Goal: Task Accomplishment & Management: Manage account settings

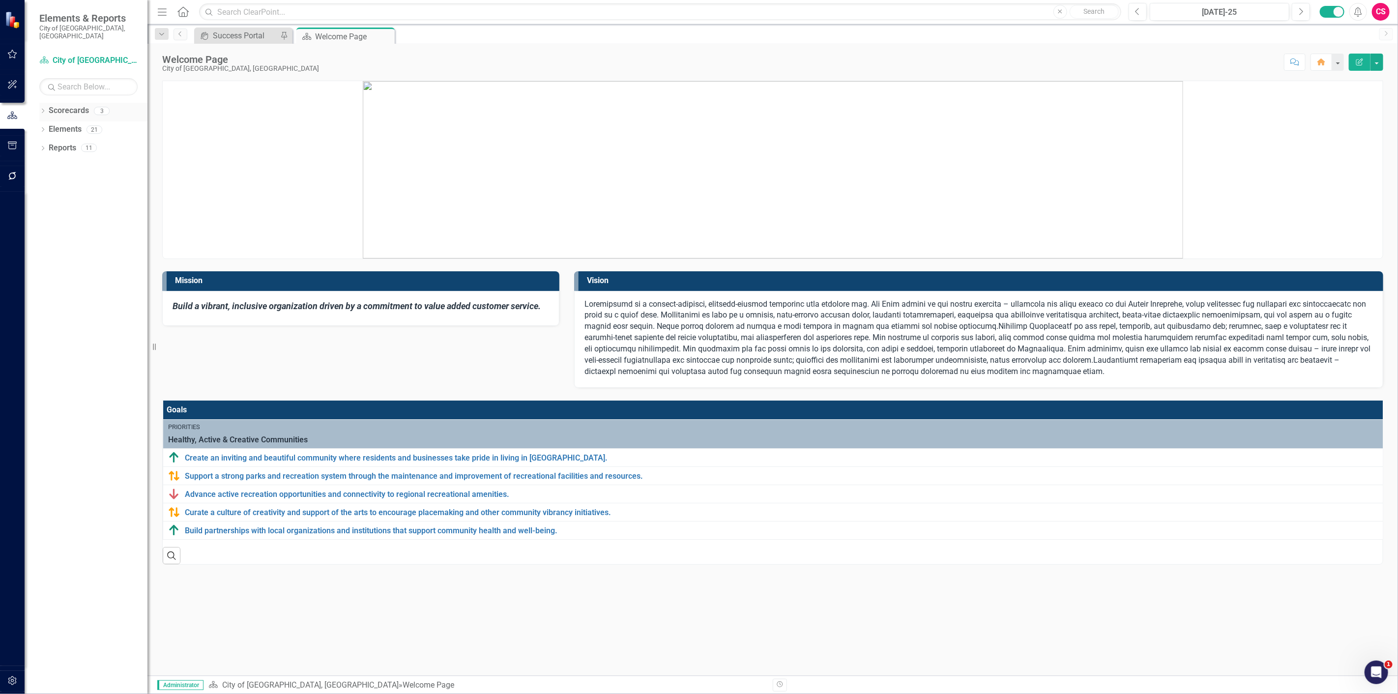
click at [44, 108] on div "Dropdown" at bounding box center [42, 112] width 7 height 8
click at [47, 145] on icon "Dropdown" at bounding box center [47, 148] width 7 height 6
click at [89, 150] on div "Dropdown City of Duncanville, TX" at bounding box center [95, 149] width 103 height 19
click at [90, 161] on link "Office of City Secretary" at bounding box center [106, 166] width 84 height 11
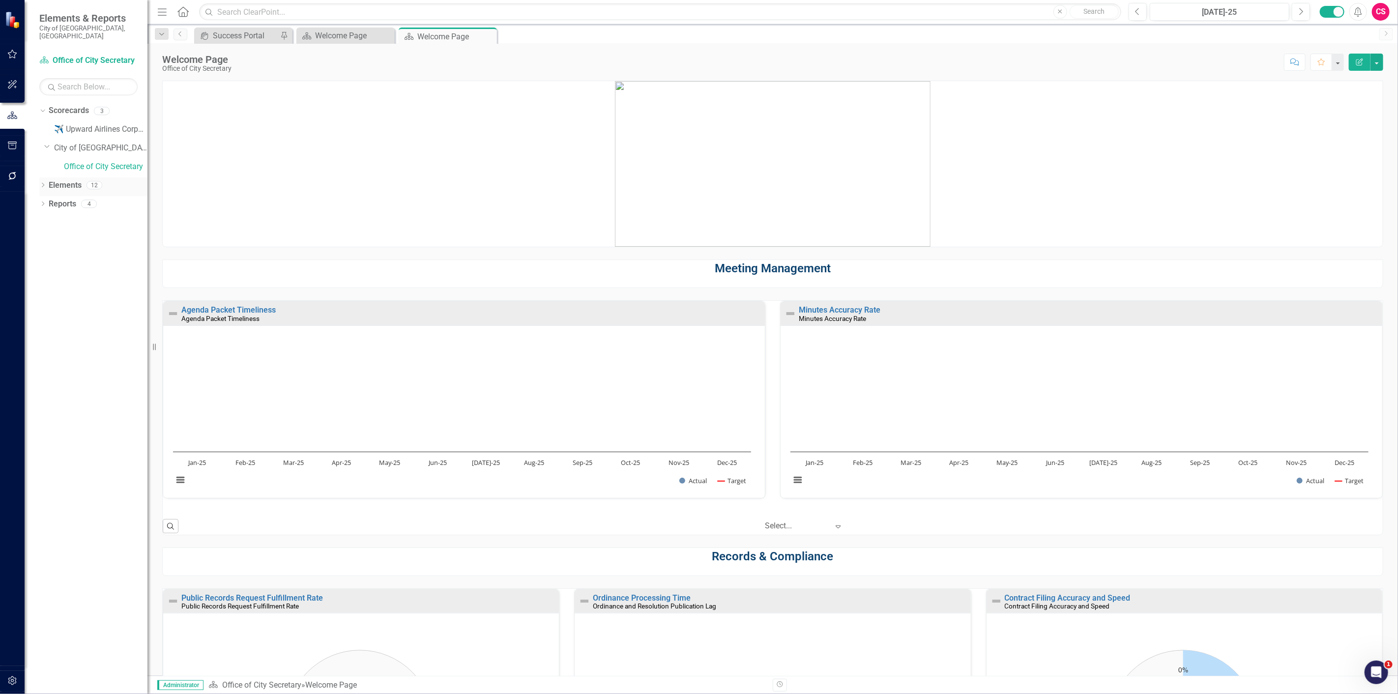
click at [69, 180] on link "Elements" at bounding box center [65, 185] width 33 height 11
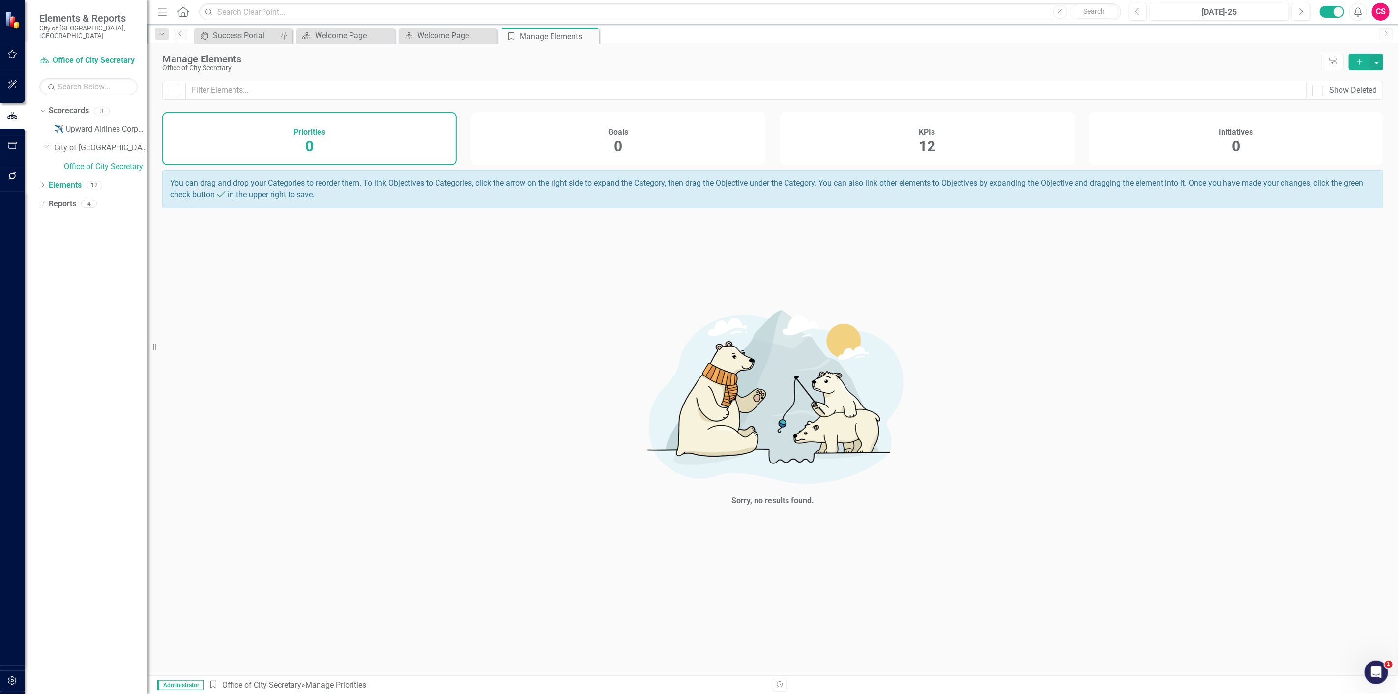
click at [1208, 141] on div "Initiatives 0" at bounding box center [1236, 138] width 294 height 53
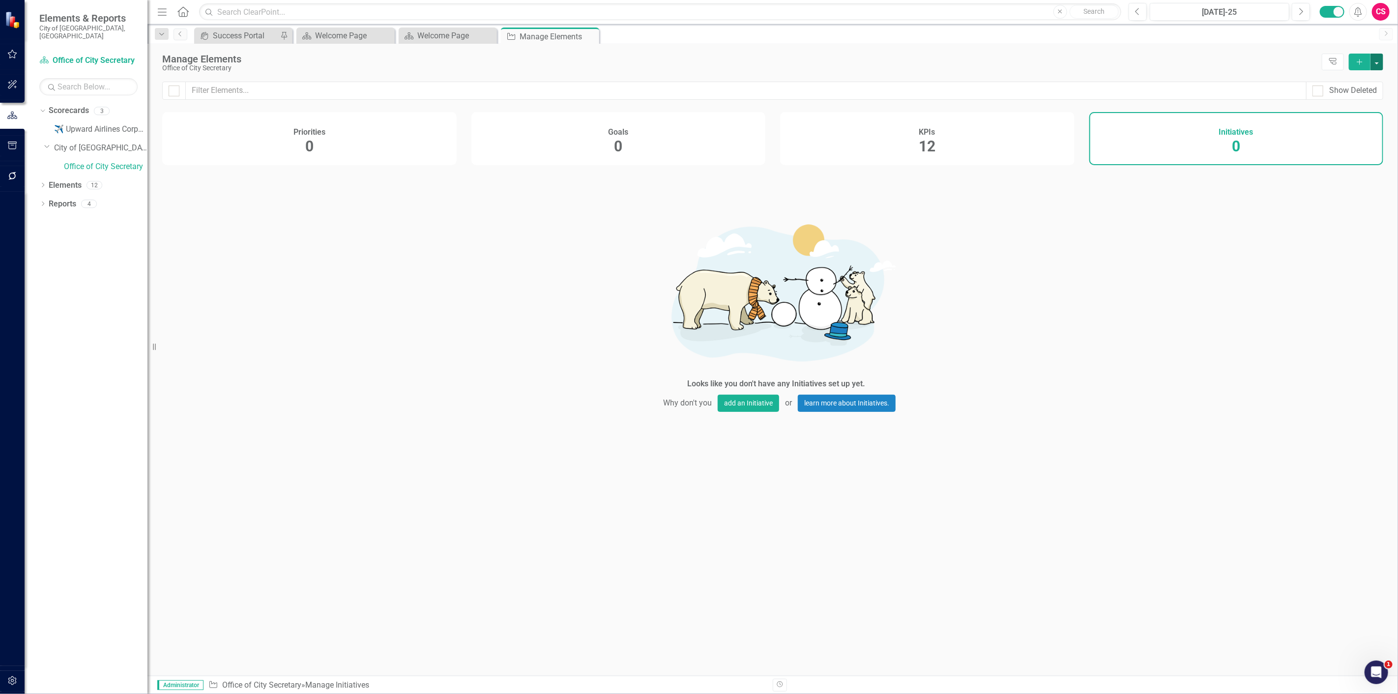
click at [1376, 59] on button "button" at bounding box center [1376, 62] width 13 height 17
click at [1357, 92] on link "Add Multiple Add Multiple" at bounding box center [1344, 98] width 78 height 18
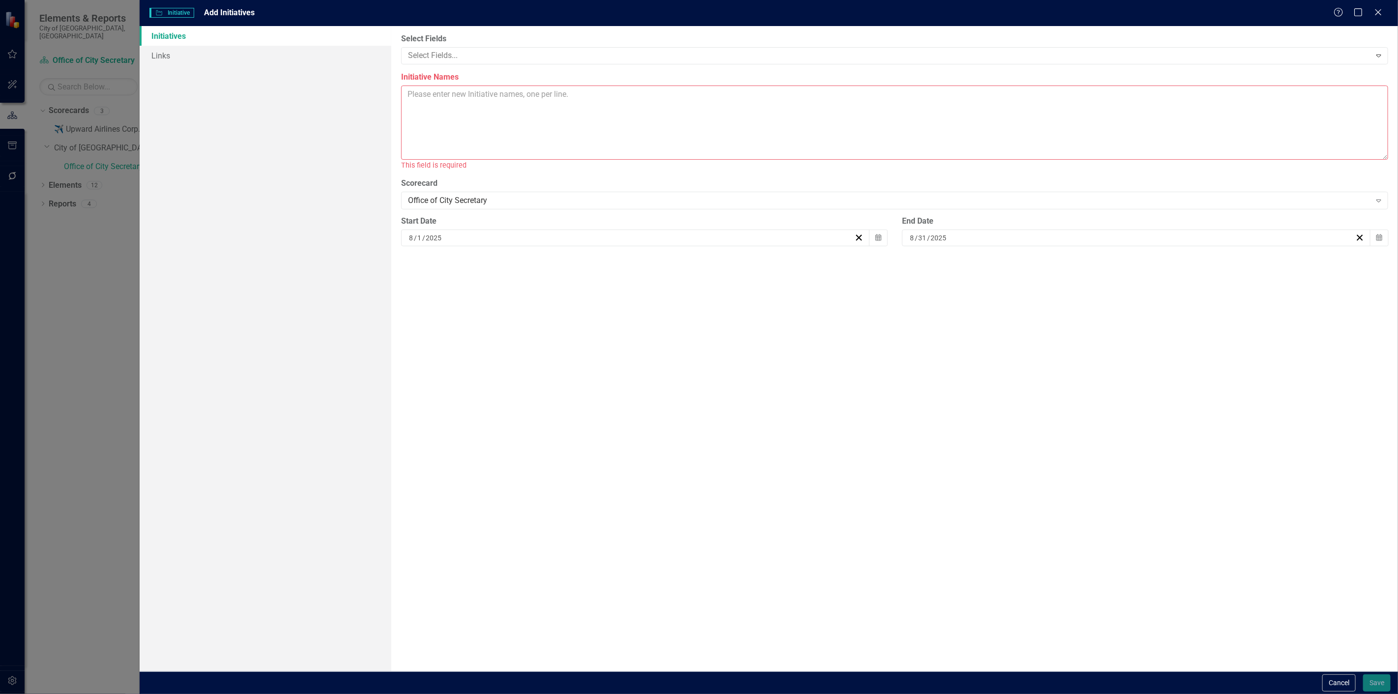
click at [630, 137] on textarea "Initiative Names" at bounding box center [894, 123] width 987 height 74
paste textarea "Civic Clerk Migration Scanning and Archiving RFP"
type textarea "Civic Clerk Migration Scanning and Archiving RFP"
click at [880, 225] on icon "button" at bounding box center [878, 226] width 6 height 7
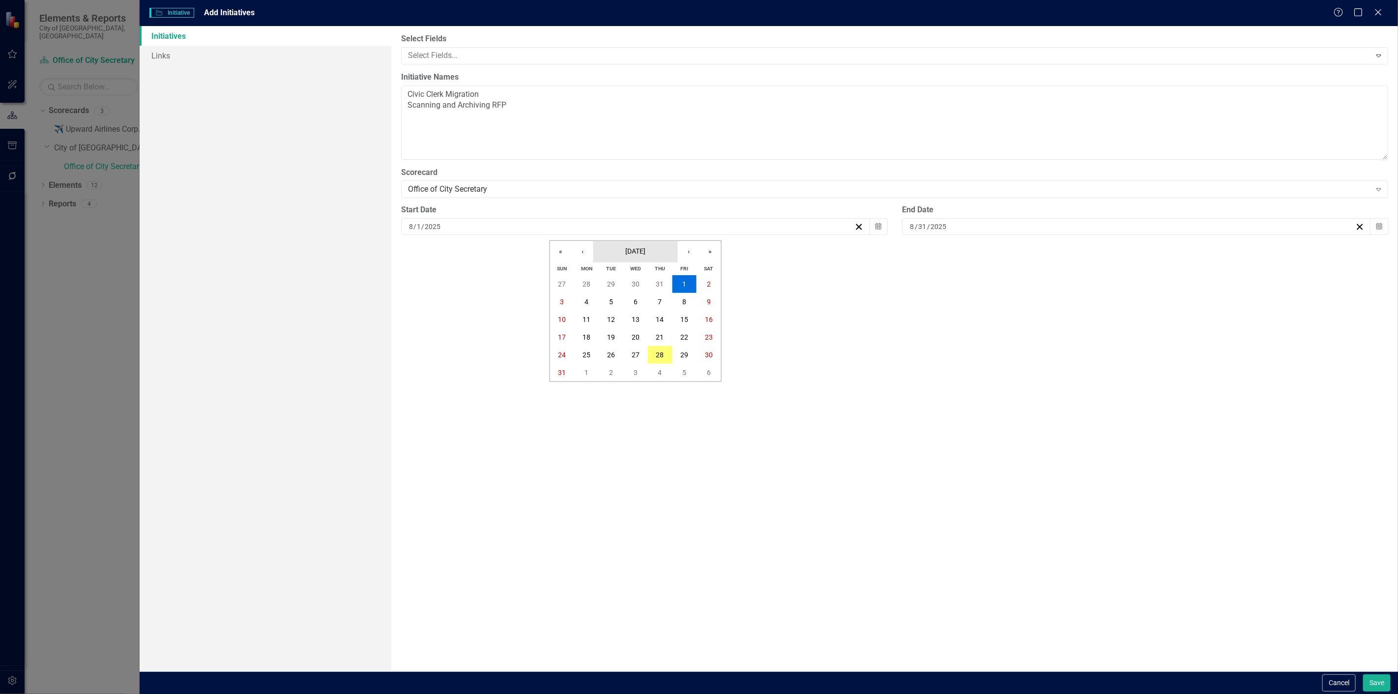
click at [641, 254] on span "August 2025" at bounding box center [635, 251] width 20 height 8
click at [586, 295] on button "January" at bounding box center [578, 279] width 57 height 35
click at [632, 283] on button "1" at bounding box center [635, 284] width 25 height 18
click at [994, 230] on div "8 / 31 / 2025" at bounding box center [1131, 227] width 447 height 10
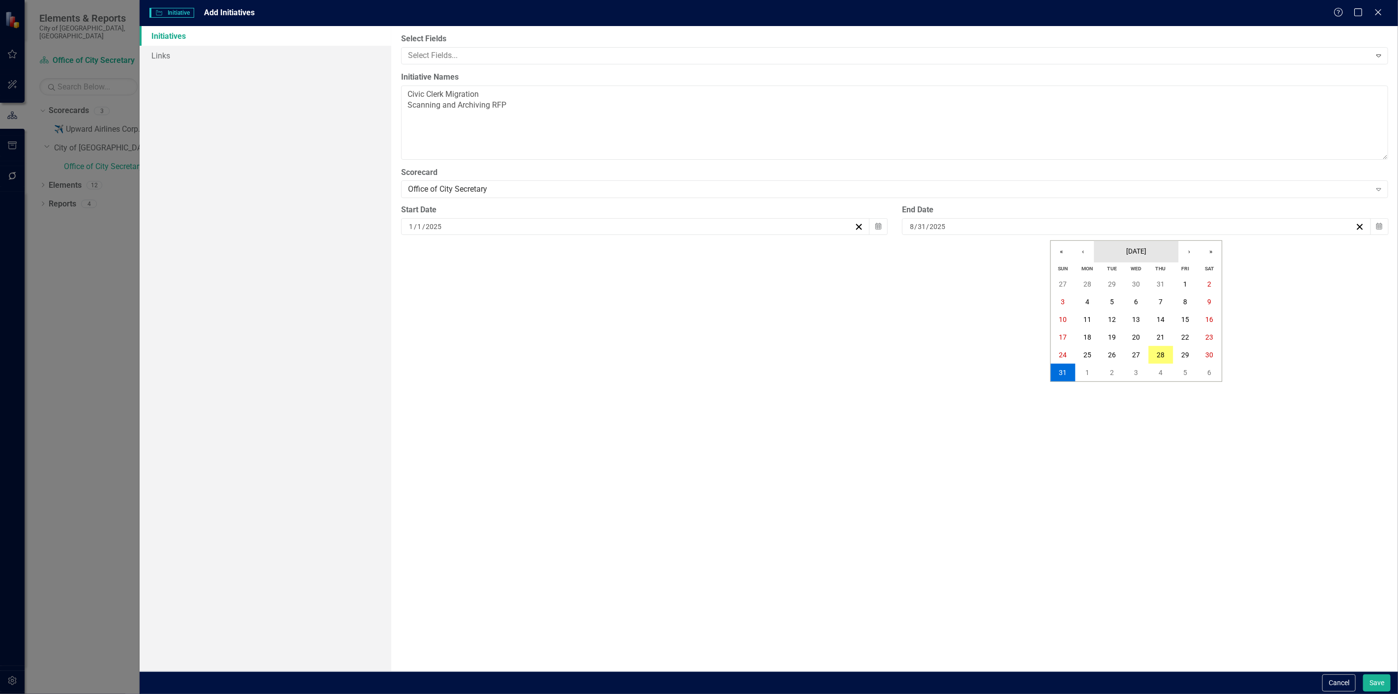
click at [1136, 249] on span "August 2025" at bounding box center [1136, 251] width 20 height 8
click at [1183, 384] on abbr "December" at bounding box center [1193, 386] width 30 height 8
click at [1133, 351] on abbr "31" at bounding box center [1137, 355] width 8 height 8
click at [1214, 470] on div "Select Fields Select Fields... Expand Initiative Names Civic Clerk Migration Sc…" at bounding box center [894, 348] width 1007 height 645
click at [1375, 690] on button "Save" at bounding box center [1377, 682] width 28 height 17
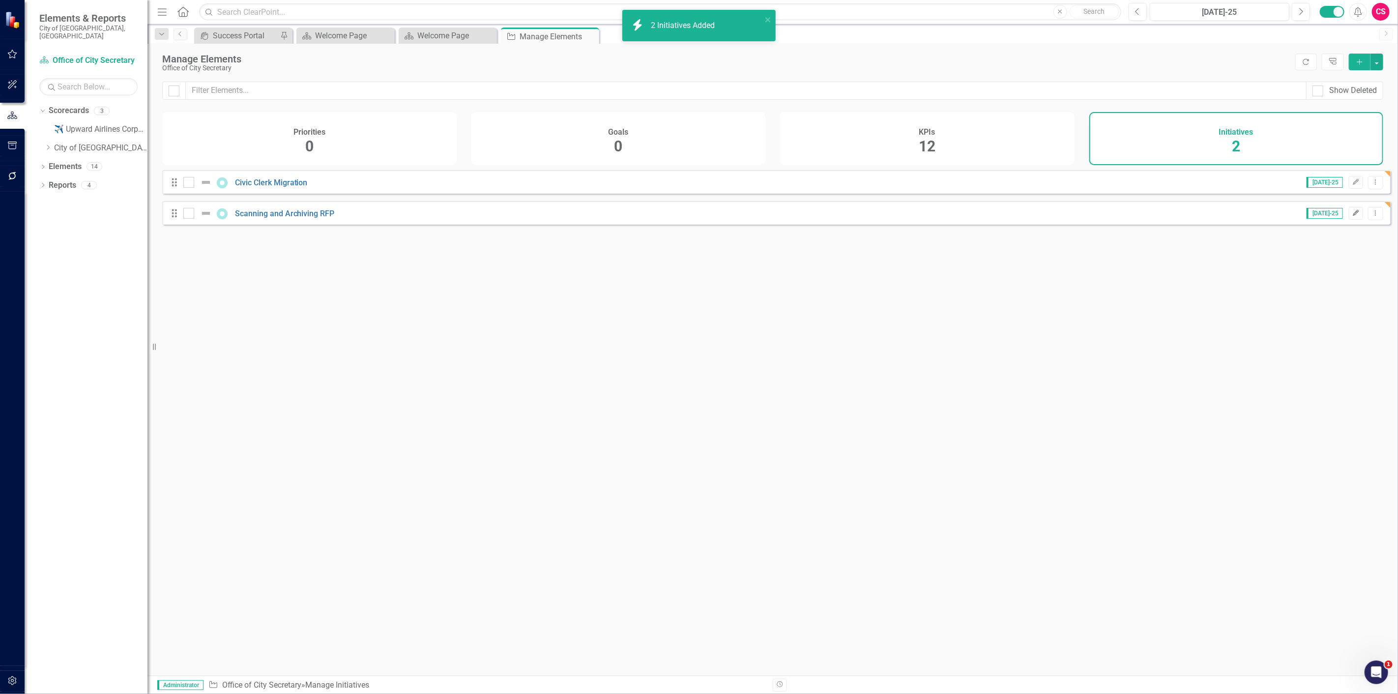
click at [1349, 218] on button "Edit" at bounding box center [1356, 213] width 14 height 13
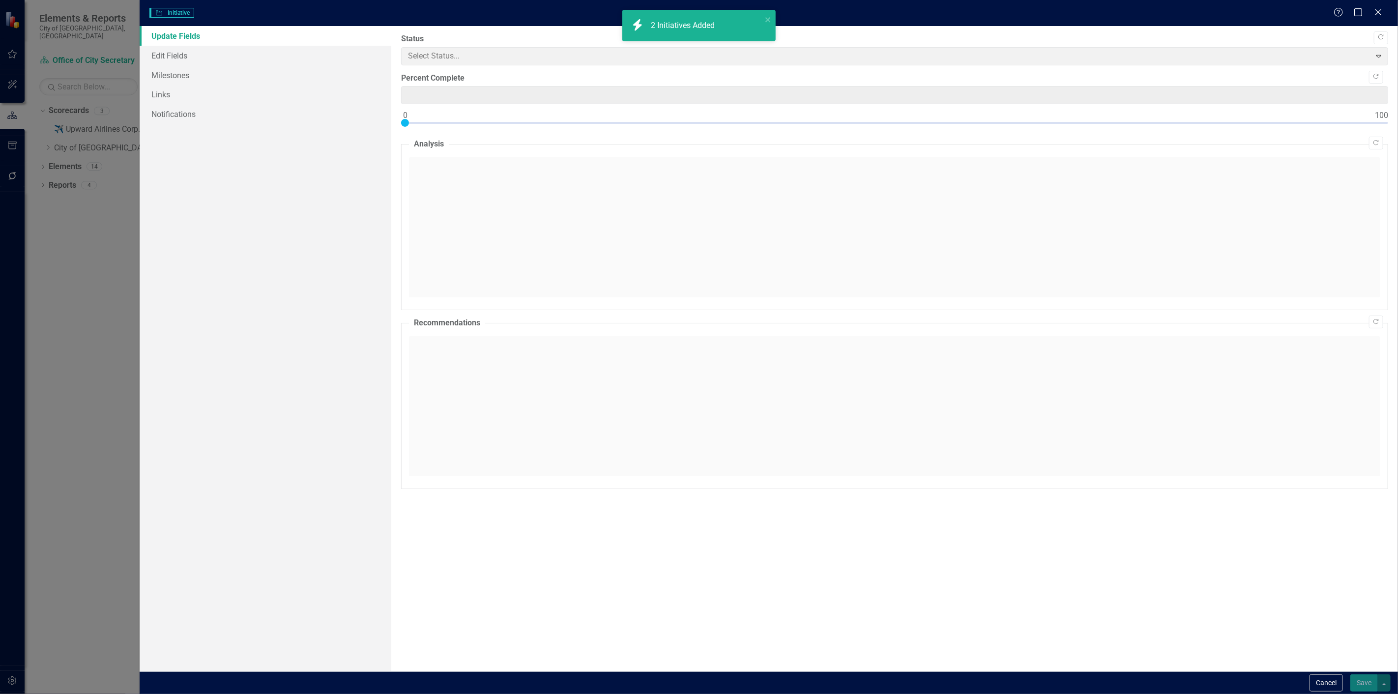
type input "0"
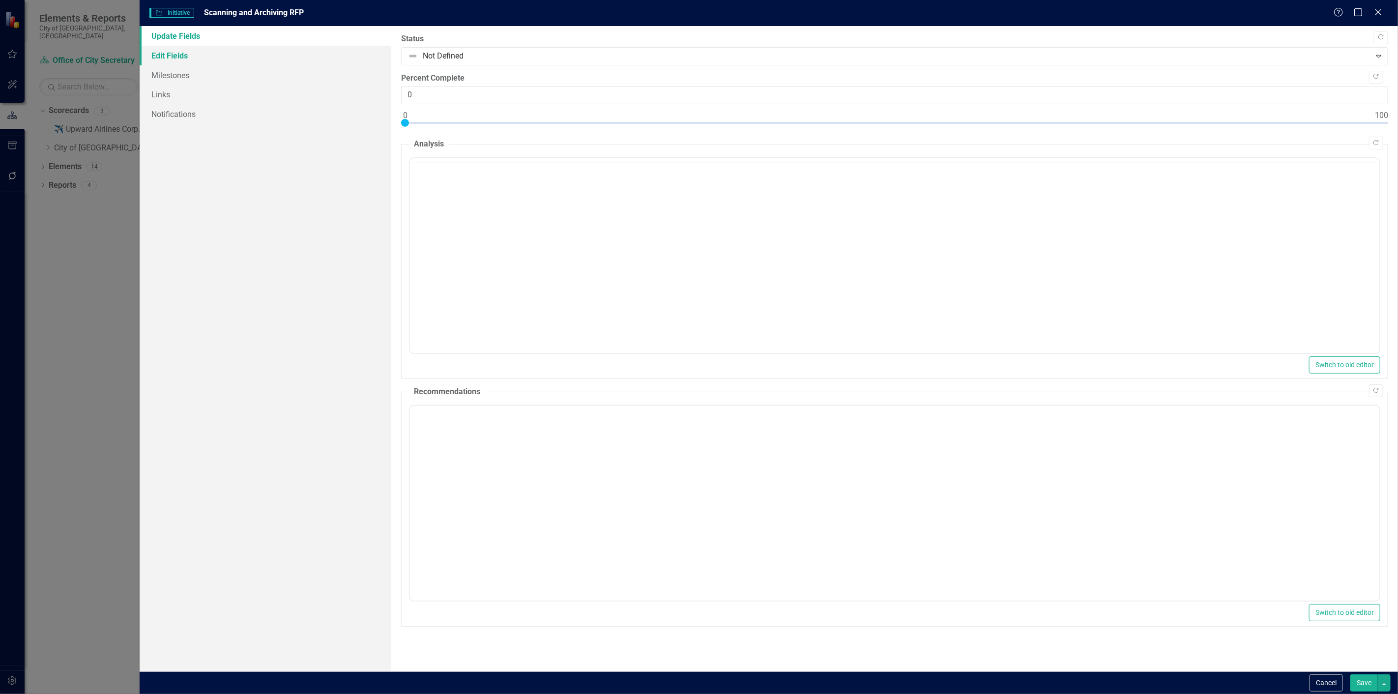
click at [181, 56] on link "Edit Fields" at bounding box center [266, 56] width 252 height 20
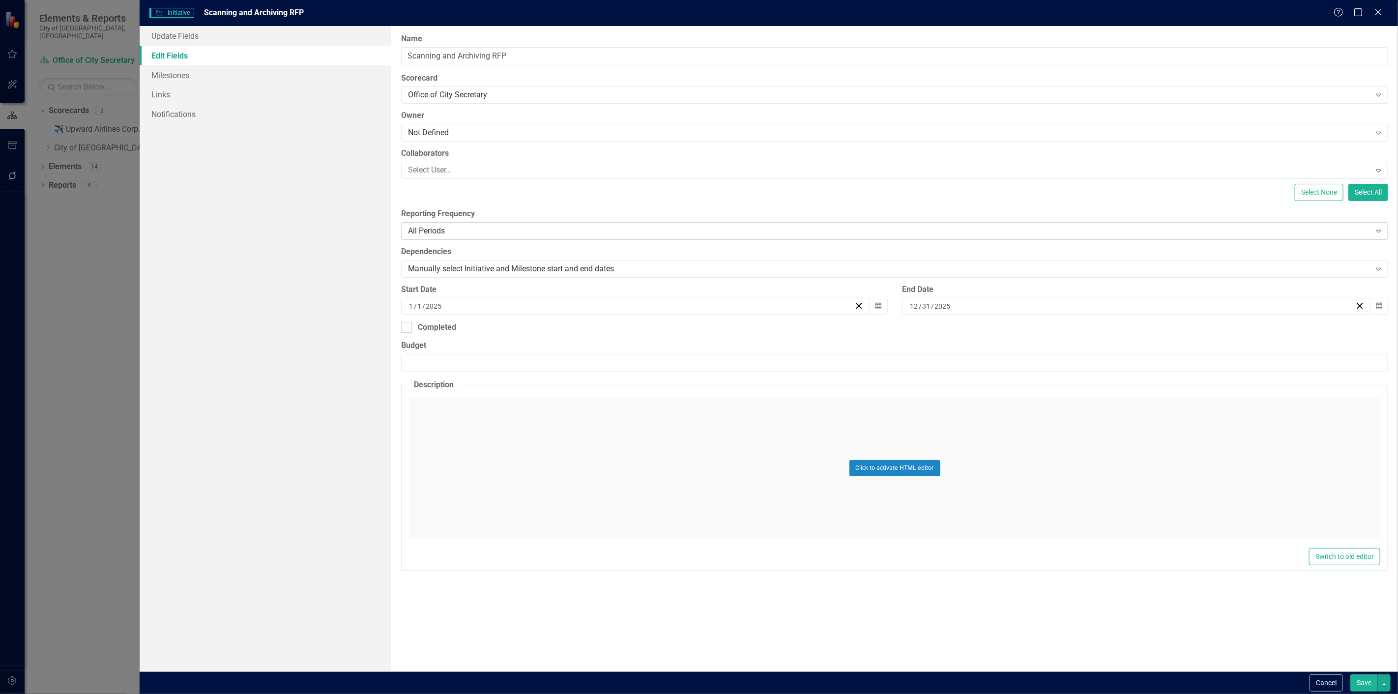
click at [470, 226] on div "All Periods" at bounding box center [889, 231] width 962 height 11
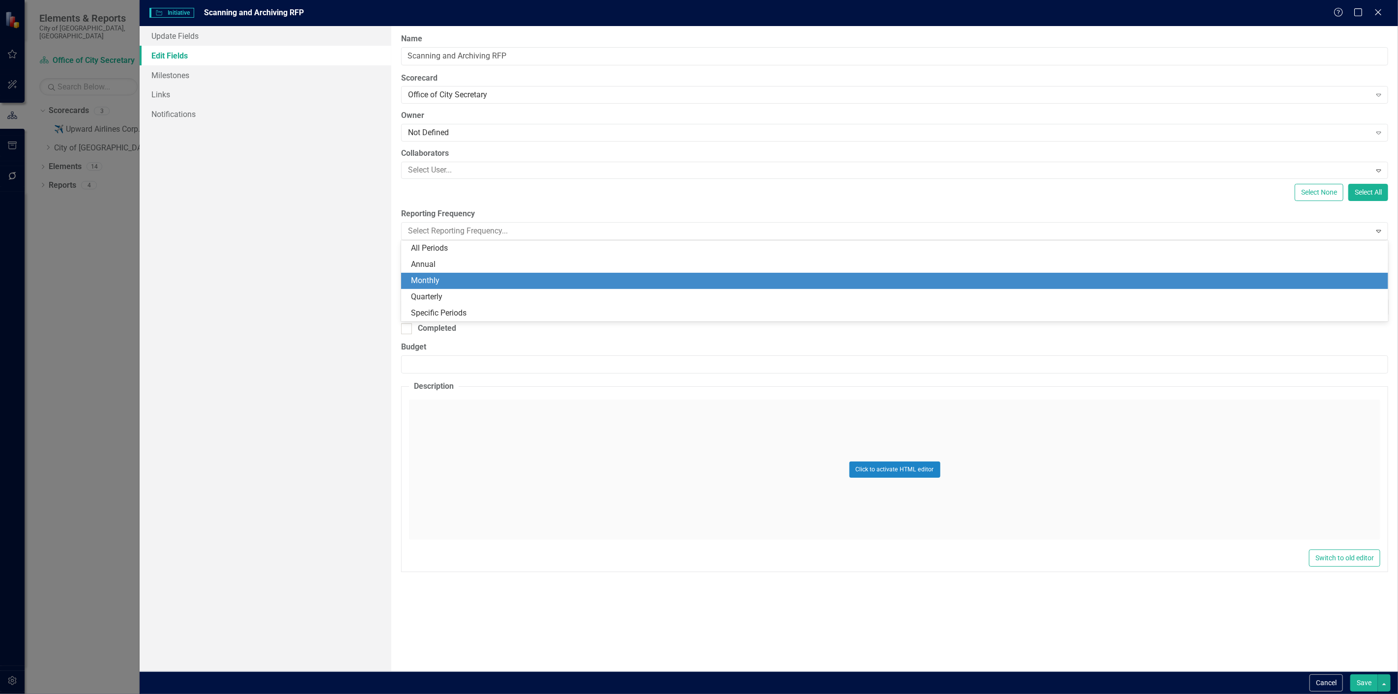
click at [449, 279] on div "Monthly" at bounding box center [896, 280] width 971 height 11
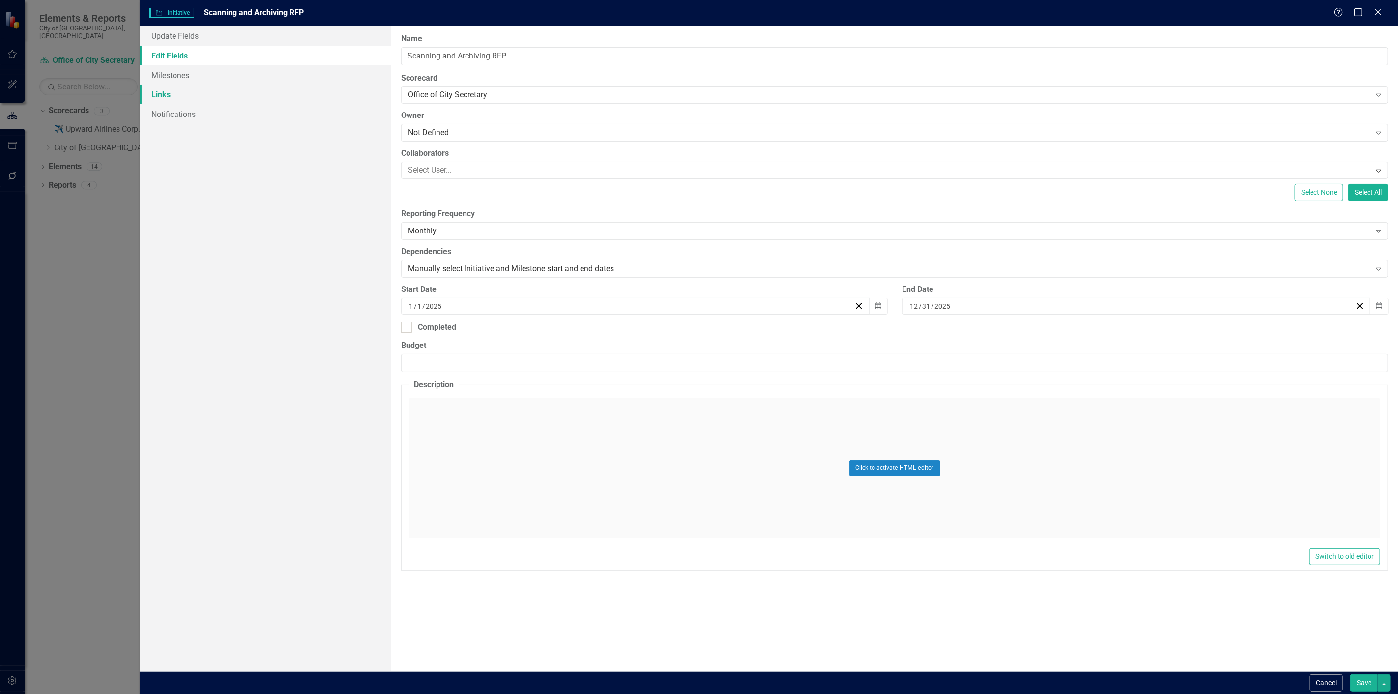
click at [204, 97] on link "Links" at bounding box center [266, 95] width 252 height 20
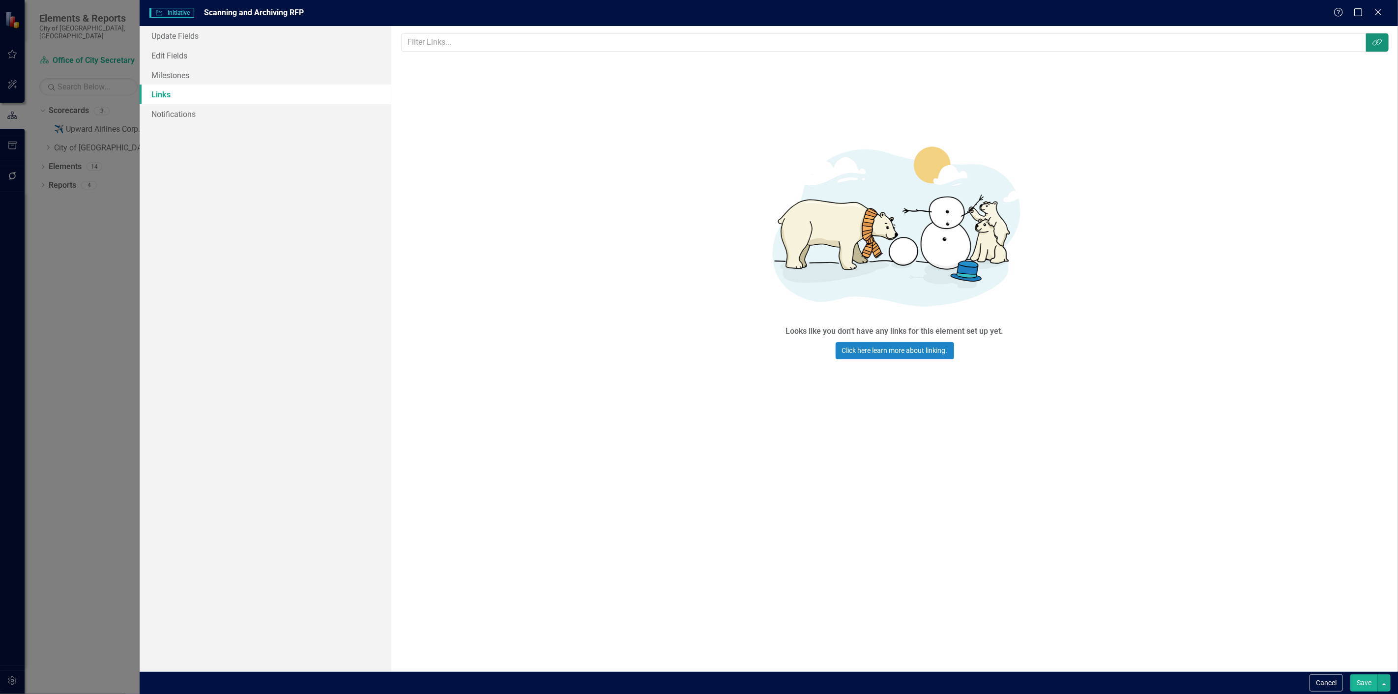
click at [1373, 37] on button "Link Tag" at bounding box center [1377, 42] width 23 height 18
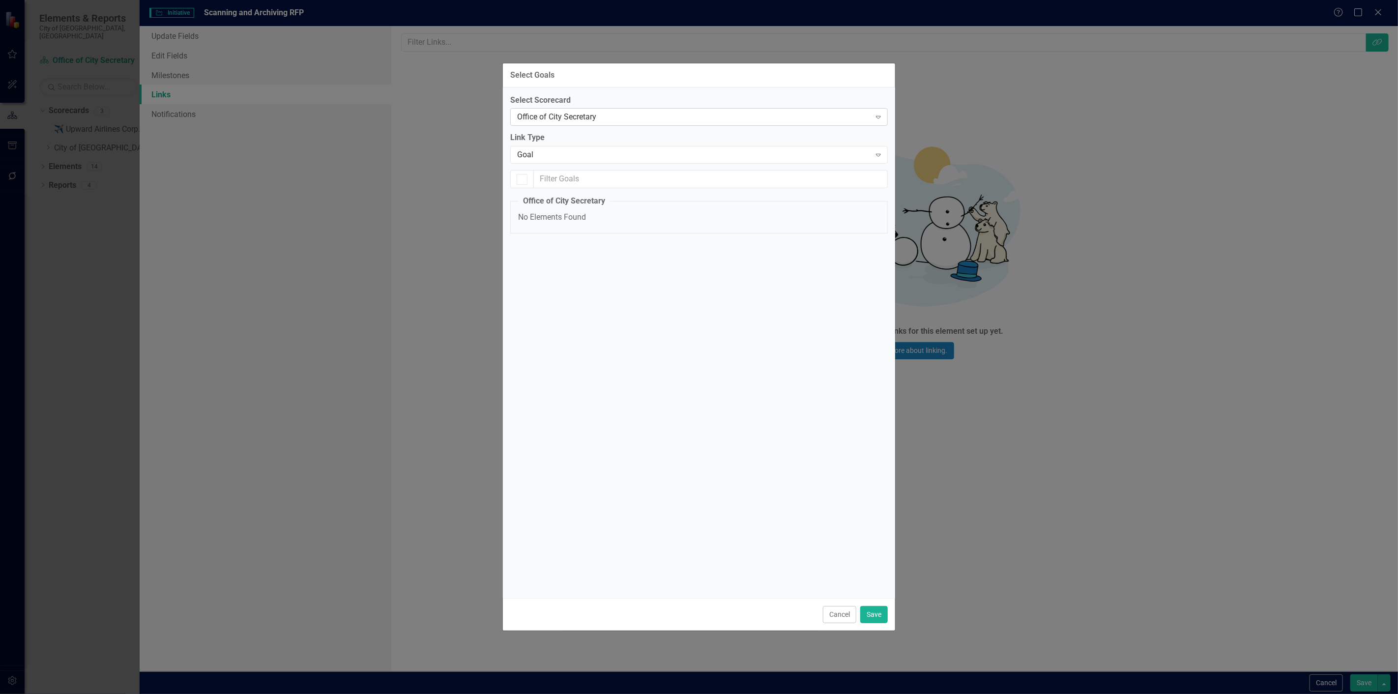
click at [537, 121] on div "Office of City Secretary" at bounding box center [693, 117] width 353 height 11
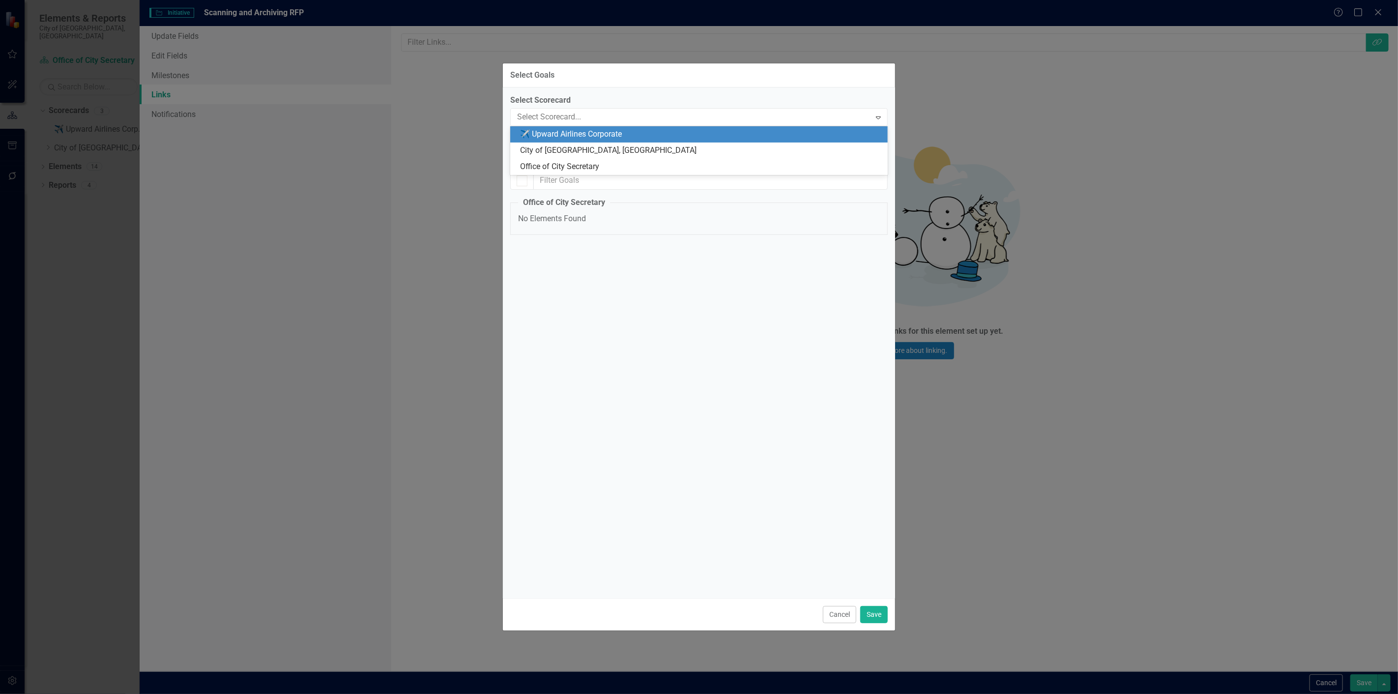
click at [536, 131] on div "✈️ Upward Airlines Corporate" at bounding box center [701, 134] width 362 height 11
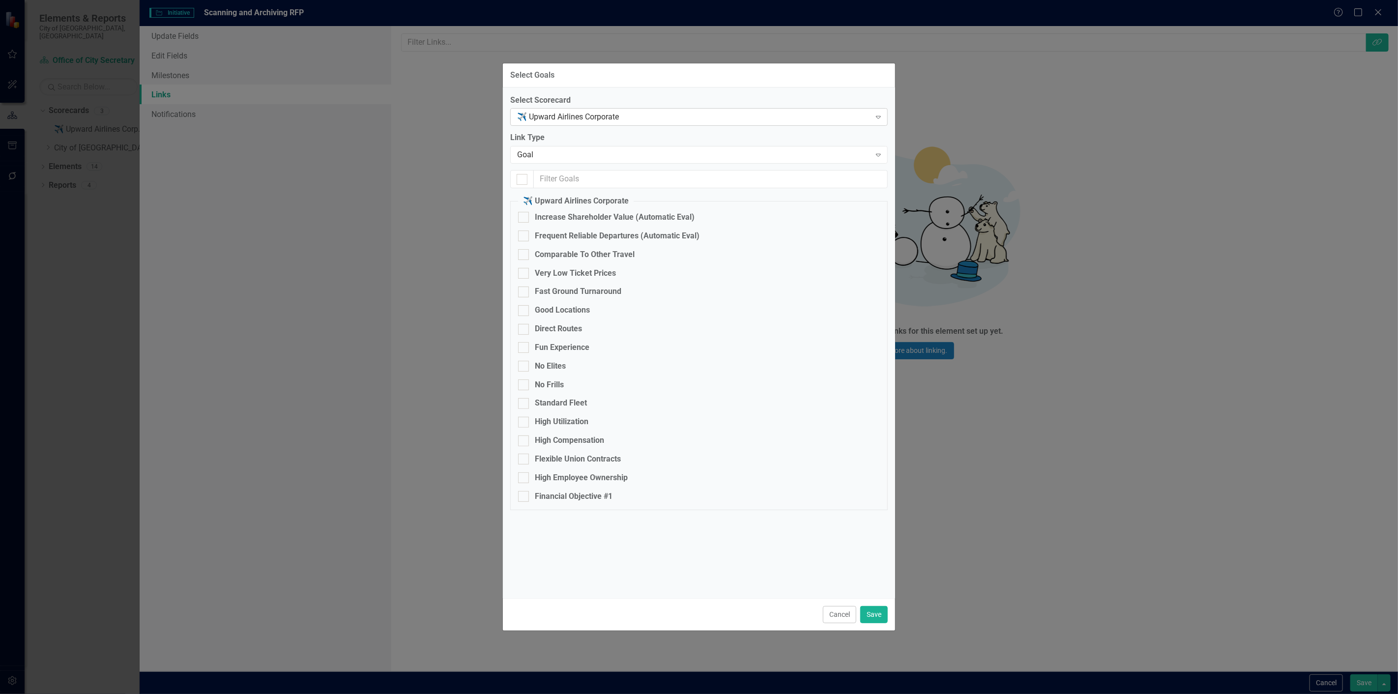
click at [545, 123] on div "✈️ Upward Airlines Corporate Expand" at bounding box center [699, 117] width 378 height 18
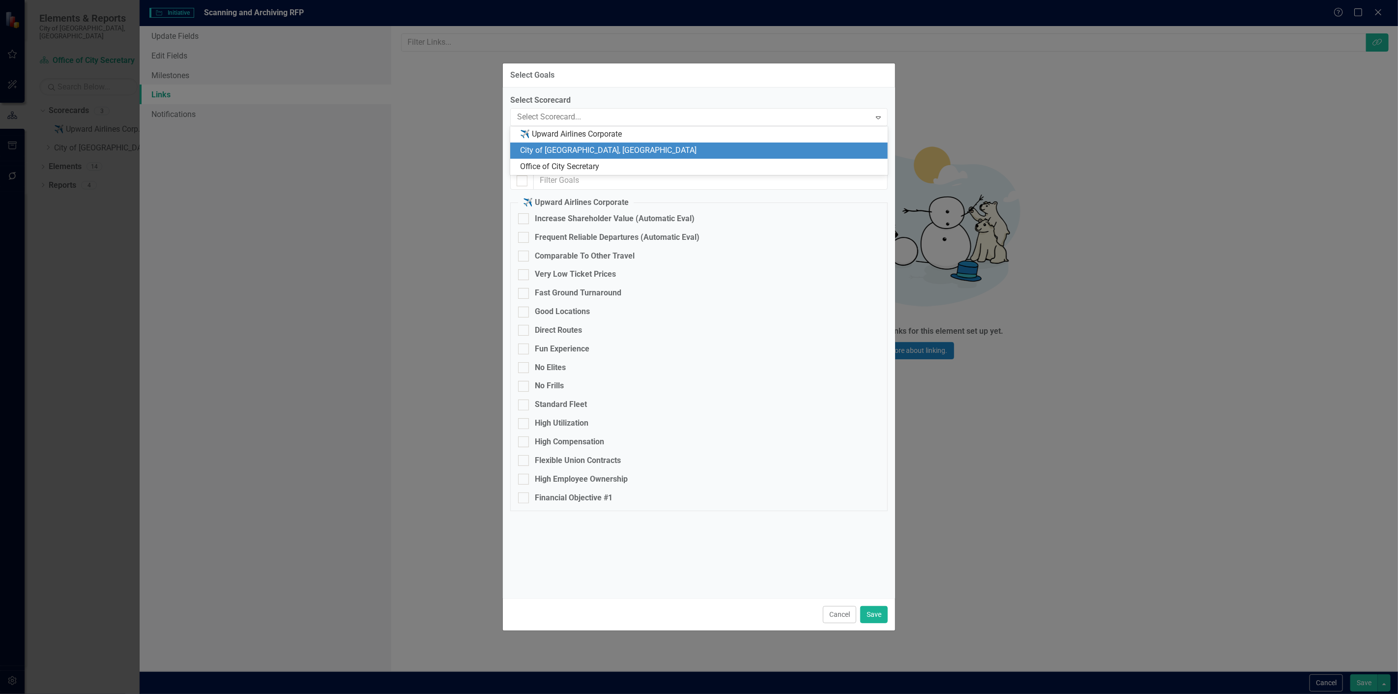
click at [542, 154] on div "City of [GEOGRAPHIC_DATA], [GEOGRAPHIC_DATA]" at bounding box center [701, 150] width 362 height 11
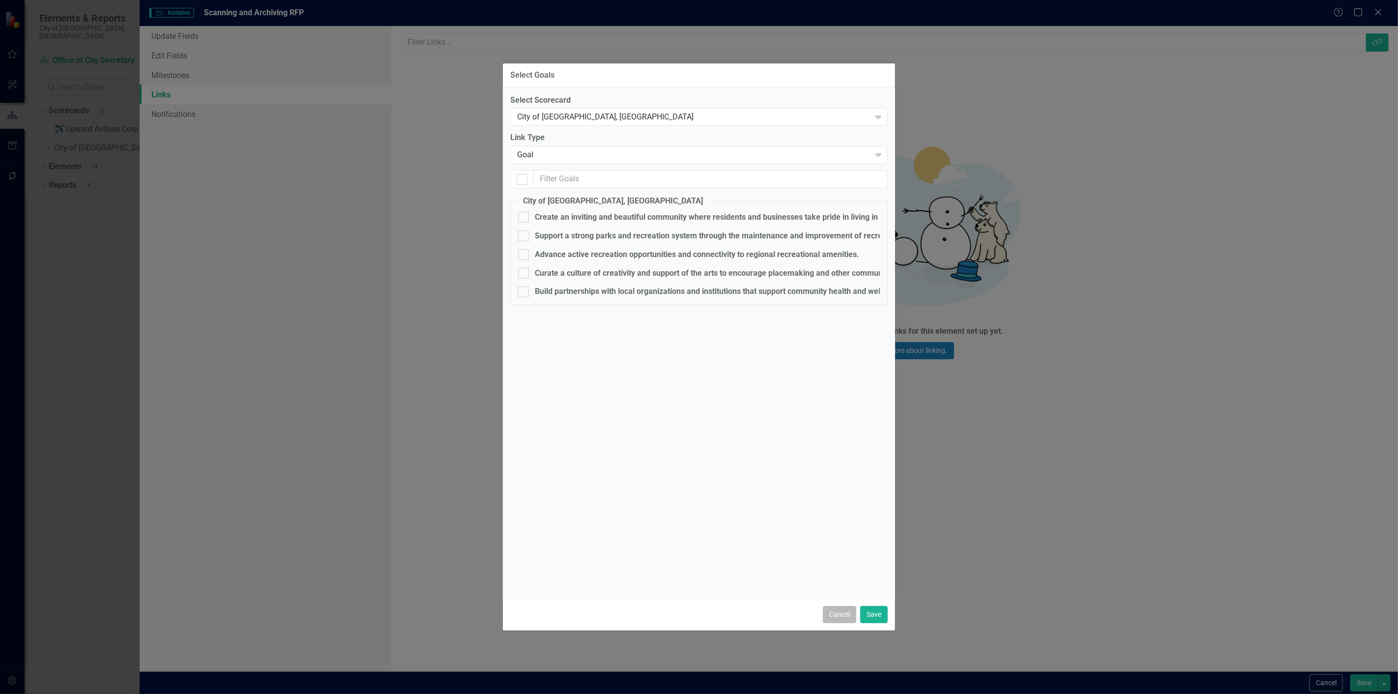
click at [844, 612] on button "Cancel" at bounding box center [839, 614] width 33 height 17
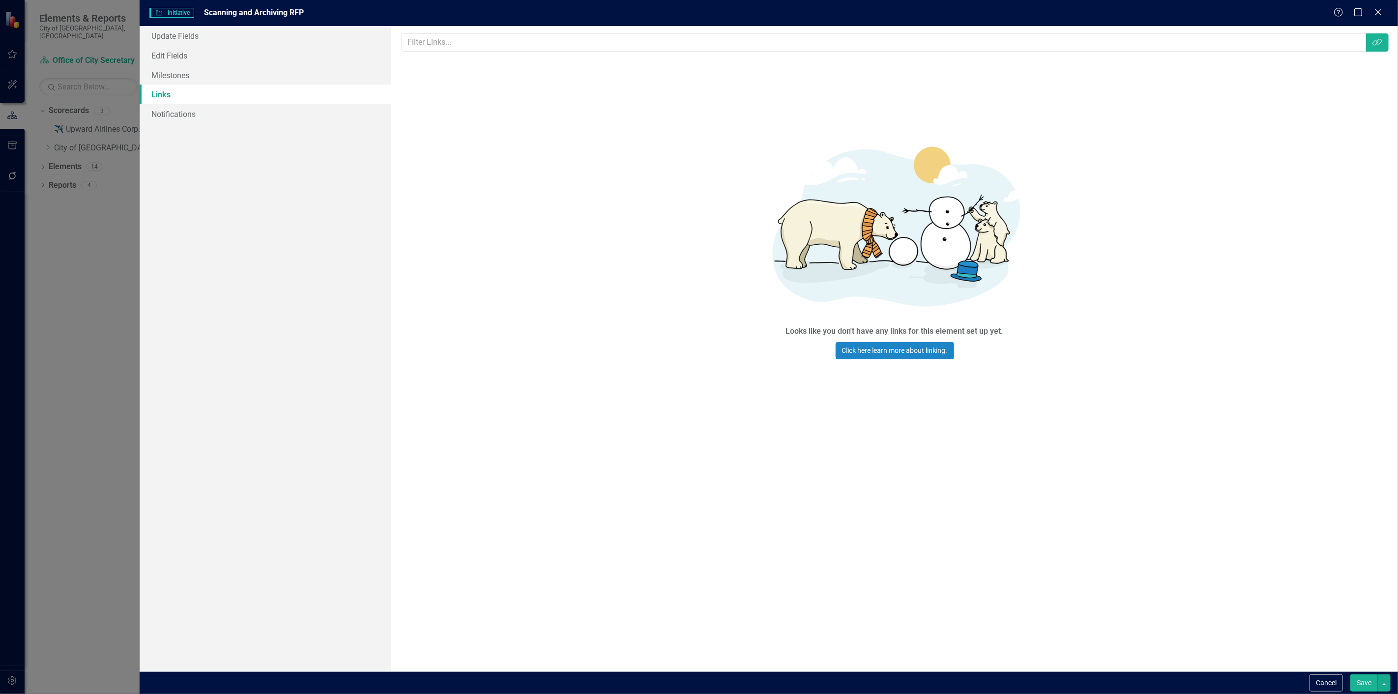
click at [1369, 685] on button "Save" at bounding box center [1364, 682] width 28 height 17
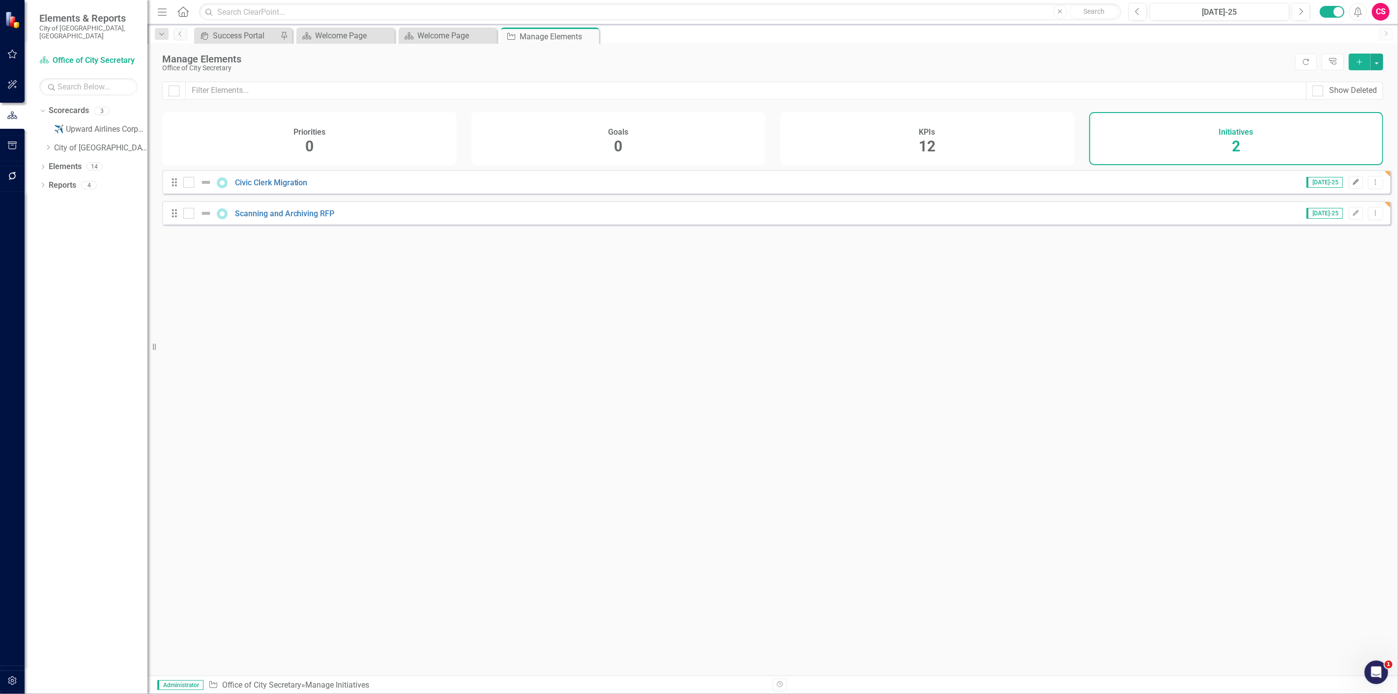
click at [1349, 187] on button "Edit" at bounding box center [1356, 182] width 14 height 13
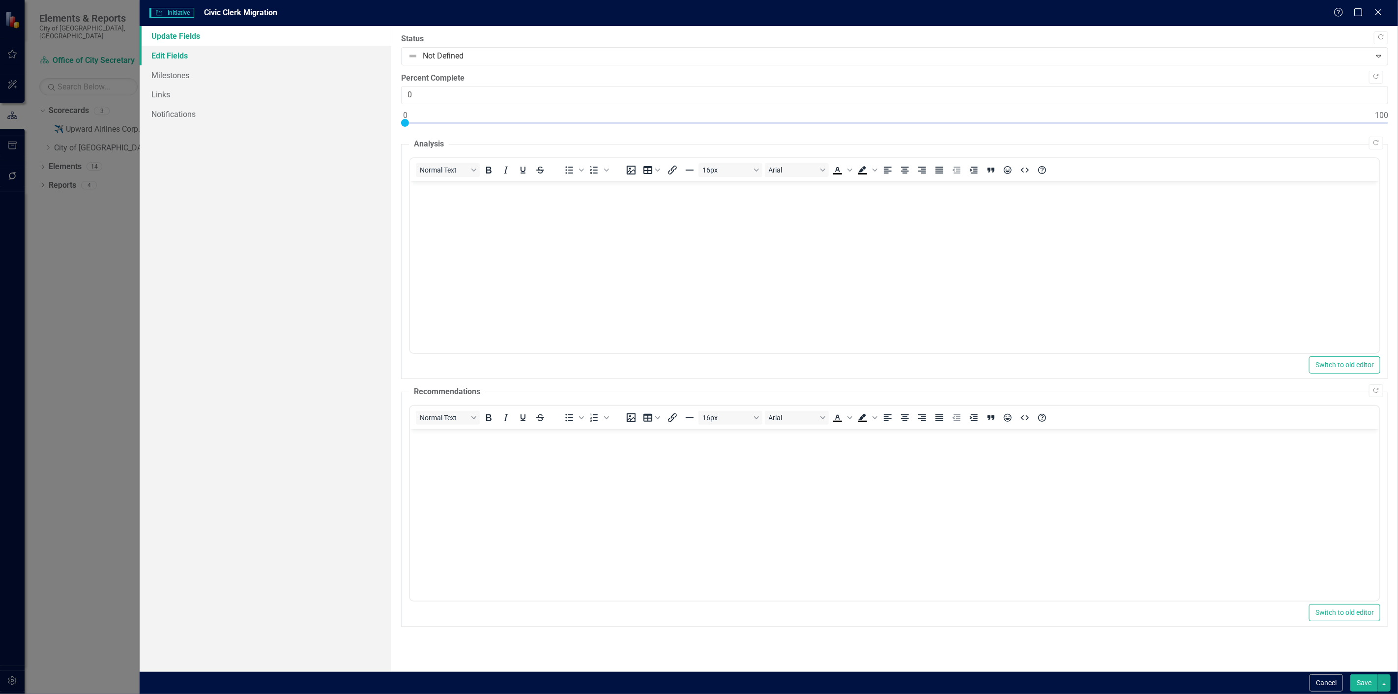
click at [184, 50] on link "Edit Fields" at bounding box center [266, 56] width 252 height 20
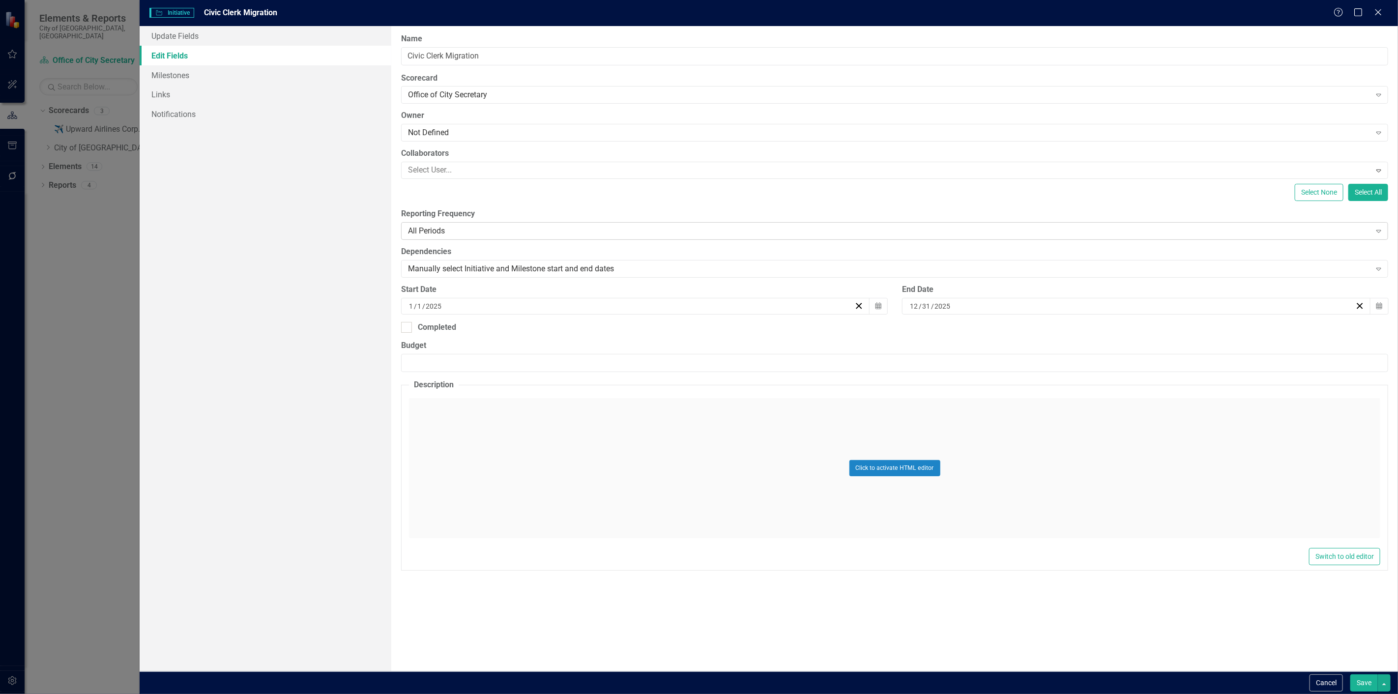
click at [446, 228] on div "All Periods" at bounding box center [889, 231] width 962 height 11
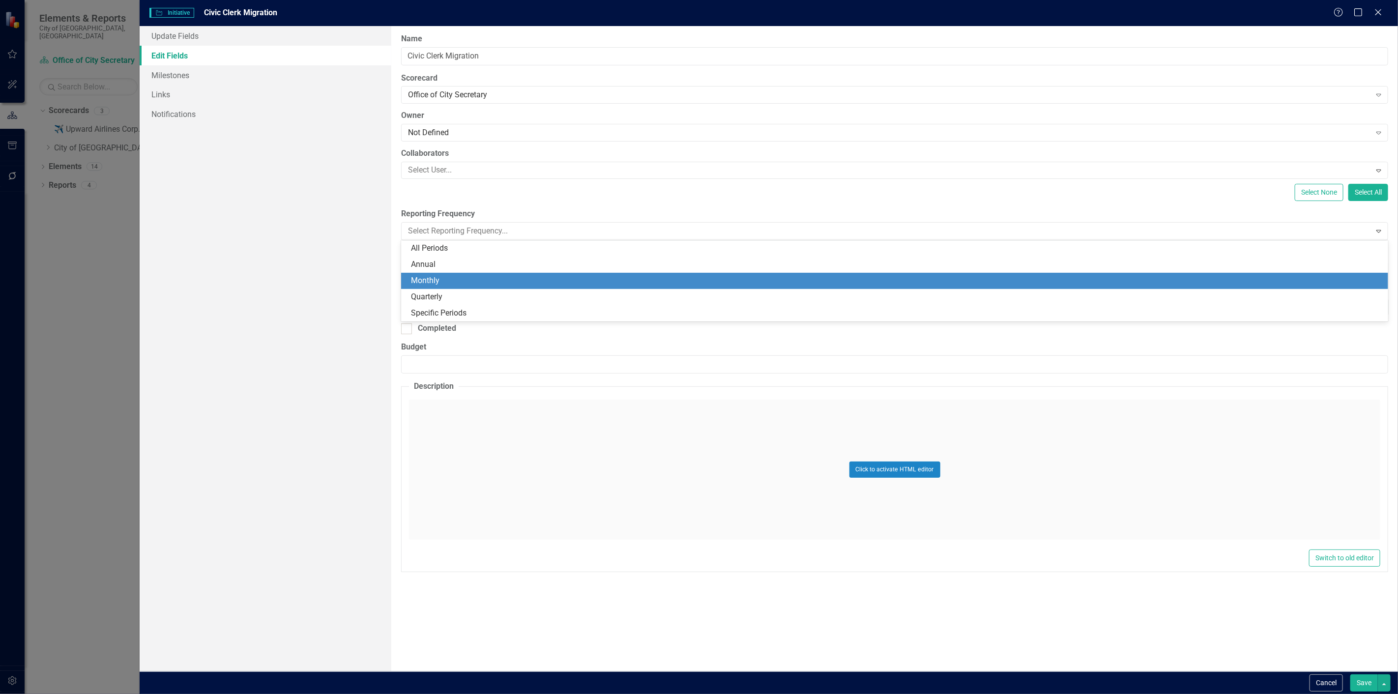
click at [429, 282] on div "Monthly" at bounding box center [896, 280] width 971 height 11
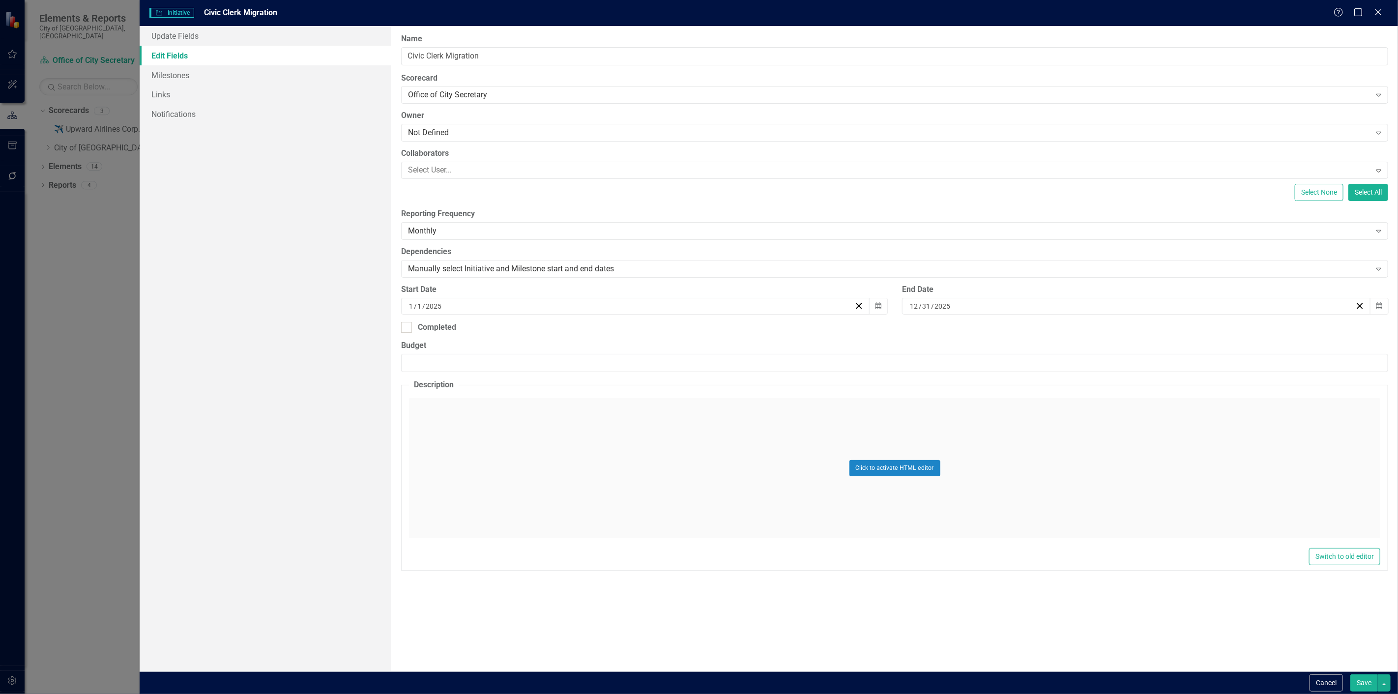
click at [1375, 683] on button "Save" at bounding box center [1364, 682] width 28 height 17
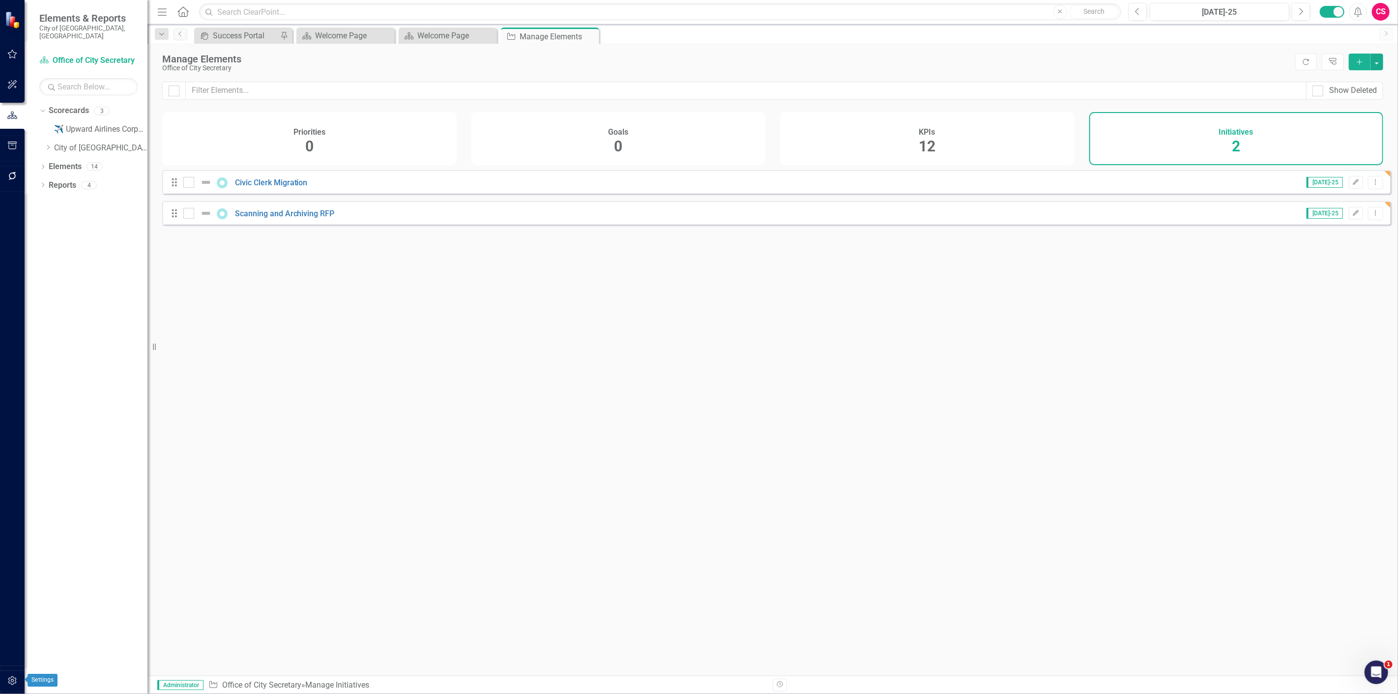
click at [10, 681] on icon "button" at bounding box center [12, 681] width 10 height 8
click at [70, 71] on link "Manage Users" at bounding box center [88, 76] width 98 height 11
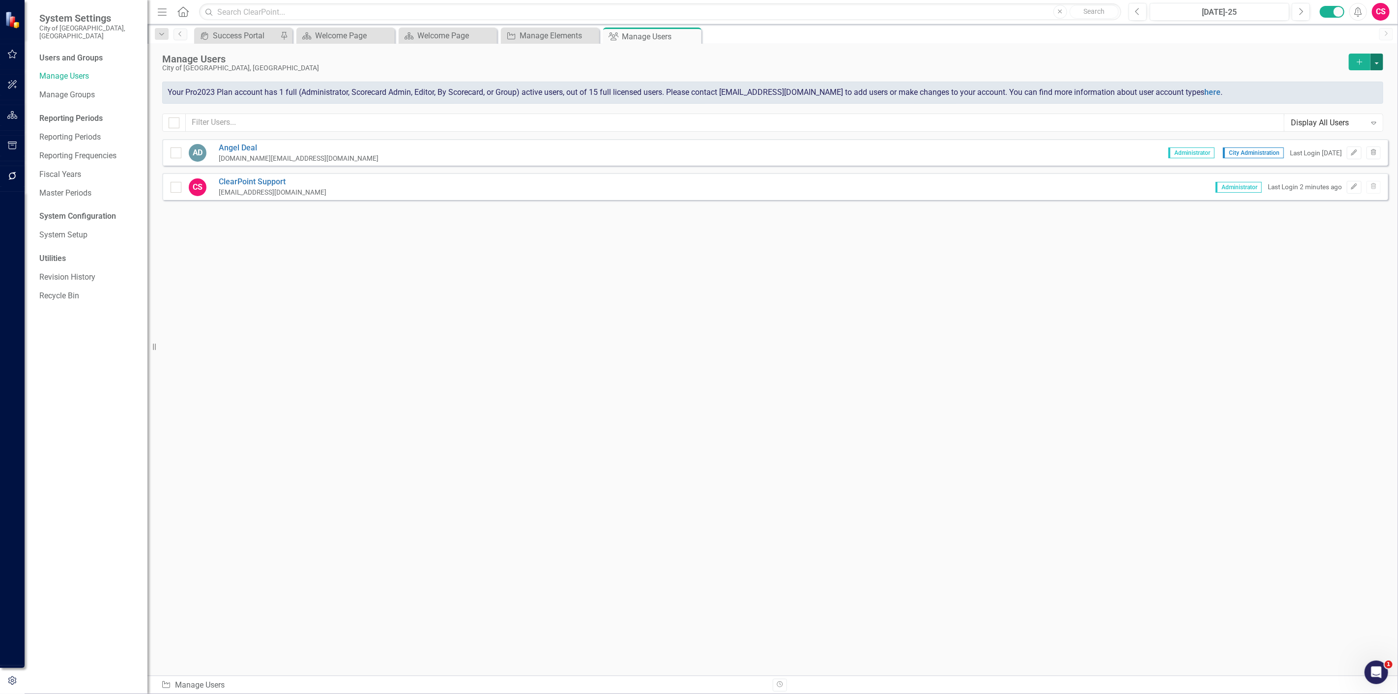
click at [1379, 58] on button "button" at bounding box center [1376, 62] width 13 height 17
click at [1363, 96] on link "Add Multiple Add Multiple Users" at bounding box center [1337, 98] width 91 height 18
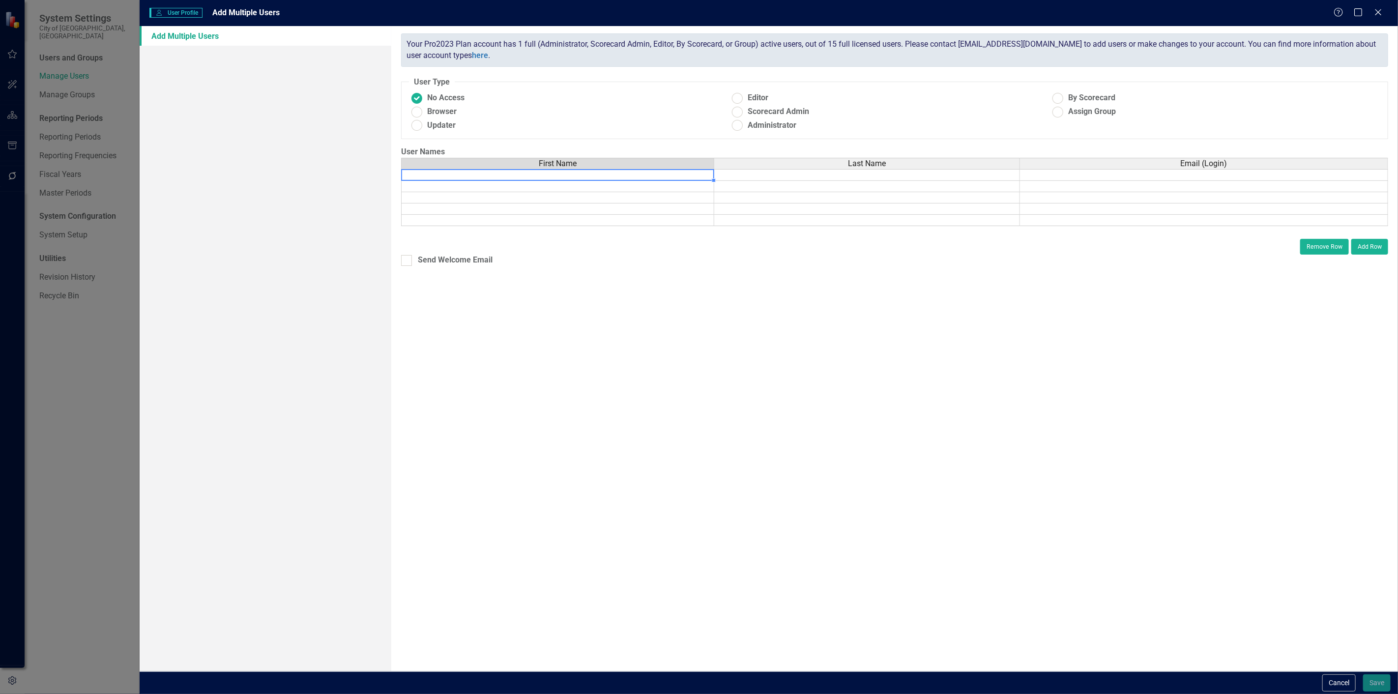
click at [458, 176] on td at bounding box center [557, 175] width 313 height 12
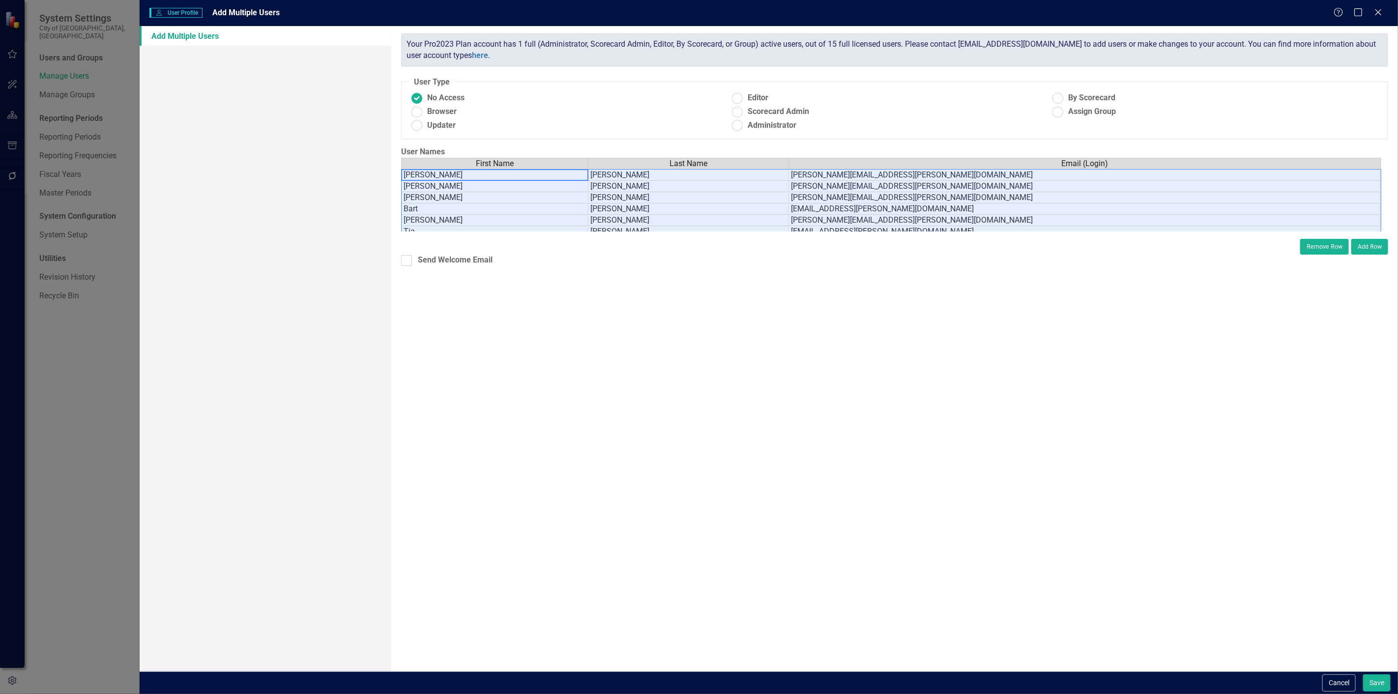
click at [625, 418] on div "ClearPoint has a wealth of options to help you ensure that people only have acc…" at bounding box center [894, 348] width 1007 height 645
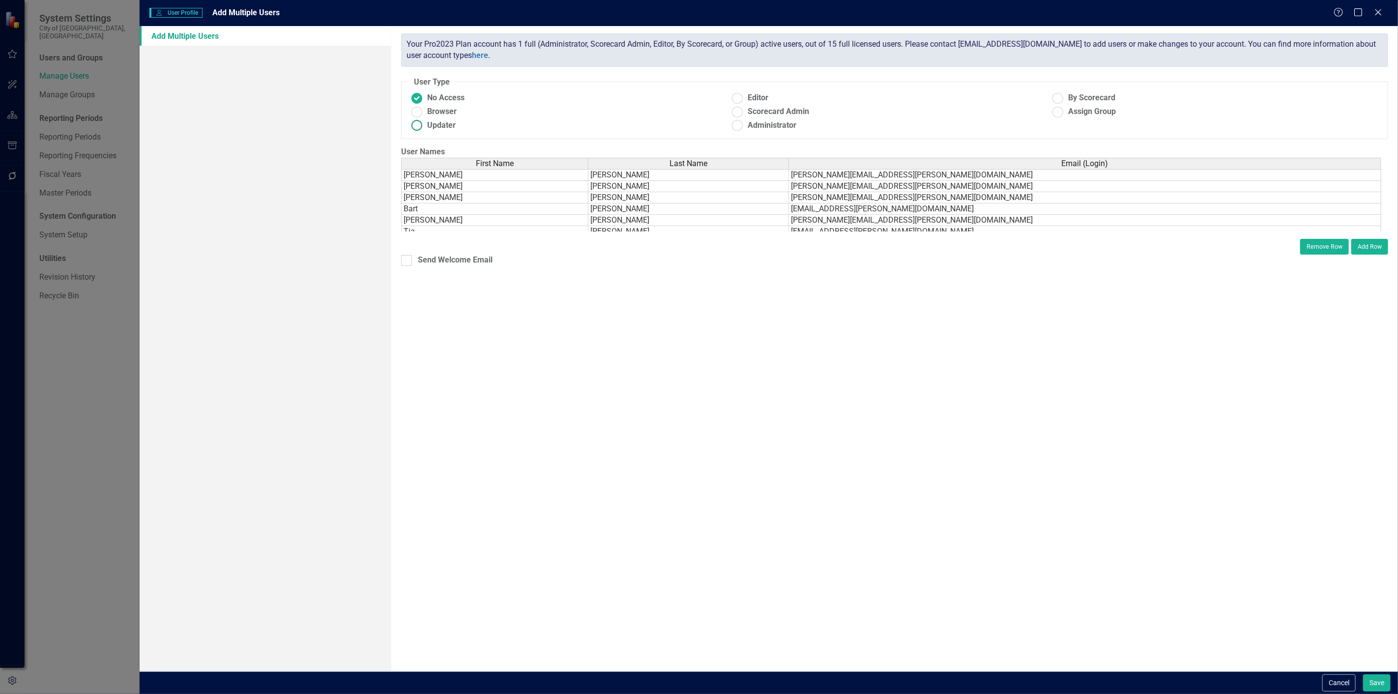
click at [452, 126] on span "Updater" at bounding box center [441, 125] width 29 height 11
click at [425, 126] on input "Updater" at bounding box center [416, 125] width 15 height 15
radio input "true"
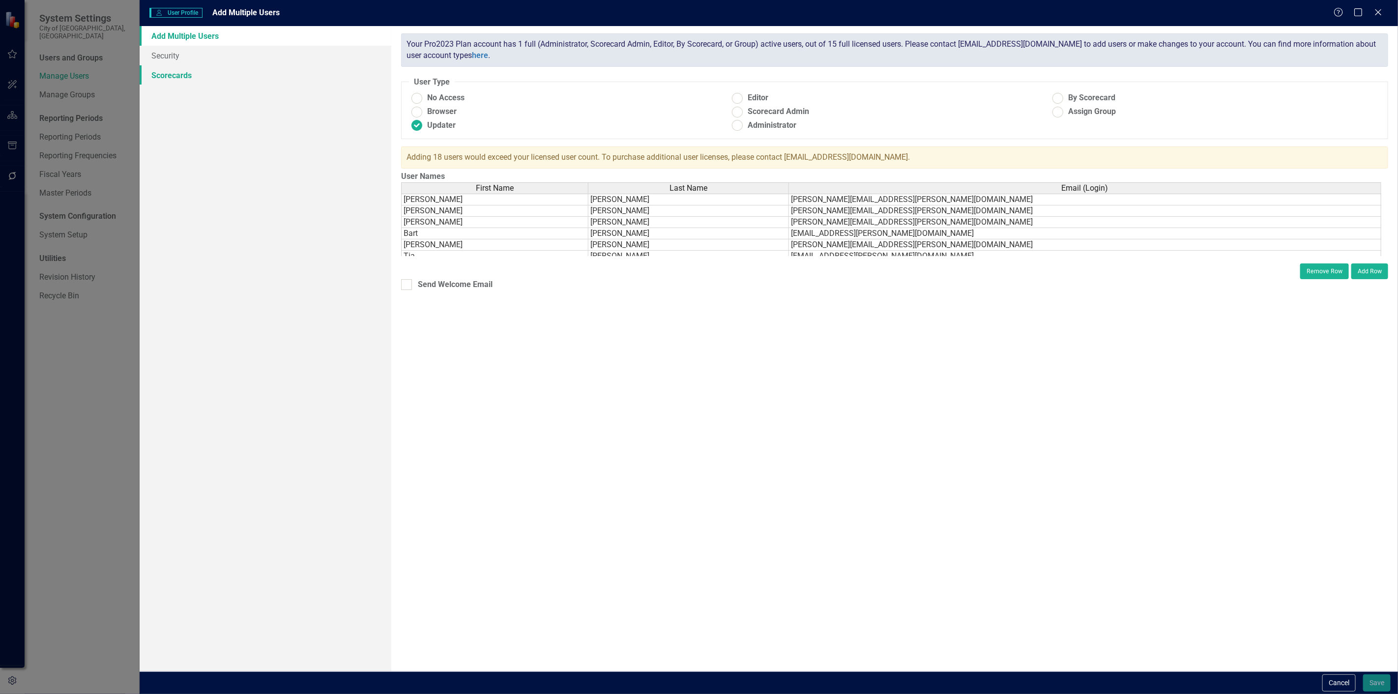
click at [230, 77] on link "Scorecards" at bounding box center [266, 75] width 252 height 20
click at [283, 77] on link "Scorecards" at bounding box center [266, 75] width 252 height 20
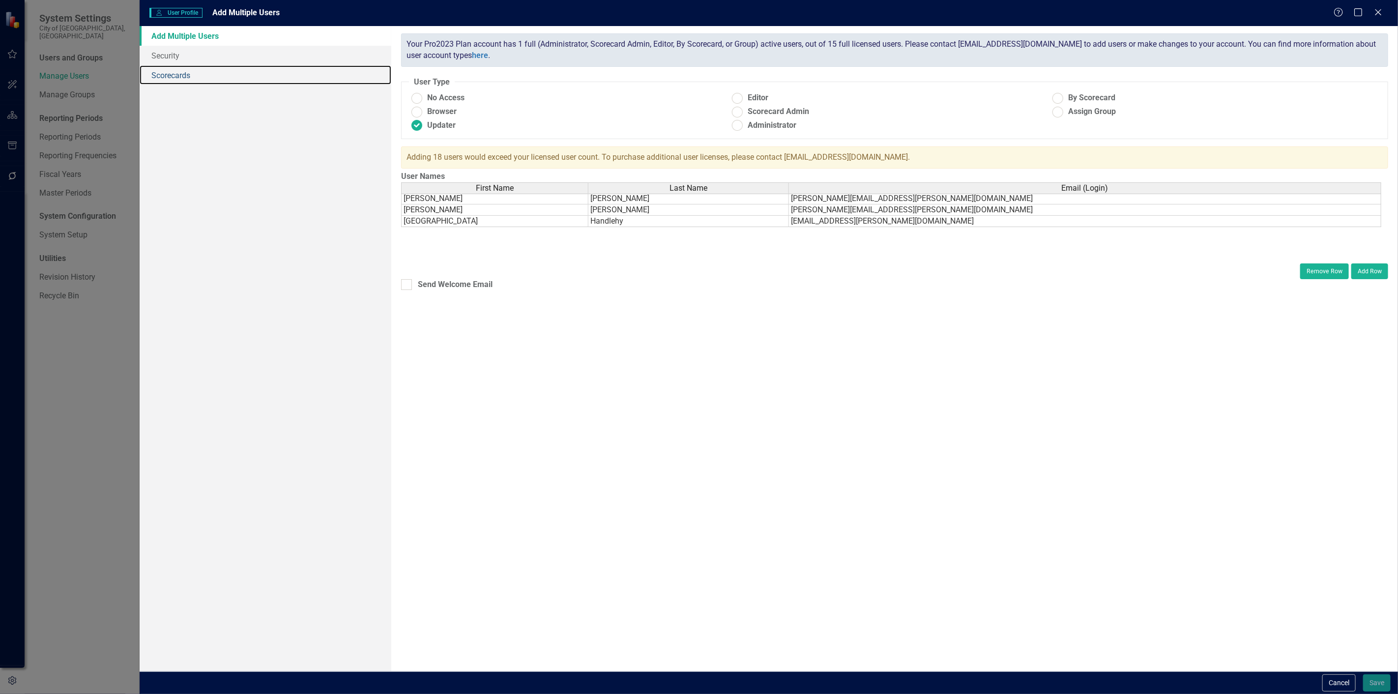
scroll to position [149, 0]
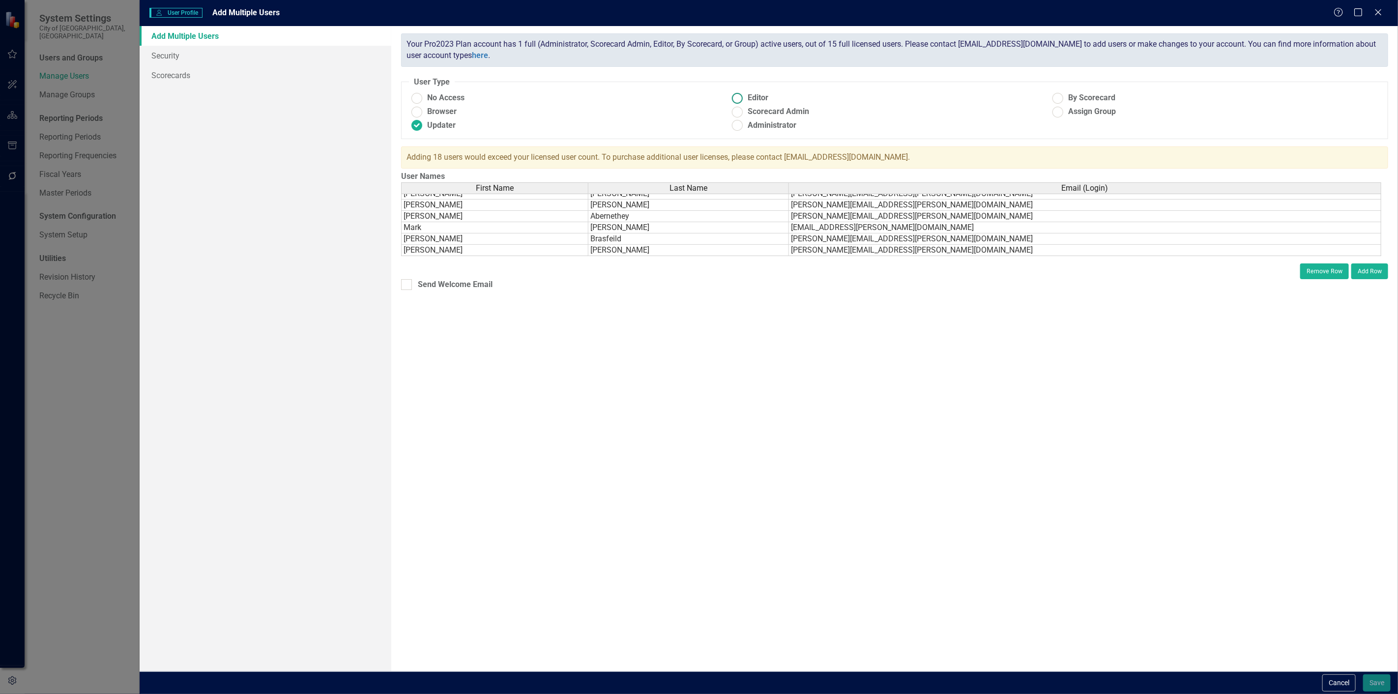
click at [756, 97] on span "Editor" at bounding box center [758, 97] width 21 height 11
click at [745, 97] on input "Editor" at bounding box center [737, 97] width 15 height 15
radio input "true"
click at [432, 129] on span "Updater" at bounding box center [441, 125] width 29 height 11
click at [425, 129] on input "Updater" at bounding box center [416, 125] width 15 height 15
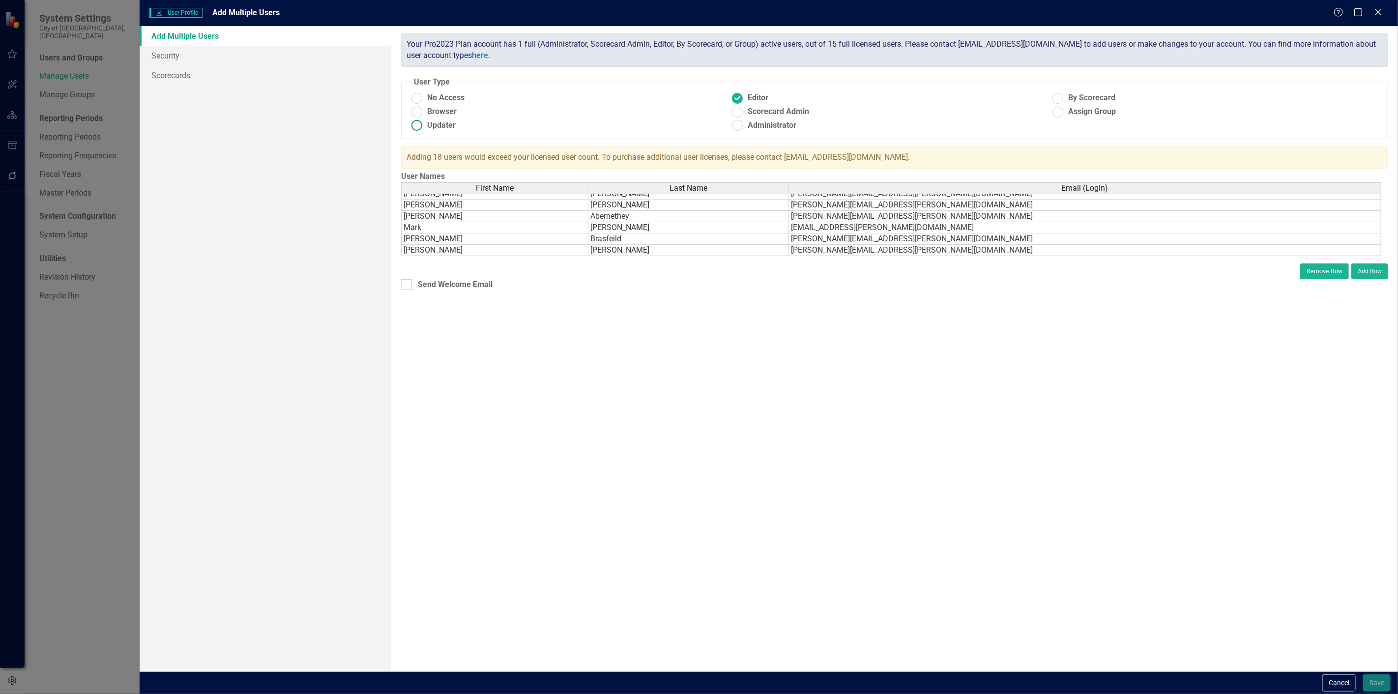
radio input "true"
click at [255, 75] on link "Scorecards" at bounding box center [266, 75] width 252 height 20
click at [1337, 676] on button "Cancel" at bounding box center [1338, 682] width 33 height 17
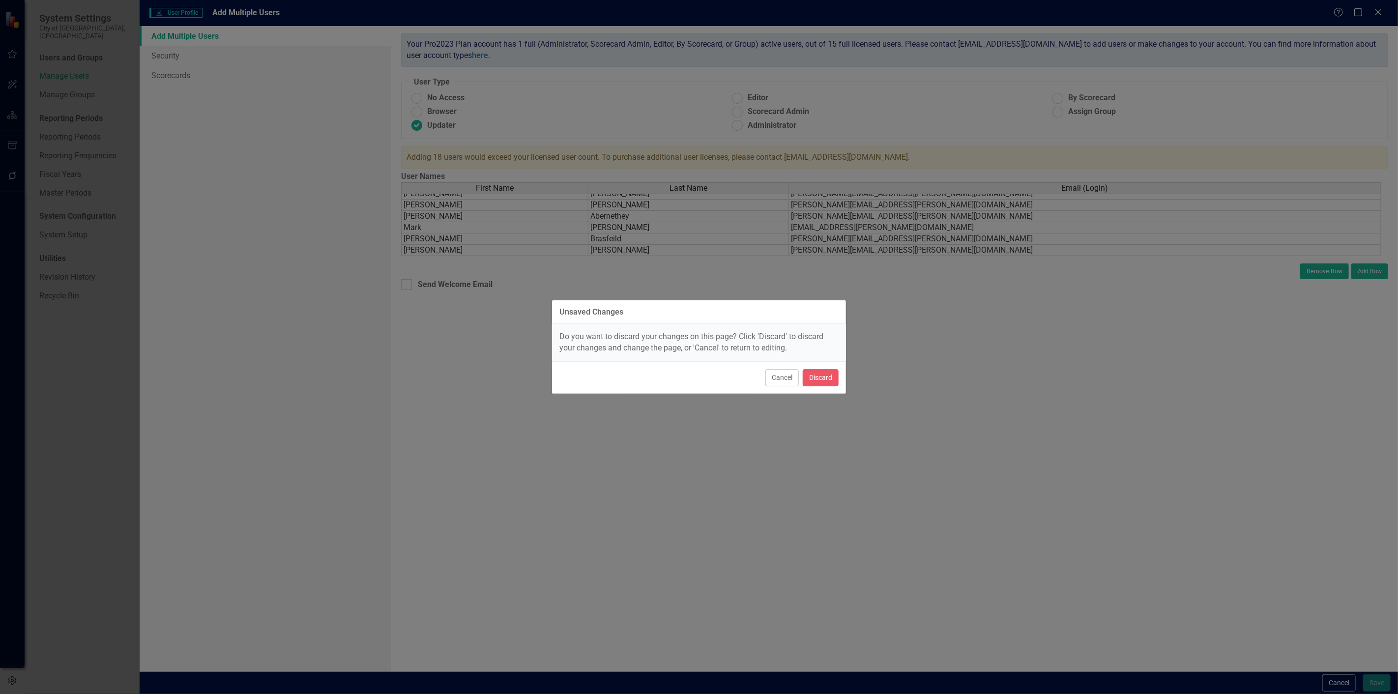
click at [820, 387] on div "Cancel Discard" at bounding box center [699, 377] width 294 height 32
click at [821, 378] on button "Discard" at bounding box center [821, 377] width 36 height 17
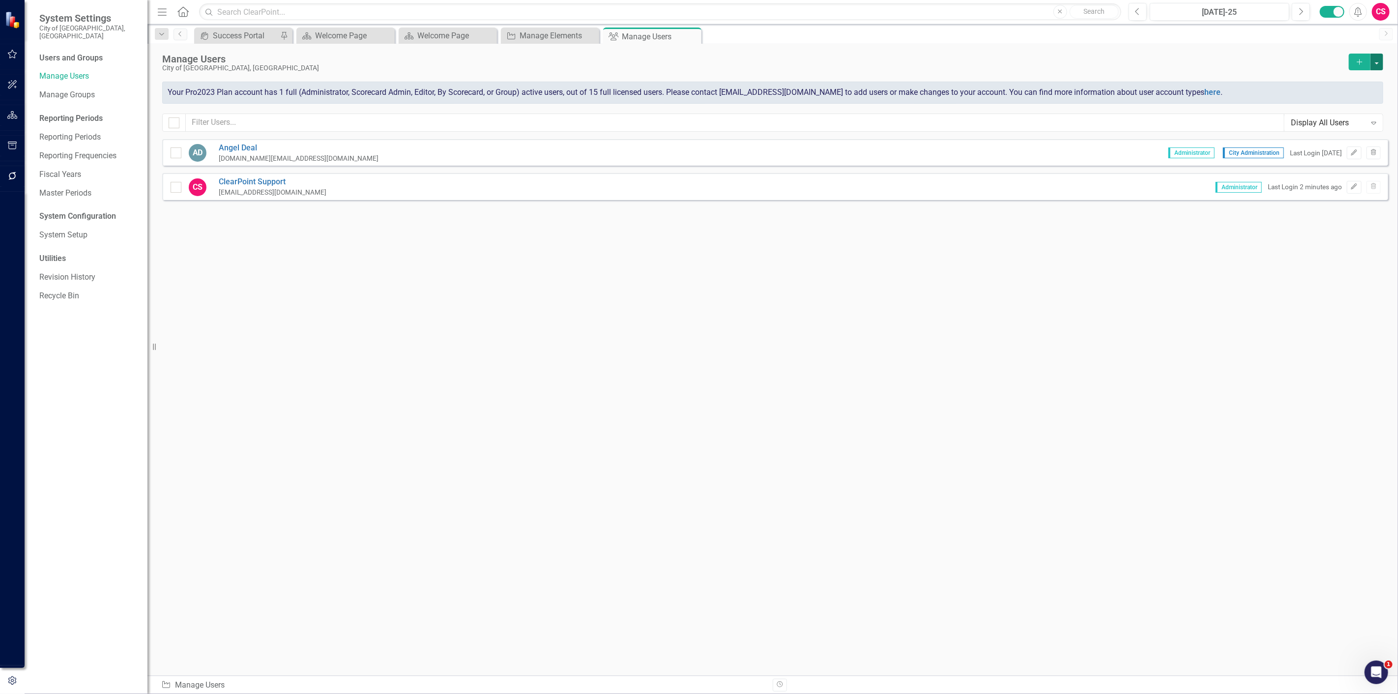
drag, startPoint x: 1382, startPoint y: 61, endPoint x: 1375, endPoint y: 70, distance: 10.8
click at [1381, 61] on button "button" at bounding box center [1376, 62] width 13 height 17
click at [1378, 99] on link "Add Multiple Add Multiple Users" at bounding box center [1337, 98] width 91 height 18
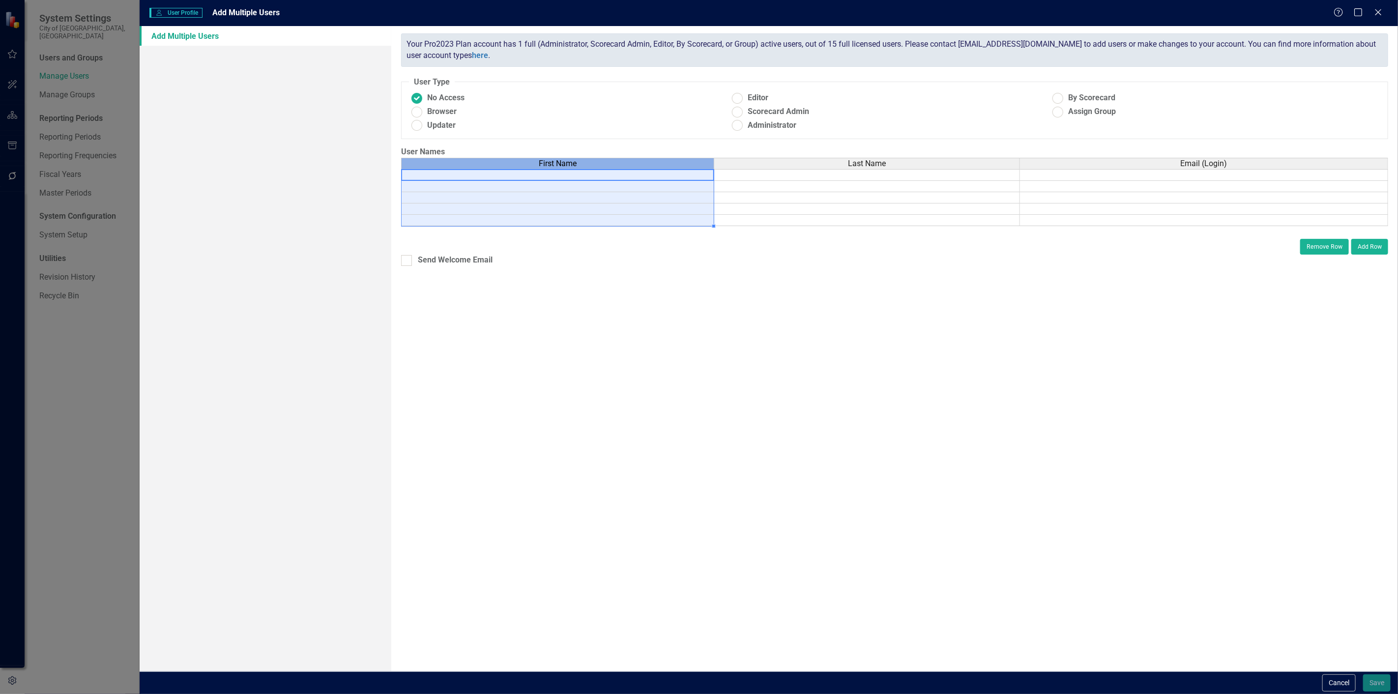
click at [617, 167] on div "First Name" at bounding box center [558, 163] width 312 height 11
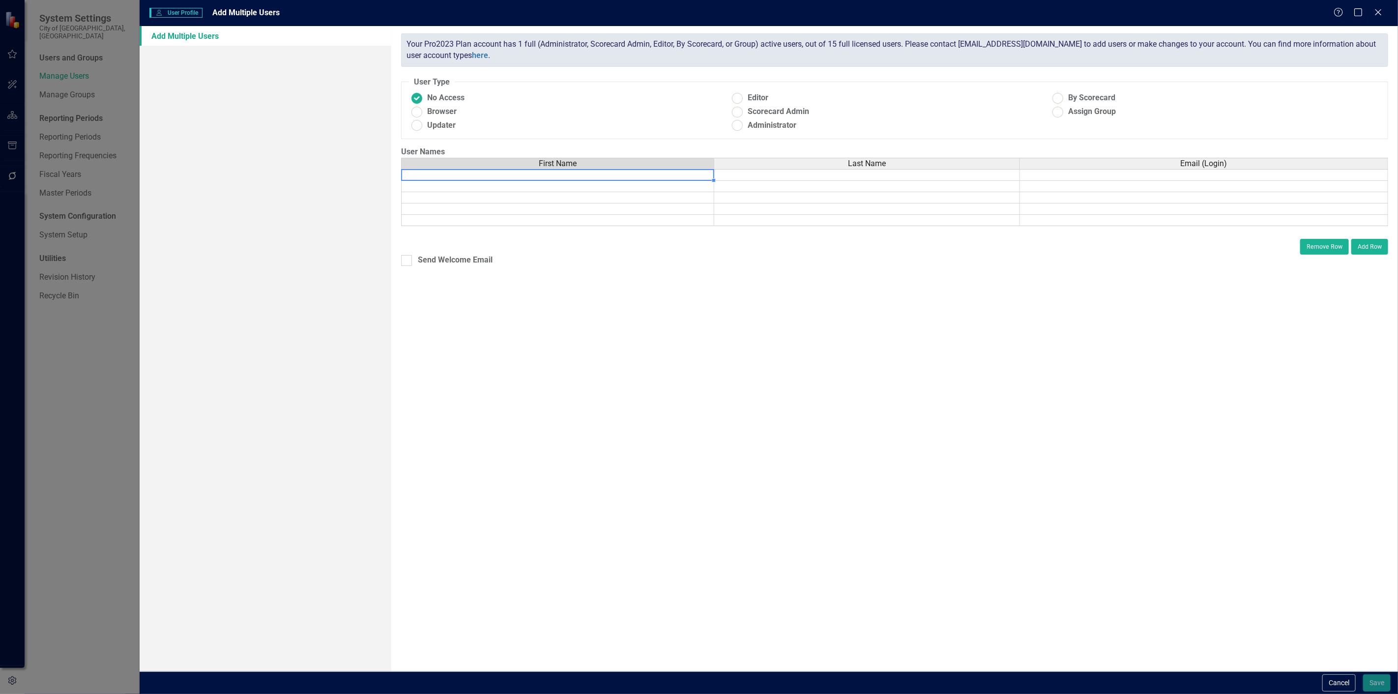
click at [613, 179] on td at bounding box center [557, 175] width 313 height 12
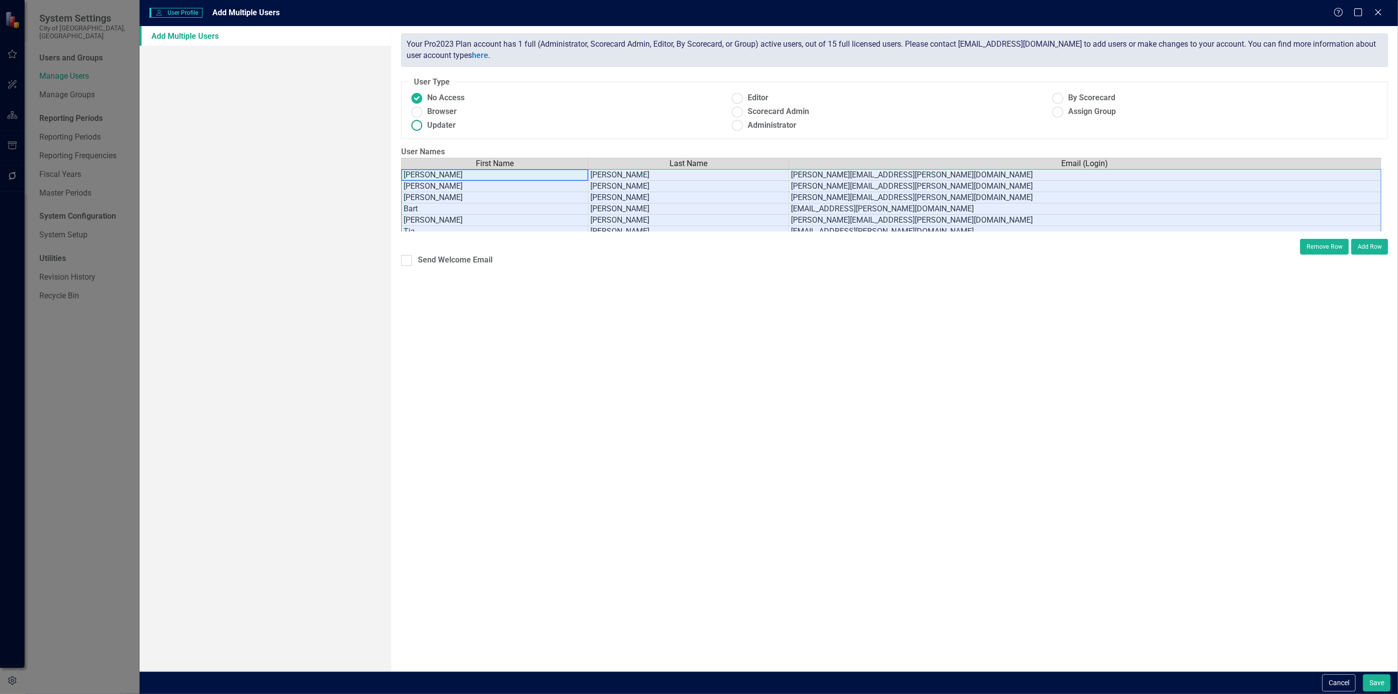
click at [446, 127] on span "Updater" at bounding box center [441, 125] width 29 height 11
click at [425, 127] on input "Updater" at bounding box center [416, 125] width 15 height 15
radio input "true"
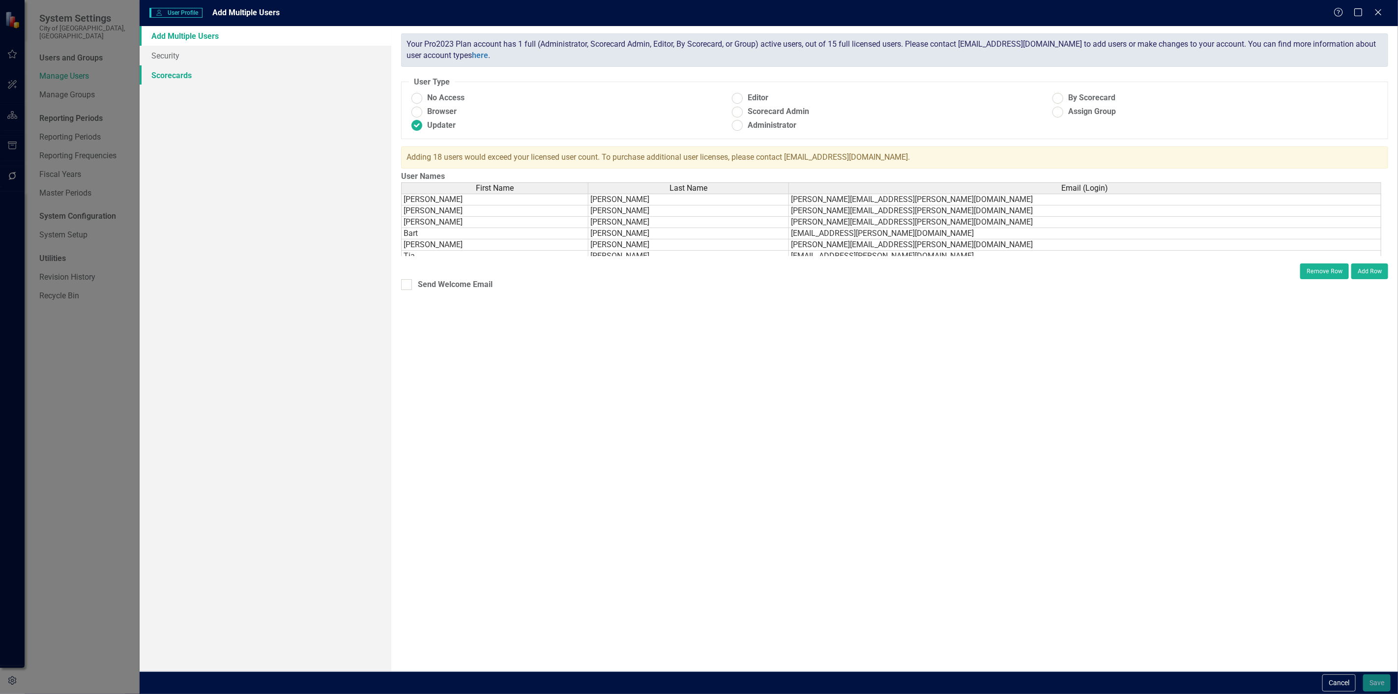
click at [238, 77] on link "Scorecards" at bounding box center [266, 75] width 252 height 20
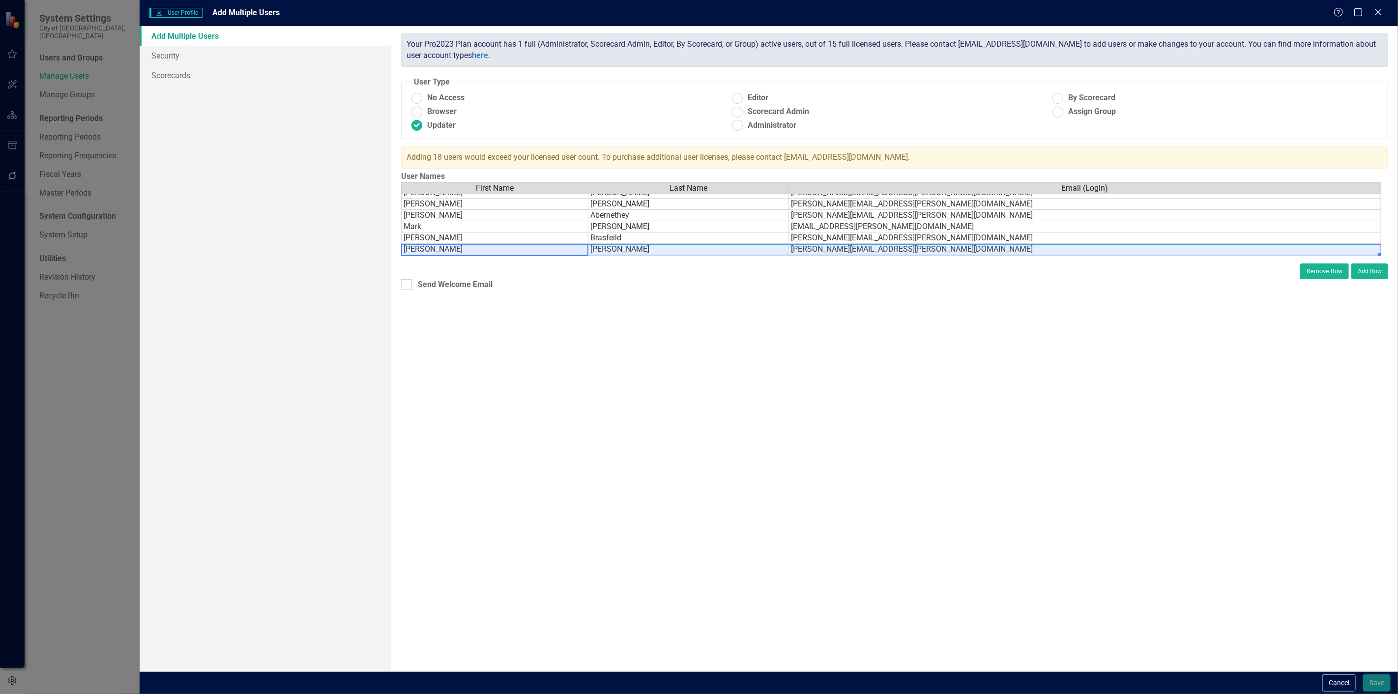
drag, startPoint x: 532, startPoint y: 242, endPoint x: 843, endPoint y: 248, distance: 310.7
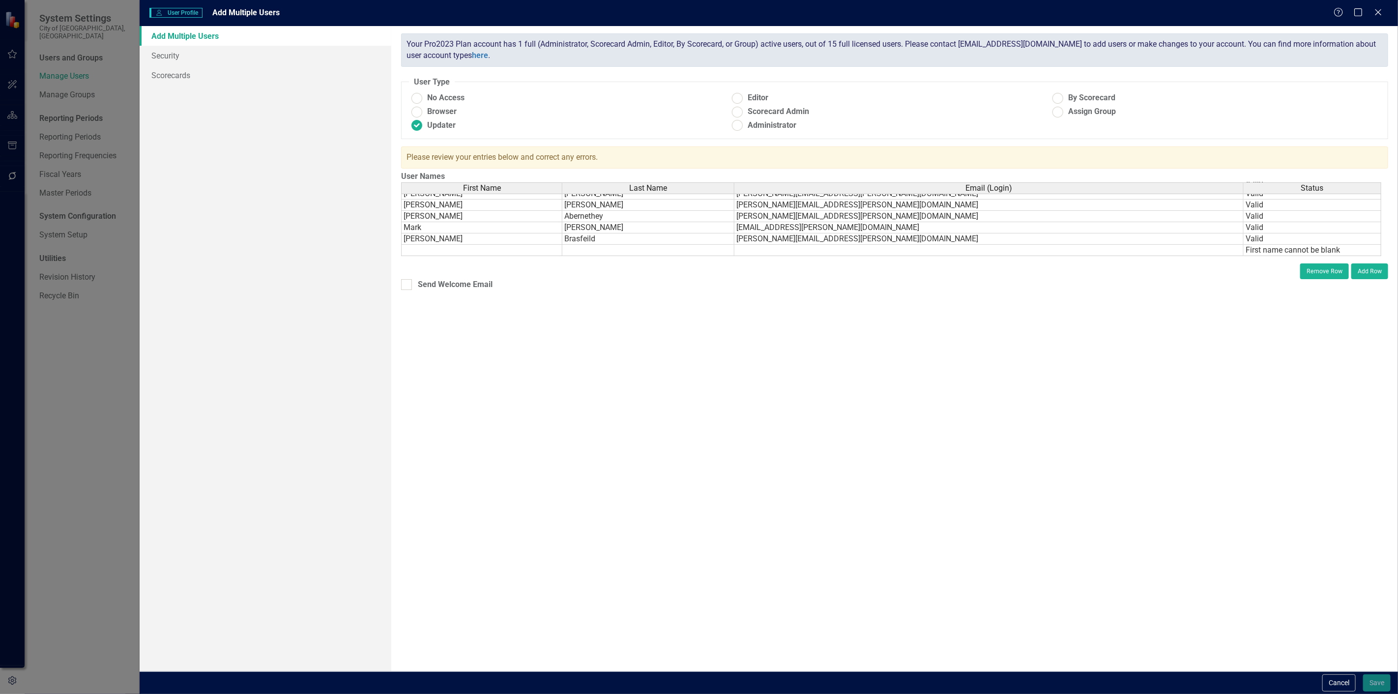
click at [638, 380] on div "ClearPoint has a wealth of options to help you ensure that people only have acc…" at bounding box center [894, 348] width 1007 height 645
click at [515, 234] on td "Craig" at bounding box center [481, 238] width 161 height 11
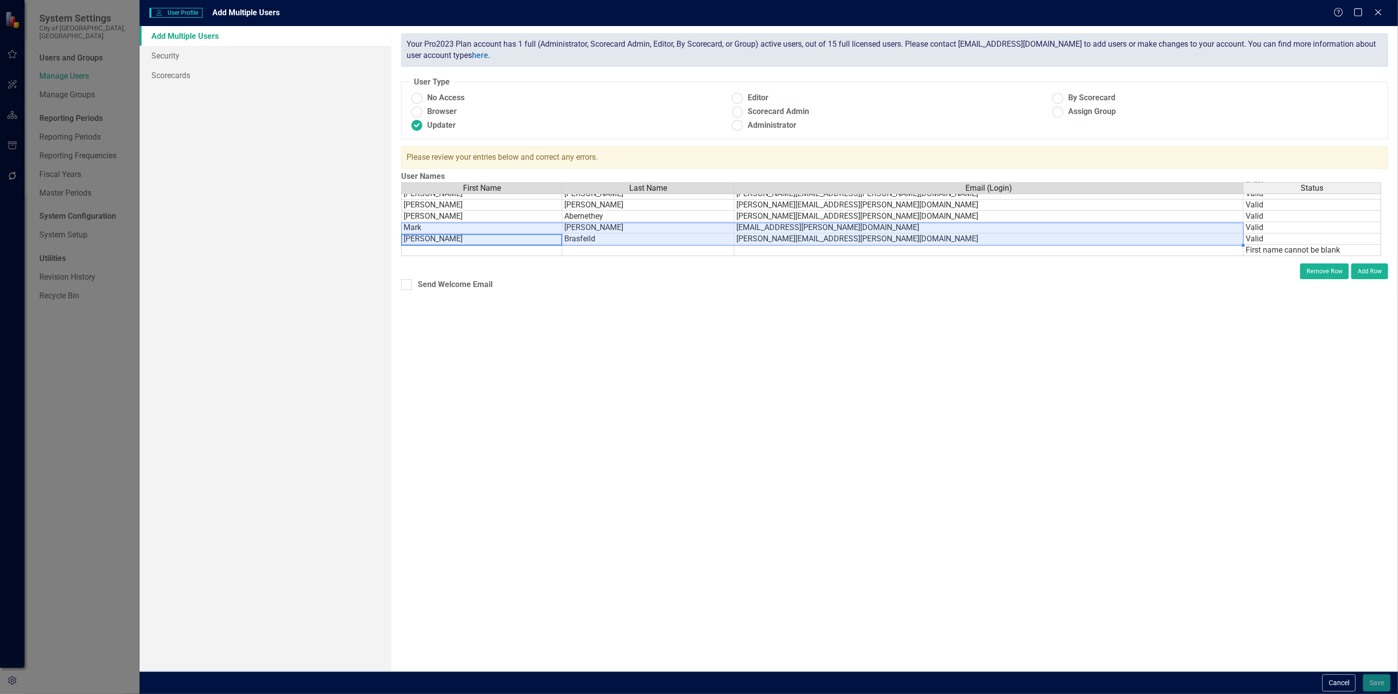
drag, startPoint x: 521, startPoint y: 233, endPoint x: 790, endPoint y: 220, distance: 269.7
click at [790, 220] on tbody "Chiquita Taylor chiquita.taylor@duncanvilletx.gov Valid Tyler Agee tyler.agee@d…" at bounding box center [891, 159] width 980 height 193
click at [1333, 683] on button "Cancel" at bounding box center [1338, 682] width 33 height 17
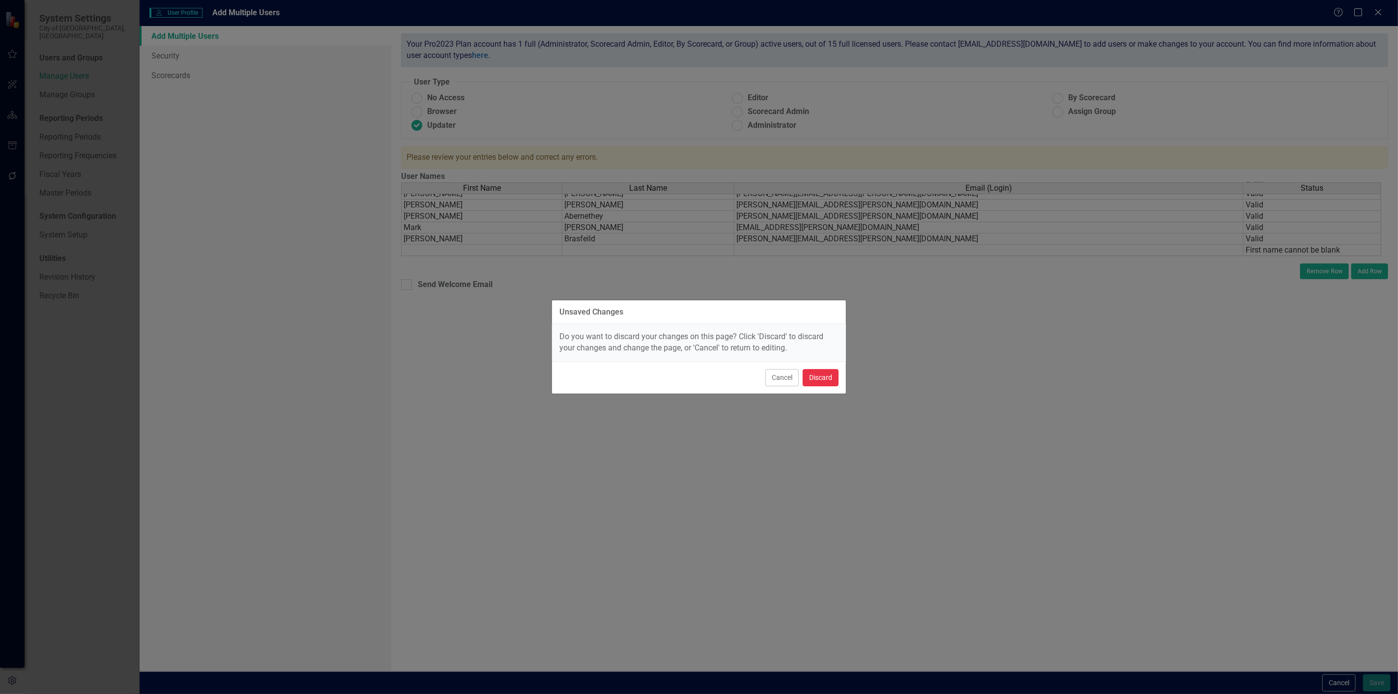
click at [820, 377] on button "Discard" at bounding box center [821, 377] width 36 height 17
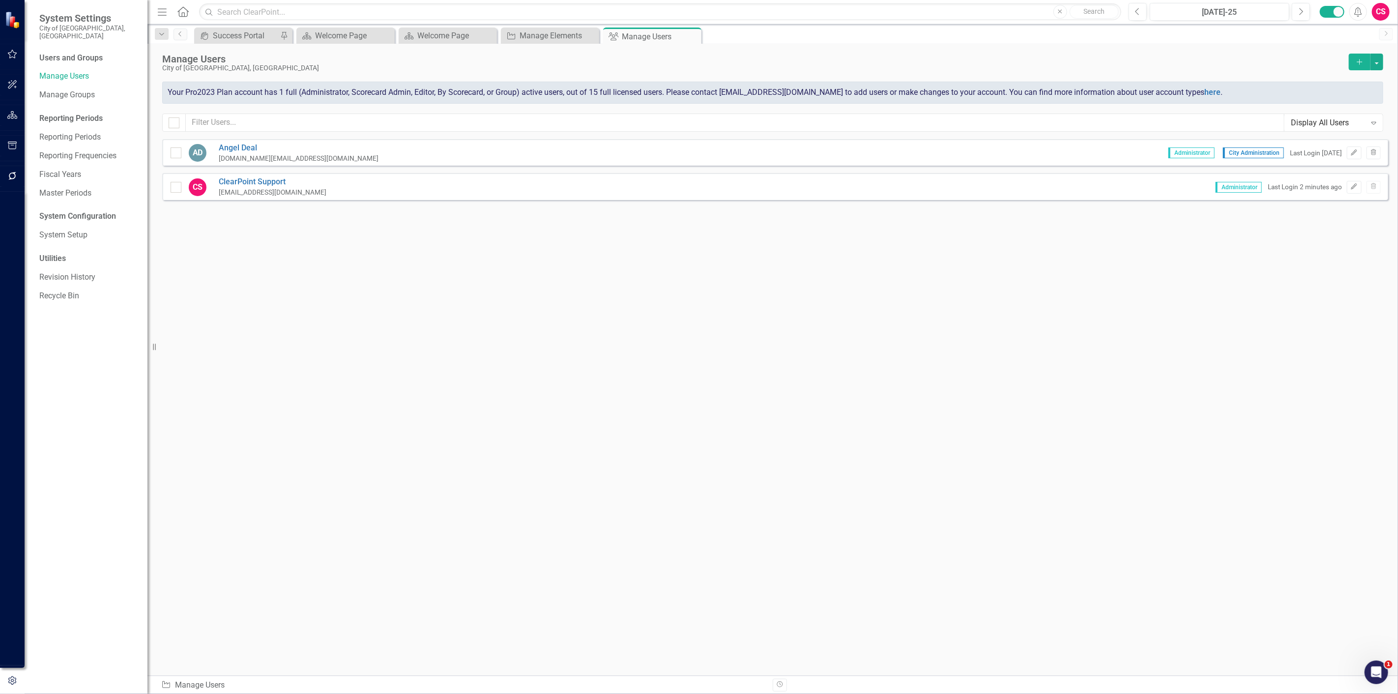
click at [562, 366] on div "Sorry, no results found. AD Angel Deal angel.deal@duncanvilletx.gov Administrat…" at bounding box center [772, 402] width 1250 height 527
click at [1374, 62] on button "button" at bounding box center [1376, 62] width 13 height 17
click at [1358, 99] on link "Add Multiple Add Multiple Users" at bounding box center [1337, 98] width 91 height 18
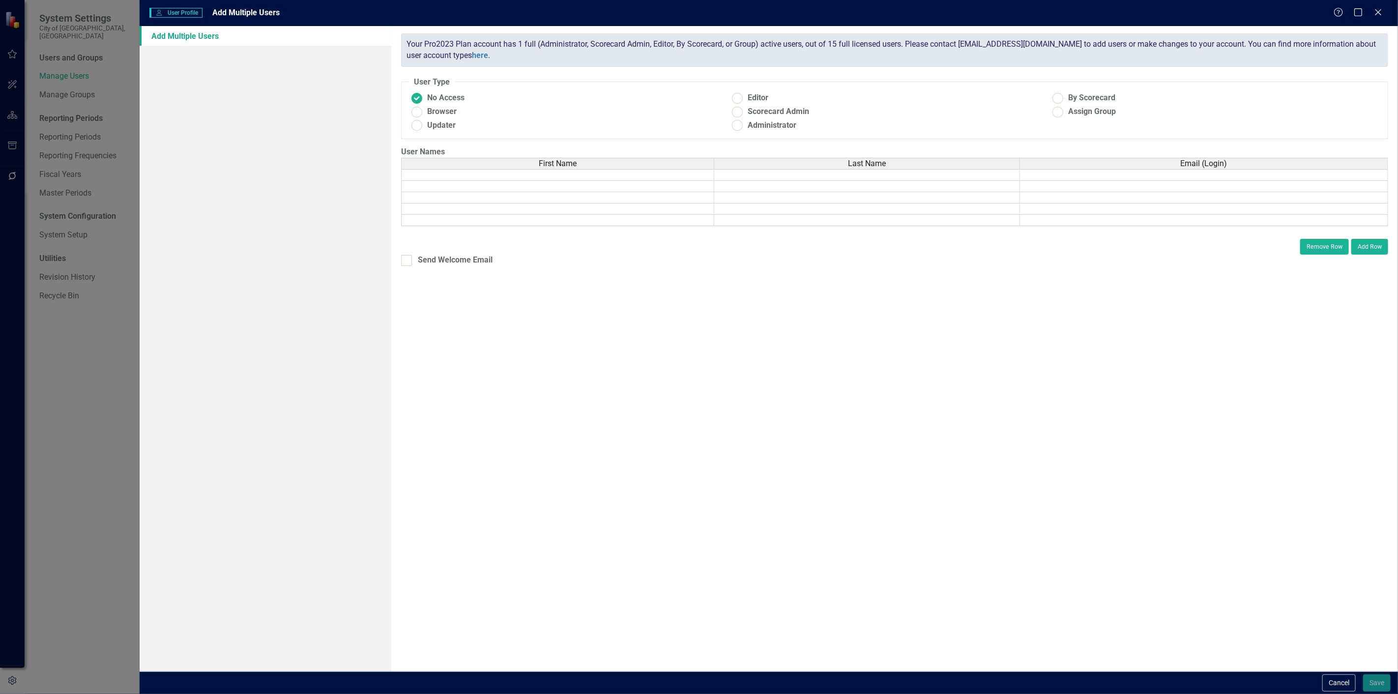
click at [477, 173] on td at bounding box center [557, 175] width 313 height 12
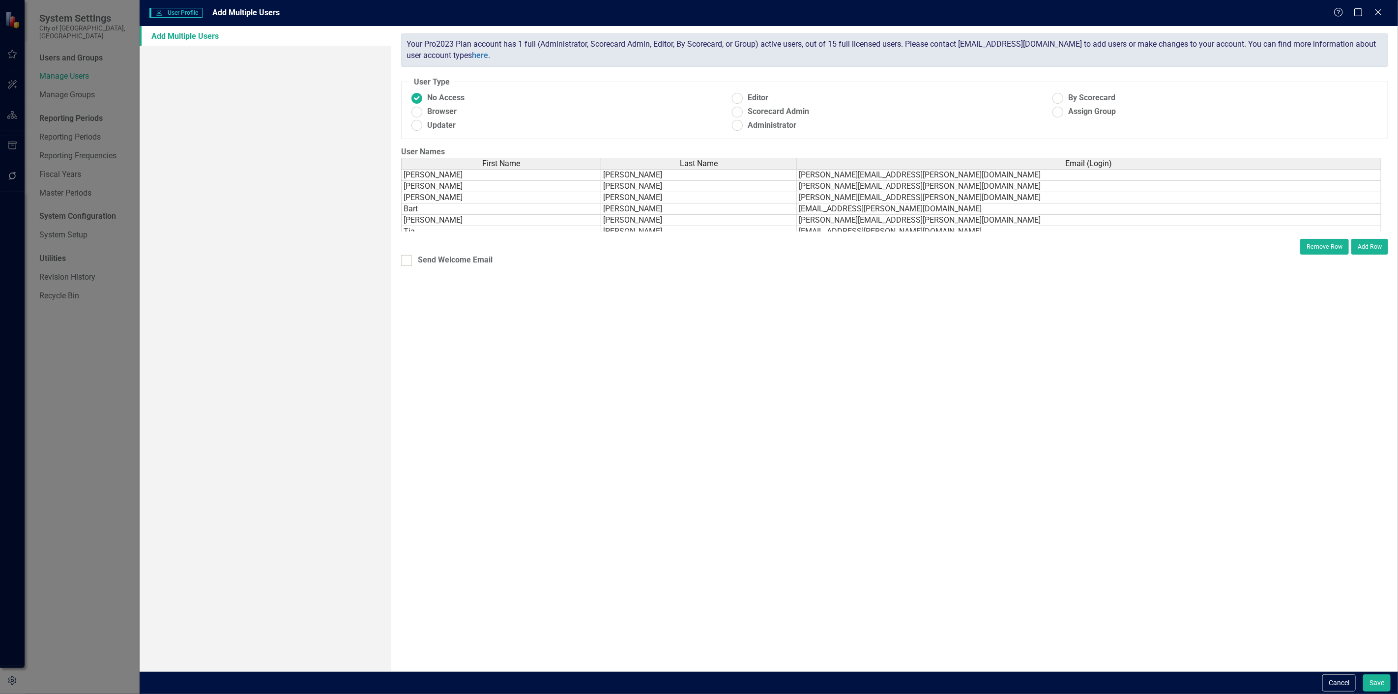
click at [614, 407] on div "ClearPoint has a wealth of options to help you ensure that people only have acc…" at bounding box center [894, 348] width 1007 height 645
click at [422, 134] on fieldset "User Type No Access Editor By Scorecard Browser Scorecard Admin Assign Group Up…" at bounding box center [894, 108] width 987 height 62
click at [421, 129] on ins at bounding box center [416, 125] width 15 height 15
click at [421, 129] on input "Updater" at bounding box center [416, 125] width 15 height 15
radio input "true"
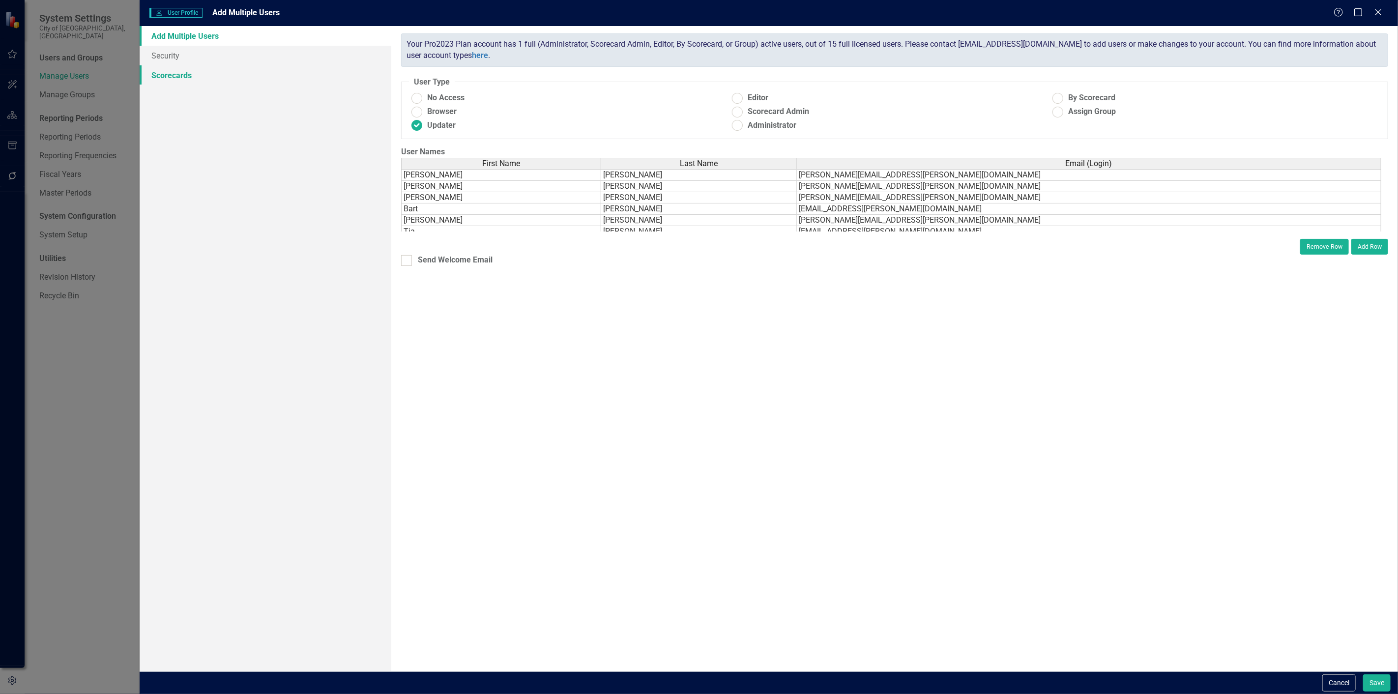
click at [208, 79] on link "Scorecards" at bounding box center [266, 75] width 252 height 20
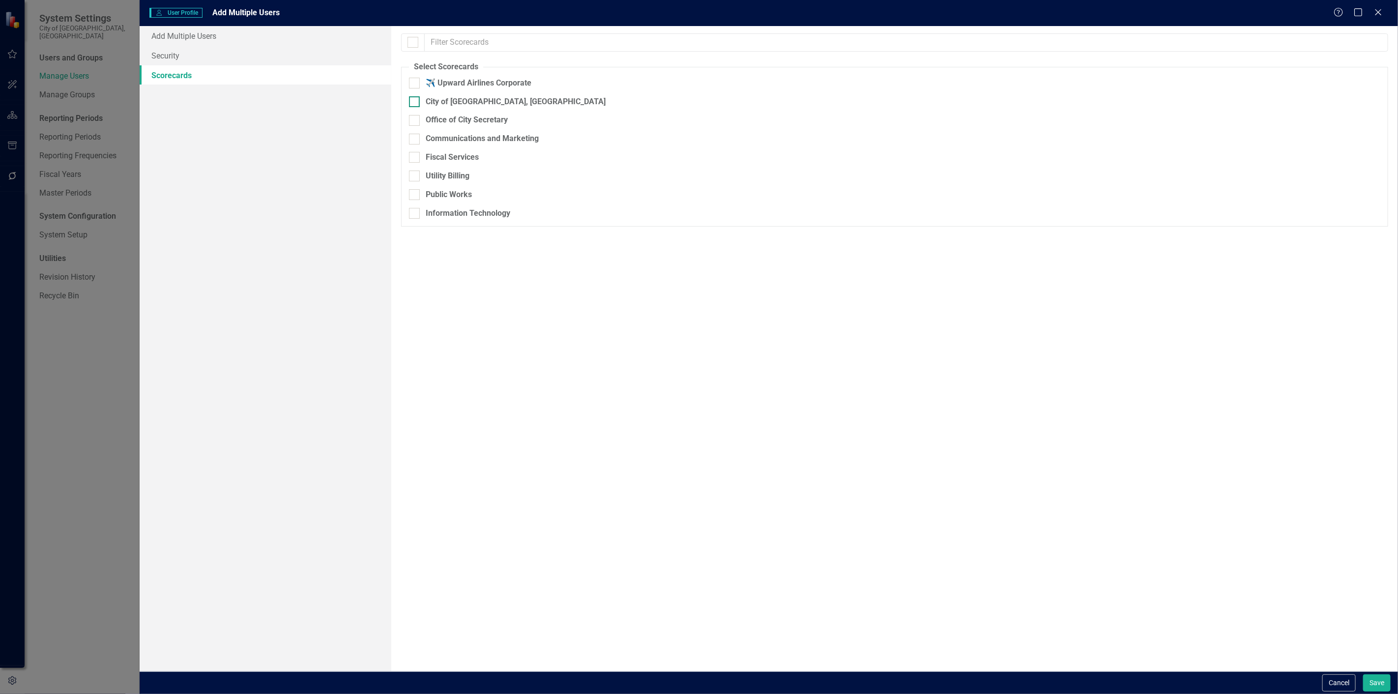
drag, startPoint x: 431, startPoint y: 100, endPoint x: 434, endPoint y: 107, distance: 7.0
click at [432, 100] on div "City of [GEOGRAPHIC_DATA], [GEOGRAPHIC_DATA]" at bounding box center [516, 101] width 180 height 11
click at [415, 100] on input "City of [GEOGRAPHIC_DATA], [GEOGRAPHIC_DATA]" at bounding box center [412, 99] width 6 height 6
checkbox input "true"
click at [436, 116] on div "Office of City Secretary" at bounding box center [467, 120] width 82 height 11
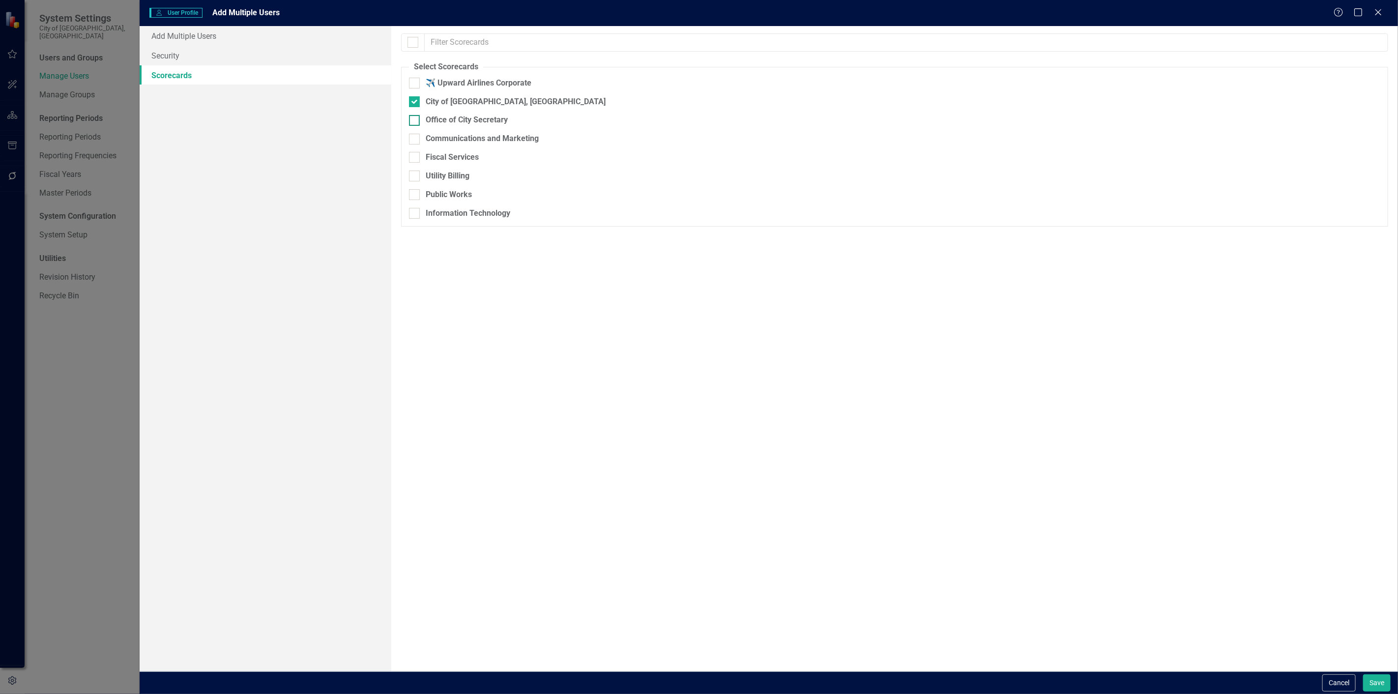
click at [415, 116] on input "Office of City Secretary" at bounding box center [412, 118] width 6 height 6
checkbox input "true"
click at [1371, 679] on button "Save" at bounding box center [1377, 682] width 28 height 17
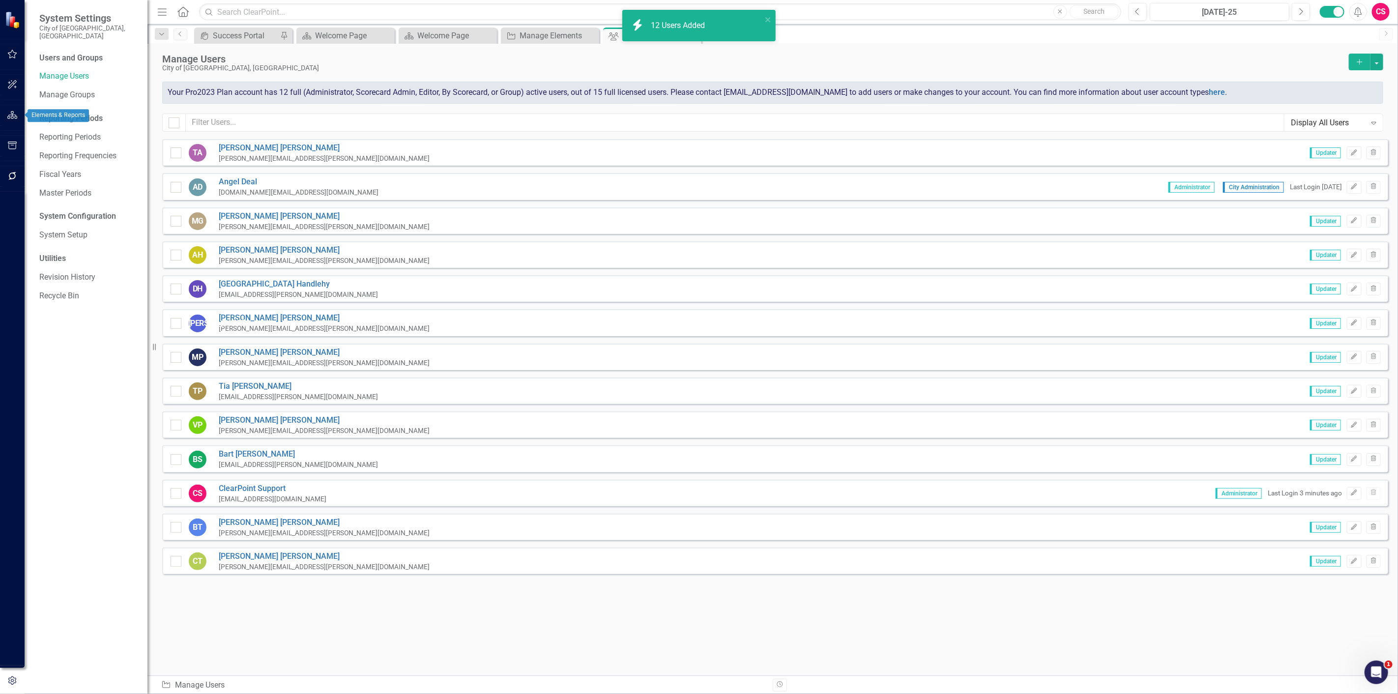
click at [11, 112] on icon "button" at bounding box center [12, 115] width 10 height 8
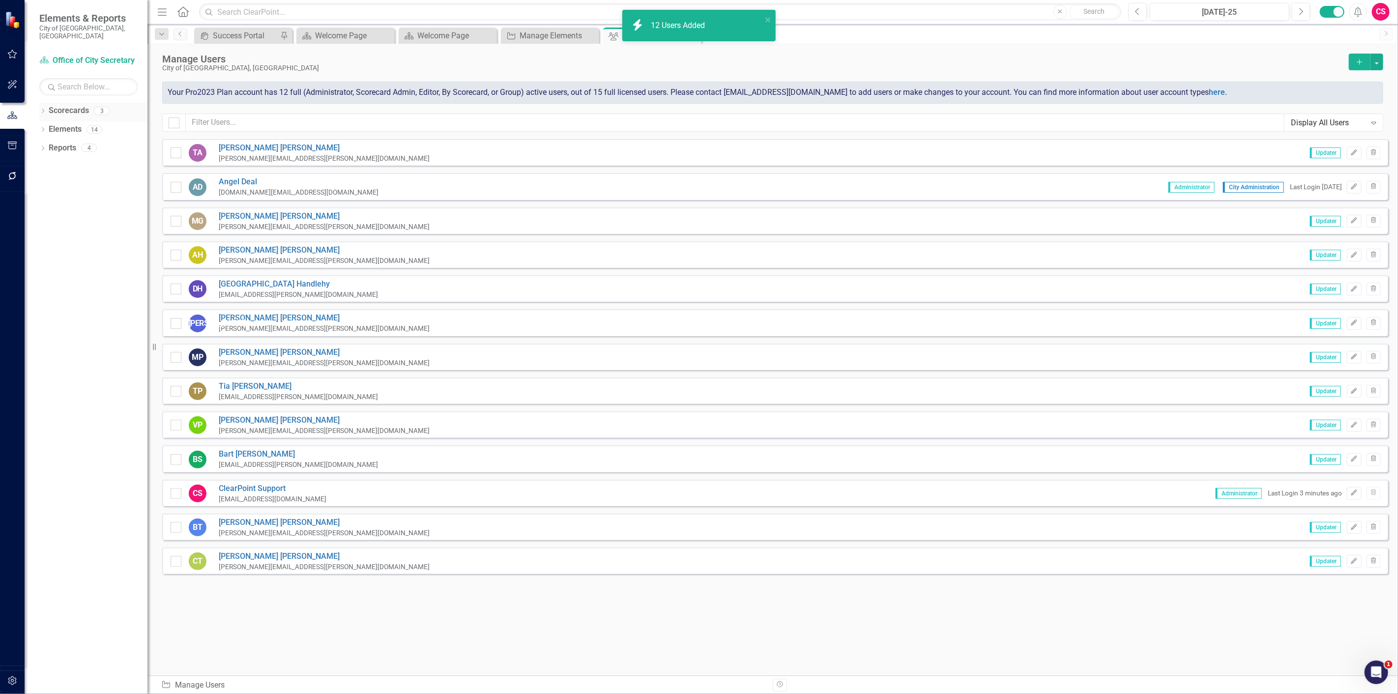
click at [69, 105] on link "Scorecards" at bounding box center [69, 110] width 40 height 11
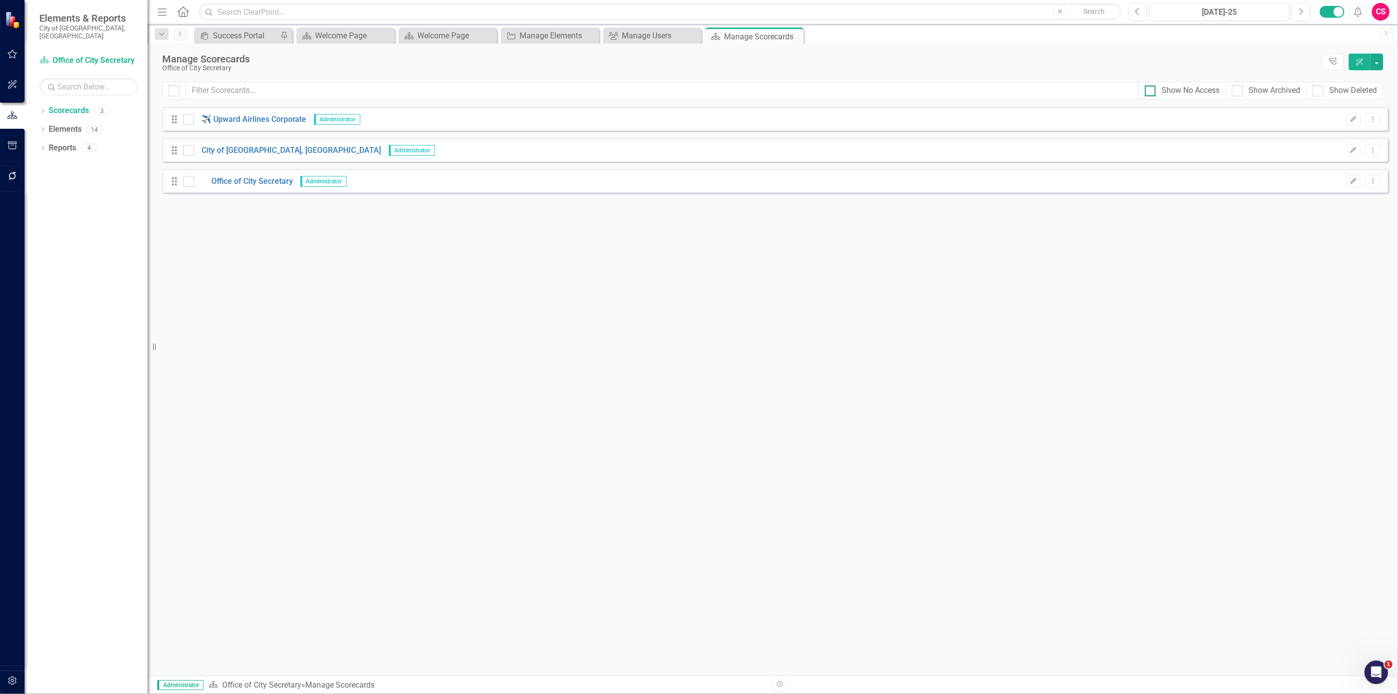
click at [1183, 89] on div "Show No Access" at bounding box center [1191, 90] width 58 height 11
click at [1151, 89] on input "Show No Access" at bounding box center [1148, 89] width 6 height 6
checkbox input "true"
click at [642, 33] on div "Manage Users" at bounding box center [654, 35] width 65 height 12
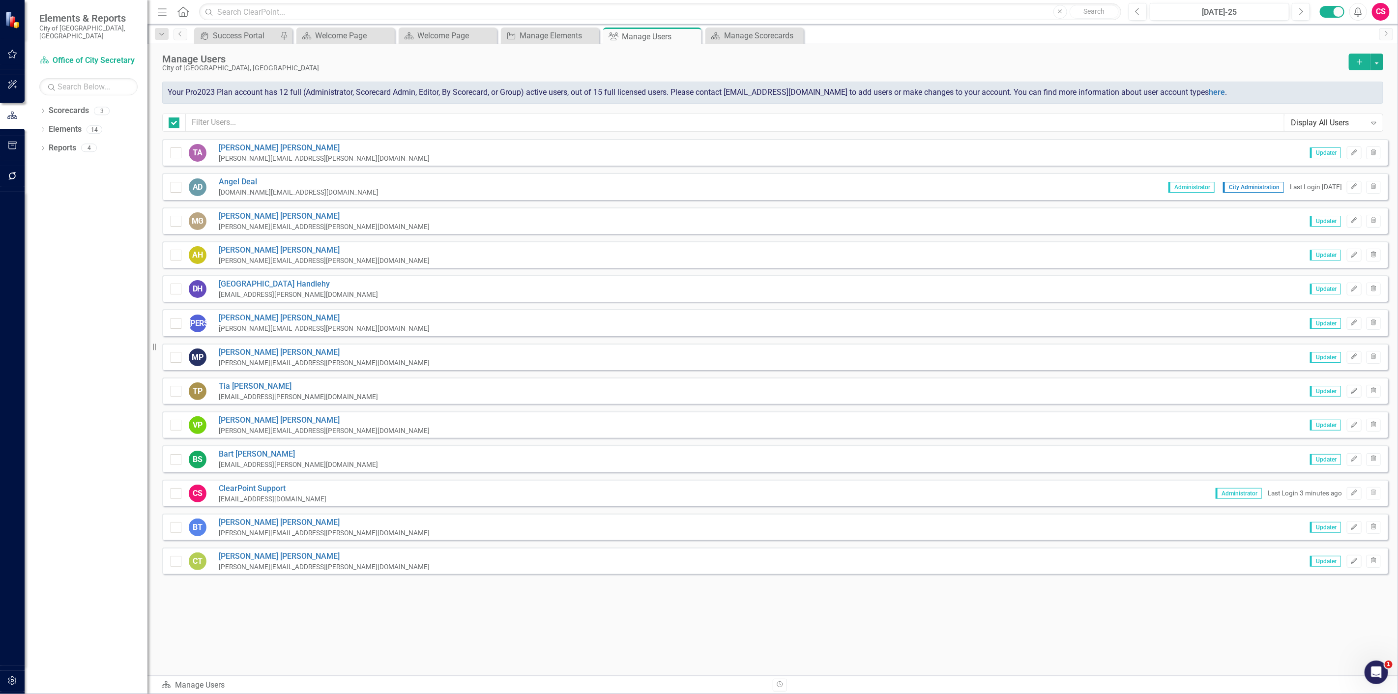
checkbox input "false"
click at [1352, 490] on icon "Edit" at bounding box center [1353, 493] width 7 height 6
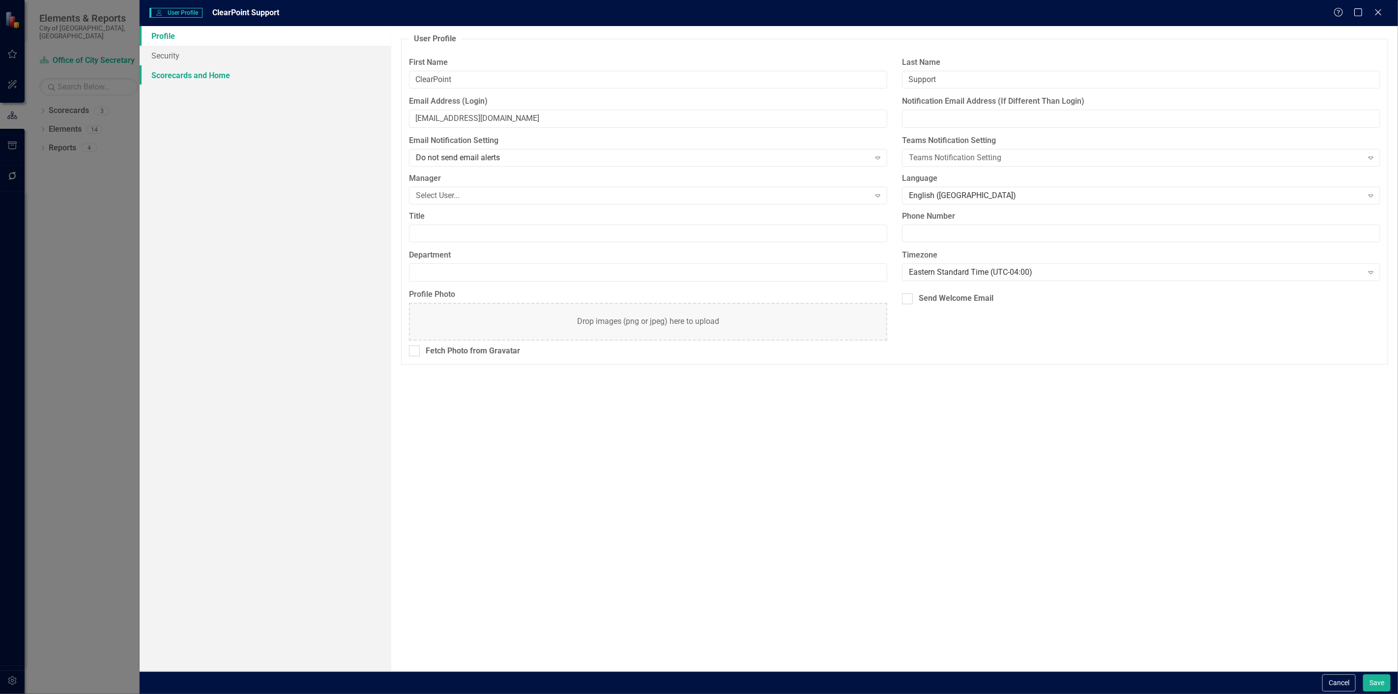
click at [214, 77] on link "Scorecards and Home" at bounding box center [266, 75] width 252 height 20
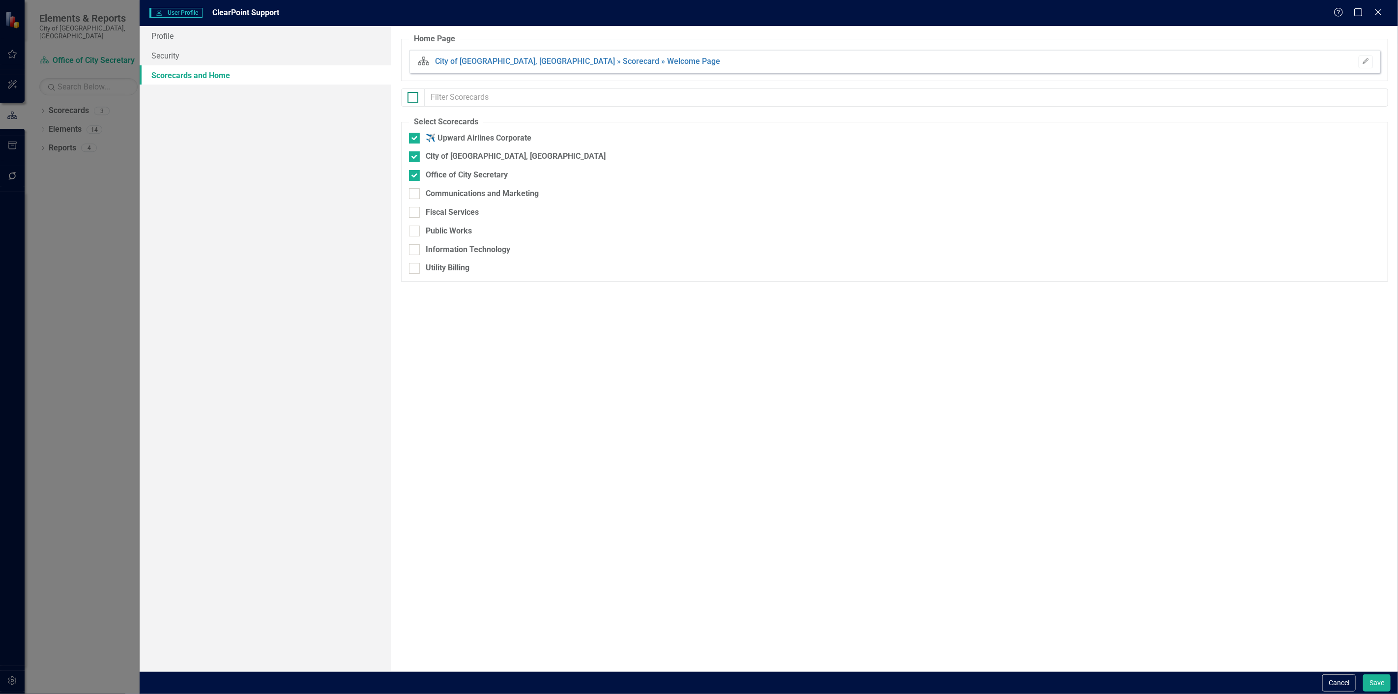
click at [417, 97] on div at bounding box center [412, 97] width 11 height 11
click at [414, 97] on input "checkbox" at bounding box center [410, 95] width 6 height 6
checkbox input "true"
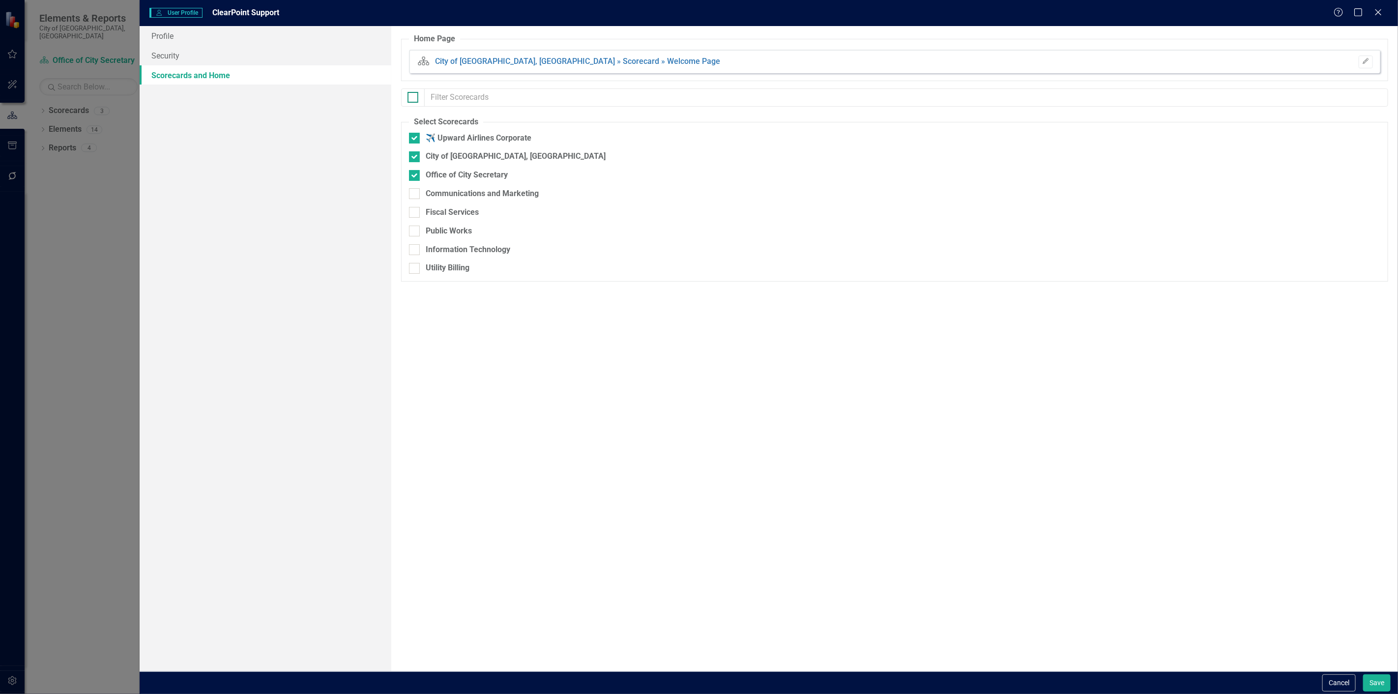
checkbox input "true"
click at [1375, 691] on button "Save" at bounding box center [1377, 682] width 28 height 17
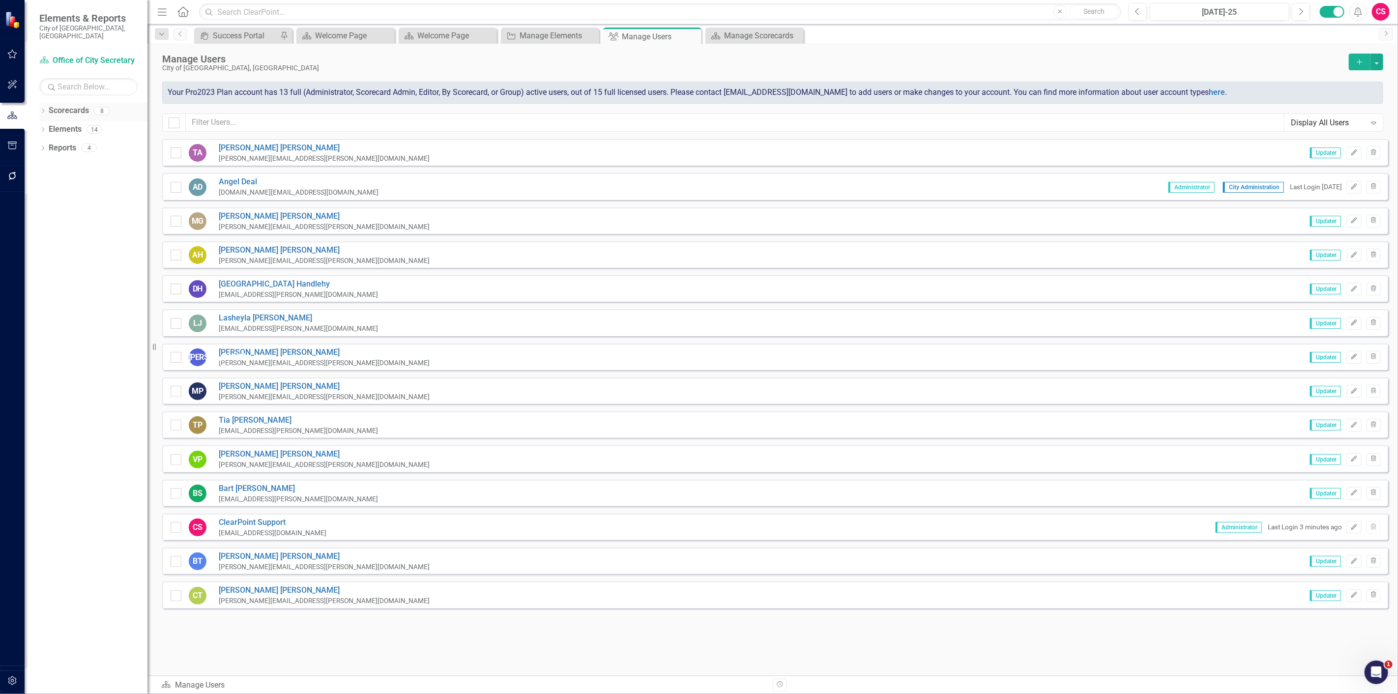
click at [57, 106] on link "Scorecards" at bounding box center [69, 110] width 40 height 11
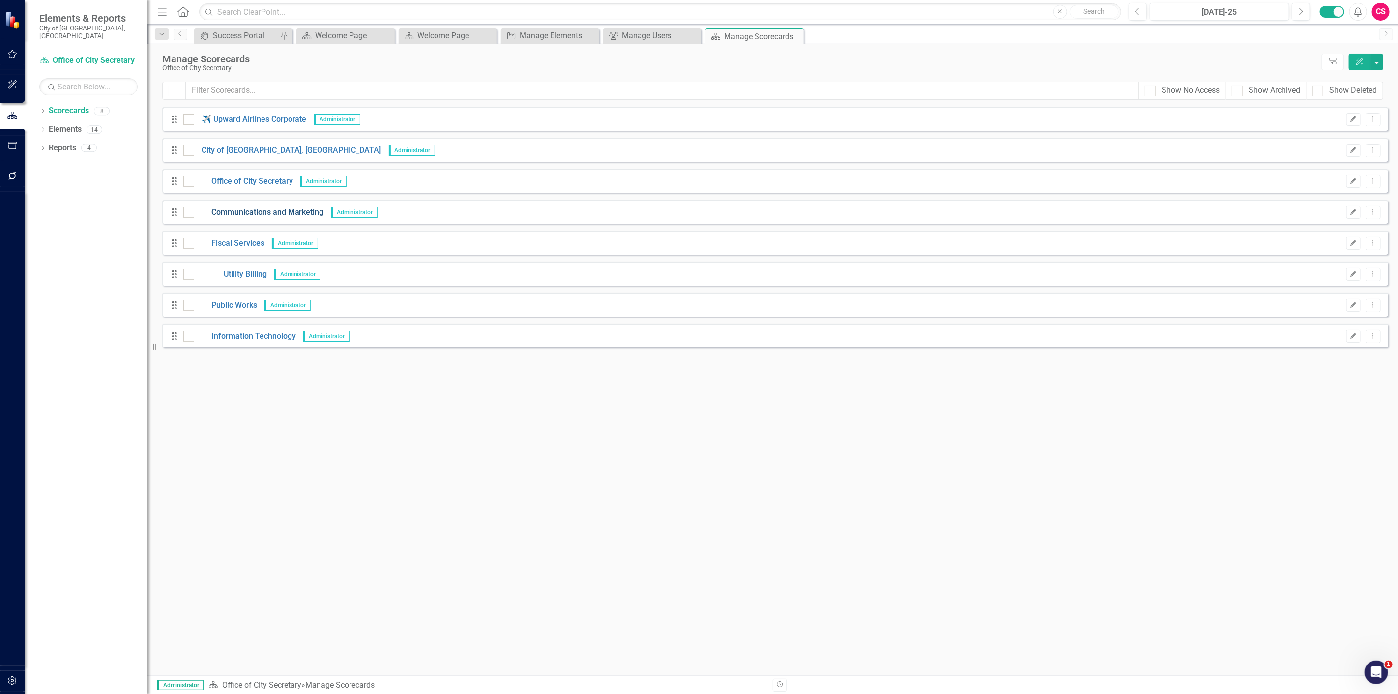
click at [236, 210] on link "Communications and Marketing" at bounding box center [259, 212] width 130 height 11
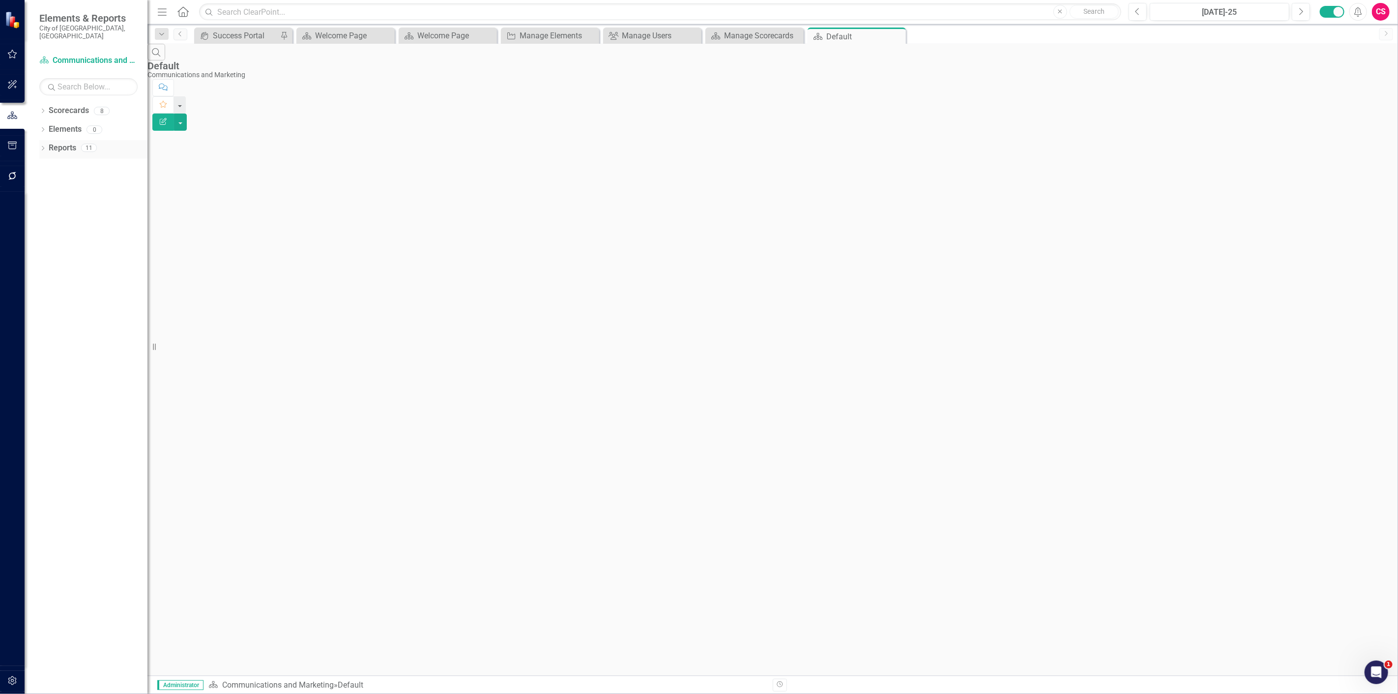
click at [53, 145] on link "Reports" at bounding box center [63, 148] width 28 height 11
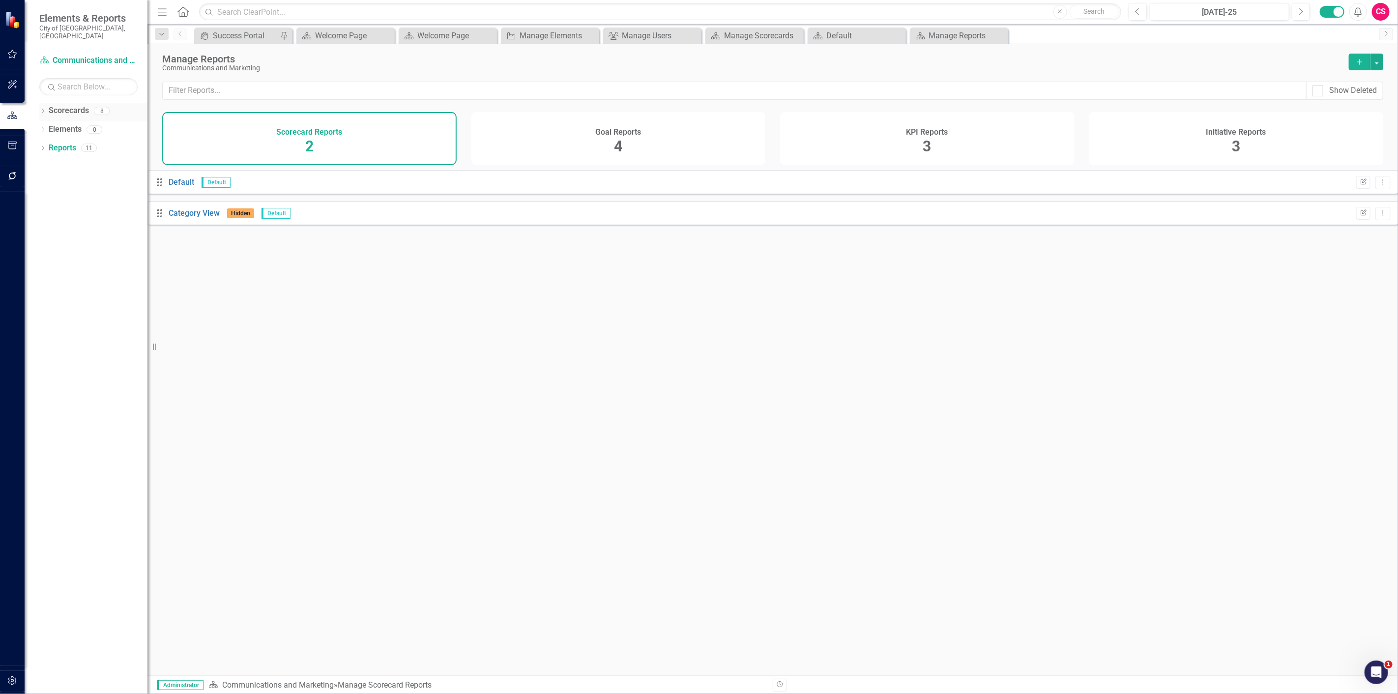
click at [55, 105] on link "Scorecards" at bounding box center [69, 110] width 40 height 11
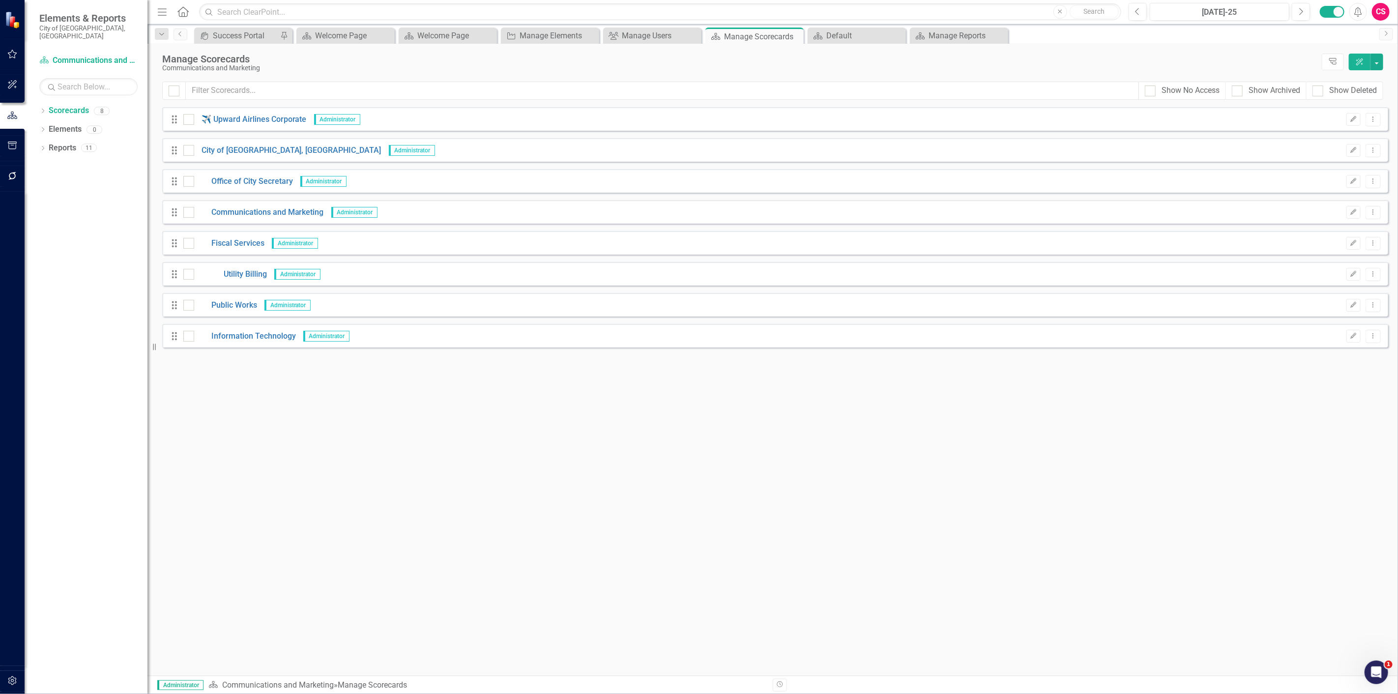
click at [368, 407] on div "Looks like you don't have any Scorecards set up yet. Why don't you add a Scorec…" at bounding box center [775, 391] width 1226 height 569
click at [223, 117] on link "✈️ Upward Airlines Corporate" at bounding box center [250, 119] width 113 height 11
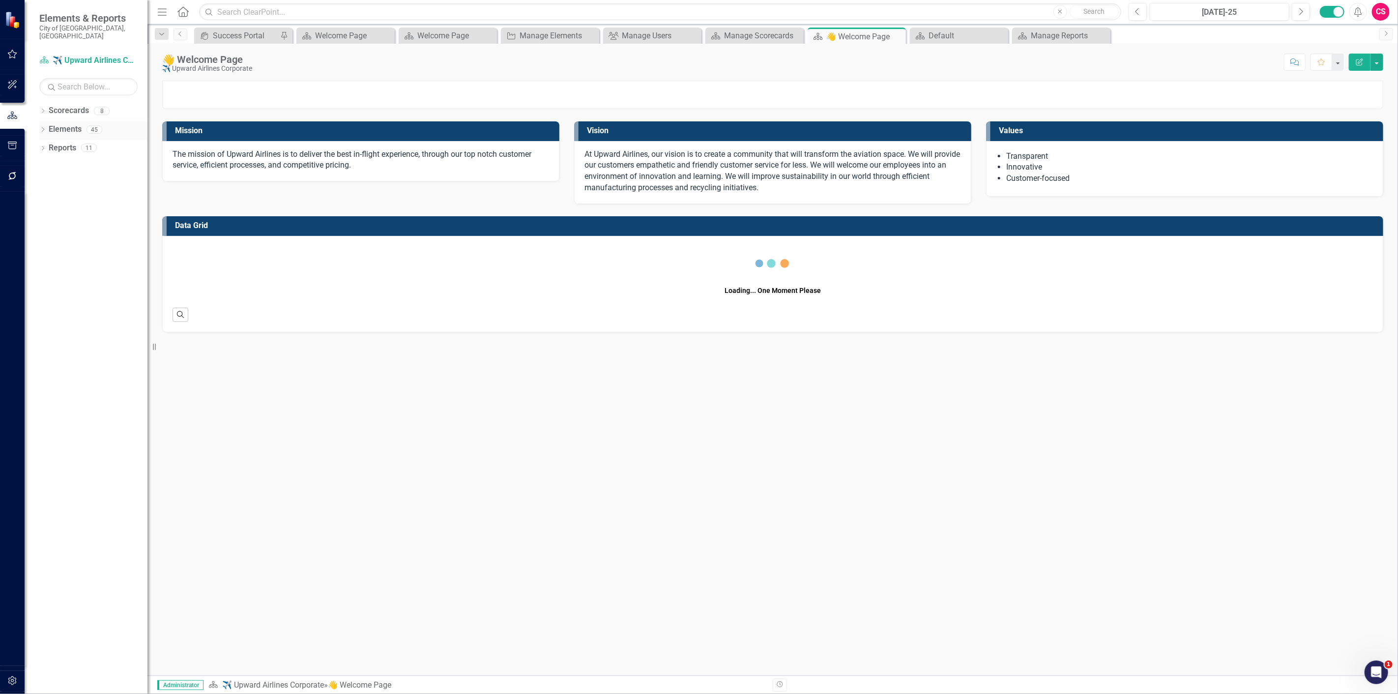
click at [70, 124] on link "Elements" at bounding box center [65, 129] width 33 height 11
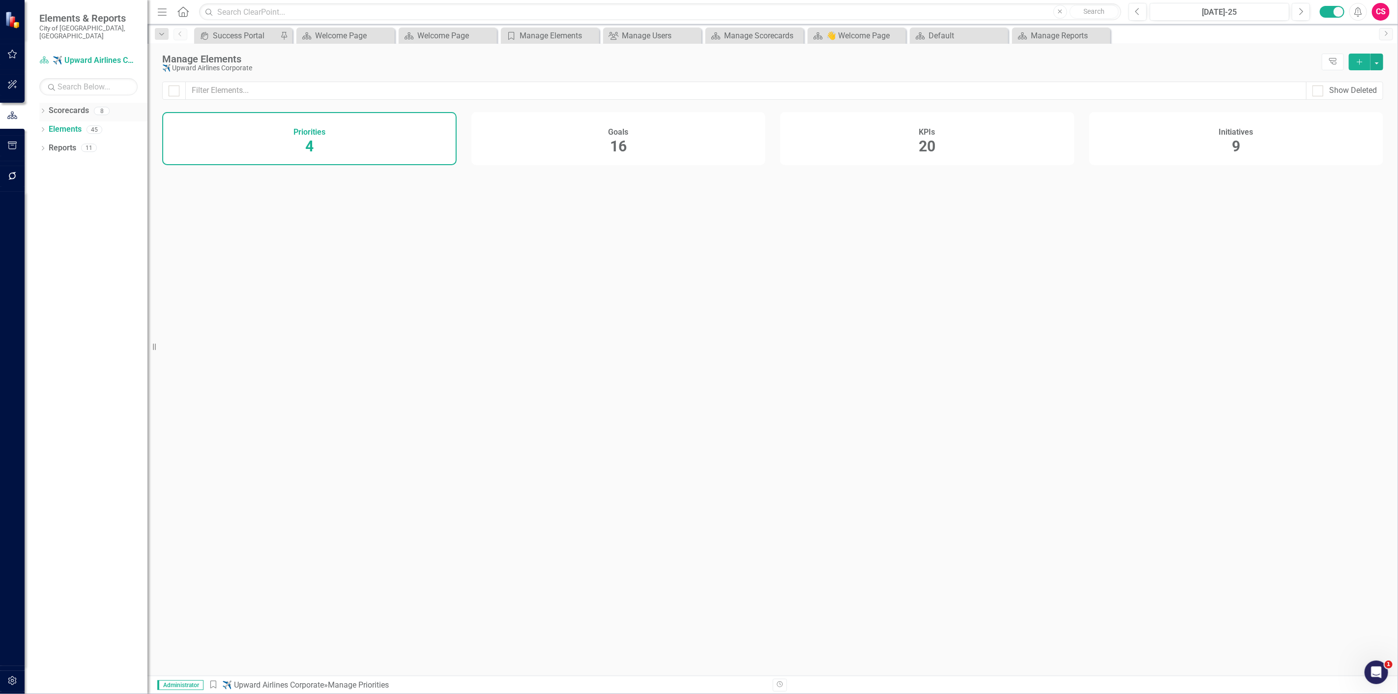
click at [61, 105] on link "Scorecards" at bounding box center [69, 110] width 40 height 11
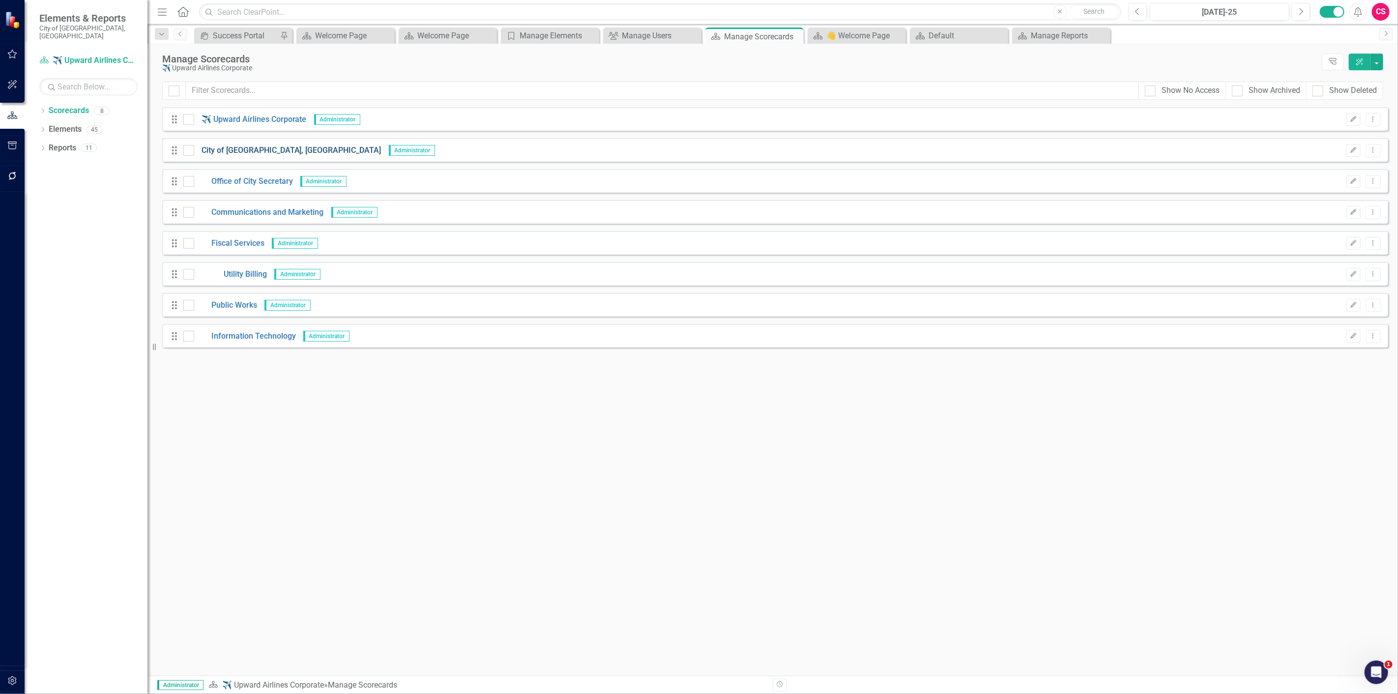
click at [248, 154] on link "City of [GEOGRAPHIC_DATA], [GEOGRAPHIC_DATA]" at bounding box center [287, 150] width 187 height 11
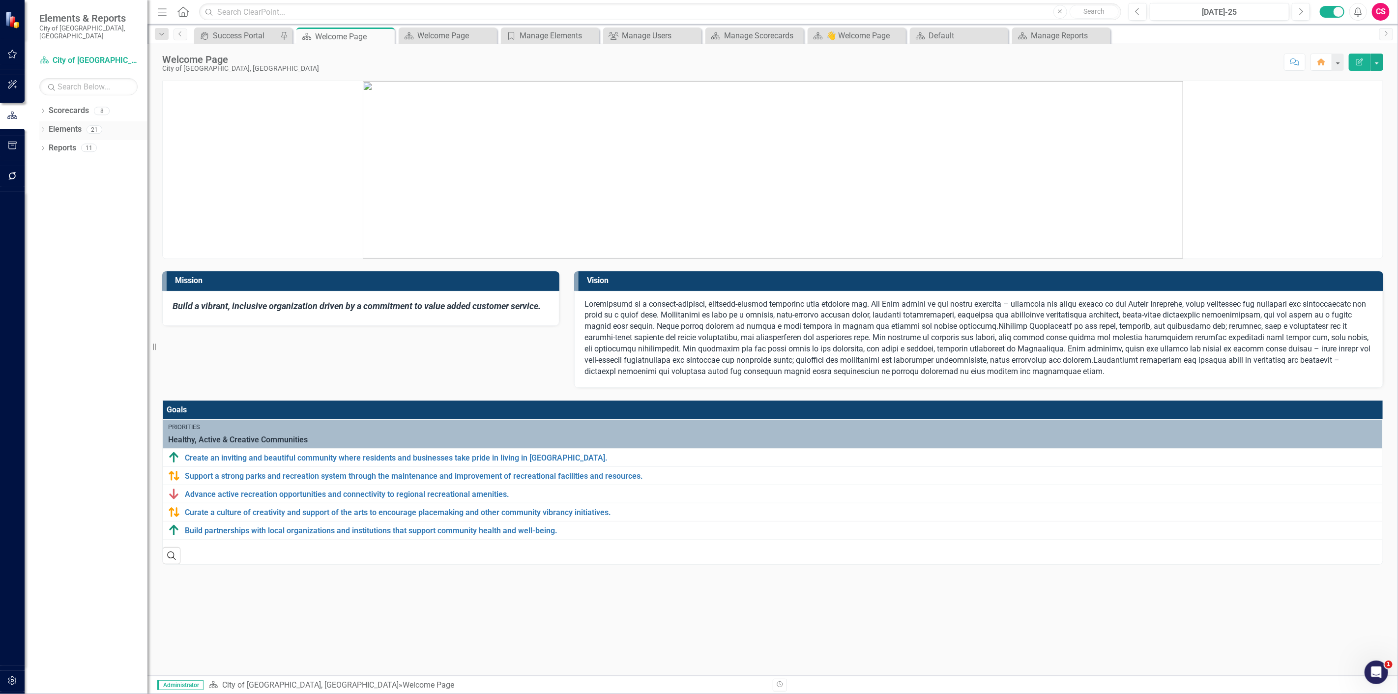
click at [76, 124] on link "Elements" at bounding box center [65, 129] width 33 height 11
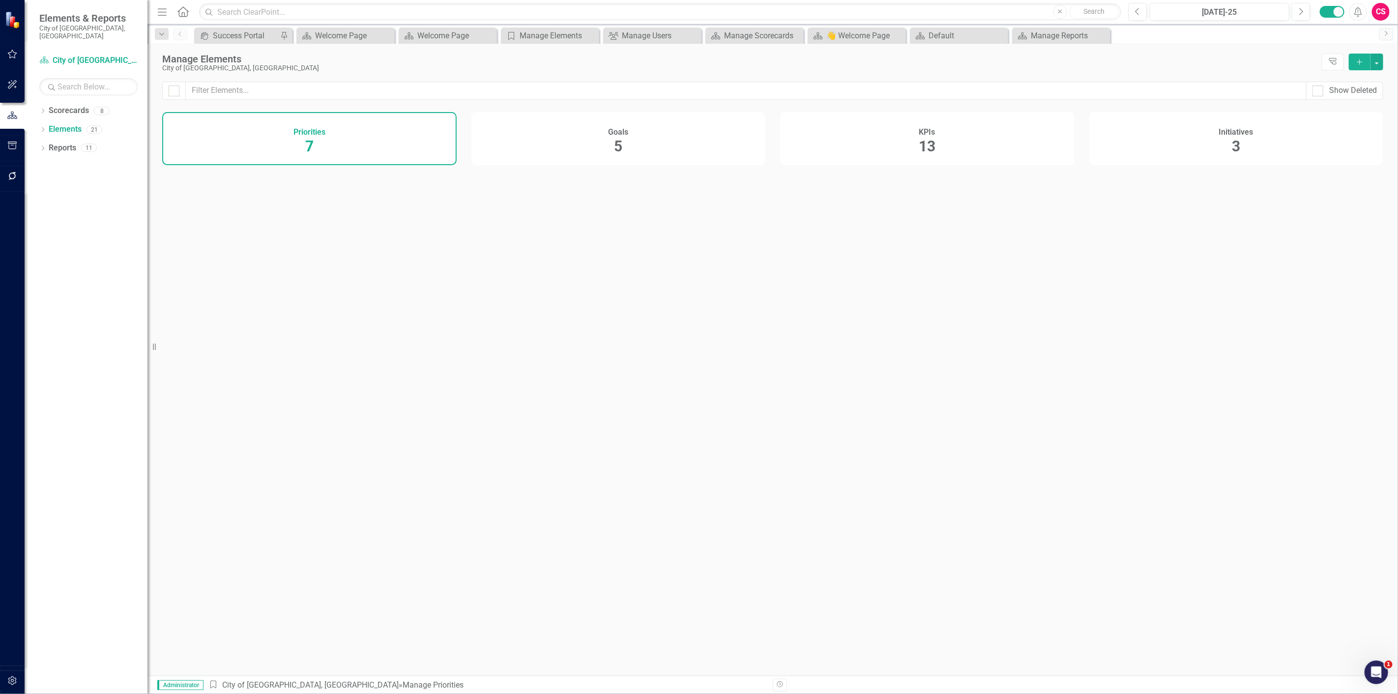
click at [611, 141] on div "Goals 5" at bounding box center [618, 138] width 294 height 53
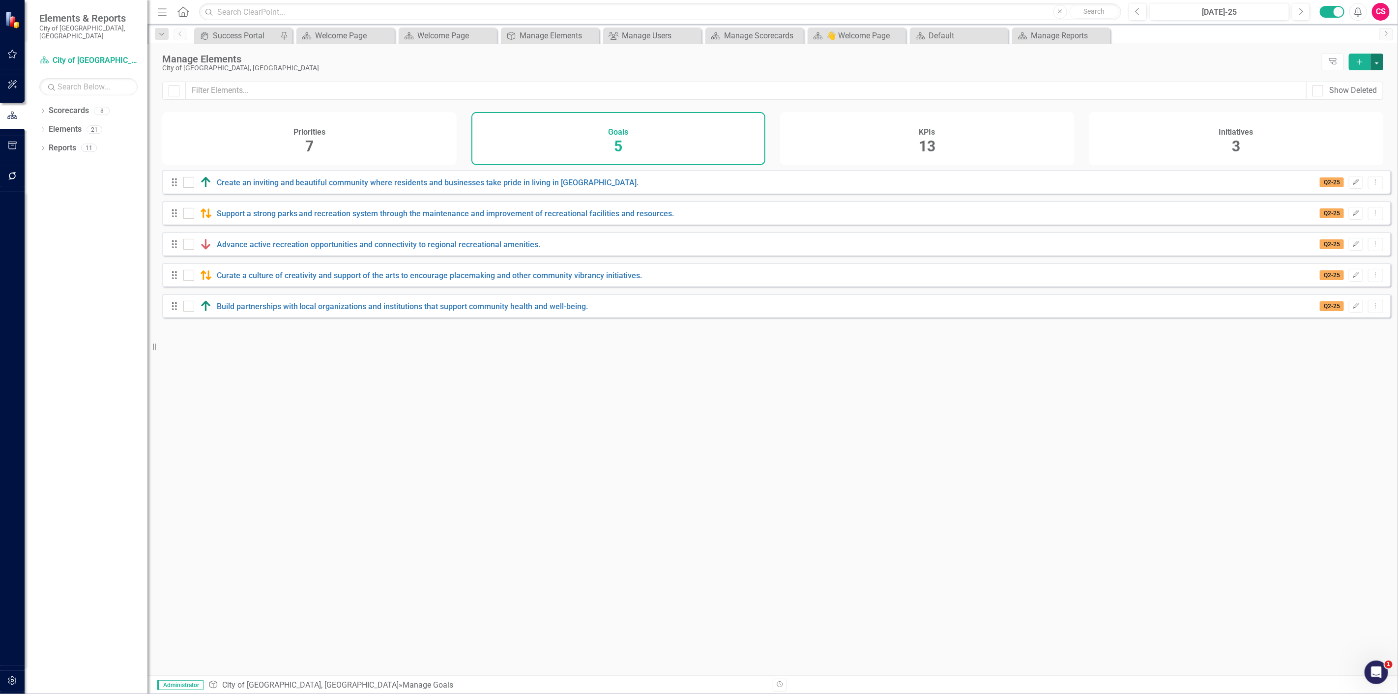
click at [1381, 62] on button "button" at bounding box center [1376, 62] width 13 height 17
click at [1364, 96] on link "Add Multiple Add Multiple" at bounding box center [1344, 98] width 78 height 18
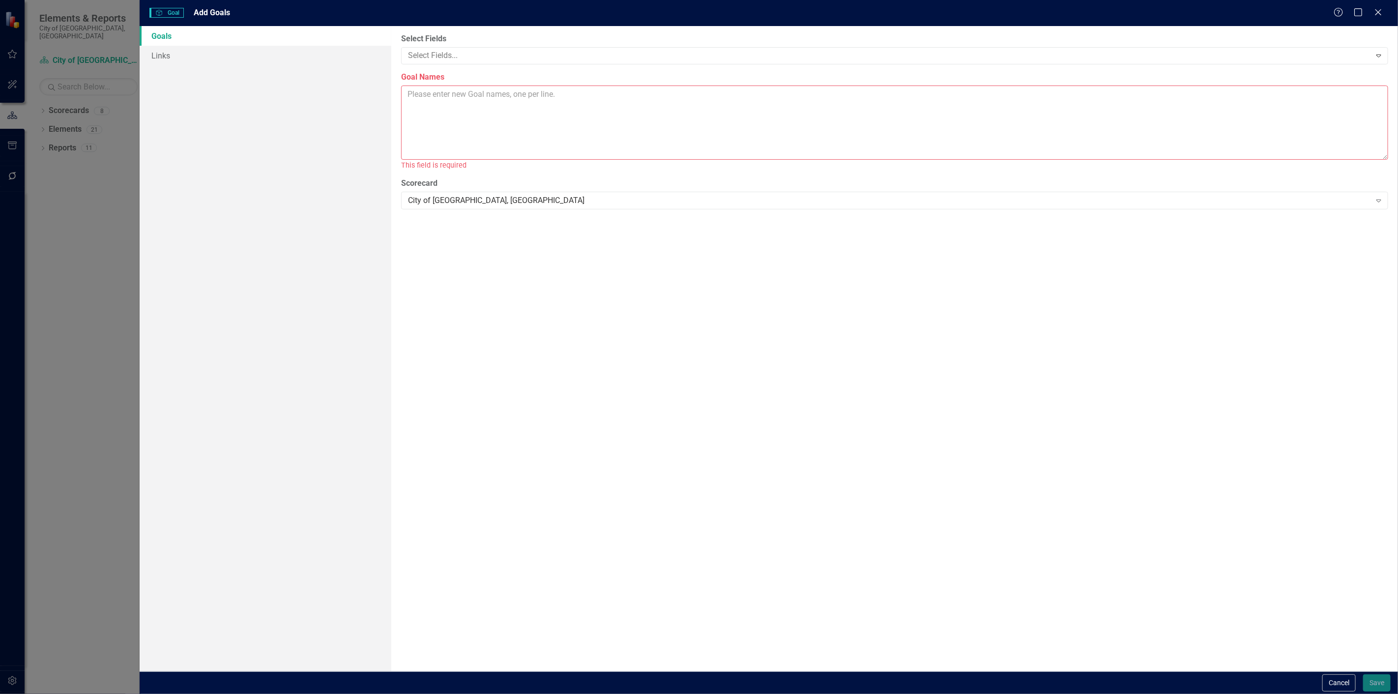
click at [552, 129] on textarea "Goal Names" at bounding box center [894, 123] width 987 height 74
paste textarea "Maintain and repair existing housing stock to support neighborhood and communit…"
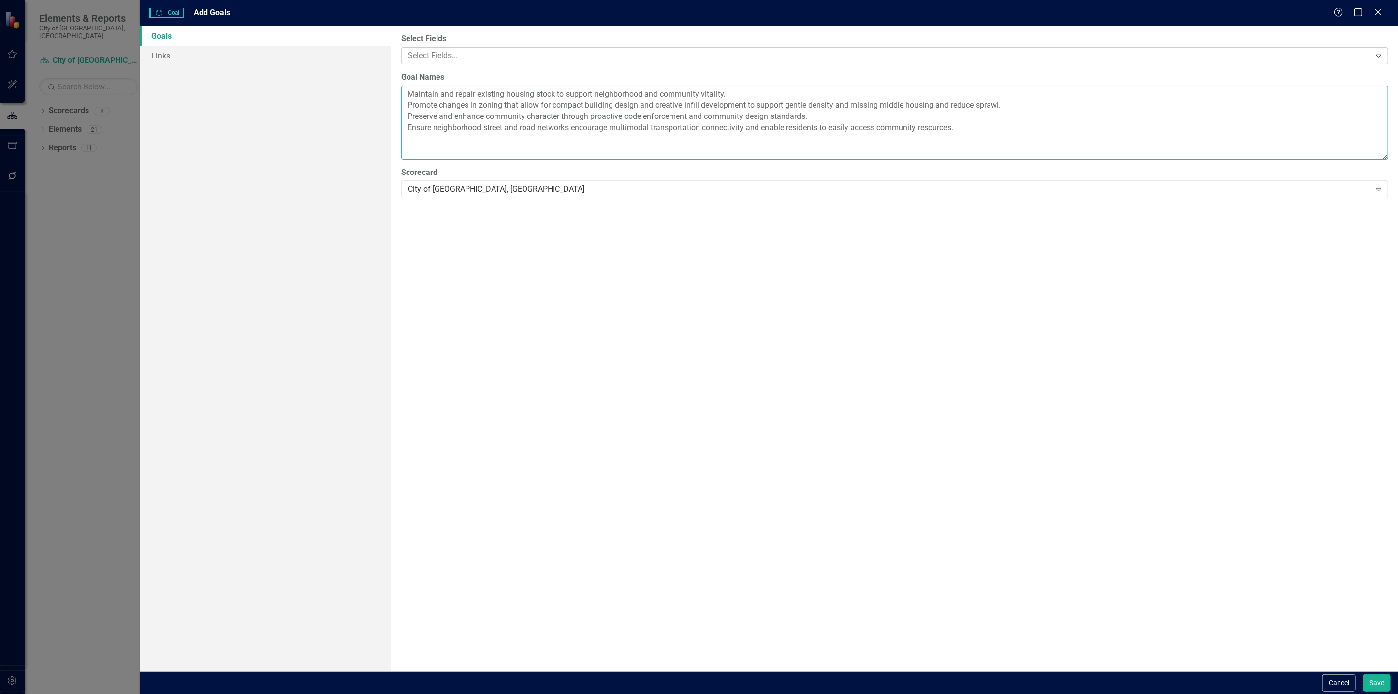
type textarea "Maintain and repair existing housing stock to support neighborhood and communit…"
click at [436, 60] on div at bounding box center [887, 55] width 966 height 13
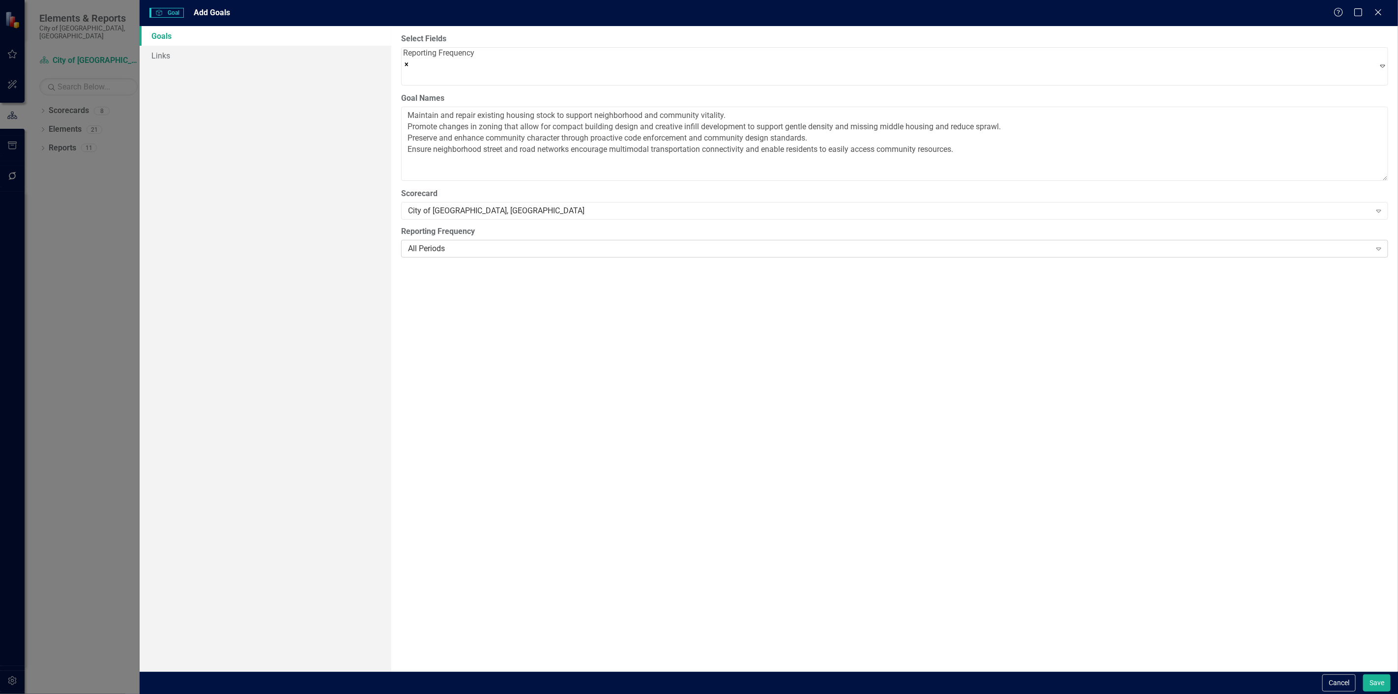
click at [438, 246] on div "All Periods" at bounding box center [889, 248] width 962 height 11
drag, startPoint x: 222, startPoint y: 51, endPoint x: 239, endPoint y: 59, distance: 19.1
click at [222, 50] on link "Links" at bounding box center [266, 56] width 252 height 20
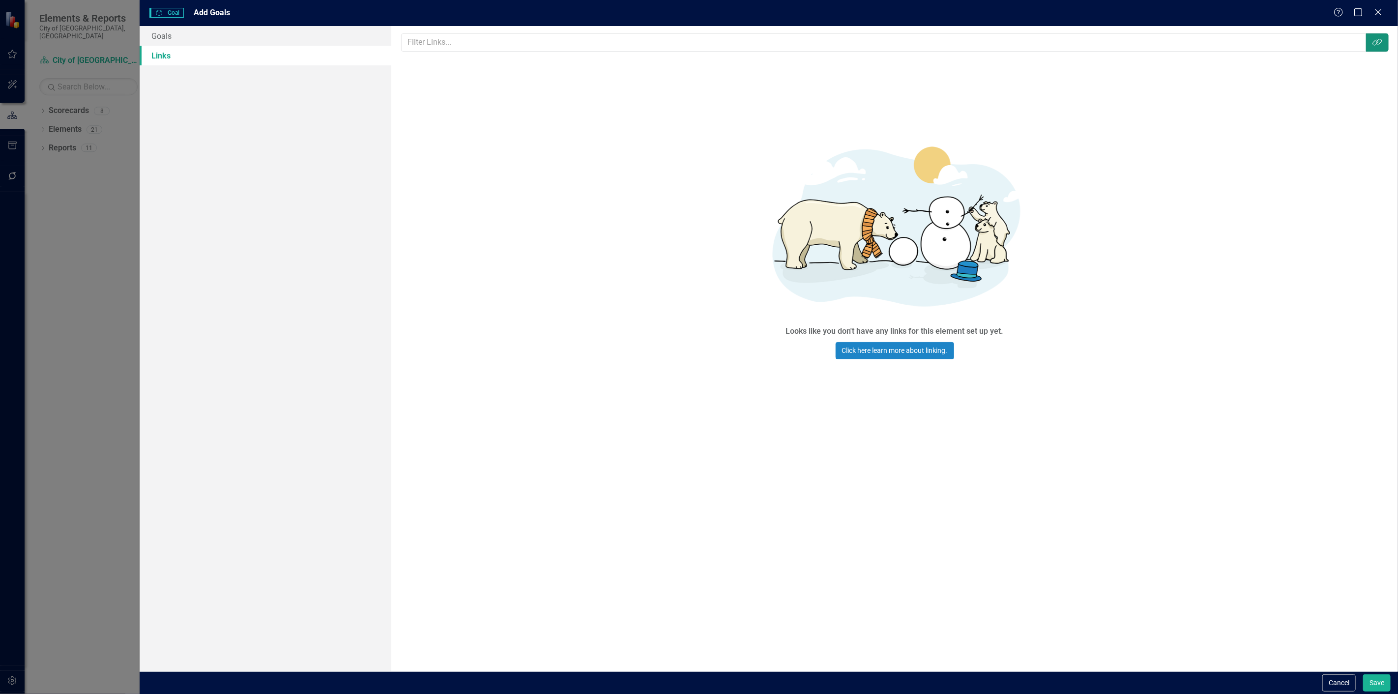
click at [1378, 38] on icon "Link Tag" at bounding box center [1377, 42] width 10 height 8
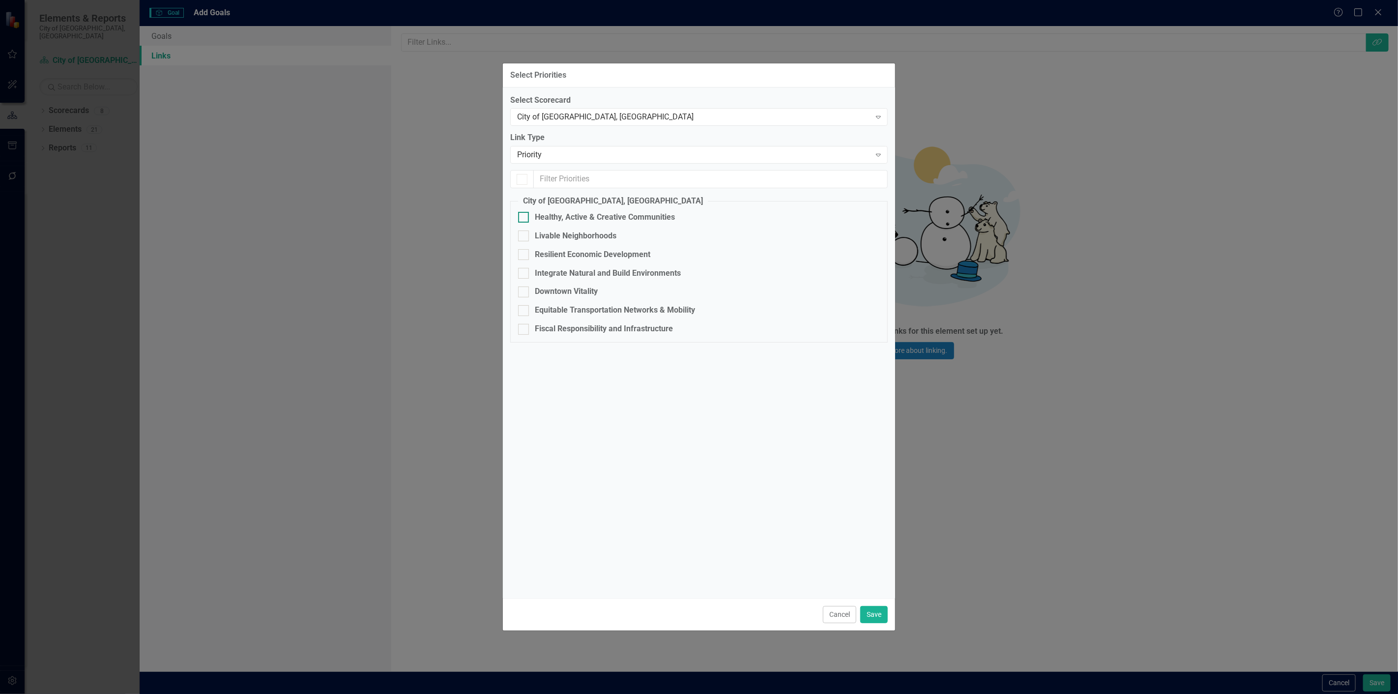
checkbox input "false"
click at [572, 233] on div "Livable Neighborhoods" at bounding box center [576, 236] width 82 height 11
click at [524, 233] on input "Livable Neighborhoods" at bounding box center [521, 234] width 6 height 6
checkbox input "true"
click at [880, 624] on div "Cancel Save" at bounding box center [699, 614] width 392 height 32
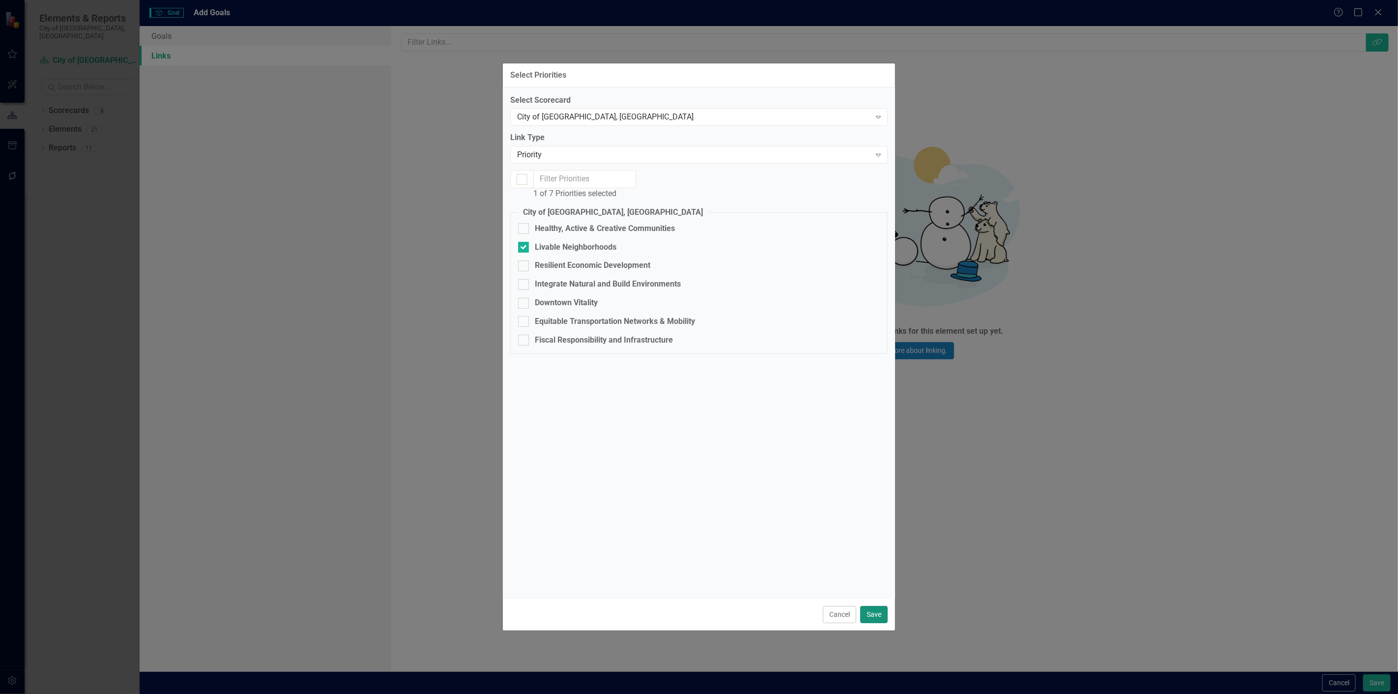
click at [878, 615] on button "Save" at bounding box center [874, 614] width 28 height 17
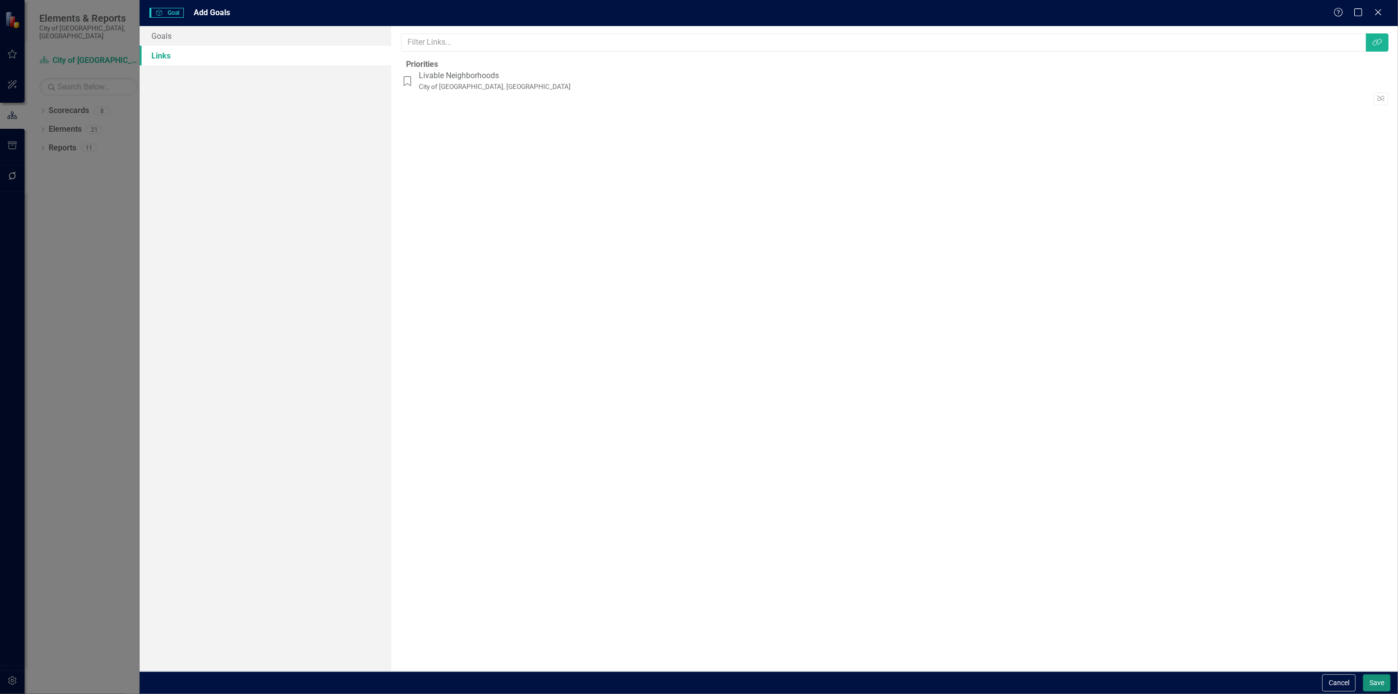
click at [1373, 688] on button "Save" at bounding box center [1377, 682] width 28 height 17
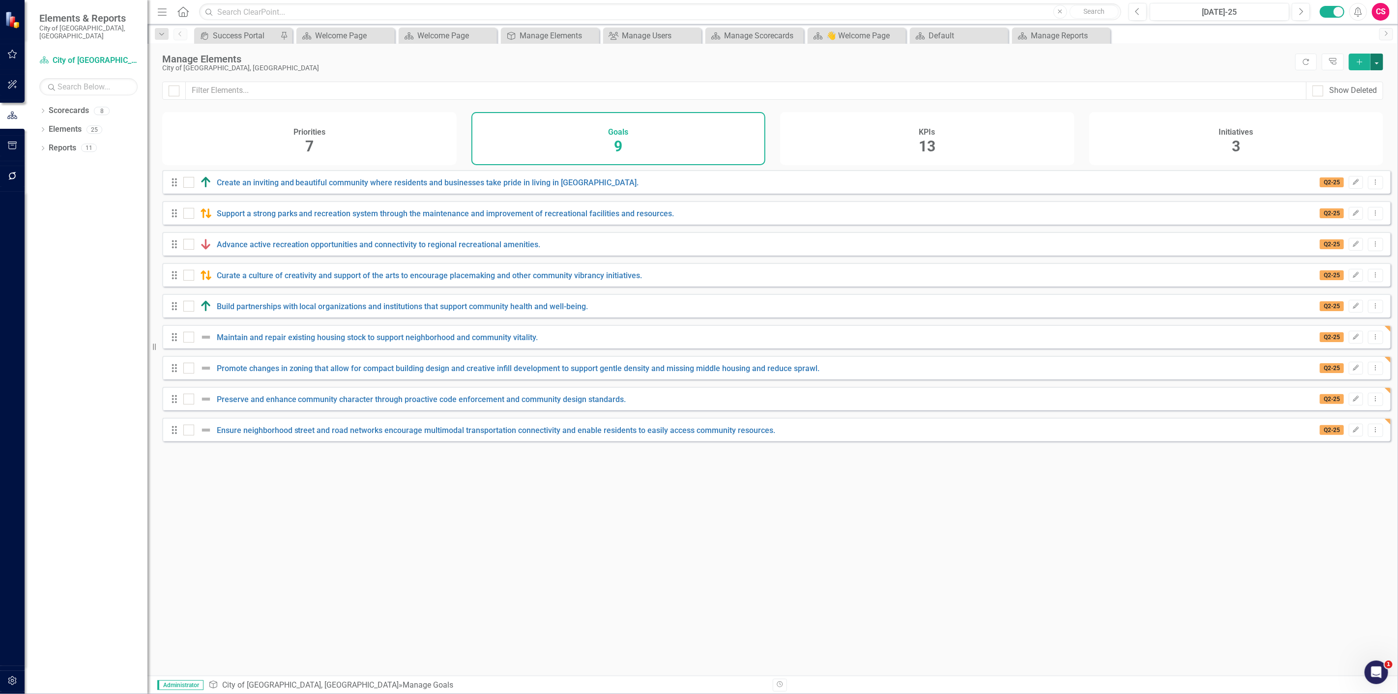
click at [1379, 63] on button "button" at bounding box center [1376, 62] width 13 height 17
click at [1362, 100] on link "Add Multiple Add Multiple" at bounding box center [1344, 98] width 78 height 18
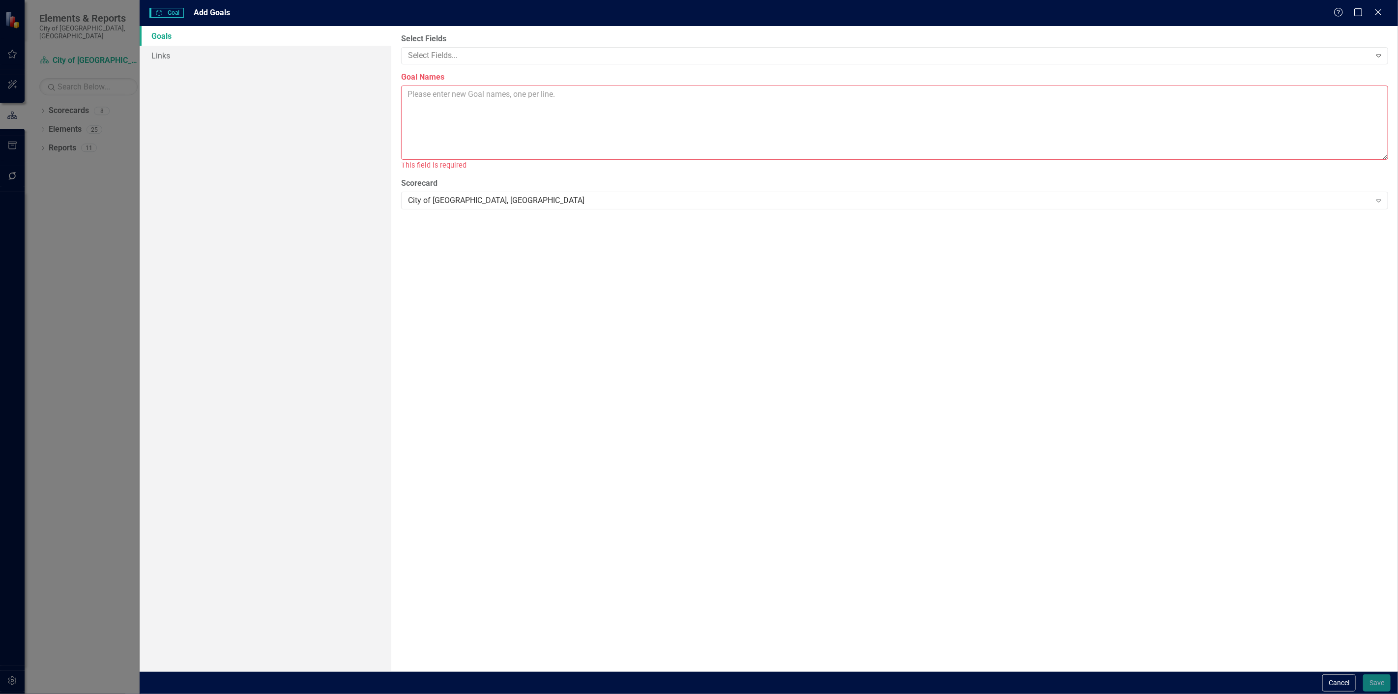
click at [611, 129] on textarea "Goal Names" at bounding box center [894, 123] width 987 height 74
paste textarea "Promote the attraction, retention, and expansion of local businesses that provi…"
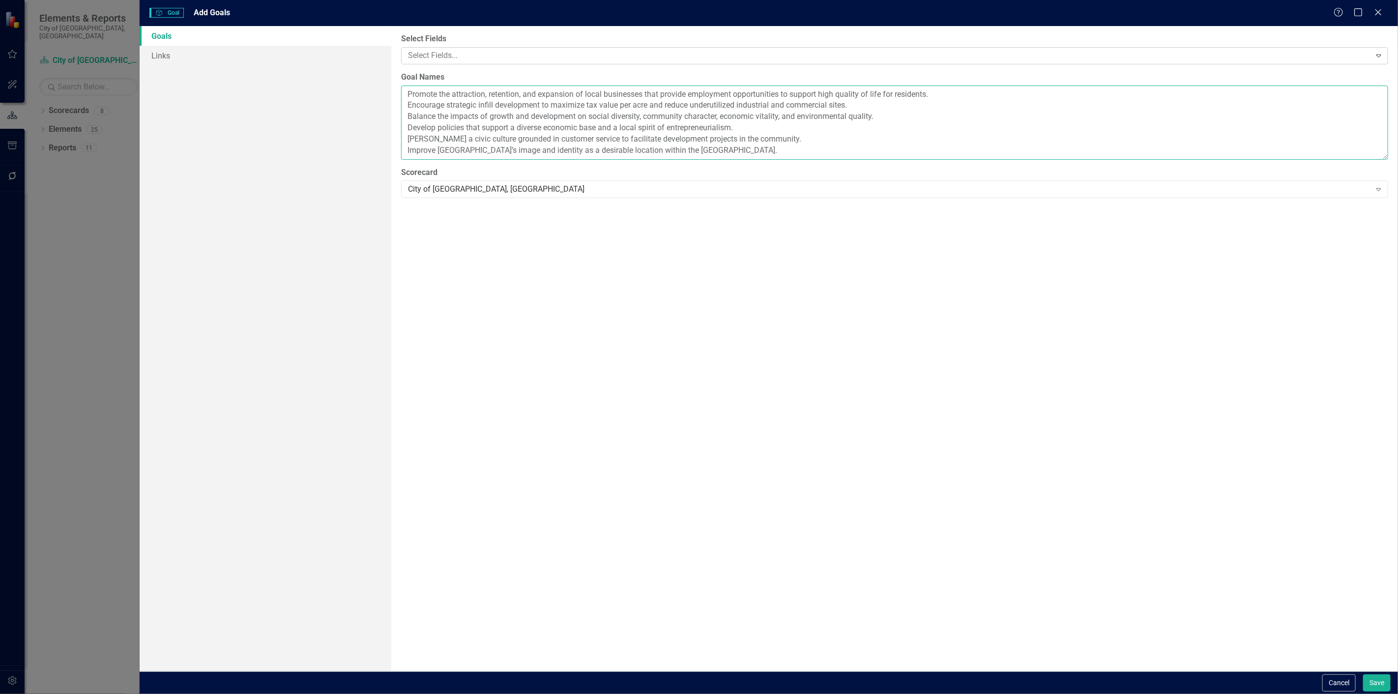
type textarea "Promote the attraction, retention, and expansion of local businesses that provi…"
click at [544, 56] on div at bounding box center [887, 55] width 966 height 13
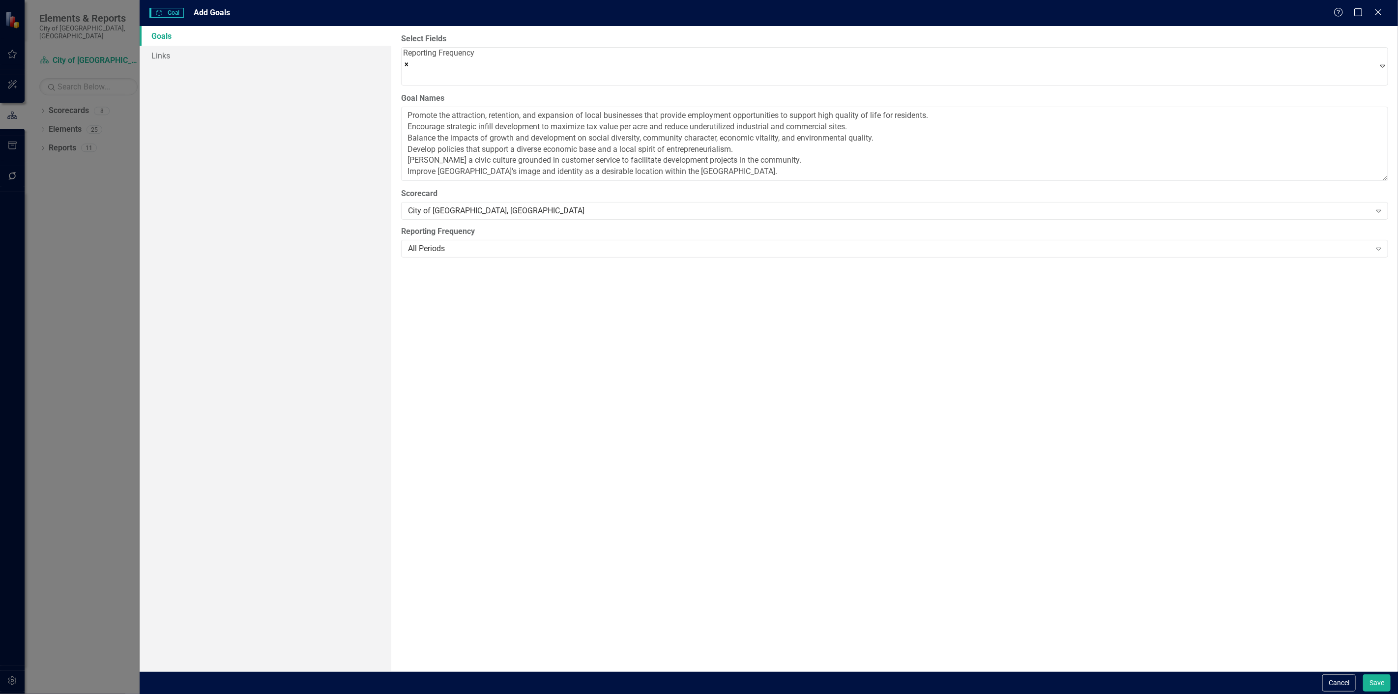
click at [424, 255] on div "Select Fields option Reporting Frequency, selected. Reporting Frequency Expand …" at bounding box center [894, 348] width 1007 height 645
click at [423, 251] on div "All Periods Expand" at bounding box center [894, 249] width 987 height 18
click at [215, 58] on link "Links" at bounding box center [266, 56] width 252 height 20
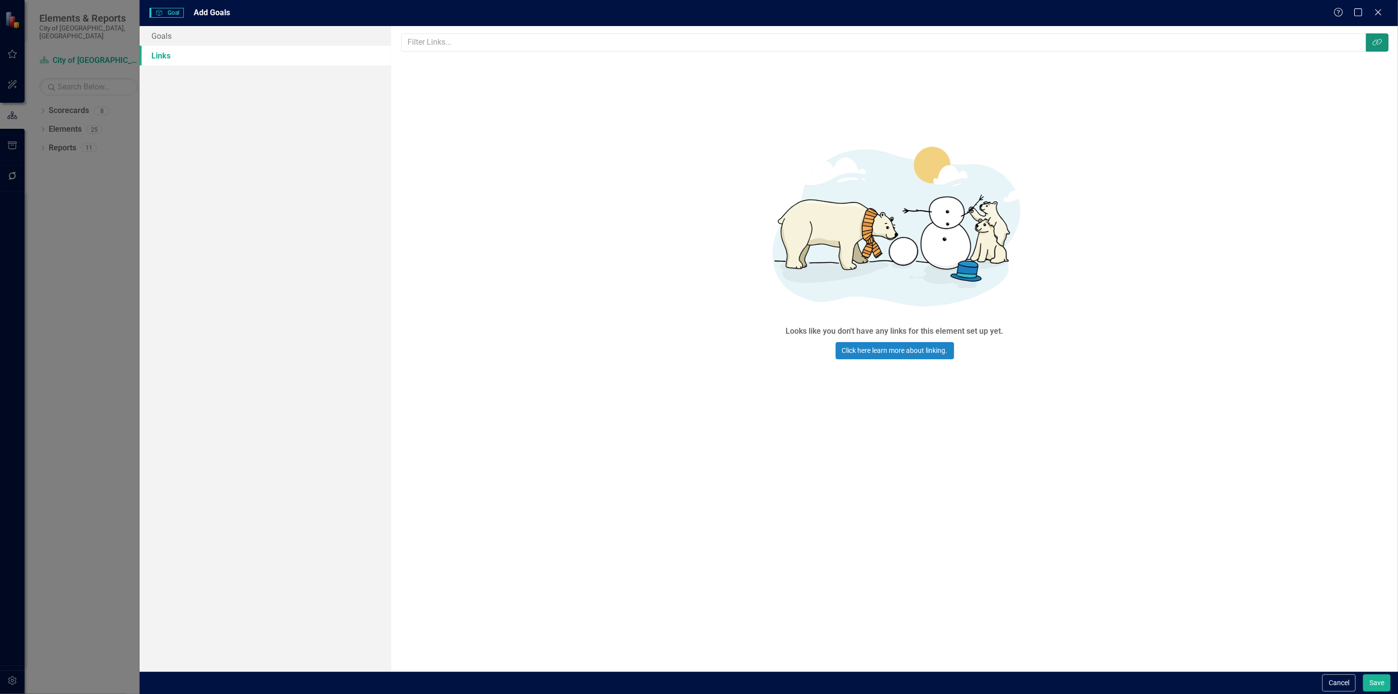
click at [1386, 45] on button "Link Tag" at bounding box center [1377, 42] width 23 height 18
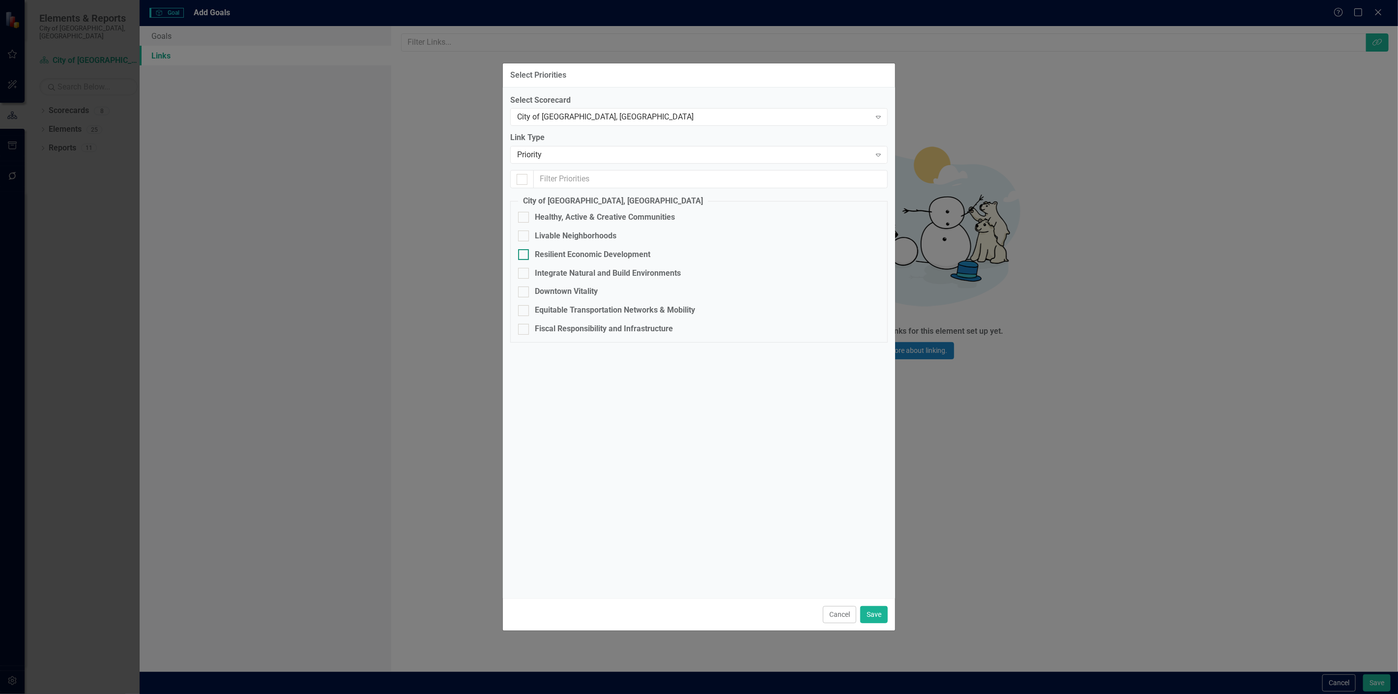
click at [593, 252] on div "Resilient Economic Development" at bounding box center [593, 254] width 116 height 11
click at [524, 252] on input "Resilient Economic Development" at bounding box center [521, 252] width 6 height 6
checkbox input "true"
click at [886, 622] on button "Save" at bounding box center [874, 614] width 28 height 17
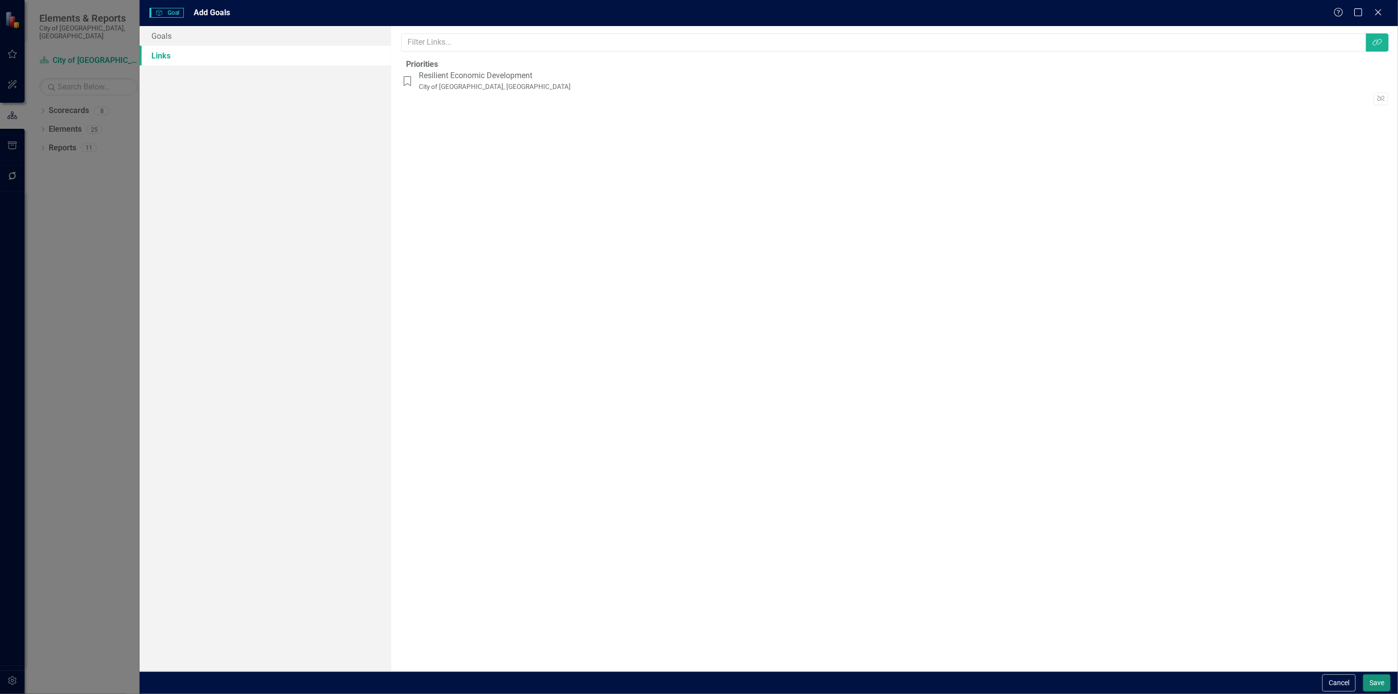
click at [1382, 673] on div "Cancel Save" at bounding box center [769, 682] width 1258 height 23
click at [1372, 686] on button "Save" at bounding box center [1377, 682] width 28 height 17
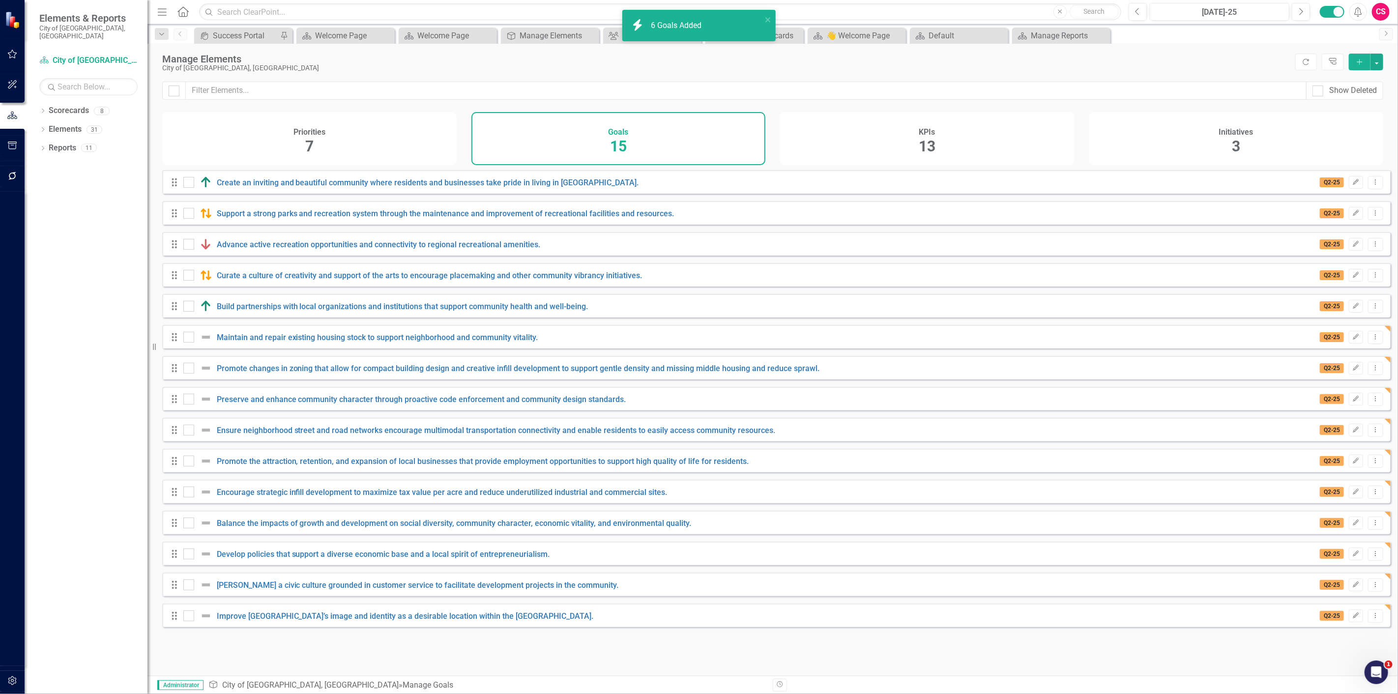
click at [327, 130] on div "Priorities 7" at bounding box center [309, 138] width 294 height 53
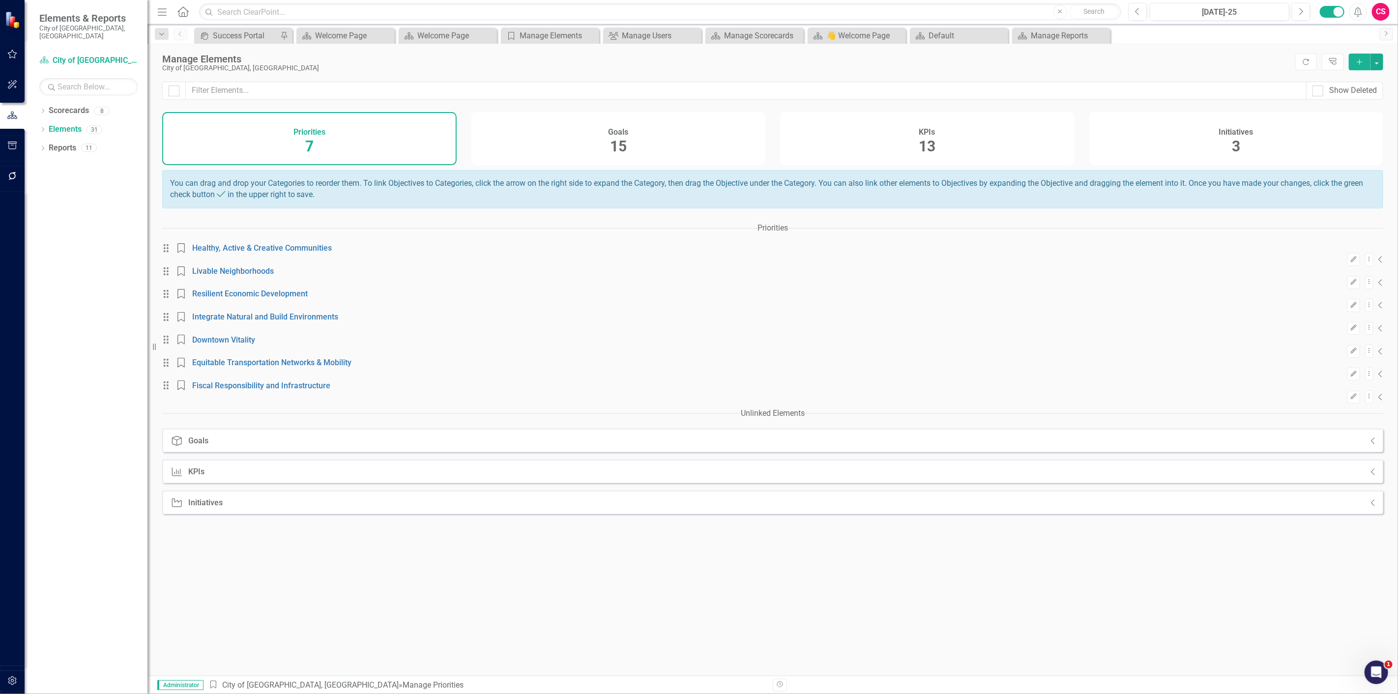
click at [306, 299] on div "Priority Resilient Economic Development" at bounding box center [243, 294] width 136 height 10
click at [303, 298] on link "Resilient Economic Development" at bounding box center [250, 293] width 116 height 9
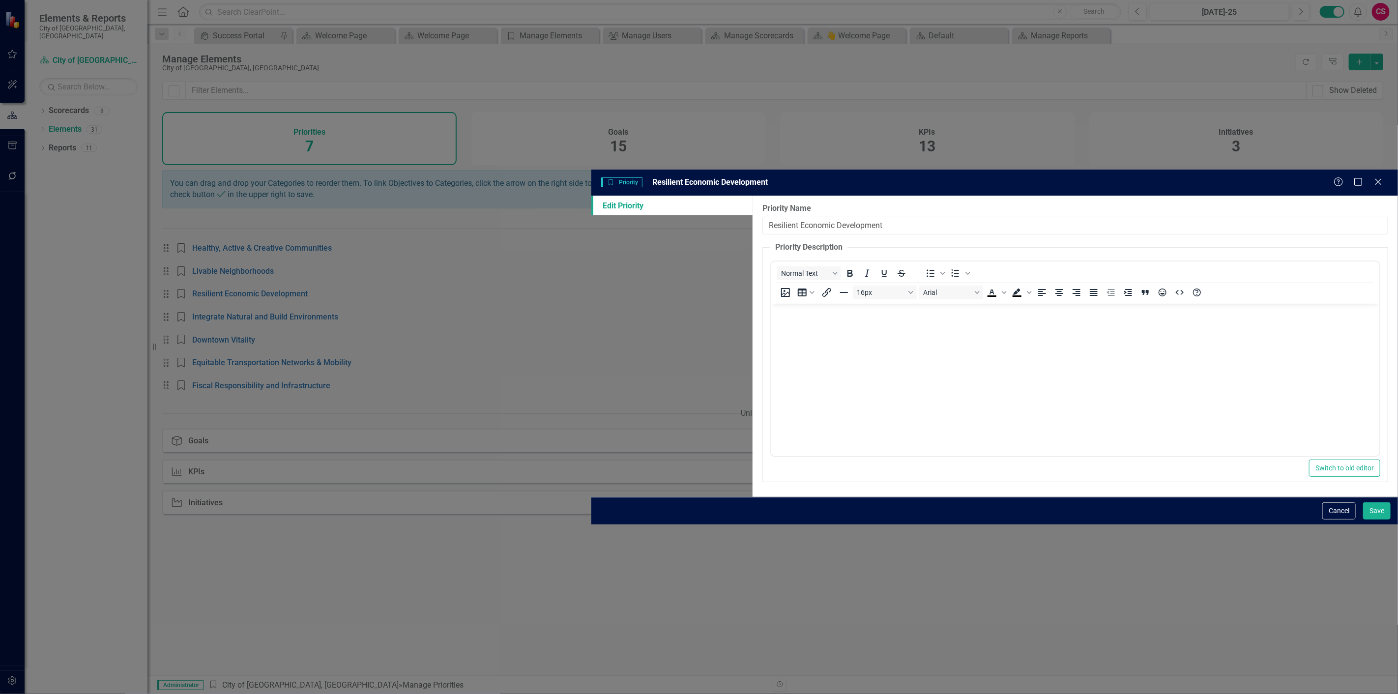
click at [762, 217] on input "Resilient Economic Development" at bounding box center [1075, 226] width 626 height 18
type input "Resilient Economic & Community Development"
click at [1363, 502] on button "Save" at bounding box center [1377, 510] width 28 height 17
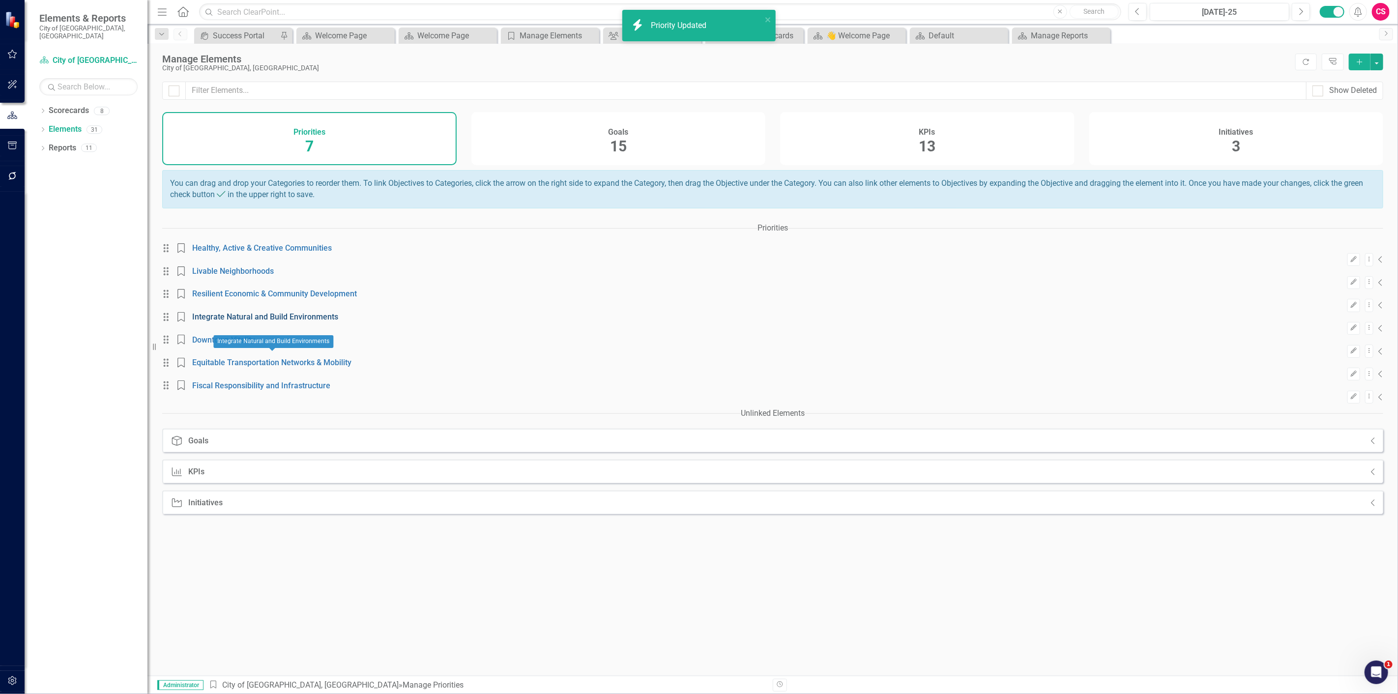
click at [253, 321] on link "Integrate Natural and Build Environments" at bounding box center [265, 316] width 146 height 9
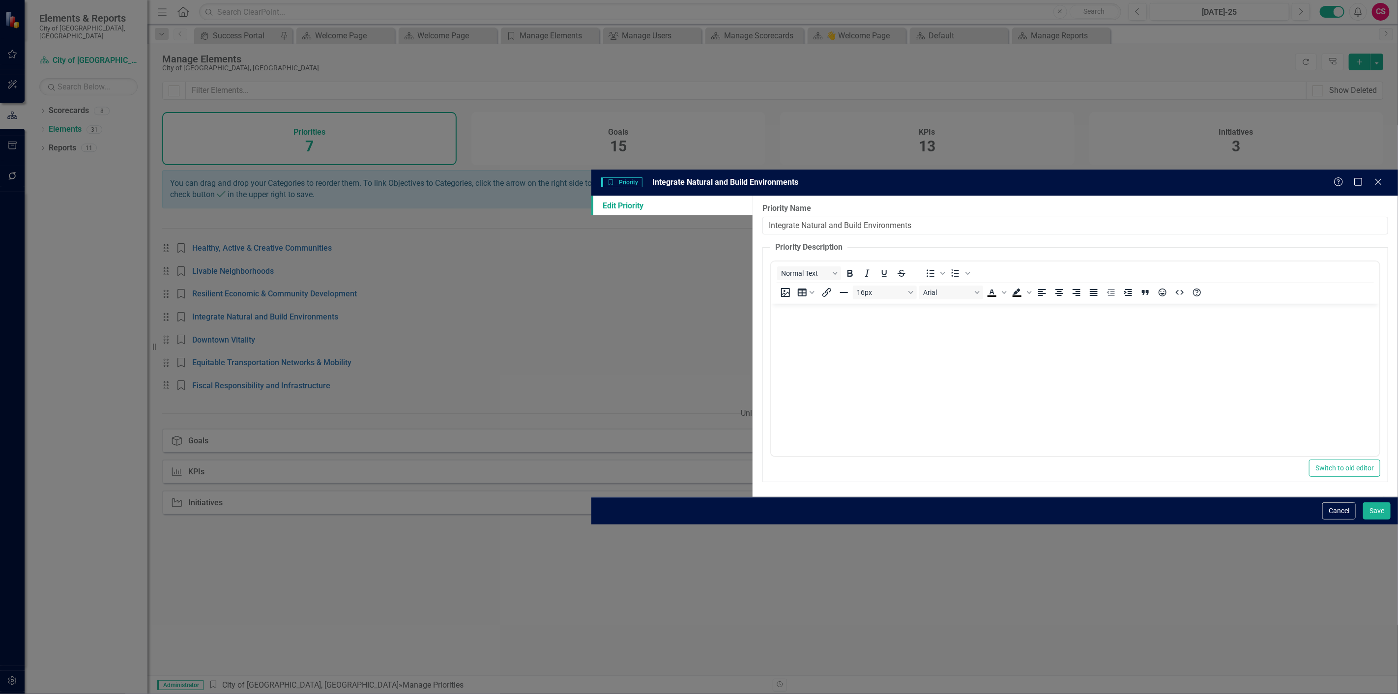
drag, startPoint x: 552, startPoint y: 58, endPoint x: 595, endPoint y: 70, distance: 45.0
click at [762, 217] on input "Integrate Natural and Build Environments" at bounding box center [1075, 226] width 626 height 18
type input "Integrated Natural and Build Environments"
click at [1363, 502] on button "Save" at bounding box center [1377, 510] width 28 height 17
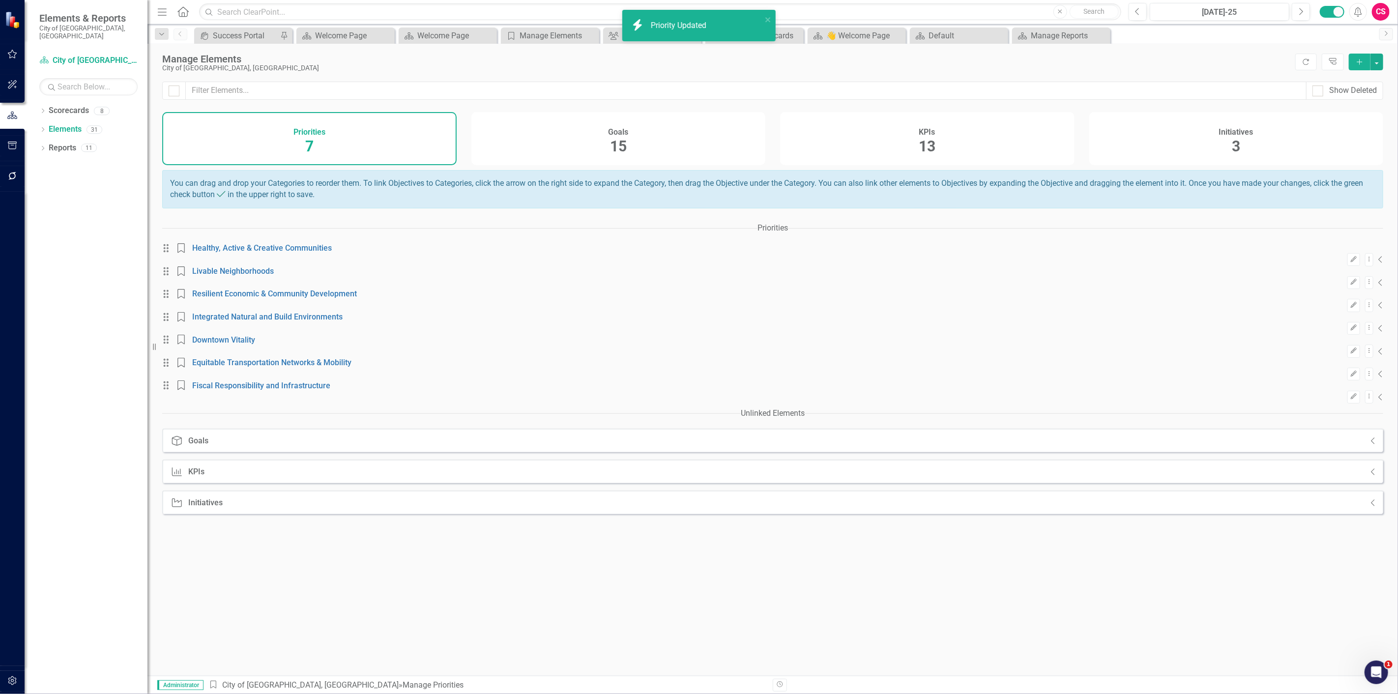
click at [601, 131] on div "Goals 15" at bounding box center [618, 138] width 294 height 53
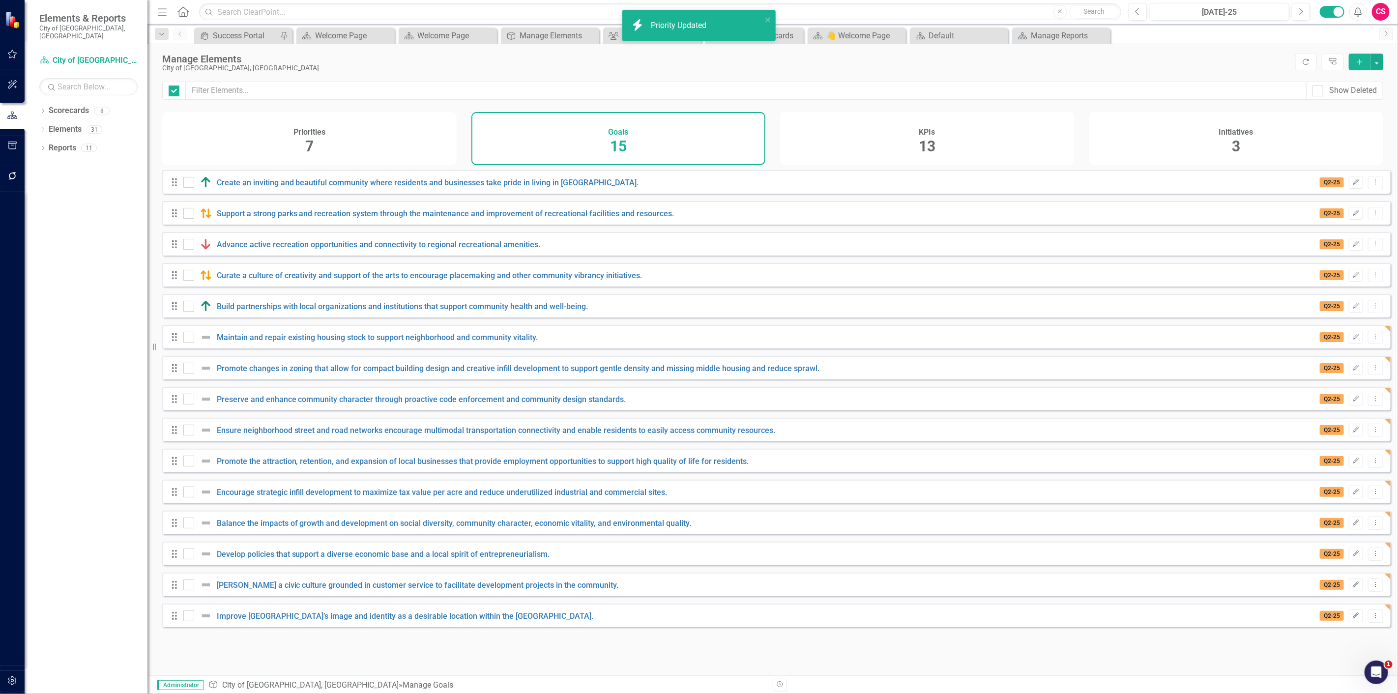
checkbox input "false"
drag, startPoint x: 1377, startPoint y: 61, endPoint x: 1378, endPoint y: 68, distance: 6.5
click at [1377, 62] on button "button" at bounding box center [1376, 62] width 13 height 17
click at [1367, 99] on link "Add Multiple Add Multiple" at bounding box center [1344, 98] width 78 height 18
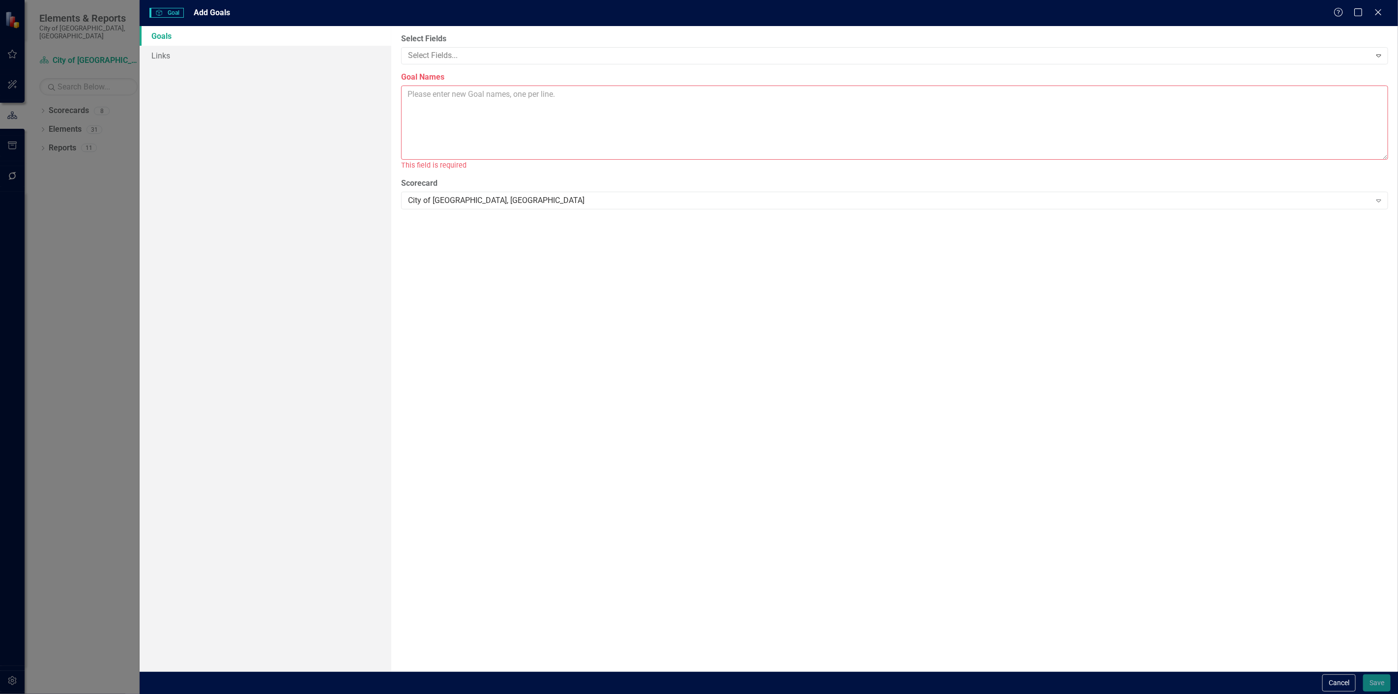
click at [546, 101] on textarea "Goal Names" at bounding box center [894, 123] width 987 height 74
paste textarea "Develop policies and programs that enable the natural and built environments to…"
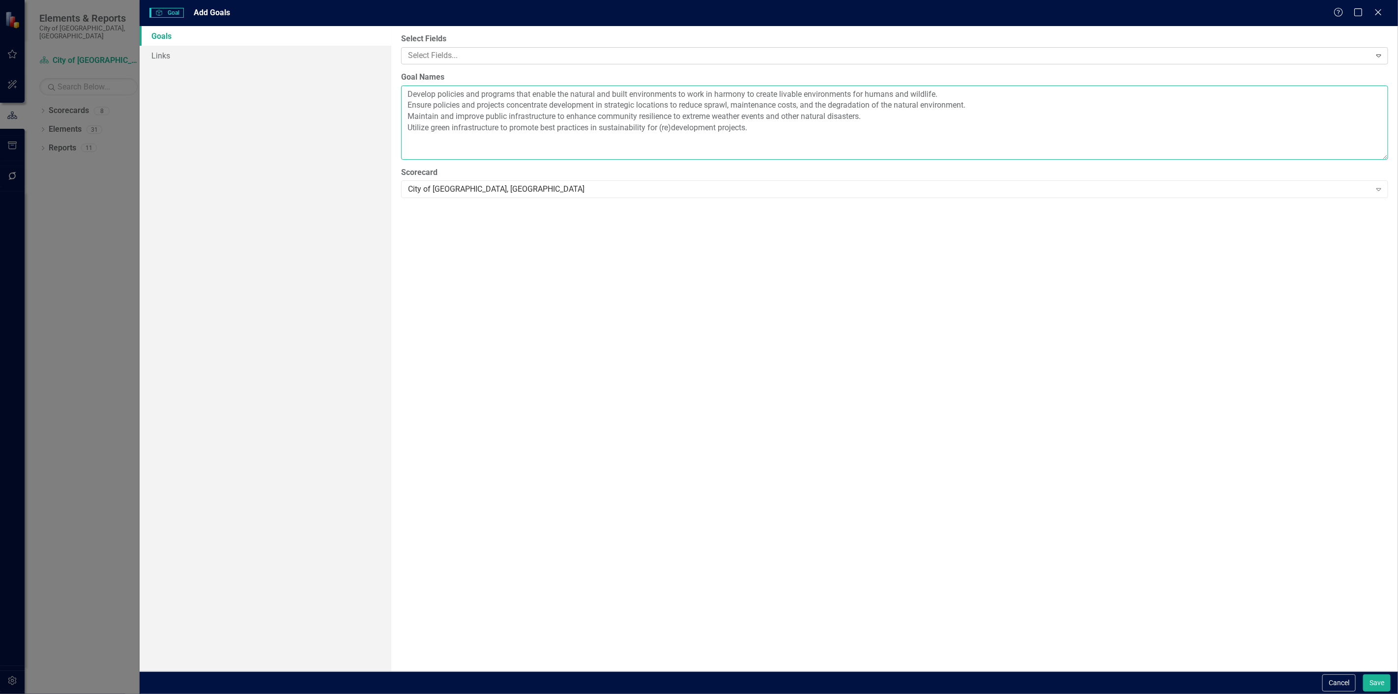
type textarea "Develop policies and programs that enable the natural and built environments to…"
click at [494, 52] on div at bounding box center [887, 55] width 966 height 13
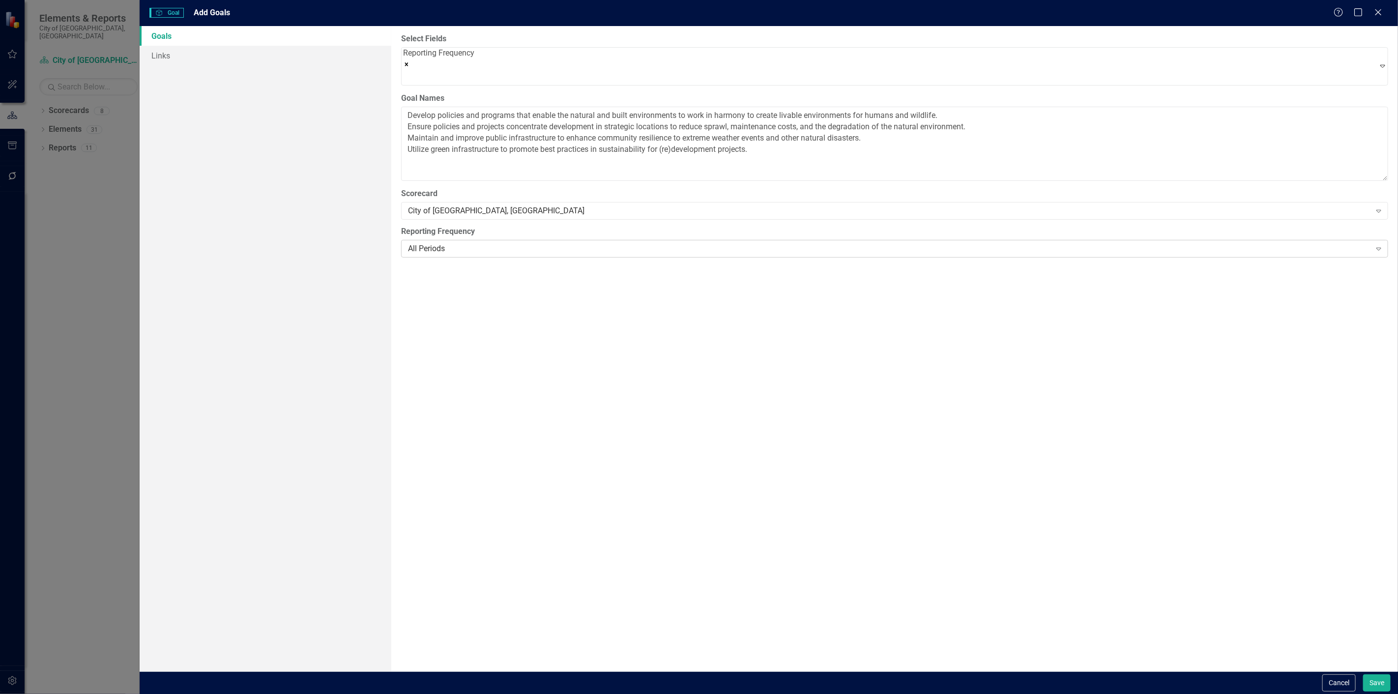
click at [433, 244] on div "All Periods" at bounding box center [889, 248] width 962 height 11
click at [220, 58] on link "Links" at bounding box center [266, 56] width 252 height 20
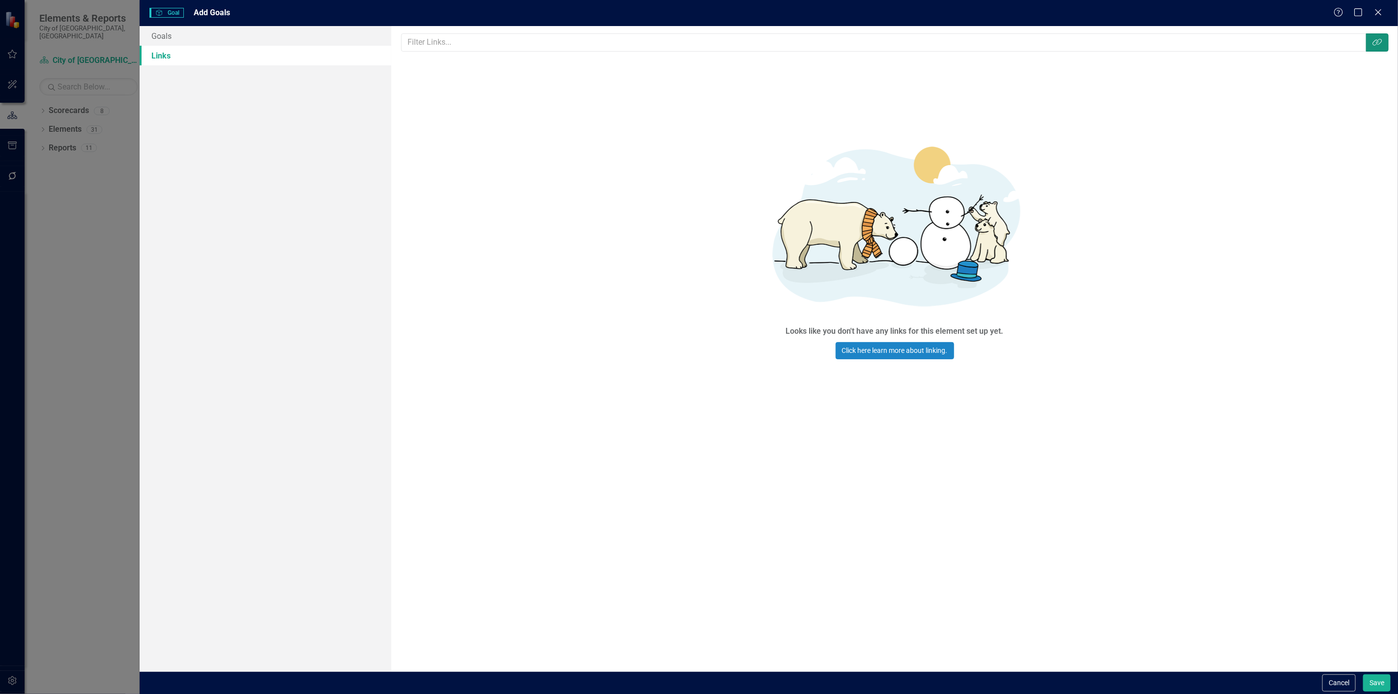
click at [1375, 46] on icon "Link Tag" at bounding box center [1377, 42] width 10 height 8
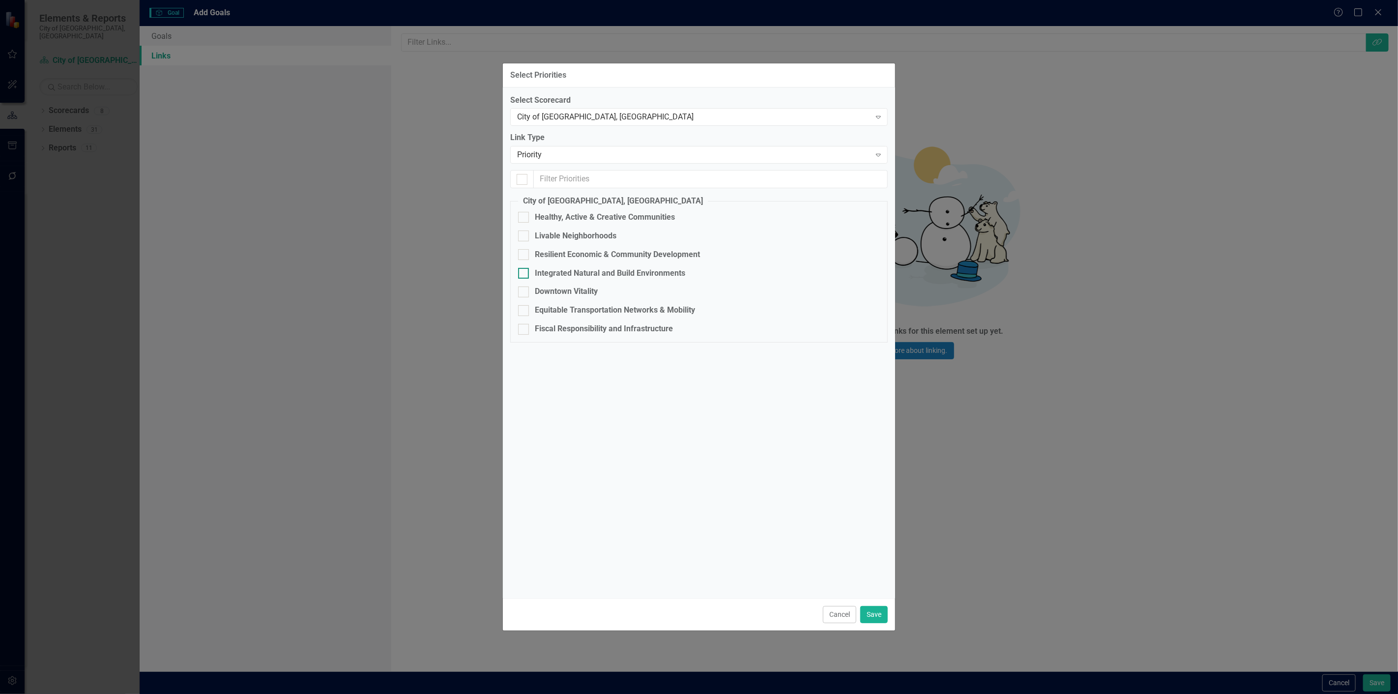
click at [587, 272] on div "Integrated Natural and Build Environments" at bounding box center [610, 273] width 150 height 11
click at [524, 272] on input "Integrated Natural and Build Environments" at bounding box center [521, 271] width 6 height 6
checkbox input "true"
click at [872, 615] on button "Save" at bounding box center [874, 614] width 28 height 17
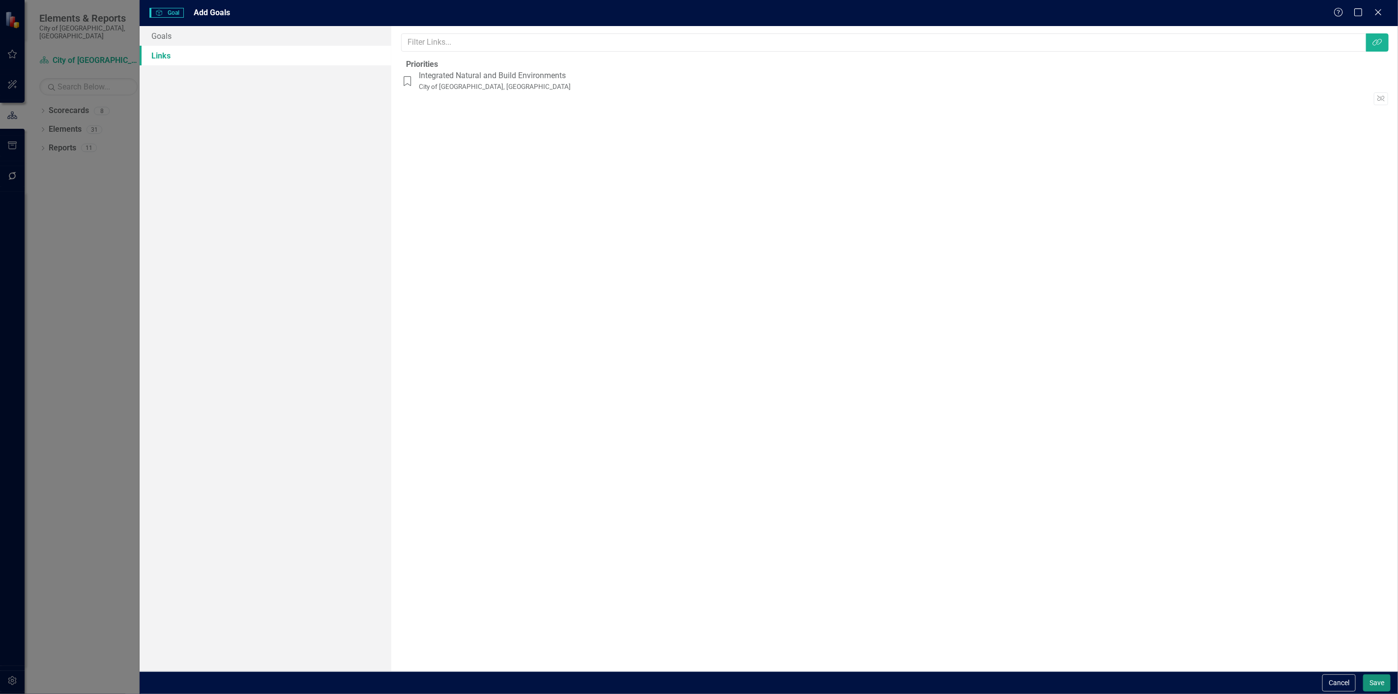
click at [1374, 686] on button "Save" at bounding box center [1377, 682] width 28 height 17
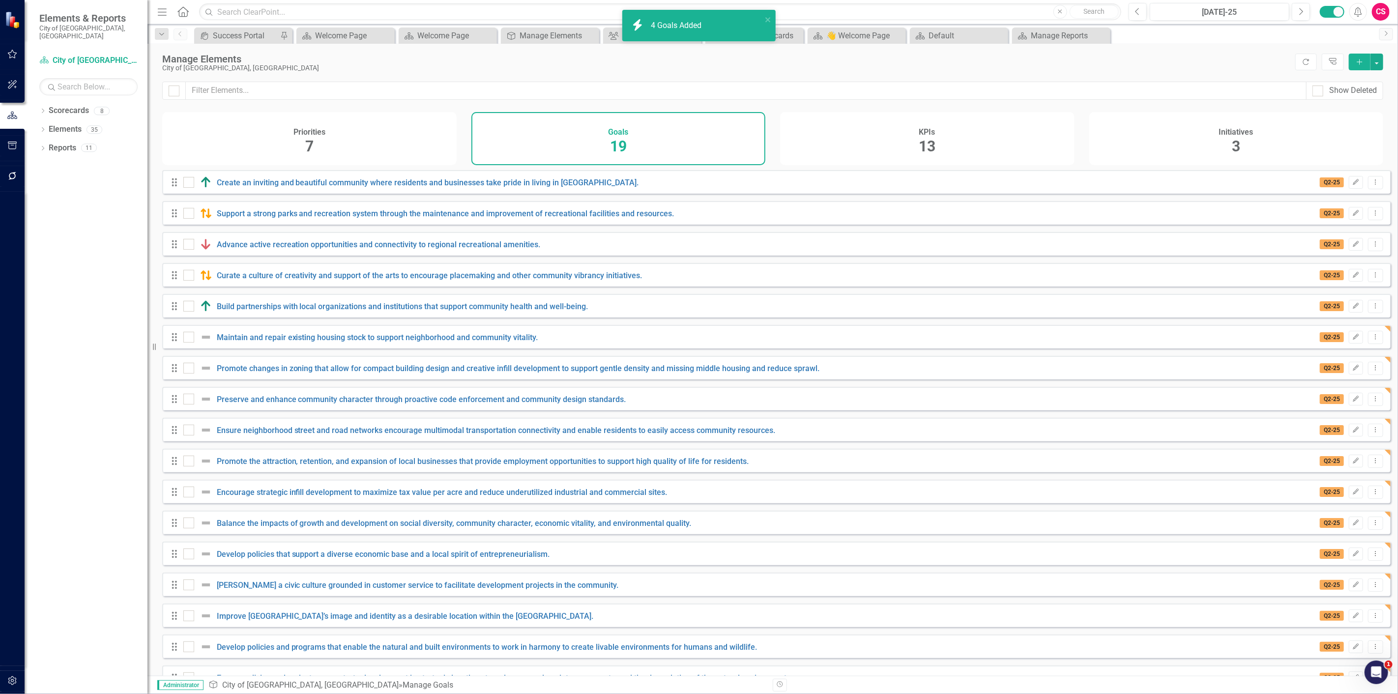
scroll to position [89, 0]
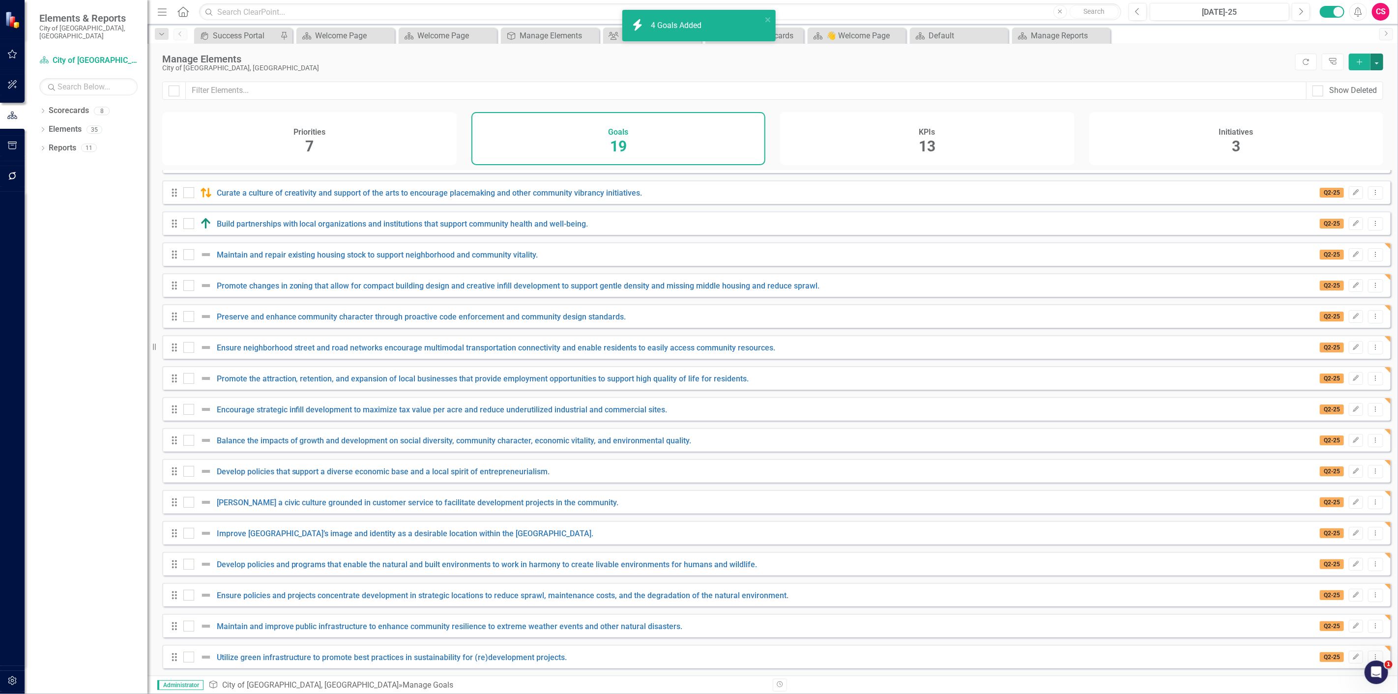
drag, startPoint x: 1379, startPoint y: 62, endPoint x: 1381, endPoint y: 70, distance: 8.2
click at [1379, 62] on button "button" at bounding box center [1376, 62] width 13 height 17
click at [1375, 91] on link "Add Multiple Add Multiple" at bounding box center [1344, 98] width 78 height 18
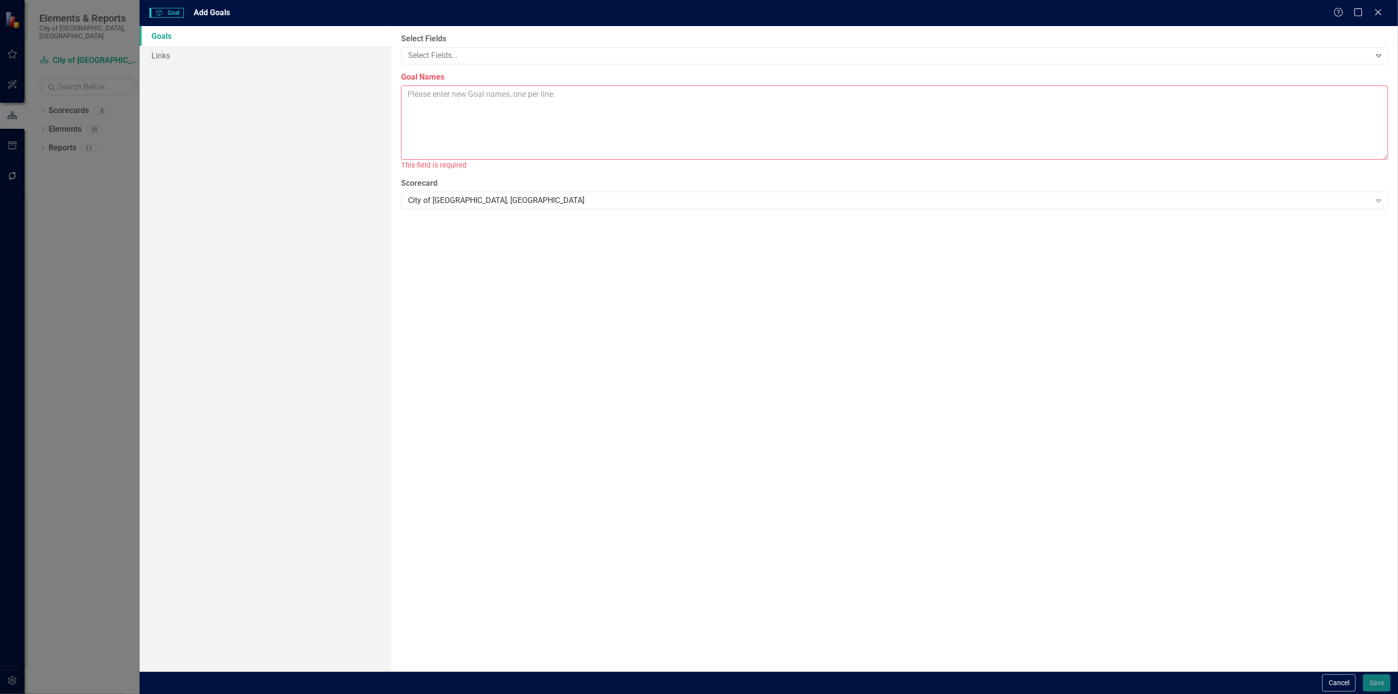
click at [515, 118] on textarea "Goal Names" at bounding box center [894, 123] width 987 height 74
paste textarea "Create a Downtown District that is a vibrant commercial and civic center for th…"
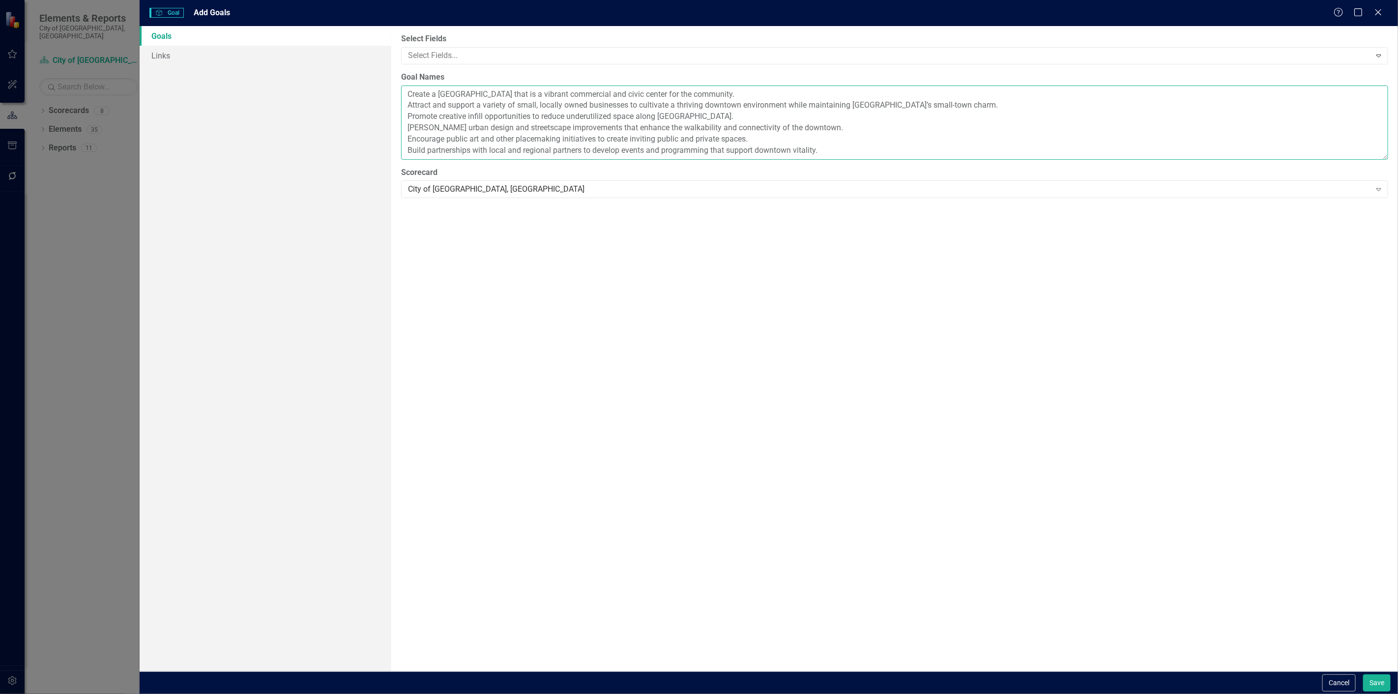
scroll to position [0, 0]
type textarea "Create a Downtown District that is a vibrant commercial and civic center for th…"
click at [454, 55] on div at bounding box center [887, 55] width 966 height 13
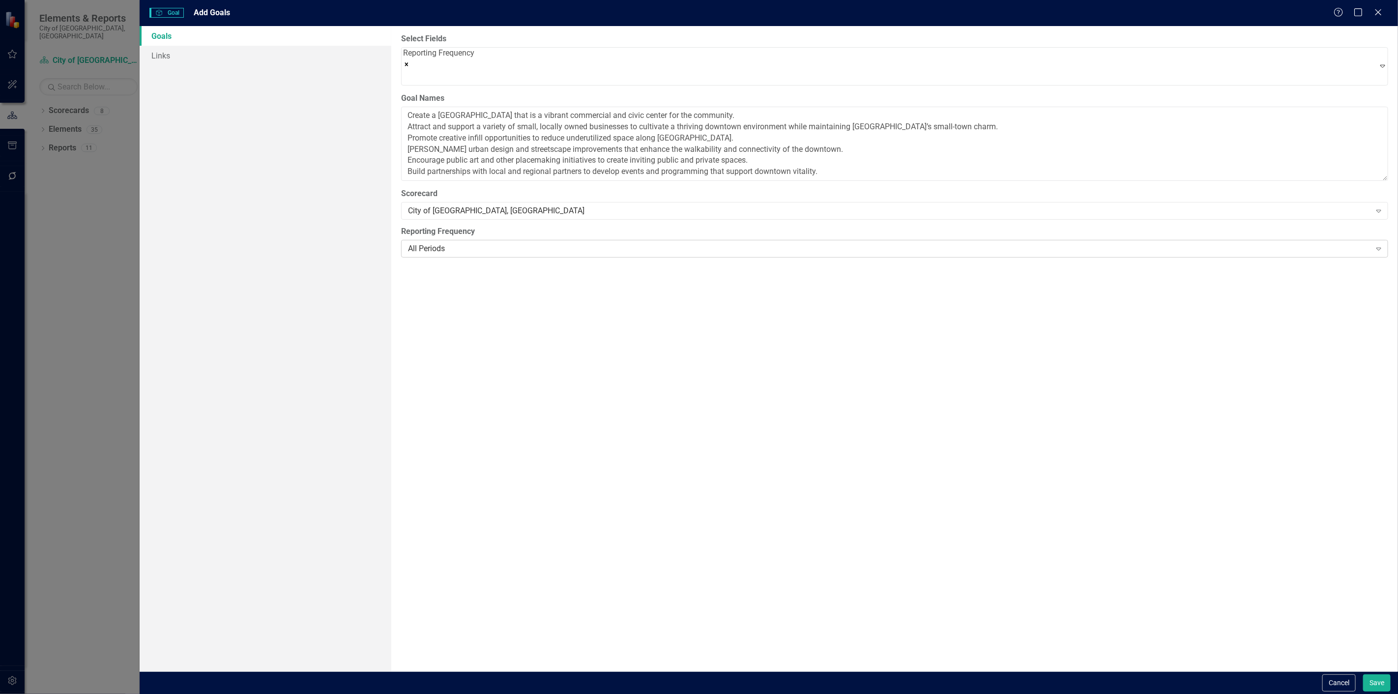
click at [433, 246] on div "All Periods" at bounding box center [889, 248] width 962 height 11
click at [201, 53] on link "Links" at bounding box center [266, 56] width 252 height 20
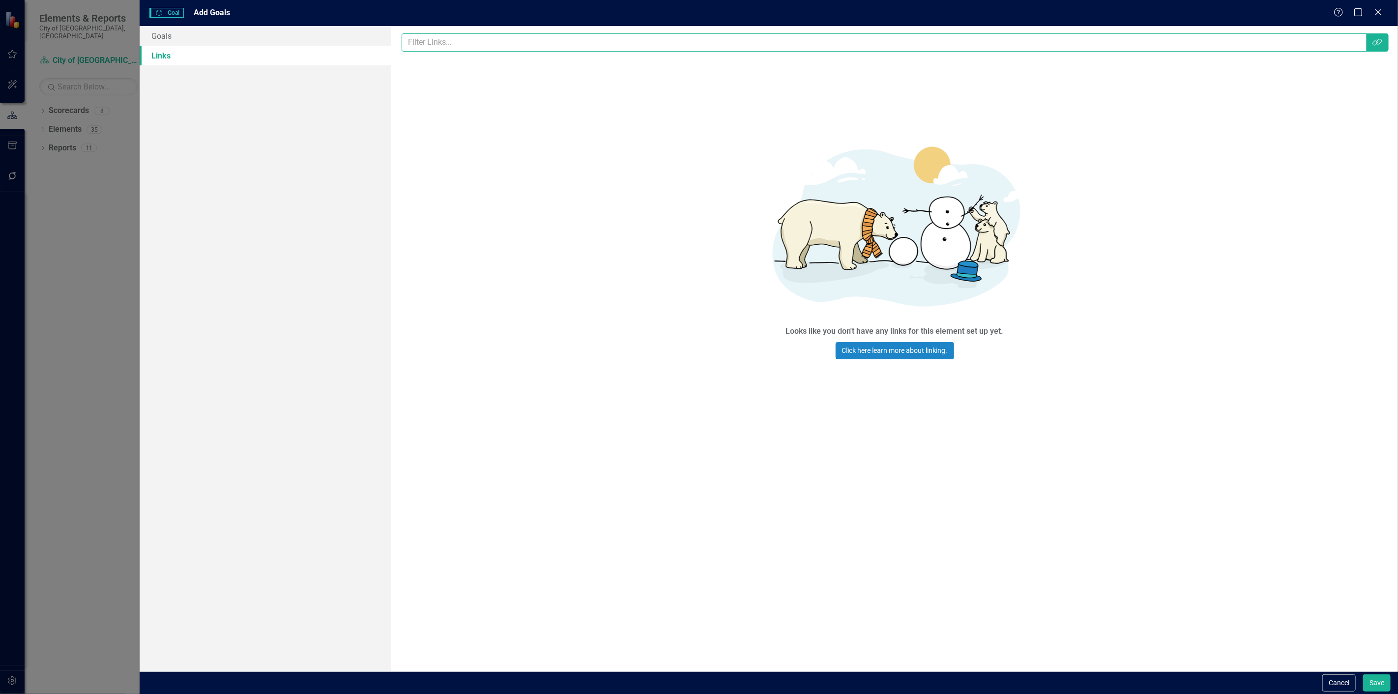
click at [559, 41] on input "text" at bounding box center [884, 42] width 965 height 18
click at [1380, 46] on icon "Link Tag" at bounding box center [1377, 42] width 10 height 8
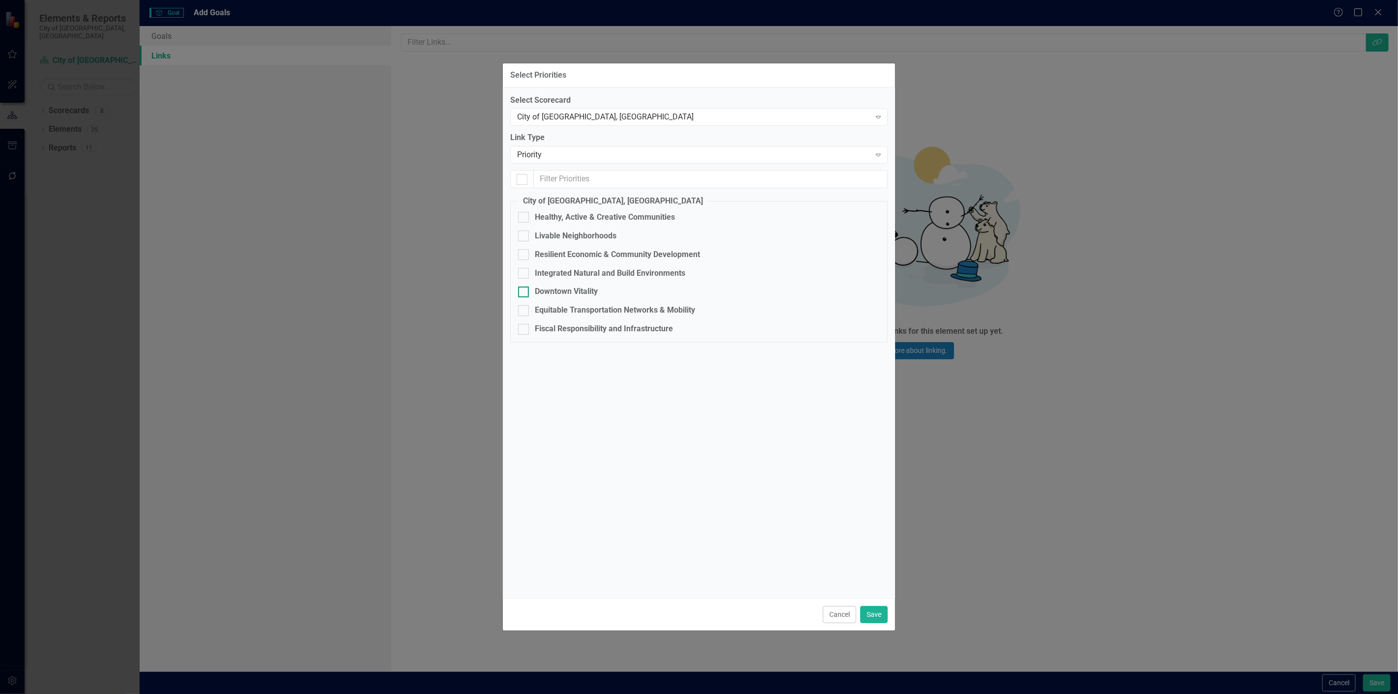
click at [564, 293] on div "Downtown Vitality" at bounding box center [566, 291] width 63 height 11
click at [524, 293] on input "Downtown Vitality" at bounding box center [521, 290] width 6 height 6
checkbox input "true"
click at [863, 608] on button "Save" at bounding box center [874, 614] width 28 height 17
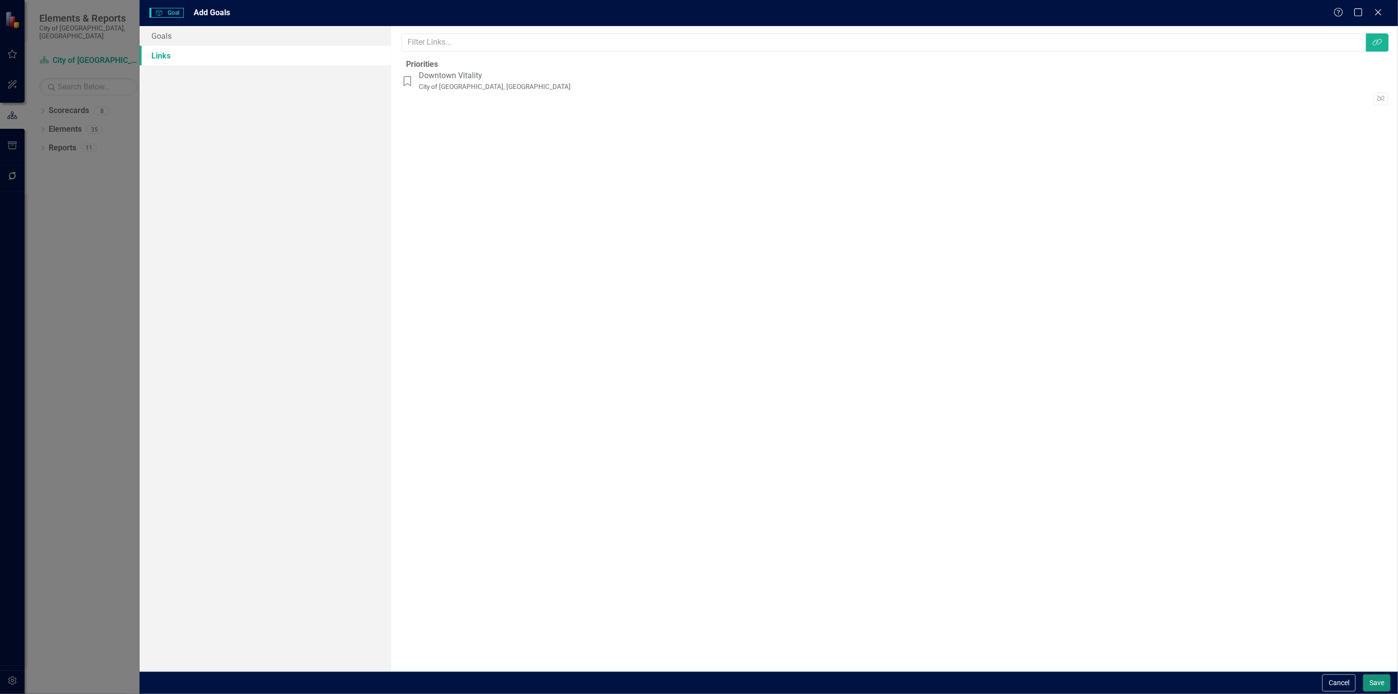
click at [1376, 684] on button "Save" at bounding box center [1377, 682] width 28 height 17
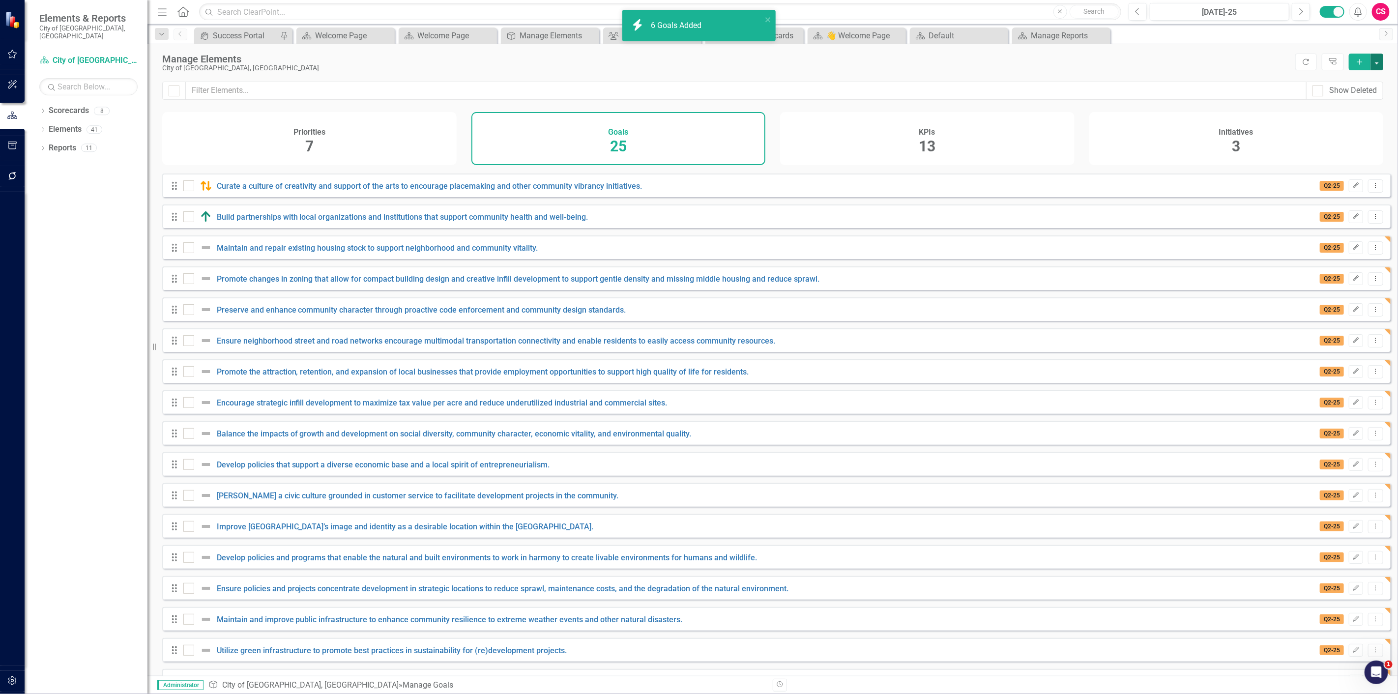
click at [1377, 67] on button "button" at bounding box center [1376, 62] width 13 height 17
click at [1359, 102] on link "Add Multiple Add Multiple" at bounding box center [1344, 98] width 78 height 18
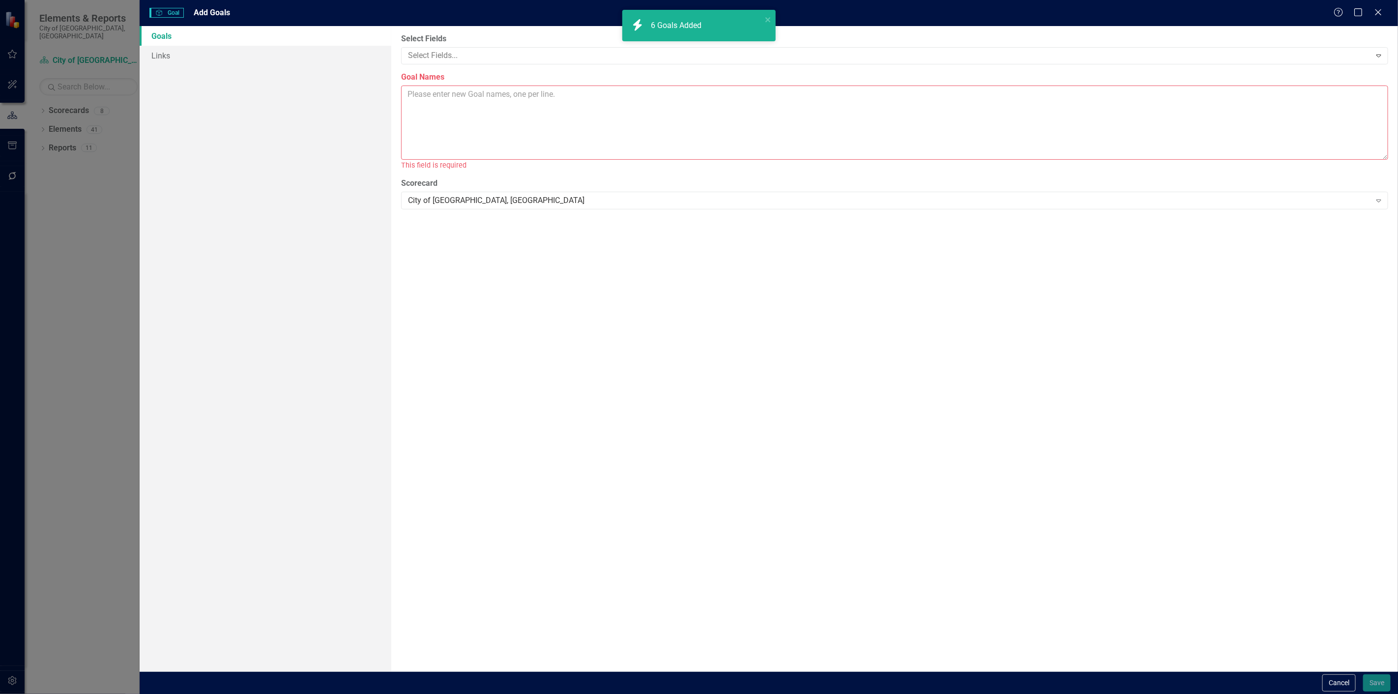
click at [564, 99] on textarea "Goal Names" at bounding box center [894, 123] width 987 height 74
paste textarea "Create a Downtown District that is a vibrant commercial and civic center for th…"
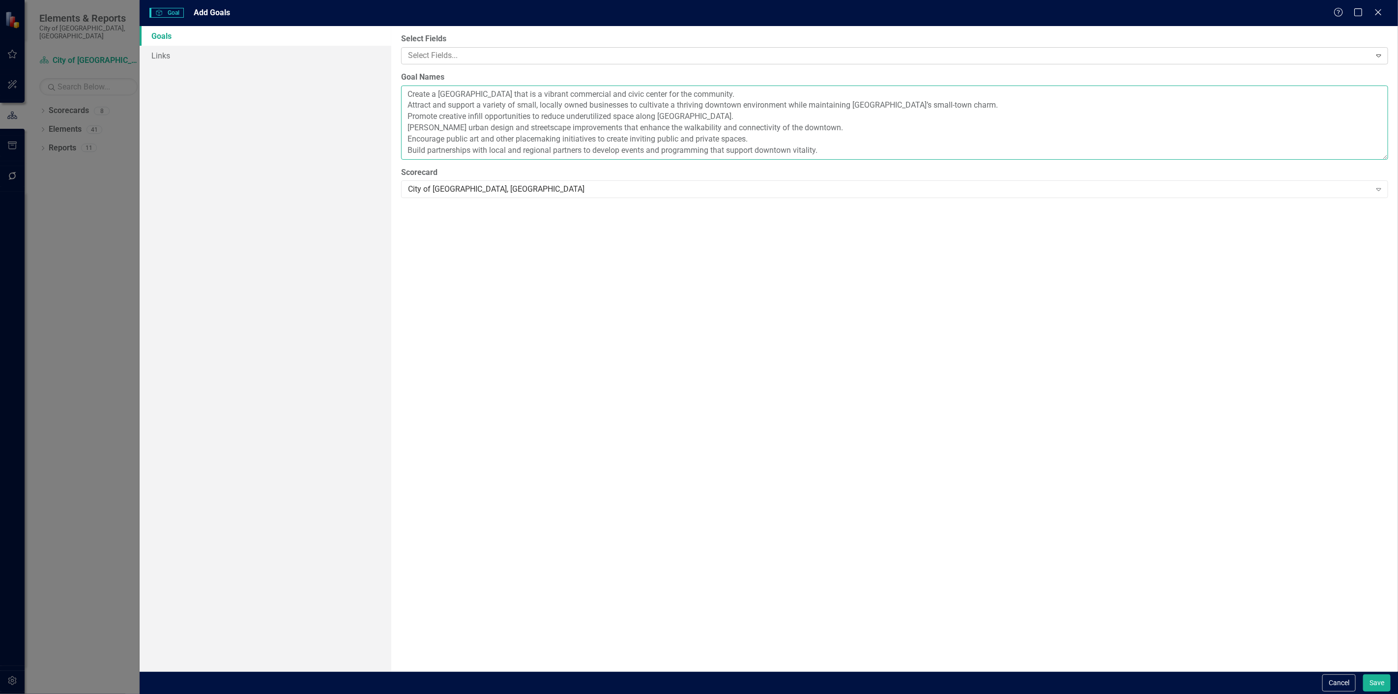
type textarea "Create a Downtown District that is a vibrant commercial and civic center for th…"
click at [564, 49] on div at bounding box center [887, 55] width 966 height 13
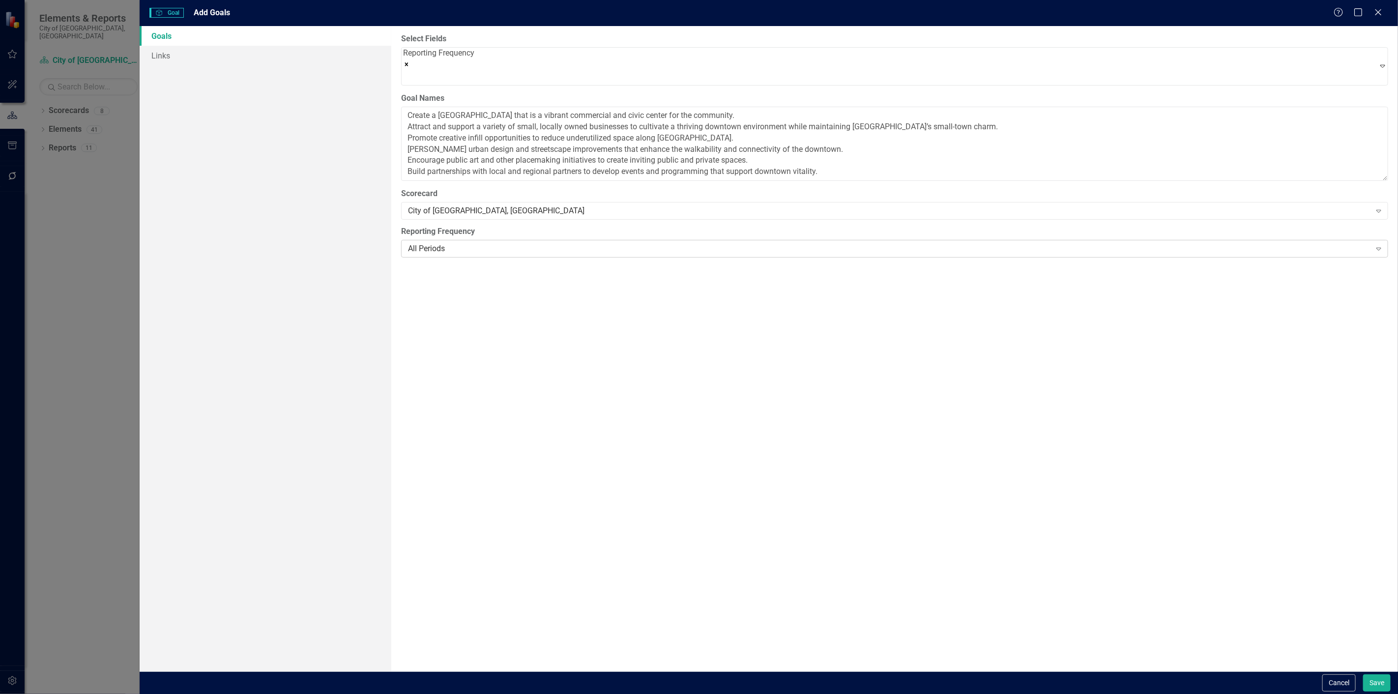
click at [458, 251] on div "All Periods Expand" at bounding box center [894, 249] width 987 height 18
click at [236, 53] on link "Links" at bounding box center [266, 56] width 252 height 20
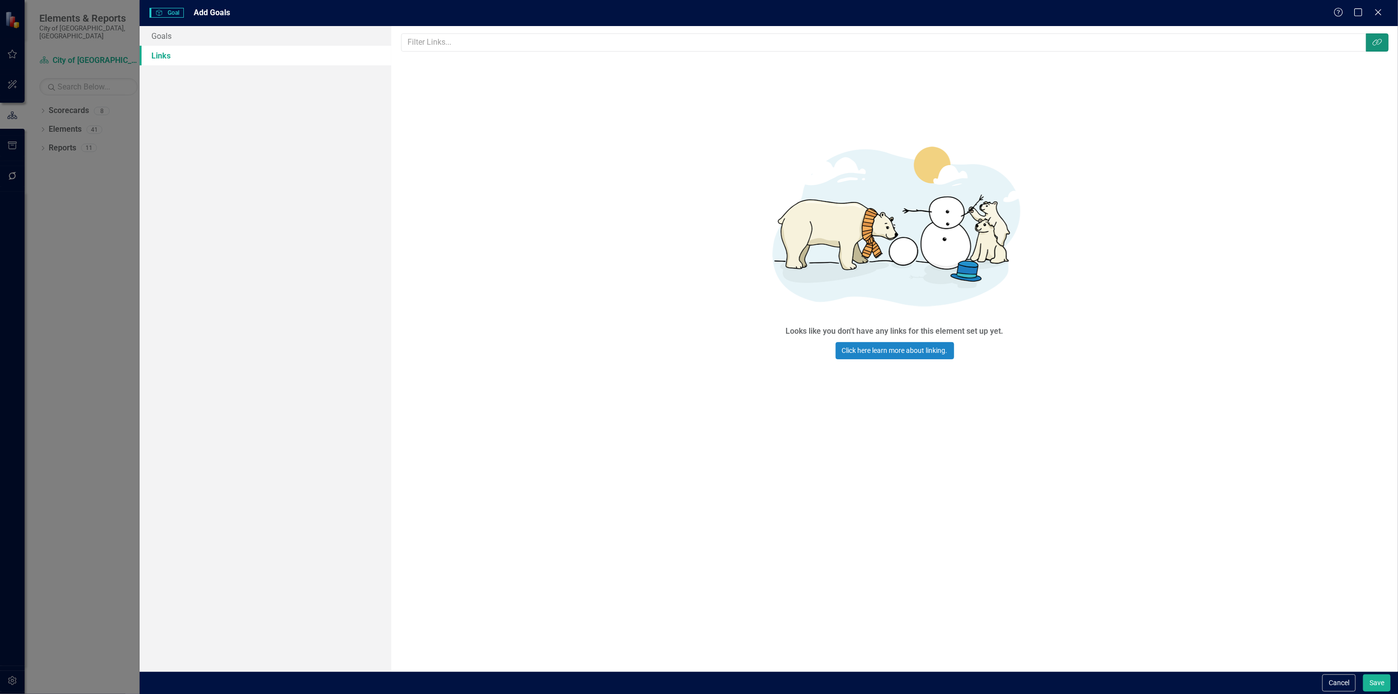
click at [1375, 44] on icon "Link Tag" at bounding box center [1377, 42] width 10 height 8
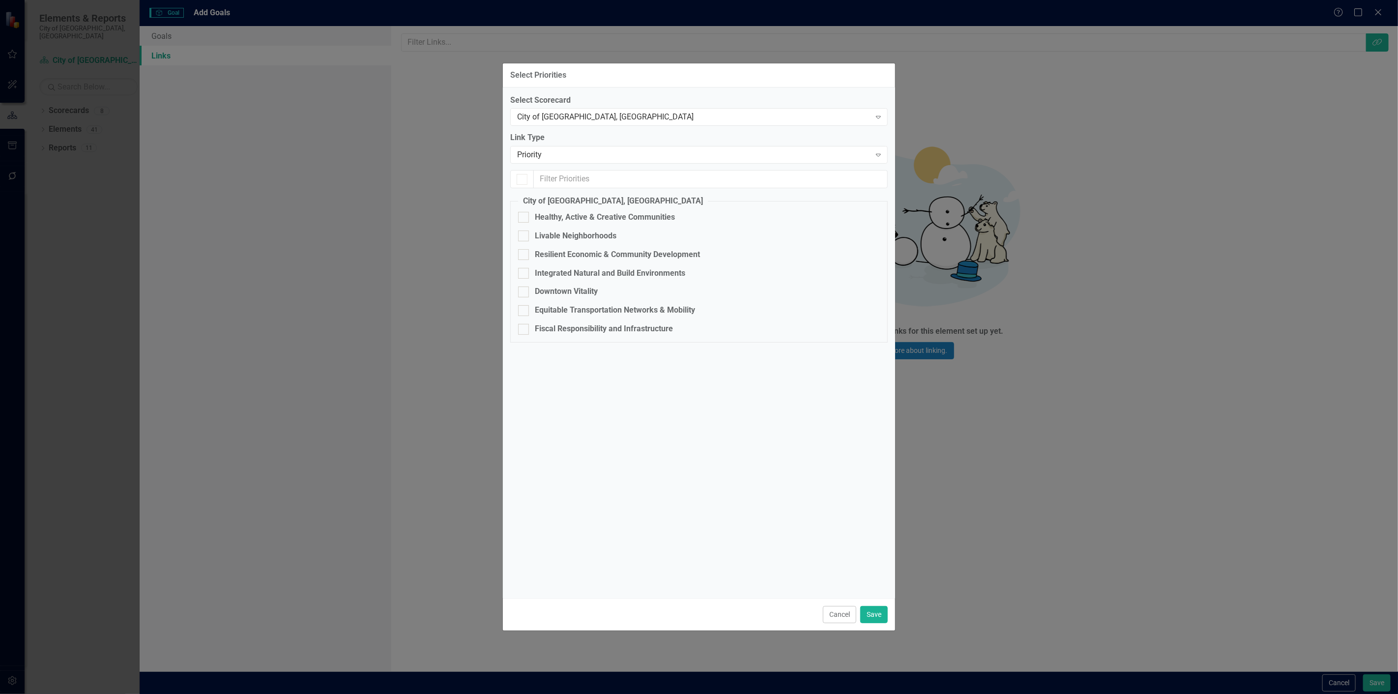
checkbox input "false"
click at [571, 307] on div "Equitable Transportation Networks & Mobility" at bounding box center [615, 310] width 160 height 11
click at [524, 307] on input "Equitable Transportation Networks & Mobility" at bounding box center [521, 308] width 6 height 6
checkbox input "true"
click at [877, 613] on button "Save" at bounding box center [874, 614] width 28 height 17
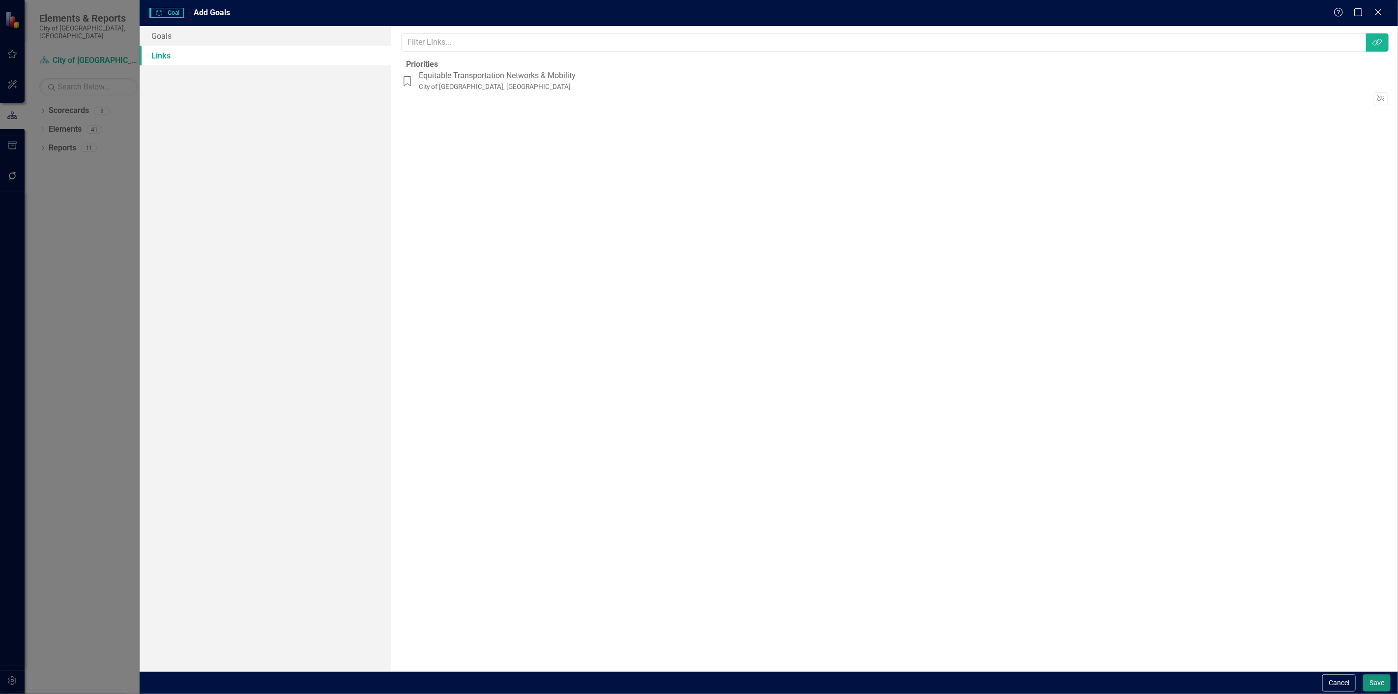
click at [1377, 691] on button "Save" at bounding box center [1377, 682] width 28 height 17
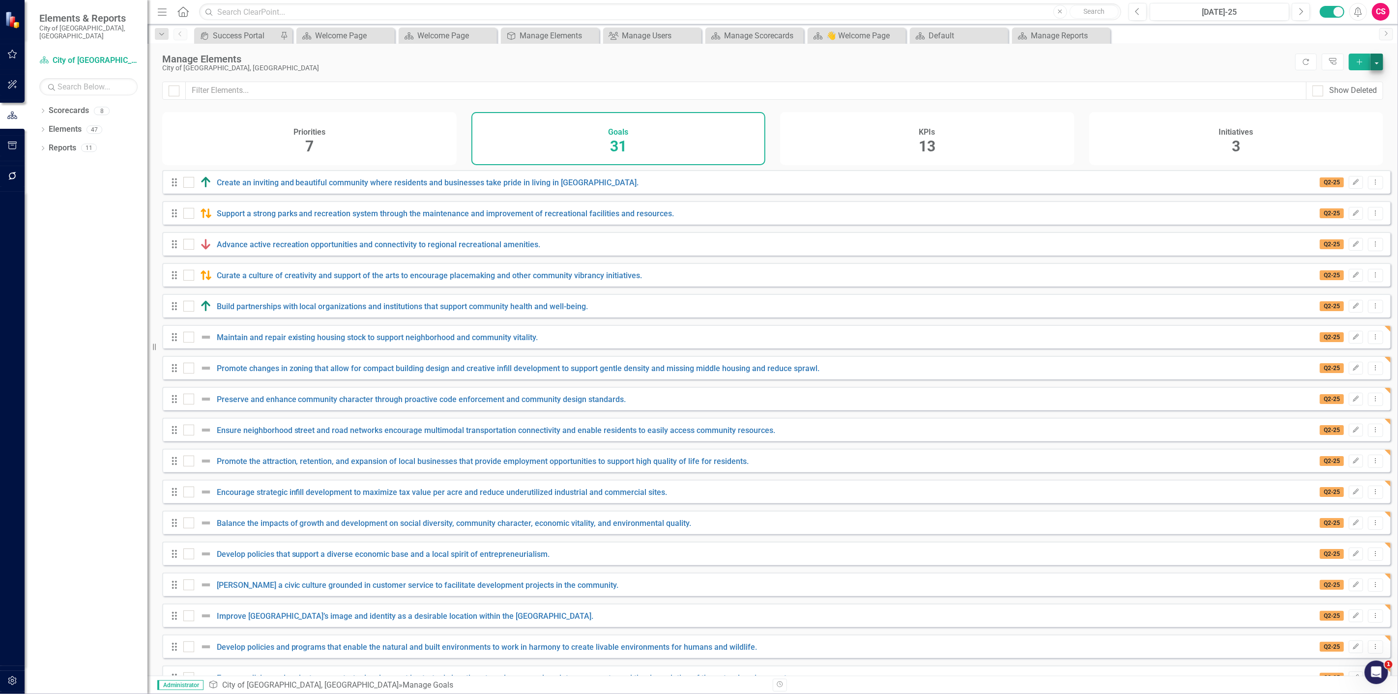
click at [1383, 56] on div "Manage Elements City of Duncanville, TX Refresh Tree Explorer Add" at bounding box center [772, 63] width 1250 height 38
click at [1380, 58] on button "button" at bounding box center [1376, 62] width 13 height 17
click at [1363, 101] on link "Add Multiple Add Multiple" at bounding box center [1344, 98] width 78 height 18
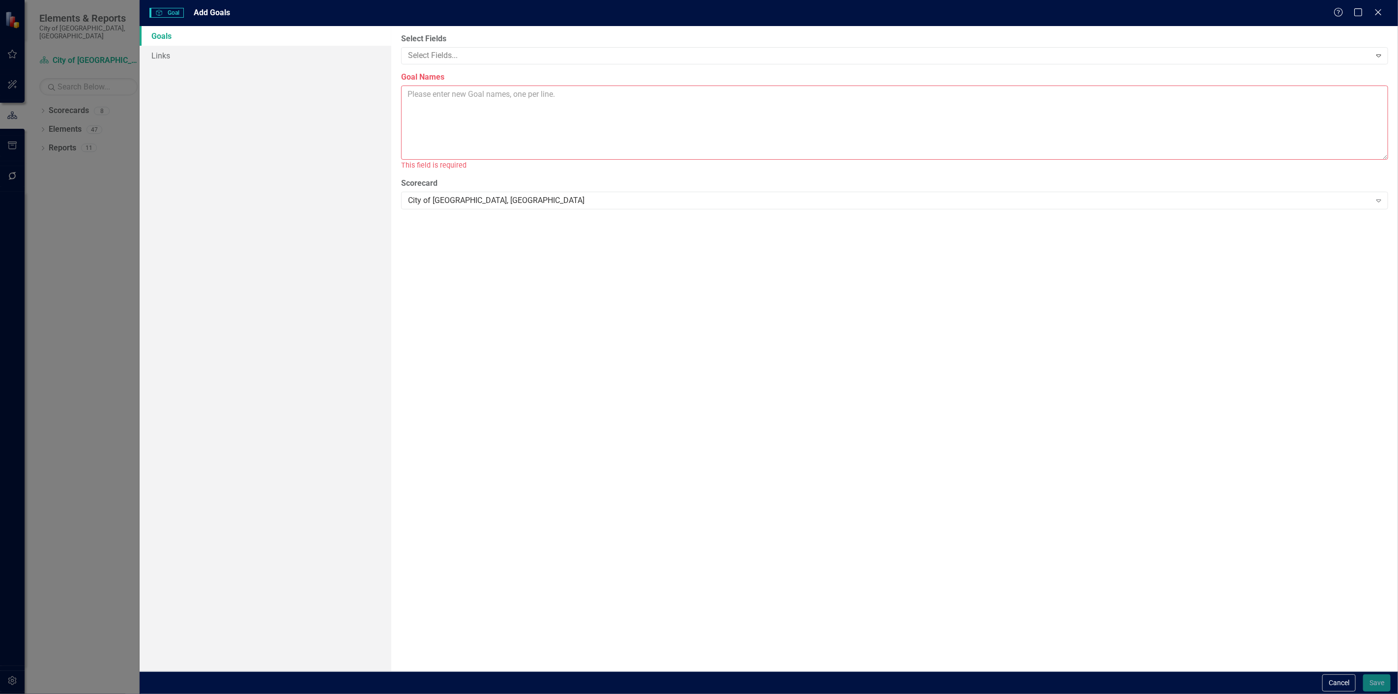
click at [625, 111] on textarea "Goal Names" at bounding box center [894, 123] width 987 height 74
paste textarea "Invest in infrastructure maintenance and upgrades to enhance local capacity, su…"
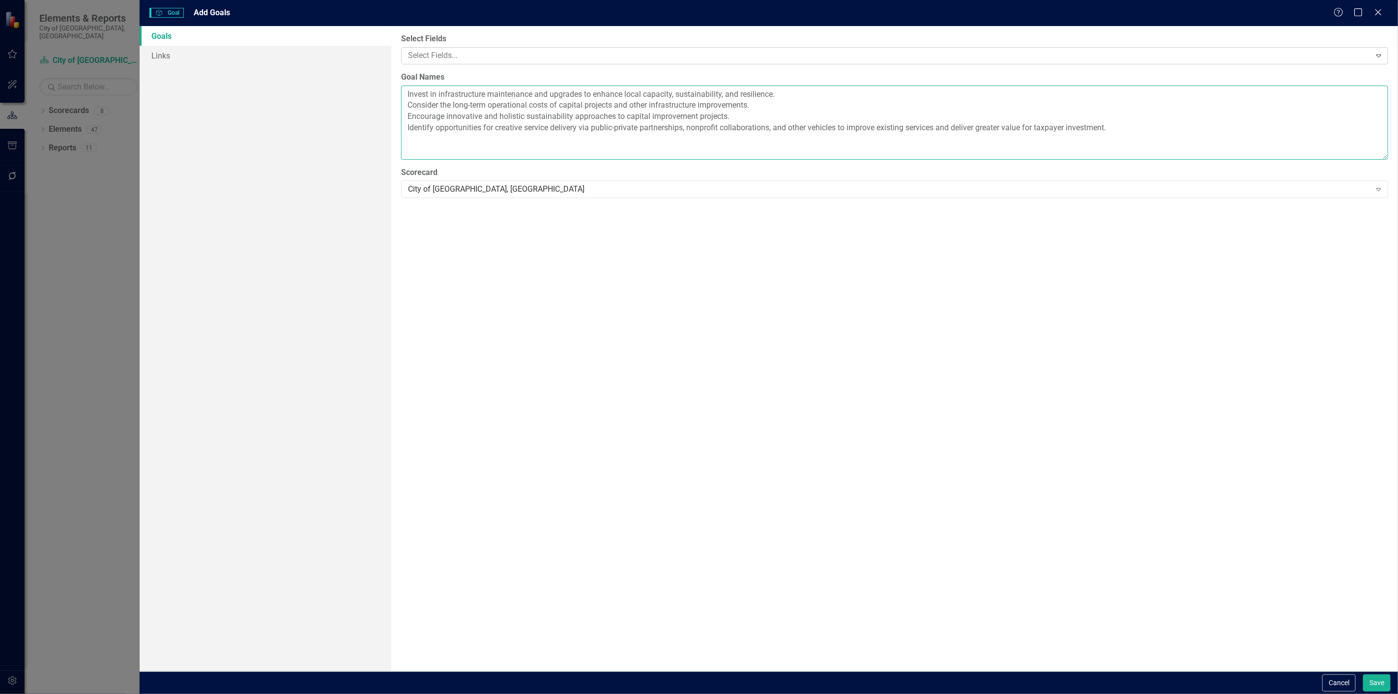
type textarea "Invest in infrastructure maintenance and upgrades to enhance local capacity, su…"
click at [595, 56] on div at bounding box center [887, 55] width 966 height 13
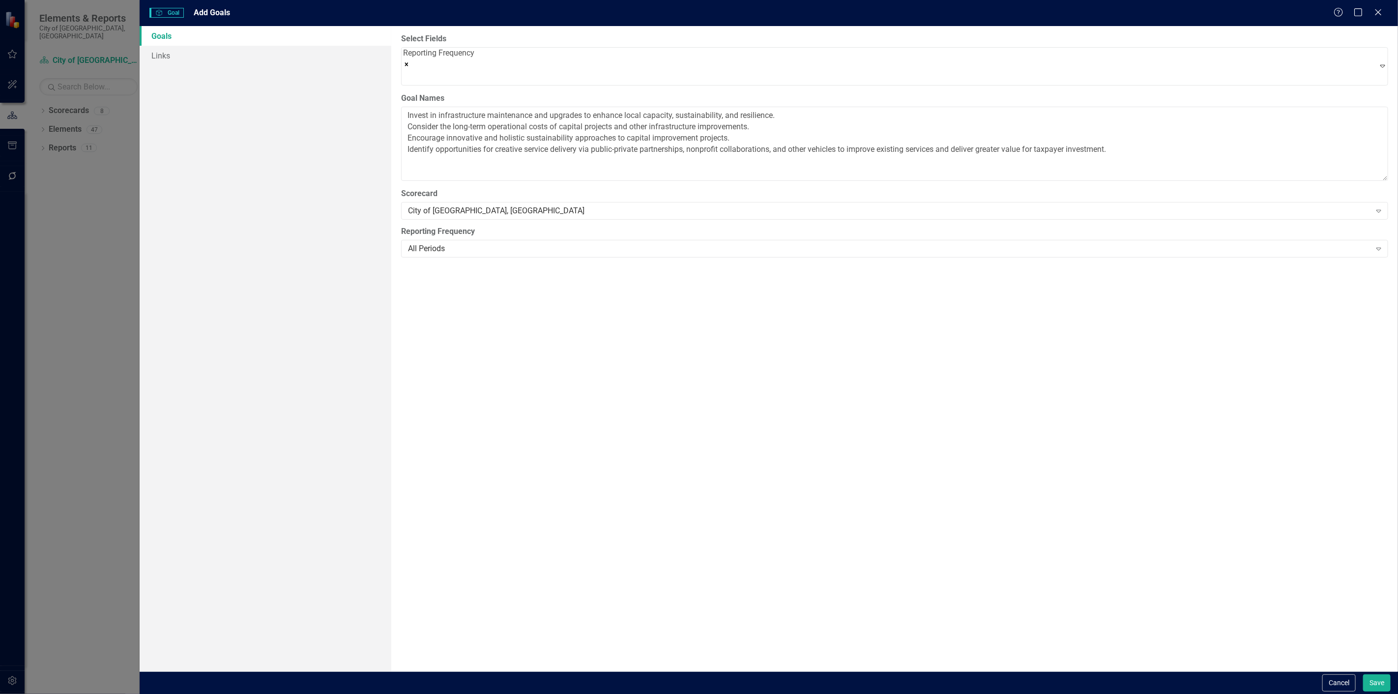
click at [475, 234] on div "Reporting Frequency All Periods Expand" at bounding box center [894, 241] width 987 height 30
click at [470, 248] on div "All Periods" at bounding box center [889, 248] width 962 height 11
click at [248, 53] on link "Links" at bounding box center [266, 56] width 252 height 20
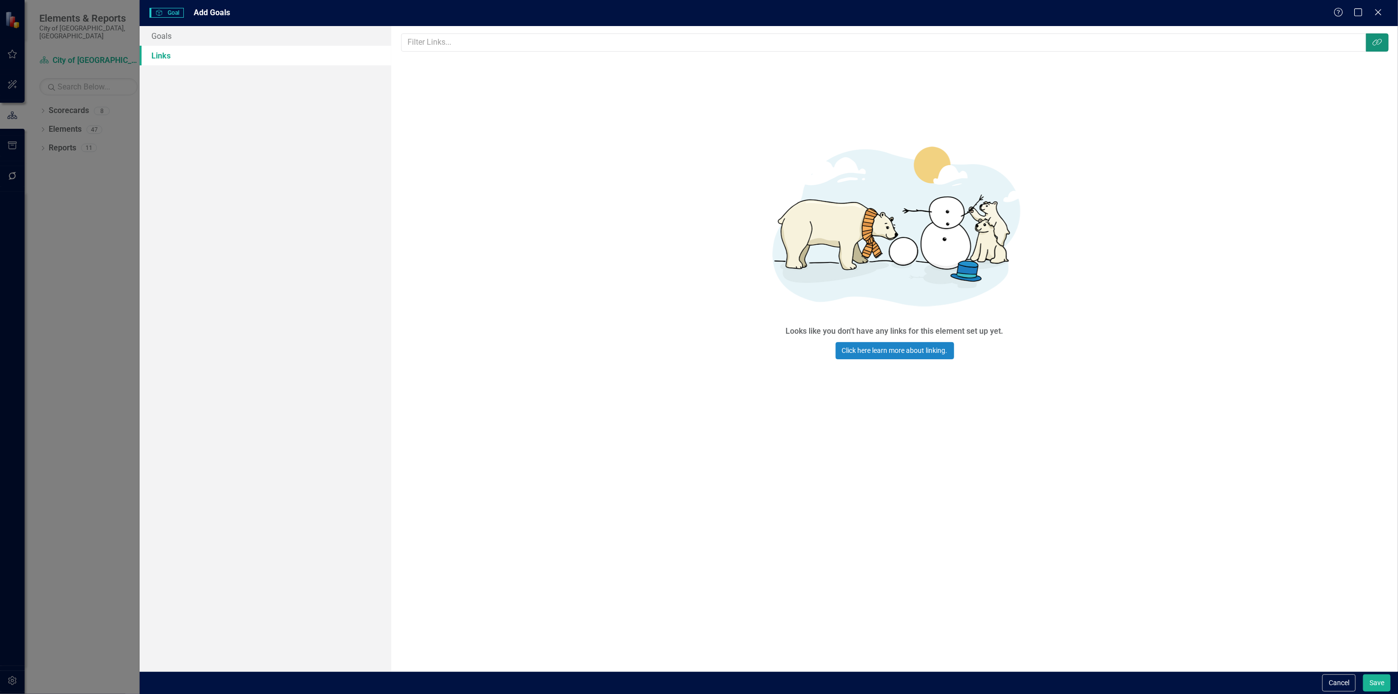
click at [1388, 50] on button "Link Tag" at bounding box center [1377, 42] width 23 height 18
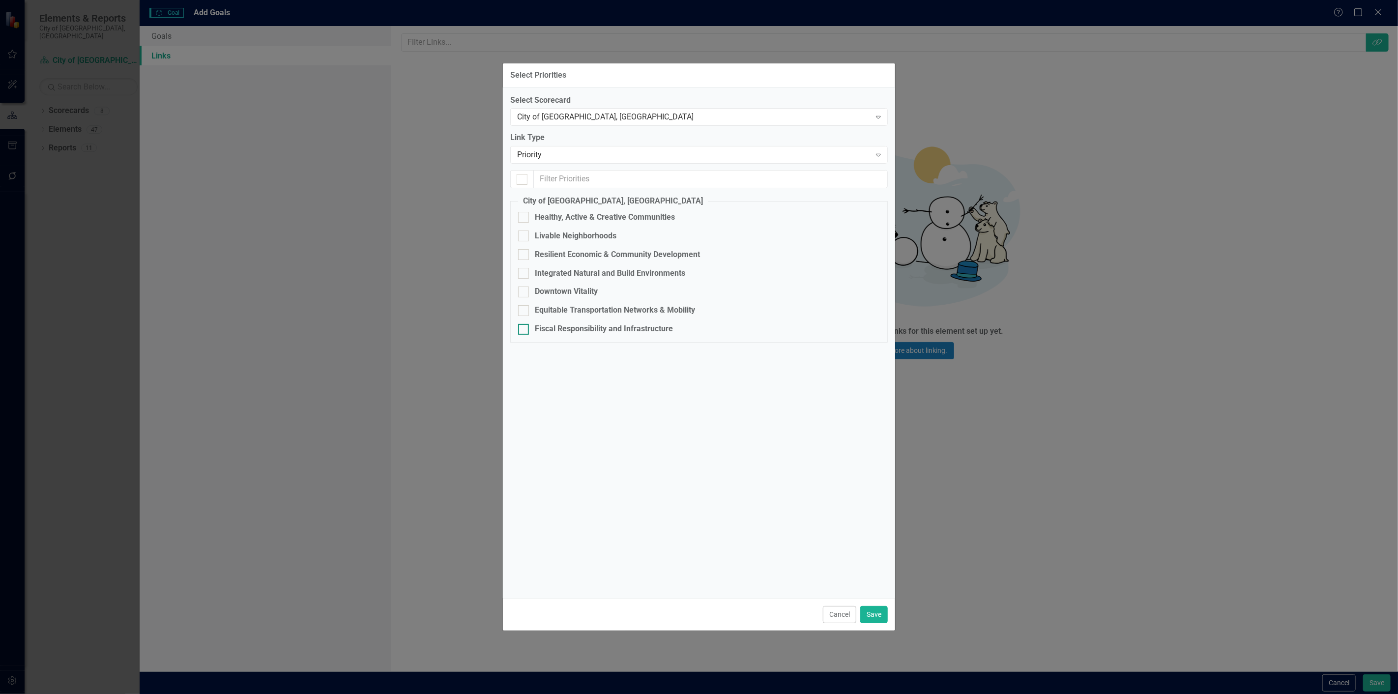
click at [585, 329] on div "Fiscal Responsibility and Infrastructure" at bounding box center [604, 328] width 138 height 11
click at [524, 329] on input "Fiscal Responsibility and Infrastructure" at bounding box center [521, 327] width 6 height 6
checkbox input "true"
click at [883, 614] on button "Save" at bounding box center [874, 614] width 28 height 17
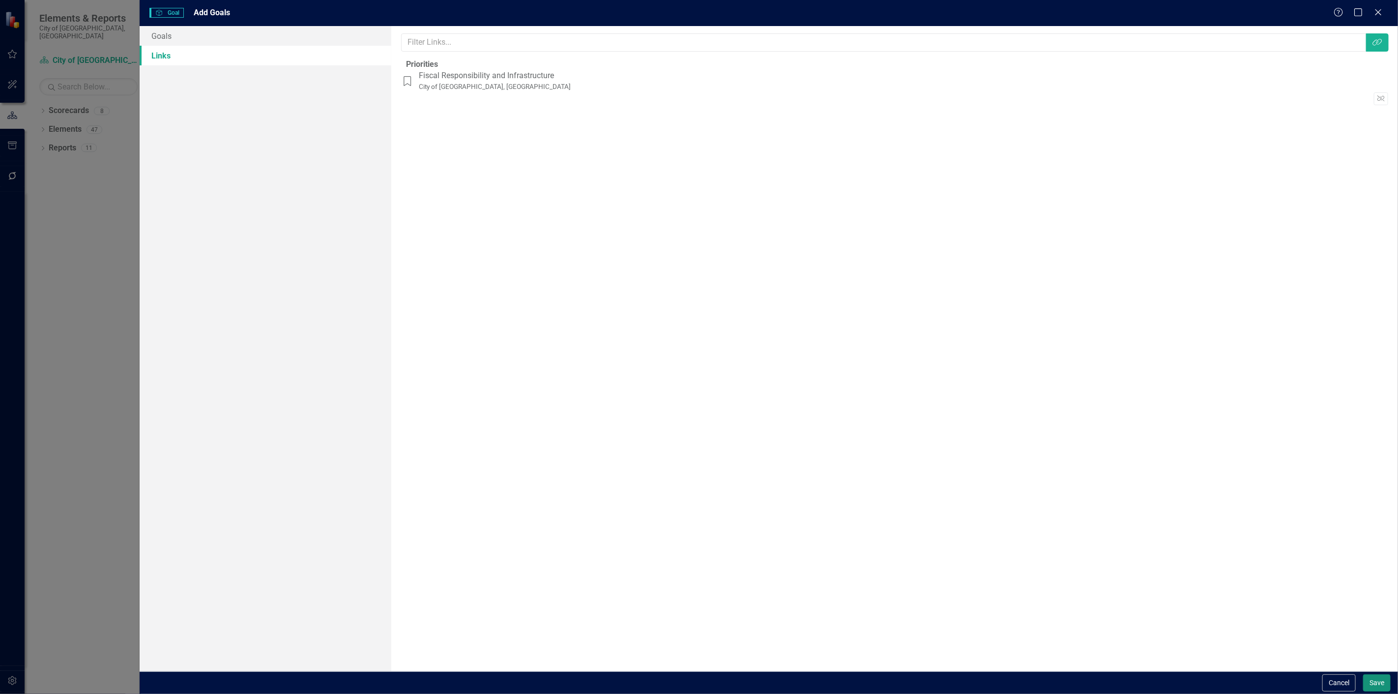
click at [1368, 687] on button "Save" at bounding box center [1377, 682] width 28 height 17
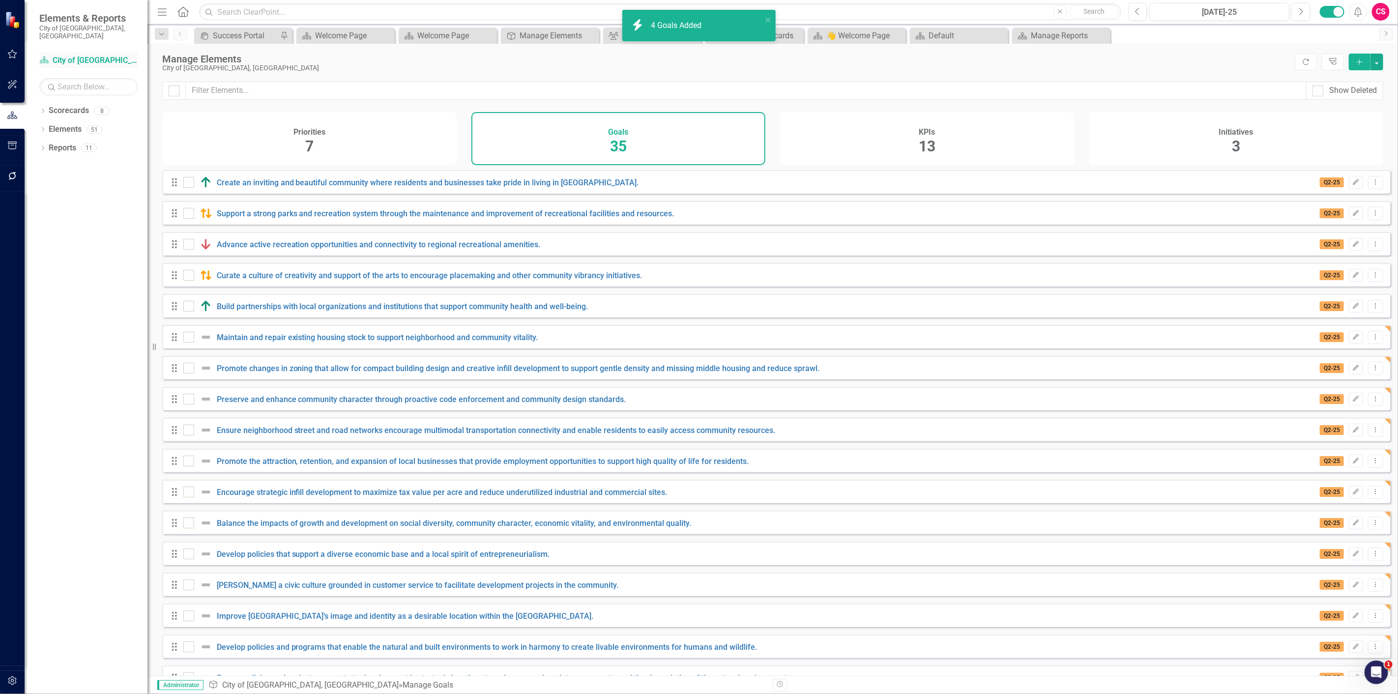
drag, startPoint x: 88, startPoint y: 54, endPoint x: 89, endPoint y: 66, distance: 12.3
click at [87, 55] on link "Scorecard City of [GEOGRAPHIC_DATA], [GEOGRAPHIC_DATA]" at bounding box center [88, 60] width 98 height 11
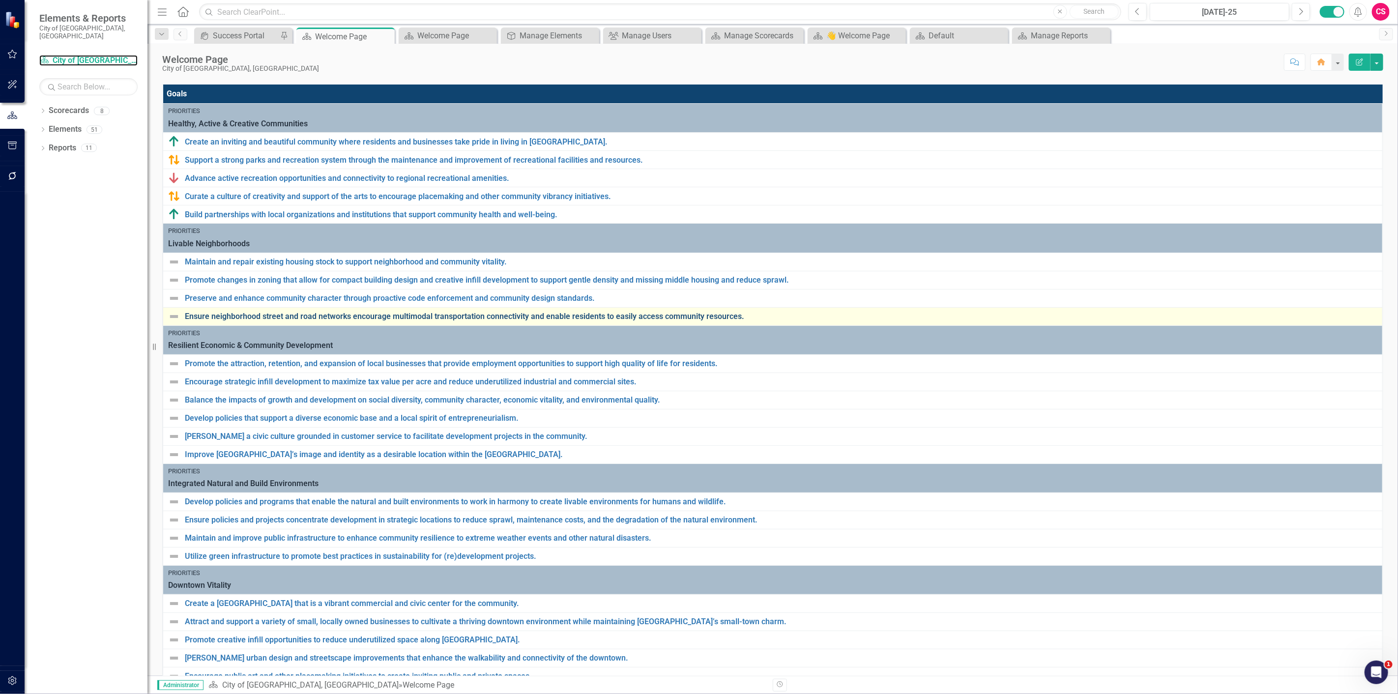
scroll to position [71, 0]
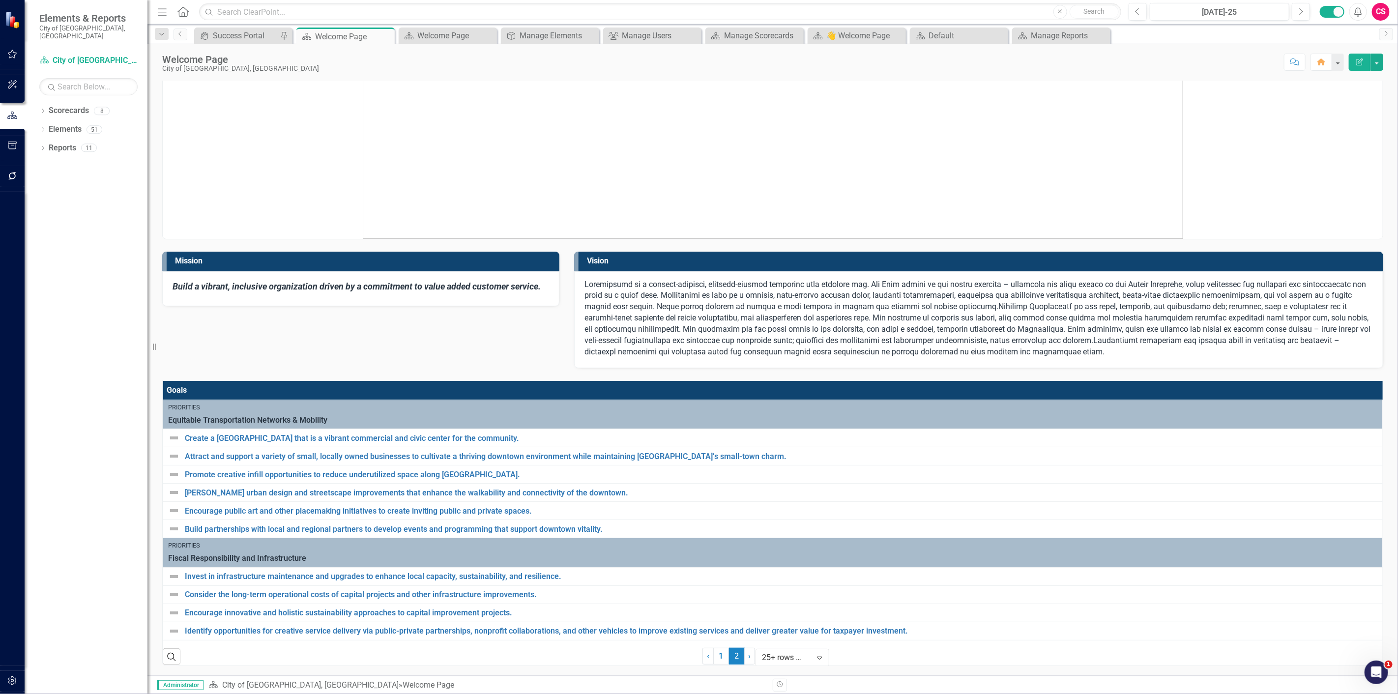
scroll to position [316, 0]
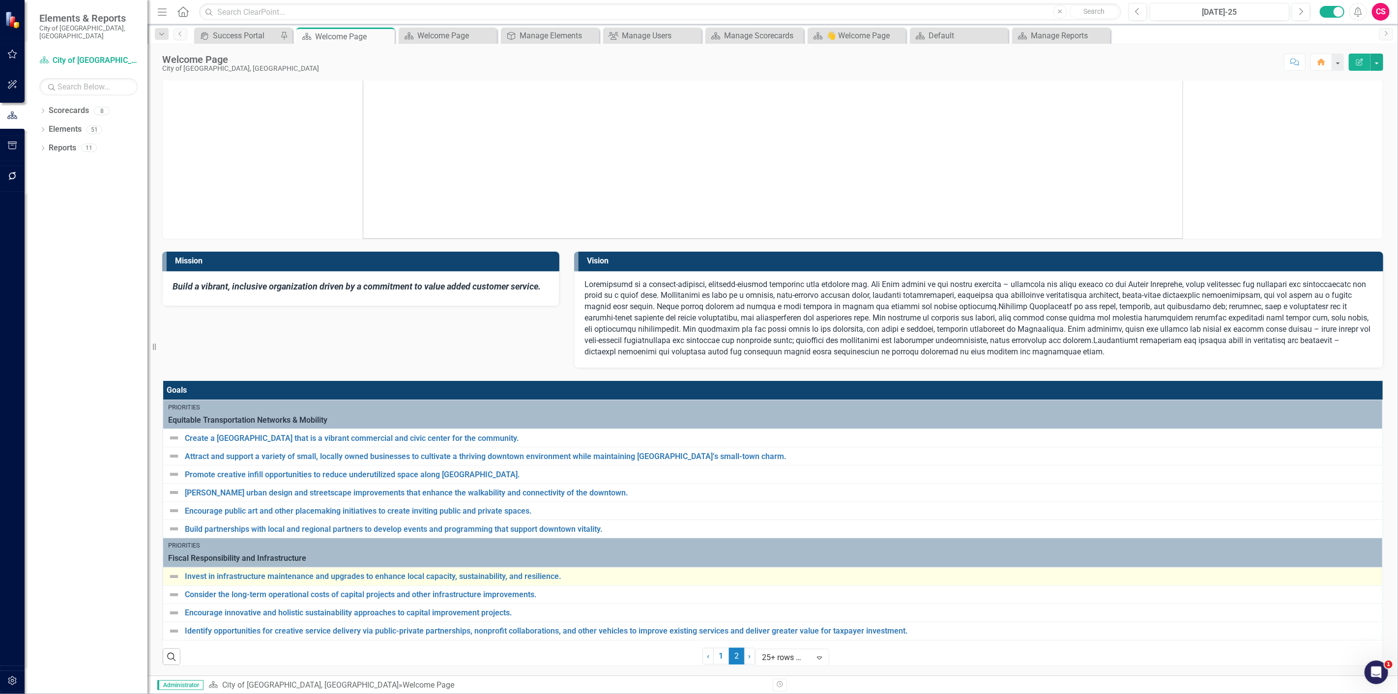
click at [0, 0] on link "Link Map View Link Map" at bounding box center [0, 0] width 0 height 0
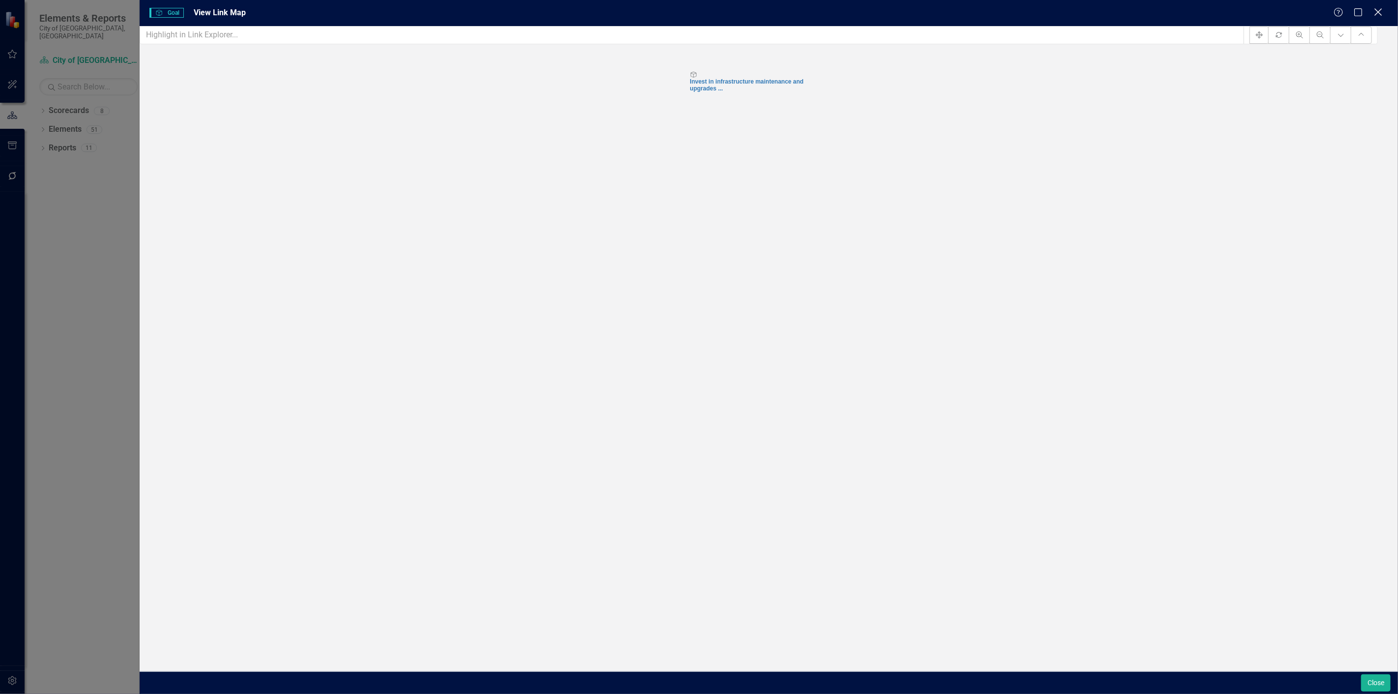
click at [1375, 12] on icon "Close" at bounding box center [1378, 11] width 12 height 9
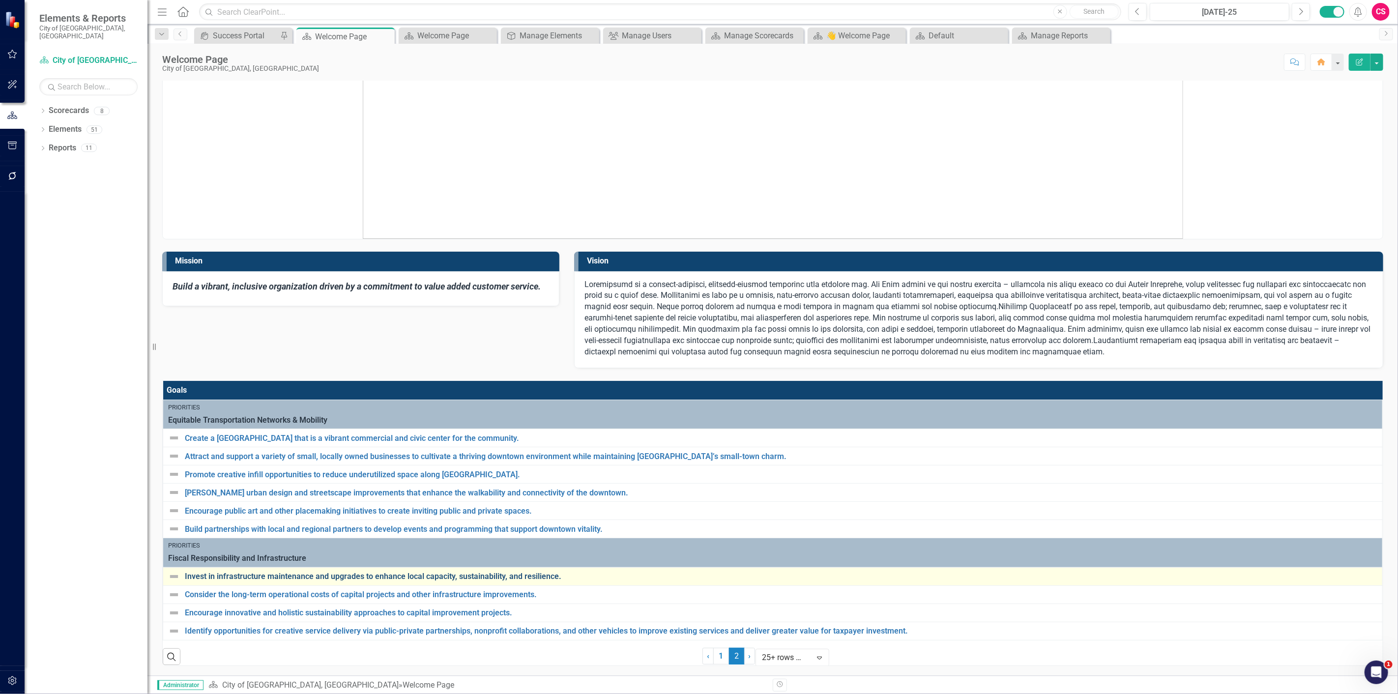
click at [225, 572] on link "Invest in infrastructure maintenance and upgrades to enhance local capacity, su…" at bounding box center [781, 576] width 1192 height 9
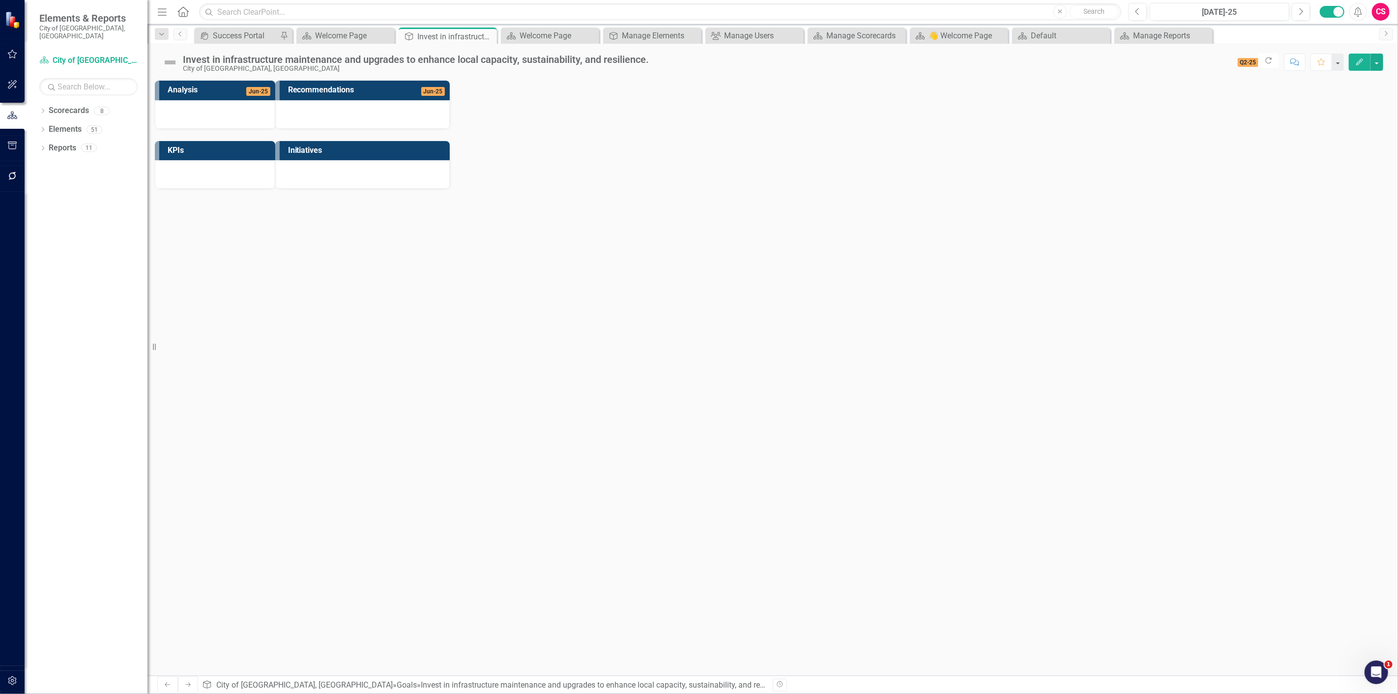
click at [450, 161] on div at bounding box center [362, 174] width 175 height 29
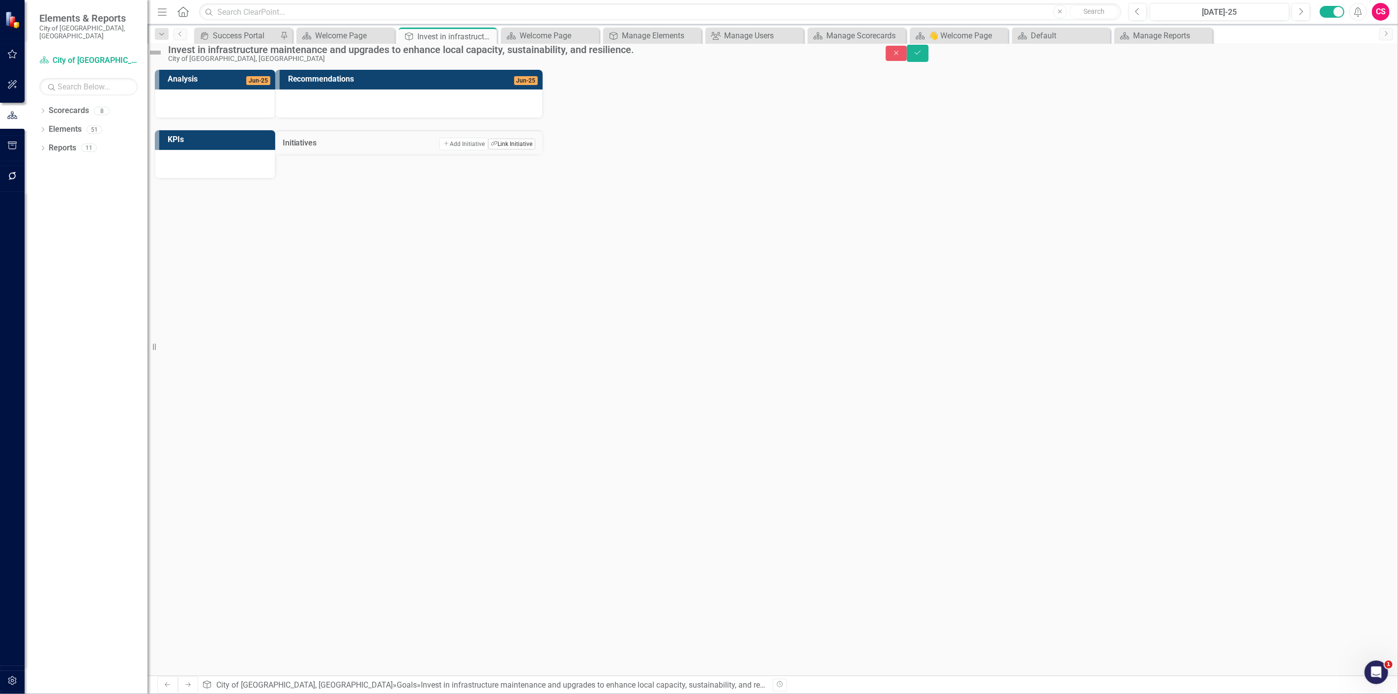
click at [535, 149] on button "Link Tag Link Initiative" at bounding box center [511, 144] width 47 height 11
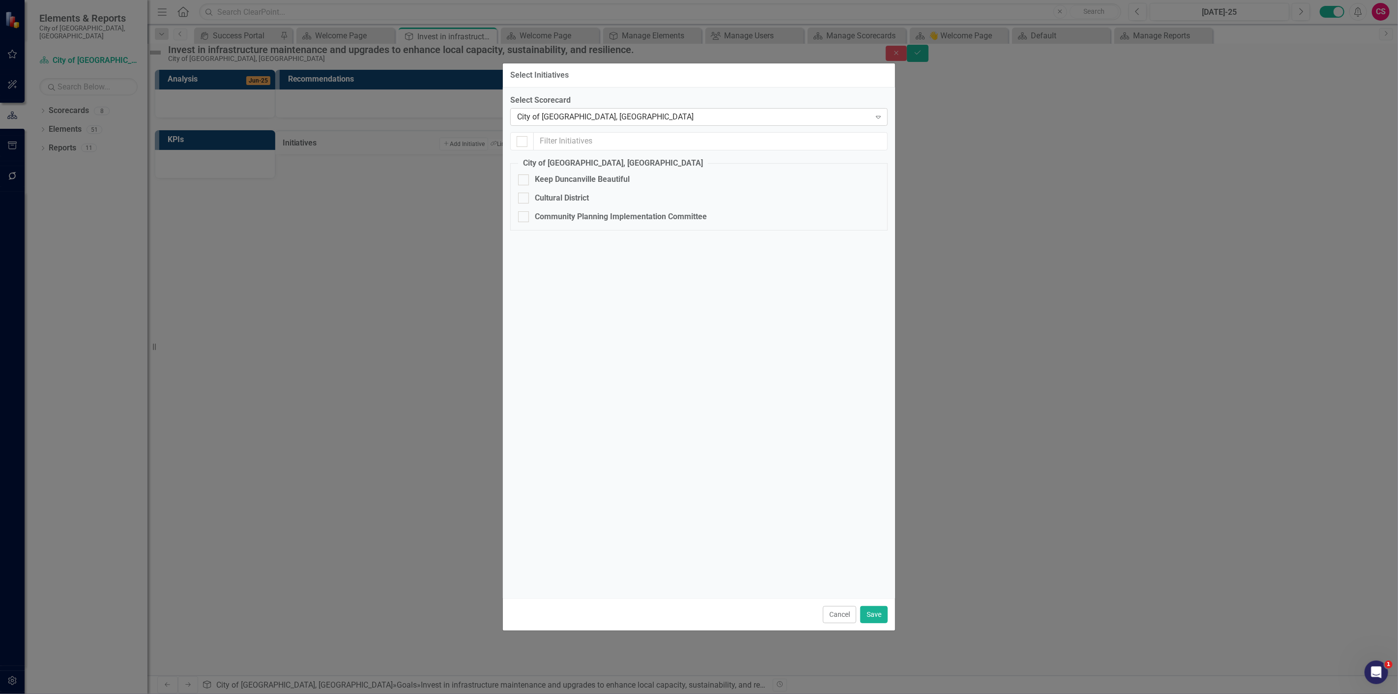
click at [567, 124] on div "City of Duncanville, TX Expand" at bounding box center [699, 117] width 378 height 18
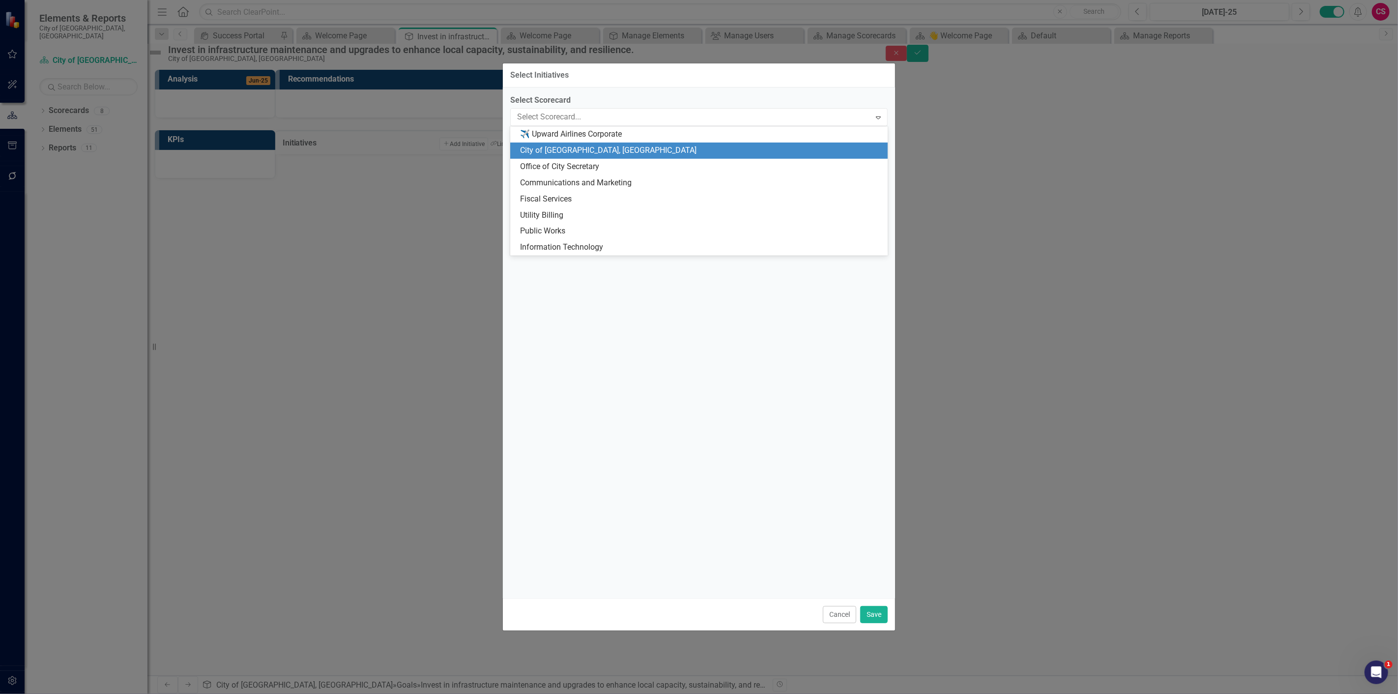
click at [420, 253] on div "Select Initiatives Select Scorecard 8 results available. Use Up and Down to cho…" at bounding box center [699, 347] width 1398 height 694
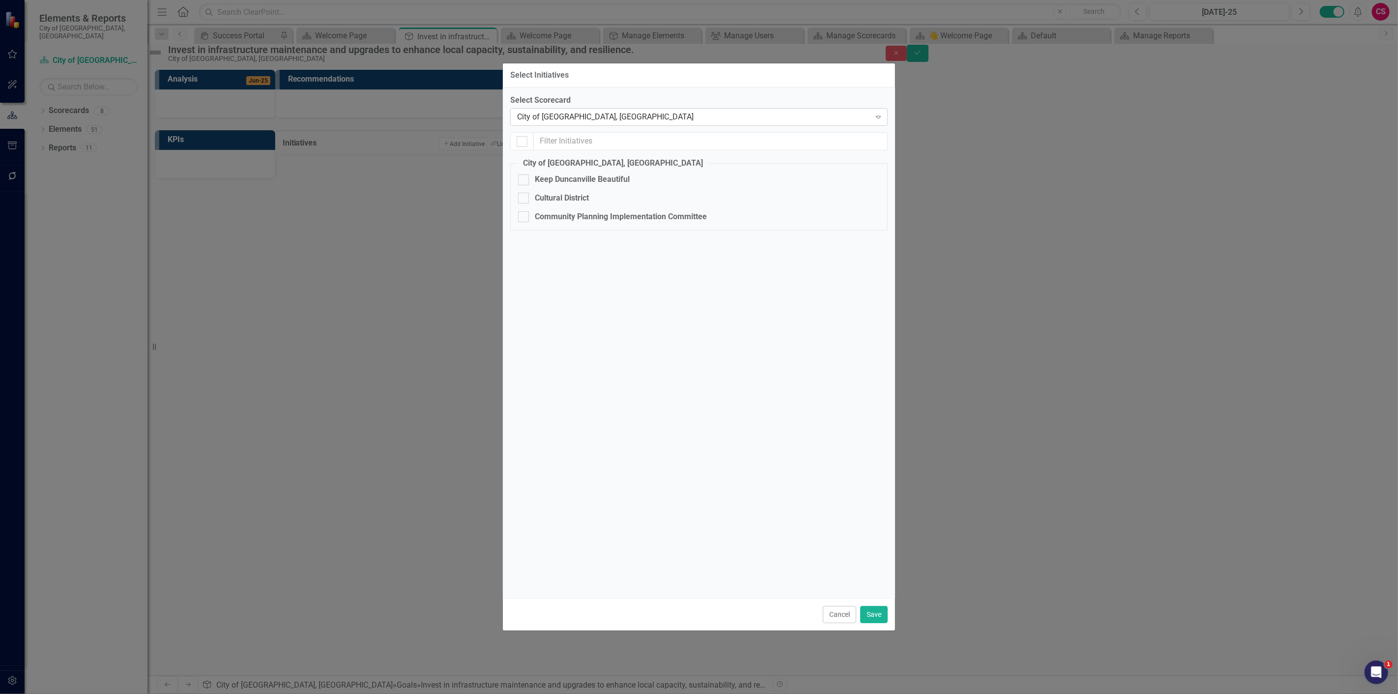
click at [563, 115] on div "City of [GEOGRAPHIC_DATA], [GEOGRAPHIC_DATA]" at bounding box center [693, 117] width 353 height 11
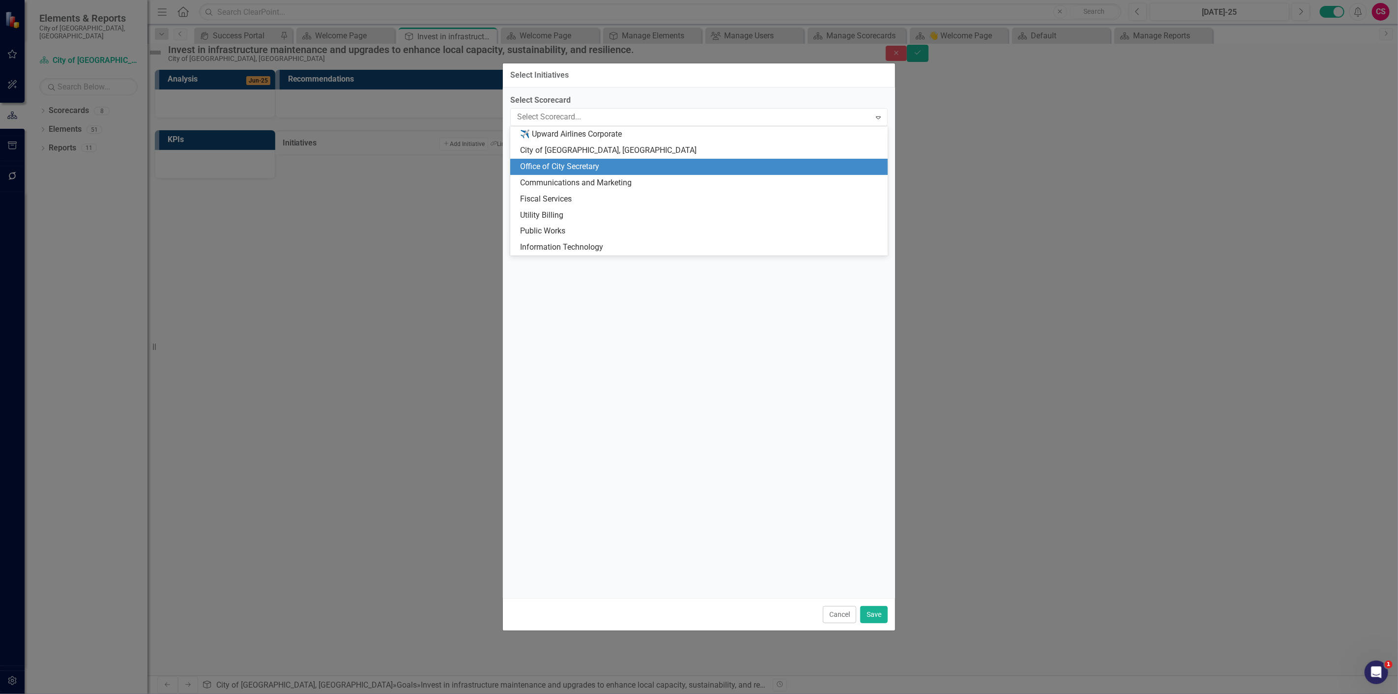
click at [557, 167] on div "Office of City Secretary" at bounding box center [701, 166] width 362 height 11
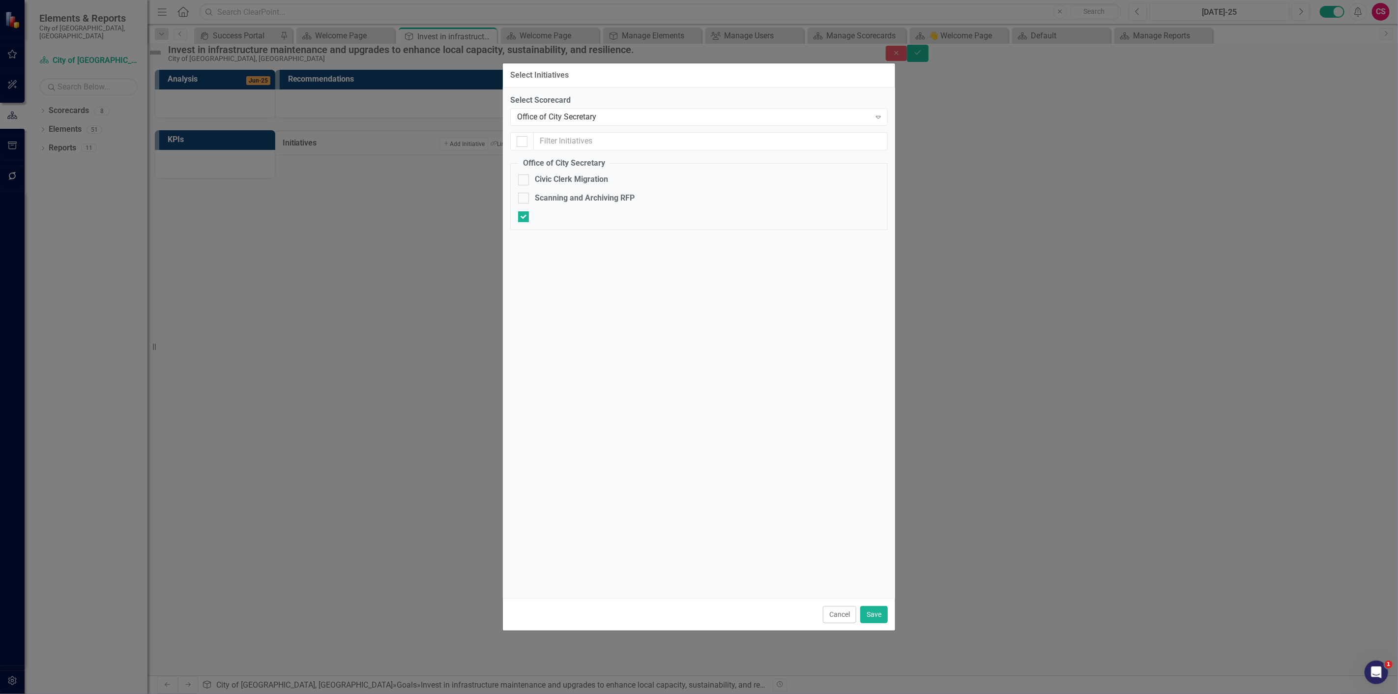
click at [559, 183] on div "Civic Clerk Migration" at bounding box center [571, 179] width 73 height 11
click at [524, 181] on input "Civic Clerk Migration" at bounding box center [521, 177] width 6 height 6
checkbox input "true"
click at [562, 204] on div "Scanning and Archiving RFP" at bounding box center [585, 209] width 100 height 11
click at [524, 204] on input "Scanning and Archiving RFP" at bounding box center [521, 207] width 6 height 6
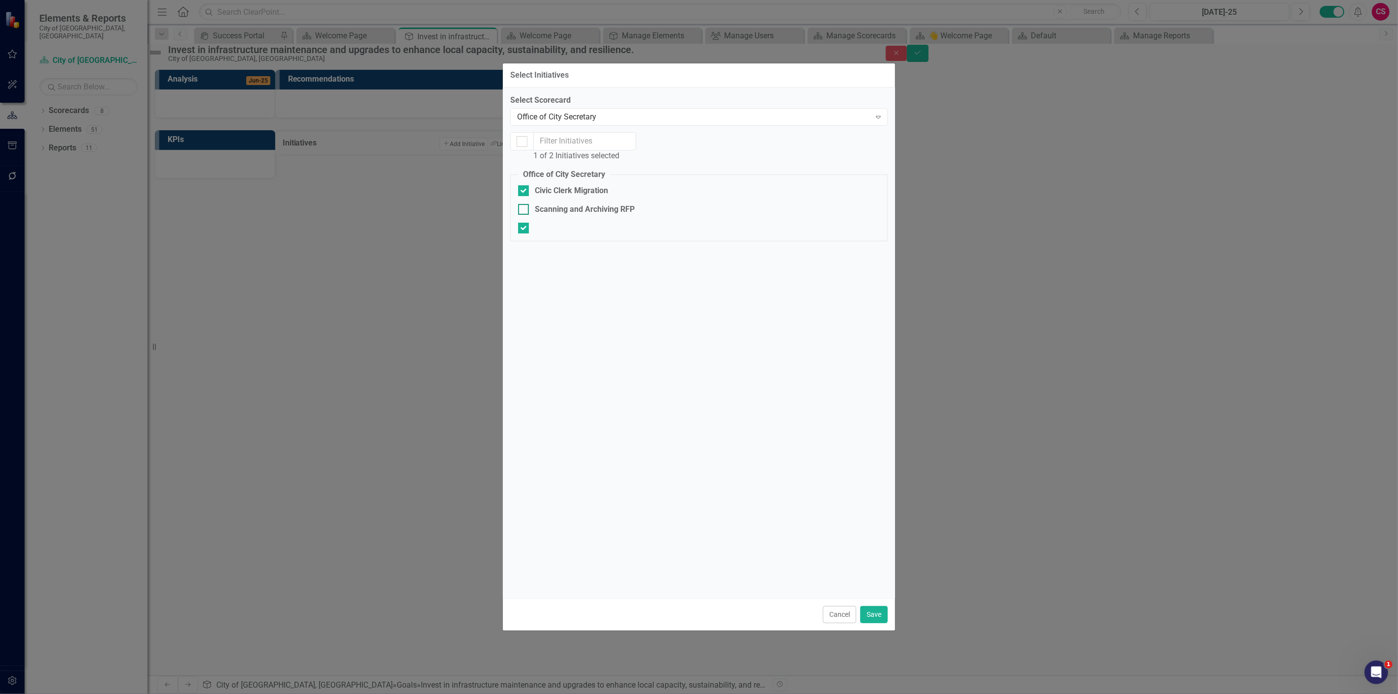
checkbox input "true"
click at [865, 617] on button "Save" at bounding box center [874, 614] width 28 height 17
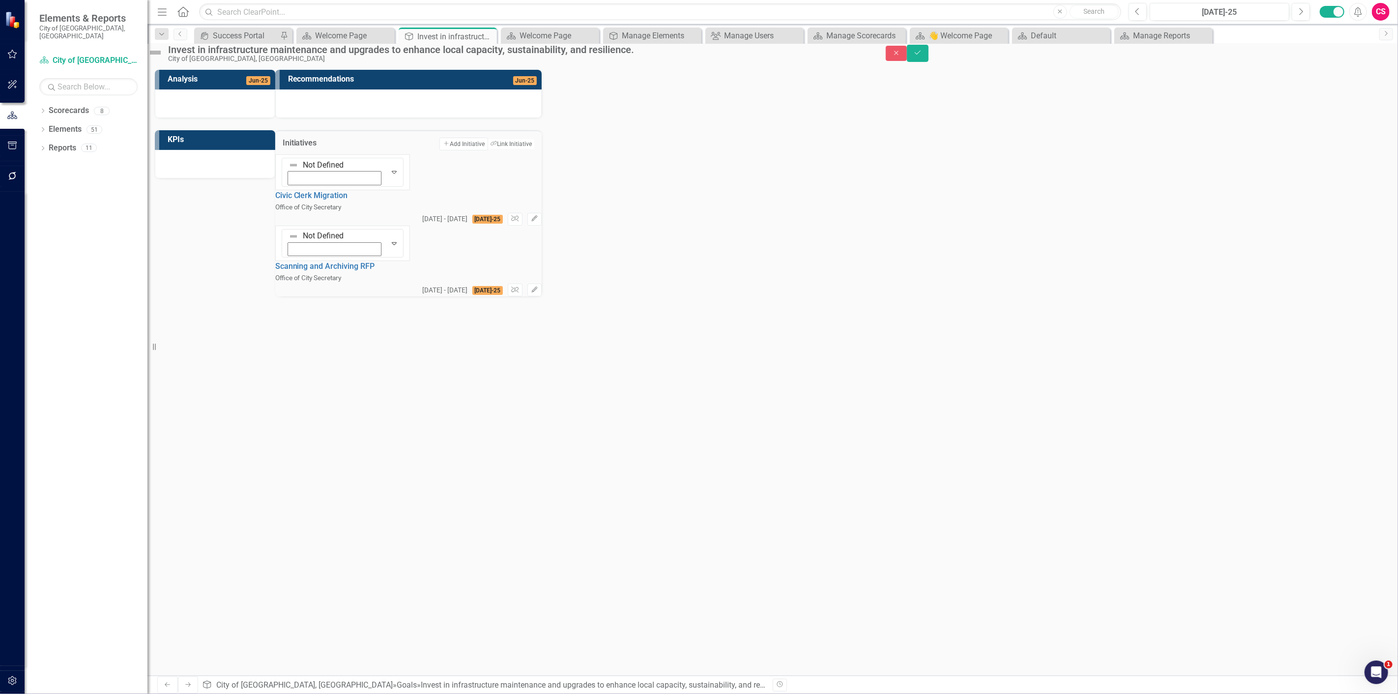
click at [1371, 48] on div "Invest in infrastructure maintenance and upgrades to enhance local capacity, su…" at bounding box center [772, 53] width 1265 height 19
click at [922, 56] on icon "Save" at bounding box center [917, 52] width 9 height 7
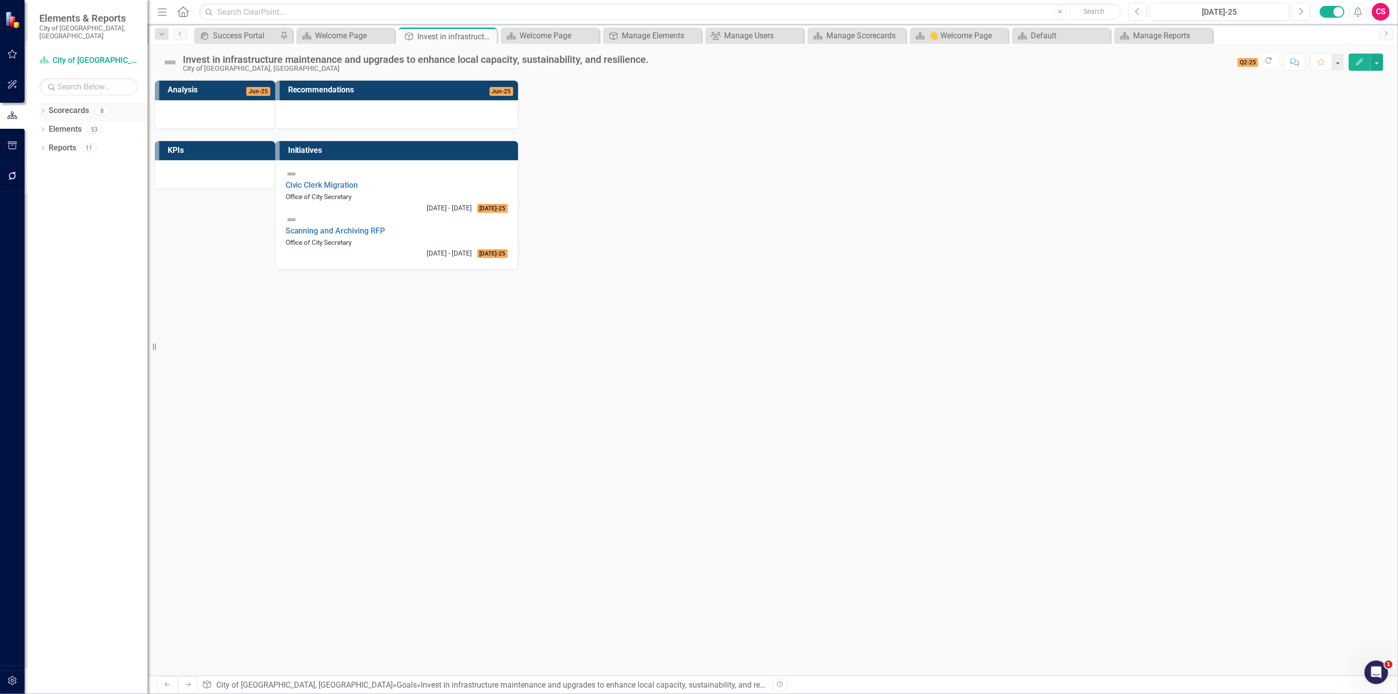
click at [42, 109] on icon "Dropdown" at bounding box center [42, 111] width 7 height 5
click at [42, 107] on icon "Dropdown" at bounding box center [41, 110] width 5 height 7
click at [41, 146] on icon "Dropdown" at bounding box center [42, 148] width 7 height 5
click at [79, 193] on link "Health, Active & Creative Communities" at bounding box center [99, 201] width 98 height 16
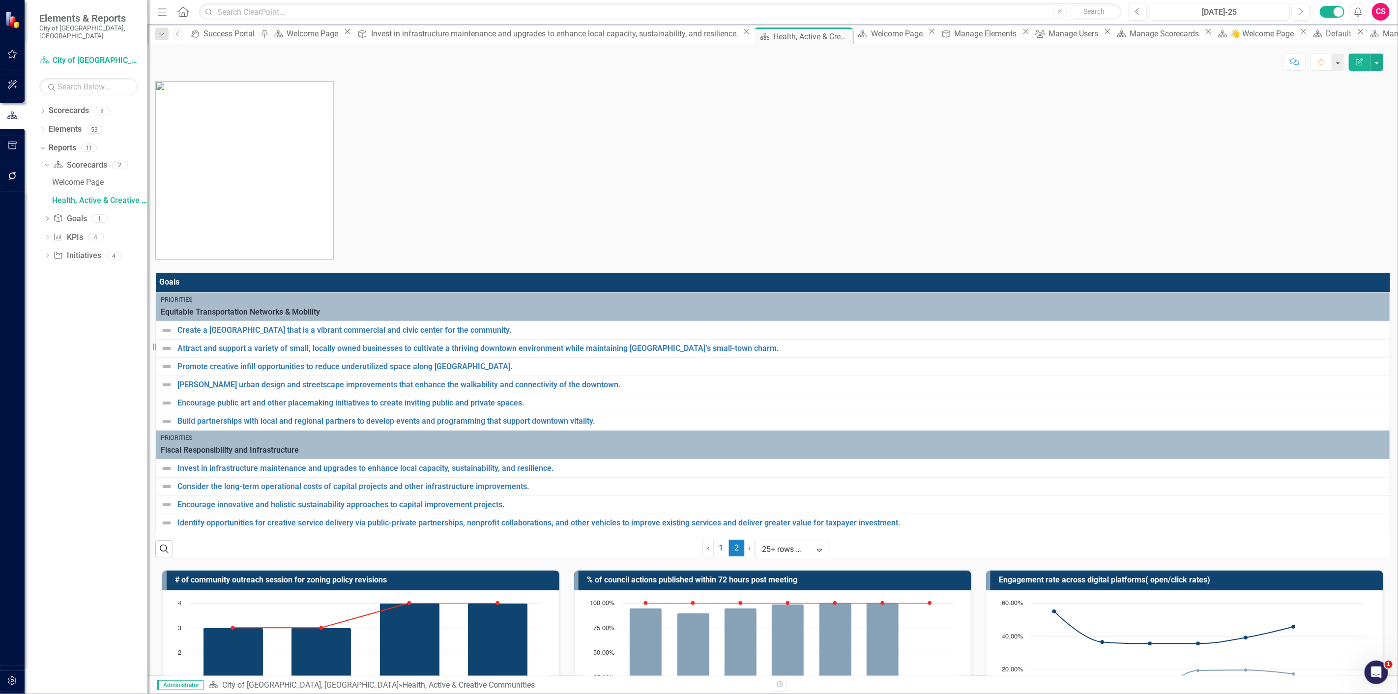
click at [1364, 64] on button "Edit Report" at bounding box center [1360, 62] width 22 height 17
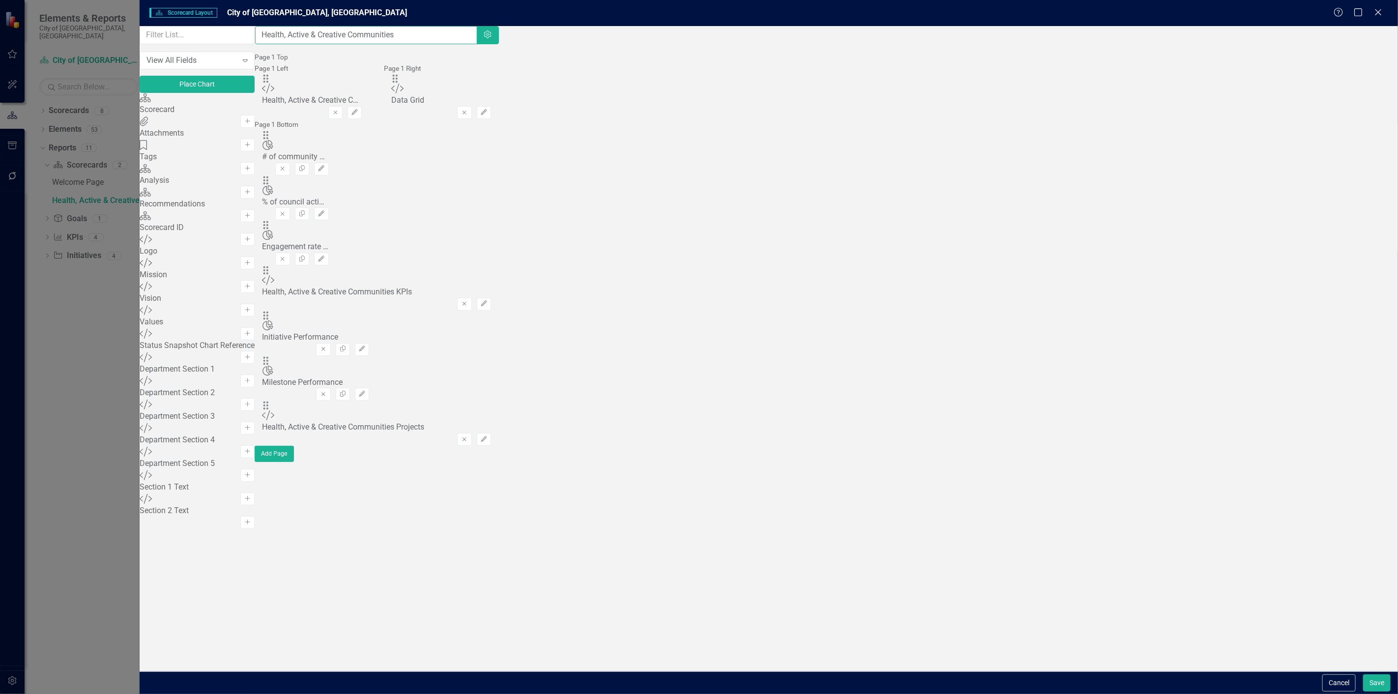
click at [477, 42] on input "Health, Active & Creative Communities" at bounding box center [366, 35] width 222 height 18
type input "Healthy, Active & Creative Communities"
click at [1374, 687] on button "Save" at bounding box center [1377, 682] width 28 height 17
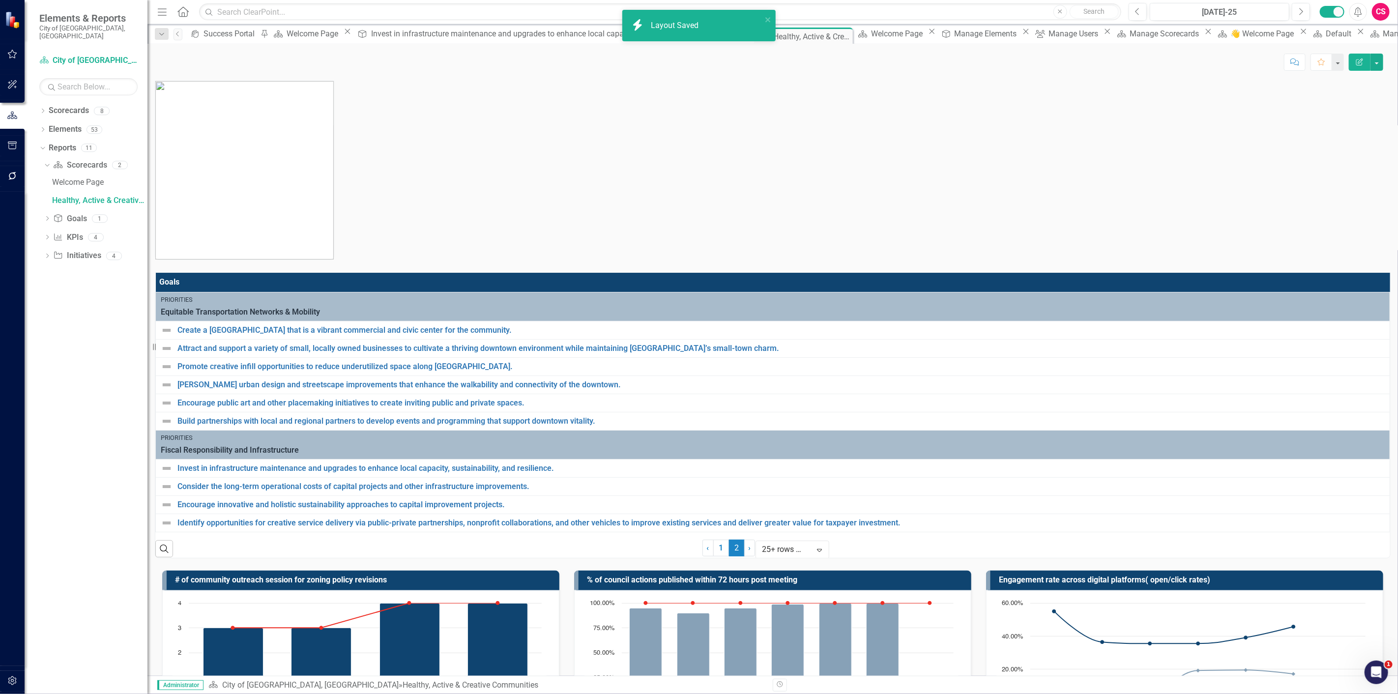
click at [893, 558] on div "Search ‹ Previous 1 2 (current) › Next 25+ rows per page Expand" at bounding box center [772, 545] width 1235 height 26
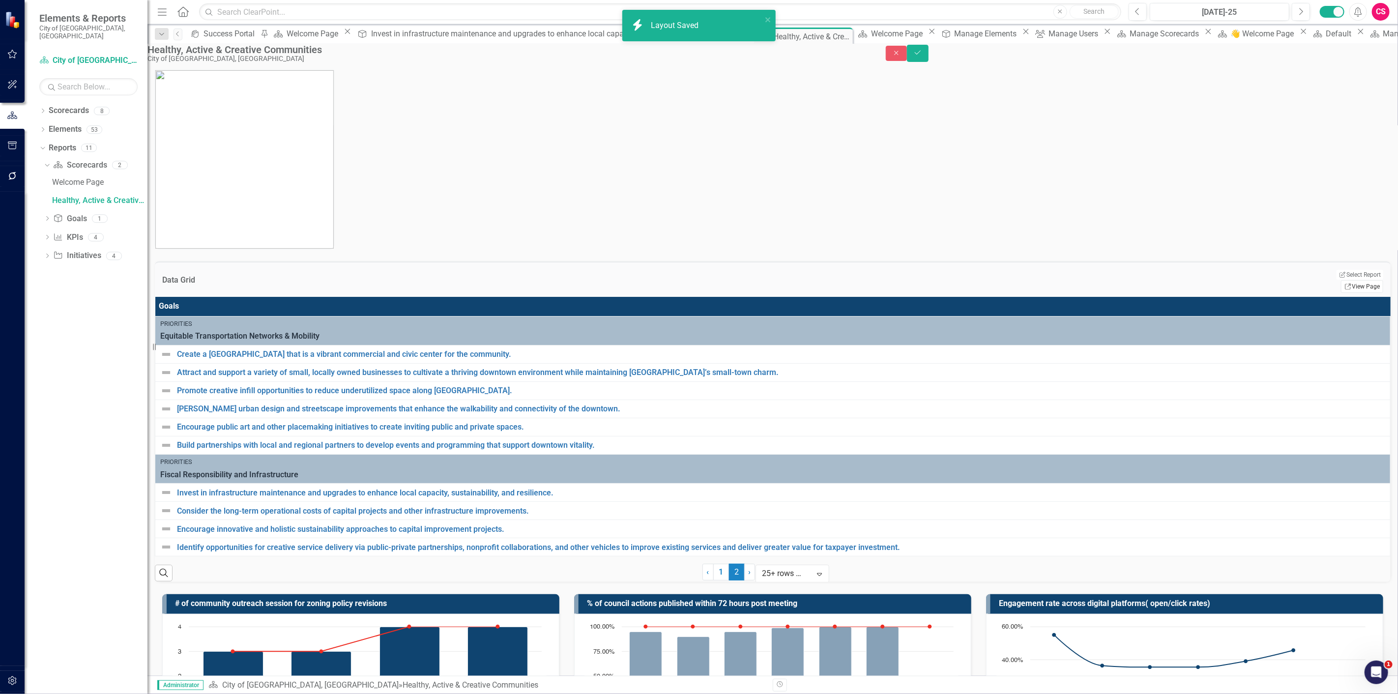
click at [1347, 280] on link "Link View Page" at bounding box center [1362, 286] width 42 height 13
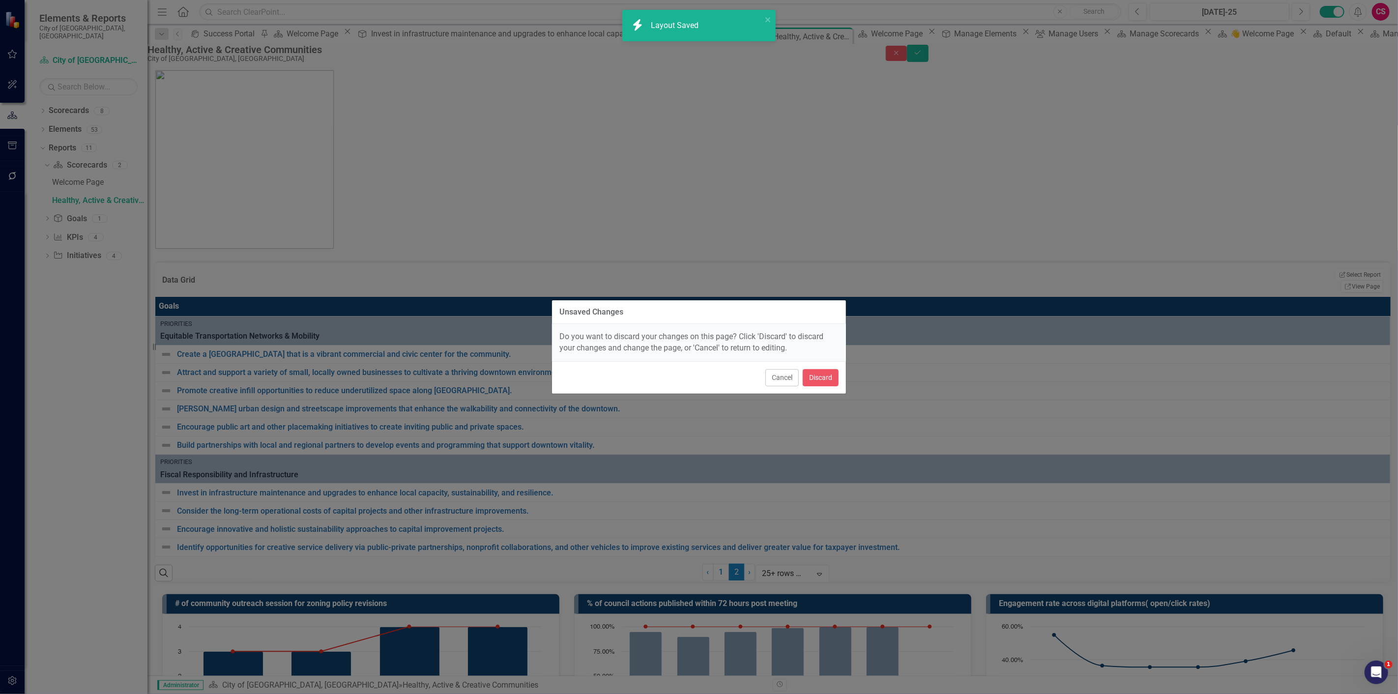
click at [829, 378] on div "Unsaved Changes Do you want to discard your changes on this page? Click 'Discar…" at bounding box center [699, 347] width 295 height 694
click at [829, 378] on button "Discard" at bounding box center [821, 377] width 36 height 17
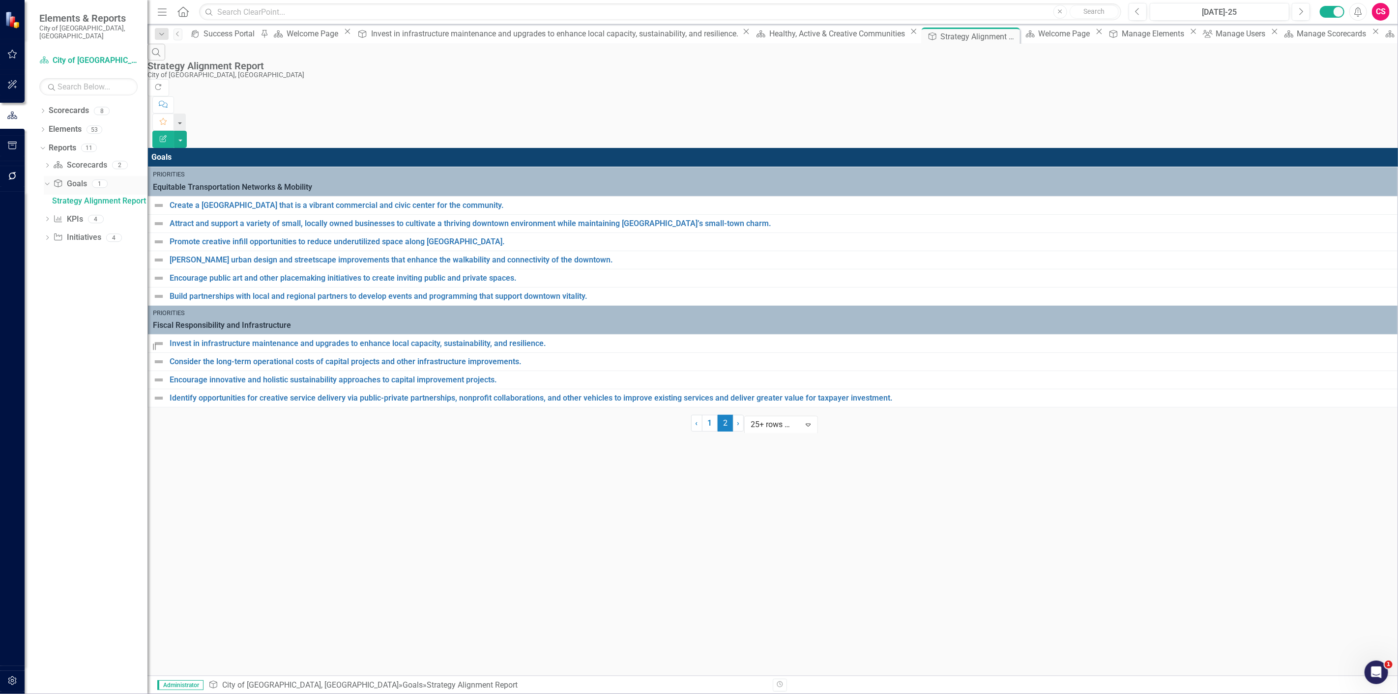
click at [73, 179] on link "Goal Goals" at bounding box center [69, 183] width 33 height 11
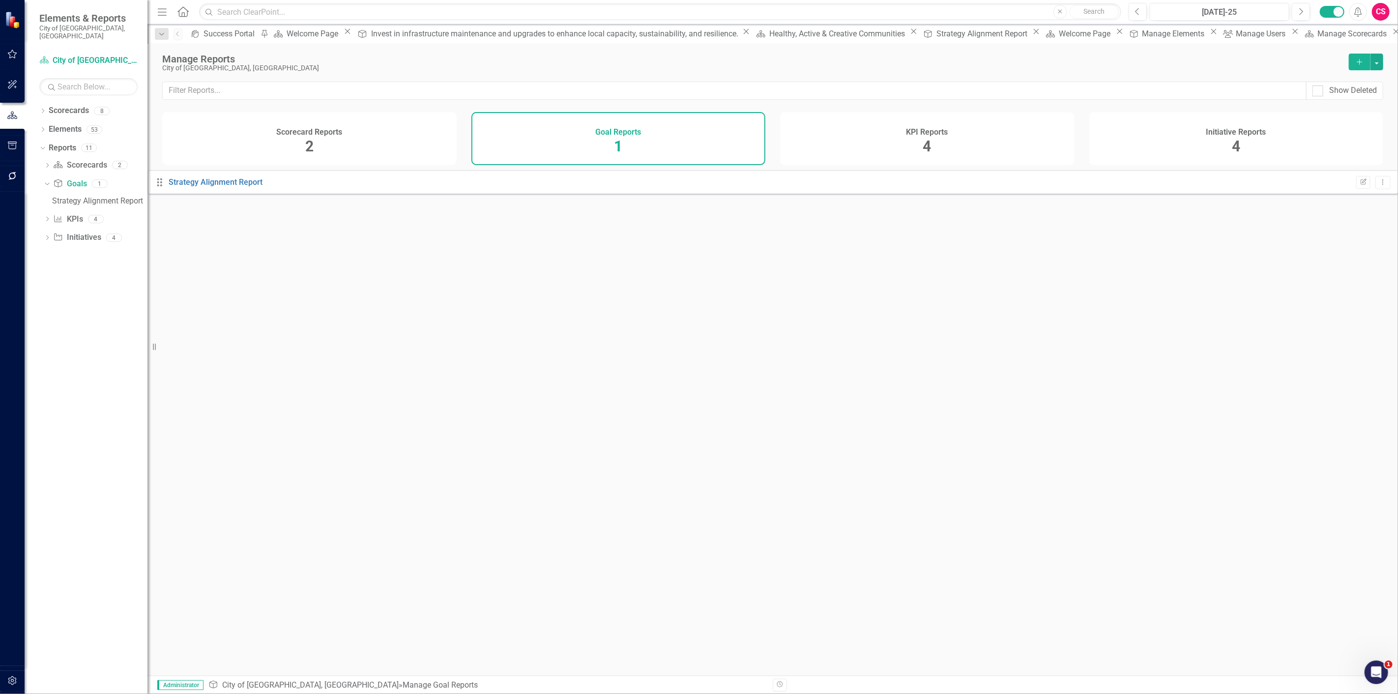
click at [1364, 62] on button "Add" at bounding box center [1360, 62] width 22 height 17
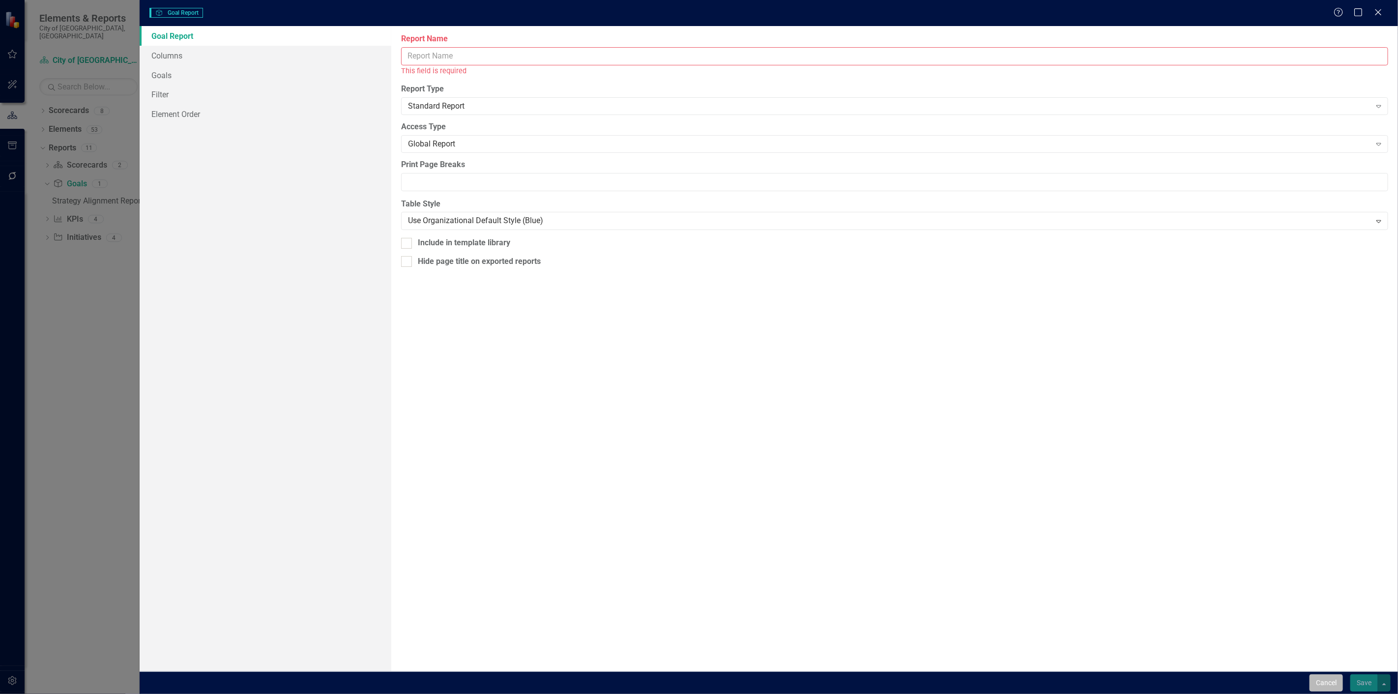
click at [1321, 688] on button "Cancel" at bounding box center [1325, 682] width 33 height 17
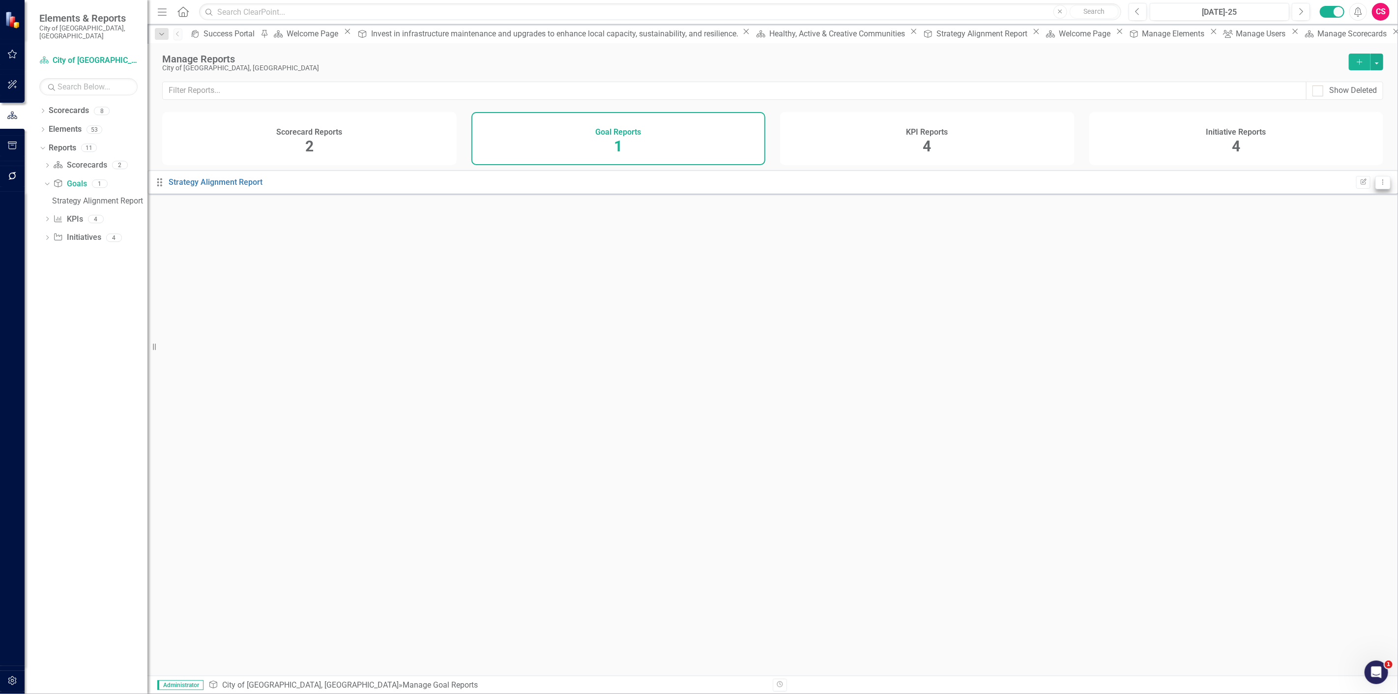
click at [1379, 185] on icon "Dropdown Menu" at bounding box center [1383, 182] width 8 height 6
click at [1335, 241] on link "Copy Duplicate Report" at bounding box center [1335, 242] width 81 height 18
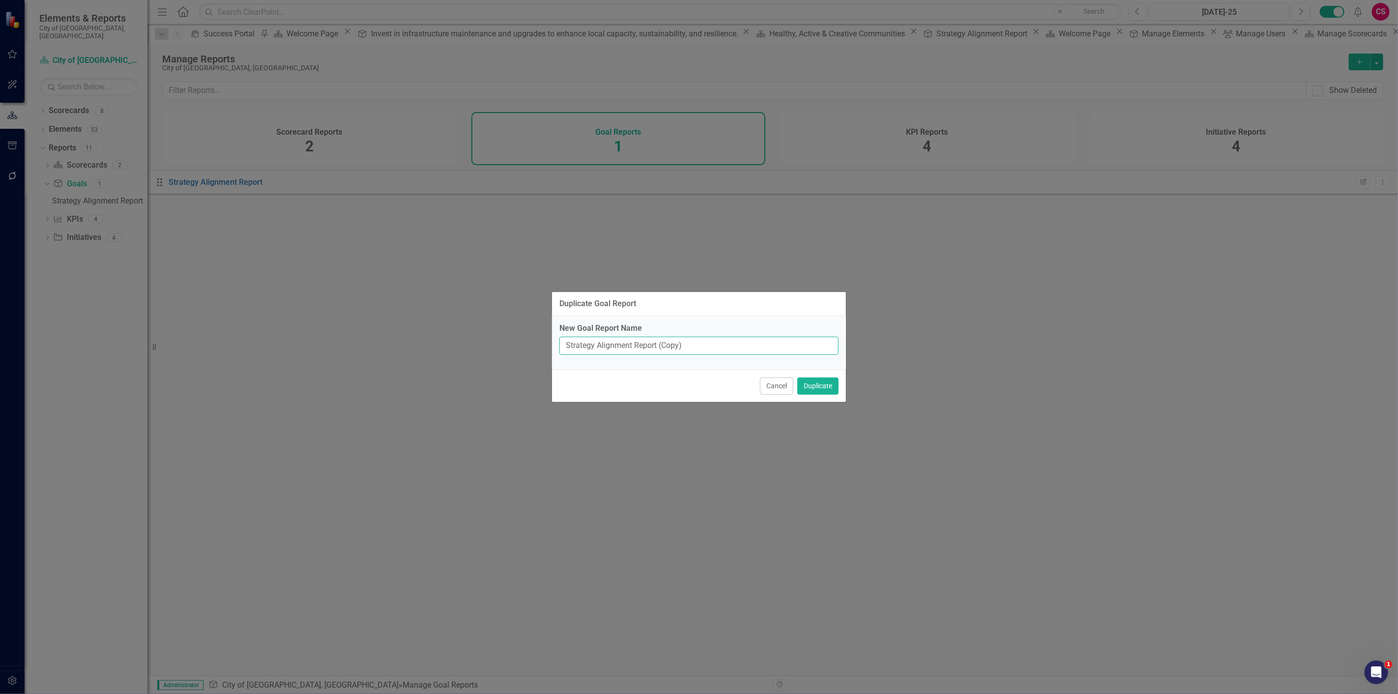
drag, startPoint x: 683, startPoint y: 349, endPoint x: 525, endPoint y: 362, distance: 158.8
click at [525, 362] on div "Duplicate Goal Report New Goal Report Name Strategy Alignment Report (Copy) Can…" at bounding box center [699, 347] width 1398 height 694
type input "Healthy, Active & Creative Communities"
click at [824, 381] on button "Duplicate" at bounding box center [817, 386] width 41 height 17
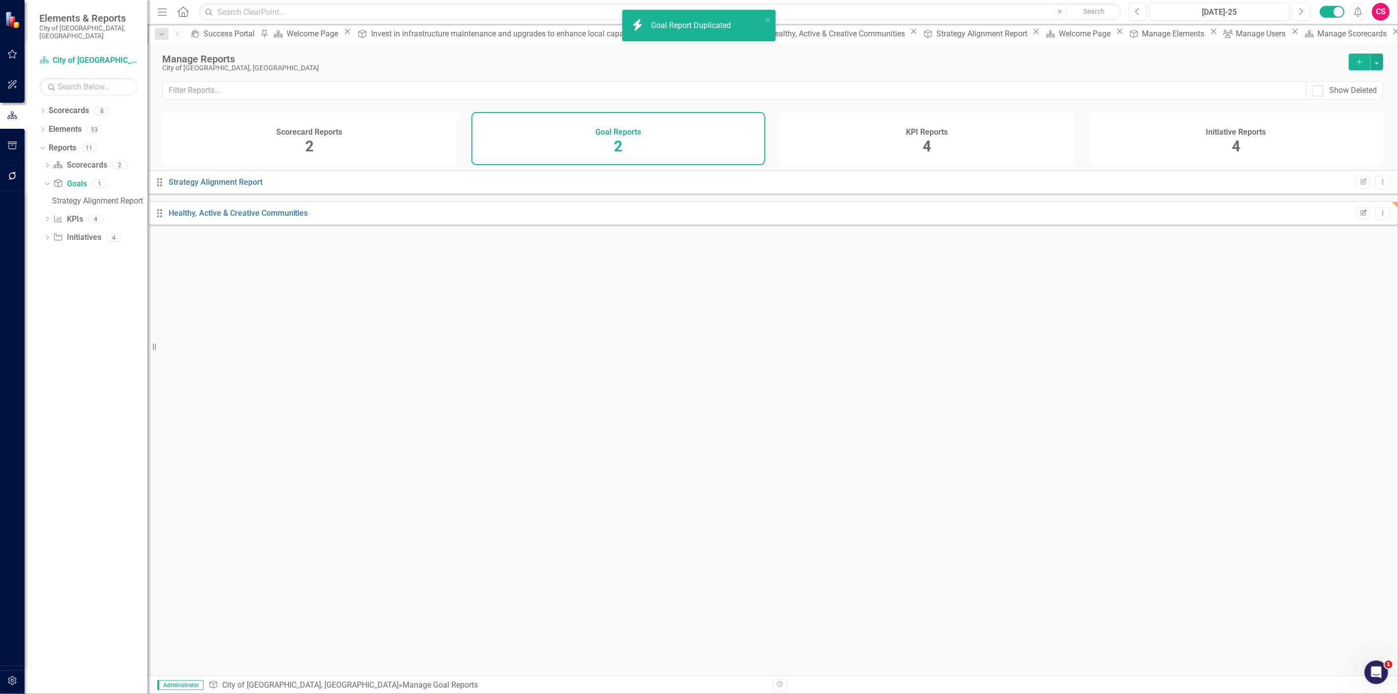
click at [1360, 216] on icon "Edit Report" at bounding box center [1363, 213] width 7 height 6
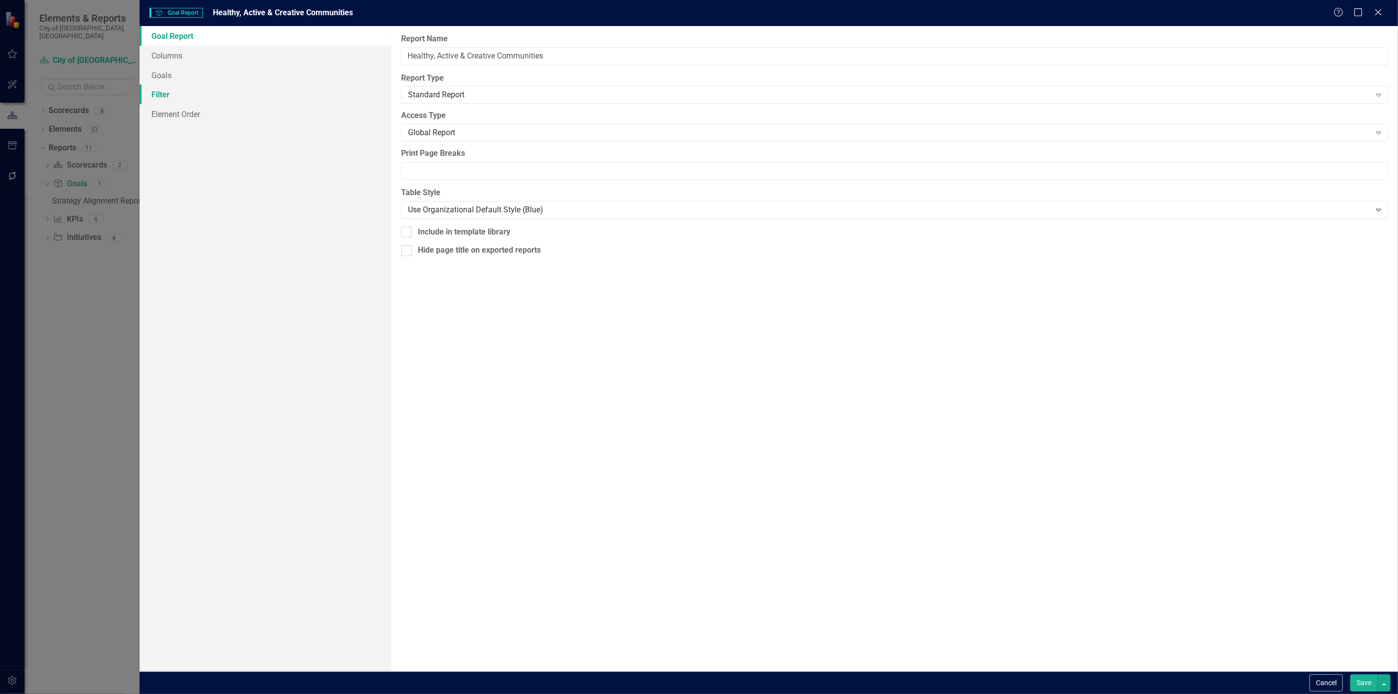
click at [183, 94] on link "Filter" at bounding box center [266, 95] width 252 height 20
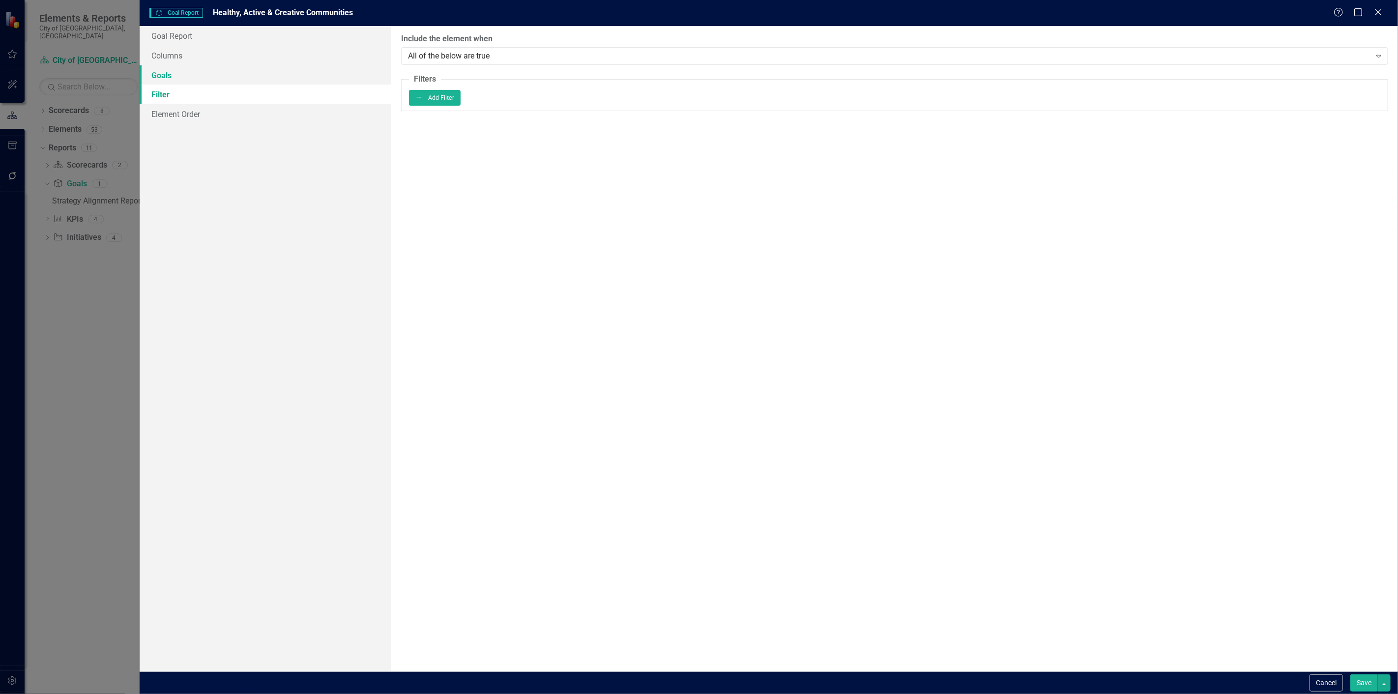
click at [276, 73] on link "Goals" at bounding box center [266, 75] width 252 height 20
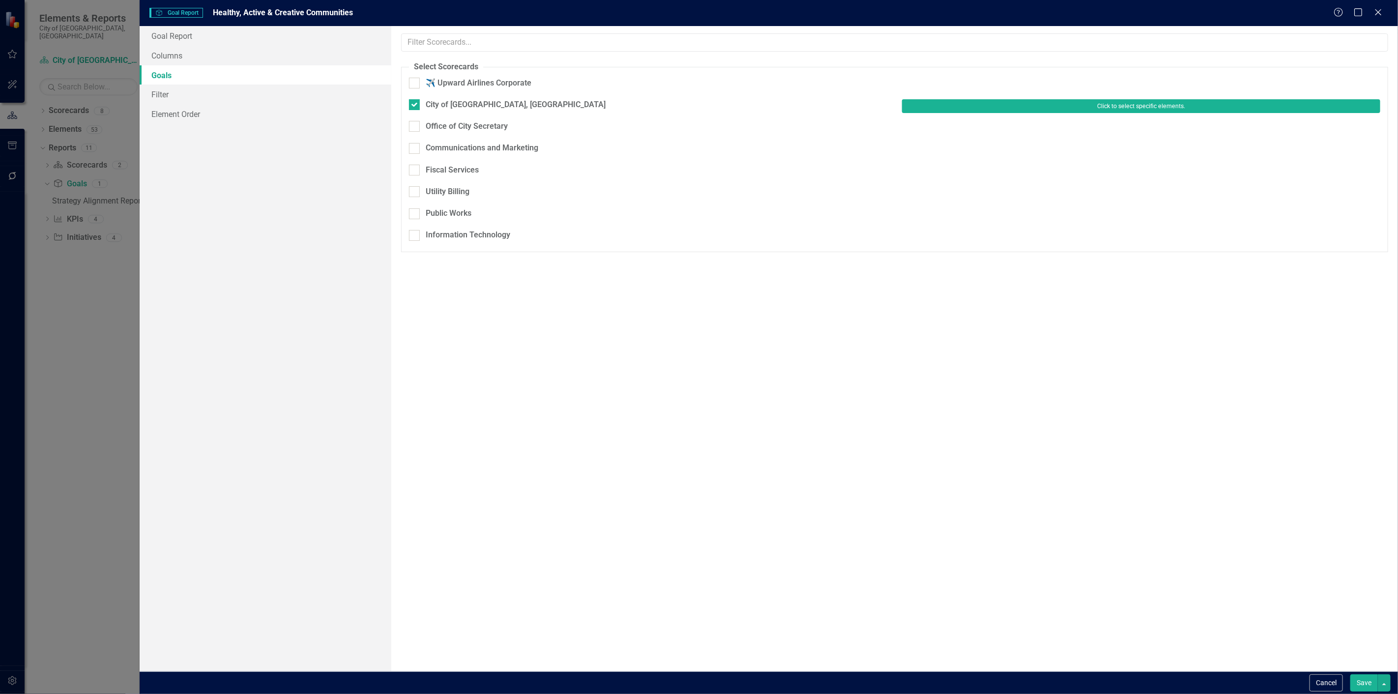
click at [1005, 106] on button "Click to select specific elements." at bounding box center [1141, 106] width 478 height 14
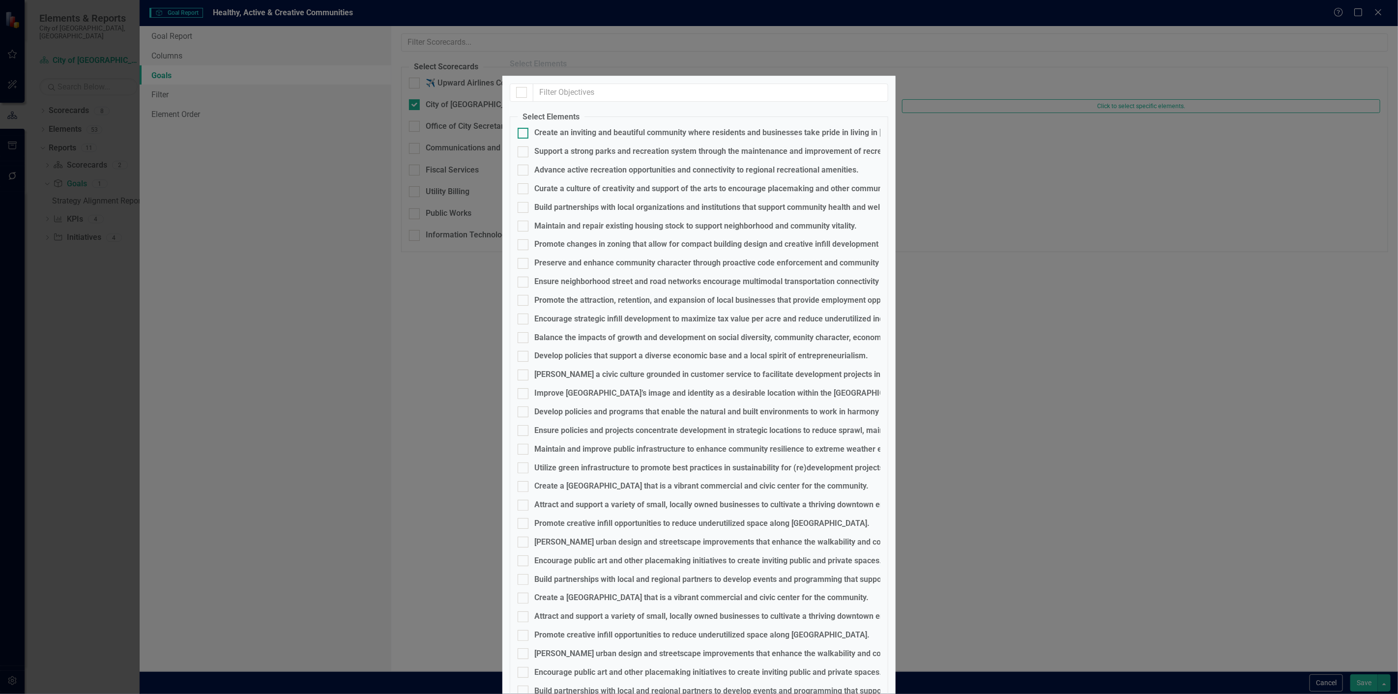
drag, startPoint x: 586, startPoint y: 163, endPoint x: 582, endPoint y: 173, distance: 10.1
click at [586, 139] on div "Create an inviting and beautiful community where residents and businesses take …" at bounding box center [745, 132] width 423 height 11
click at [524, 134] on input "Create an inviting and beautiful community where residents and businesses take …" at bounding box center [521, 131] width 6 height 6
checkbox input "true"
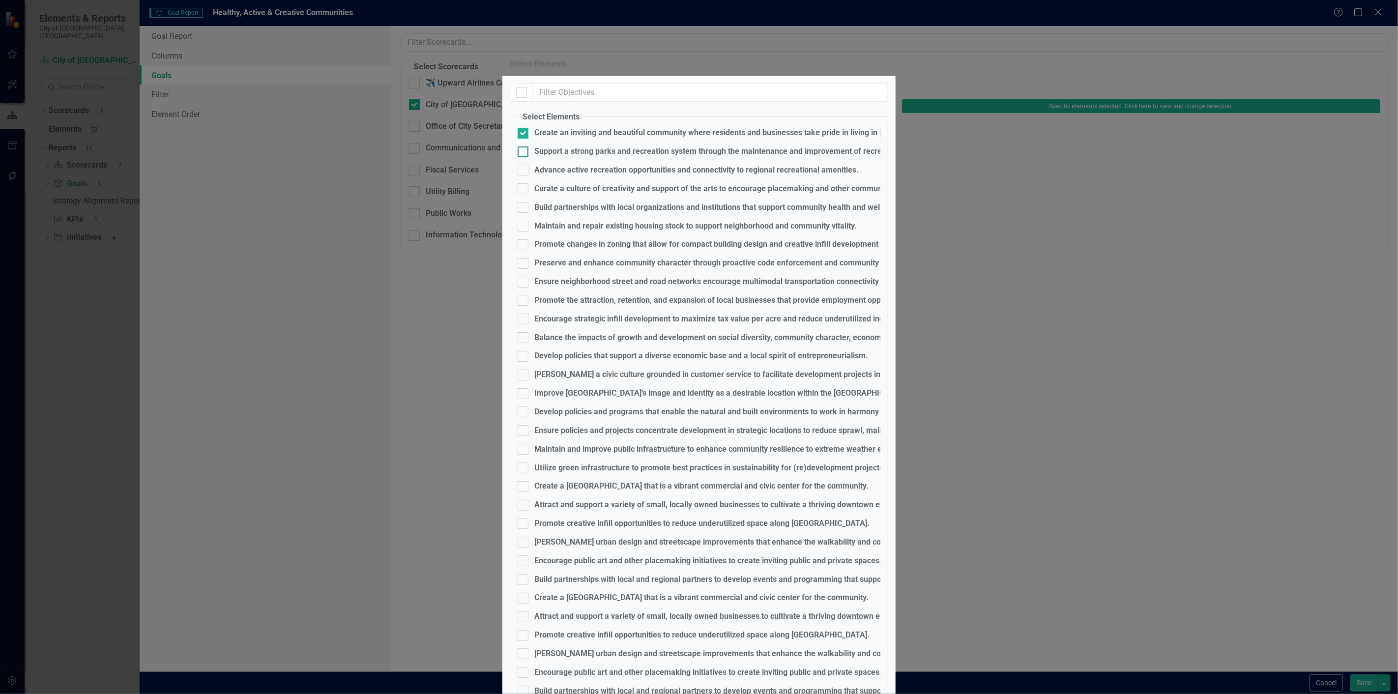
click at [570, 157] on div "Support a strong parks and recreation system through the maintenance and improv…" at bounding box center [763, 151] width 459 height 11
click at [524, 153] on input "Support a strong parks and recreation system through the maintenance and improv…" at bounding box center [521, 149] width 6 height 6
checkbox input "true"
click at [569, 176] on div "Advance active recreation opportunities and connectivity to regional recreation…" at bounding box center [696, 170] width 324 height 11
click at [524, 171] on input "Advance active recreation opportunities and connectivity to regional recreation…" at bounding box center [521, 168] width 6 height 6
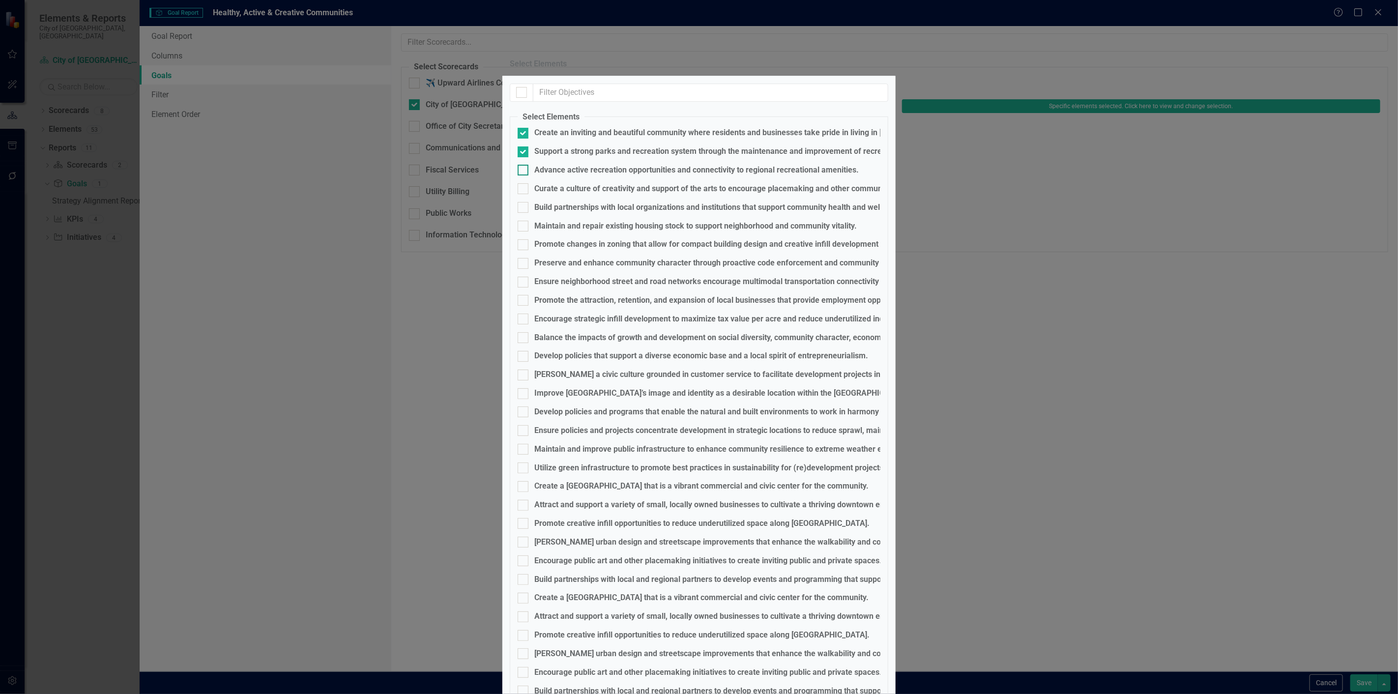
checkbox input "true"
click at [569, 195] on div "Curate a culture of creativity and support of the arts to encourage placemaking…" at bounding box center [747, 188] width 427 height 11
click at [524, 190] on input "Curate a culture of creativity and support of the arts to encourage placemaking…" at bounding box center [521, 186] width 6 height 6
checkbox input "true"
click at [563, 213] on div "Build partnerships with local organizations and institutions that support commu…" at bounding box center [720, 207] width 373 height 11
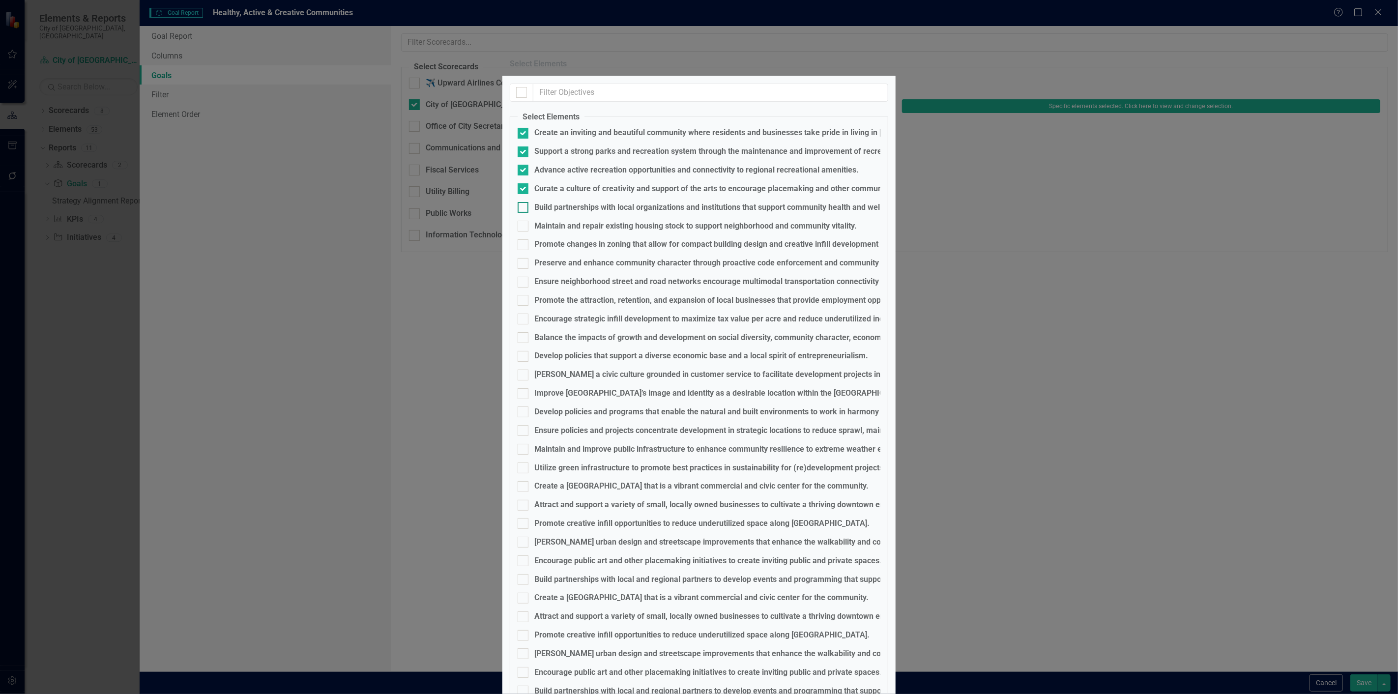
click at [524, 208] on input "Build partnerships with local organizations and institutions that support commu…" at bounding box center [521, 205] width 6 height 6
checkbox input "true"
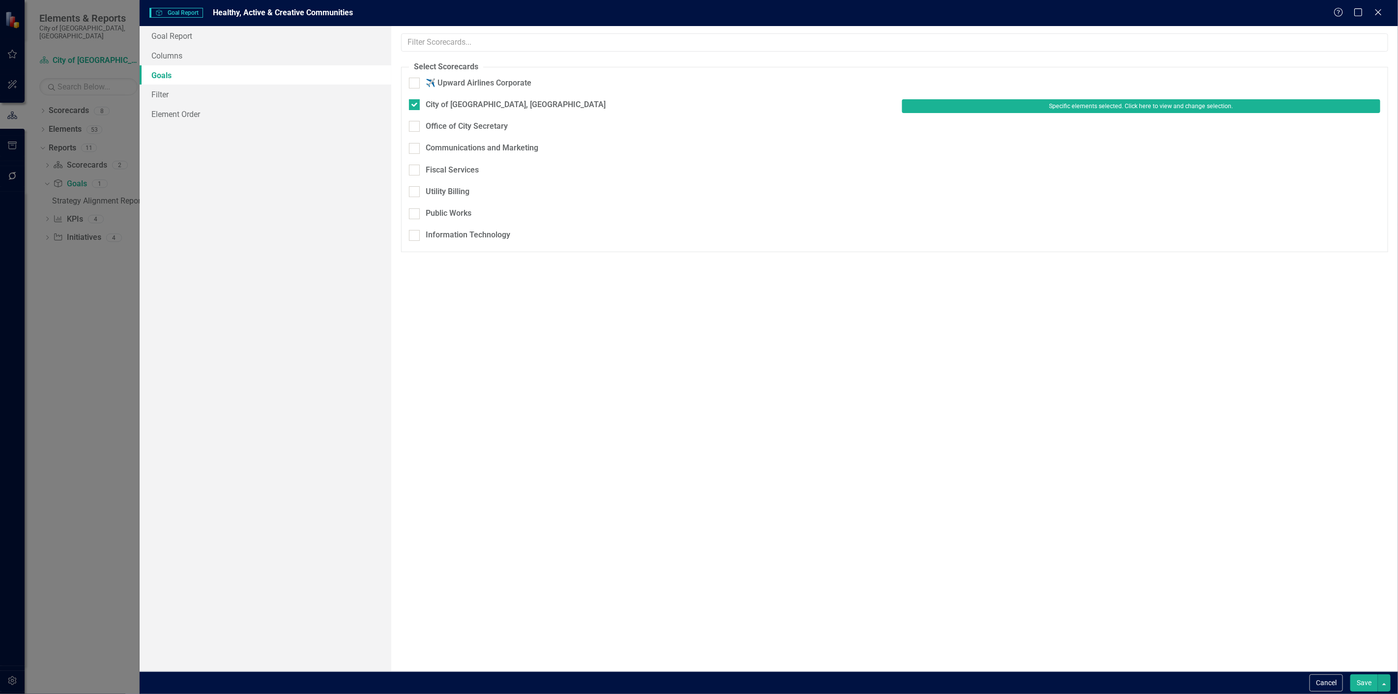
click at [1348, 682] on div "Save" at bounding box center [1369, 682] width 43 height 17
click at [1359, 682] on button "Save" at bounding box center [1364, 682] width 28 height 17
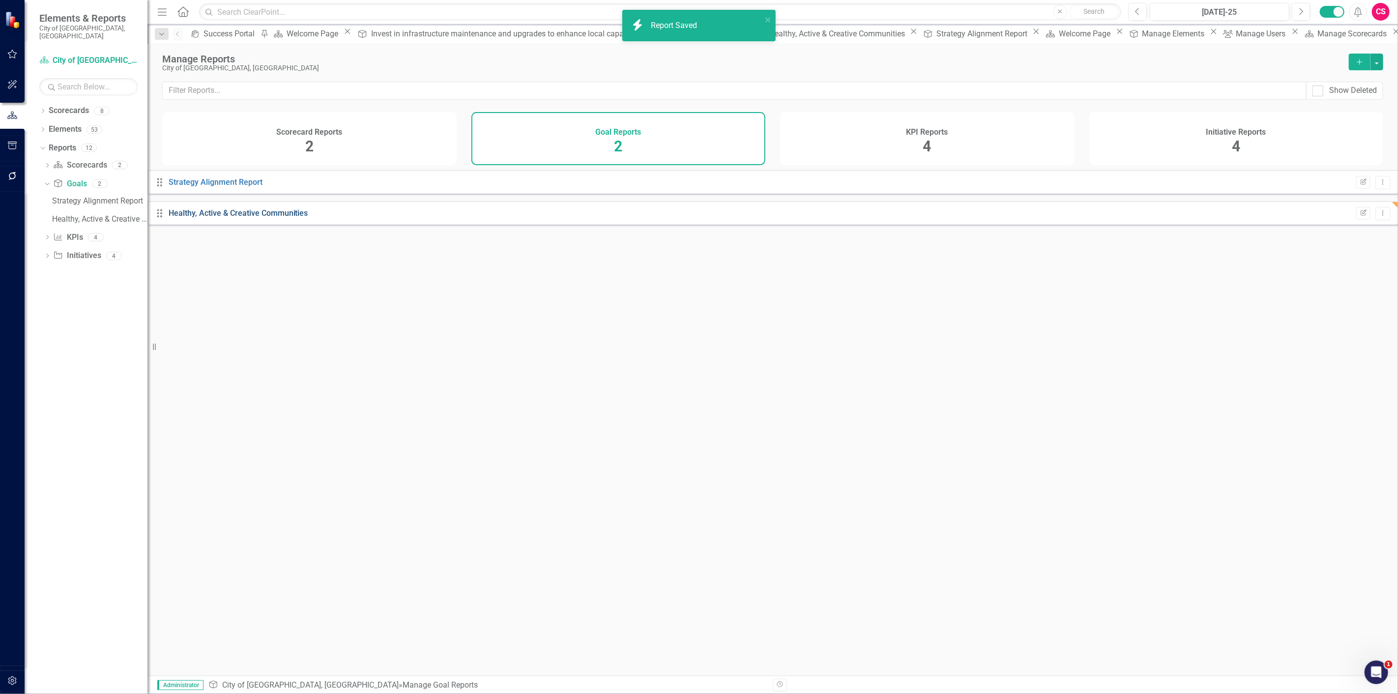
click at [258, 215] on link "Healthy, Active & Creative Communities" at bounding box center [239, 212] width 140 height 9
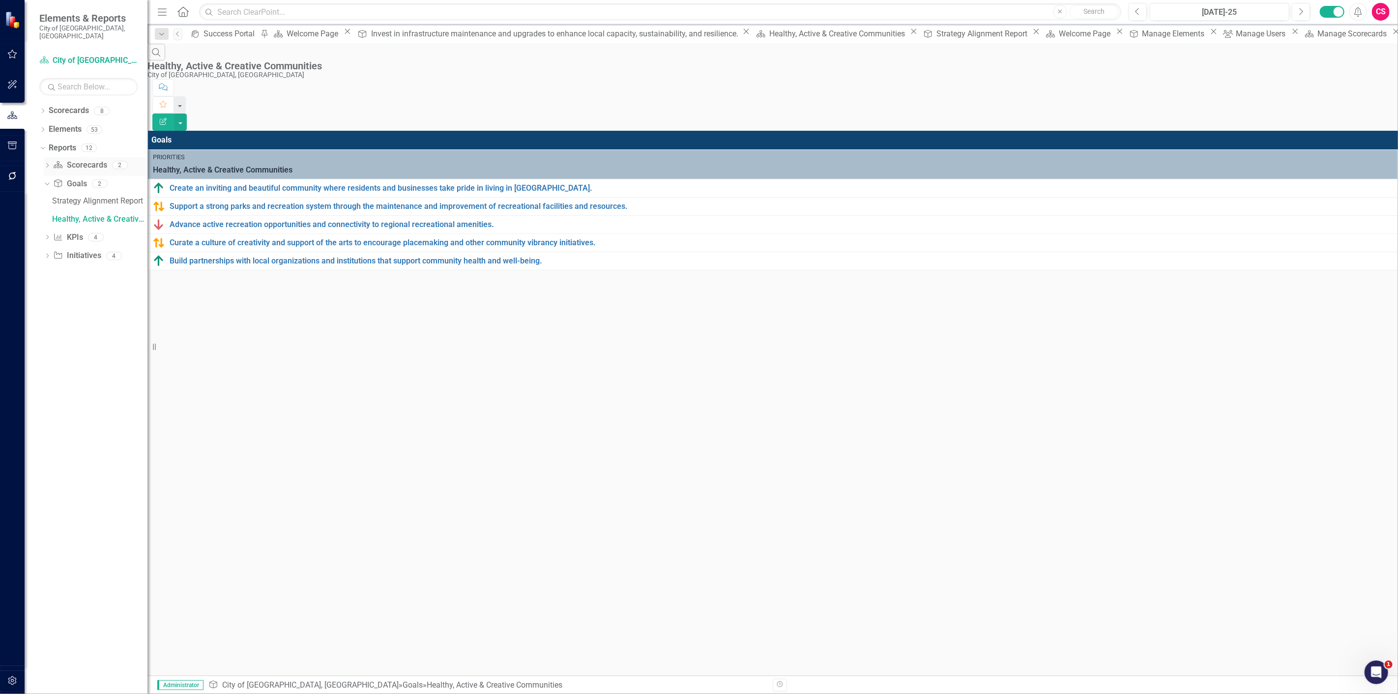
click at [46, 164] on icon "Dropdown" at bounding box center [47, 166] width 7 height 5
click at [84, 196] on div "Healthy, Active & Creative Communities" at bounding box center [99, 200] width 95 height 9
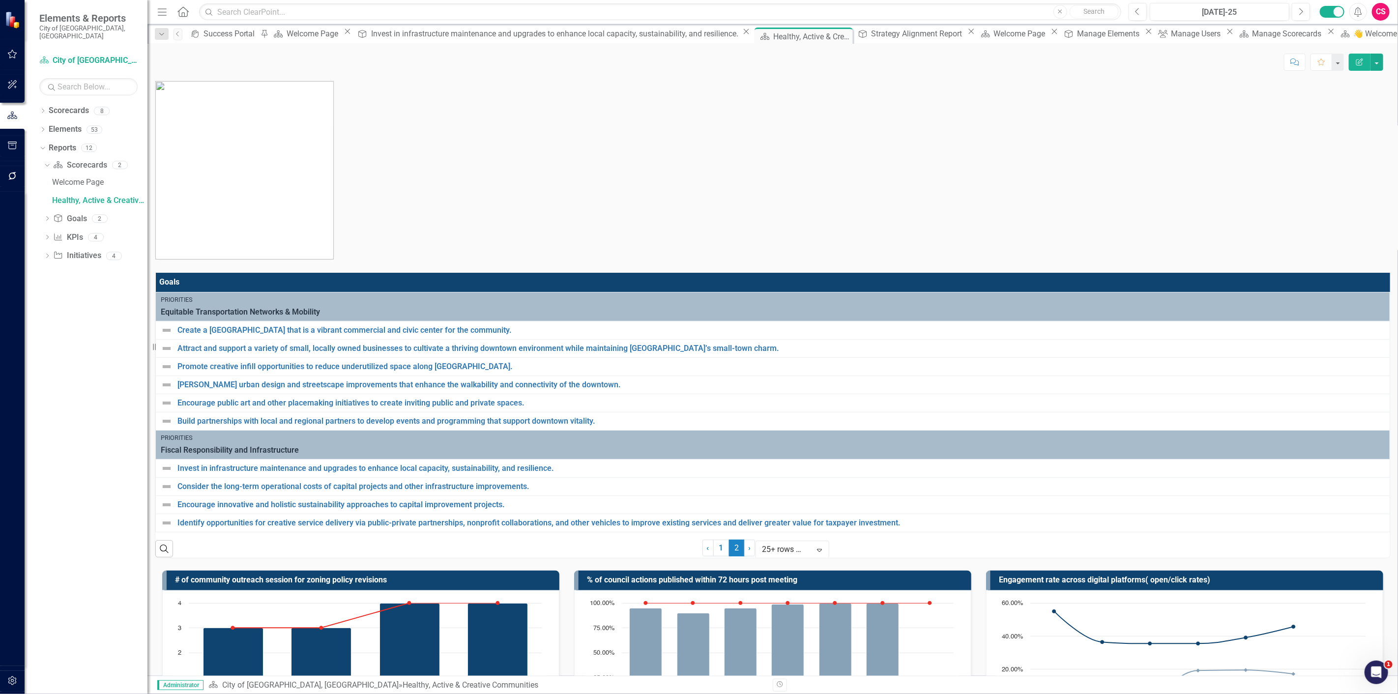
click at [932, 558] on div "Search ‹ Previous 1 2 (current) › Next 25+ rows per page Expand" at bounding box center [772, 545] width 1235 height 26
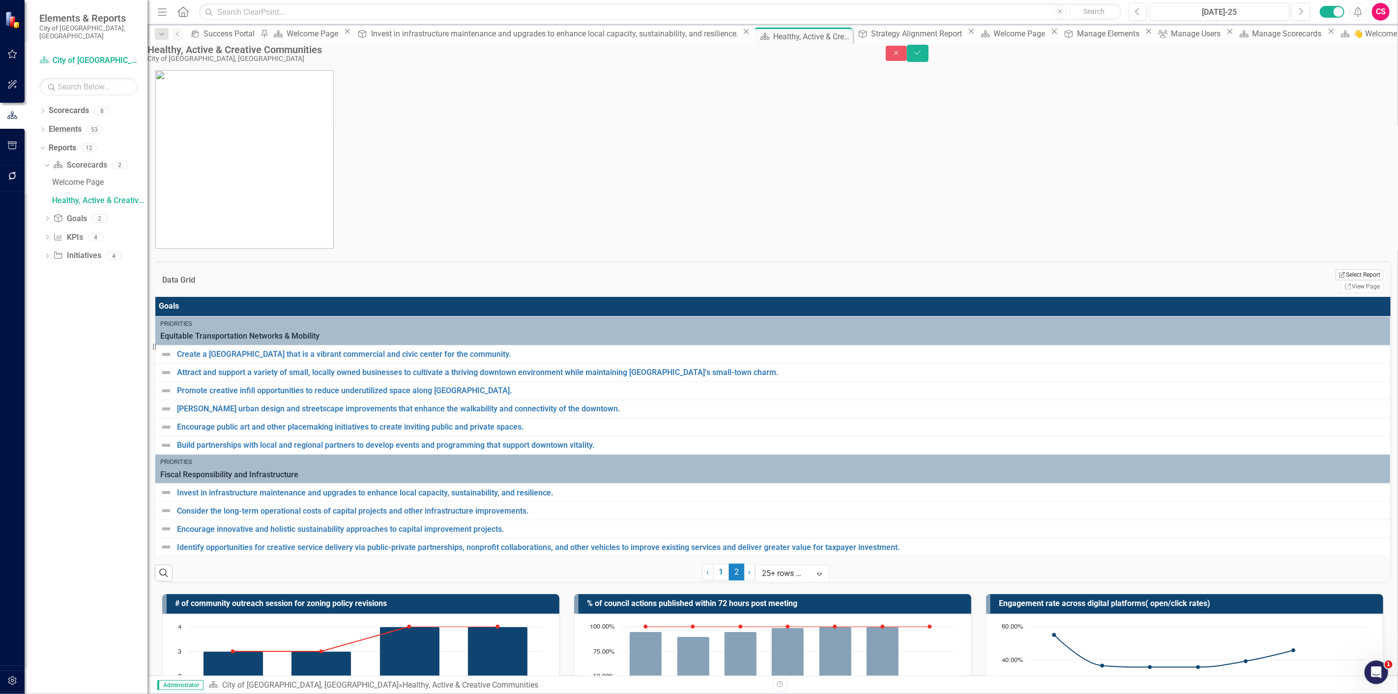
click at [1336, 269] on button "Edit Report Select Report" at bounding box center [1360, 274] width 48 height 11
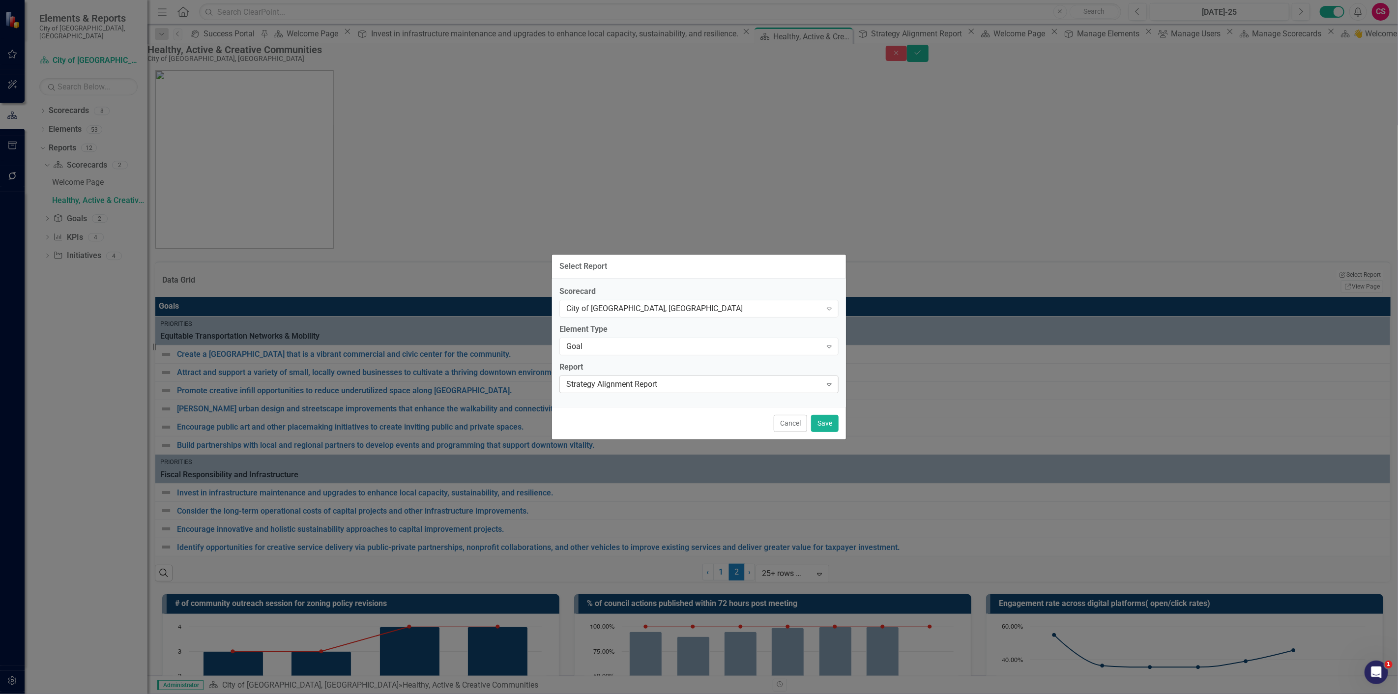
click at [595, 387] on div "Strategy Alignment Report" at bounding box center [693, 383] width 255 height 11
click at [836, 420] on button "Save" at bounding box center [825, 423] width 28 height 17
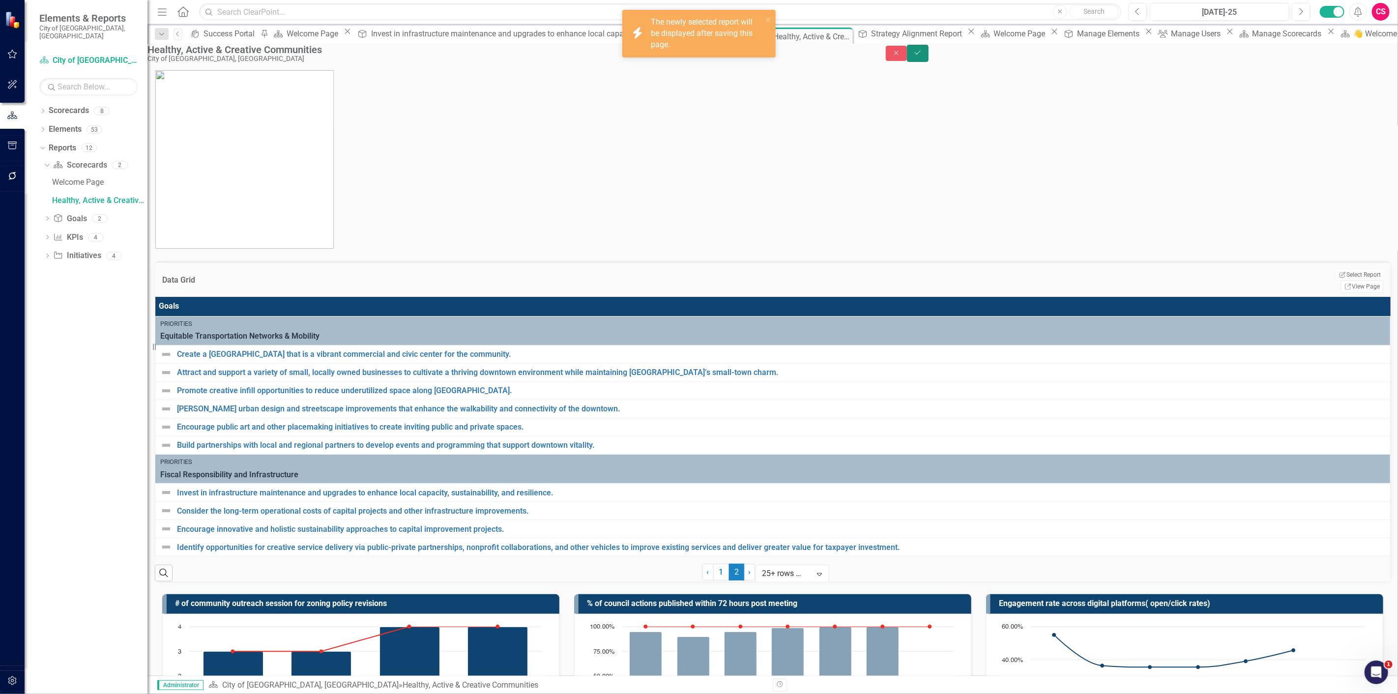
click at [922, 54] on icon "Save" at bounding box center [917, 52] width 9 height 7
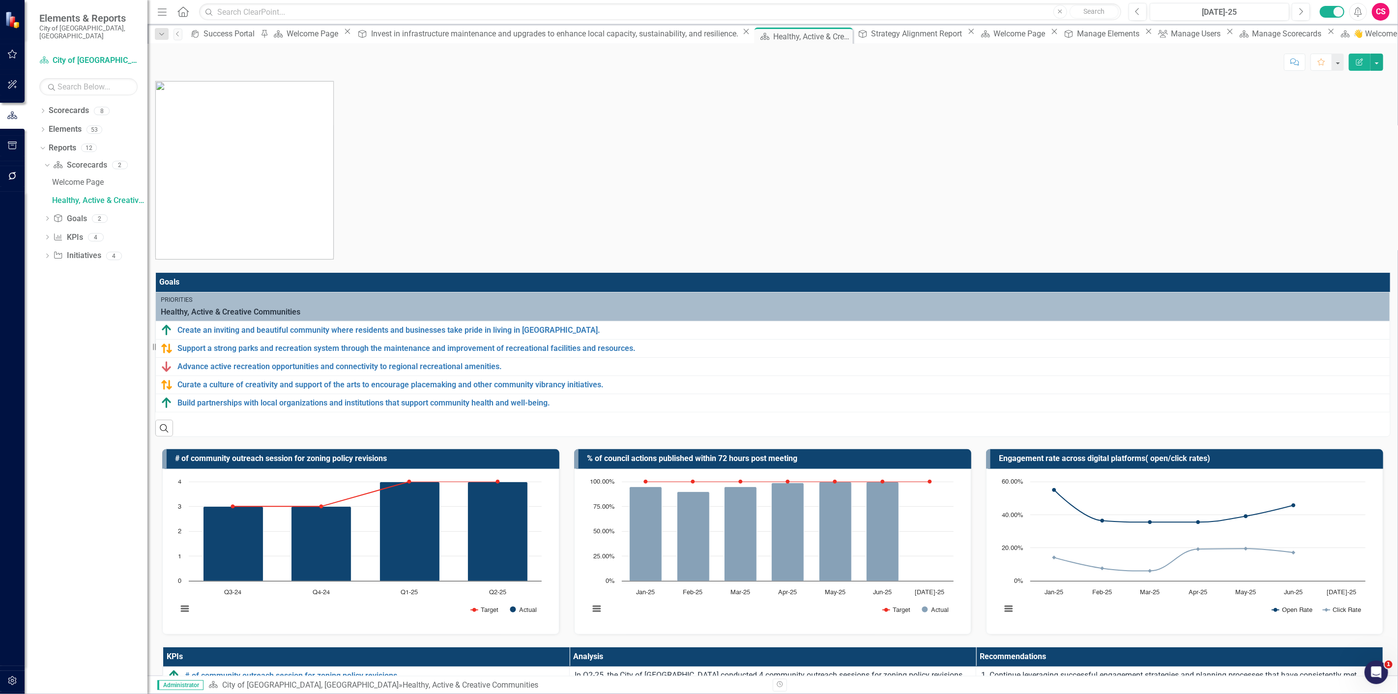
click at [15, 679] on icon "button" at bounding box center [12, 681] width 10 height 8
click at [79, 230] on link "System Setup" at bounding box center [88, 235] width 98 height 11
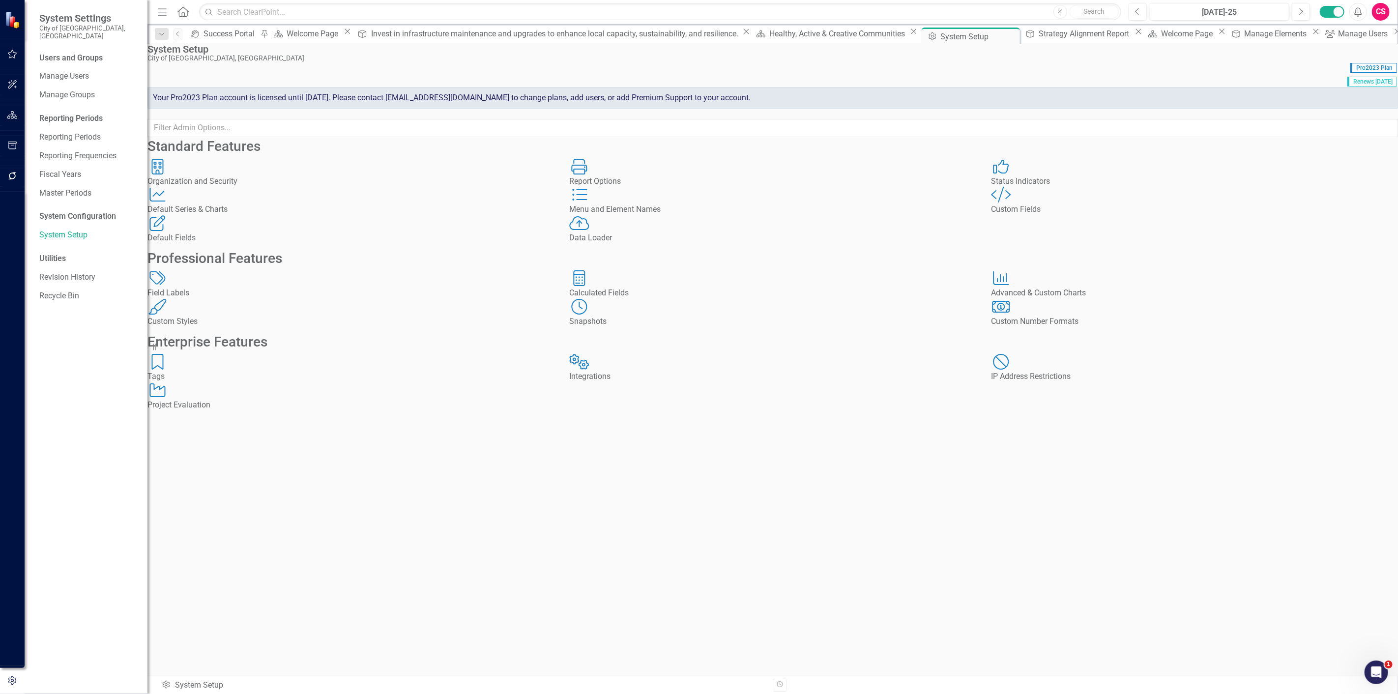
click at [338, 382] on div "Tags Tags" at bounding box center [350, 368] width 407 height 29
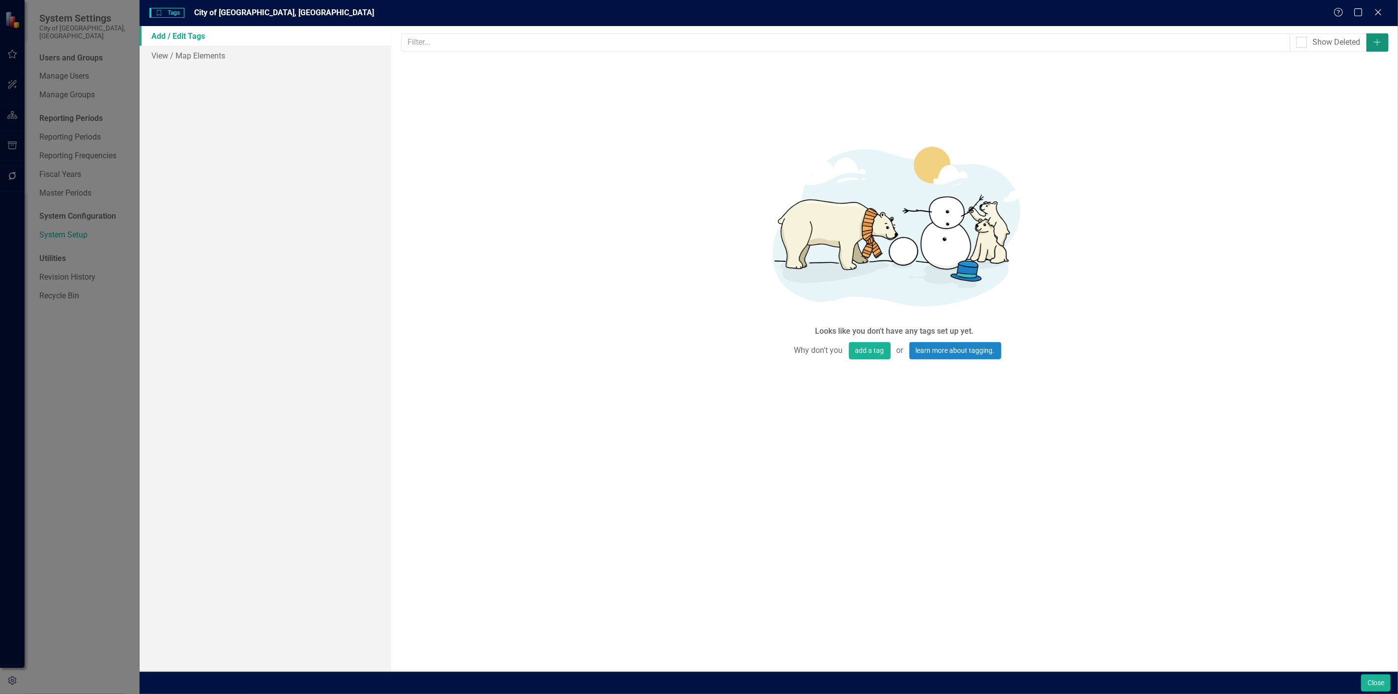
click at [1383, 42] on button "Add" at bounding box center [1377, 42] width 22 height 18
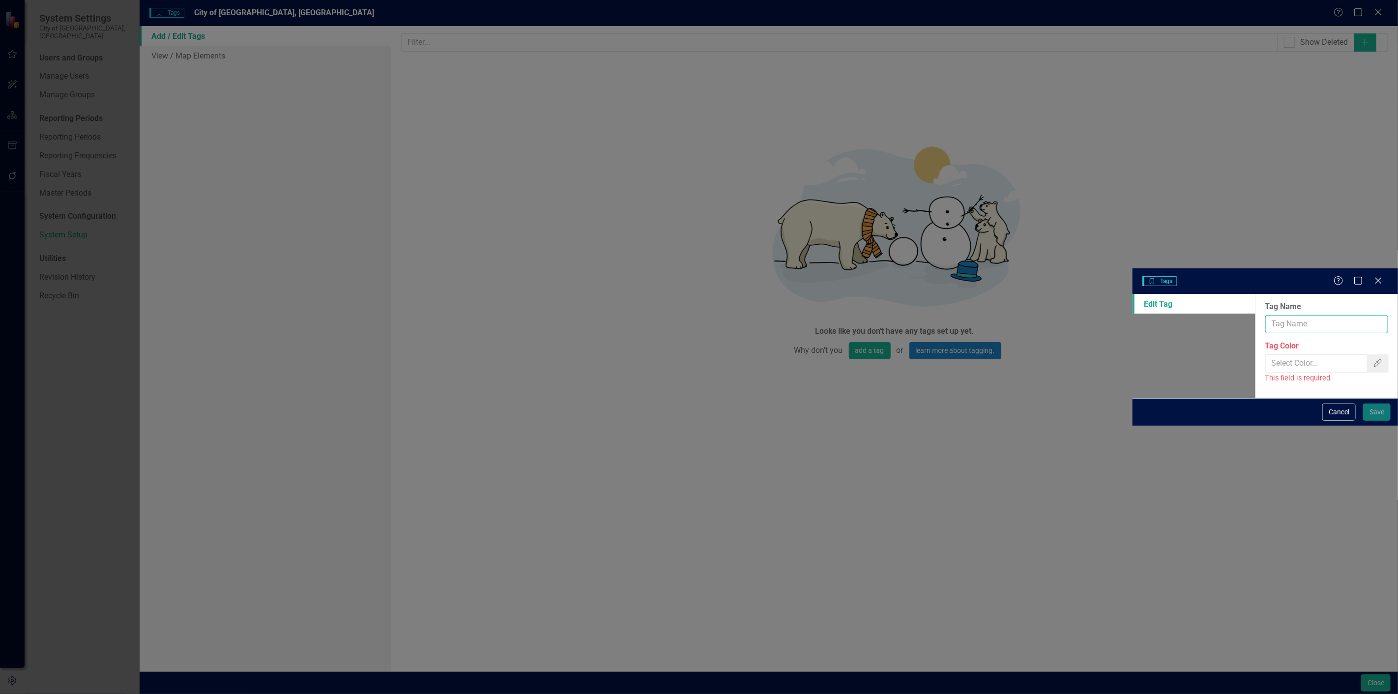
click at [1265, 315] on input "Tag Name" at bounding box center [1326, 324] width 123 height 18
paste input "Healthy, Active, and Creative Communities"
type input "Healthy, Active, and Creative Communities"
click at [1262, 354] on input "Tag Color" at bounding box center [1314, 363] width 105 height 18
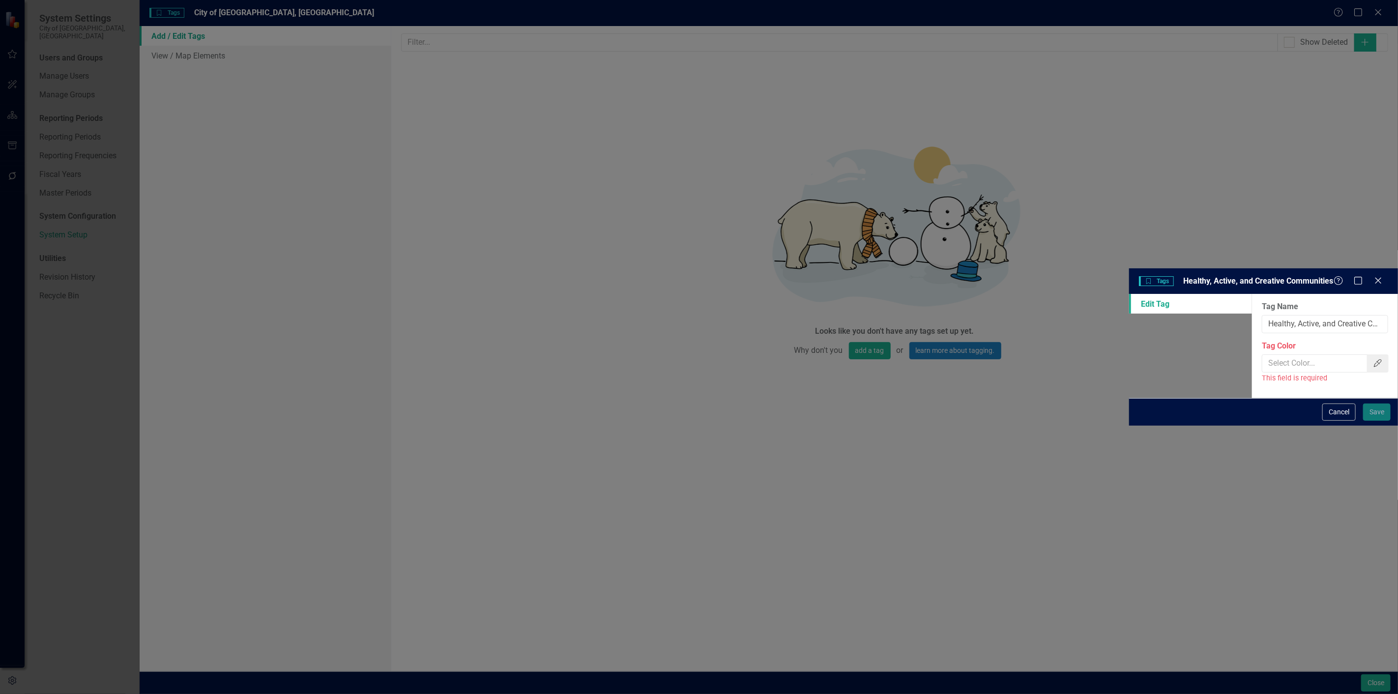
click at [1373, 359] on icon "Color Picker" at bounding box center [1378, 363] width 10 height 8
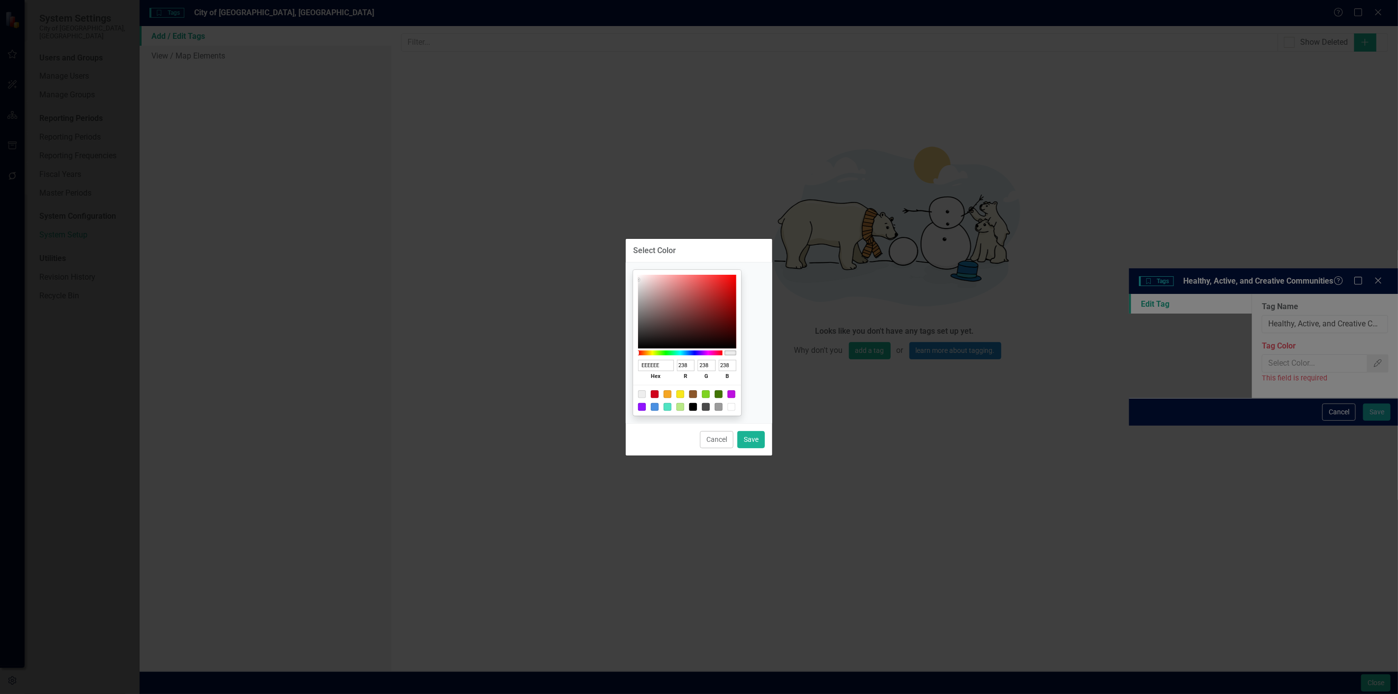
click at [670, 411] on div at bounding box center [687, 400] width 108 height 31
click at [659, 410] on div at bounding box center [655, 407] width 8 height 8
type input "4A90E2"
type input "74"
type input "144"
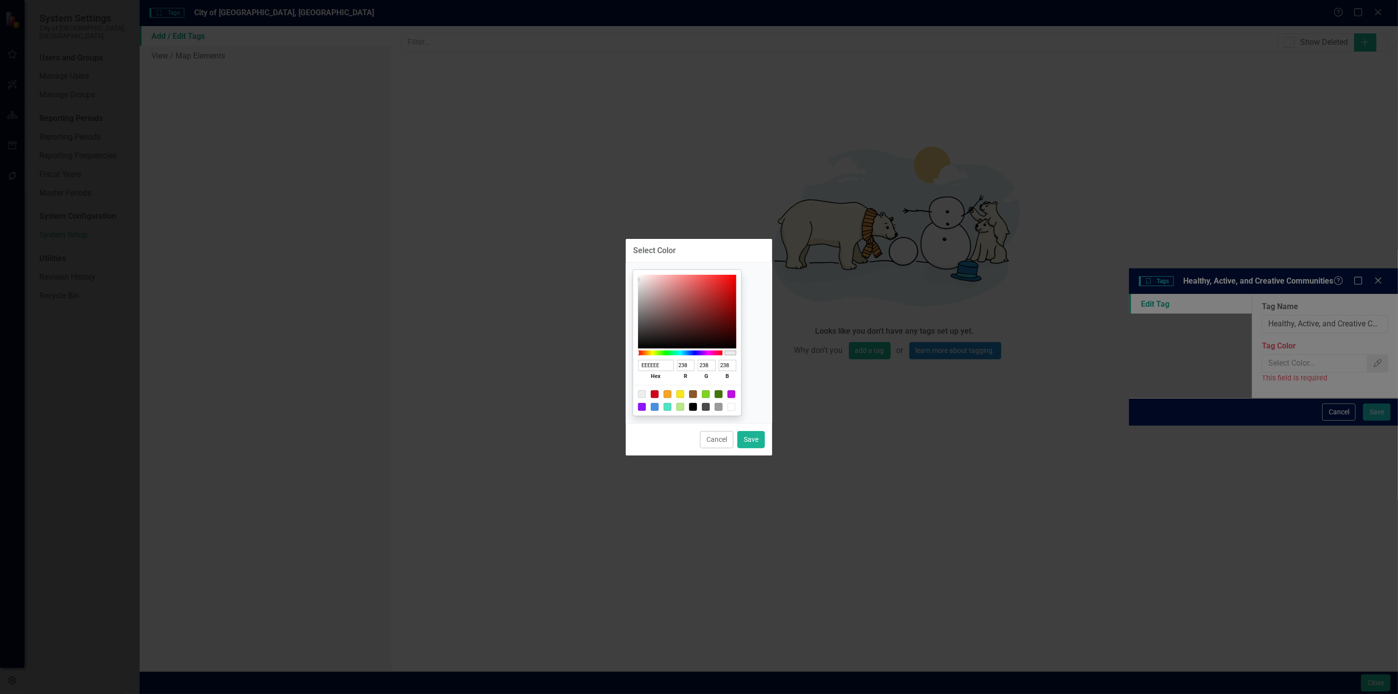
type input "226"
click at [753, 443] on button "Save" at bounding box center [751, 439] width 28 height 17
type input "#4a90e2"
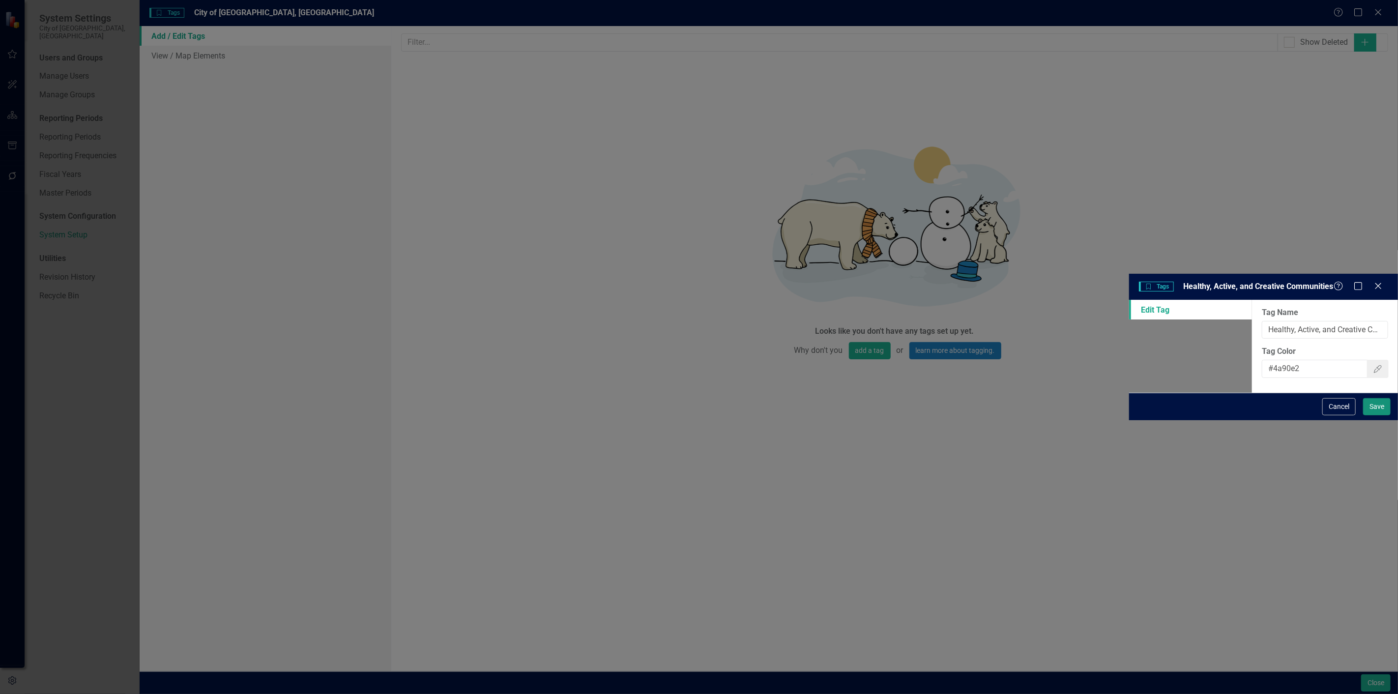
click at [1374, 415] on button "Save" at bounding box center [1377, 406] width 28 height 17
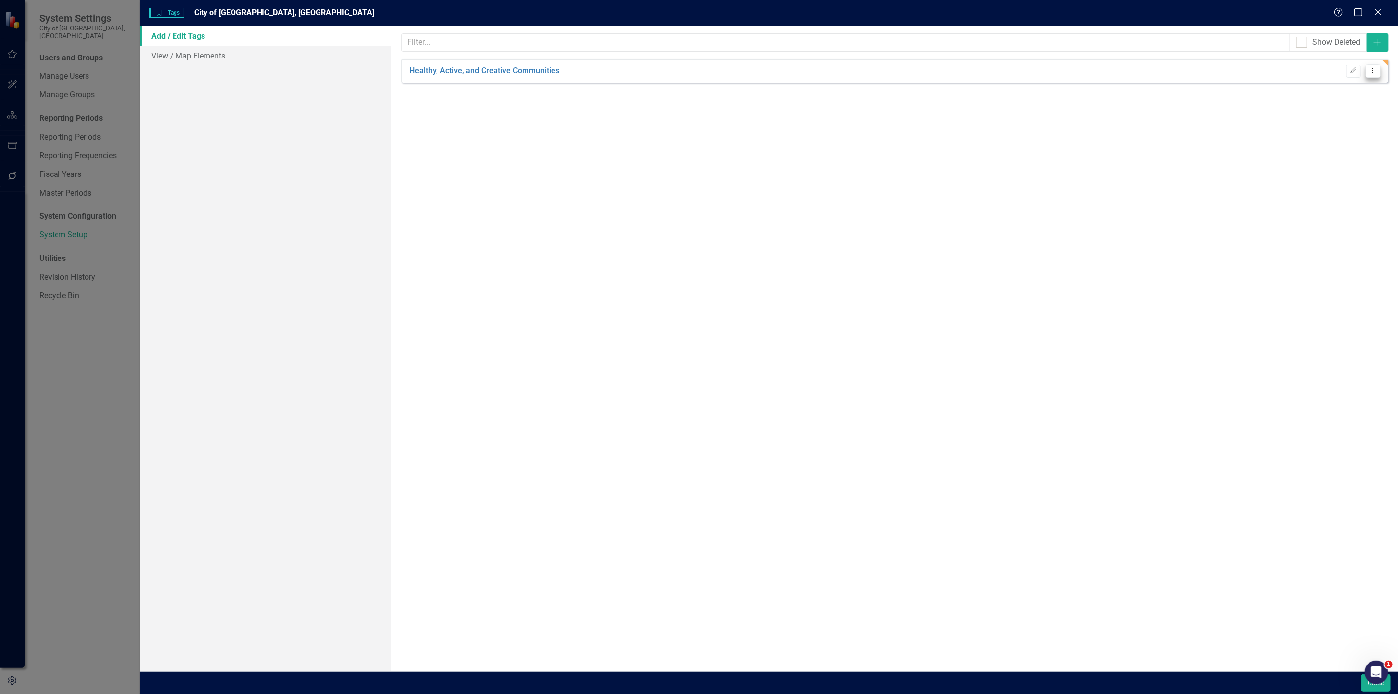
click at [1372, 70] on icon "Dropdown Menu" at bounding box center [1373, 70] width 8 height 6
drag, startPoint x: 1368, startPoint y: 77, endPoint x: 1350, endPoint y: 111, distance: 38.7
click at [1350, 111] on link "Copy Duplicate Tag" at bounding box center [1342, 105] width 78 height 18
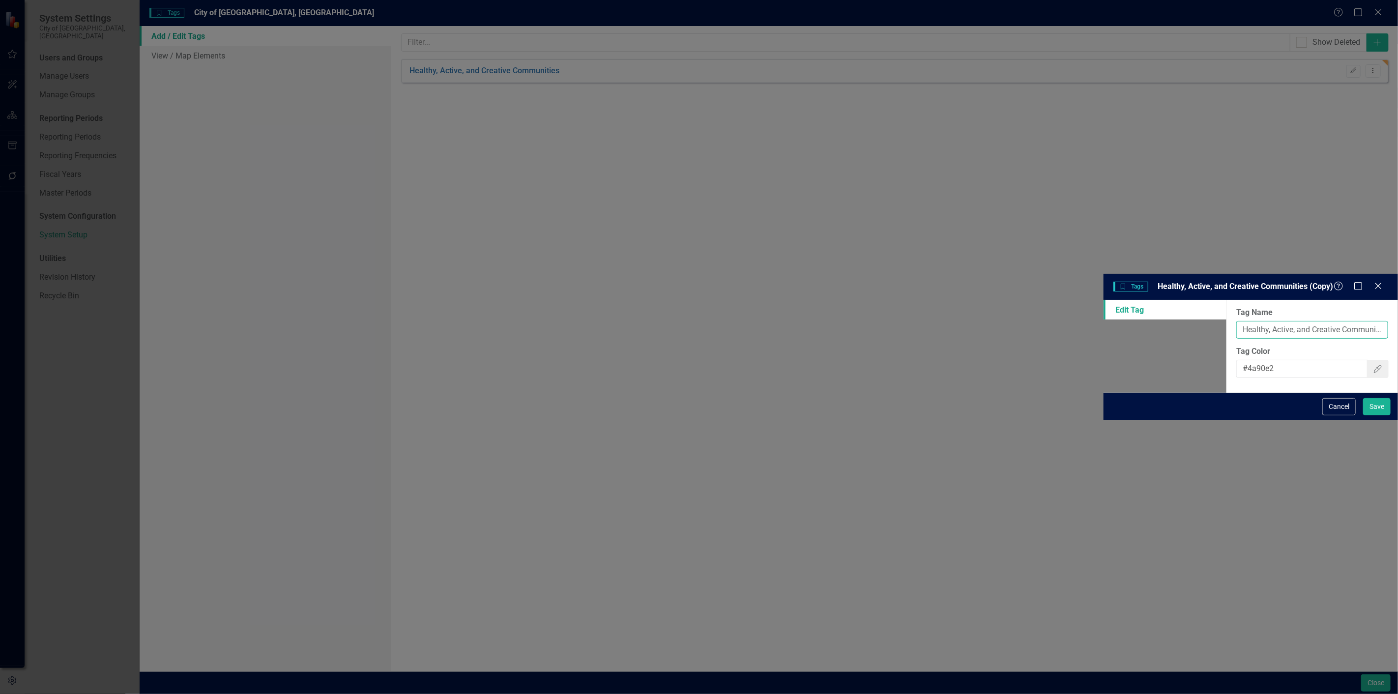
drag, startPoint x: 708, startPoint y: 61, endPoint x: 485, endPoint y: 129, distance: 232.6
click at [1104, 300] on div "Edit Tag Tag Name Healthy, Active, and Creative Communities (Copy) Tag Color #4…" at bounding box center [1251, 346] width 294 height 93
paste input "Livable Neighborhoods"
type input "Livable Neighborhoods"
click at [1363, 398] on button "Save" at bounding box center [1377, 406] width 28 height 17
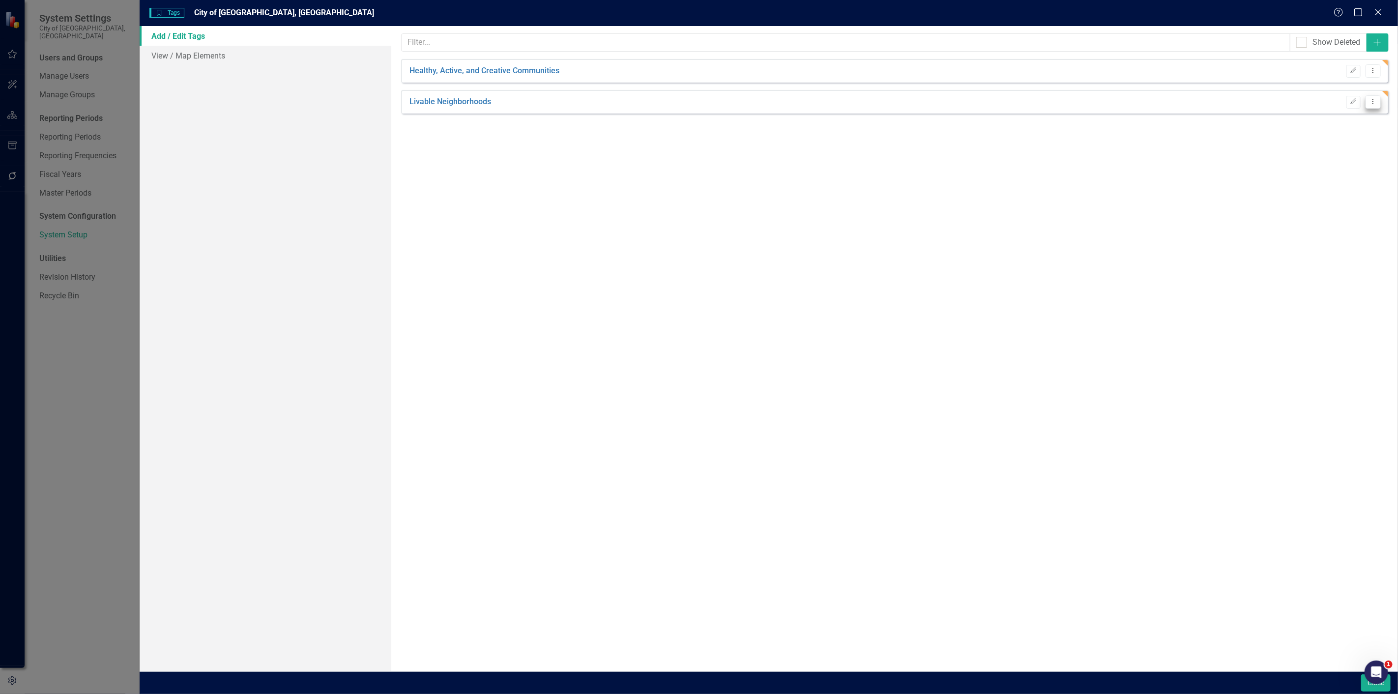
click at [1371, 97] on button "Dropdown Menu" at bounding box center [1373, 101] width 15 height 13
click at [1360, 134] on link "Copy Duplicate Tag" at bounding box center [1342, 136] width 78 height 18
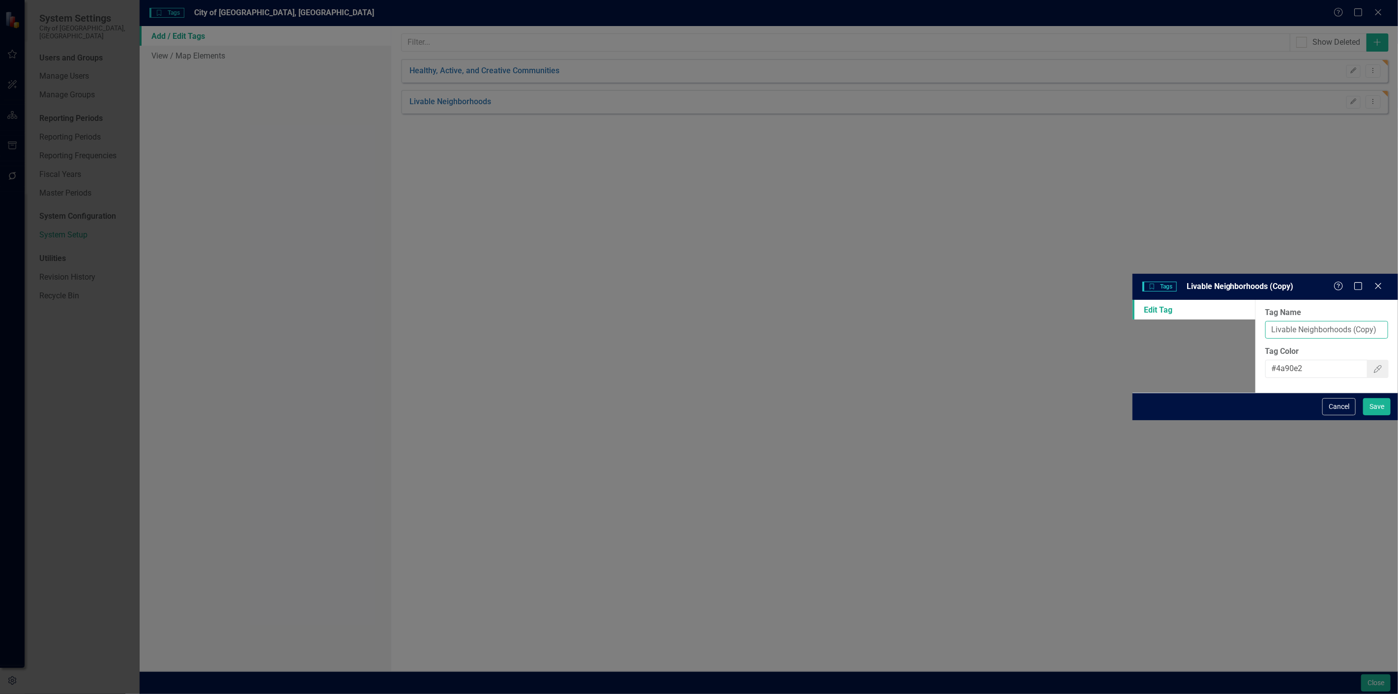
drag, startPoint x: 696, startPoint y: 58, endPoint x: 336, endPoint y: 110, distance: 363.6
click at [1133, 300] on div "Edit Tag Tag Name Livable Neighborhoods (Copy) Tag Color #4a90e2 Color Picker" at bounding box center [1265, 346] width 265 height 93
paste input "Resilient Economic & Community Development"
type input "Resilient Economic & Community Development"
click at [1363, 398] on button "Save" at bounding box center [1377, 406] width 28 height 17
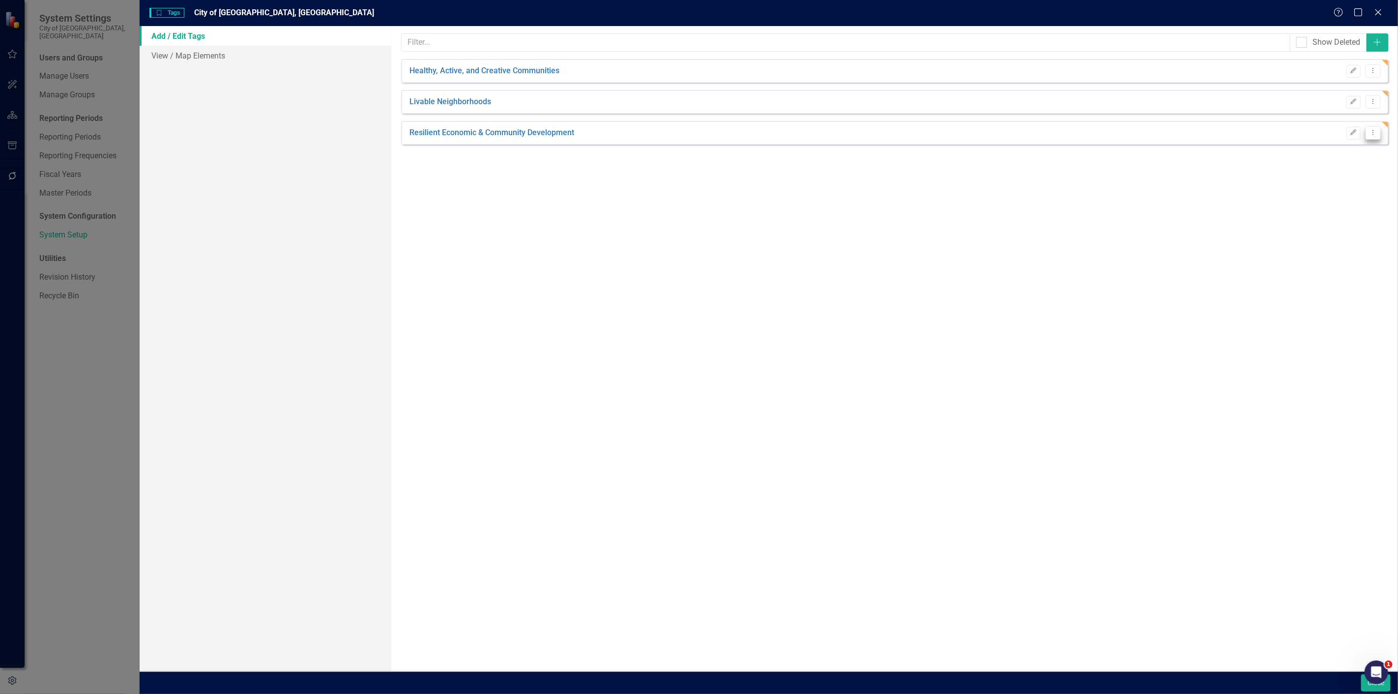
click at [1375, 129] on icon "Dropdown Menu" at bounding box center [1373, 132] width 8 height 6
click at [1356, 166] on link "Copy Duplicate Tag" at bounding box center [1342, 167] width 78 height 18
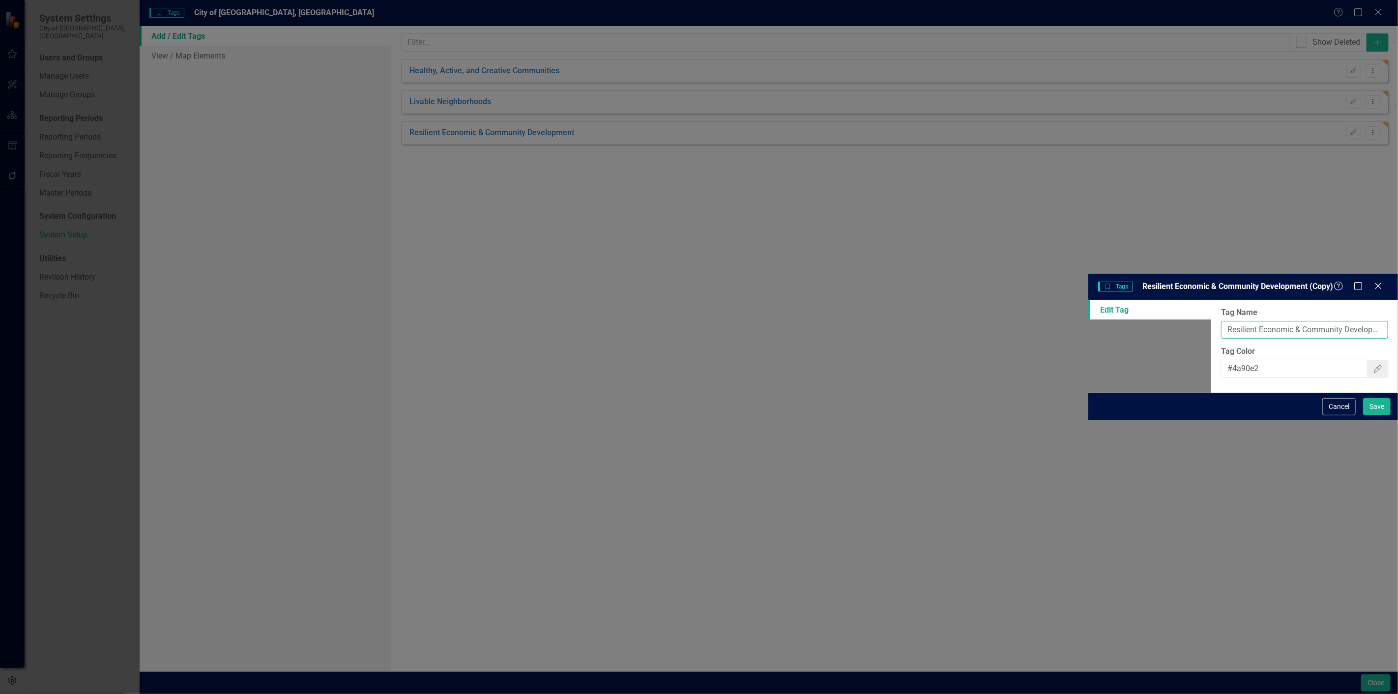
drag, startPoint x: 716, startPoint y: 55, endPoint x: 343, endPoint y: 90, distance: 374.8
click at [1088, 300] on div "Edit Tag Tag Name Resilient Economic & Community Development (Copy) Tag Color #…" at bounding box center [1243, 346] width 310 height 93
paste input "Integrated Natural and Built Environments"
type input "Integrated Natural and Built Environments"
click at [1363, 398] on button "Save" at bounding box center [1377, 406] width 28 height 17
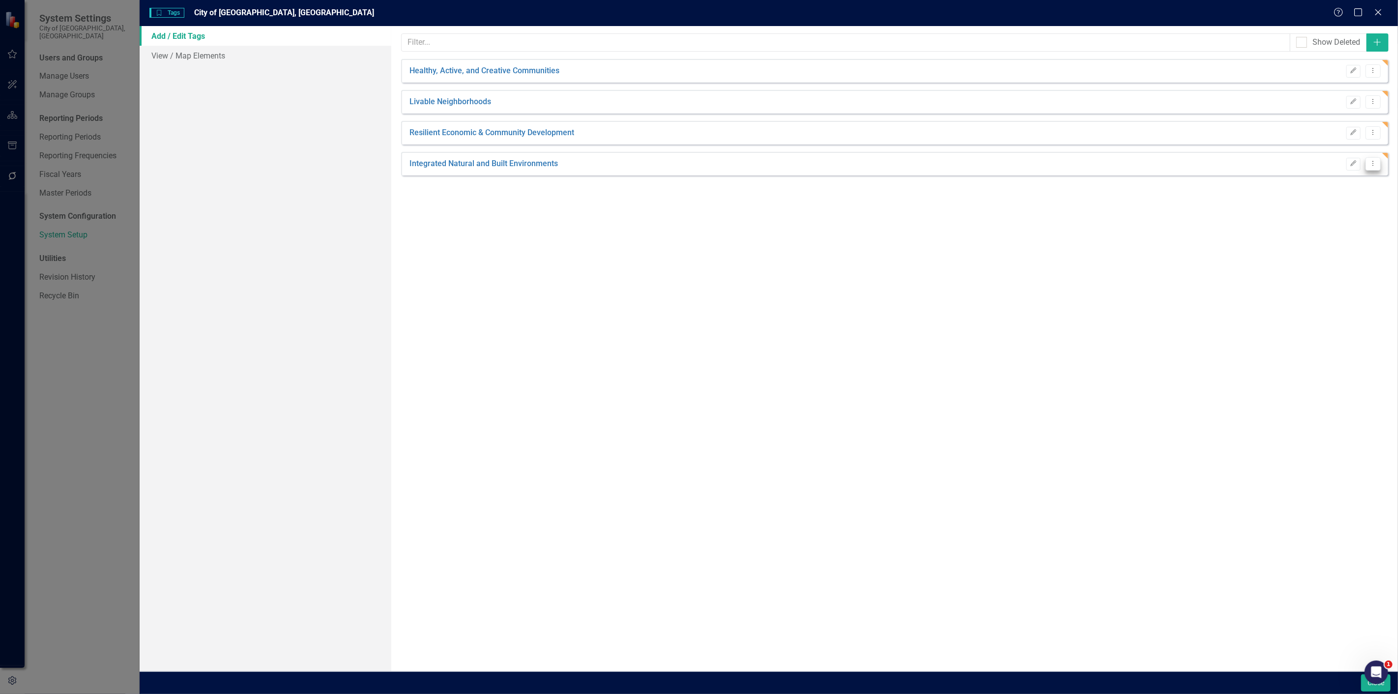
click at [1375, 163] on icon "Dropdown Menu" at bounding box center [1373, 163] width 8 height 6
click at [1355, 199] on link "Copy Duplicate Tag" at bounding box center [1342, 198] width 78 height 18
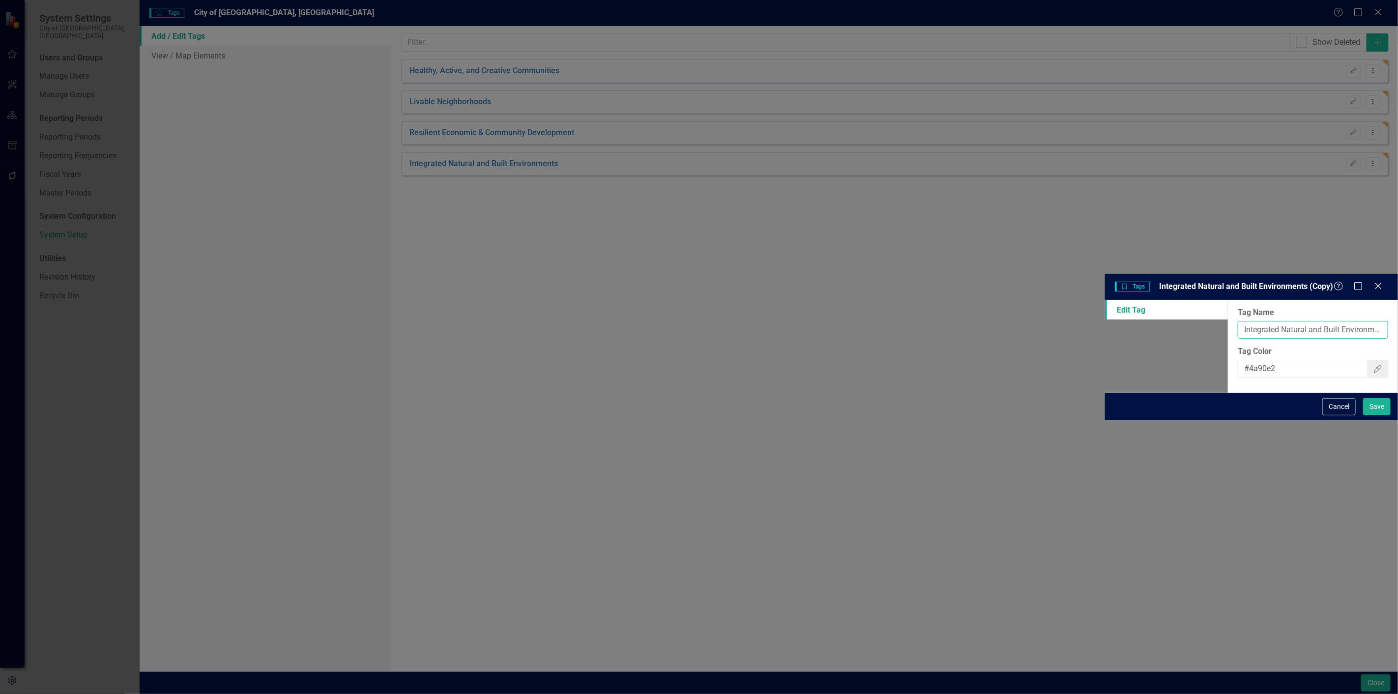
drag, startPoint x: 705, startPoint y: 59, endPoint x: 315, endPoint y: 92, distance: 391.6
click at [1105, 300] on div "Edit Tag Tag Name Integrated Natural and Built Environments (Copy) Tag Color #4…" at bounding box center [1251, 346] width 293 height 93
paste input "Downtown Vitality"
type input "Downtown Vitality"
click at [1363, 398] on button "Save" at bounding box center [1377, 406] width 28 height 17
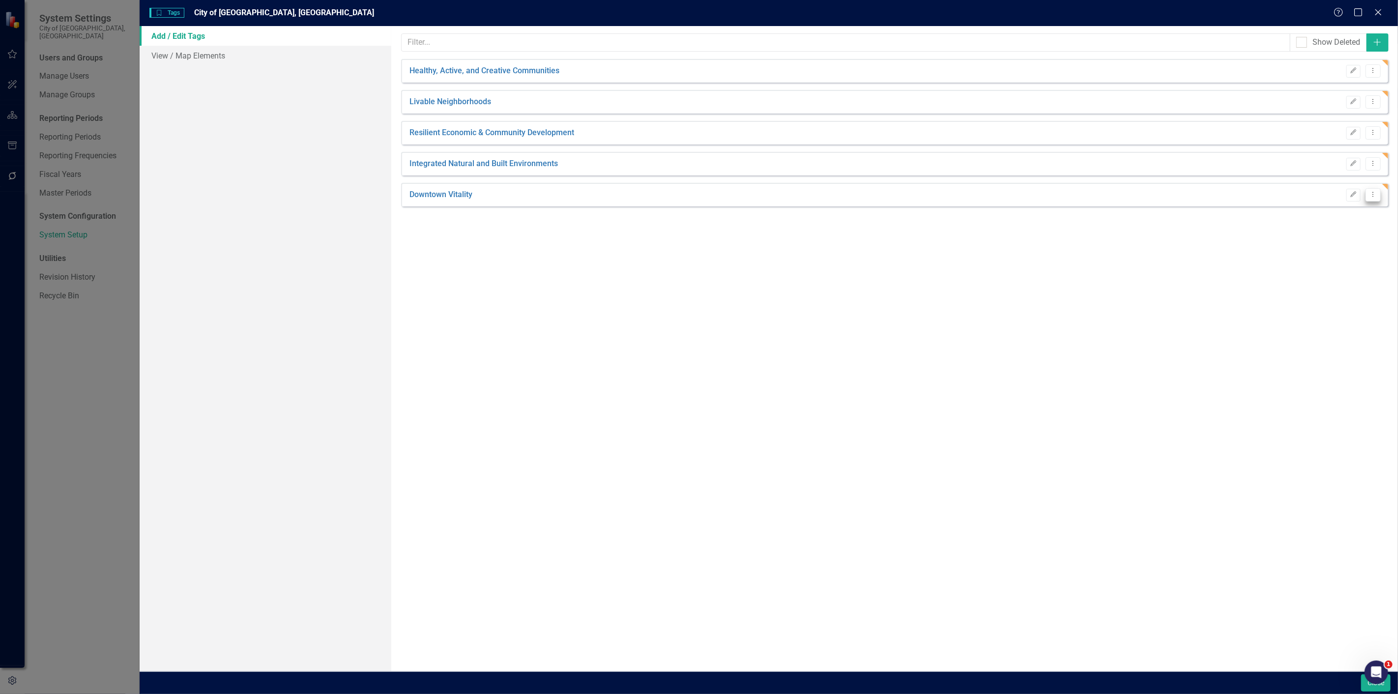
click at [1374, 198] on button "Dropdown Menu" at bounding box center [1373, 194] width 15 height 13
click at [1356, 227] on link "Copy Duplicate Tag" at bounding box center [1342, 229] width 78 height 18
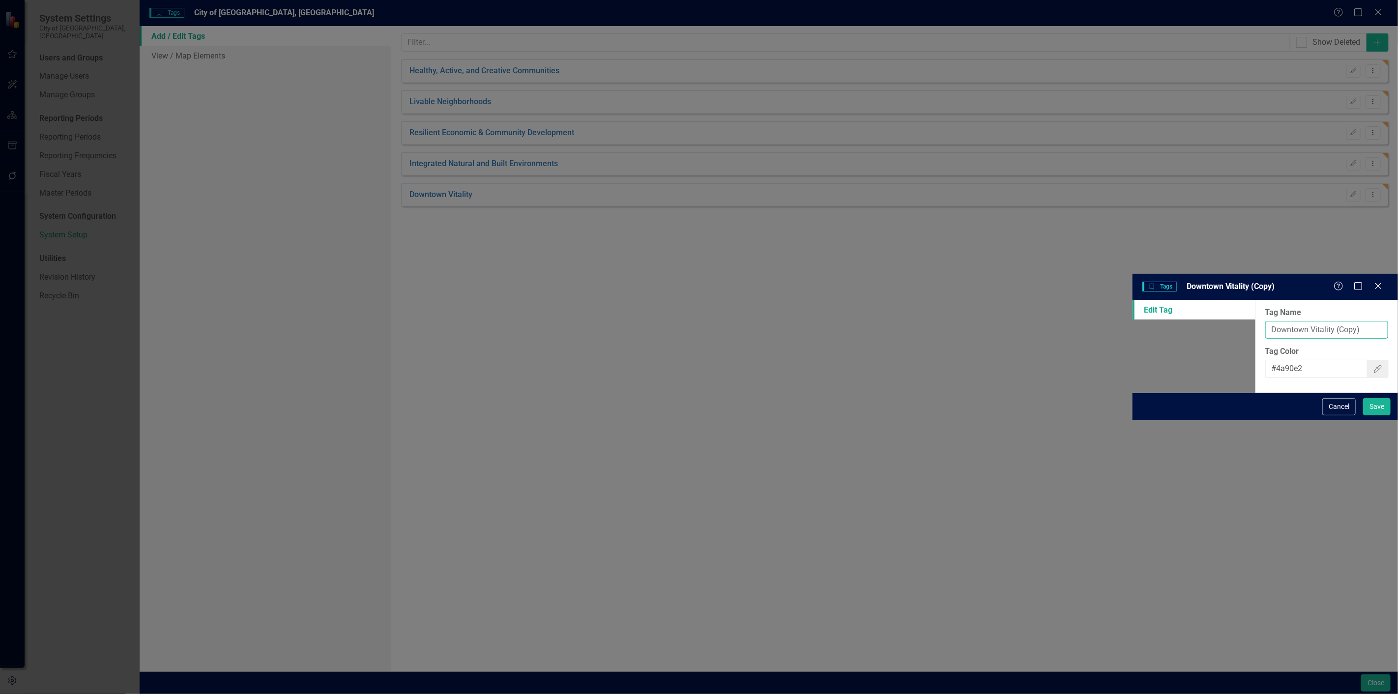
drag, startPoint x: 588, startPoint y: 48, endPoint x: 365, endPoint y: 71, distance: 224.4
click at [1133, 300] on div "Edit Tag Tag Name Downtown Vitality (Copy) Tag Color #4a90e2 Color Picker" at bounding box center [1265, 346] width 265 height 93
paste input "Equitable Transportation Networks and Mobility"
type input "Equitable Transportation Networks and Mobility"
click at [1363, 398] on button "Save" at bounding box center [1377, 406] width 28 height 17
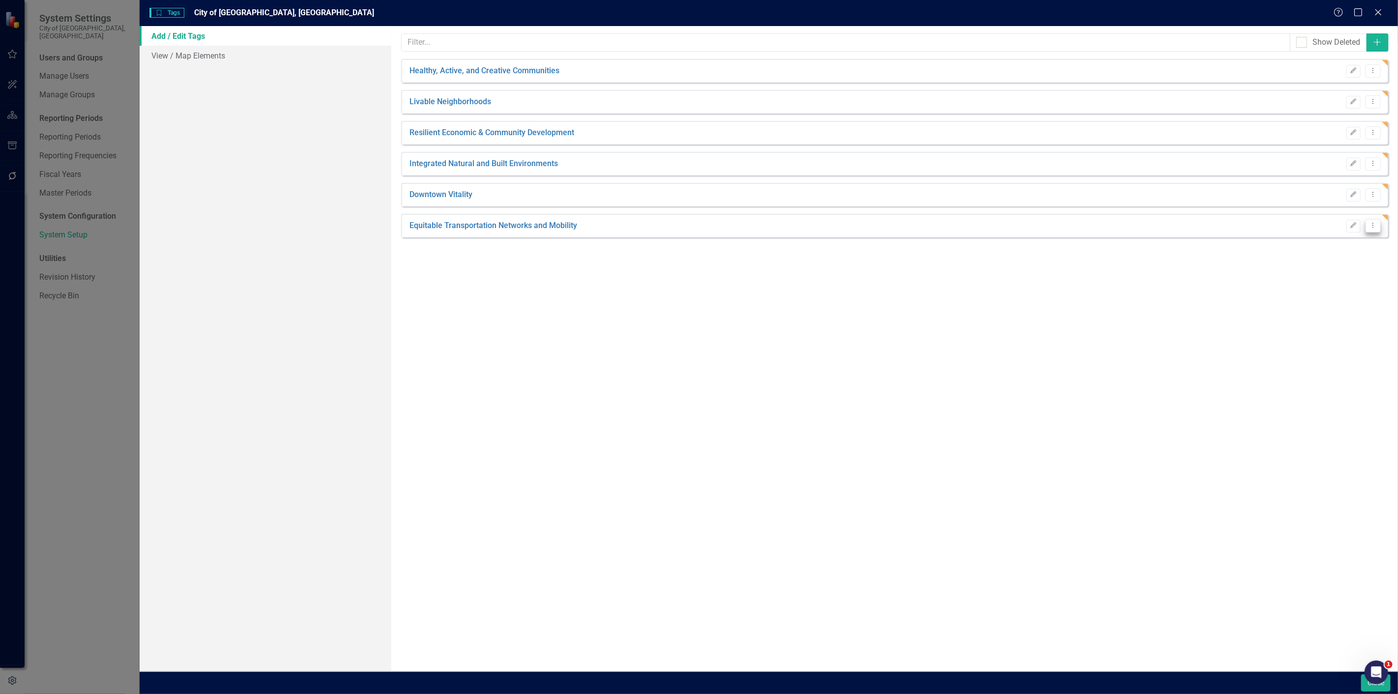
click at [1373, 226] on icon "Dropdown Menu" at bounding box center [1373, 225] width 8 height 6
click at [1359, 261] on link "Copy Duplicate Tag" at bounding box center [1342, 260] width 78 height 18
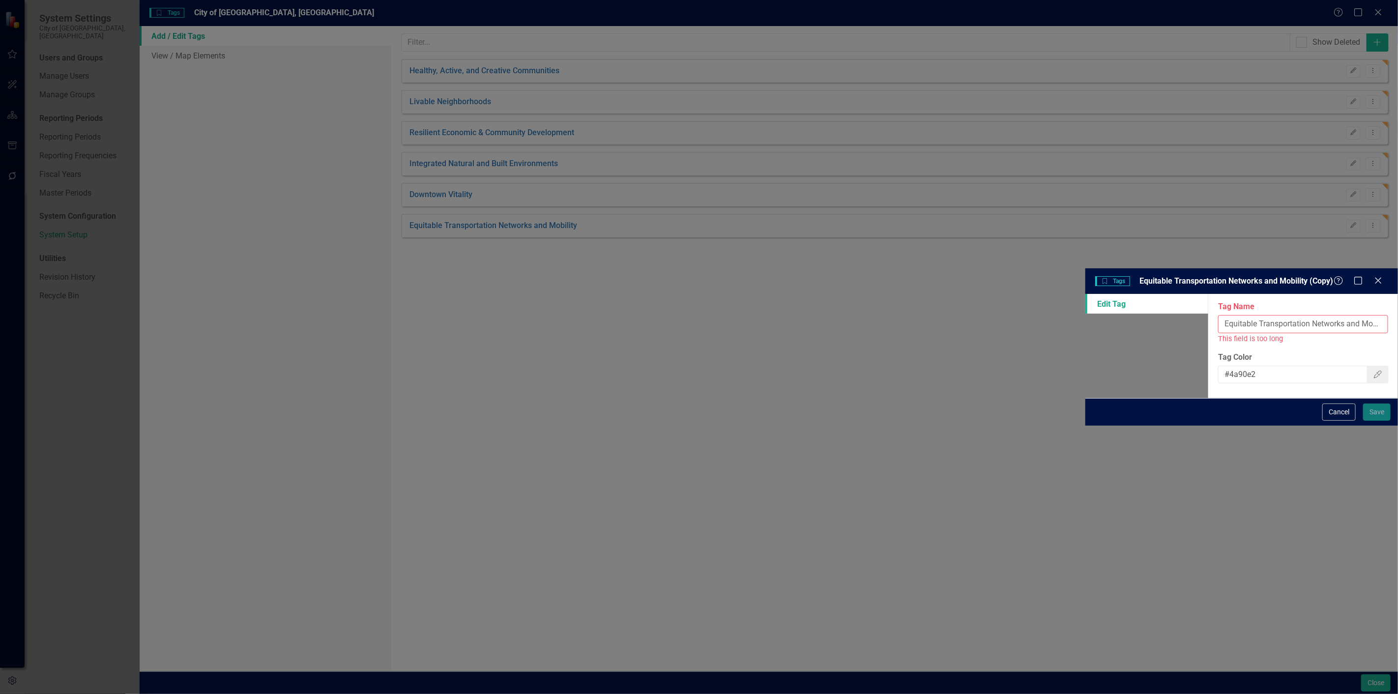
drag, startPoint x: 761, startPoint y: 56, endPoint x: 266, endPoint y: 90, distance: 496.2
click at [266, 90] on div "Tags Tags Equitable Transportation Networks and Mobility (Copy) Help Maximize C…" at bounding box center [699, 347] width 1398 height 694
paste input "Fiscal Responsibility and Infrastructure Improvements"
click at [1220, 315] on input "Fiscal Responsibility and Infrastructure Improvements" at bounding box center [1304, 324] width 168 height 18
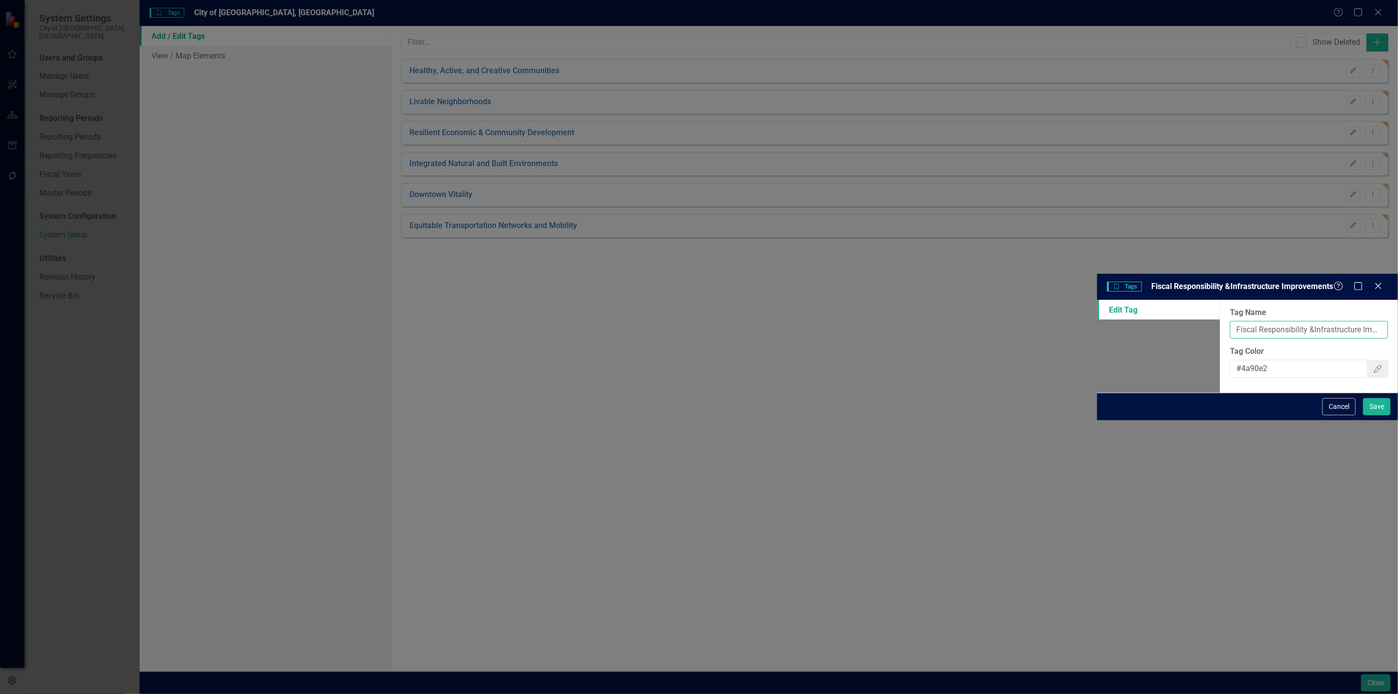
click at [1230, 321] on input "Fiscal Responsibility &Infrastructure Improvements" at bounding box center [1309, 330] width 158 height 18
click at [1234, 321] on input "Fiscal Responsibility &Infrastructure Improvement" at bounding box center [1311, 330] width 154 height 18
drag, startPoint x: 622, startPoint y: 57, endPoint x: 615, endPoint y: 109, distance: 52.6
click at [1224, 300] on div "Tag Name Fiscal Responsibility &Infrastructure Improvement Tag Color #4a90e2 Co…" at bounding box center [1311, 346] width 174 height 93
click at [1234, 321] on input "Fiscal Responsibility &Infrastructure Improvement" at bounding box center [1311, 330] width 154 height 18
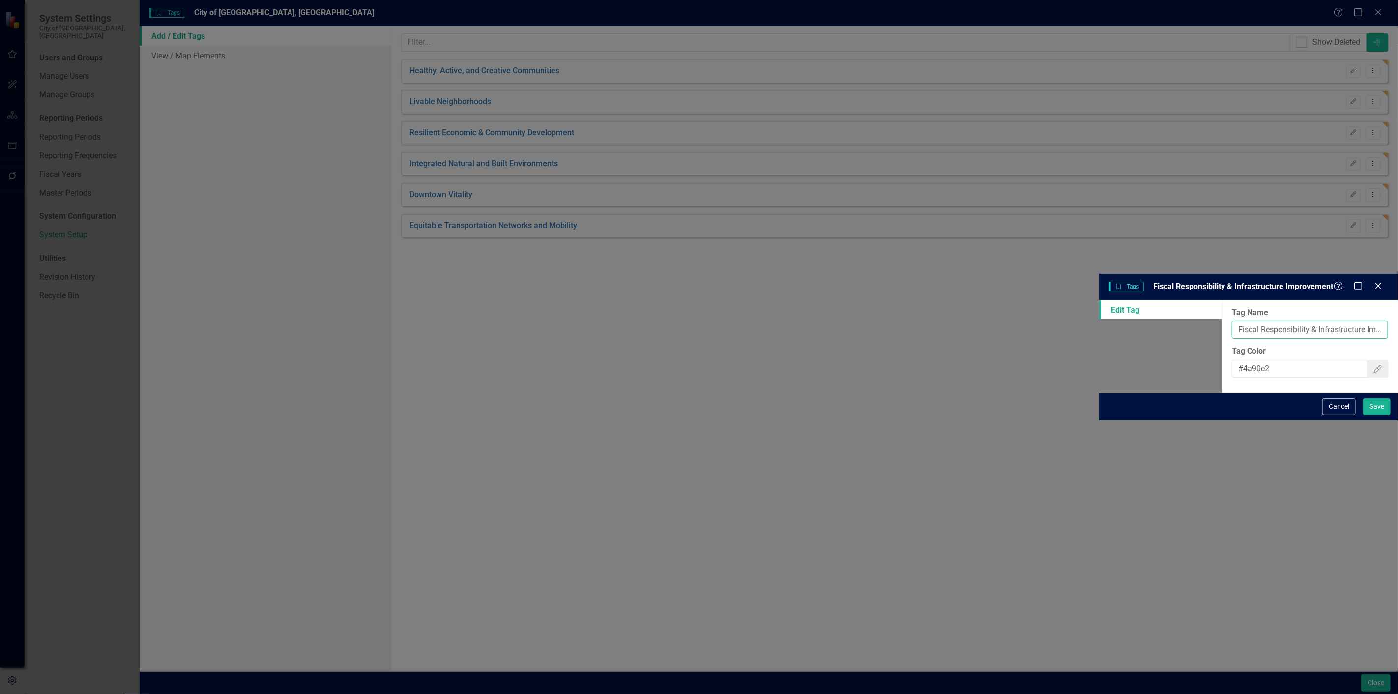
type input "Fiscal Responsibility & Infrastructure Improvement"
click at [1363, 398] on button "Save" at bounding box center [1377, 406] width 28 height 17
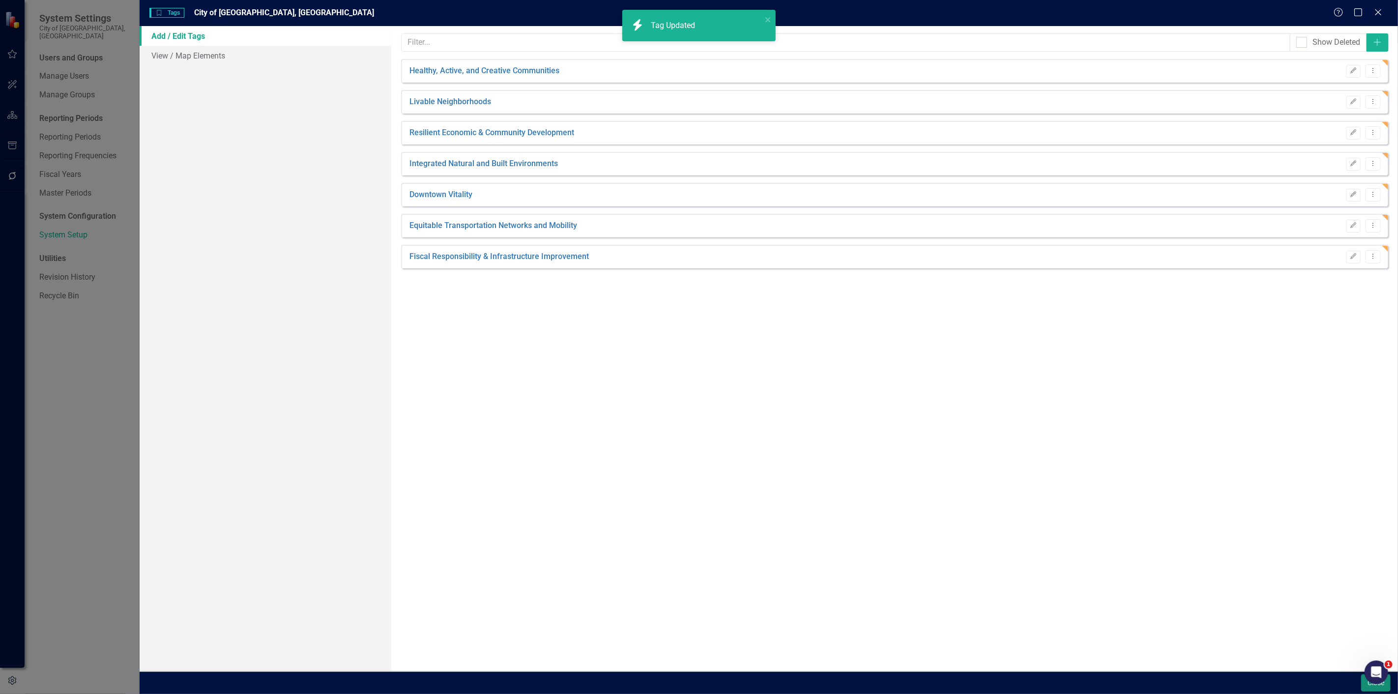
click at [1378, 690] on button "Close" at bounding box center [1375, 682] width 29 height 17
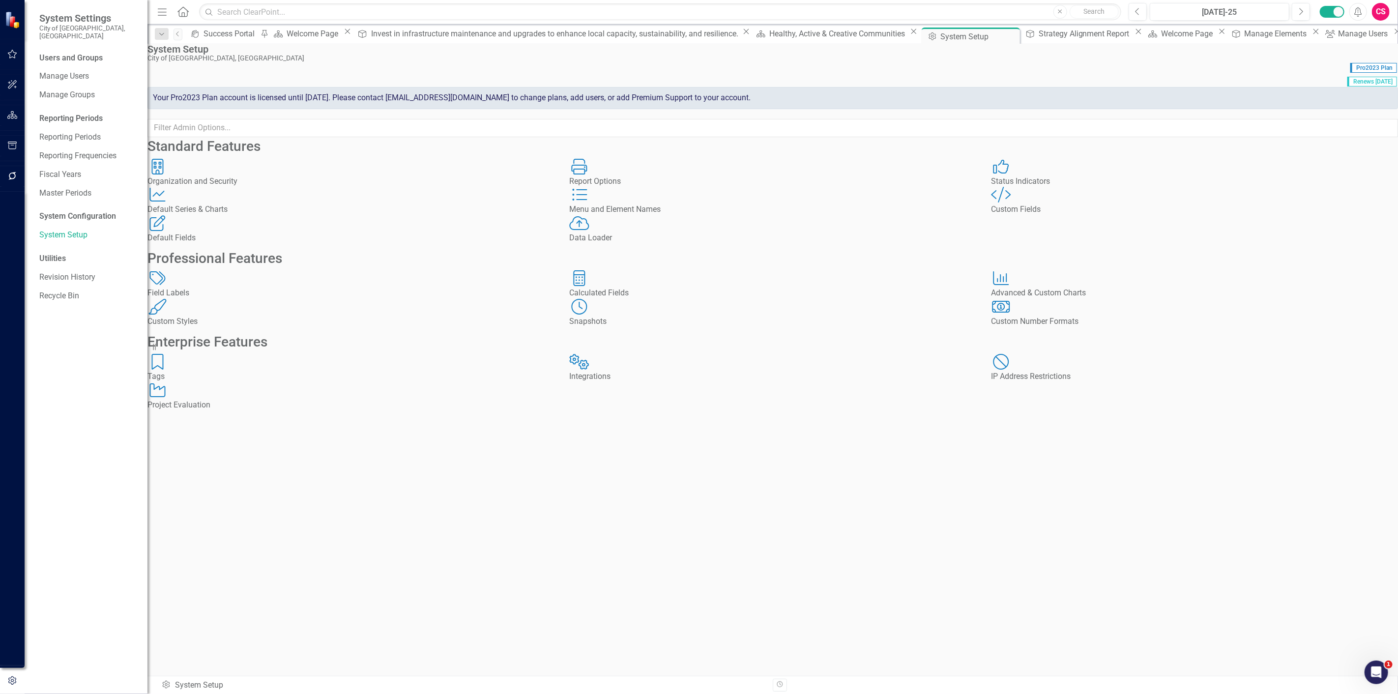
click at [17, 116] on icon "button" at bounding box center [12, 115] width 10 height 8
click at [44, 109] on icon "Dropdown" at bounding box center [42, 111] width 7 height 5
click at [48, 170] on div "Dropdown Elements 53" at bounding box center [93, 179] width 108 height 19
click at [48, 145] on icon "Dropdown" at bounding box center [47, 148] width 7 height 6
click at [95, 161] on link "Office of City Secretary" at bounding box center [106, 166] width 84 height 11
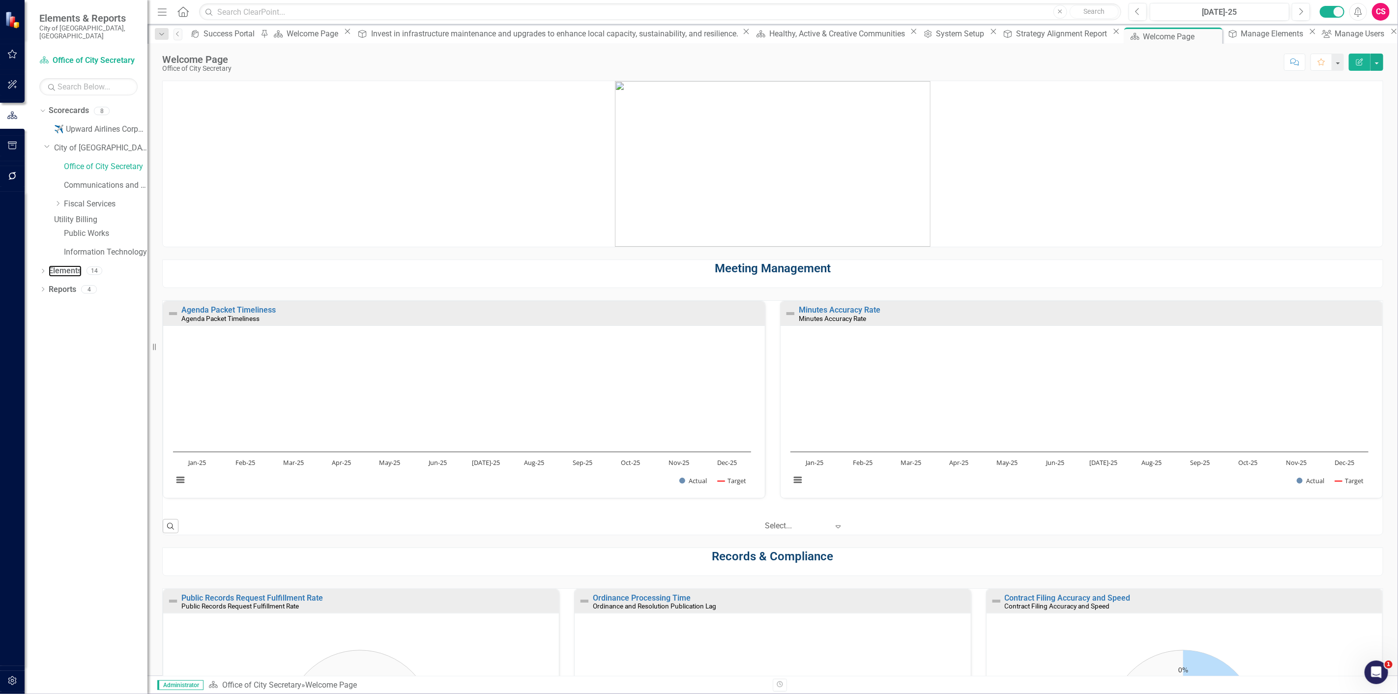
drag, startPoint x: 60, startPoint y: 251, endPoint x: 0, endPoint y: 261, distance: 60.3
click at [60, 265] on link "Elements" at bounding box center [65, 270] width 33 height 11
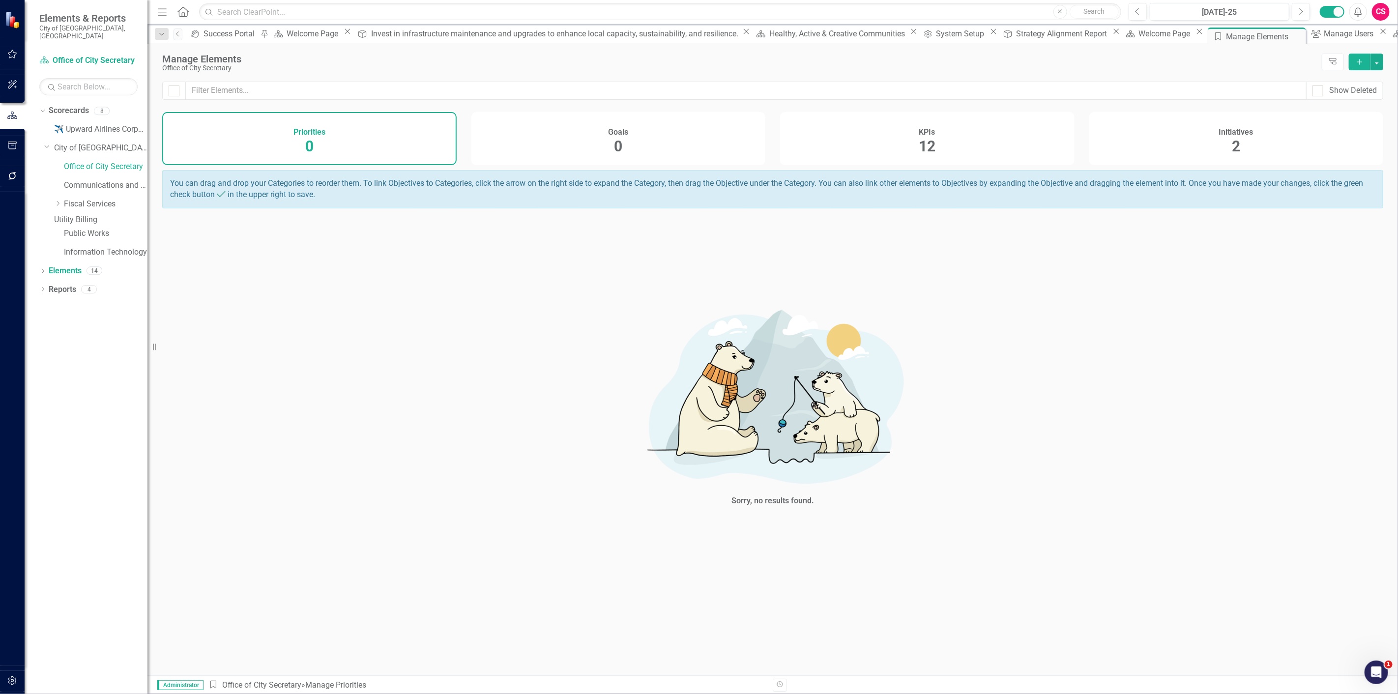
click at [923, 121] on div "KPIs 12" at bounding box center [927, 138] width 294 height 53
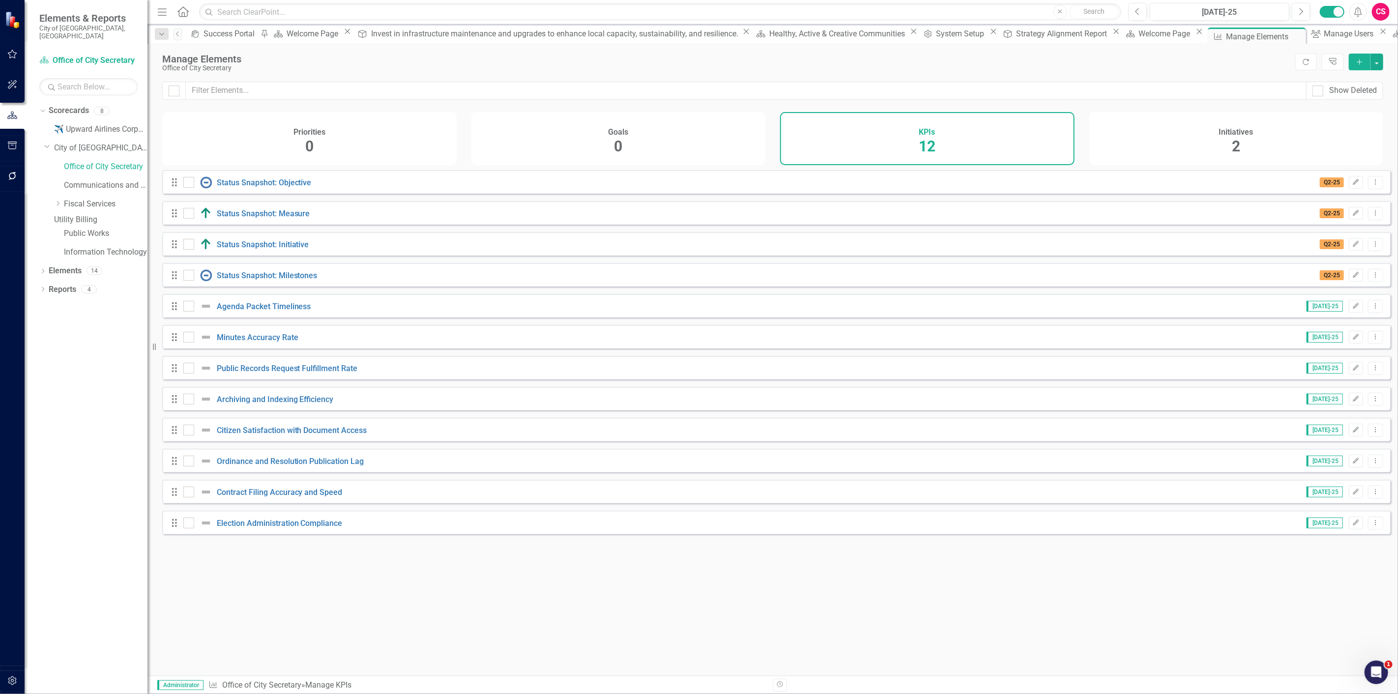
drag, startPoint x: 1250, startPoint y: 132, endPoint x: 1173, endPoint y: 155, distance: 79.6
click at [1250, 132] on h4 "Initiatives" at bounding box center [1236, 132] width 34 height 9
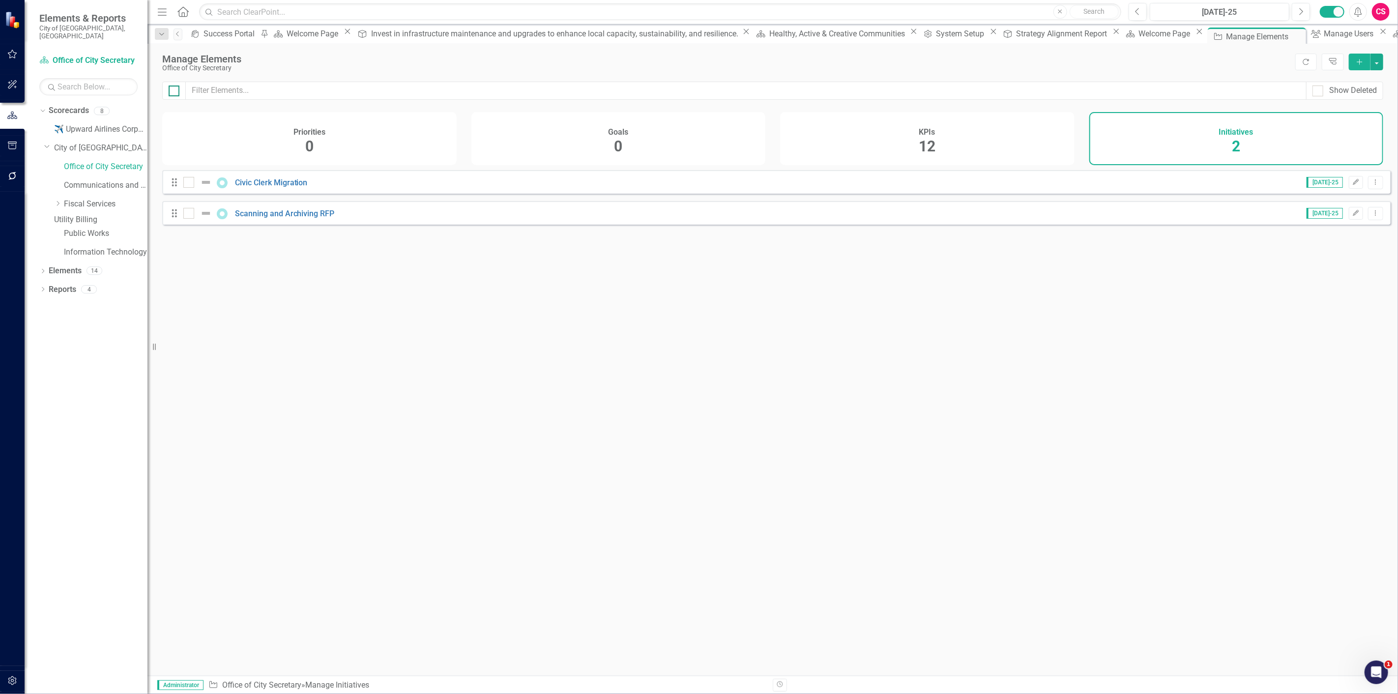
click at [177, 92] on div at bounding box center [174, 91] width 11 height 11
click at [175, 92] on input "checkbox" at bounding box center [172, 89] width 6 height 6
checkbox input "true"
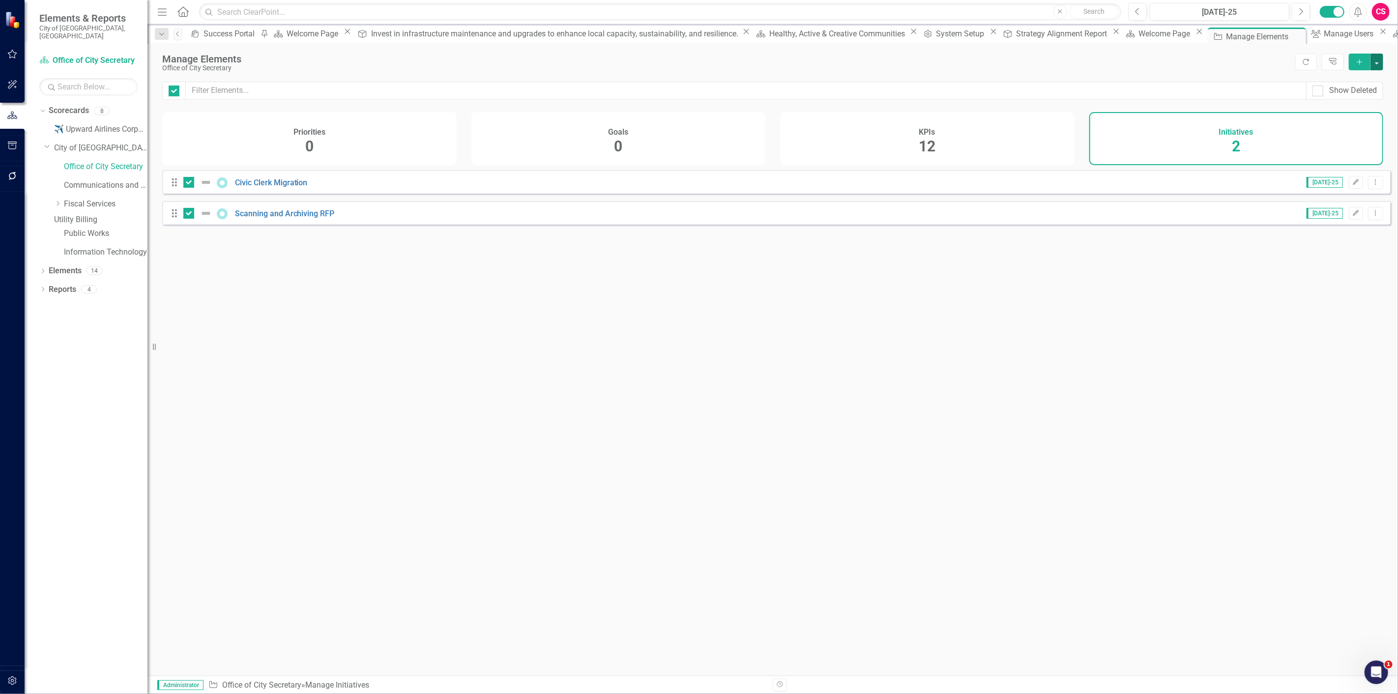
click at [1378, 60] on button "button" at bounding box center [1376, 62] width 13 height 17
click at [1346, 116] on link "Edit Multiple Edit Multiple" at bounding box center [1344, 116] width 78 height 18
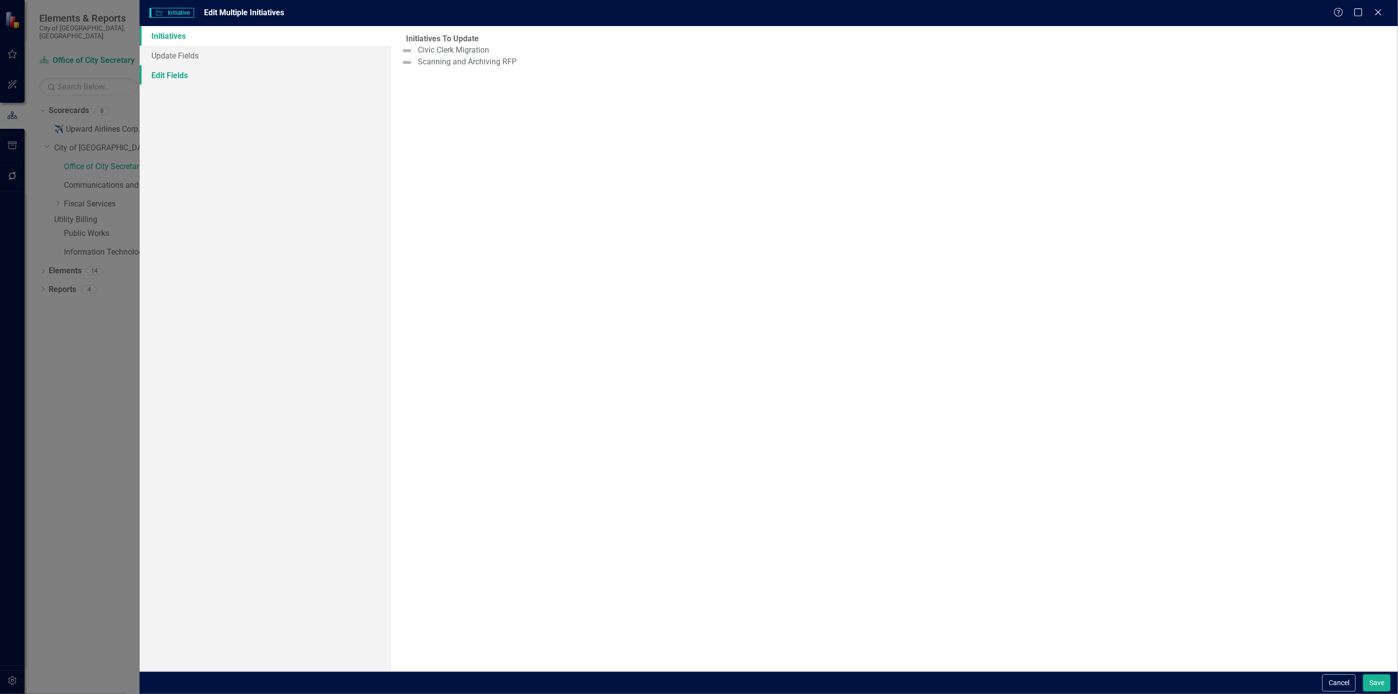
click at [279, 77] on link "Edit Fields" at bounding box center [266, 75] width 252 height 20
click at [488, 56] on div at bounding box center [887, 55] width 966 height 13
click at [441, 116] on div at bounding box center [887, 115] width 966 height 13
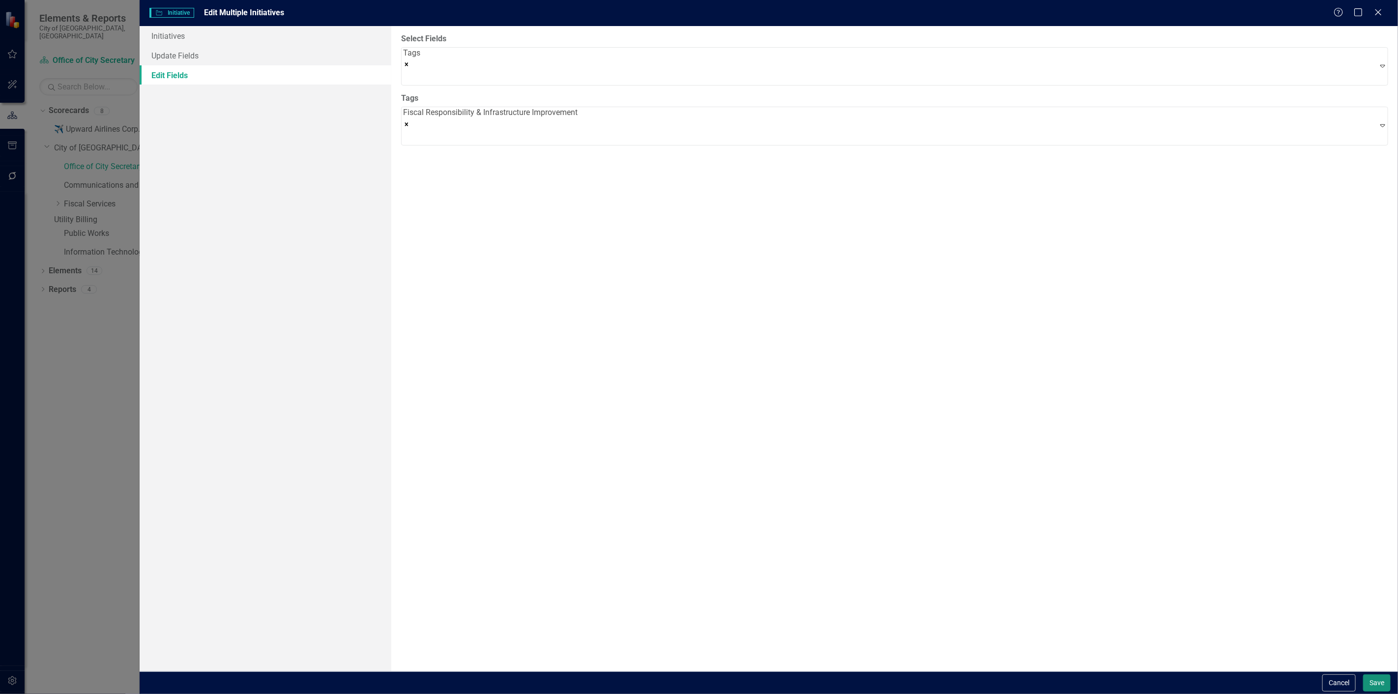
click at [1372, 684] on button "Save" at bounding box center [1377, 682] width 28 height 17
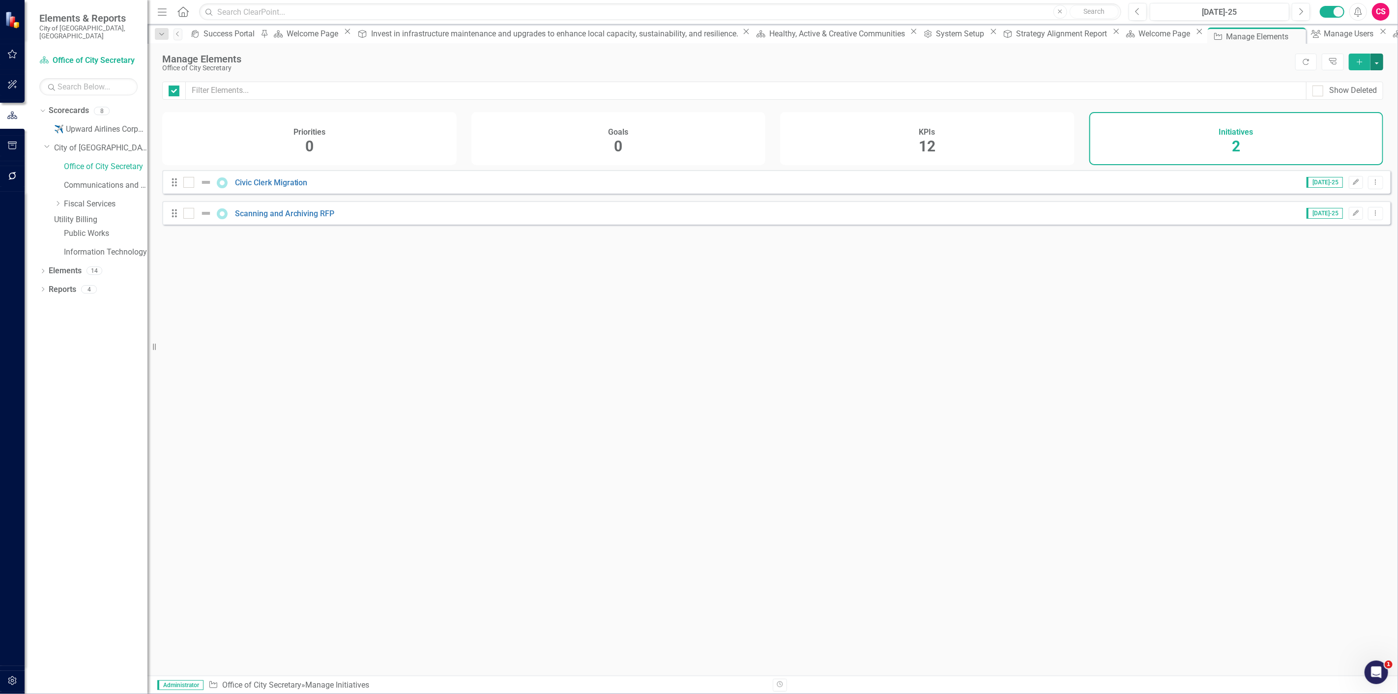
checkbox input "false"
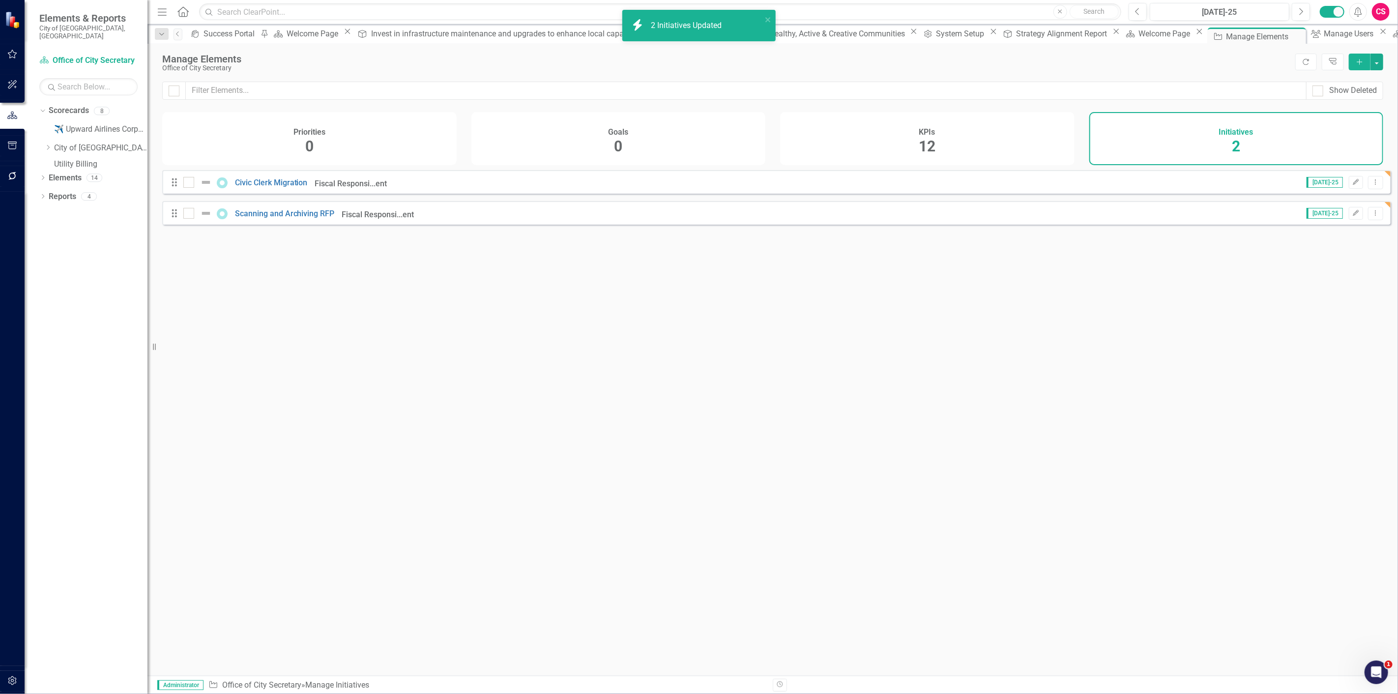
click at [939, 143] on div "KPIs 12" at bounding box center [927, 138] width 294 height 53
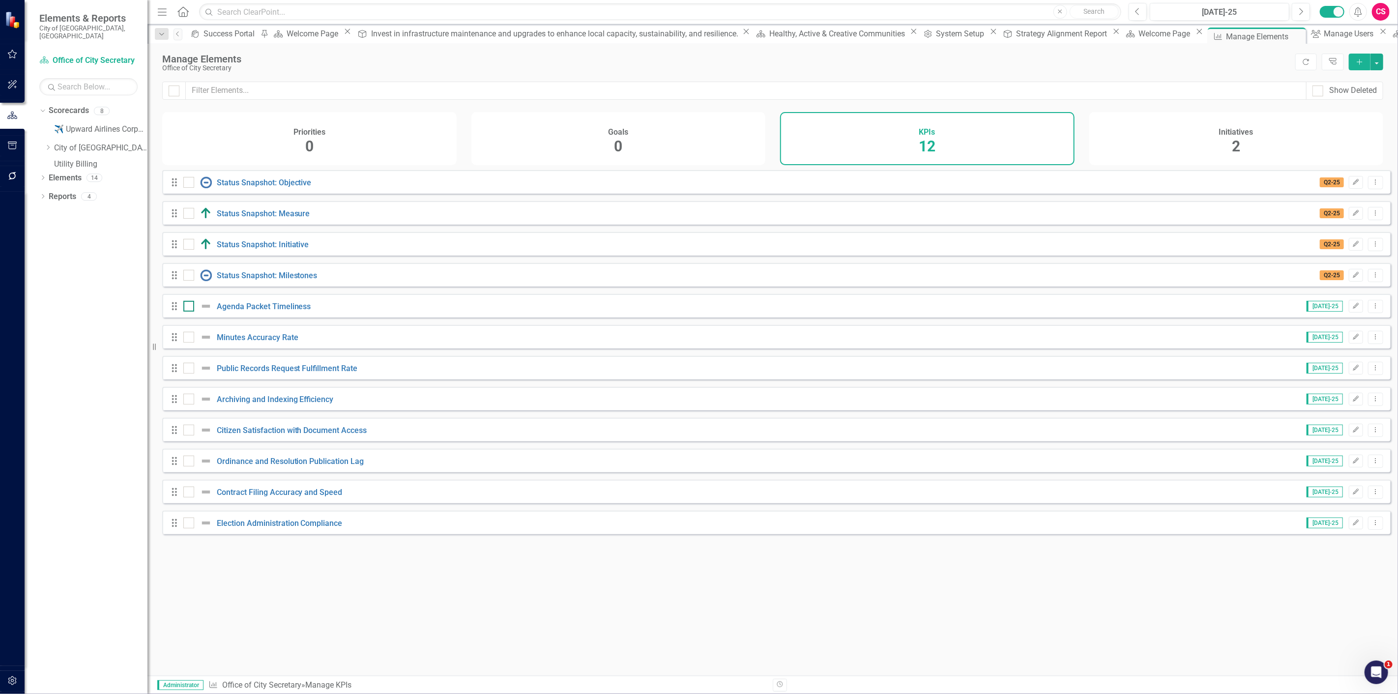
click at [193, 312] on div at bounding box center [188, 306] width 11 height 11
click at [190, 307] on input "checkbox" at bounding box center [186, 304] width 6 height 6
checkbox input "true"
click at [192, 374] on div at bounding box center [188, 368] width 11 height 11
click at [190, 369] on input "checkbox" at bounding box center [186, 366] width 6 height 6
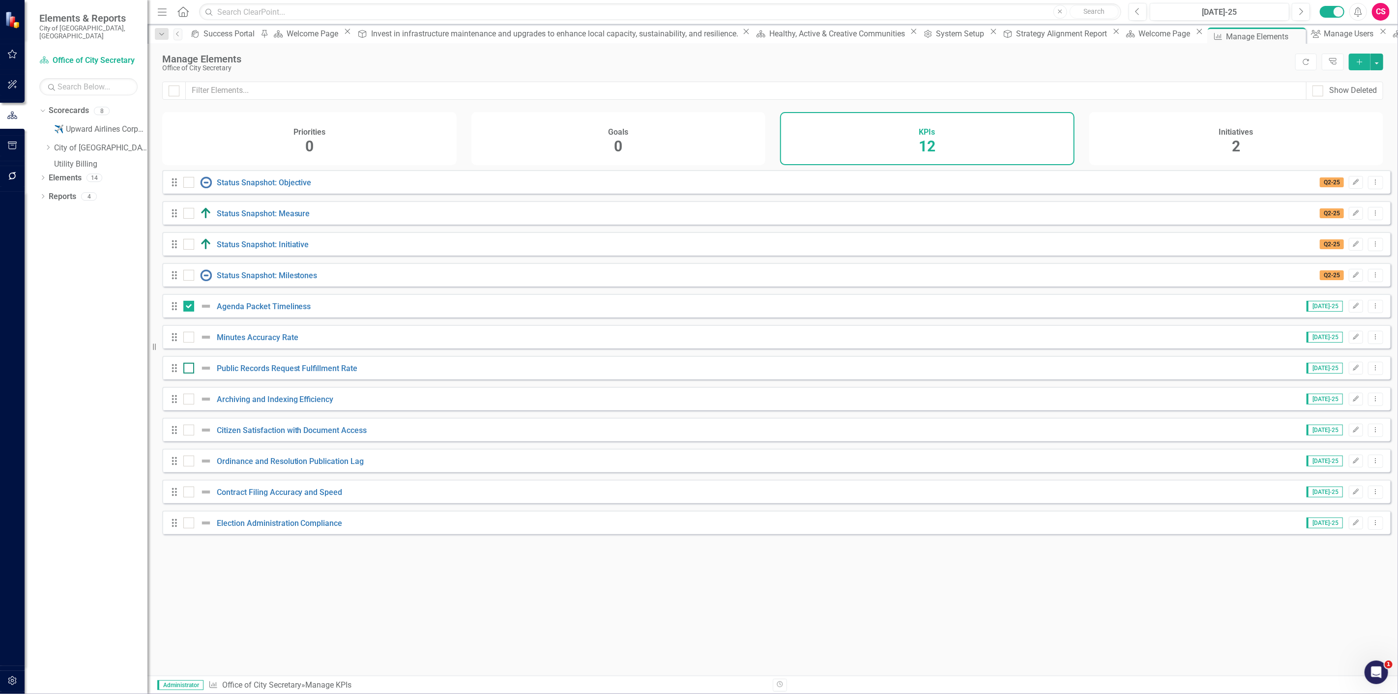
checkbox input "true"
click at [1374, 62] on button "button" at bounding box center [1376, 62] width 13 height 17
click at [1337, 117] on link "Edit Multiple Edit Multiple" at bounding box center [1344, 116] width 78 height 18
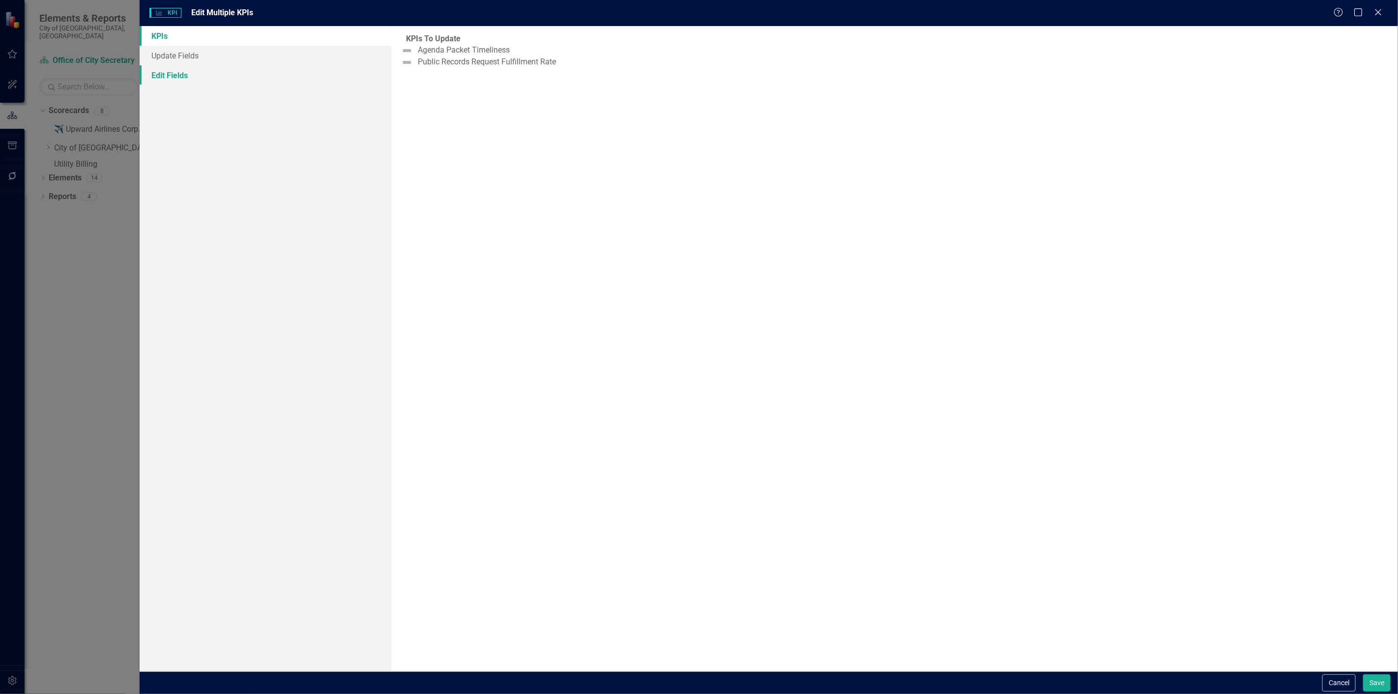
click at [219, 74] on link "Edit Fields" at bounding box center [266, 75] width 252 height 20
click at [434, 48] on div "Select Fields..." at bounding box center [886, 55] width 966 height 15
click at [451, 110] on div at bounding box center [887, 115] width 966 height 13
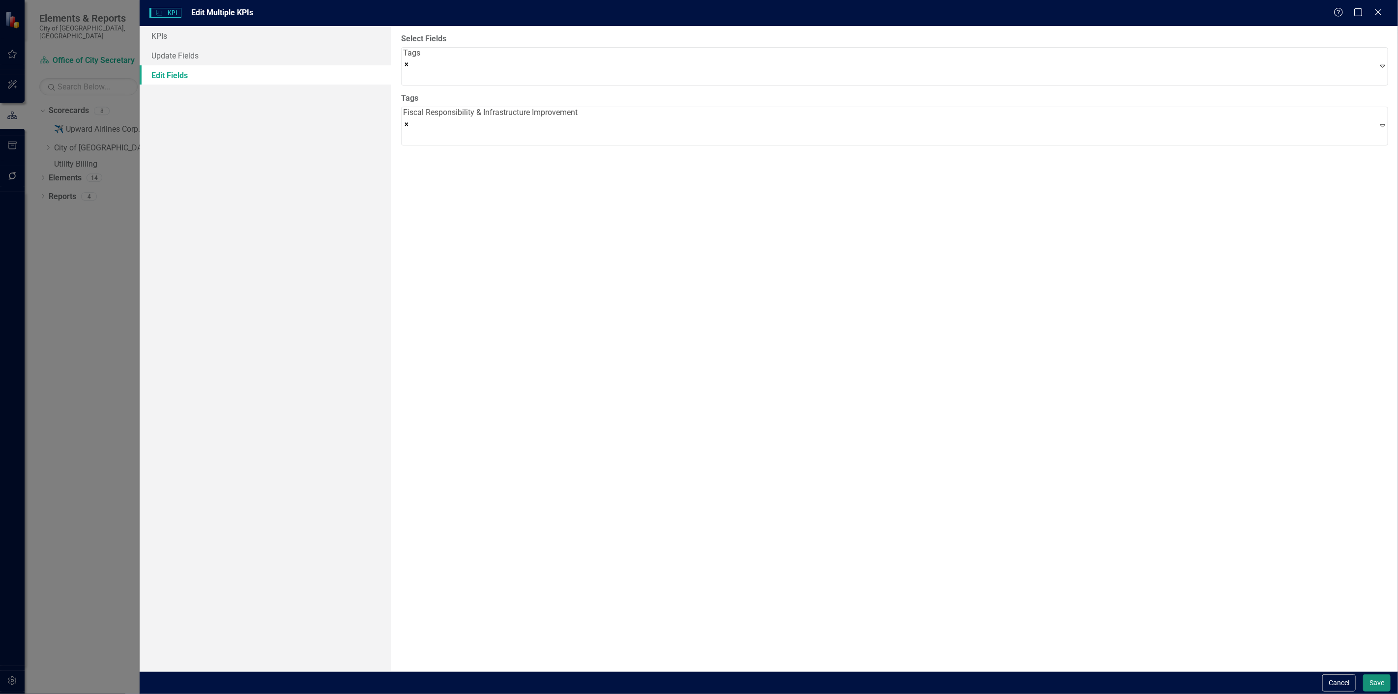
click at [1385, 689] on button "Save" at bounding box center [1377, 682] width 28 height 17
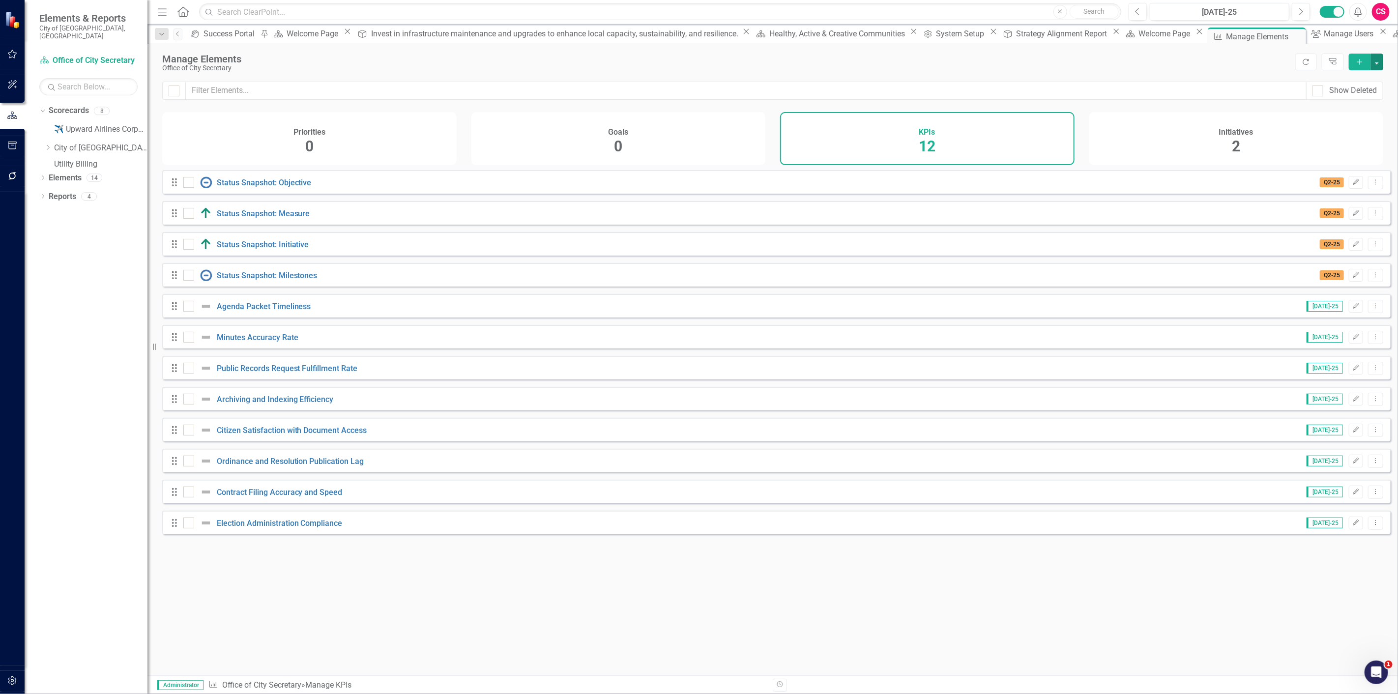
checkbox input "false"
click at [1162, 148] on div "Initiatives 2" at bounding box center [1236, 138] width 294 height 53
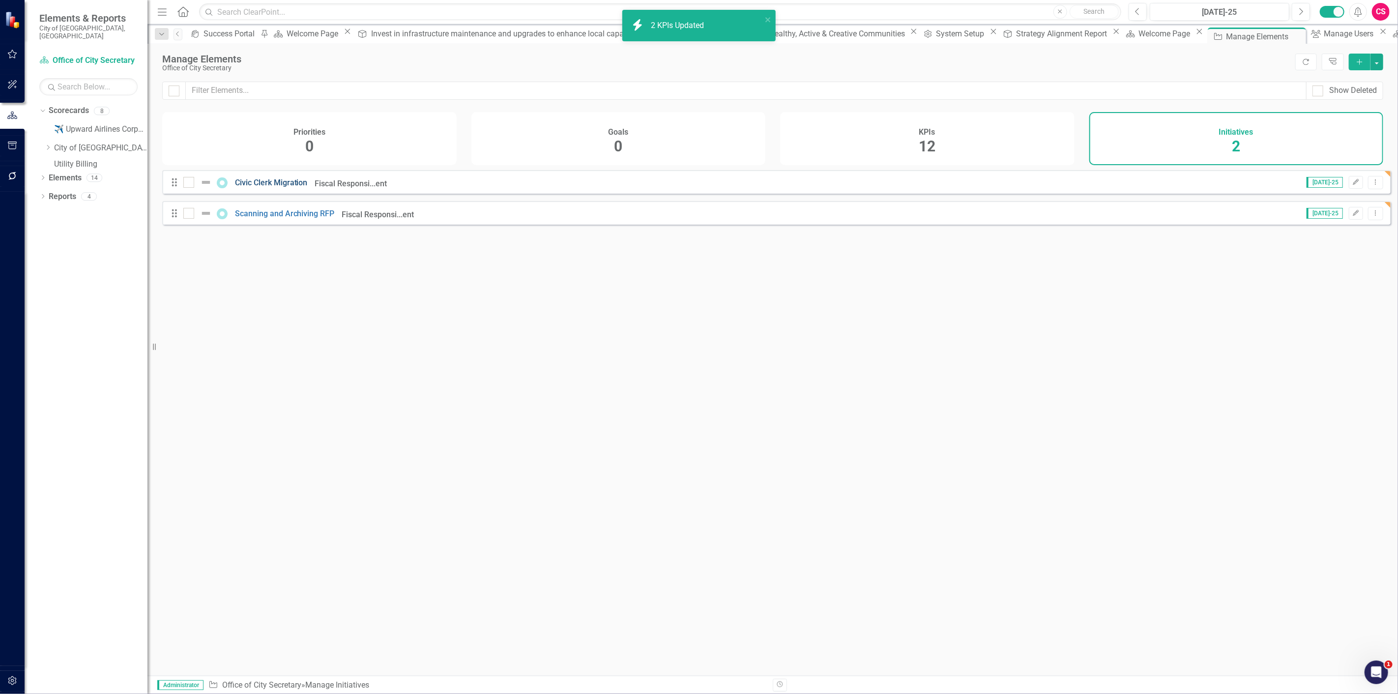
click at [287, 187] on link "Civic Clerk Migration" at bounding box center [271, 182] width 73 height 9
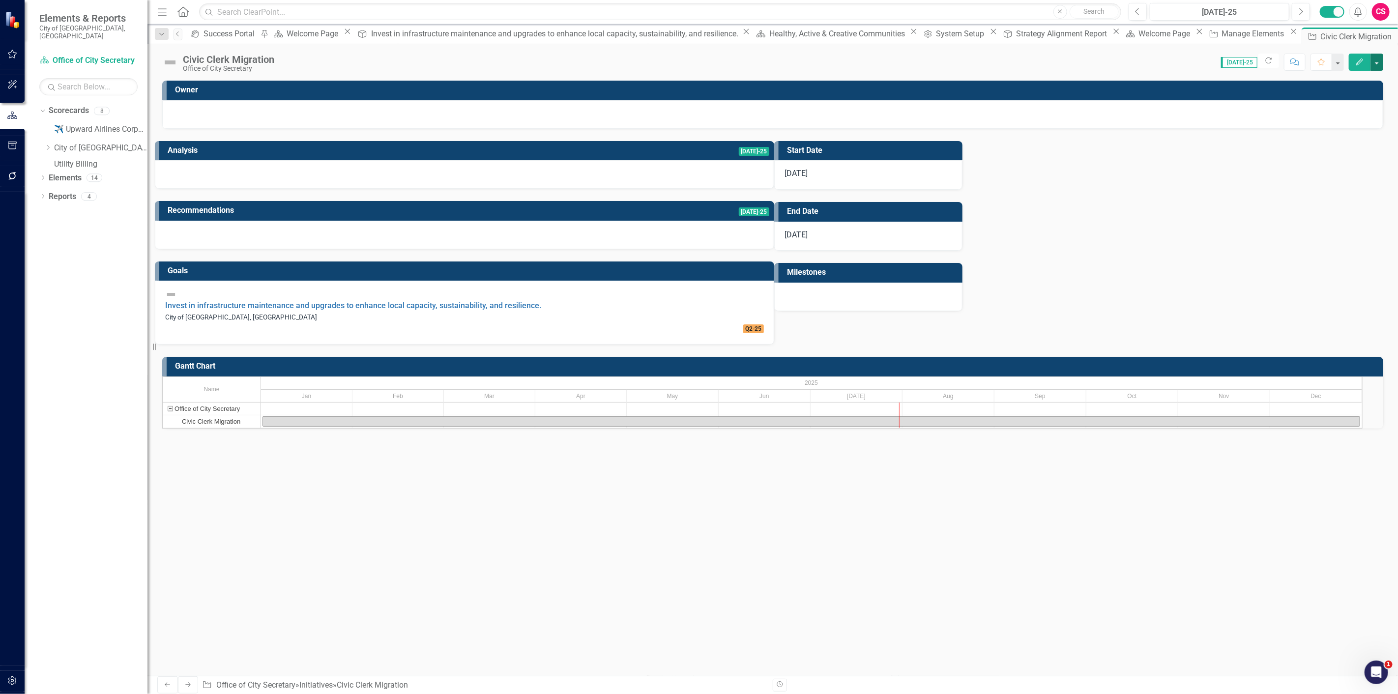
click at [1375, 61] on button "button" at bounding box center [1376, 62] width 13 height 17
click at [1343, 93] on link "Edit Report Edit Layout" at bounding box center [1322, 98] width 119 height 18
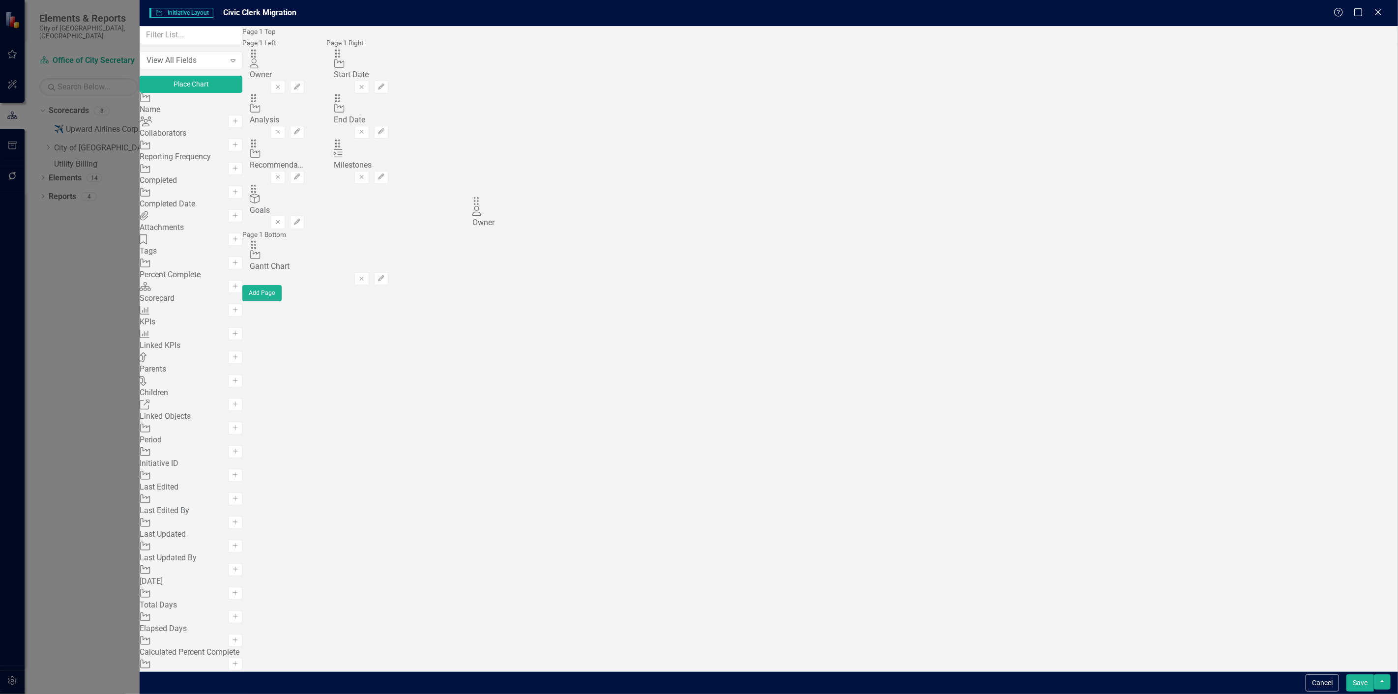
drag, startPoint x: 484, startPoint y: 64, endPoint x: 490, endPoint y: 207, distance: 143.2
drag, startPoint x: 488, startPoint y: 281, endPoint x: 493, endPoint y: 271, distance: 10.3
click at [396, 202] on div "Page 1 Top Page 1 Left Drag Initiative Analysis Remove Edit Drag Initiative Rec…" at bounding box center [318, 155] width 153 height 259
click at [388, 272] on div "Drag Initiative Gantt Chart" at bounding box center [319, 256] width 139 height 32
drag, startPoint x: 491, startPoint y: 276, endPoint x: 505, endPoint y: 59, distance: 217.3
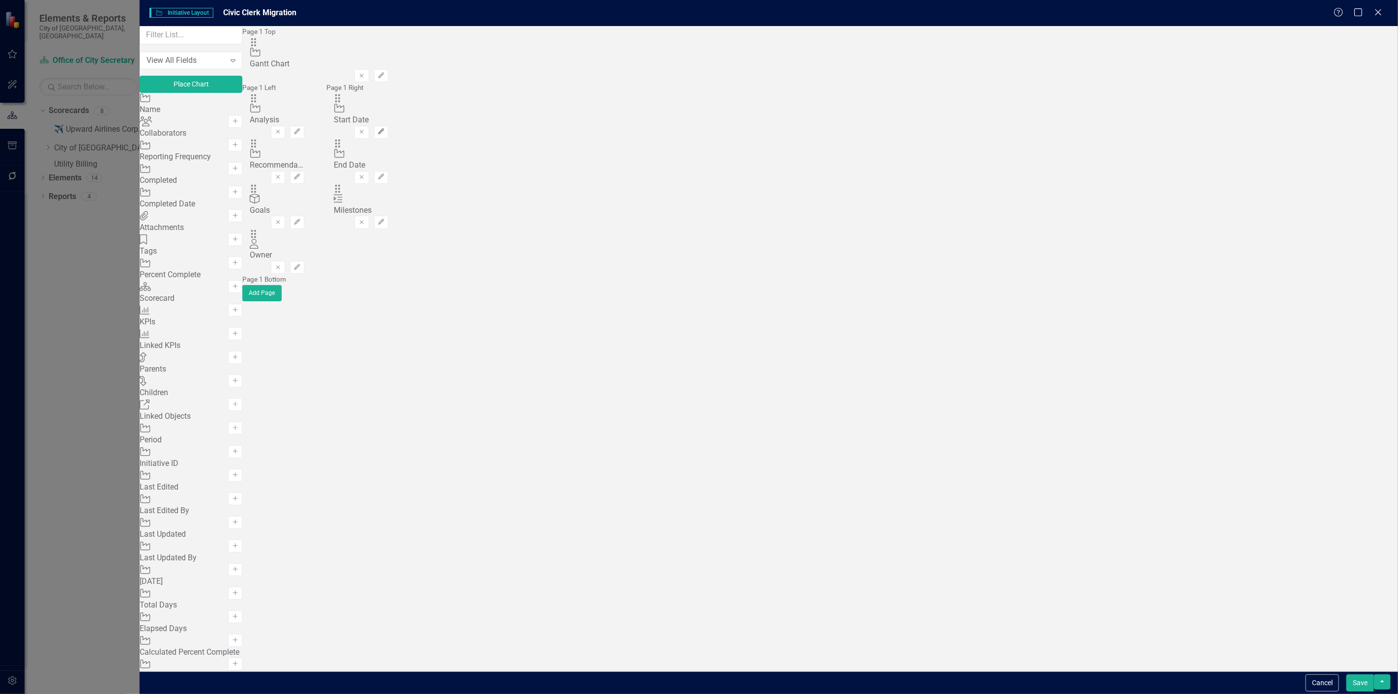
click at [388, 129] on button "Edit" at bounding box center [381, 132] width 14 height 13
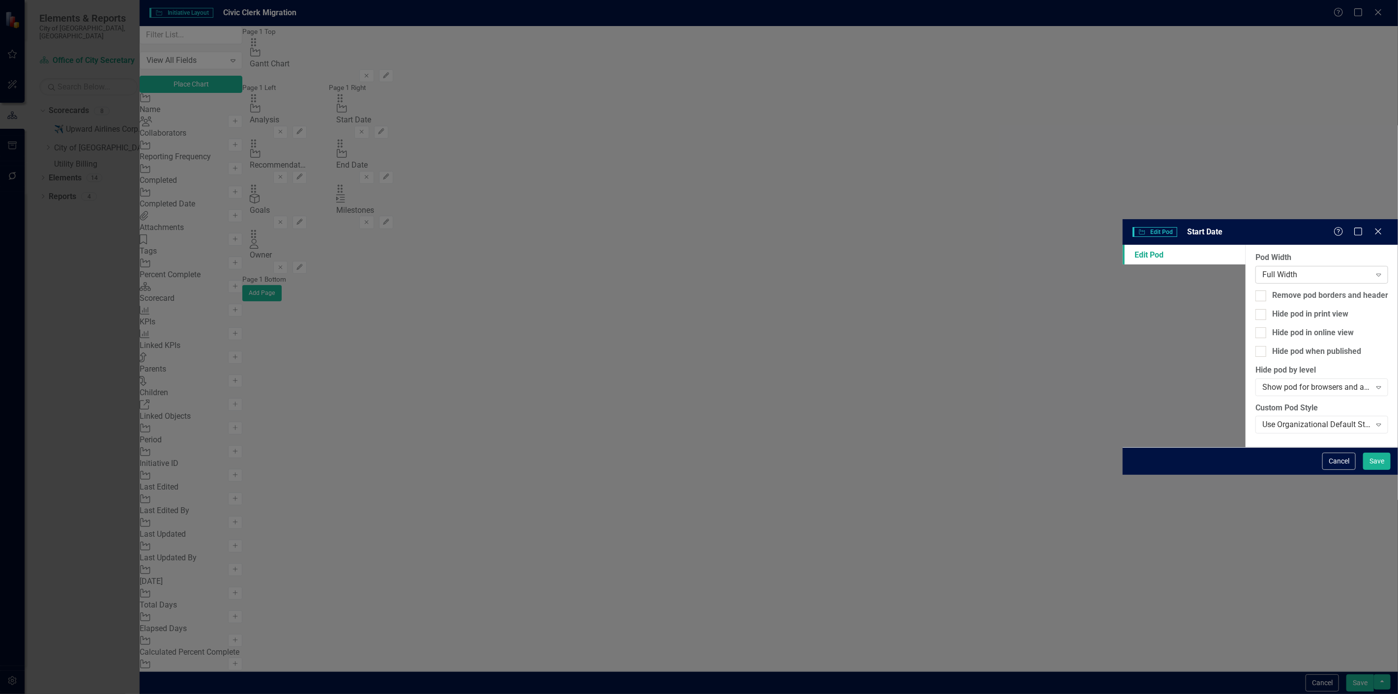
click at [1255, 266] on div "Full Width Expand" at bounding box center [1321, 275] width 133 height 18
click at [1387, 470] on button "Save" at bounding box center [1377, 461] width 28 height 17
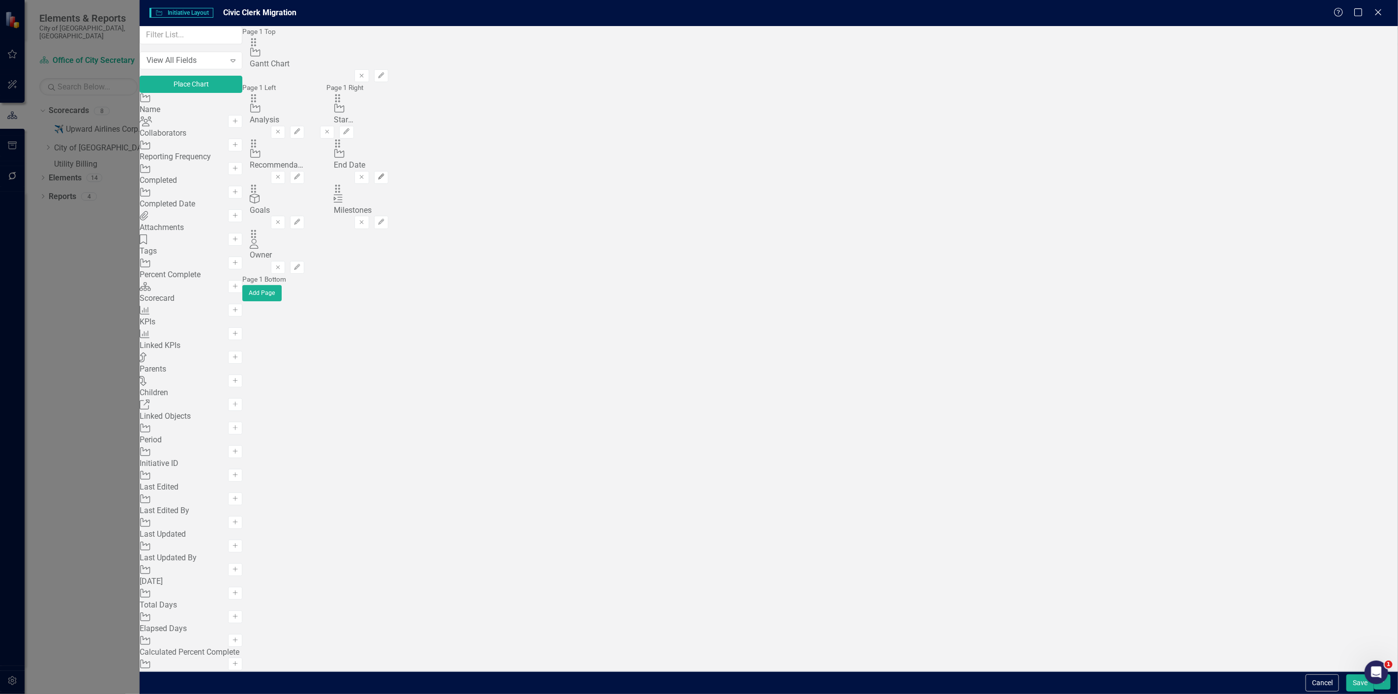
click at [388, 171] on button "Edit" at bounding box center [381, 177] width 14 height 13
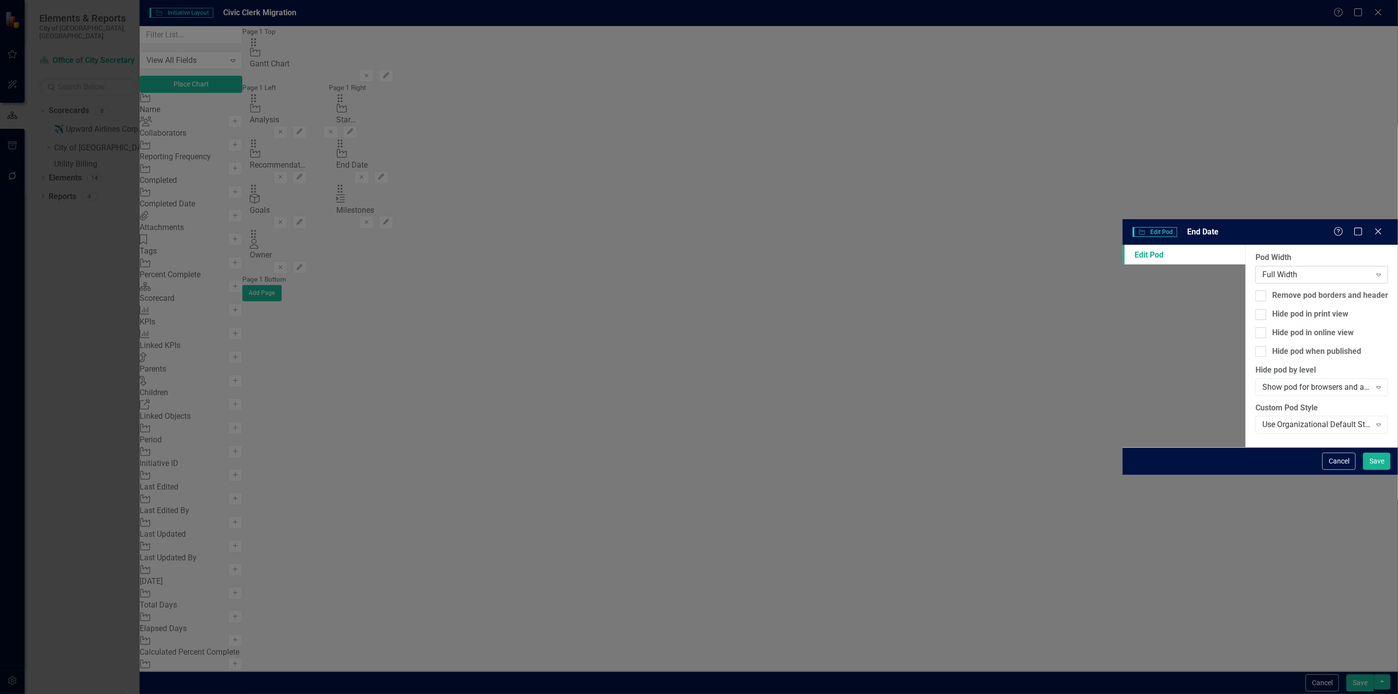
click at [1262, 269] on div "Full Width" at bounding box center [1316, 274] width 109 height 11
click at [1373, 470] on button "Save" at bounding box center [1377, 461] width 28 height 17
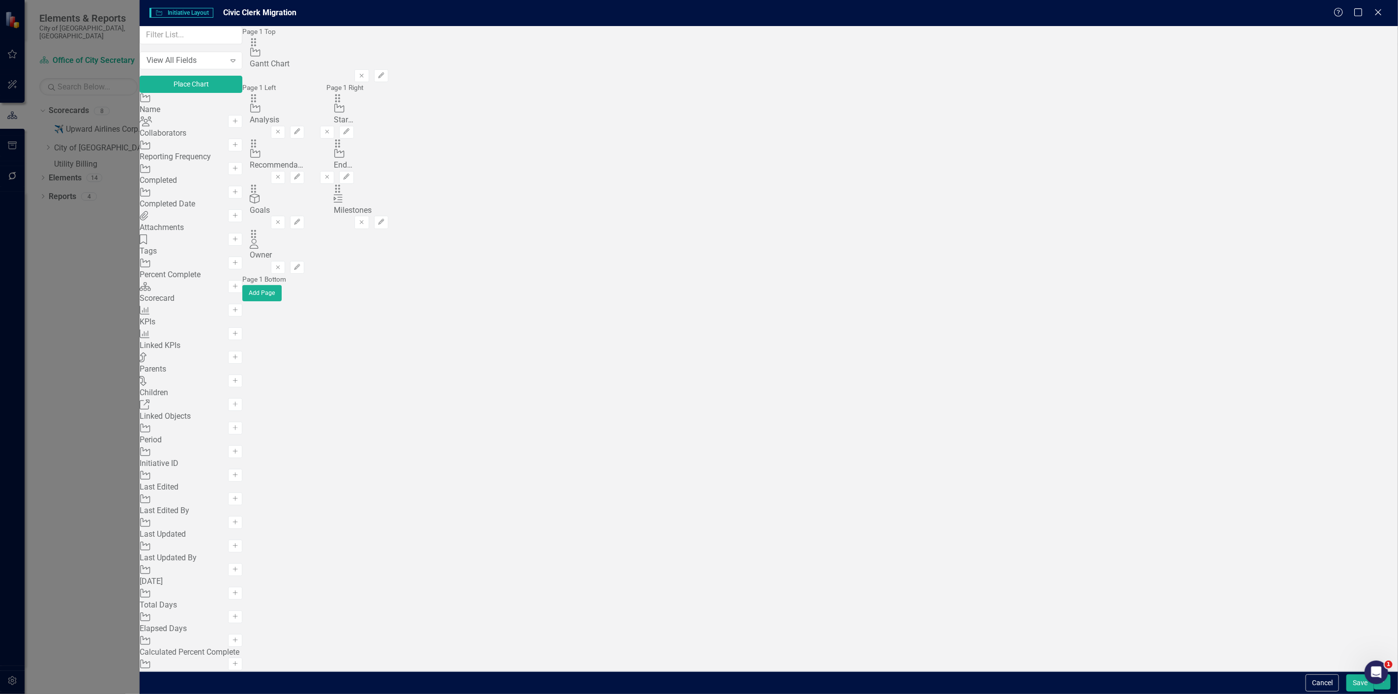
drag, startPoint x: 480, startPoint y: 187, endPoint x: 695, endPoint y: 178, distance: 215.0
click at [403, 150] on div "Page 1 Left Drag Initiative Analysis Remove Edit Drag Initiative Recommendation…" at bounding box center [319, 178] width 168 height 192
drag, startPoint x: 488, startPoint y: 155, endPoint x: 1049, endPoint y: 131, distance: 561.8
click at [242, 199] on button "Add" at bounding box center [235, 192] width 14 height 13
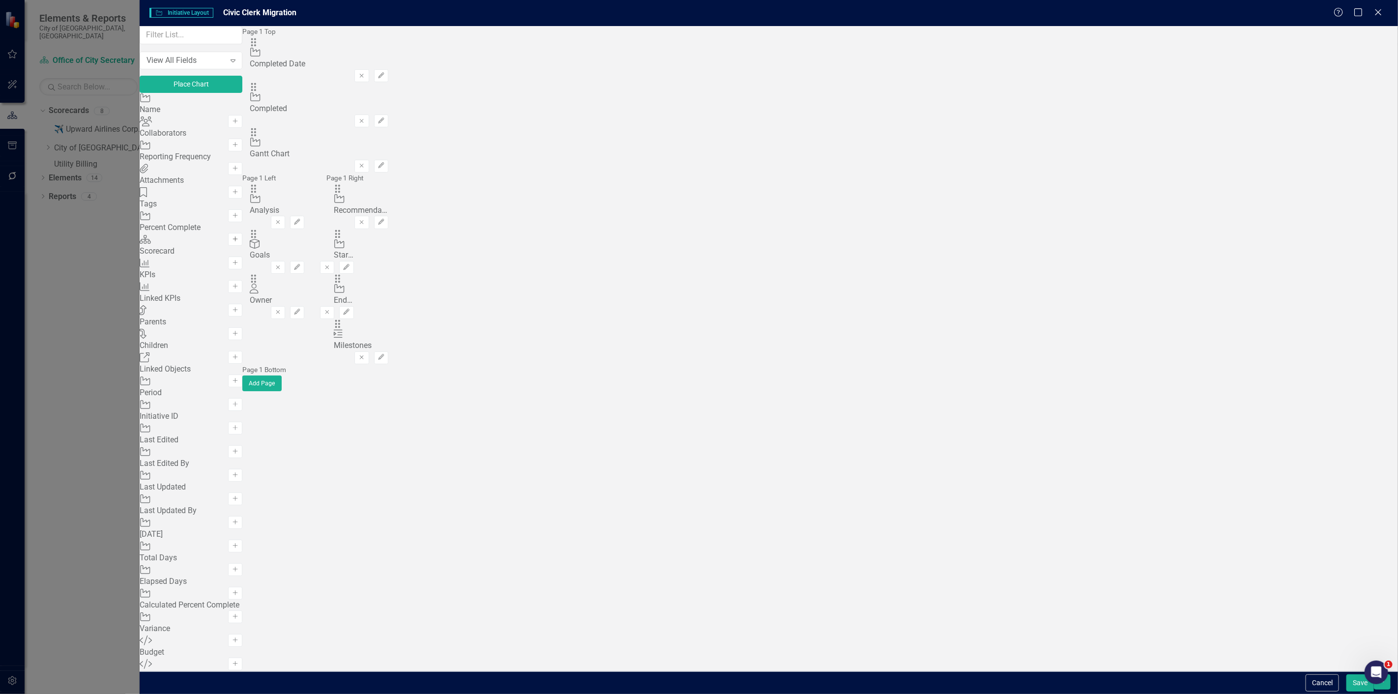
click at [242, 246] on button "Add" at bounding box center [235, 239] width 14 height 13
click at [239, 219] on icon "Add" at bounding box center [235, 216] width 7 height 6
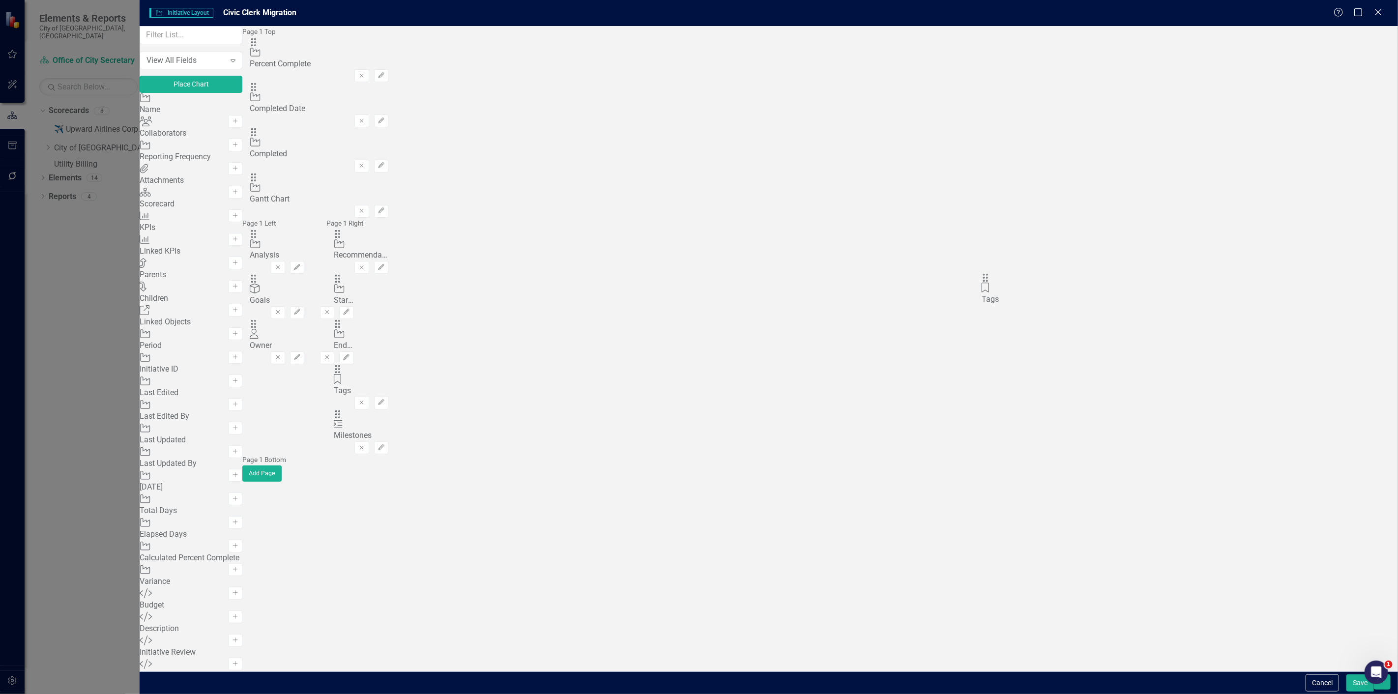
drag, startPoint x: 485, startPoint y: 68, endPoint x: 1000, endPoint y: 287, distance: 559.8
drag, startPoint x: 490, startPoint y: 67, endPoint x: 483, endPoint y: 233, distance: 166.3
drag, startPoint x: 489, startPoint y: 67, endPoint x: 513, endPoint y: 205, distance: 140.2
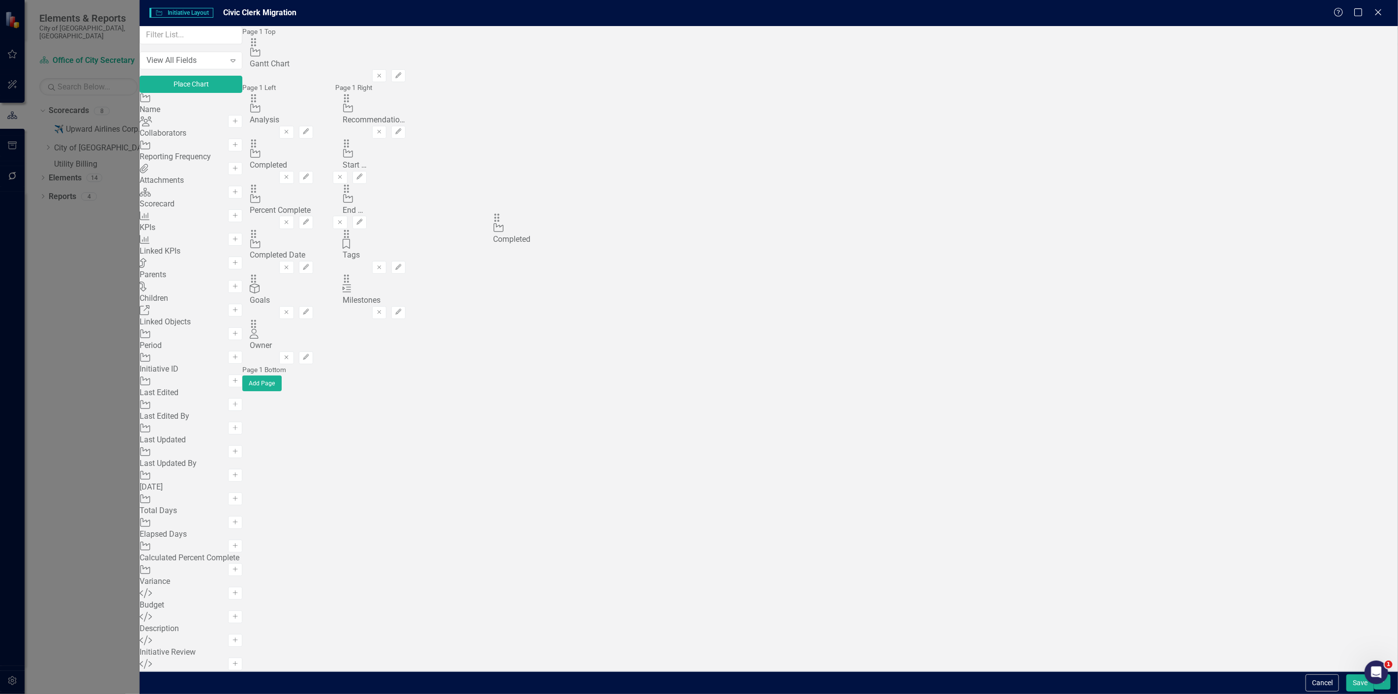
drag, startPoint x: 483, startPoint y: 65, endPoint x: 509, endPoint y: 225, distance: 161.9
click at [313, 158] on div "Drag Initiative Percent Complete Remove Edit" at bounding box center [281, 161] width 63 height 45
click at [313, 171] on button "Edit" at bounding box center [306, 177] width 14 height 13
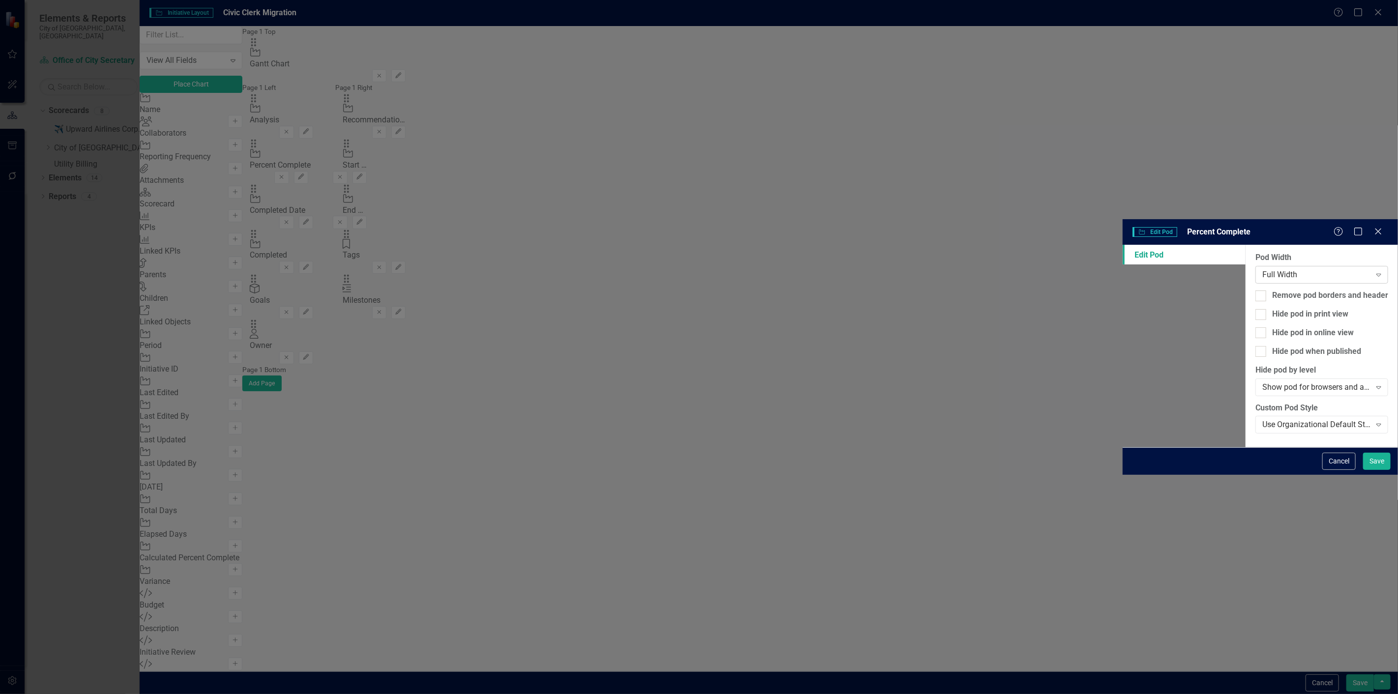
click at [1262, 269] on div "Full Width" at bounding box center [1316, 274] width 109 height 11
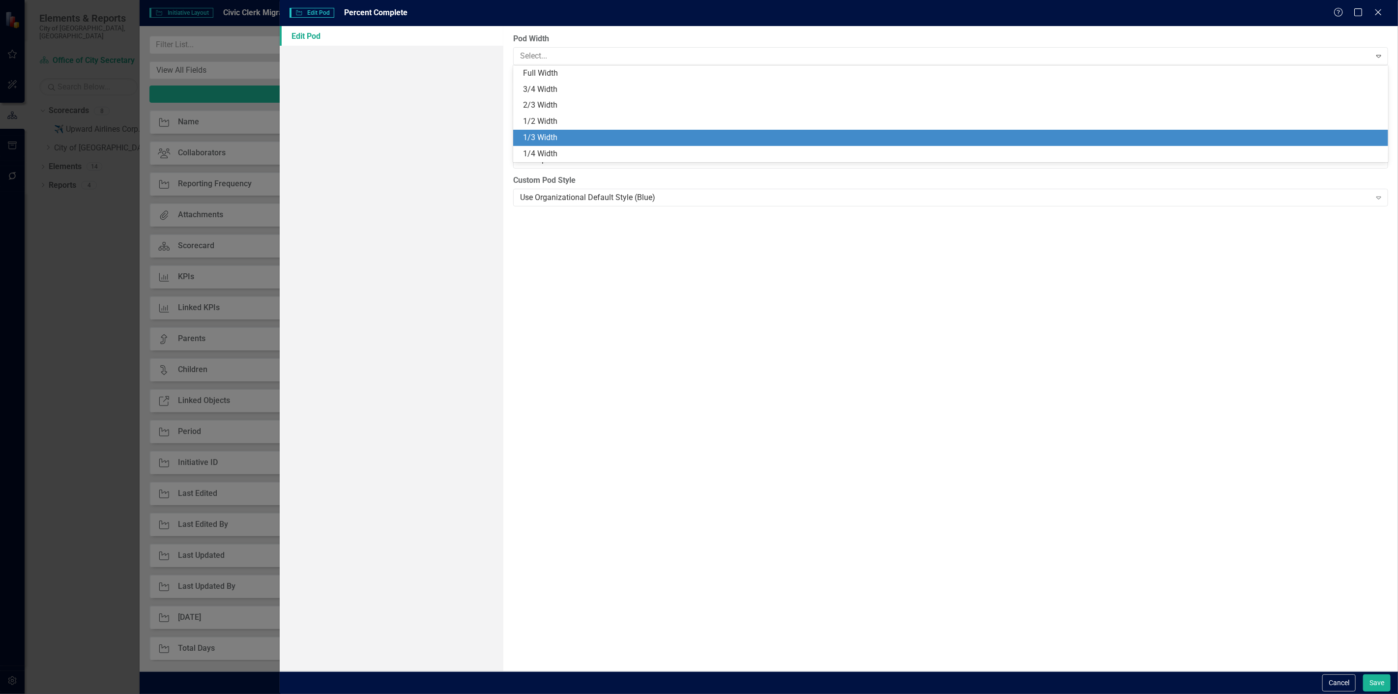
click at [603, 140] on div "1/3 Width" at bounding box center [952, 137] width 859 height 11
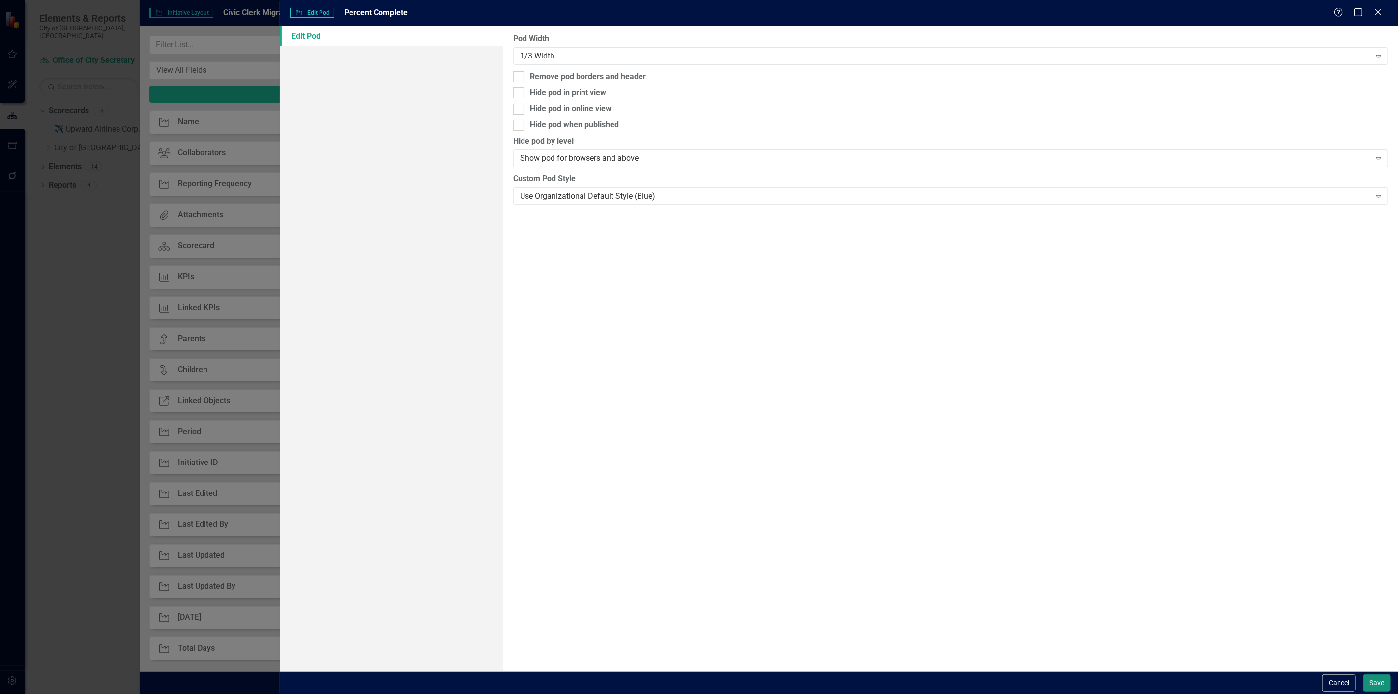
click at [1379, 675] on button "Save" at bounding box center [1377, 682] width 28 height 17
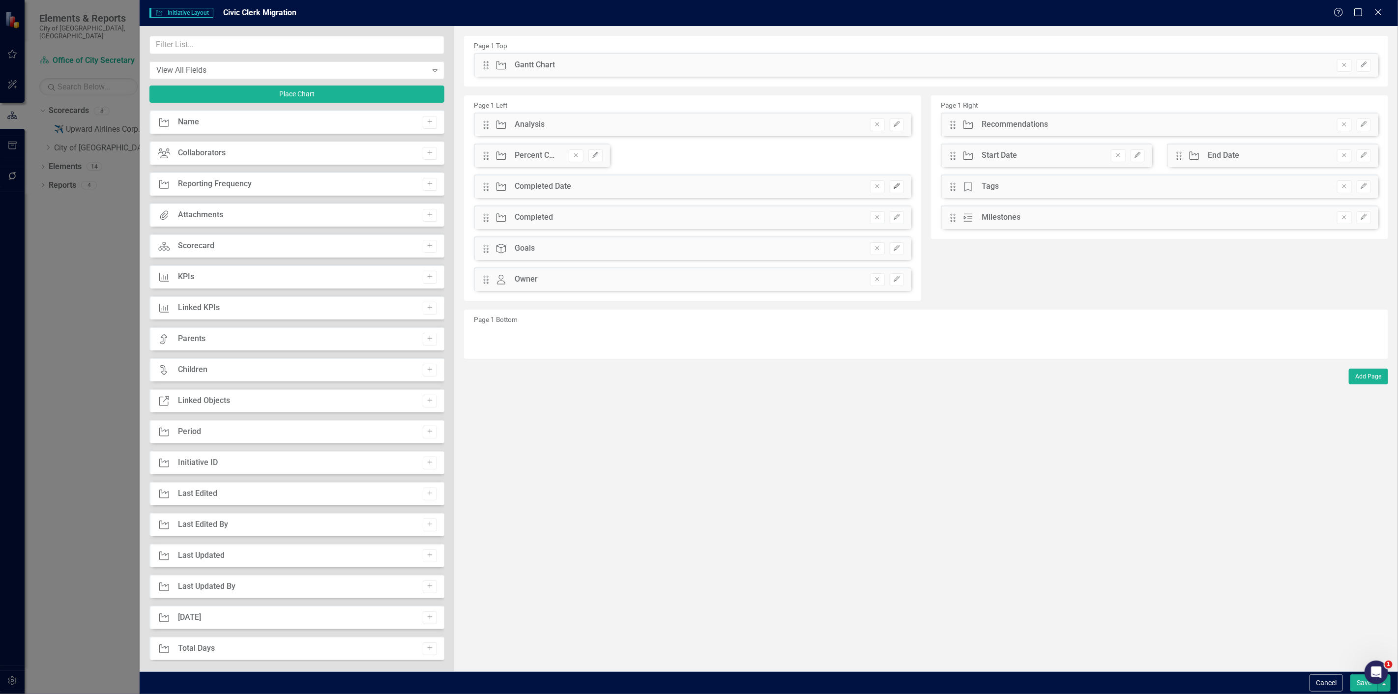
click at [896, 186] on icon "Edit" at bounding box center [896, 186] width 7 height 6
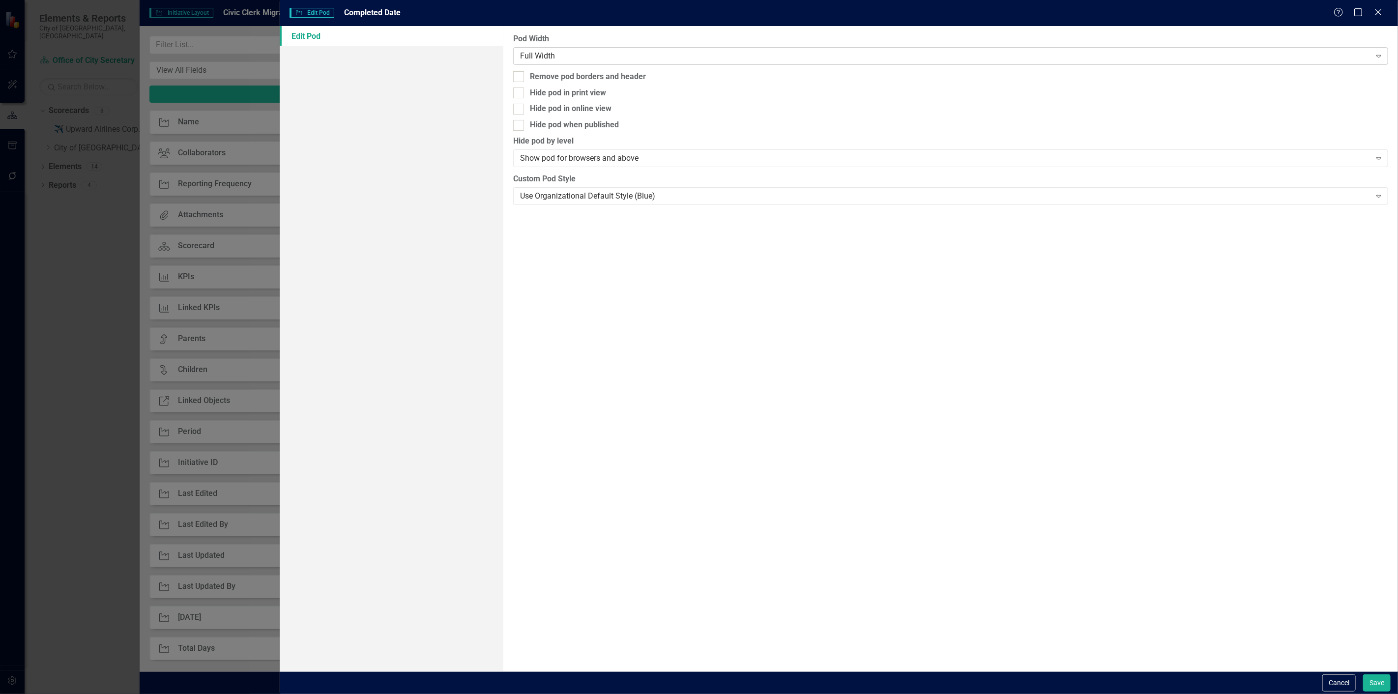
click at [533, 58] on div "Full Width" at bounding box center [945, 55] width 851 height 11
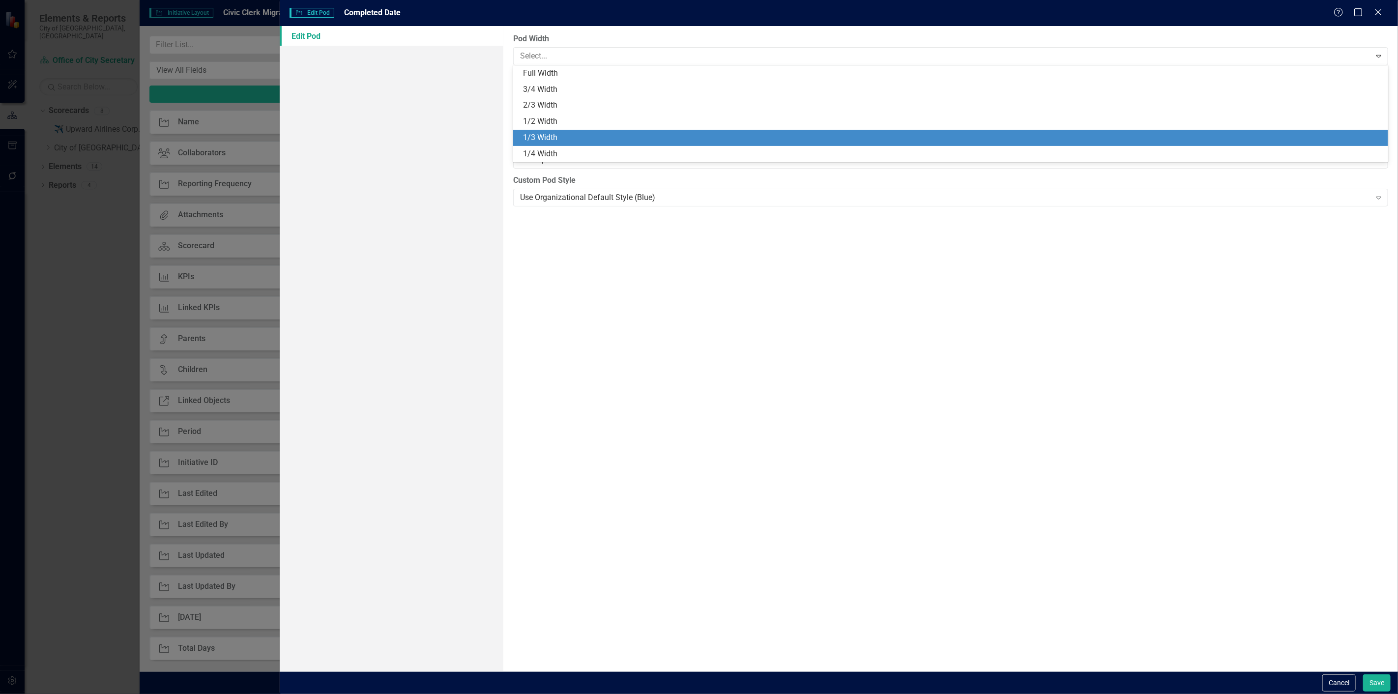
click at [523, 141] on div "1/3 Width" at bounding box center [952, 137] width 859 height 11
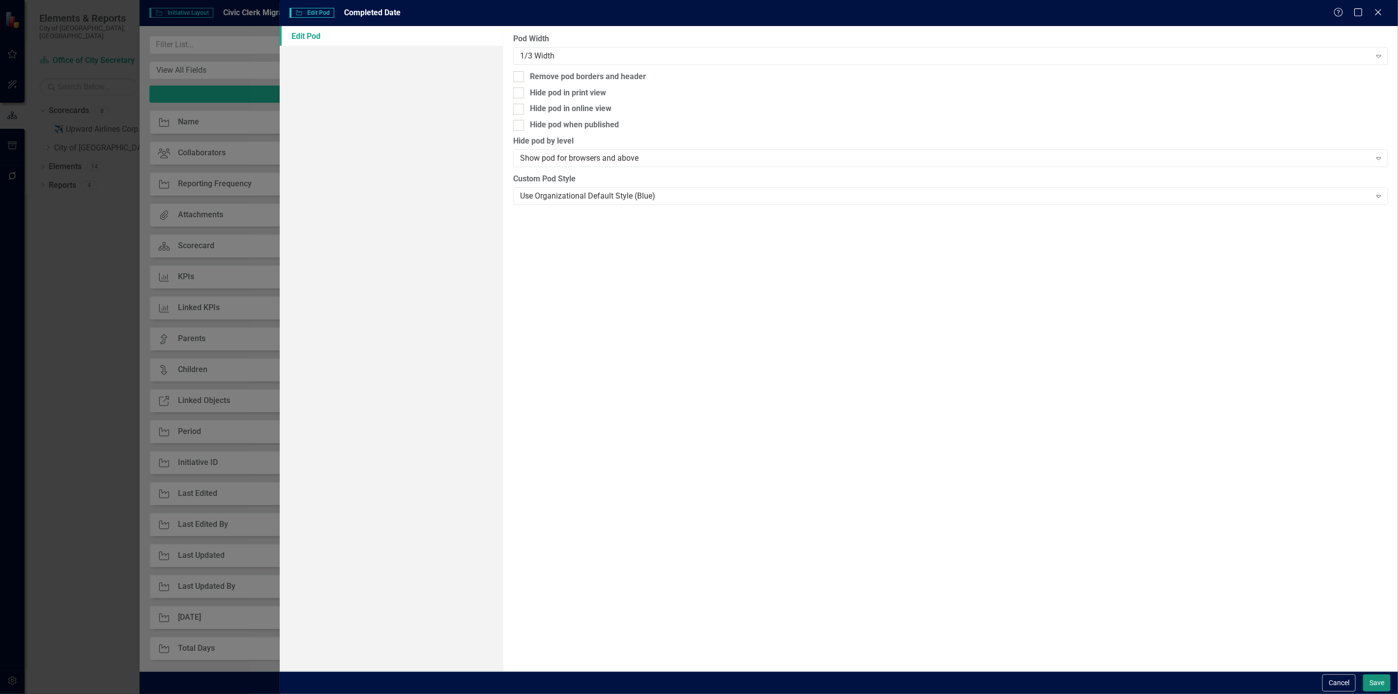
click at [1383, 688] on button "Save" at bounding box center [1377, 682] width 28 height 17
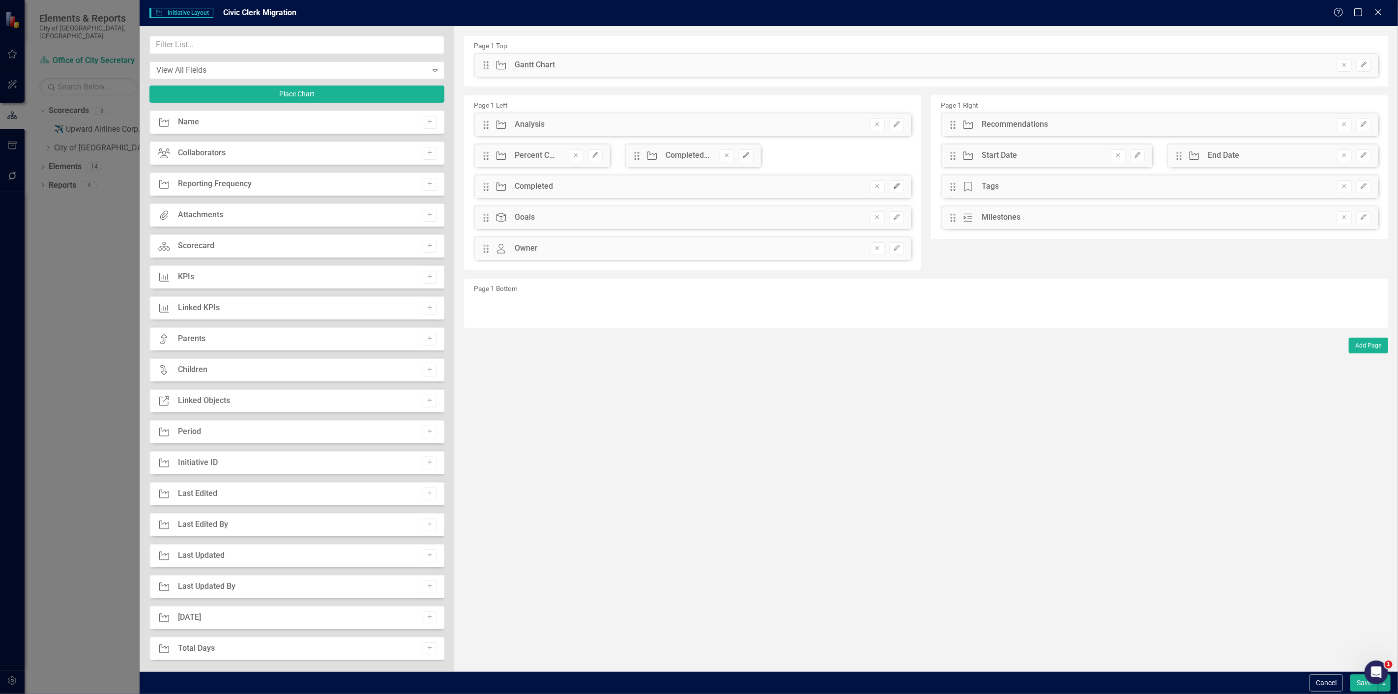
click at [901, 188] on button "Edit" at bounding box center [897, 186] width 14 height 13
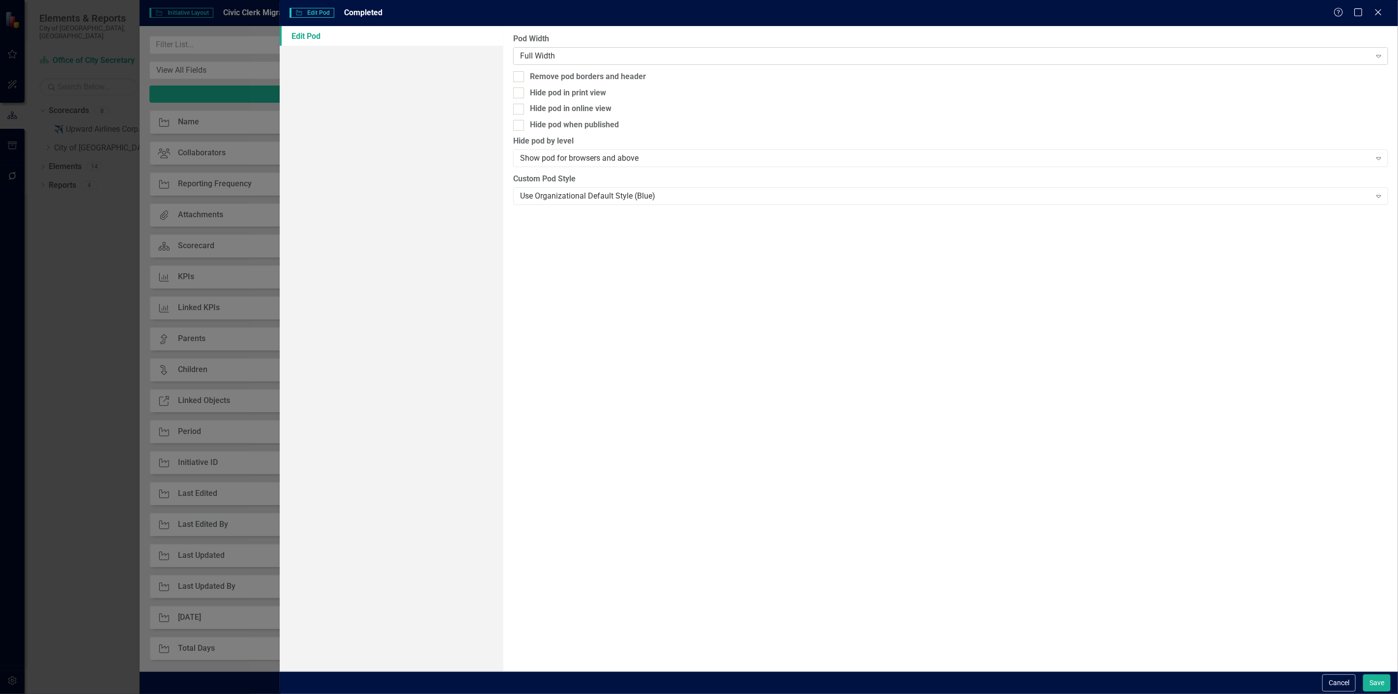
click at [608, 48] on div "Full Width Expand" at bounding box center [950, 56] width 875 height 18
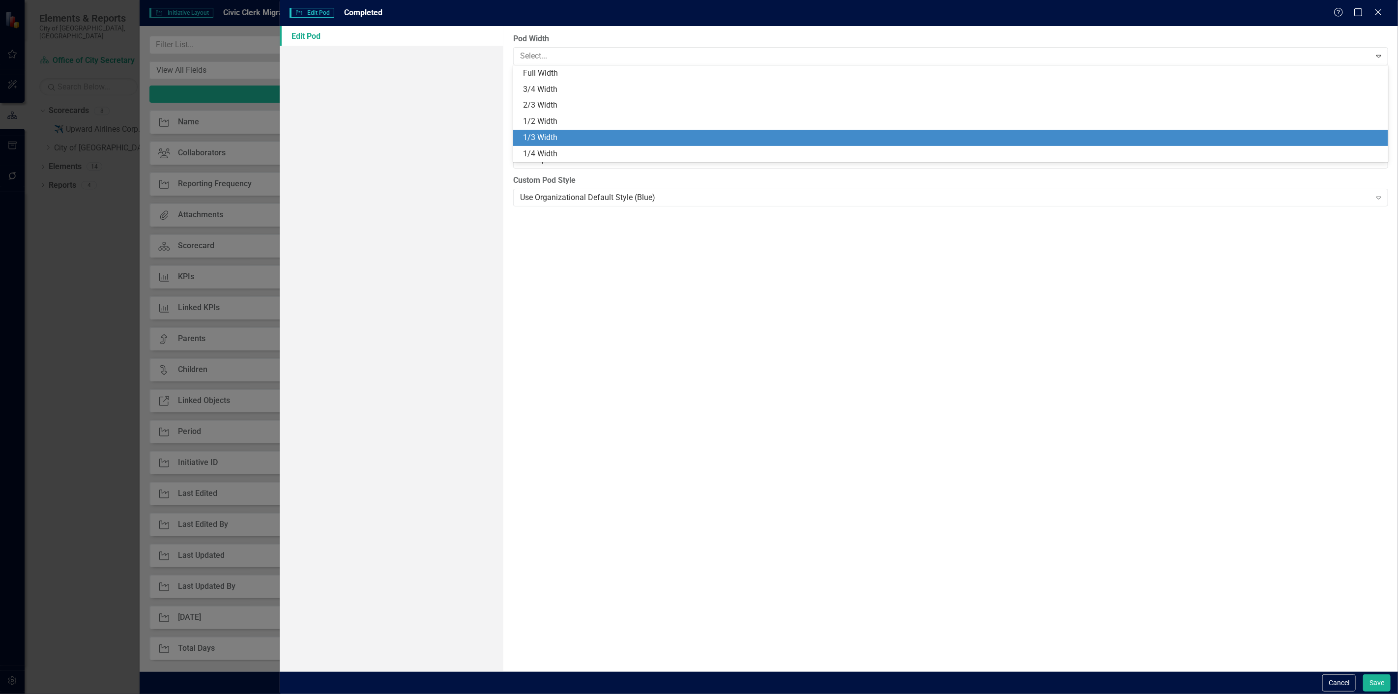
click at [563, 130] on div "1/3 Width" at bounding box center [950, 138] width 875 height 16
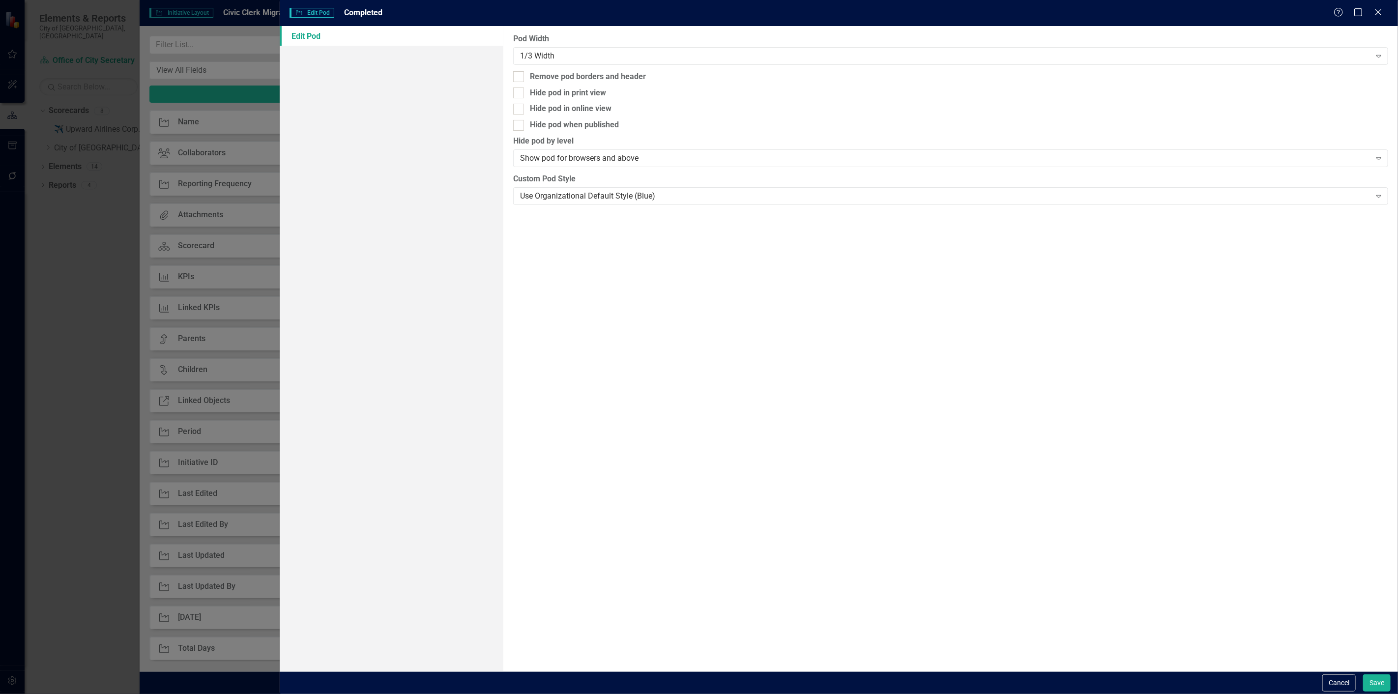
click at [1379, 673] on div "Cancel Save" at bounding box center [839, 682] width 1118 height 23
drag, startPoint x: 1372, startPoint y: 673, endPoint x: 1375, endPoint y: 681, distance: 8.2
click at [1372, 675] on div "Cancel Save" at bounding box center [839, 682] width 1118 height 23
click at [1379, 688] on button "Save" at bounding box center [1377, 682] width 28 height 17
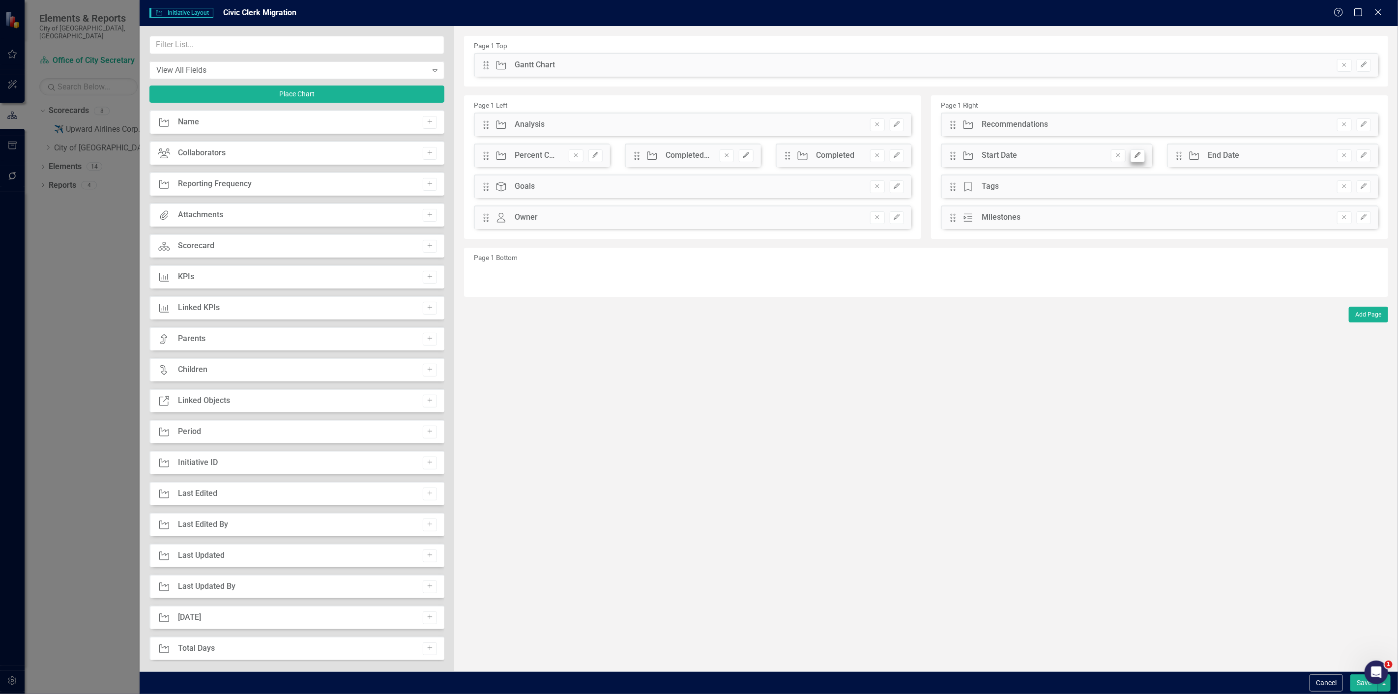
click at [1138, 163] on div "Drag Initiative Start Date Remove Edit" at bounding box center [1046, 156] width 211 height 24
click at [1139, 161] on button "Edit" at bounding box center [1138, 155] width 14 height 13
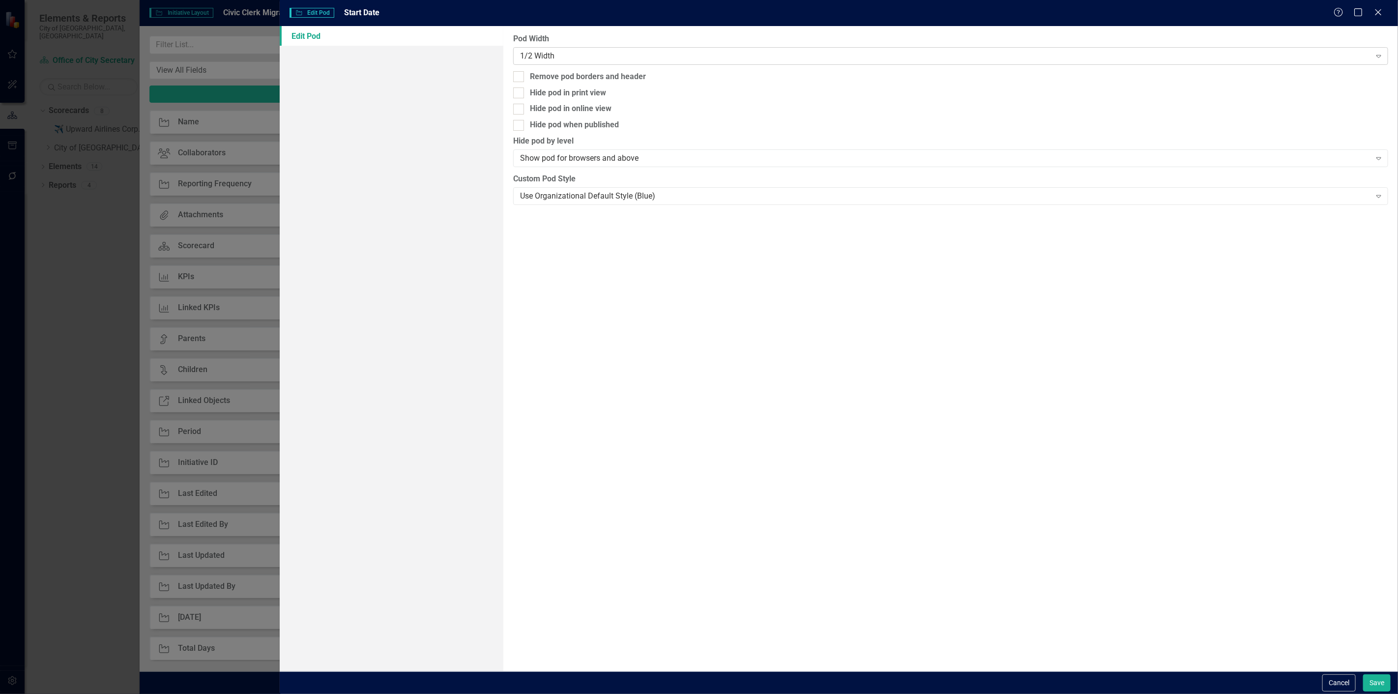
click at [692, 53] on div "1/2 Width" at bounding box center [945, 55] width 851 height 11
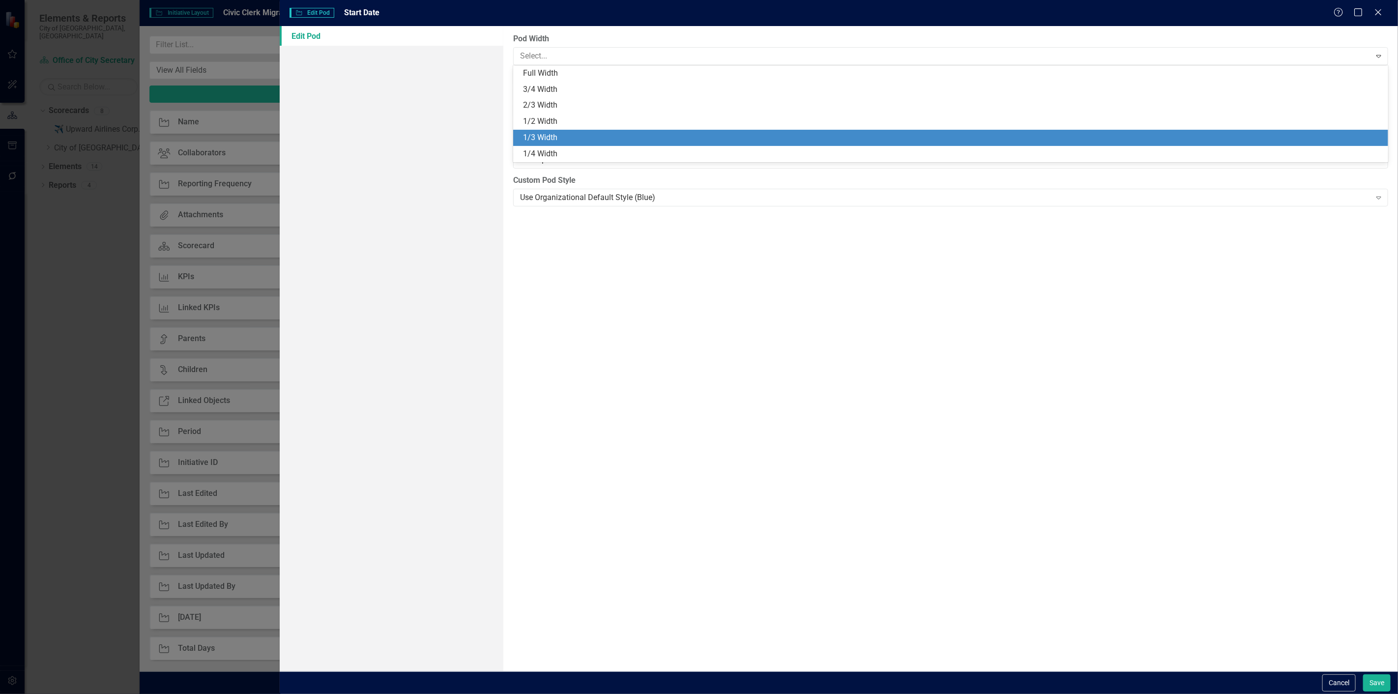
click at [586, 140] on div "1/3 Width" at bounding box center [952, 137] width 859 height 11
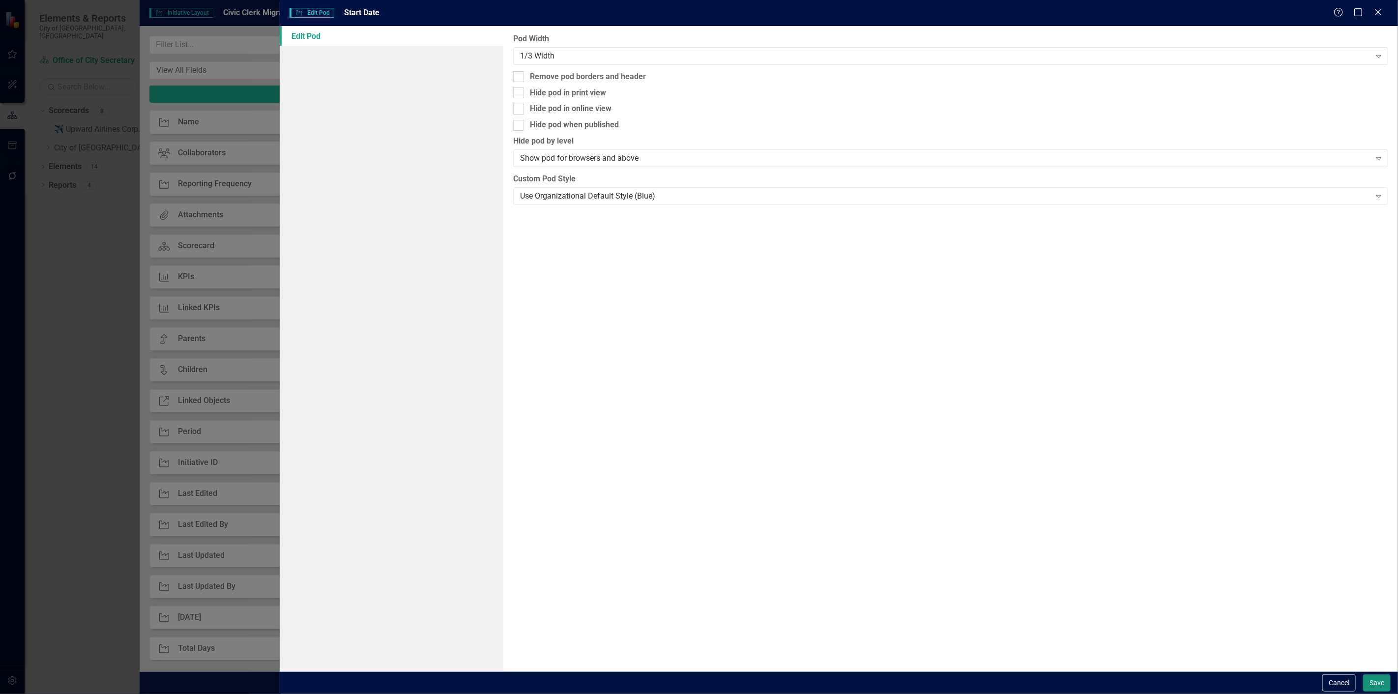
click at [1379, 684] on button "Save" at bounding box center [1377, 682] width 28 height 17
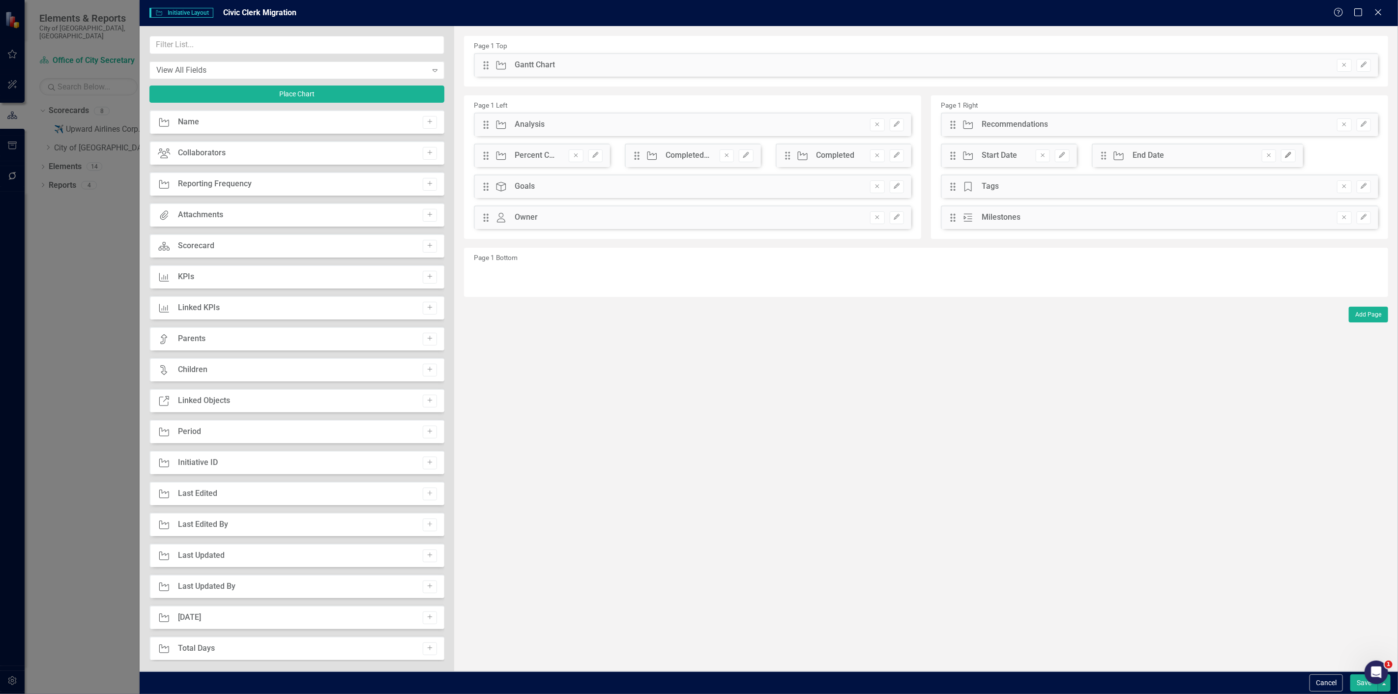
click at [1287, 151] on button "Edit" at bounding box center [1288, 155] width 14 height 13
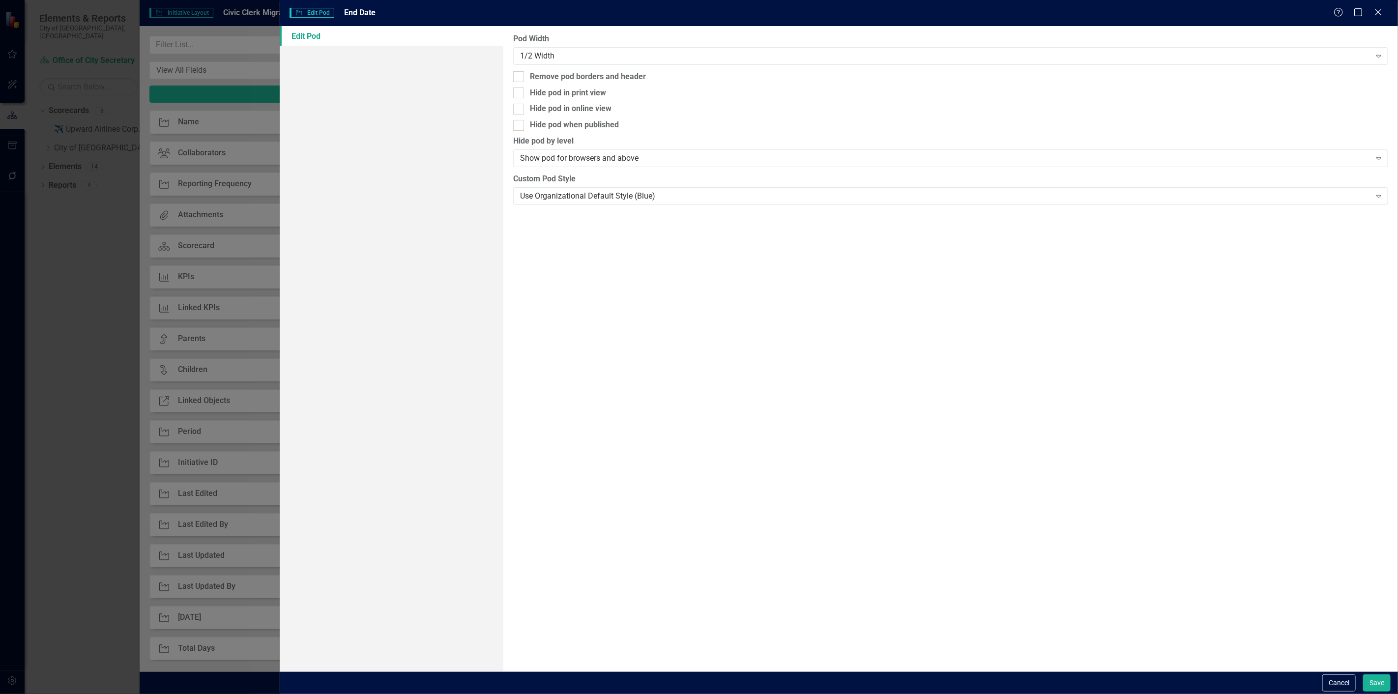
click at [587, 66] on div "Pod Width 1/2 Width Expand Remove pod borders and header Hide pod in print view…" at bounding box center [950, 348] width 895 height 645
click at [581, 61] on div "1/2 Width" at bounding box center [945, 55] width 851 height 11
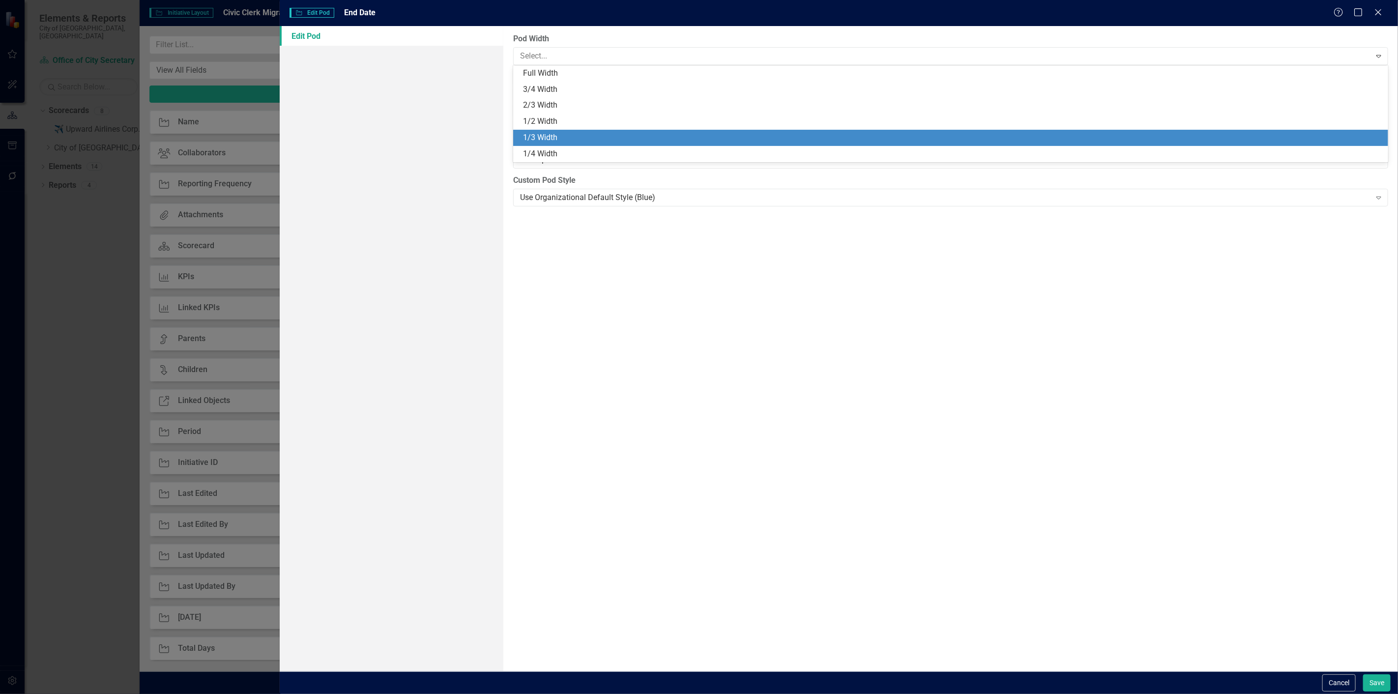
drag, startPoint x: 559, startPoint y: 133, endPoint x: 566, endPoint y: 138, distance: 8.4
click at [559, 133] on div "1/3 Width" at bounding box center [952, 137] width 859 height 11
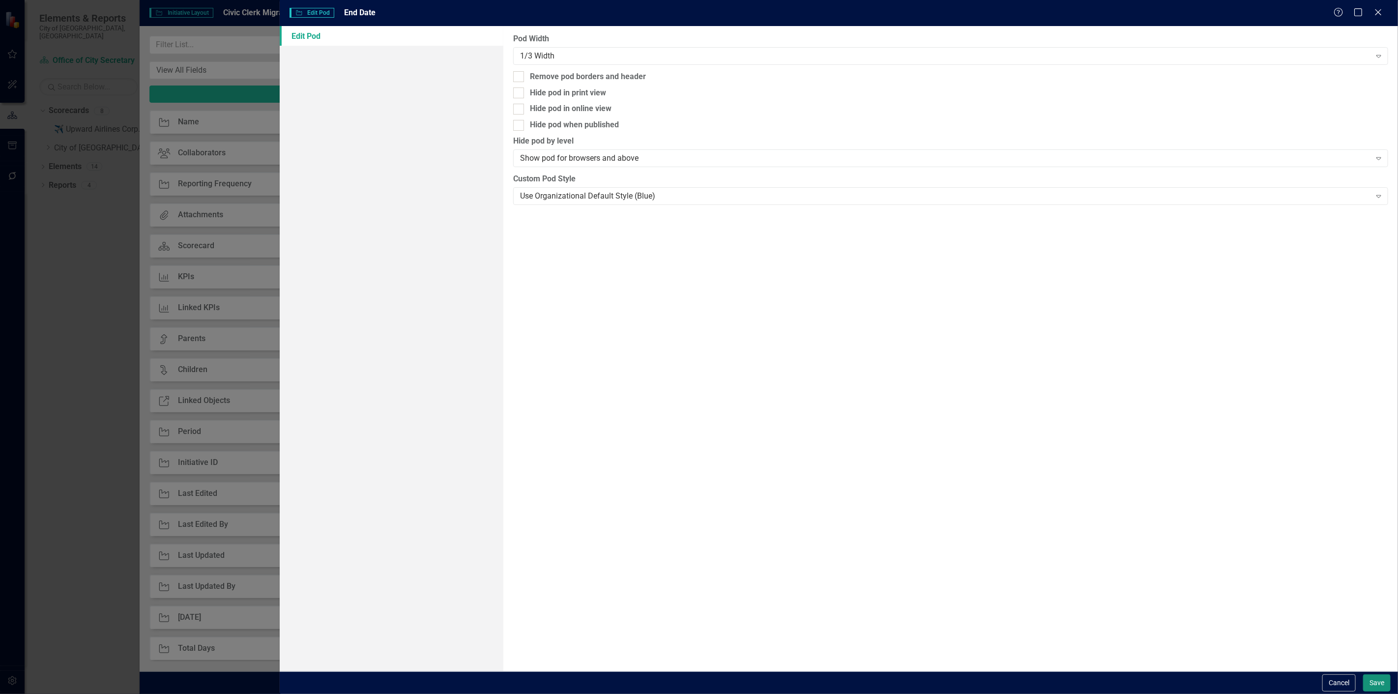
click at [1382, 681] on button "Save" at bounding box center [1377, 682] width 28 height 17
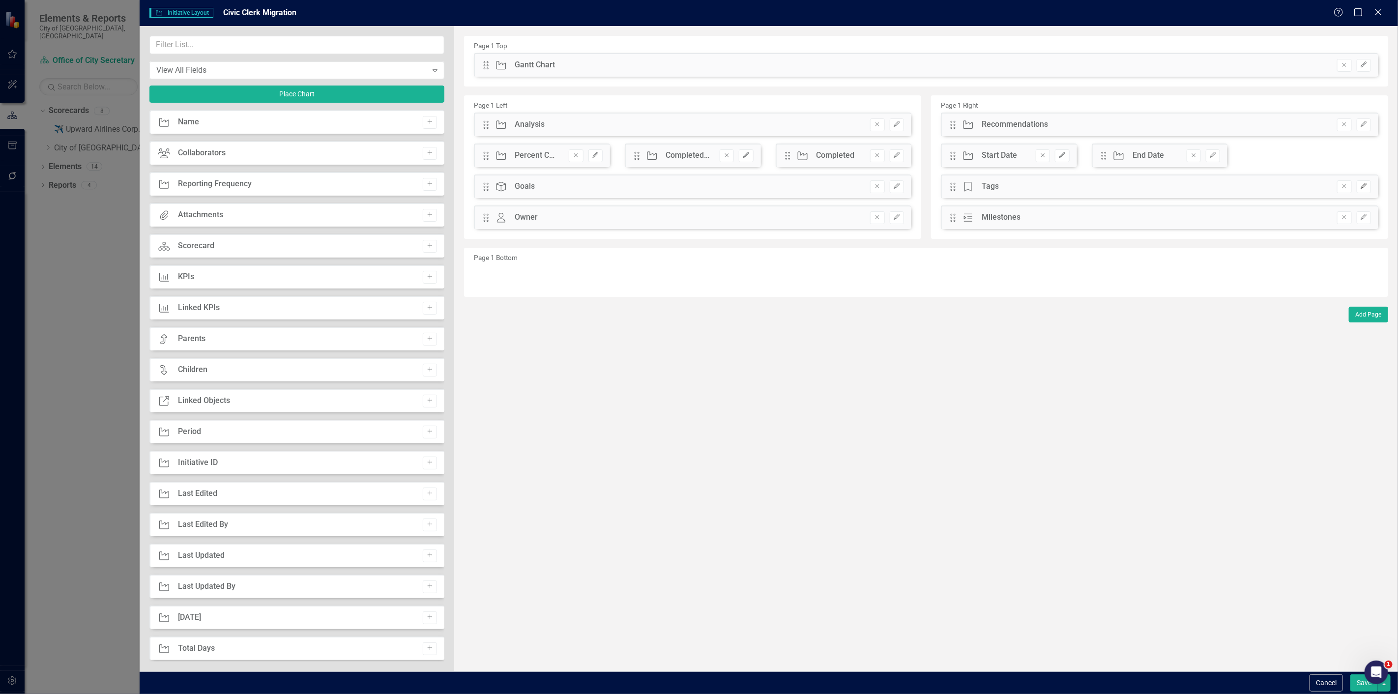
click at [1366, 188] on icon "Edit" at bounding box center [1363, 186] width 7 height 6
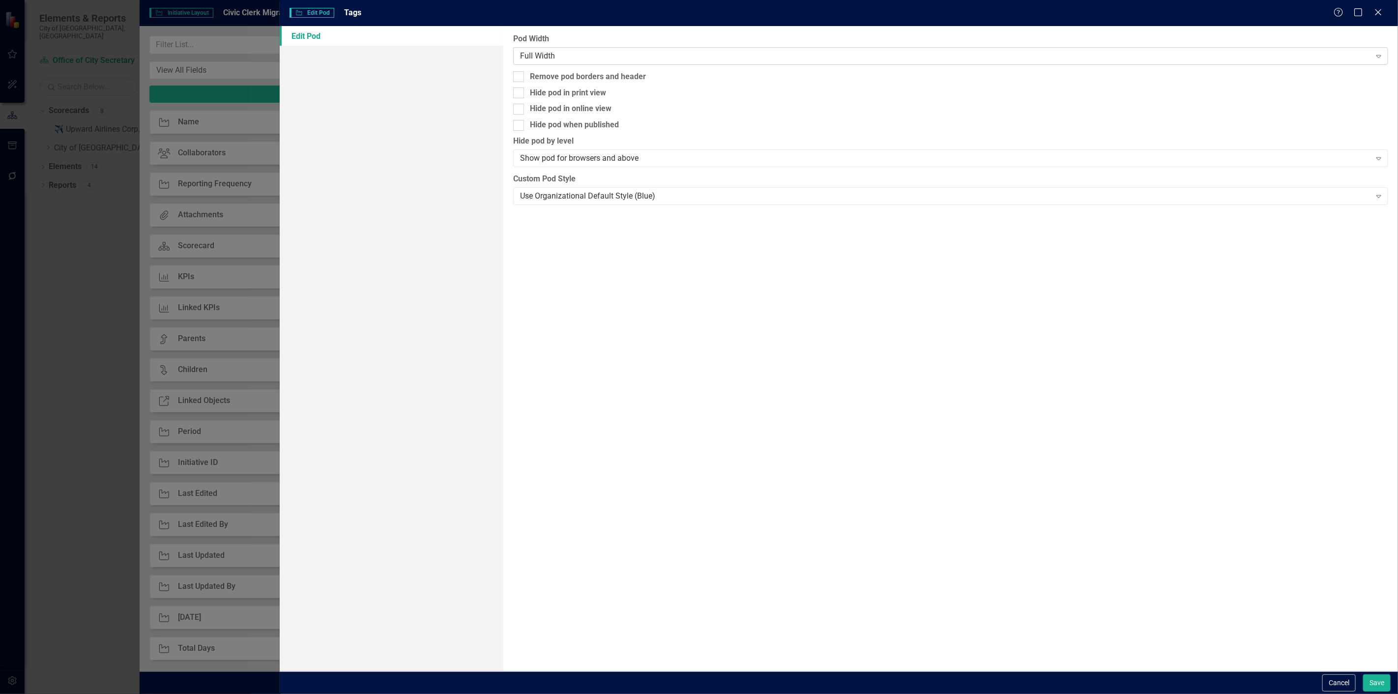
click at [631, 58] on div "Full Width" at bounding box center [945, 55] width 851 height 11
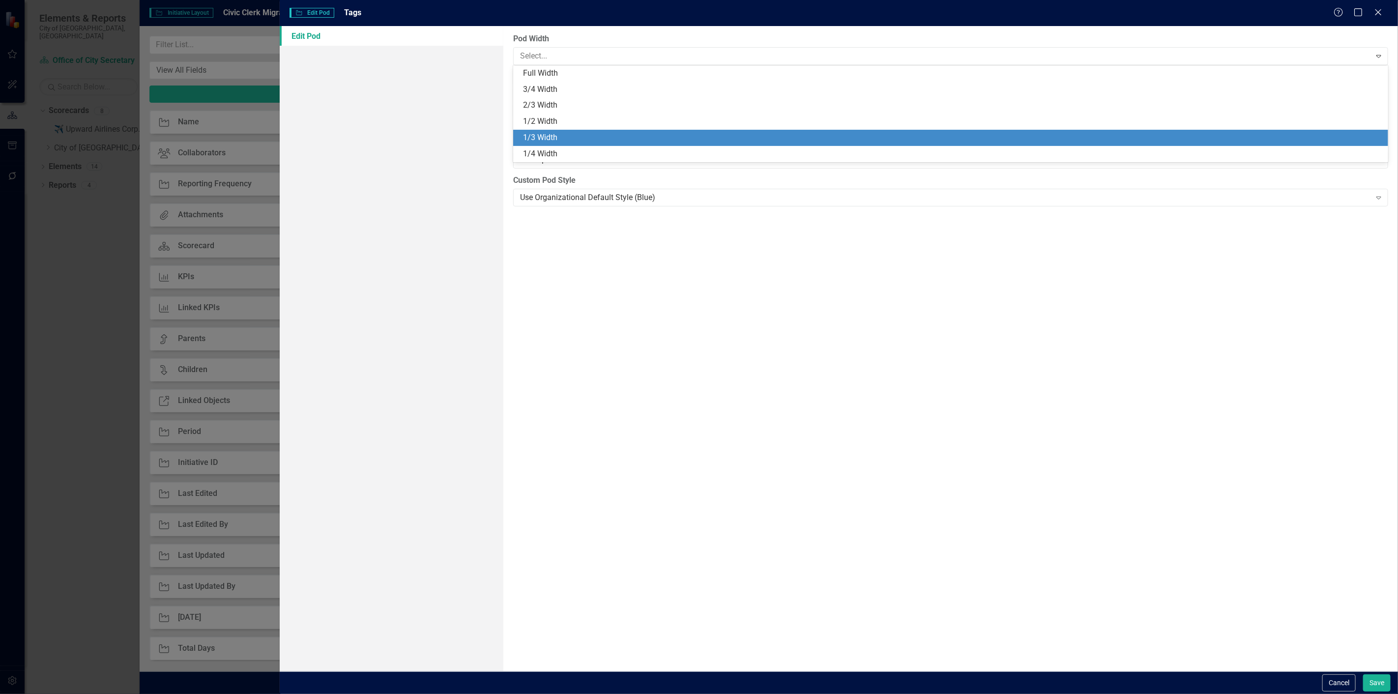
click at [562, 141] on div "1/3 Width" at bounding box center [952, 137] width 859 height 11
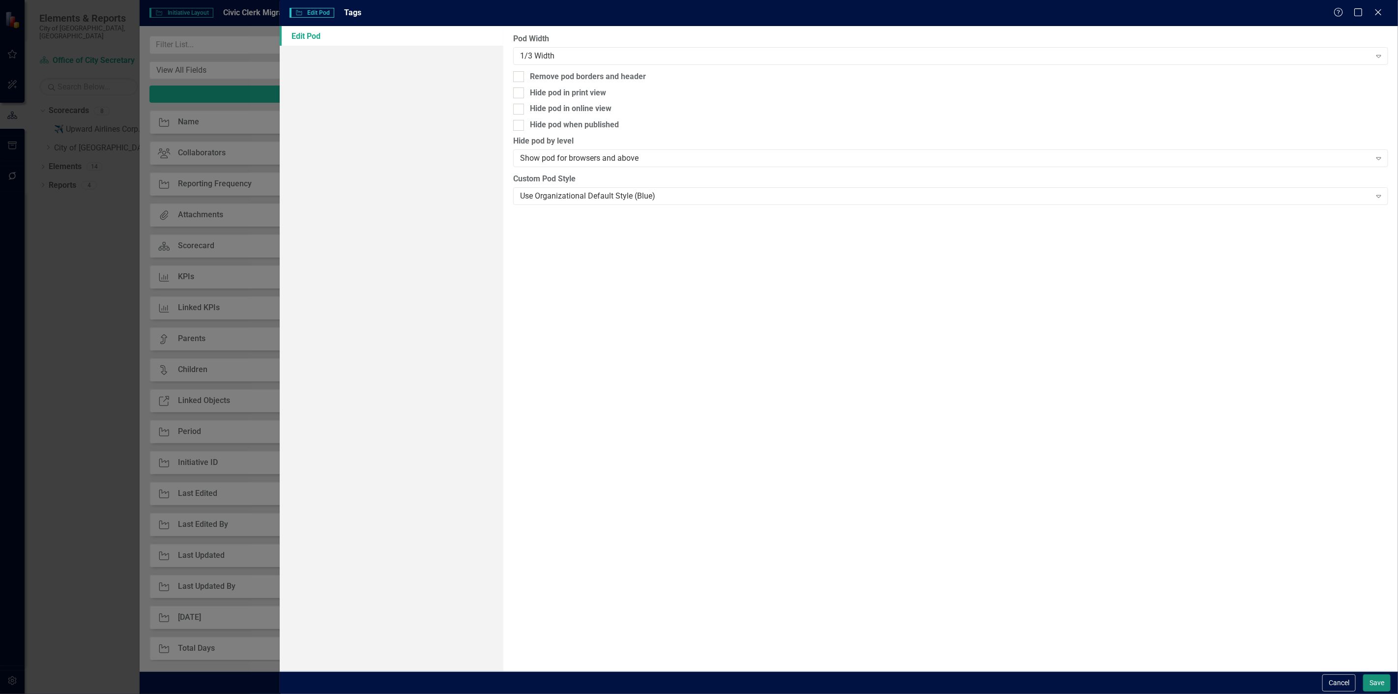
click at [1367, 685] on button "Save" at bounding box center [1377, 682] width 28 height 17
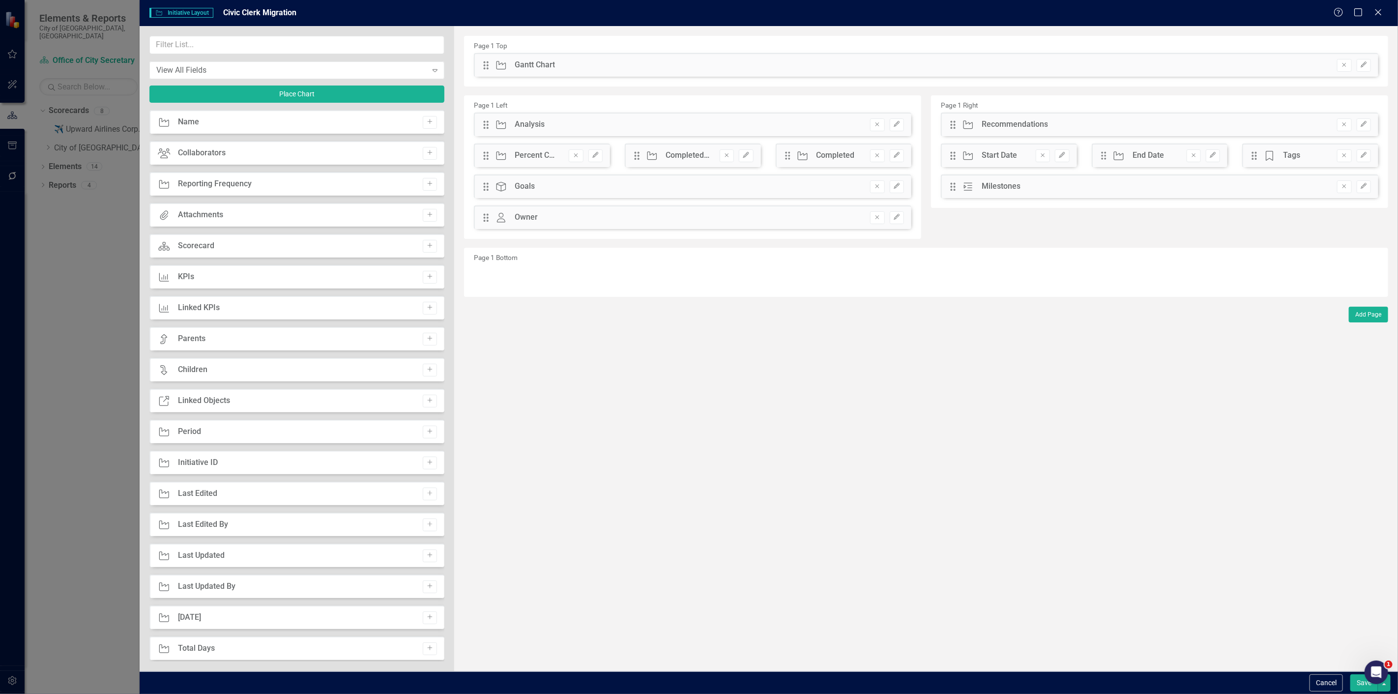
click at [773, 529] on div "The fields (or pods) that are available for you to include on the detail page a…" at bounding box center [926, 348] width 944 height 645
click at [1354, 682] on button "Save" at bounding box center [1364, 682] width 28 height 17
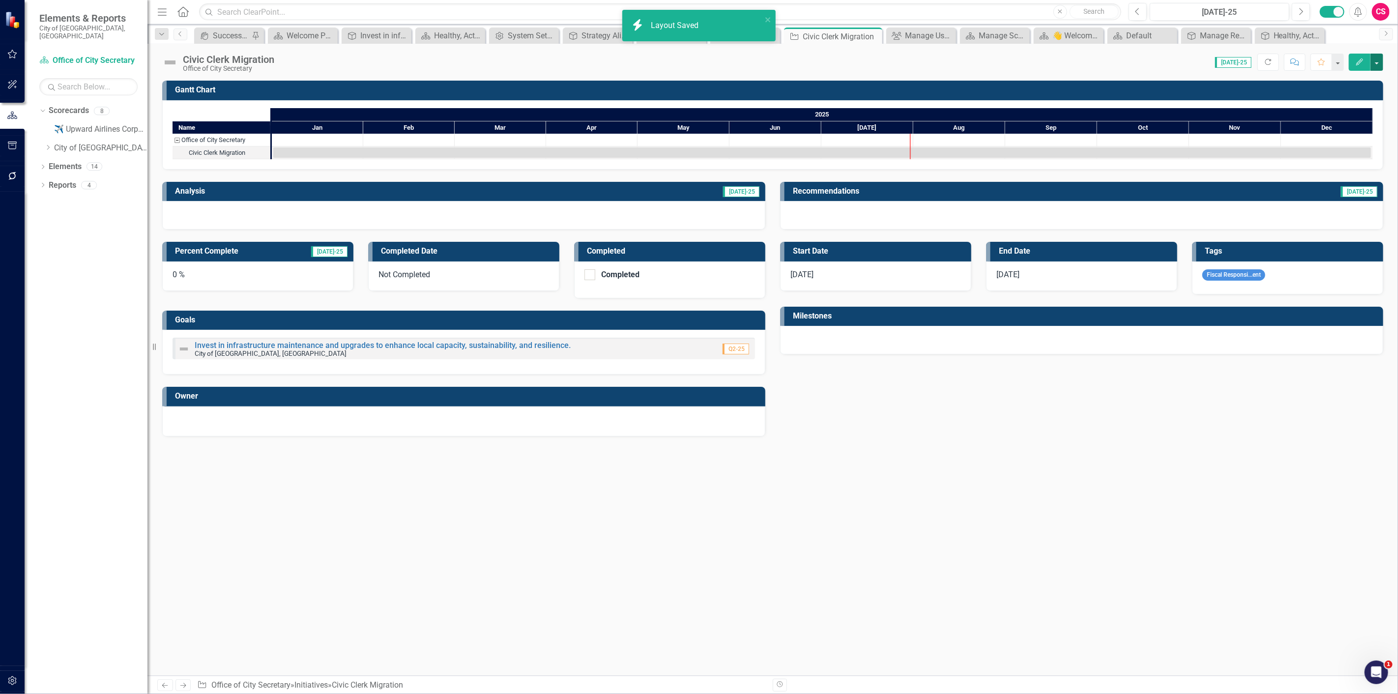
click at [1376, 59] on button "button" at bounding box center [1376, 62] width 13 height 17
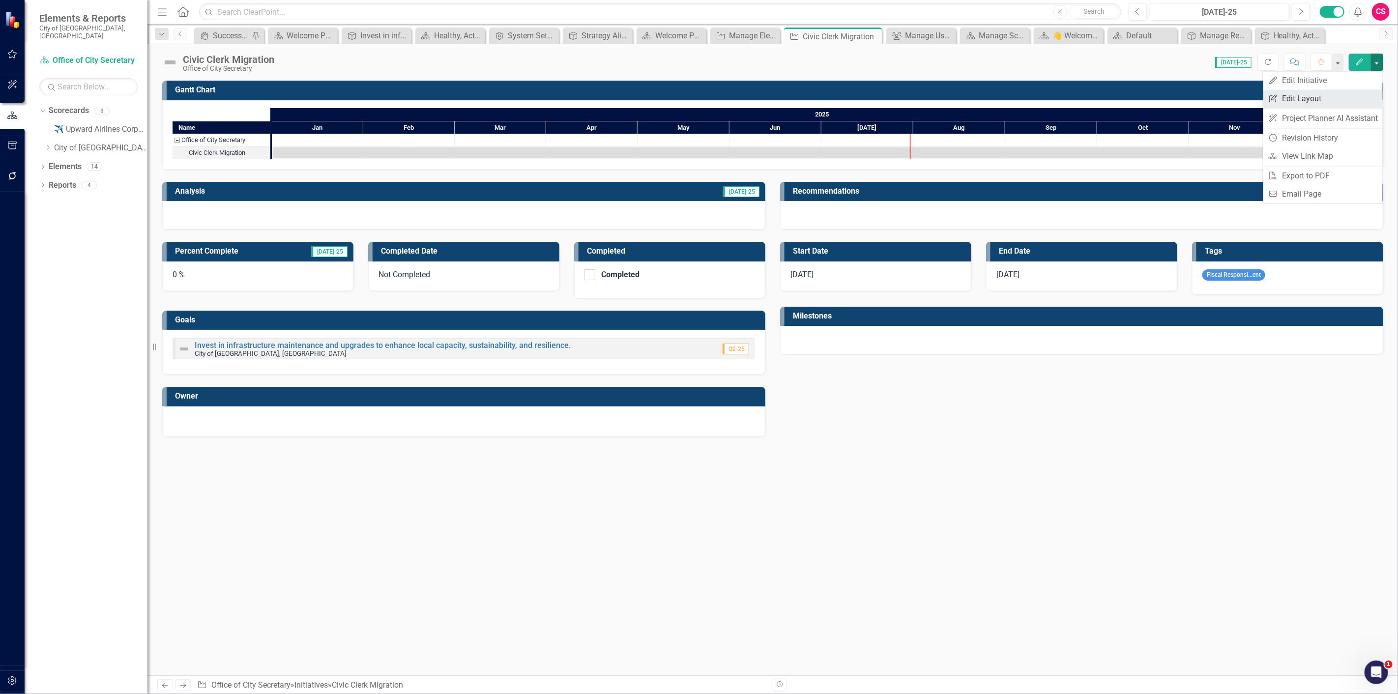
click at [1346, 91] on link "Edit Report Edit Layout" at bounding box center [1322, 98] width 119 height 18
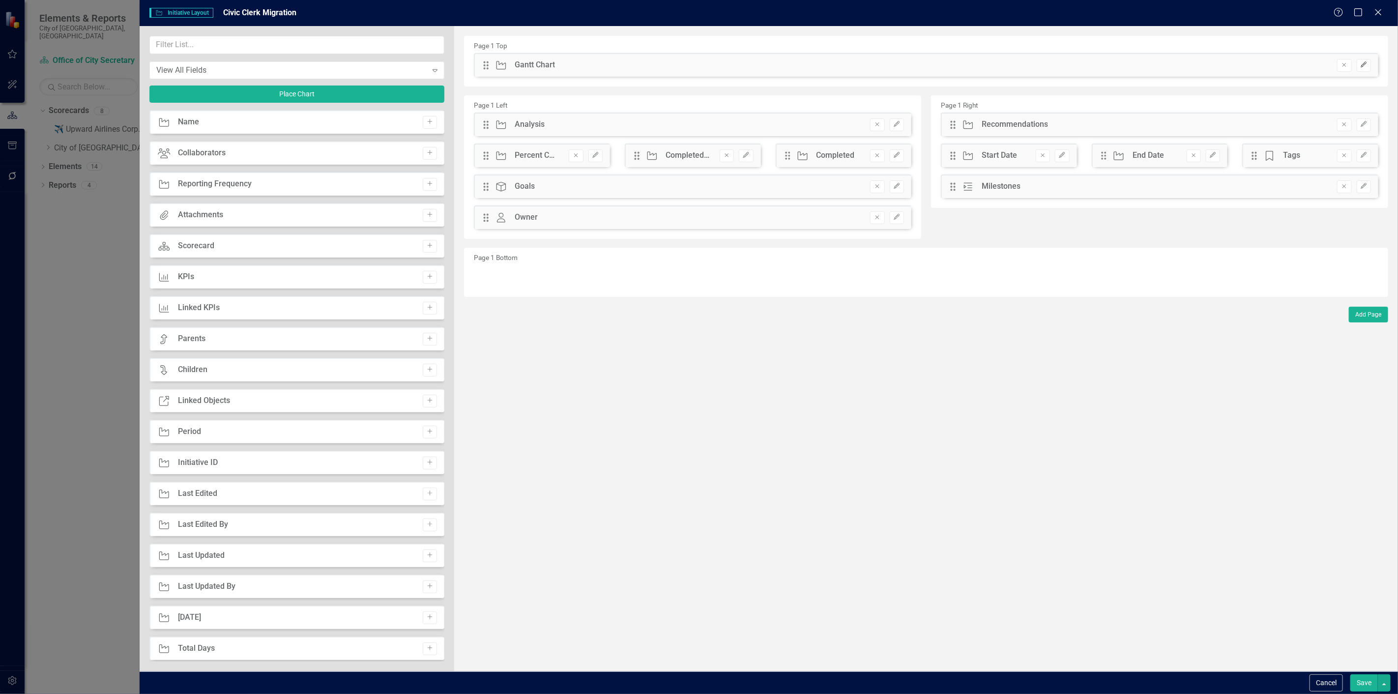
click at [1364, 62] on icon "Edit" at bounding box center [1363, 65] width 7 height 6
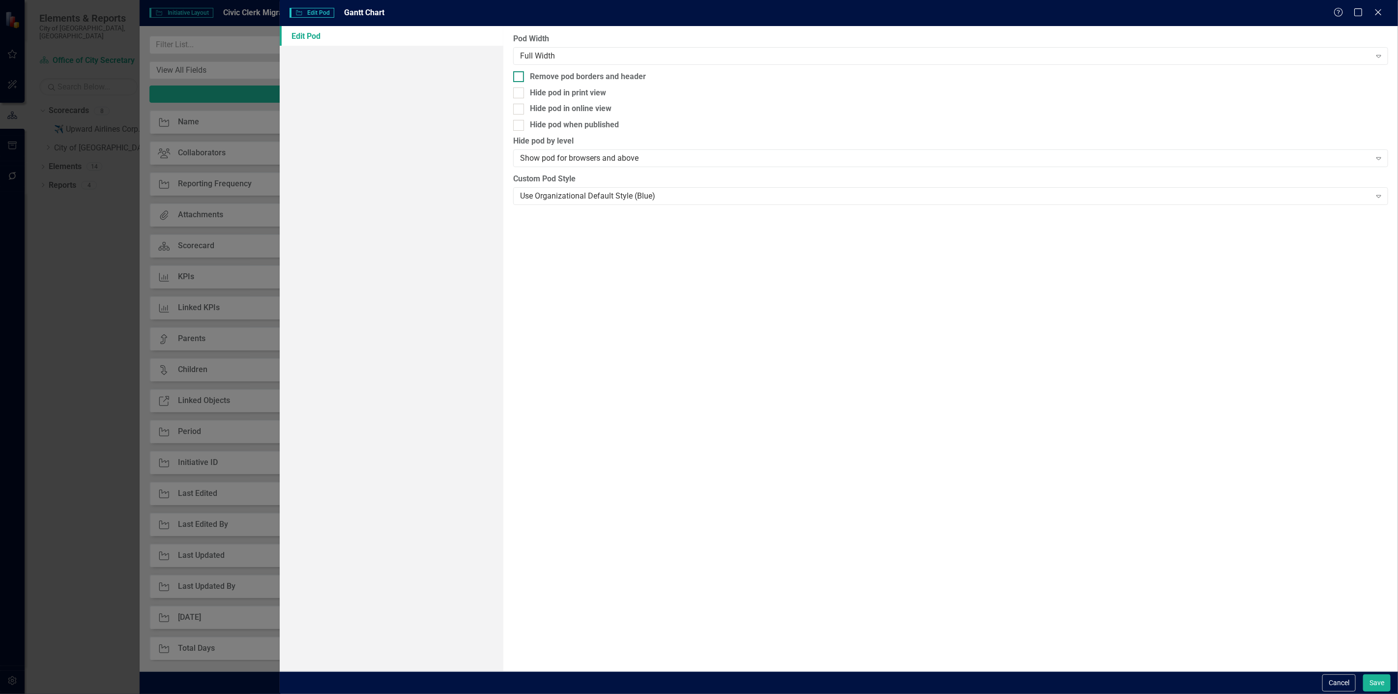
click at [553, 72] on div "Remove pod borders and header" at bounding box center [588, 76] width 116 height 11
click at [520, 72] on input "Remove pod borders and header" at bounding box center [516, 74] width 6 height 6
checkbox input "true"
click at [1379, 686] on button "Save" at bounding box center [1377, 682] width 28 height 17
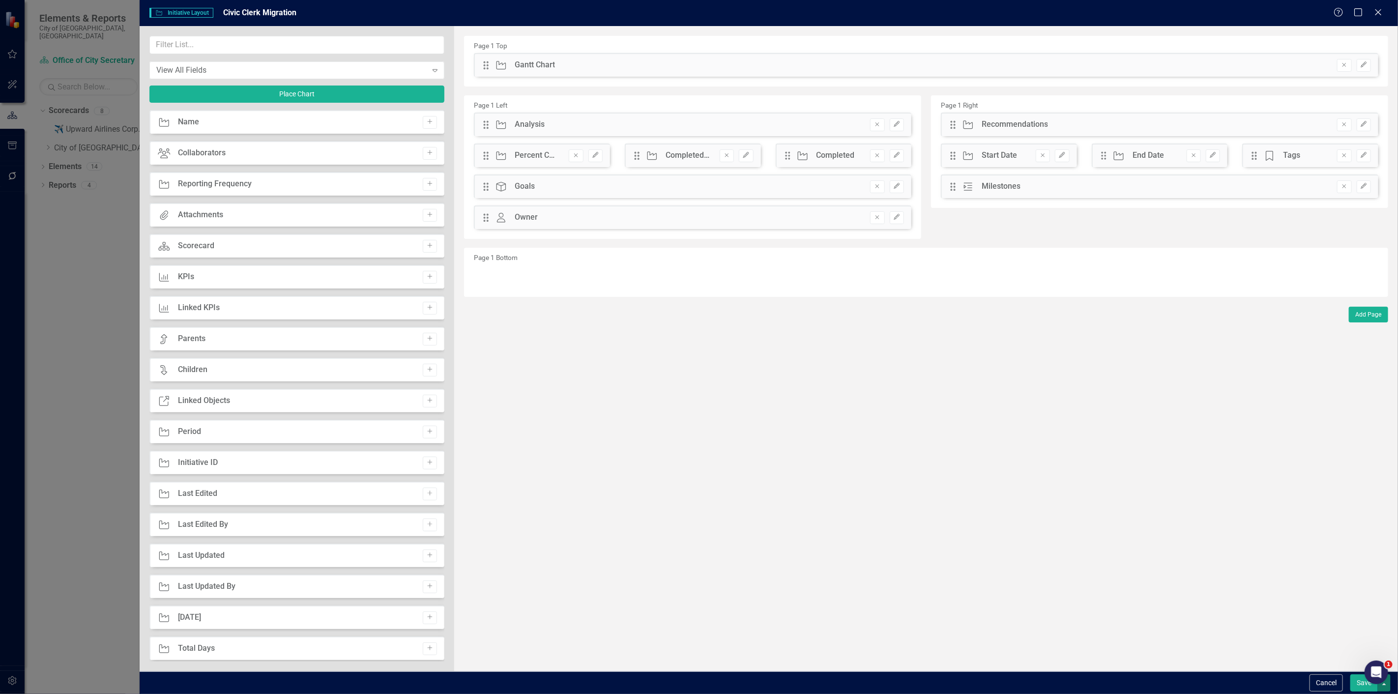
click at [1385, 688] on button "button" at bounding box center [1384, 682] width 13 height 17
click at [1328, 665] on link "Update all Initiatives in this account" at bounding box center [1300, 665] width 182 height 18
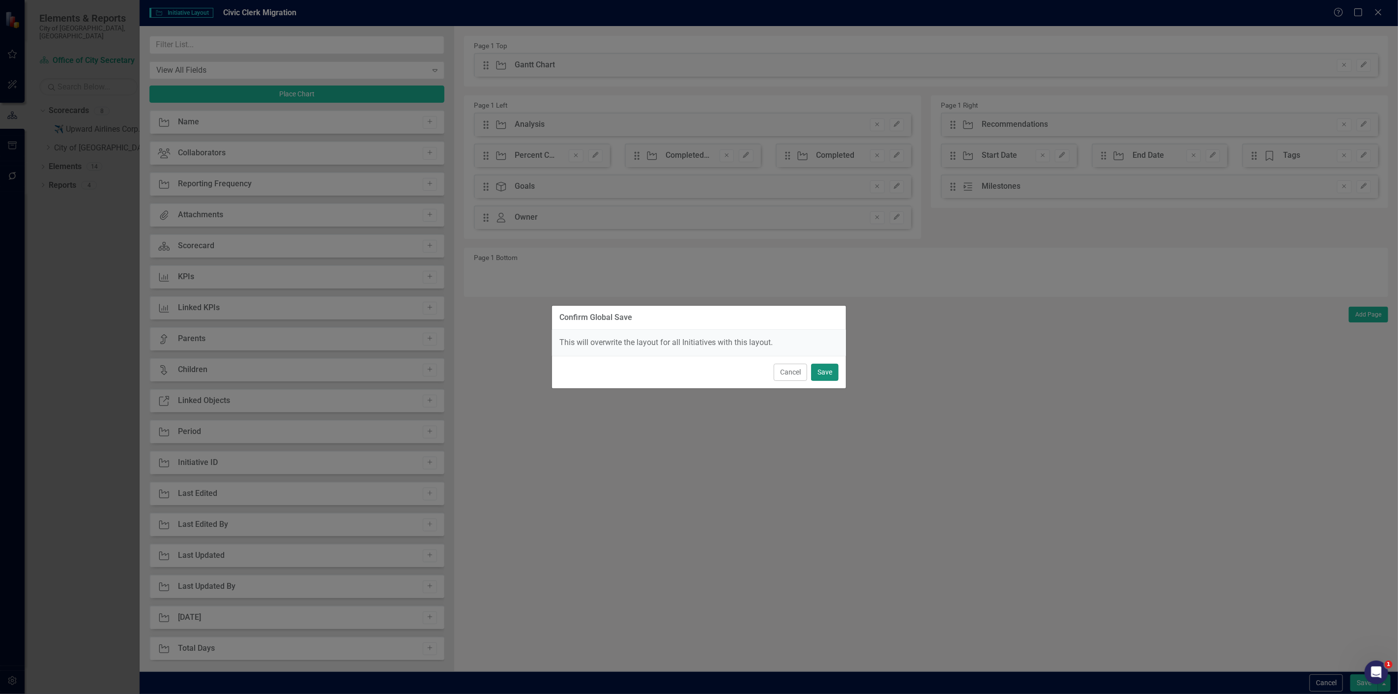
click at [834, 370] on button "Save" at bounding box center [825, 372] width 28 height 17
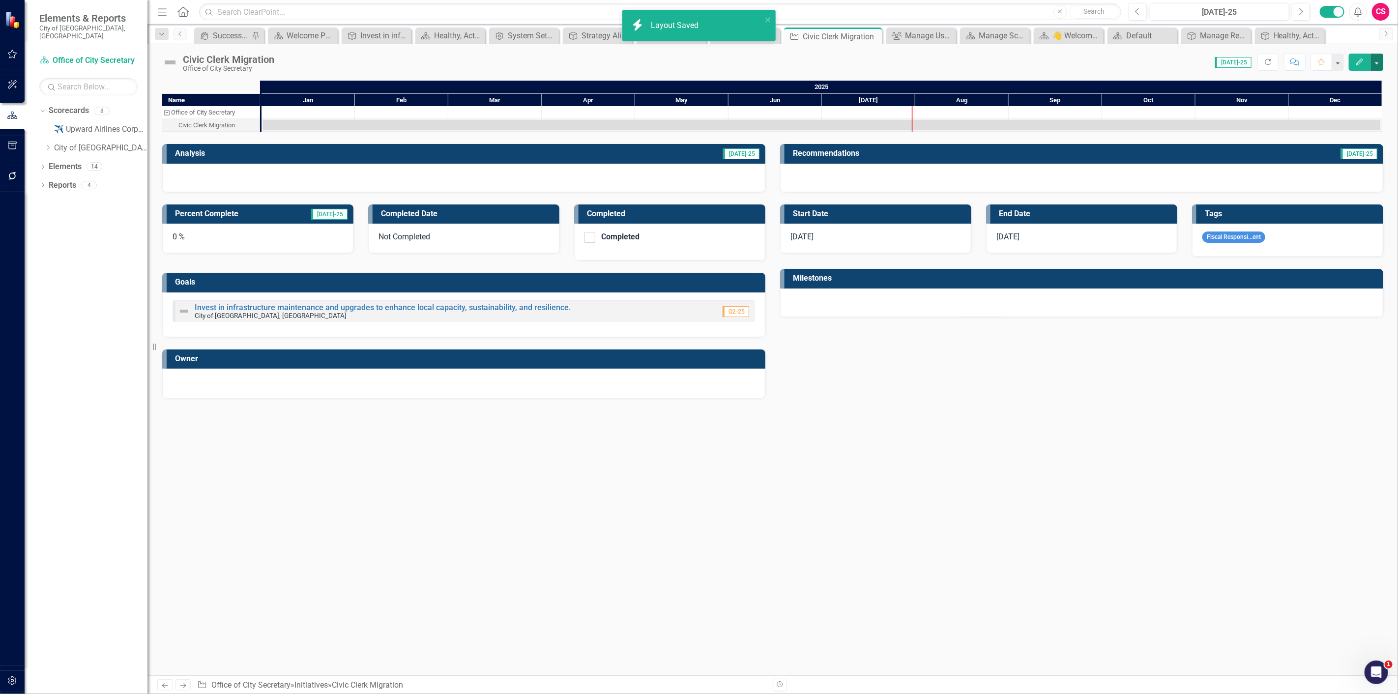
click at [1382, 55] on button "button" at bounding box center [1376, 62] width 13 height 17
click at [1345, 95] on link "Edit Report Edit Layout" at bounding box center [1322, 98] width 119 height 18
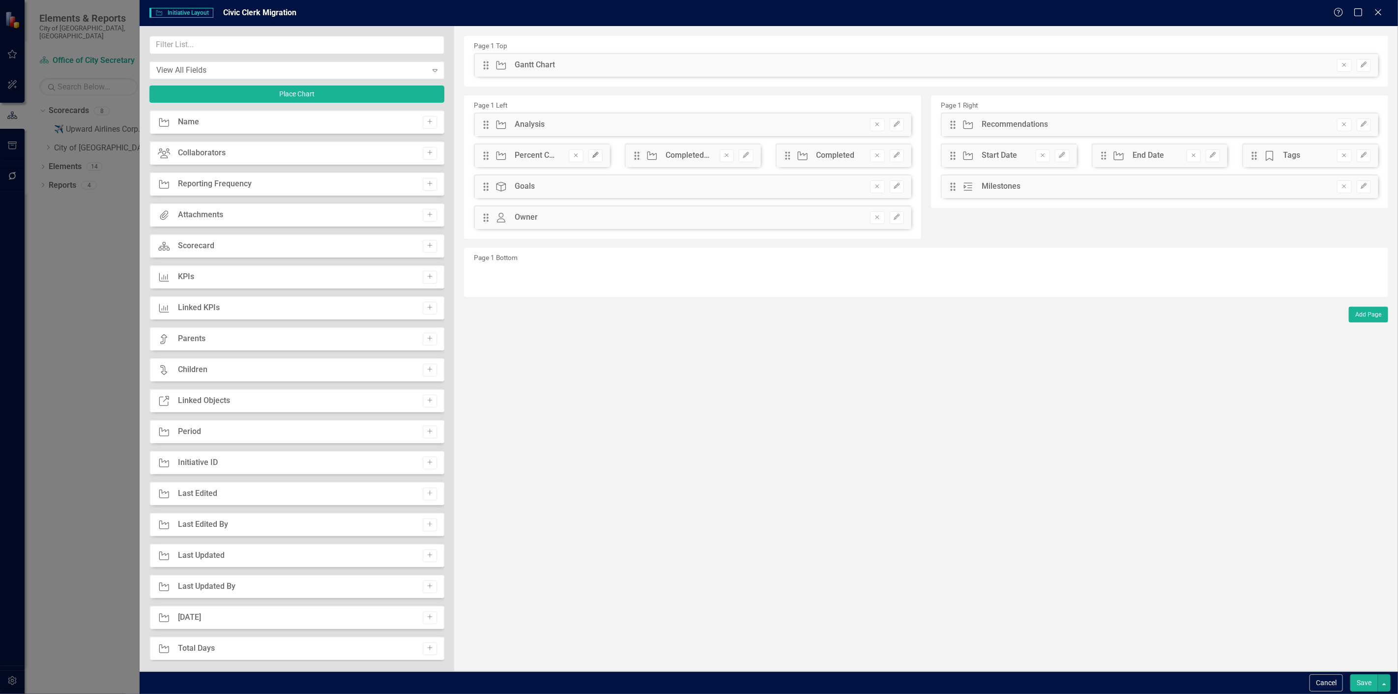
click at [600, 154] on button "Edit" at bounding box center [595, 155] width 14 height 13
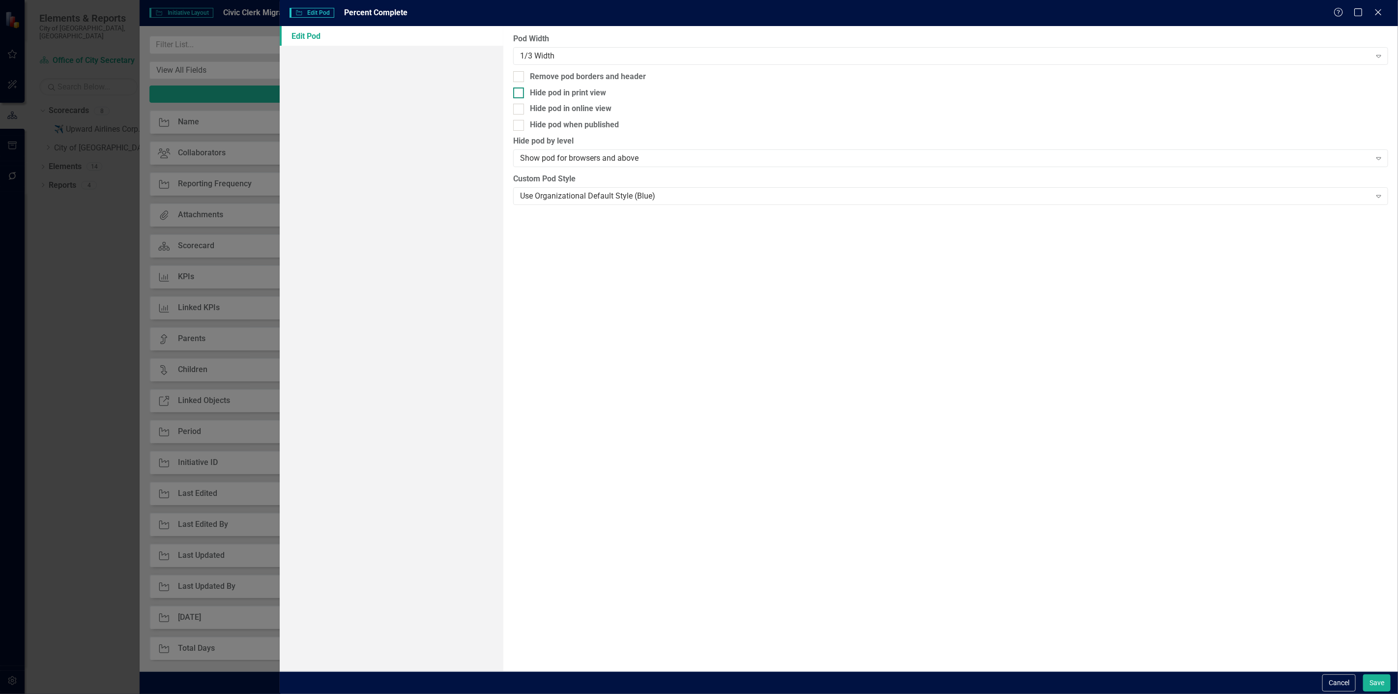
click at [563, 89] on div "Hide pod in print view" at bounding box center [568, 92] width 76 height 11
click at [520, 89] on input "Hide pod in print view" at bounding box center [516, 90] width 6 height 6
checkbox input "true"
click at [560, 121] on div "Hide pod when published" at bounding box center [574, 124] width 89 height 11
click at [520, 121] on input "Hide pod when published" at bounding box center [516, 123] width 6 height 6
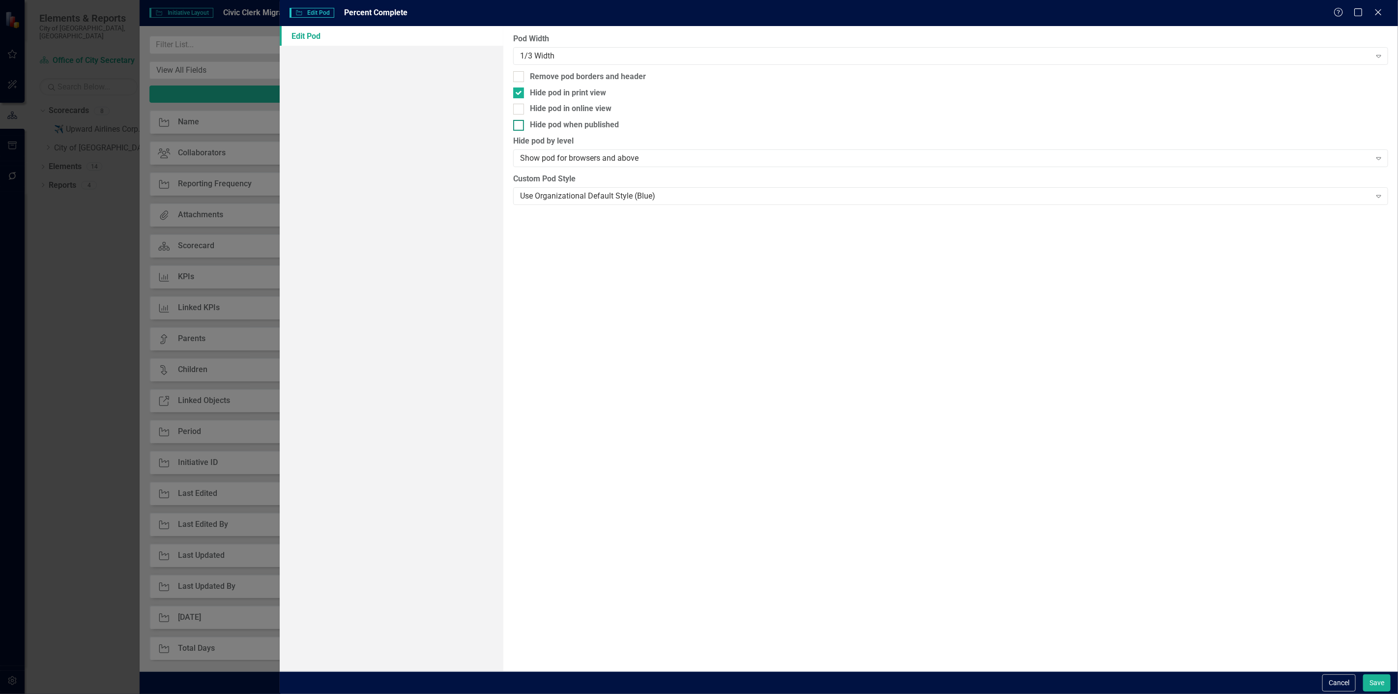
checkbox input "true"
drag, startPoint x: 1375, startPoint y: 679, endPoint x: 1369, endPoint y: 661, distance: 18.7
click at [1375, 678] on button "Save" at bounding box center [1377, 682] width 28 height 17
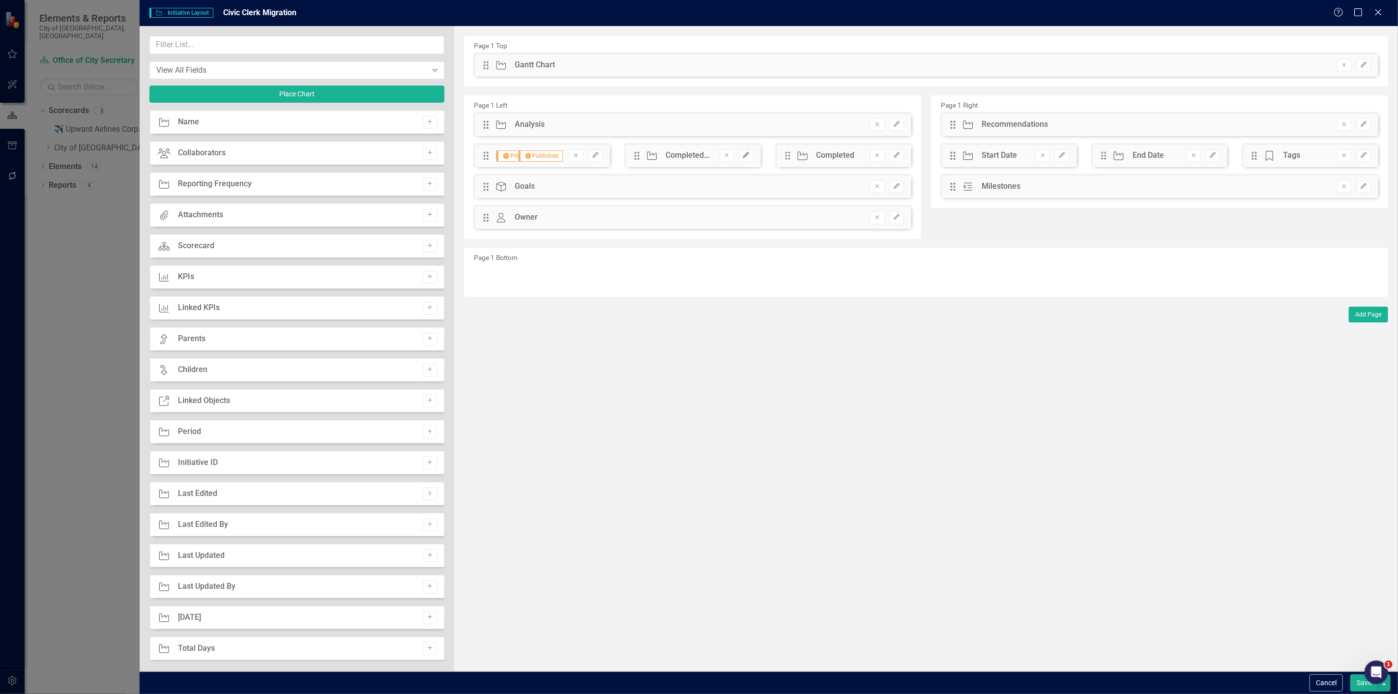
click at [750, 157] on icon "Edit" at bounding box center [745, 155] width 7 height 6
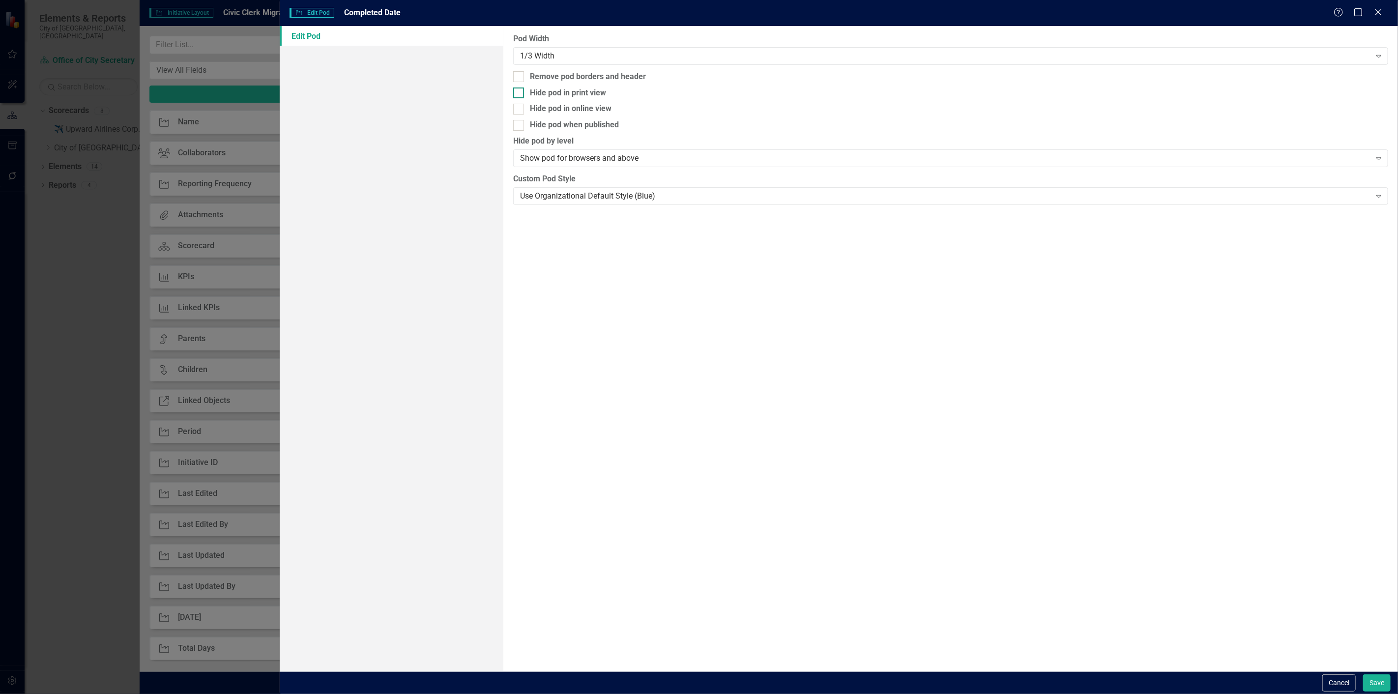
click at [595, 90] on div "Hide pod in print view" at bounding box center [568, 92] width 76 height 11
click at [520, 90] on input "Hide pod in print view" at bounding box center [516, 90] width 6 height 6
checkbox input "true"
click at [583, 128] on div "Hide pod when published" at bounding box center [574, 124] width 89 height 11
click at [520, 126] on input "Hide pod when published" at bounding box center [516, 123] width 6 height 6
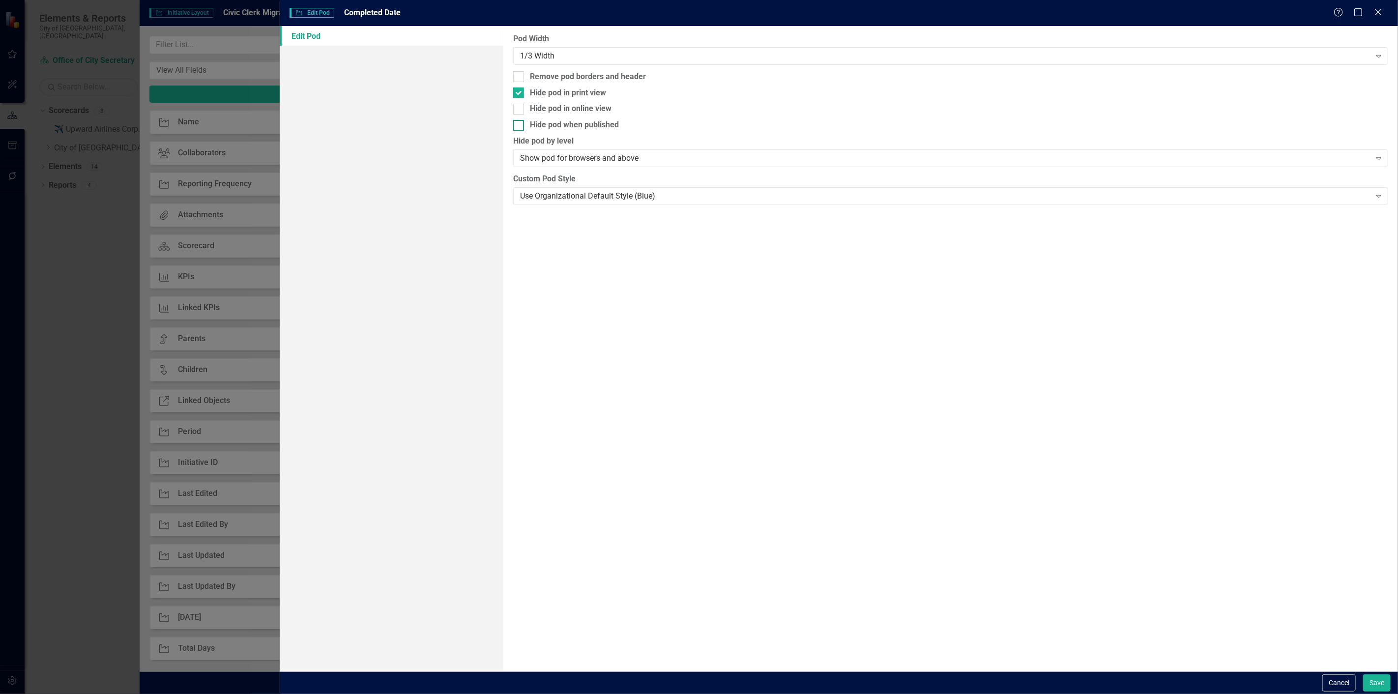
checkbox input "true"
click at [1374, 680] on button "Save" at bounding box center [1377, 682] width 28 height 17
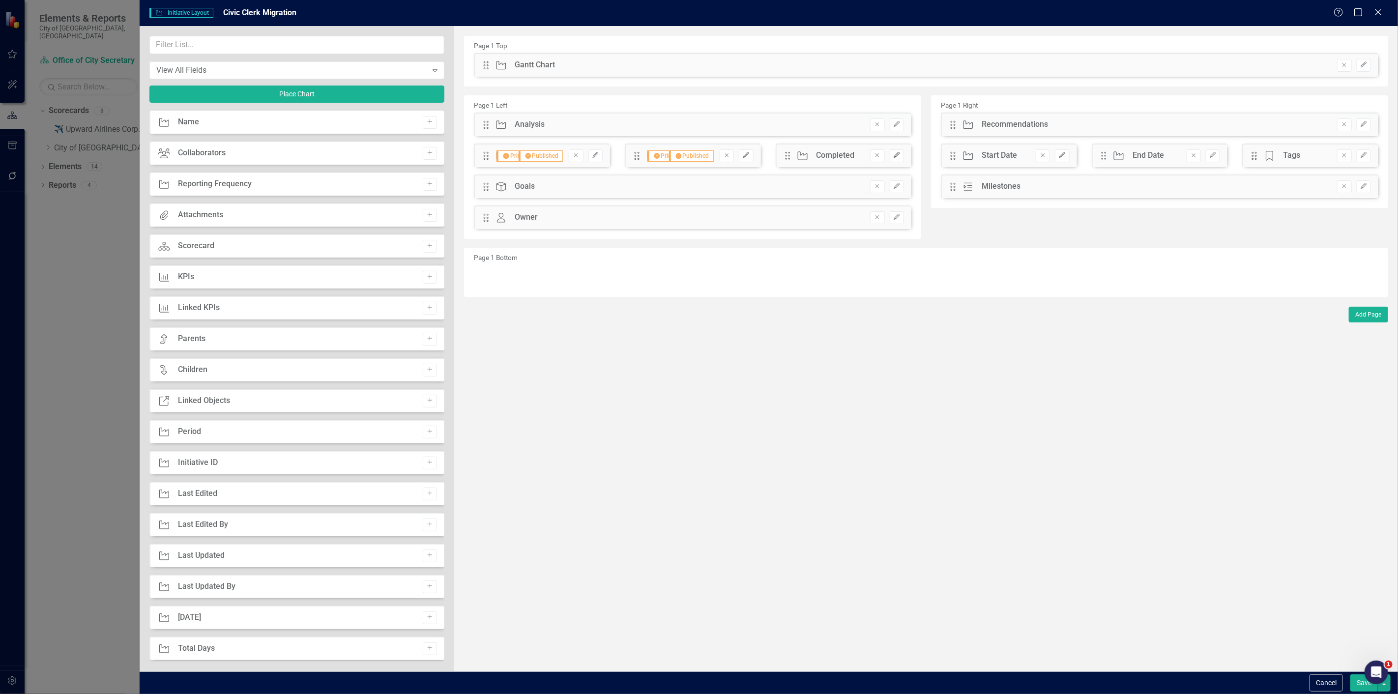
click at [896, 155] on icon "Edit" at bounding box center [896, 155] width 7 height 6
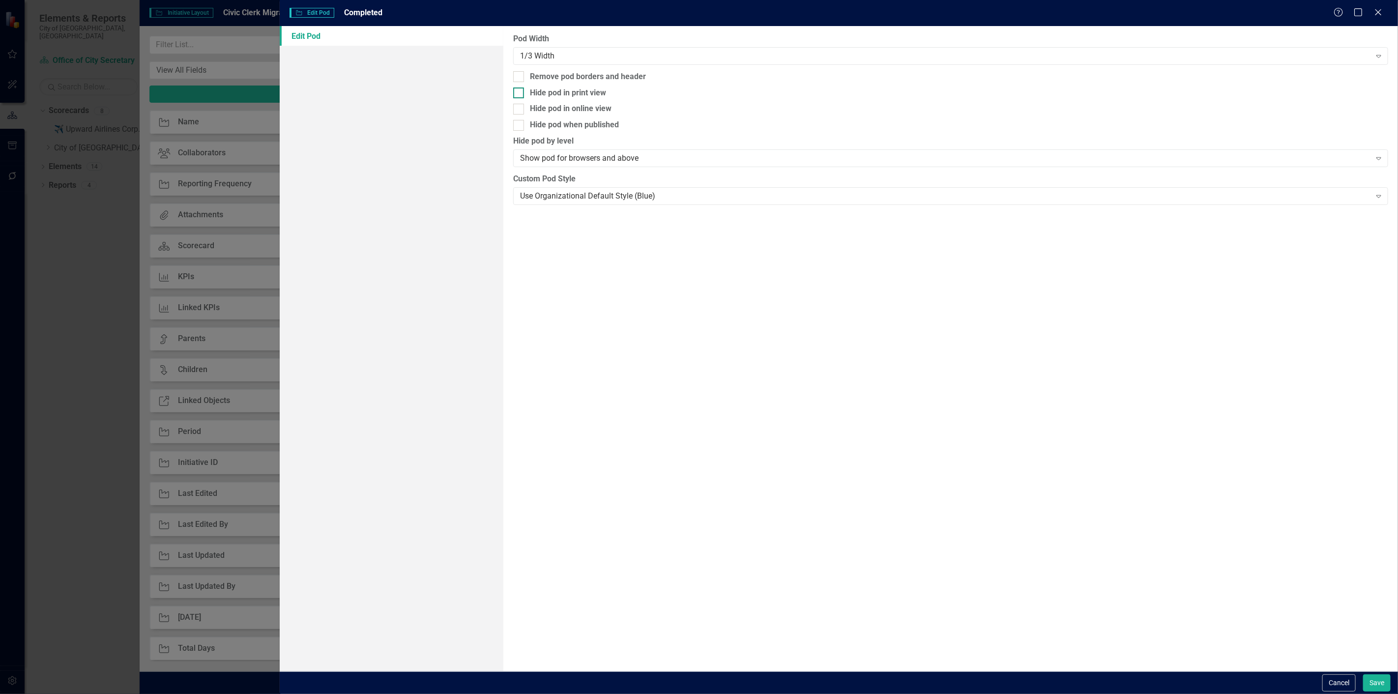
click at [586, 93] on div "Hide pod in print view" at bounding box center [568, 92] width 76 height 11
click at [520, 93] on input "Hide pod in print view" at bounding box center [516, 90] width 6 height 6
checkbox input "true"
click at [567, 128] on div "Hide pod when published" at bounding box center [574, 124] width 89 height 11
click at [520, 126] on input "Hide pod when published" at bounding box center [516, 123] width 6 height 6
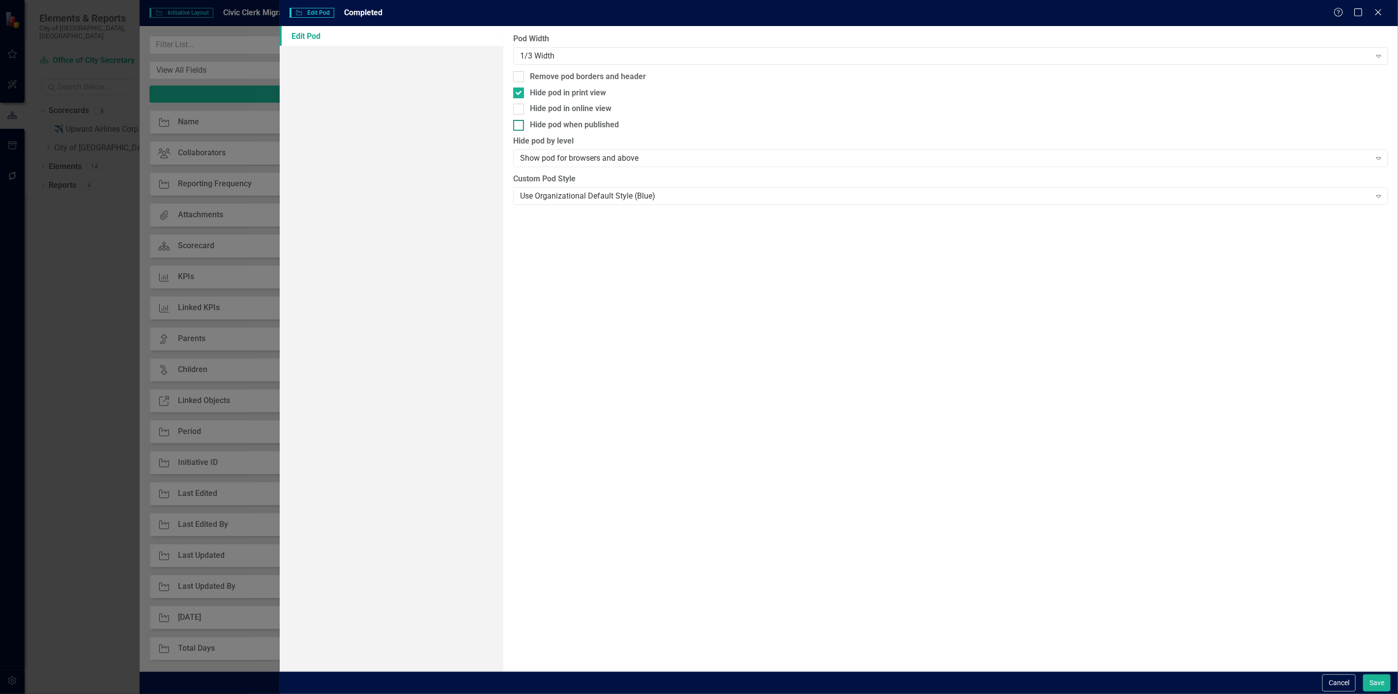
checkbox input "true"
click at [1377, 689] on button "Save" at bounding box center [1377, 682] width 28 height 17
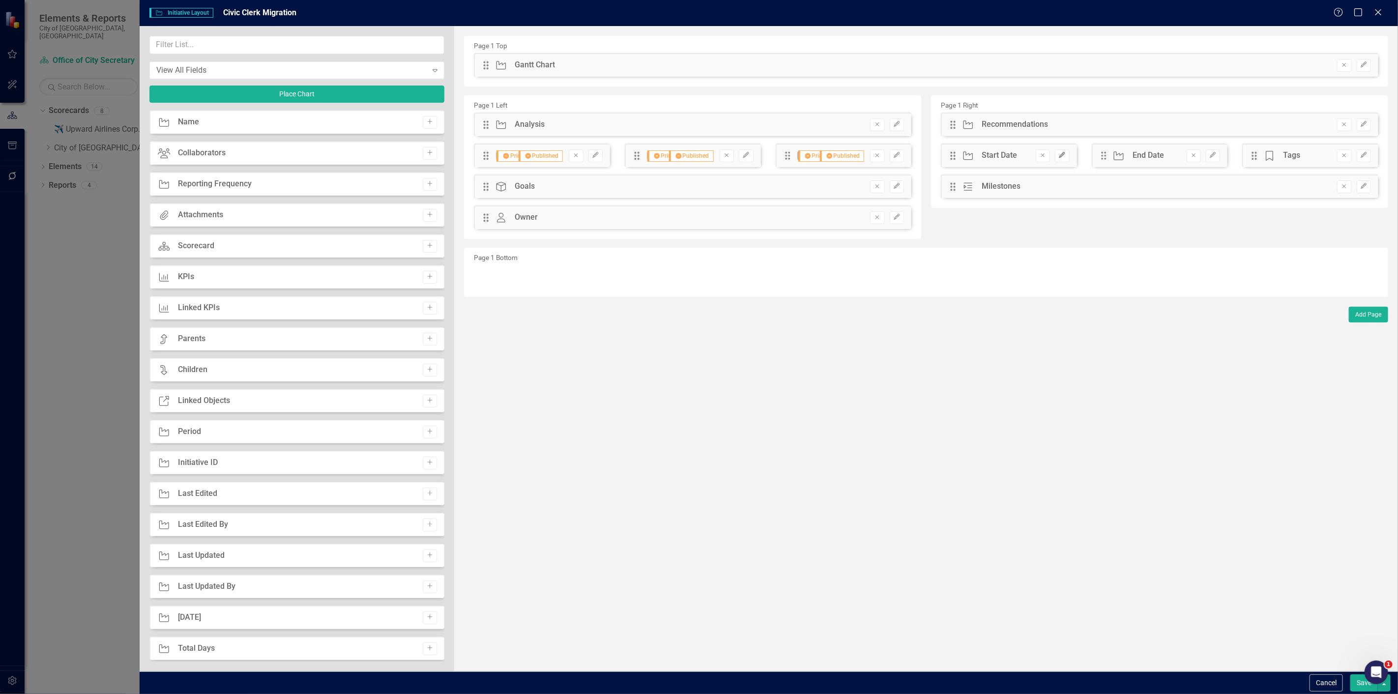
click at [1066, 152] on icon "Edit" at bounding box center [1061, 155] width 7 height 6
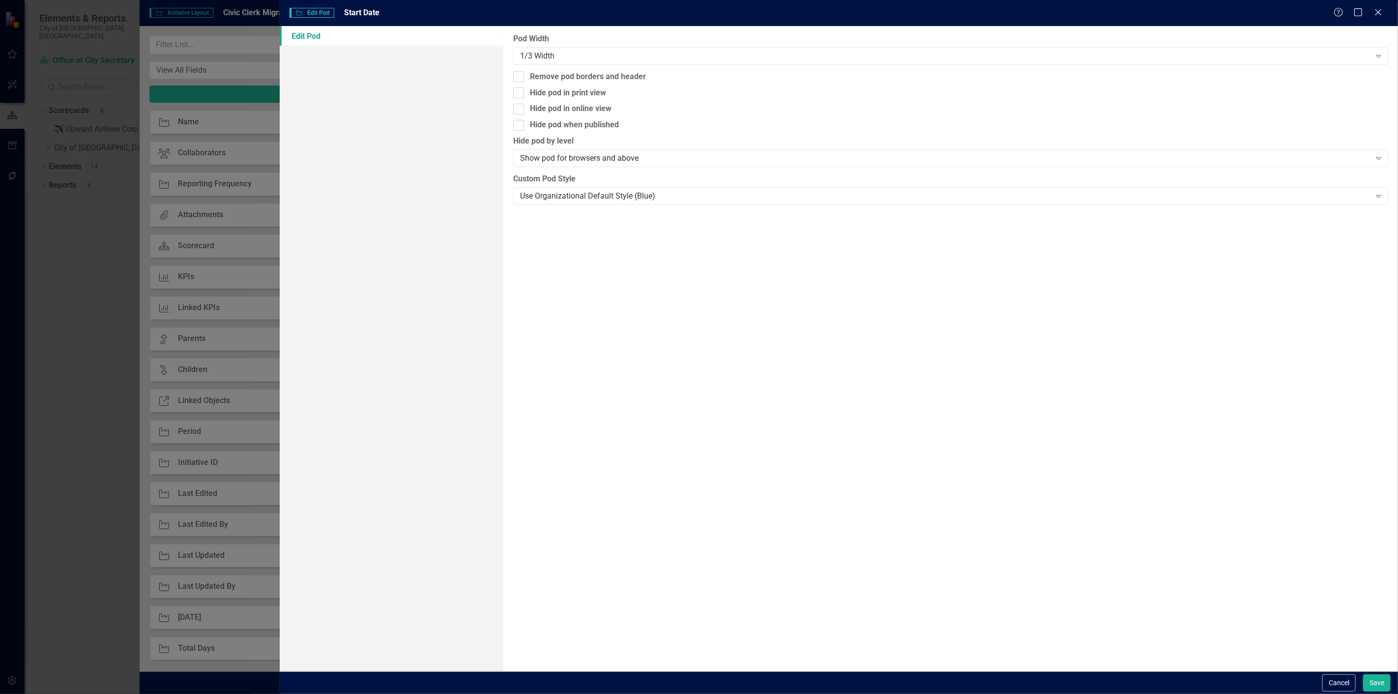
click at [539, 82] on div "Pod Width 1/3 Width Expand Remove pod borders and header Hide pod in print view…" at bounding box center [950, 348] width 895 height 645
click at [536, 89] on div "Hide pod in print view" at bounding box center [568, 92] width 76 height 11
click at [520, 89] on input "Hide pod in print view" at bounding box center [516, 90] width 6 height 6
checkbox input "true"
click at [532, 128] on div "Hide pod when published" at bounding box center [574, 124] width 89 height 11
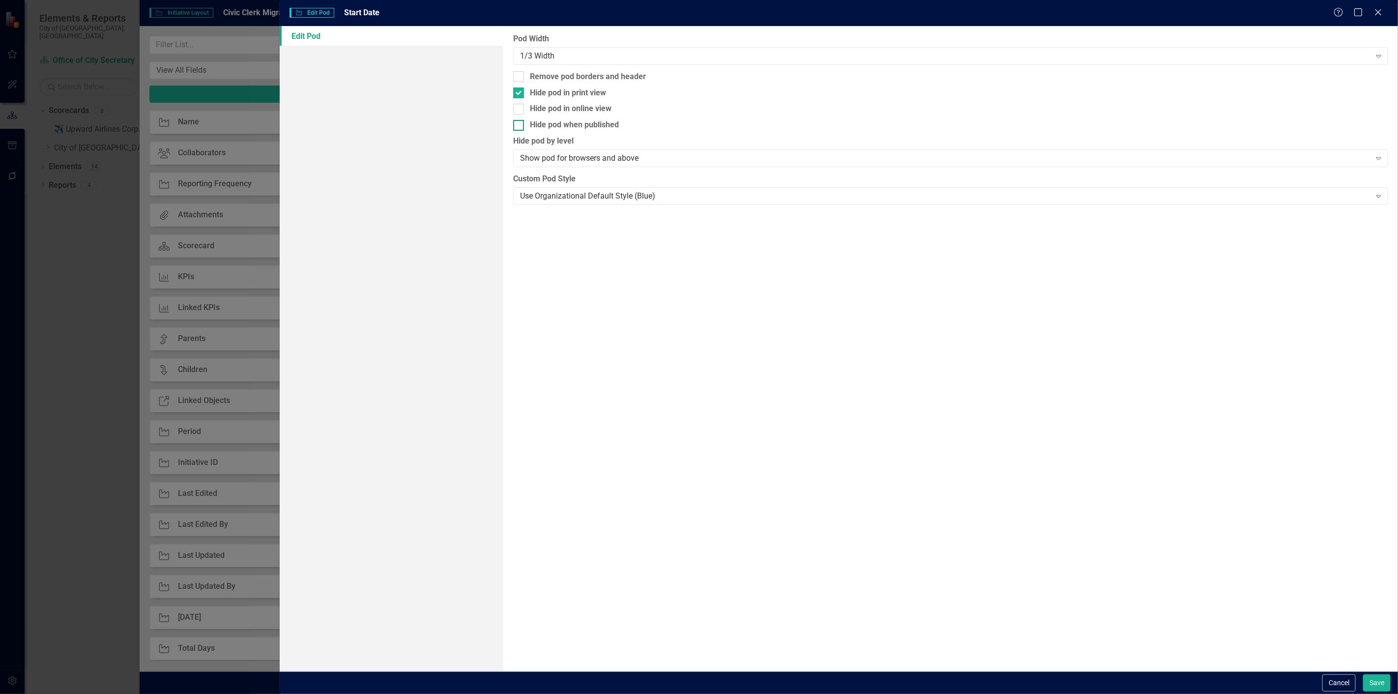
click at [520, 126] on input "Hide pod when published" at bounding box center [516, 123] width 6 height 6
checkbox input "true"
click at [1372, 685] on button "Save" at bounding box center [1377, 682] width 28 height 17
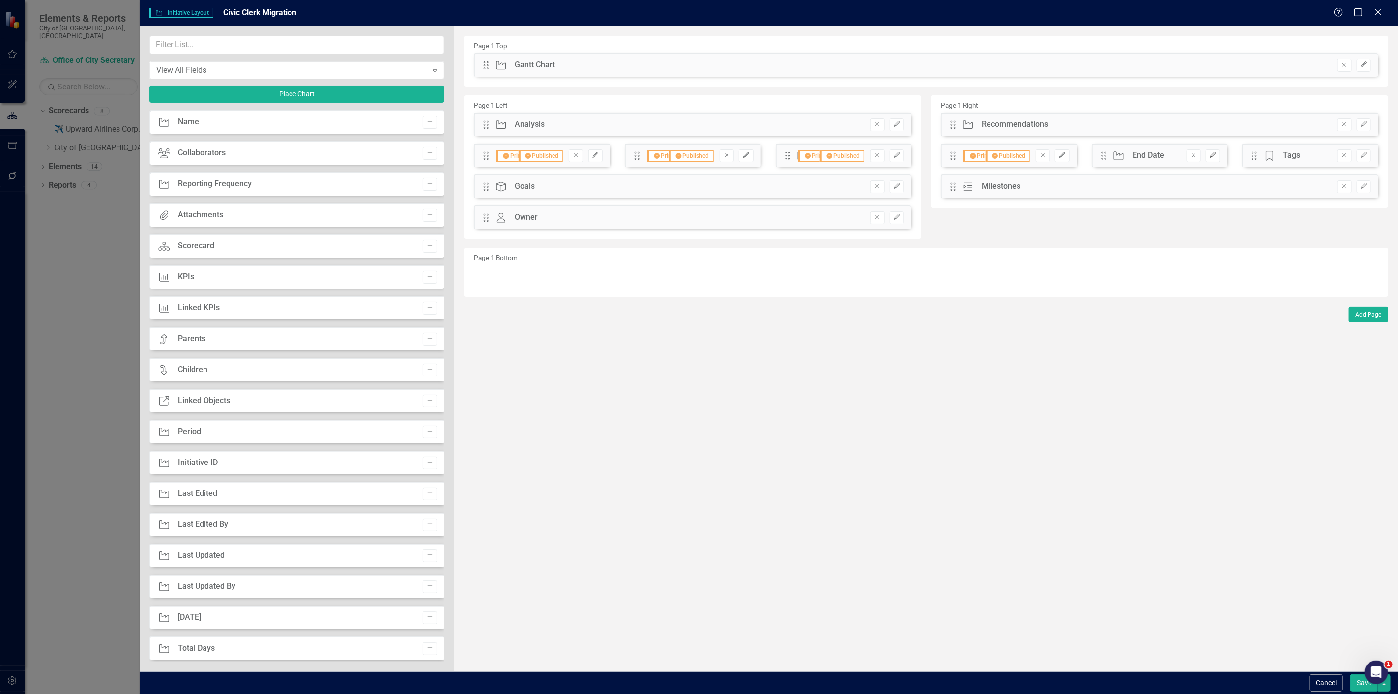
click at [1214, 154] on icon "Edit" at bounding box center [1212, 155] width 7 height 6
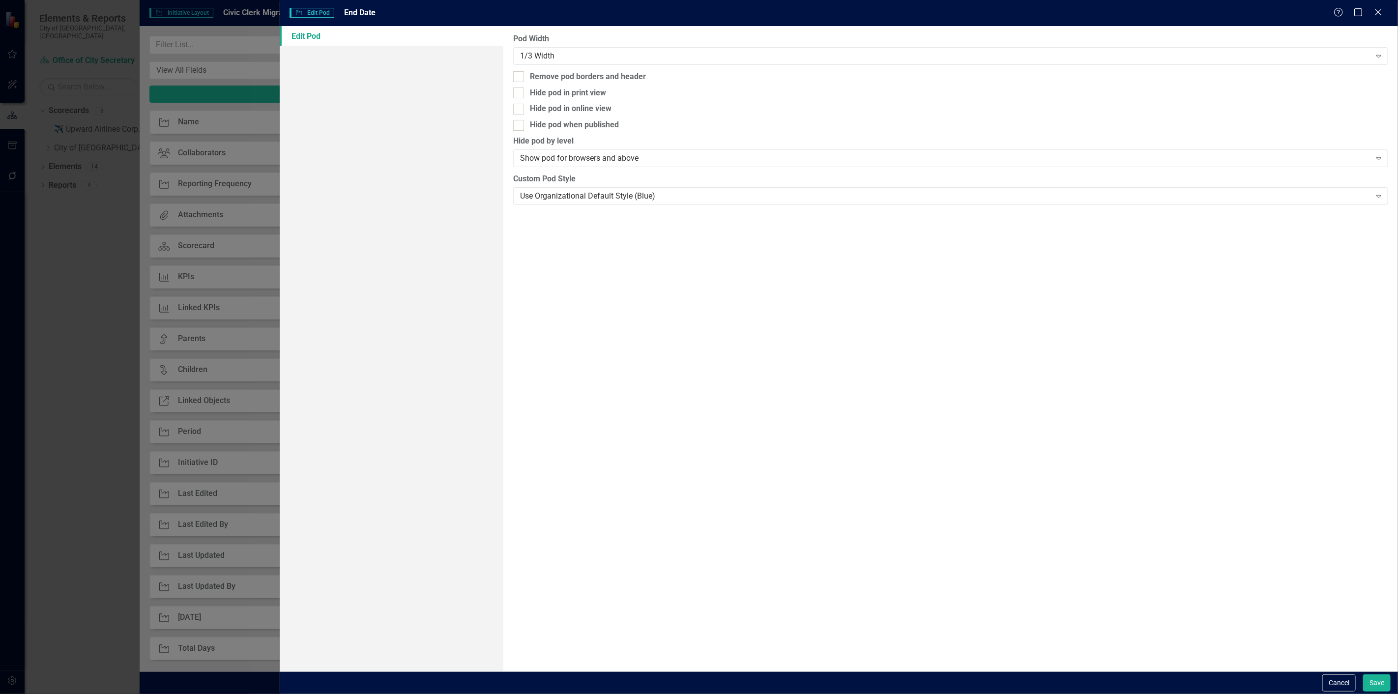
drag, startPoint x: 535, startPoint y: 83, endPoint x: 529, endPoint y: 86, distance: 6.8
click at [534, 84] on div "Pod Width 1/3 Width Expand Remove pod borders and header Hide pod in print view…" at bounding box center [950, 348] width 895 height 645
click at [521, 91] on div at bounding box center [518, 92] width 11 height 11
click at [520, 91] on input "Hide pod in print view" at bounding box center [516, 90] width 6 height 6
checkbox input "true"
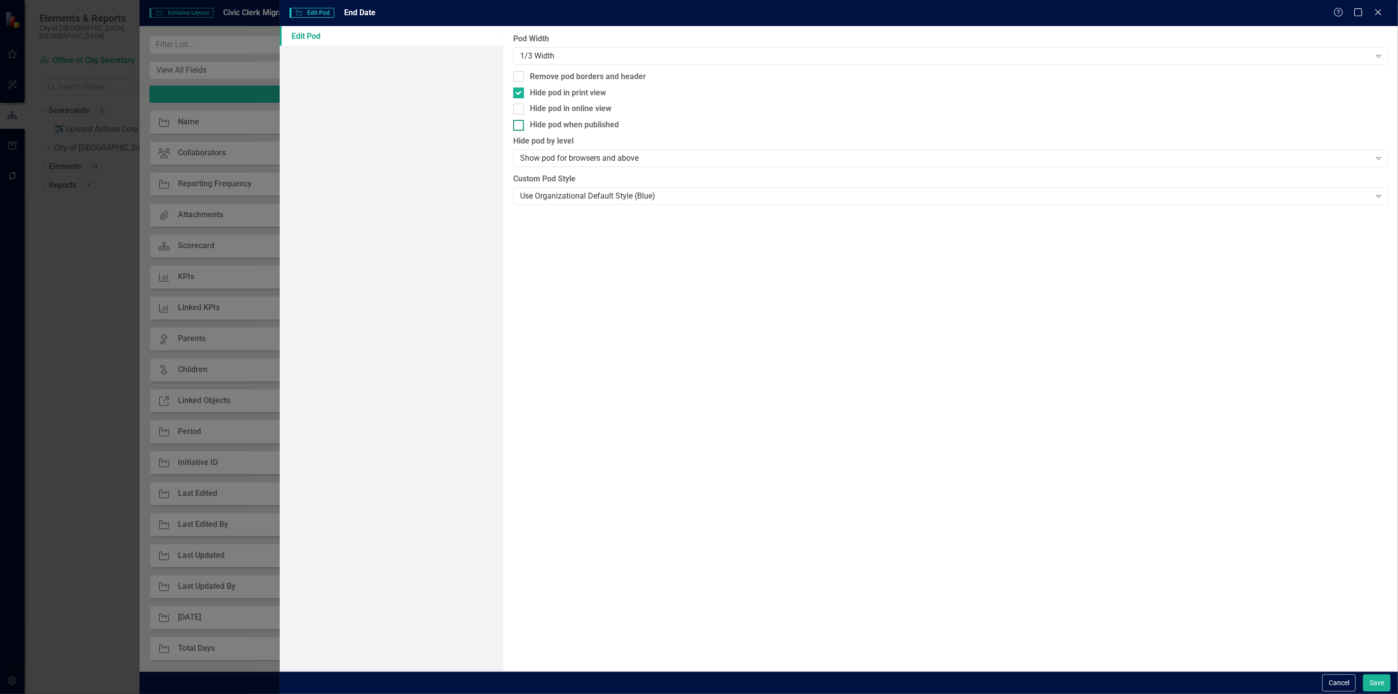
click at [536, 129] on div "Hide pod when published" at bounding box center [574, 124] width 89 height 11
click at [520, 126] on input "Hide pod when published" at bounding box center [516, 123] width 6 height 6
checkbox input "true"
click at [1381, 689] on button "Save" at bounding box center [1377, 682] width 28 height 17
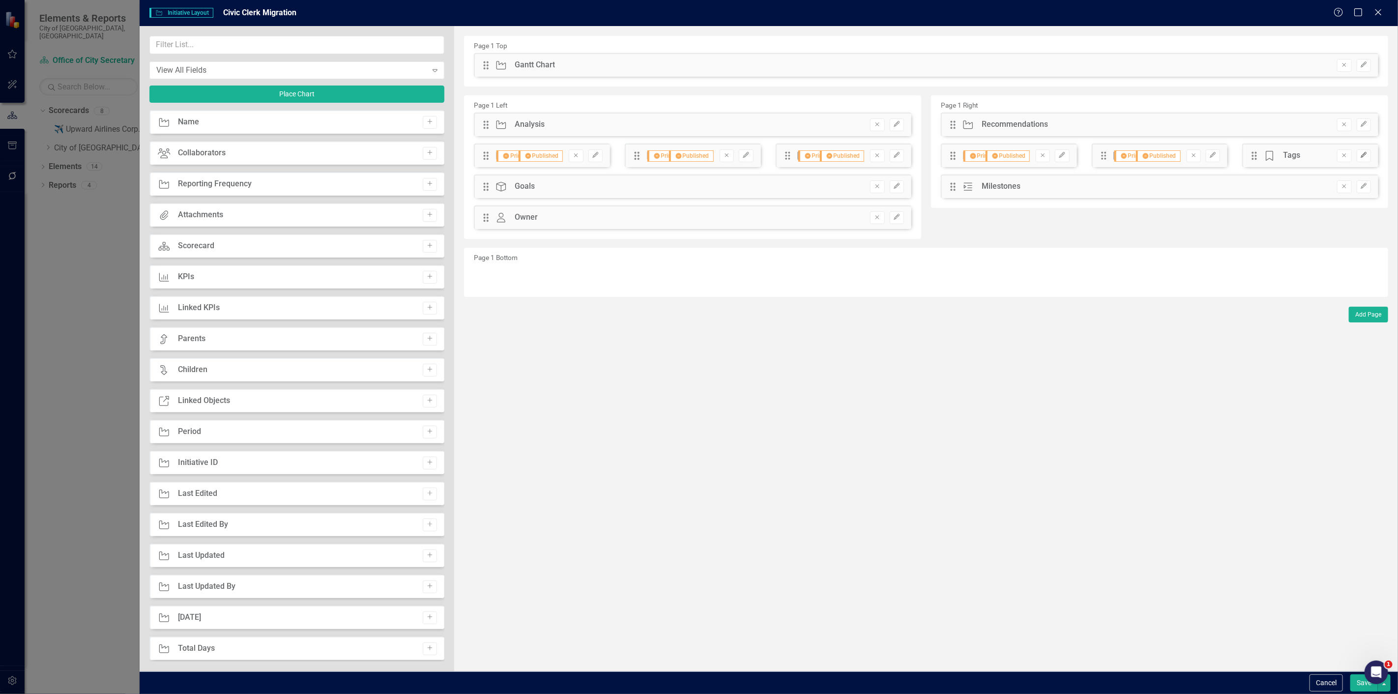
click at [1364, 159] on button "Edit" at bounding box center [1364, 155] width 14 height 13
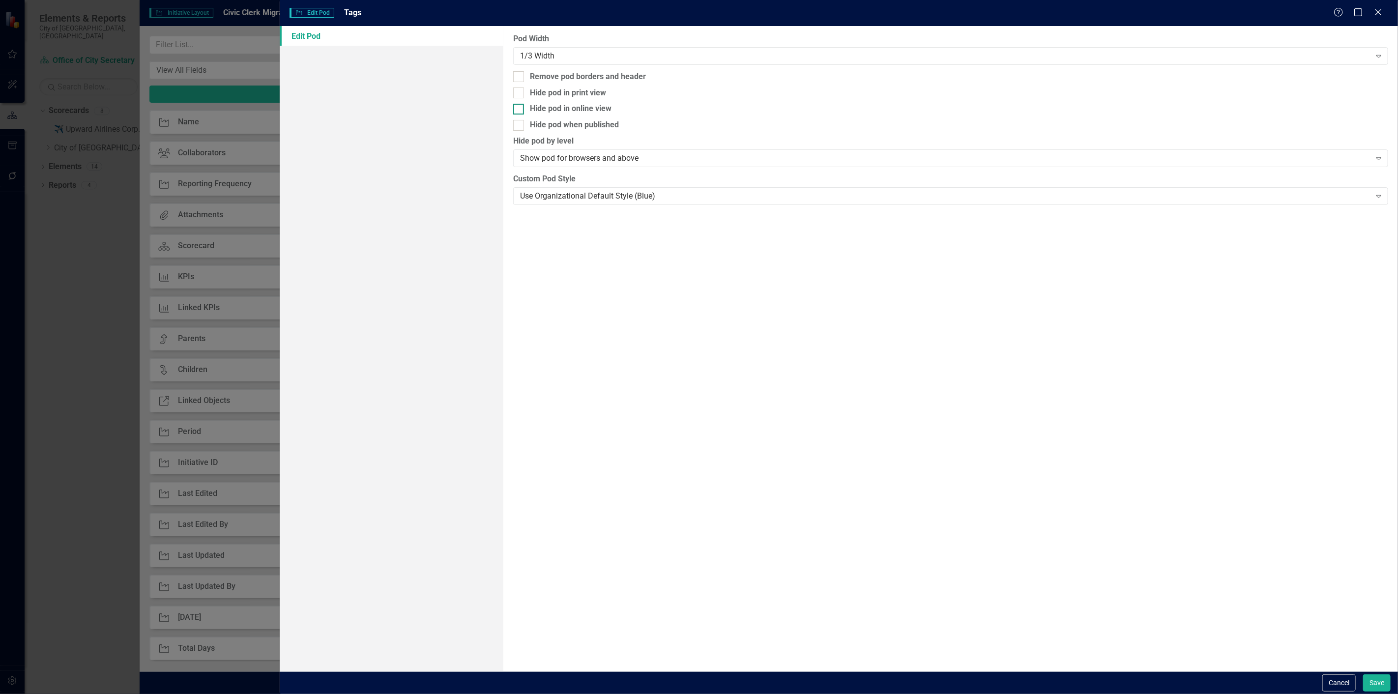
drag, startPoint x: 520, startPoint y: 92, endPoint x: 524, endPoint y: 105, distance: 13.7
click at [520, 91] on div at bounding box center [518, 92] width 11 height 11
click at [520, 91] on input "Hide pod in print view" at bounding box center [516, 90] width 6 height 6
checkbox input "true"
click at [530, 124] on div "Hide pod when published" at bounding box center [574, 124] width 89 height 11
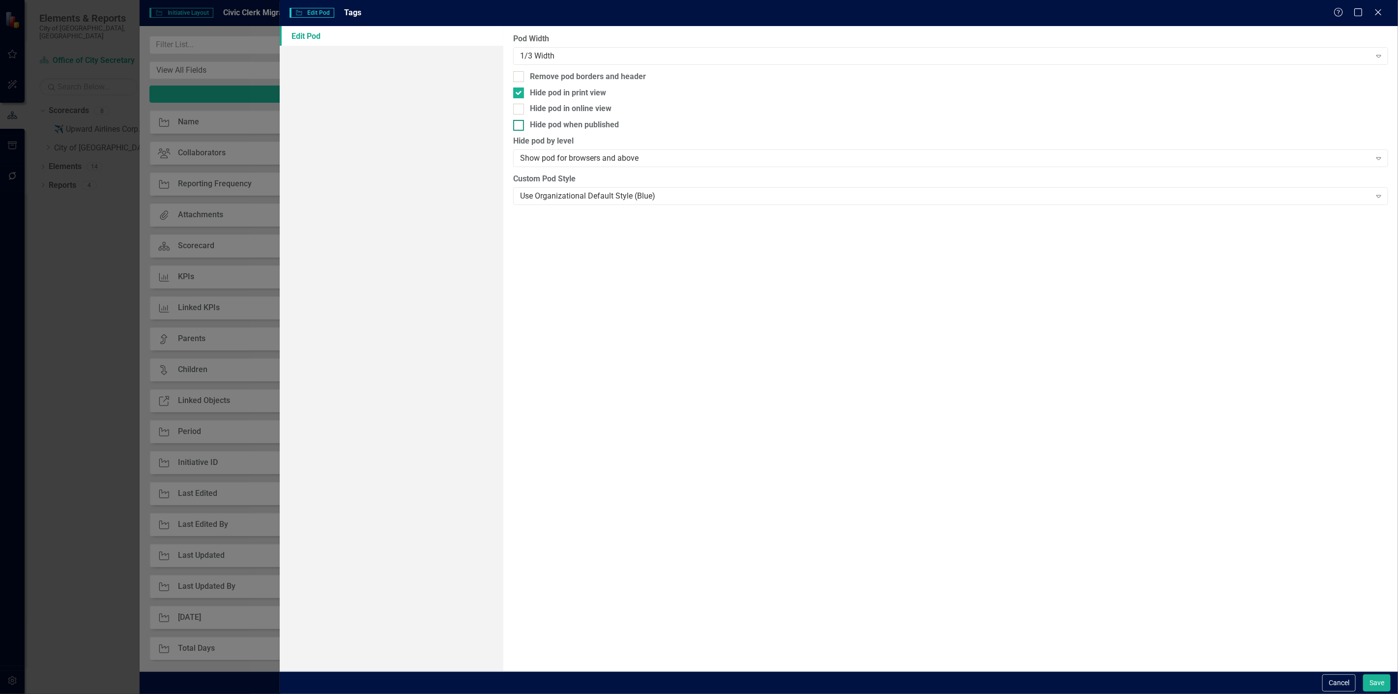
click at [520, 124] on input "Hide pod when published" at bounding box center [516, 123] width 6 height 6
checkbox input "true"
click at [1355, 676] on div "Cancel Save" at bounding box center [1355, 682] width 71 height 17
click at [1360, 679] on div "Cancel Save" at bounding box center [1355, 682] width 71 height 17
click at [1364, 681] on button "Save" at bounding box center [1377, 682] width 28 height 17
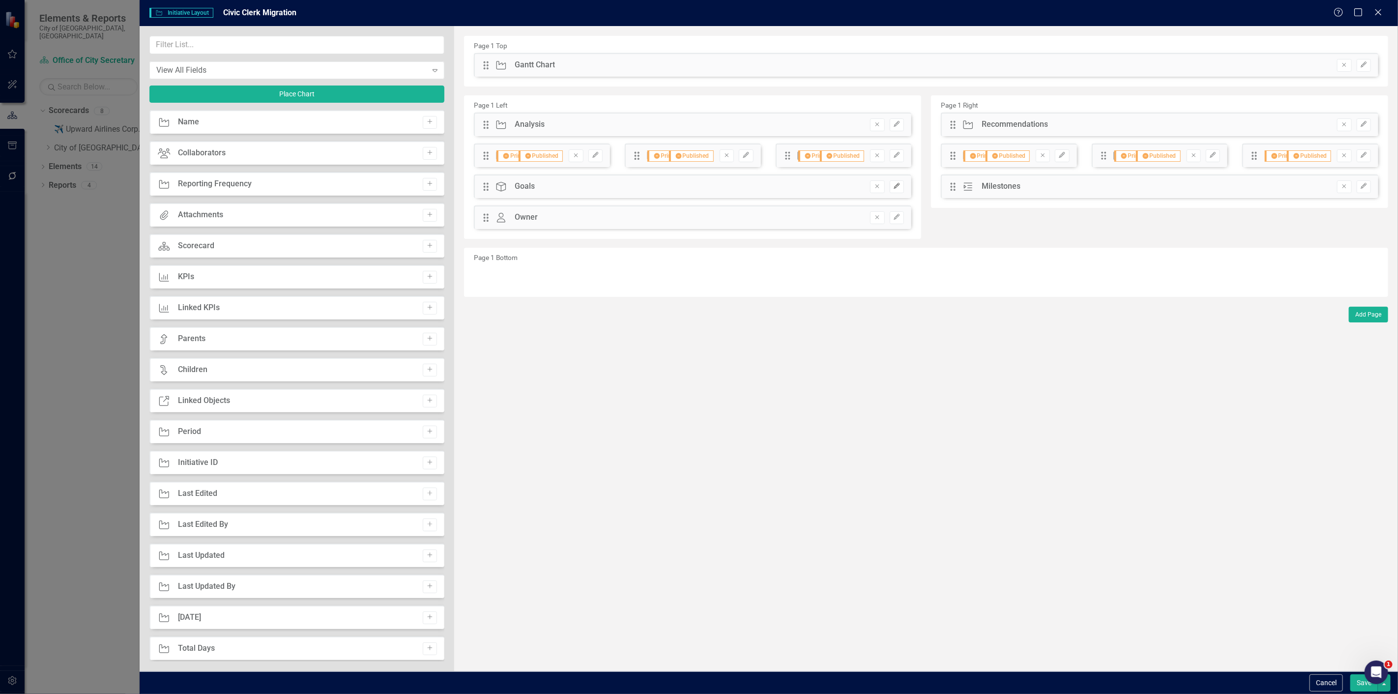
click at [896, 182] on button "Edit" at bounding box center [897, 186] width 14 height 13
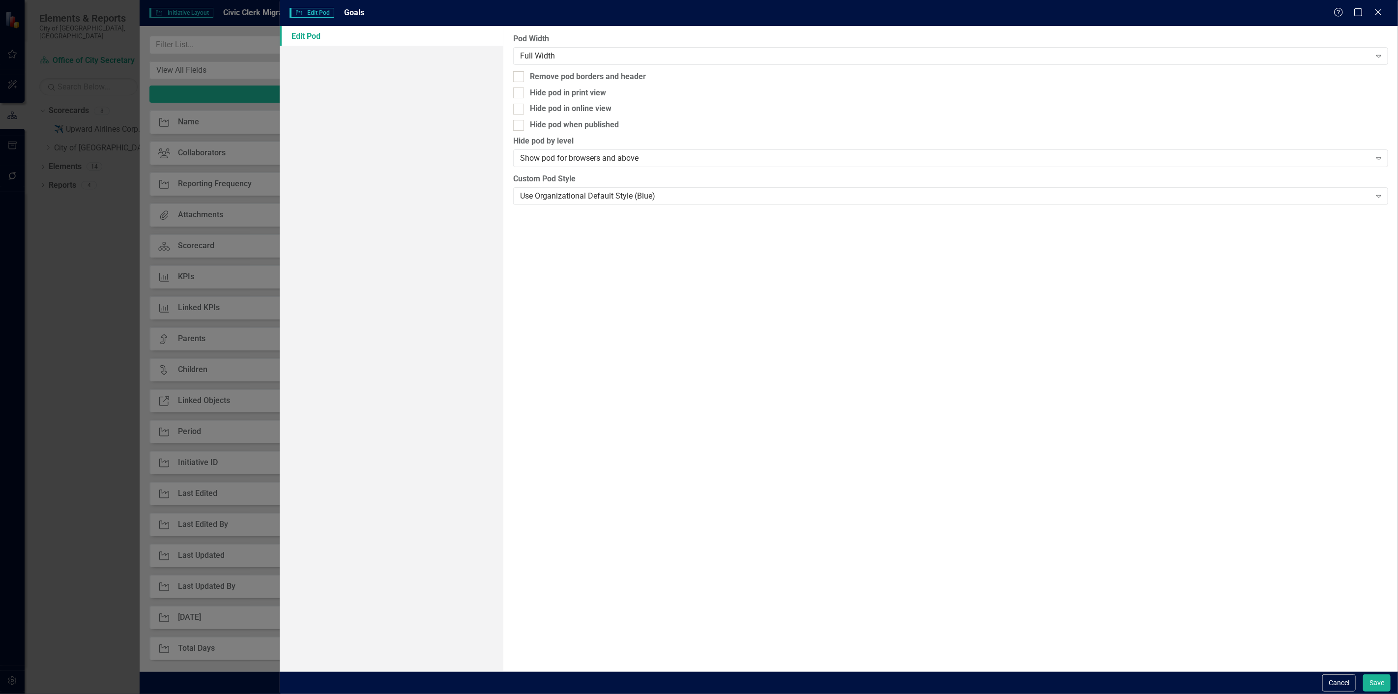
drag, startPoint x: 573, startPoint y: 90, endPoint x: 564, endPoint y: 118, distance: 29.5
click at [573, 90] on div "Hide pod in print view" at bounding box center [568, 92] width 76 height 11
click at [520, 90] on input "Hide pod in print view" at bounding box center [516, 90] width 6 height 6
checkbox input "true"
click at [559, 126] on div "Hide pod when published" at bounding box center [574, 124] width 89 height 11
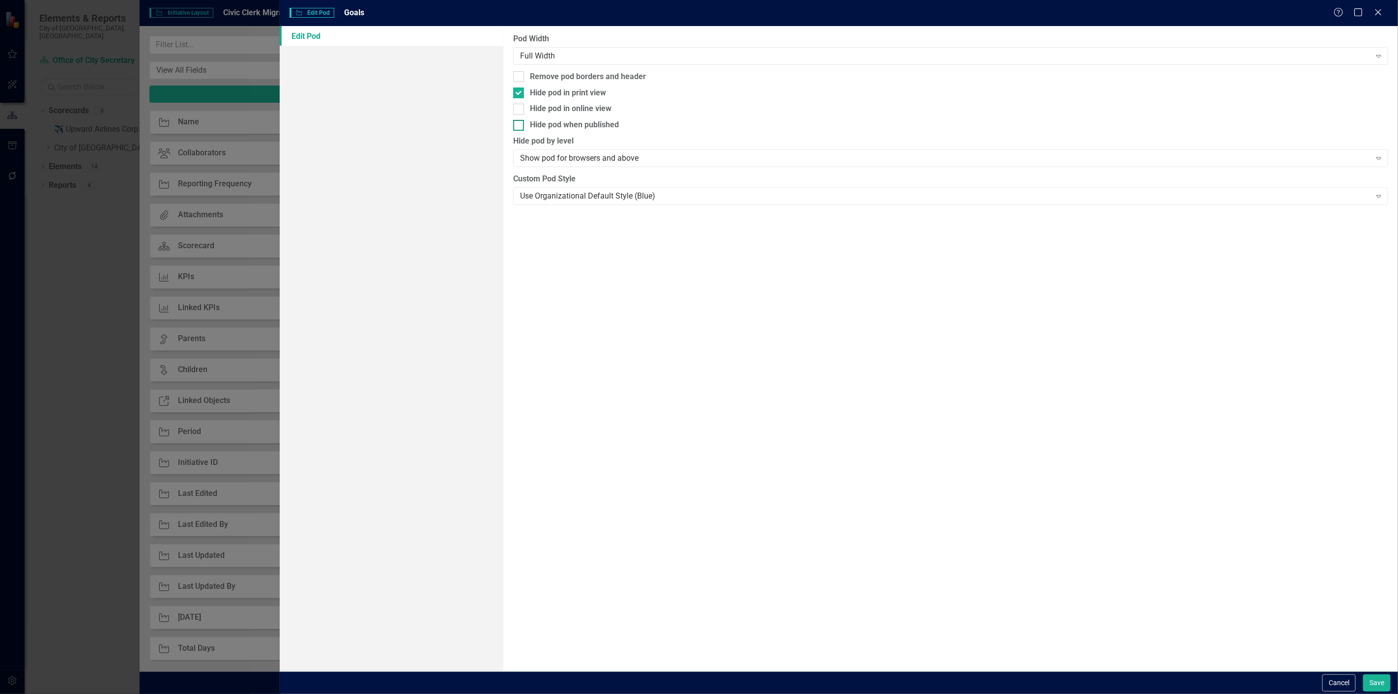
click at [520, 126] on input "Hide pod when published" at bounding box center [516, 123] width 6 height 6
checkbox input "true"
click at [1378, 674] on button "Save" at bounding box center [1377, 682] width 28 height 17
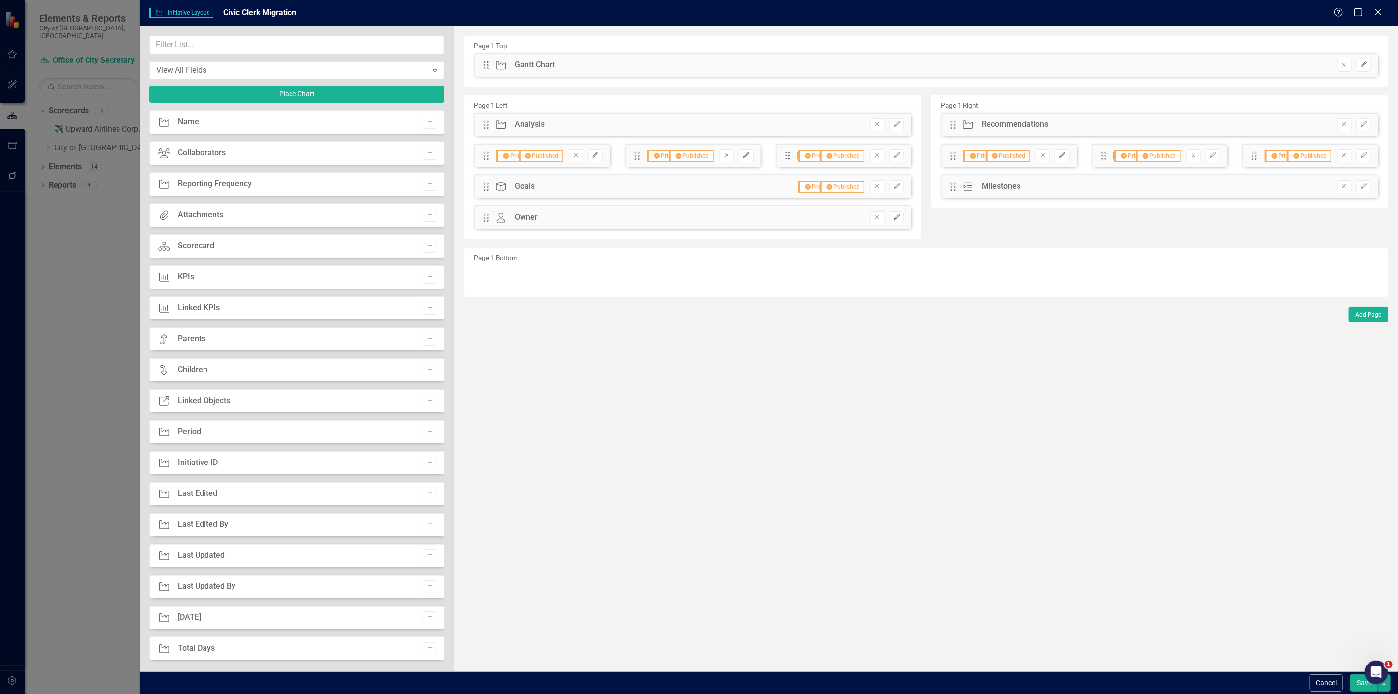
click at [893, 216] on button "Edit" at bounding box center [897, 217] width 14 height 13
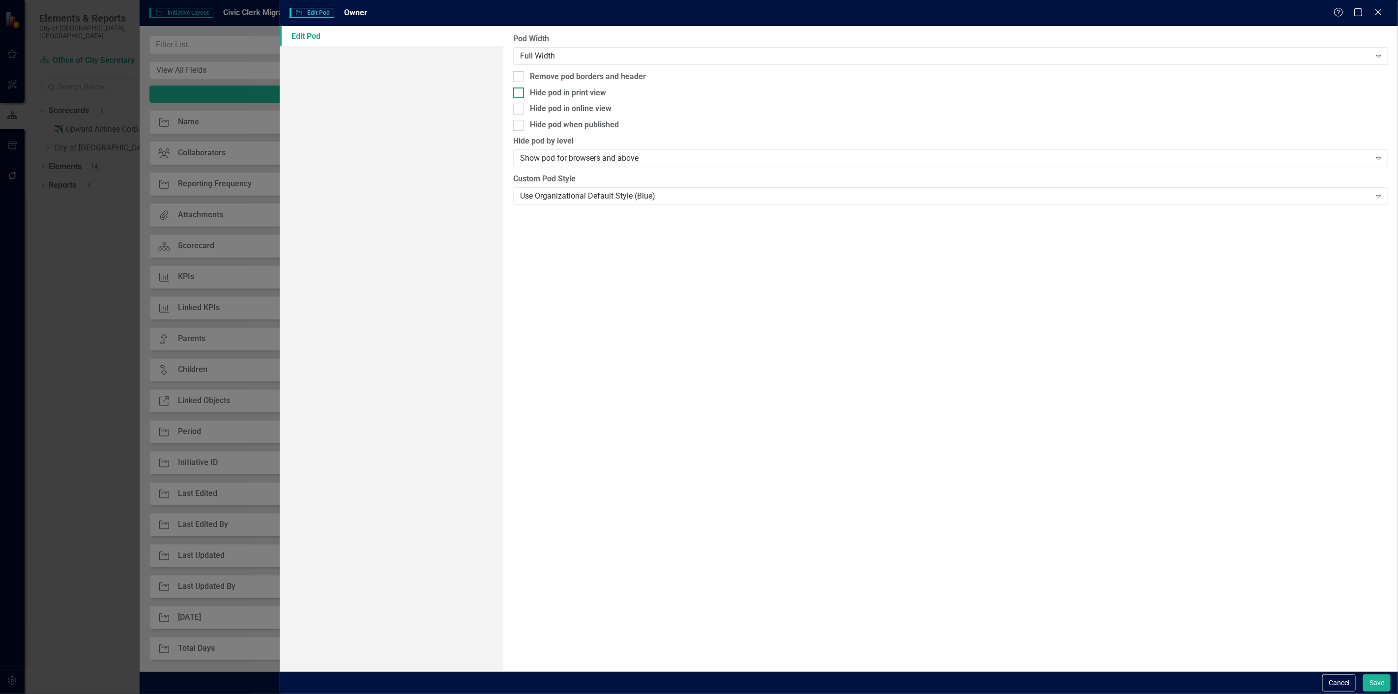
click at [586, 90] on div "Hide pod in print view" at bounding box center [568, 92] width 76 height 11
click at [520, 90] on input "Hide pod in print view" at bounding box center [516, 90] width 6 height 6
checkbox input "true"
click at [559, 128] on div "Hide pod when published" at bounding box center [574, 124] width 89 height 11
click at [520, 126] on input "Hide pod when published" at bounding box center [516, 123] width 6 height 6
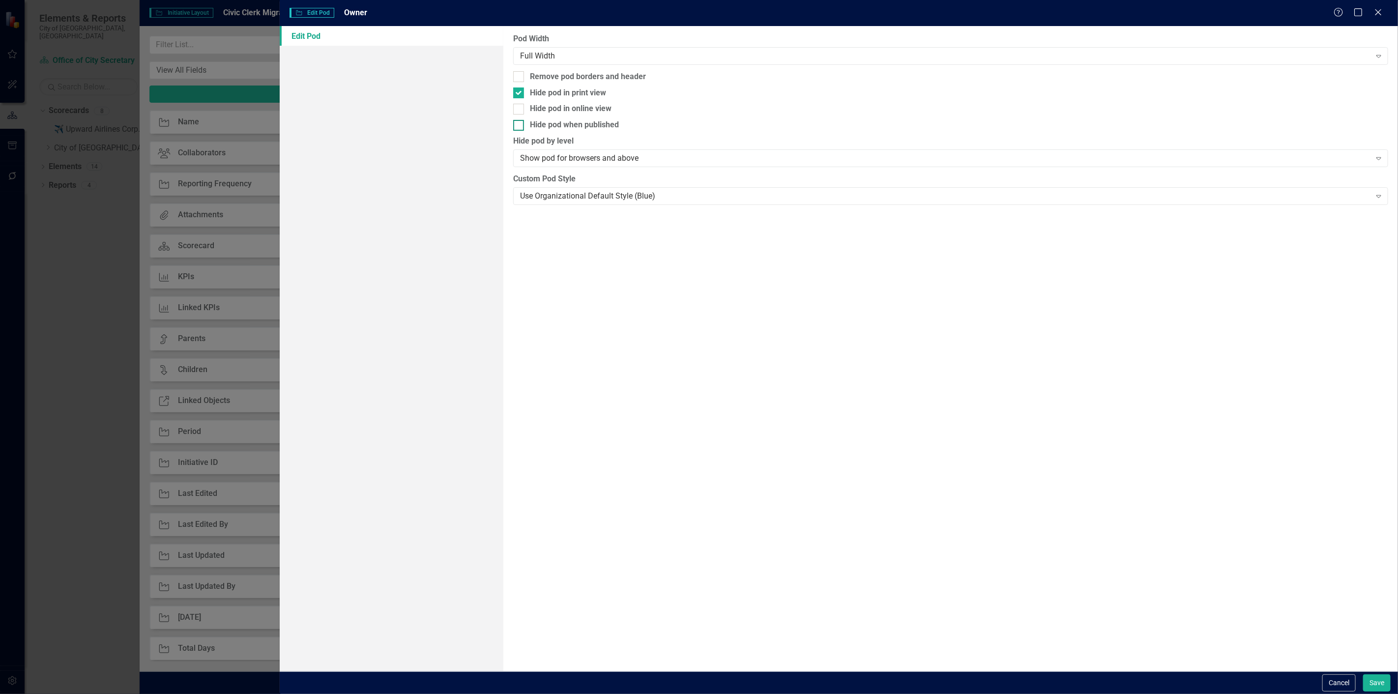
checkbox input "true"
click at [1379, 692] on div "Cancel Save" at bounding box center [839, 682] width 1118 height 23
click at [1378, 690] on button "Save" at bounding box center [1377, 682] width 28 height 17
click at [1377, 689] on div "Cancel icon.saving Saving..." at bounding box center [839, 682] width 1118 height 23
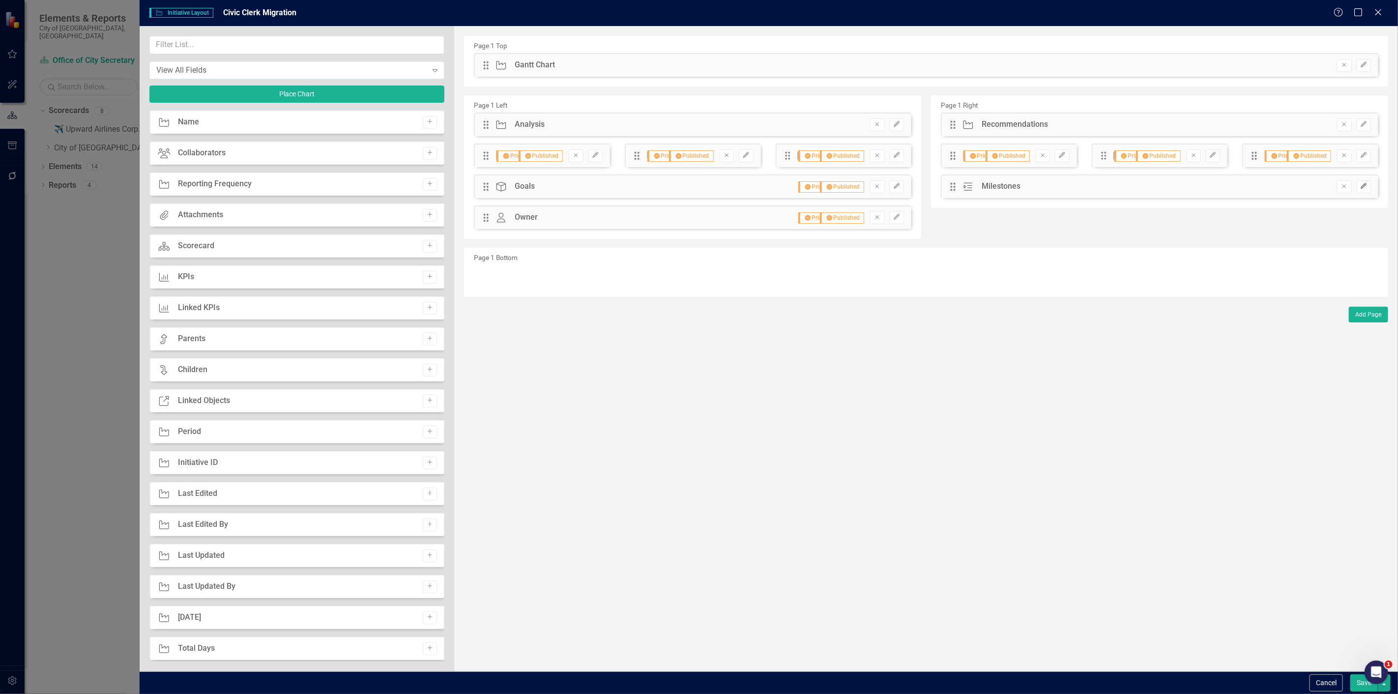
click at [1359, 189] on button "Edit" at bounding box center [1364, 186] width 14 height 13
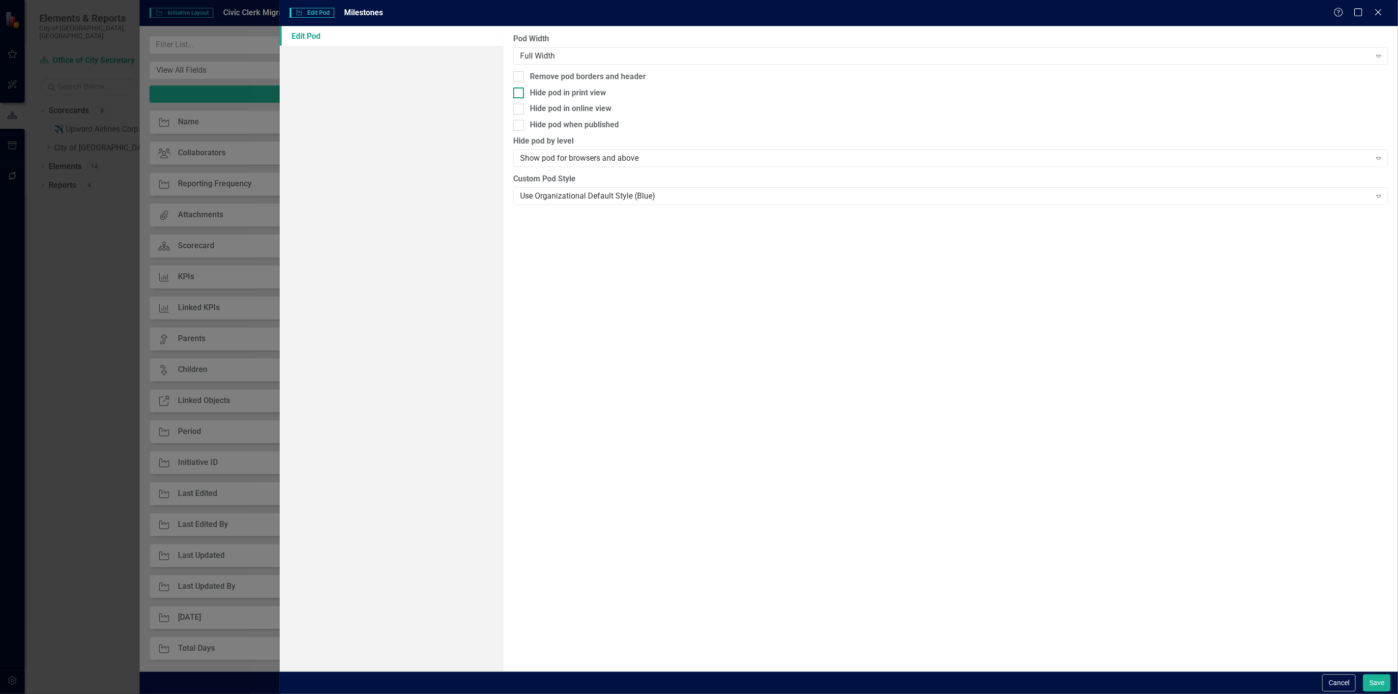
click at [538, 91] on div "Hide pod in print view" at bounding box center [568, 92] width 76 height 11
click at [520, 91] on input "Hide pod in print view" at bounding box center [516, 90] width 6 height 6
checkbox input "true"
click at [559, 127] on div "Hide pod when published" at bounding box center [574, 124] width 89 height 11
click at [520, 126] on input "Hide pod when published" at bounding box center [516, 123] width 6 height 6
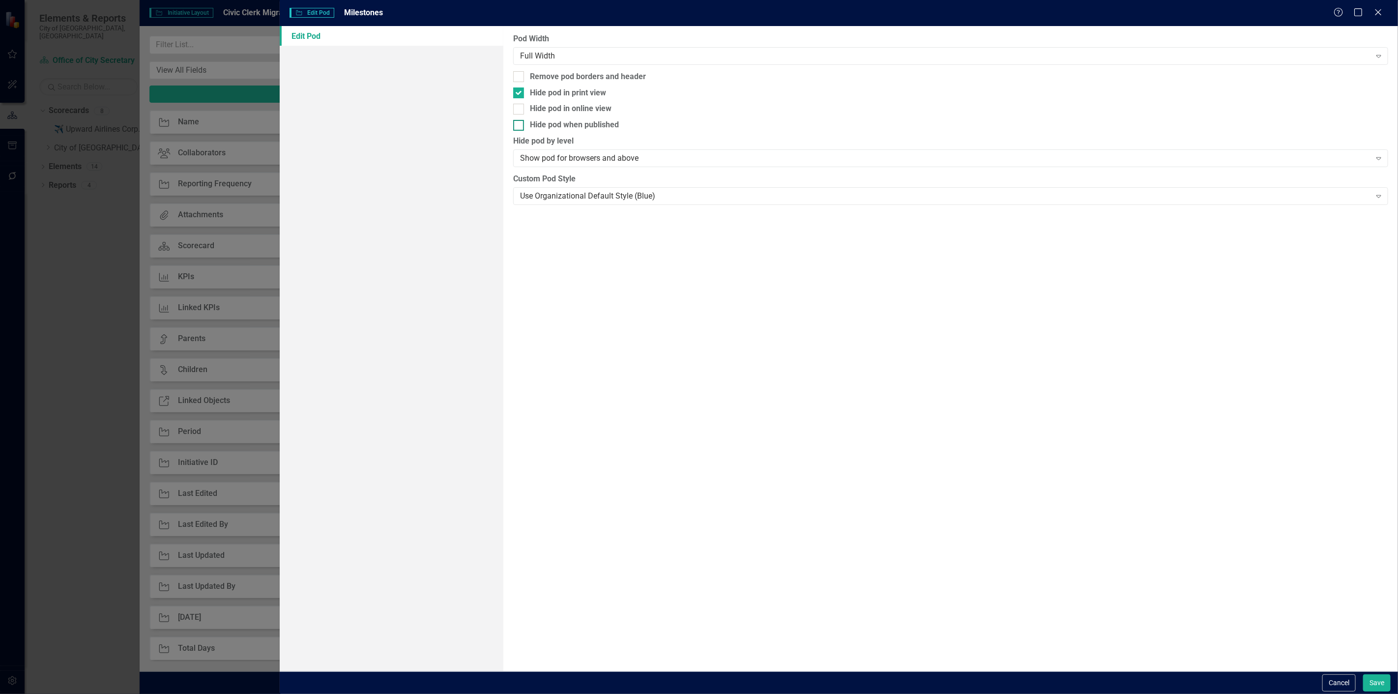
checkbox input "true"
click at [1365, 685] on button "Save" at bounding box center [1377, 682] width 28 height 17
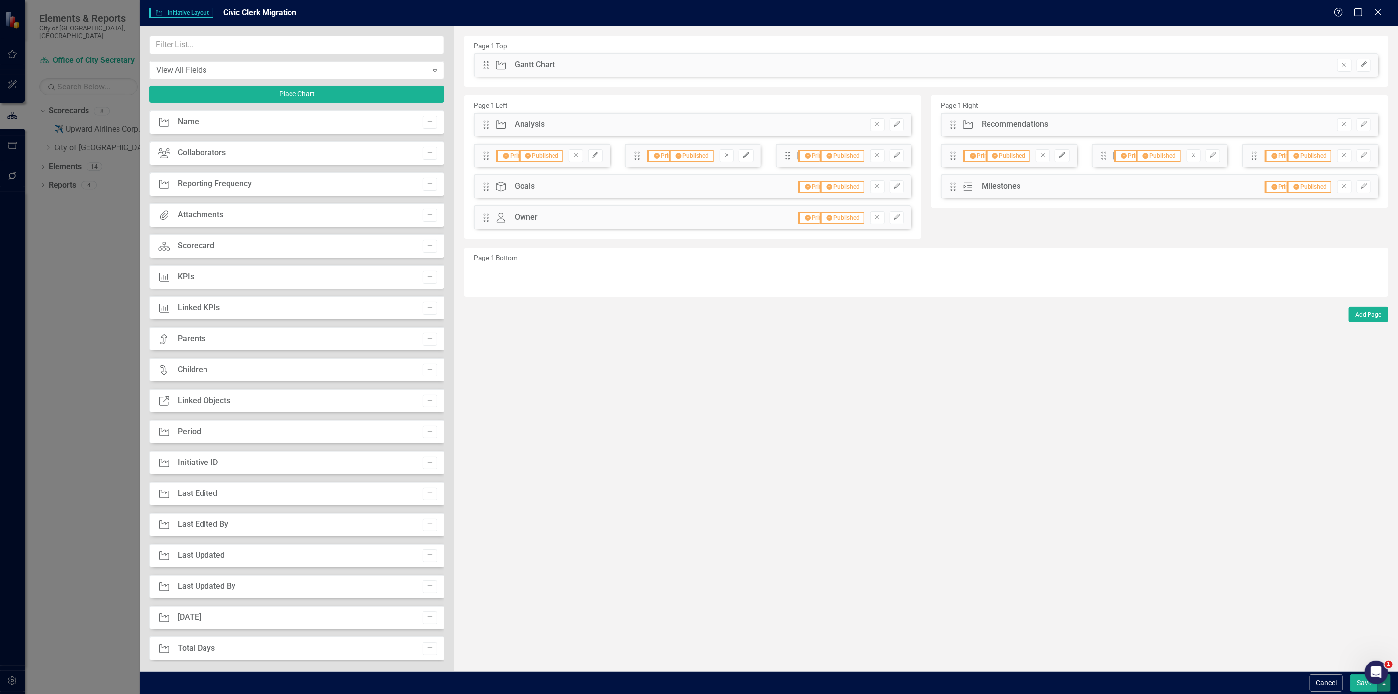
click at [1383, 686] on button "button" at bounding box center [1384, 682] width 13 height 17
click at [1279, 657] on link "Update all Initiatives in this account" at bounding box center [1300, 665] width 182 height 18
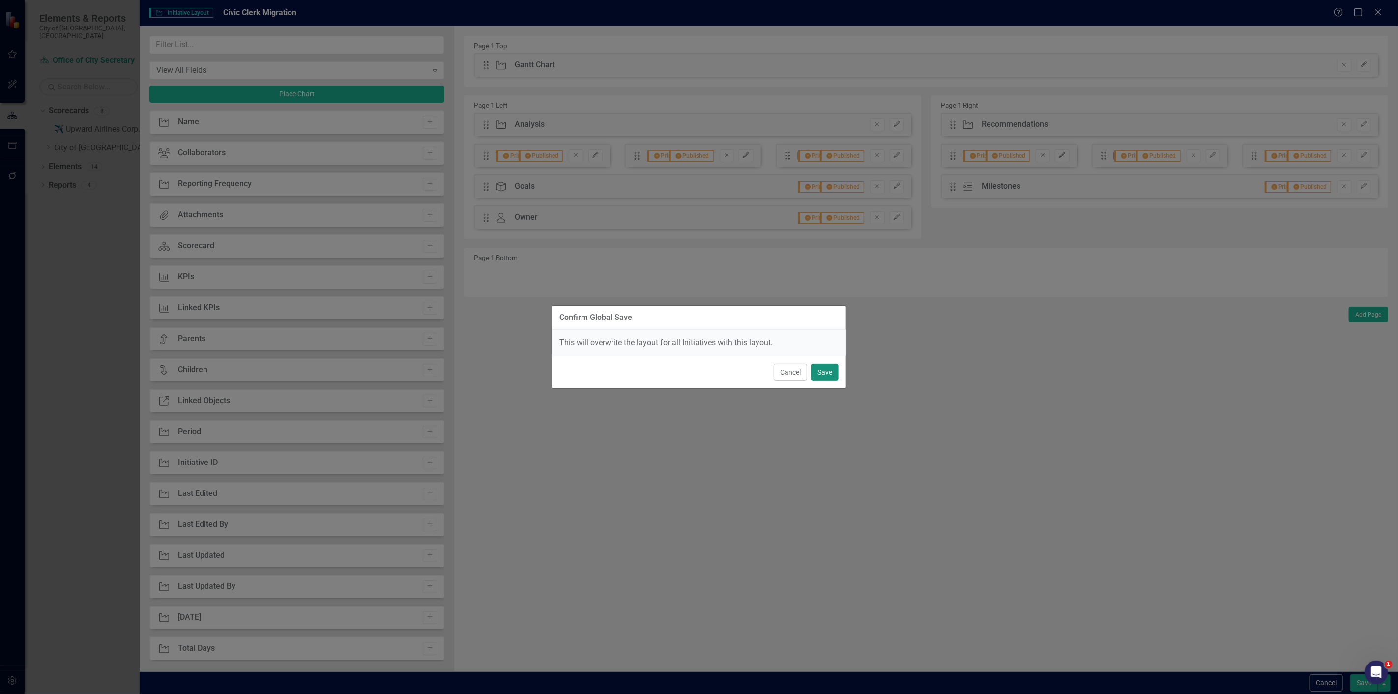
click at [835, 369] on button "Save" at bounding box center [825, 372] width 28 height 17
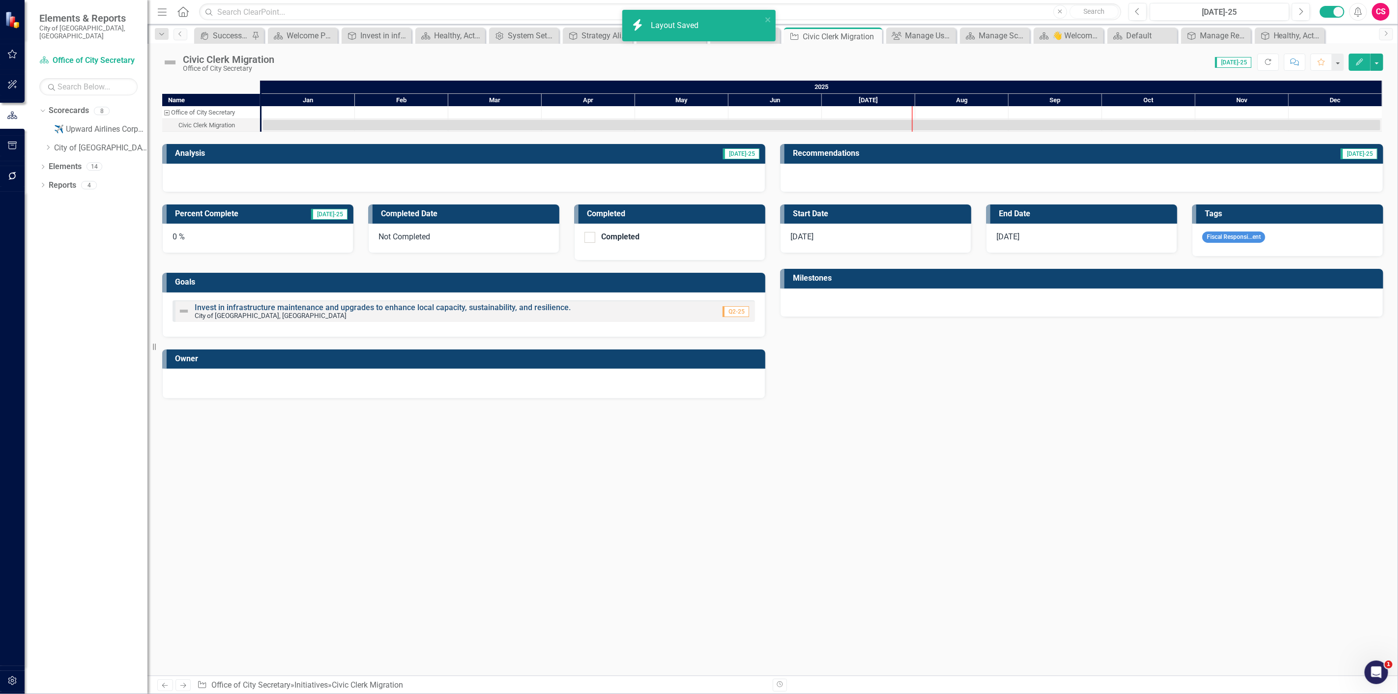
click at [440, 303] on link "Invest in infrastructure maintenance and upgrades to enhance local capacity, su…" at bounding box center [383, 307] width 376 height 9
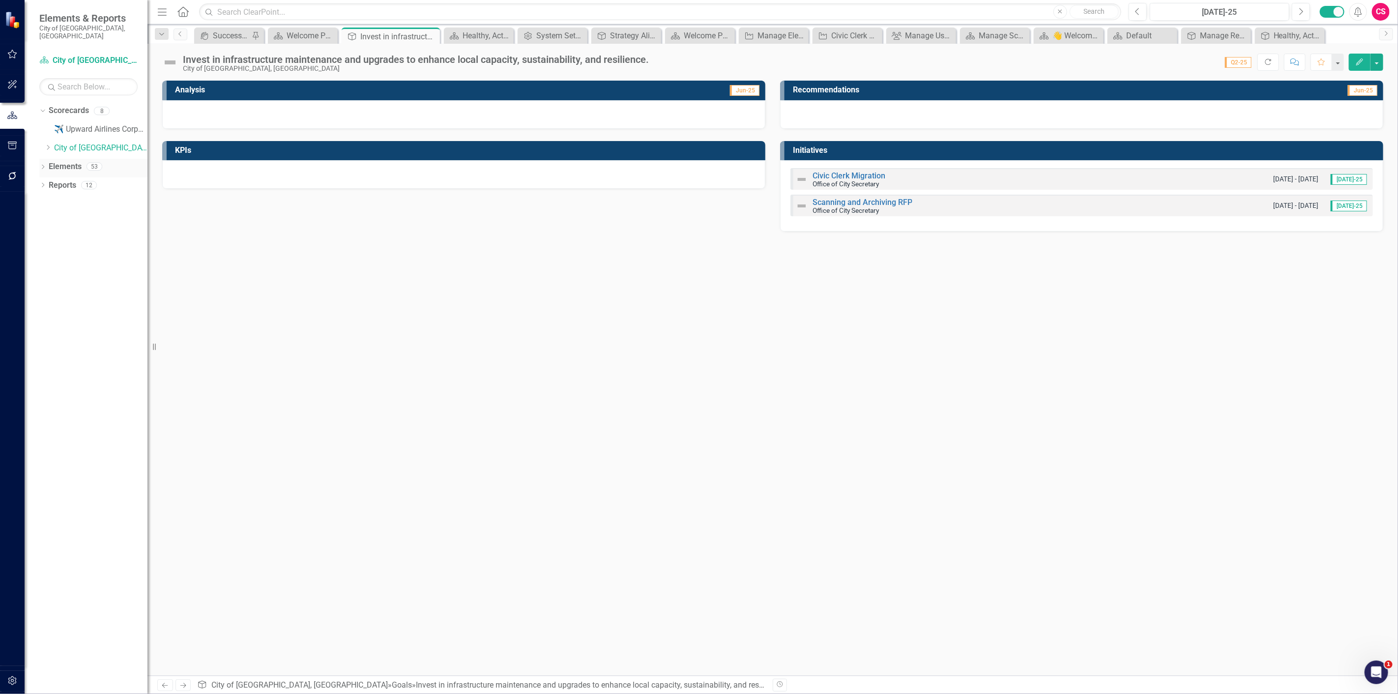
click at [66, 161] on link "Elements" at bounding box center [65, 166] width 33 height 11
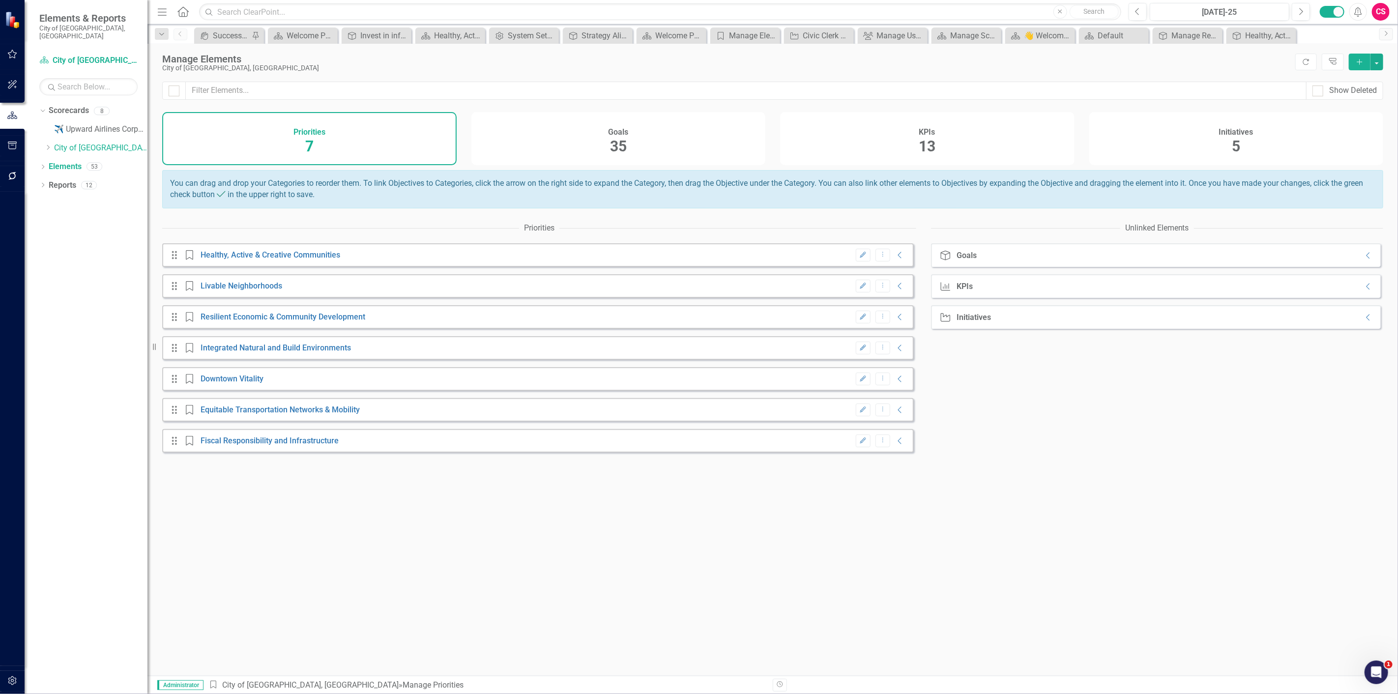
click at [984, 155] on div "KPIs 13" at bounding box center [927, 138] width 294 height 53
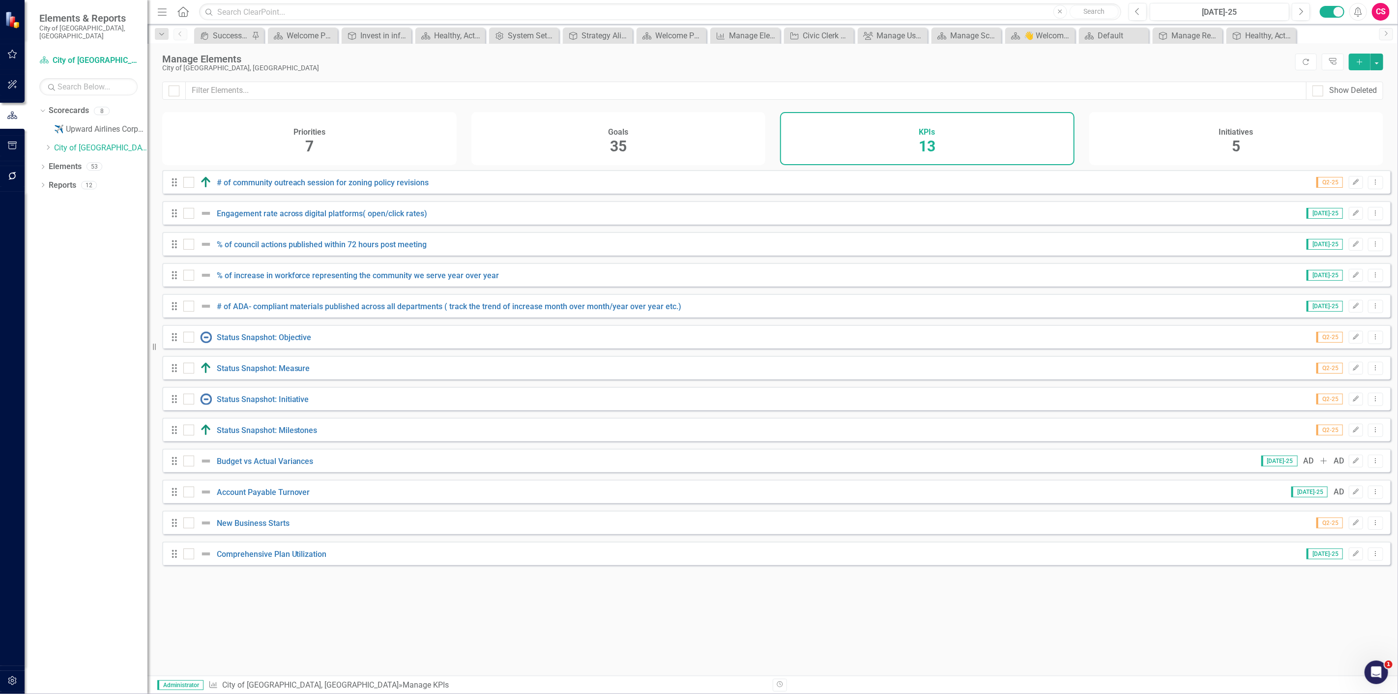
click at [16, 679] on icon "button" at bounding box center [12, 680] width 8 height 9
click at [75, 231] on link "System Setup" at bounding box center [88, 235] width 98 height 11
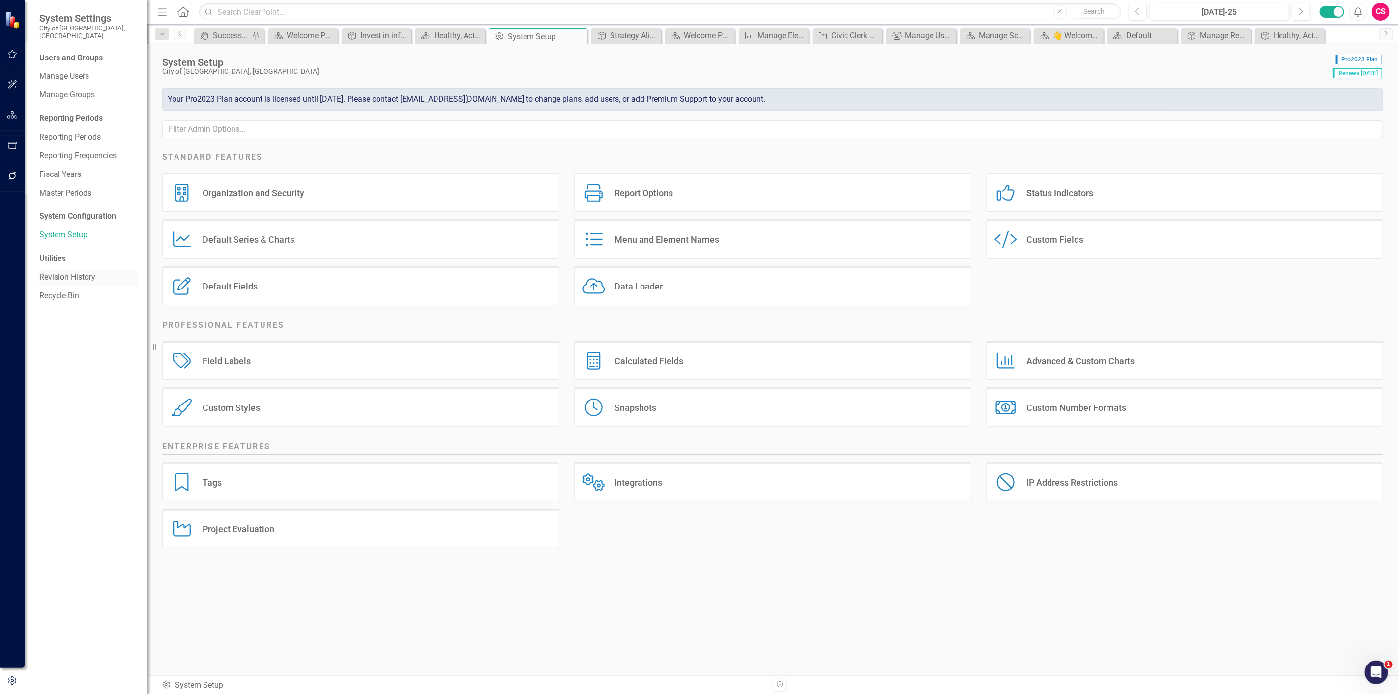
click at [64, 274] on link "Revision History" at bounding box center [88, 277] width 98 height 11
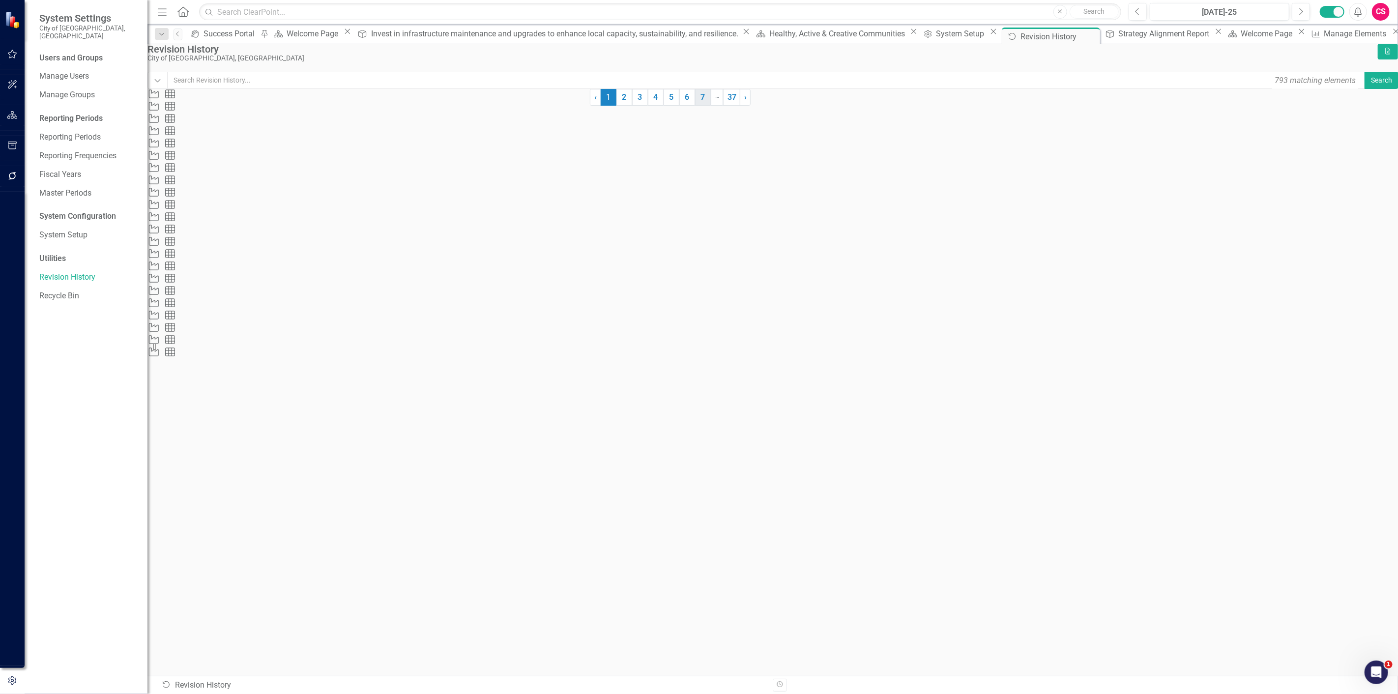
click at [711, 106] on link "7" at bounding box center [703, 97] width 16 height 17
click at [682, 106] on link "8" at bounding box center [675, 97] width 16 height 17
click at [1, 120] on button "button" at bounding box center [12, 115] width 22 height 21
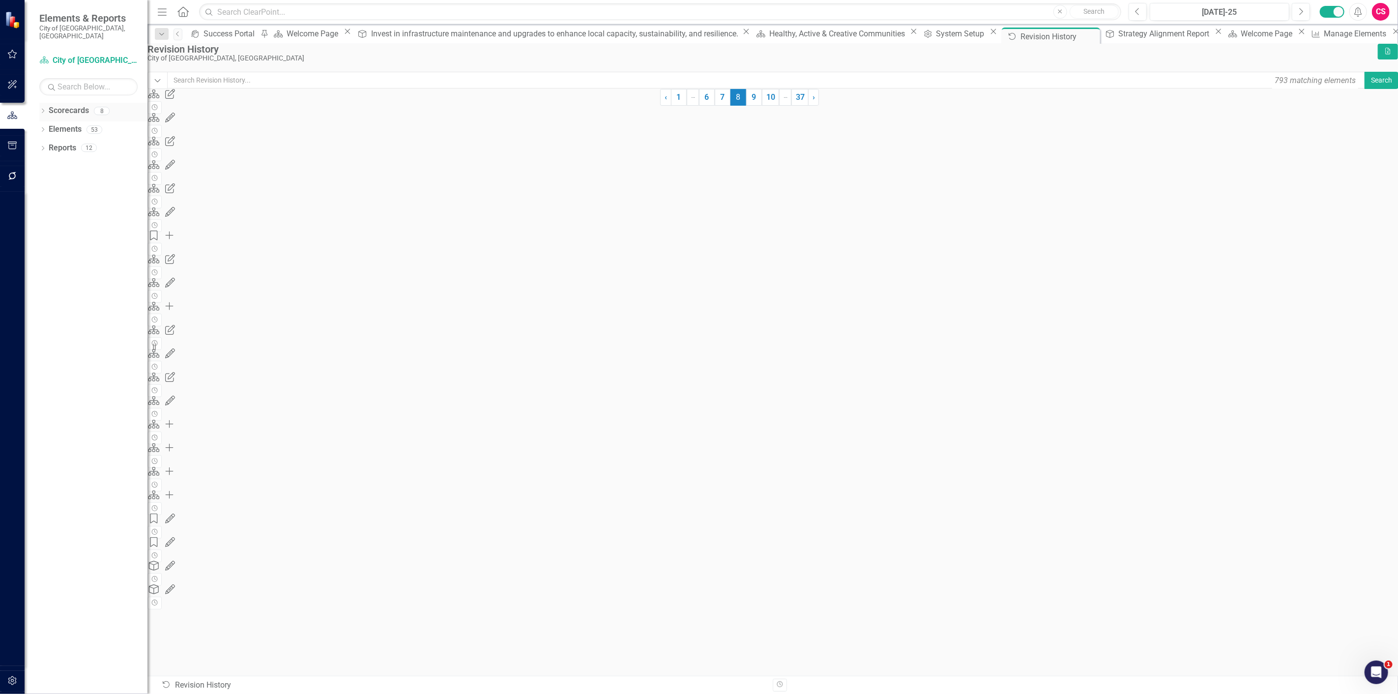
click at [41, 109] on icon "Dropdown" at bounding box center [42, 111] width 7 height 5
click at [61, 105] on link "Scorecards" at bounding box center [69, 110] width 40 height 11
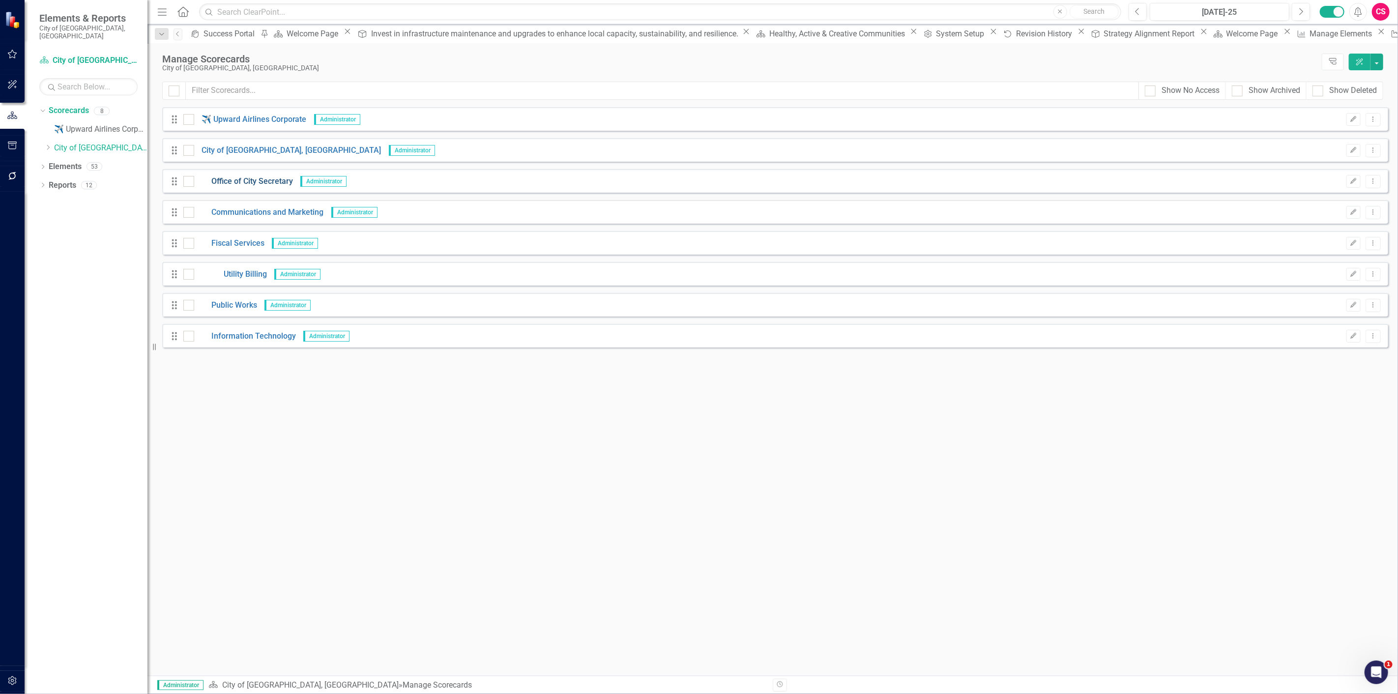
click at [246, 184] on link "Office of City Secretary" at bounding box center [243, 181] width 99 height 11
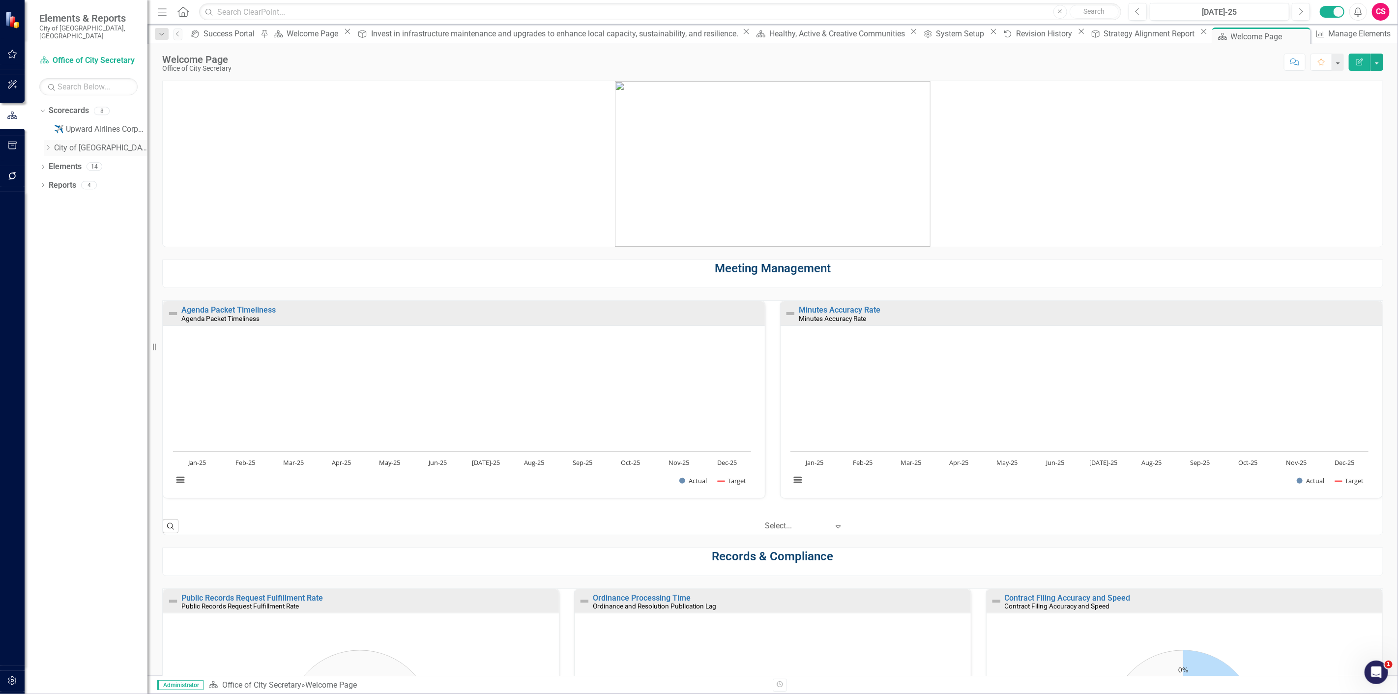
click at [47, 146] on div "Dropdown City of Duncanville, TX" at bounding box center [95, 148] width 103 height 16
click at [50, 145] on icon "Dropdown" at bounding box center [47, 148] width 7 height 6
click at [83, 180] on link "Communications and Marketing" at bounding box center [106, 185] width 84 height 11
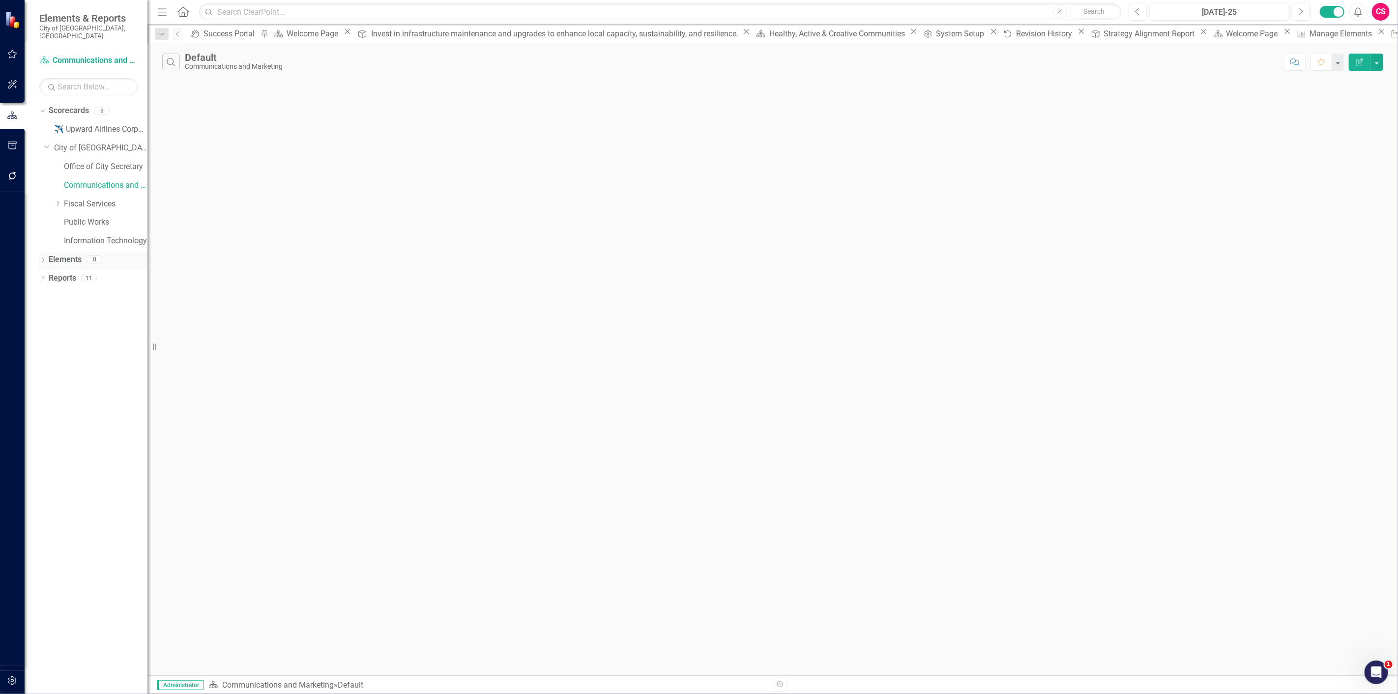
click at [73, 256] on link "Elements" at bounding box center [65, 259] width 33 height 11
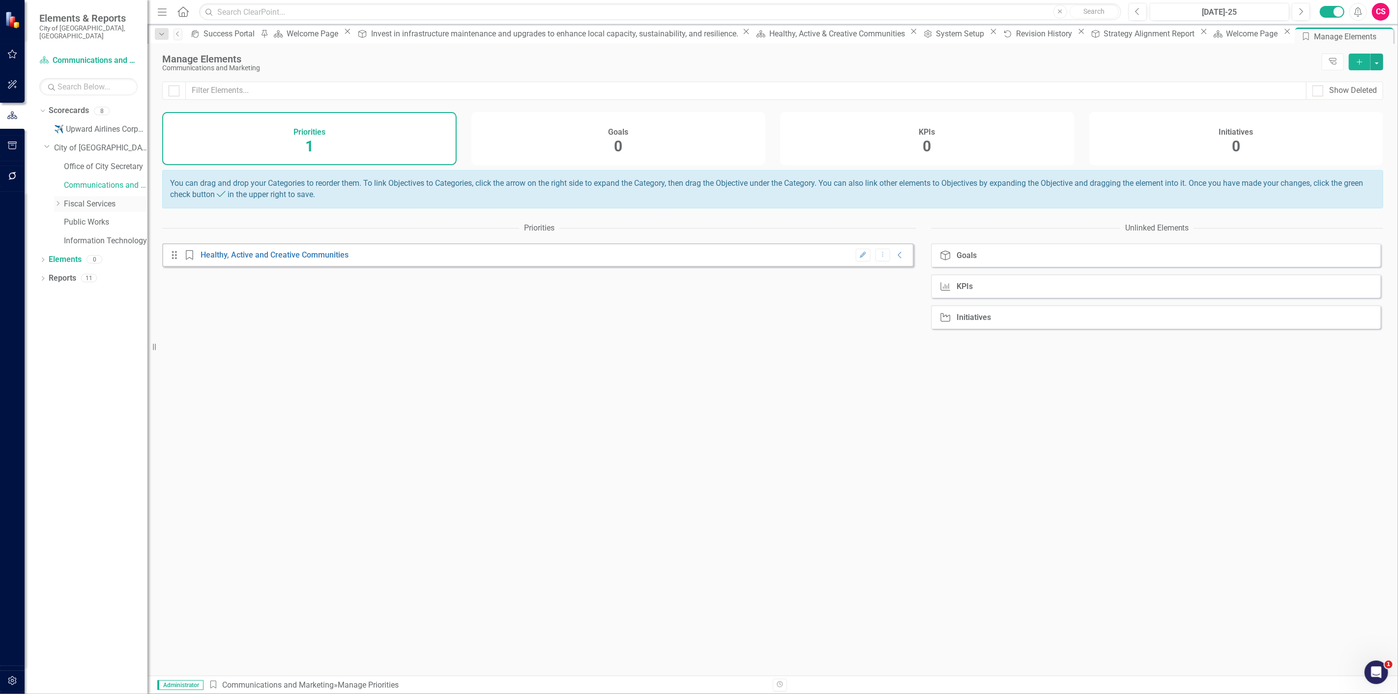
click at [72, 199] on link "Fiscal Services" at bounding box center [106, 204] width 84 height 11
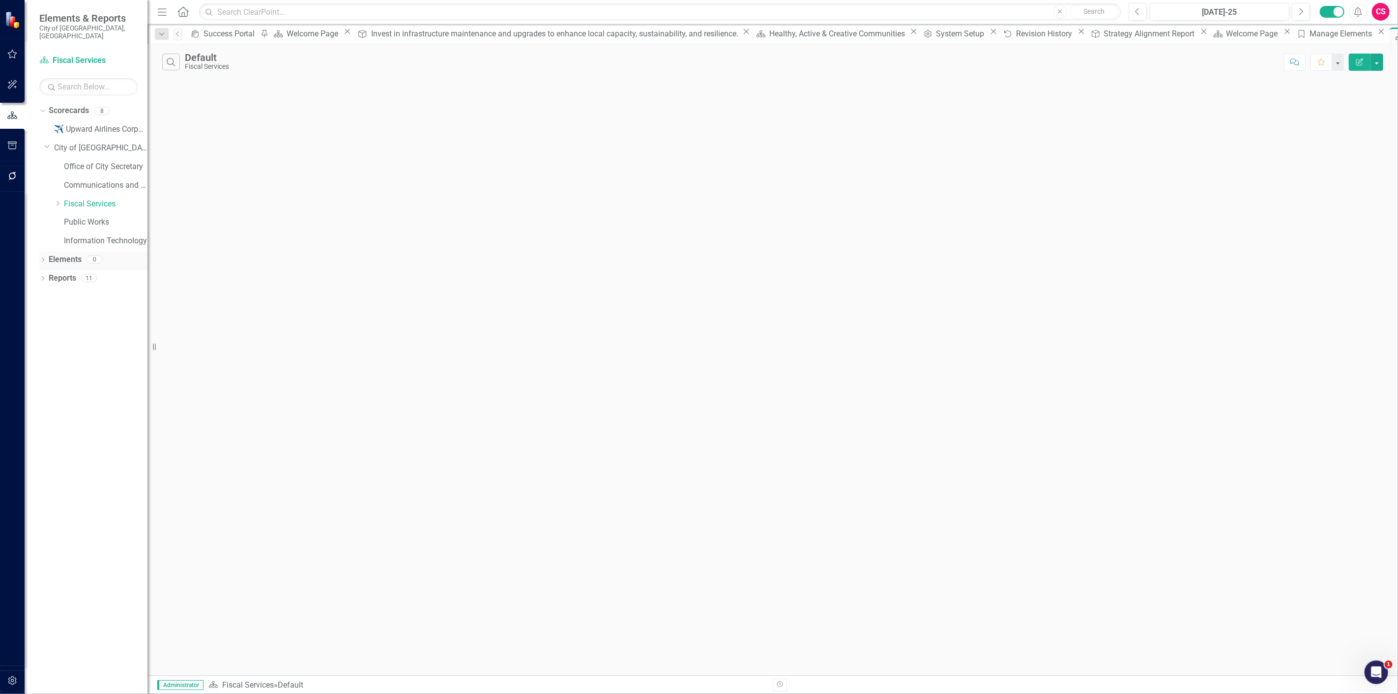
click at [70, 257] on link "Elements" at bounding box center [65, 259] width 33 height 11
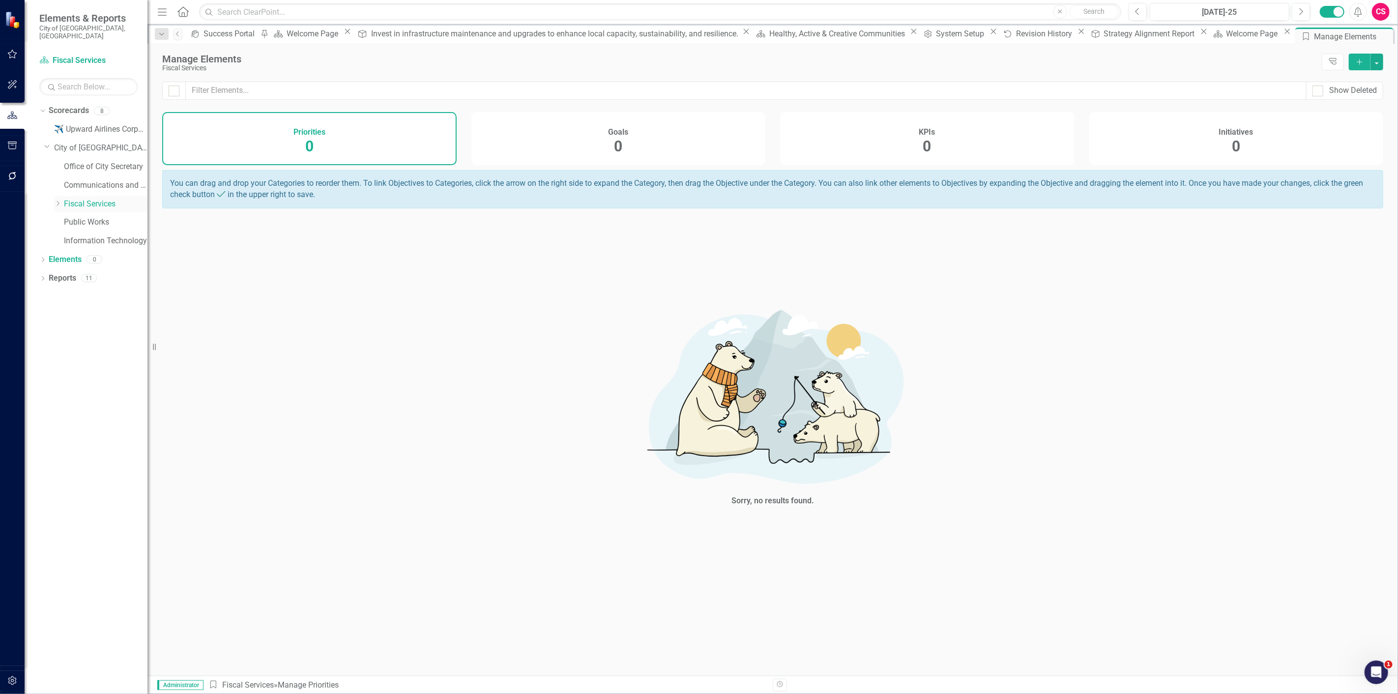
click at [59, 201] on icon at bounding box center [58, 203] width 2 height 5
click at [80, 214] on link "Utility Billing" at bounding box center [100, 219] width 93 height 11
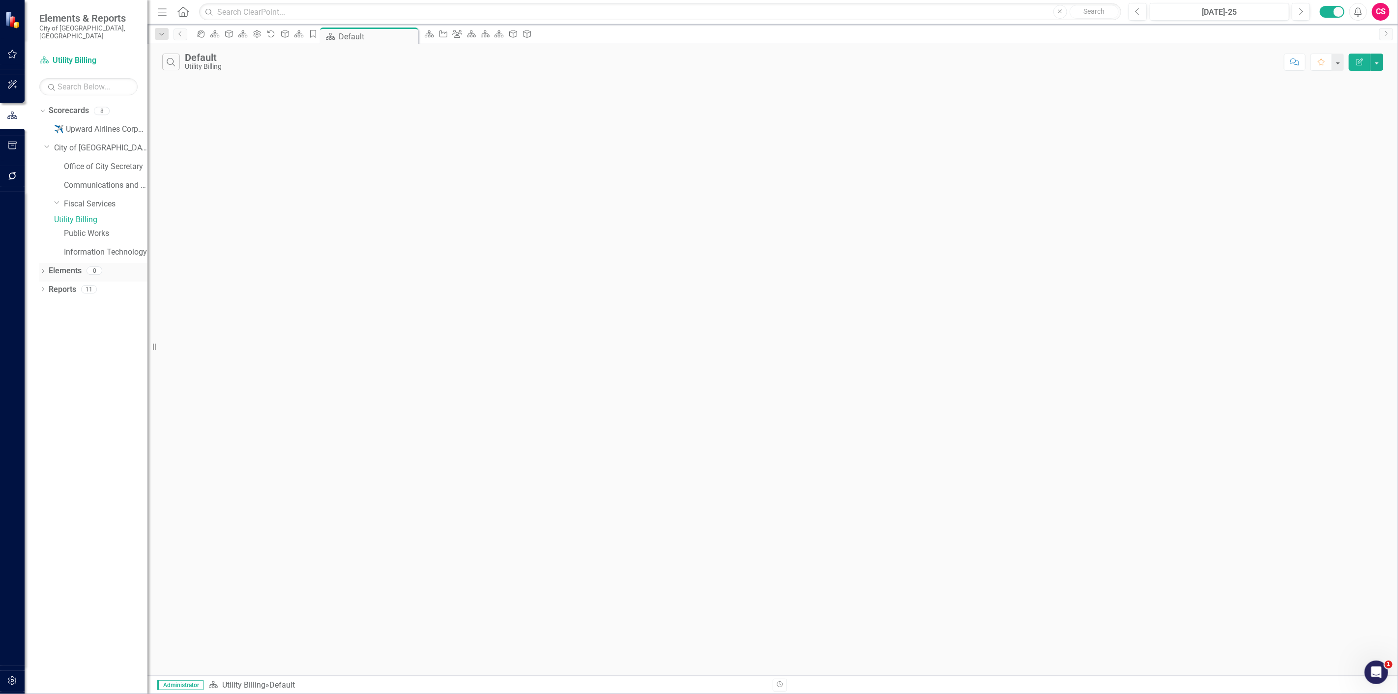
click at [53, 269] on link "Elements" at bounding box center [65, 270] width 33 height 11
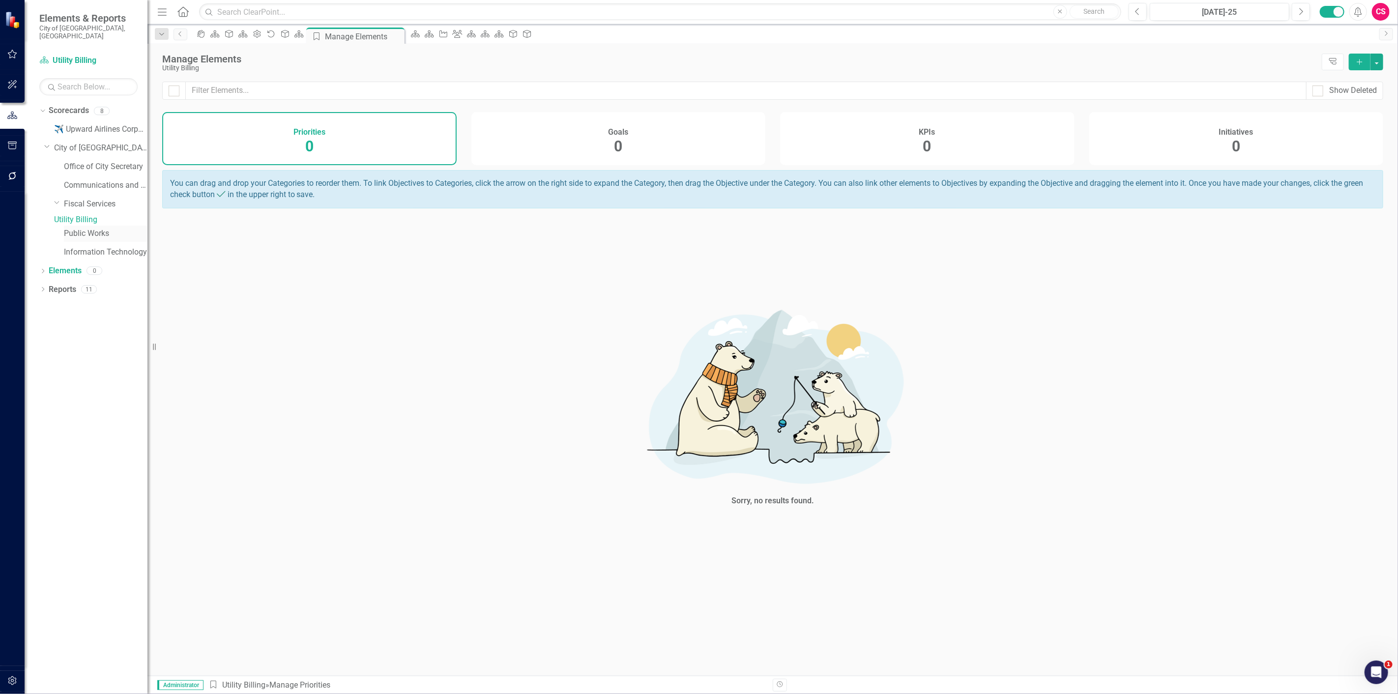
click at [74, 236] on link "Public Works" at bounding box center [106, 233] width 84 height 11
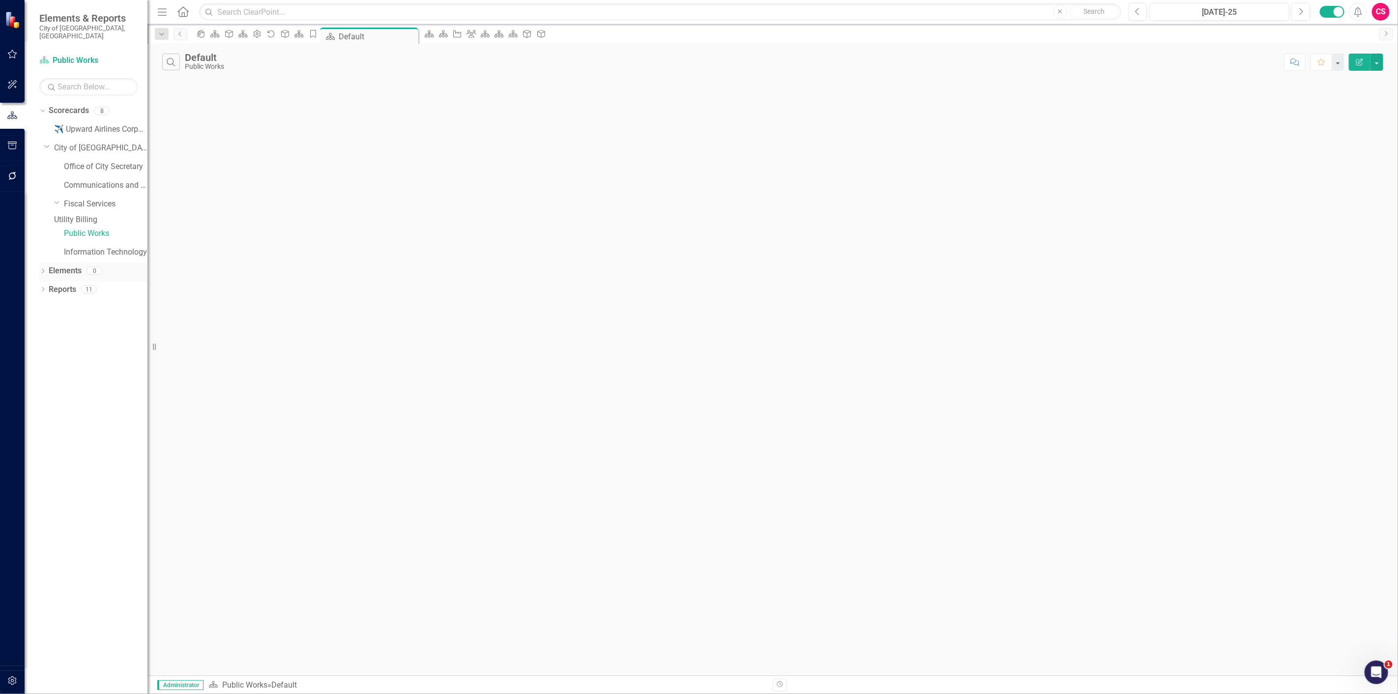
click at [59, 273] on link "Elements" at bounding box center [65, 270] width 33 height 11
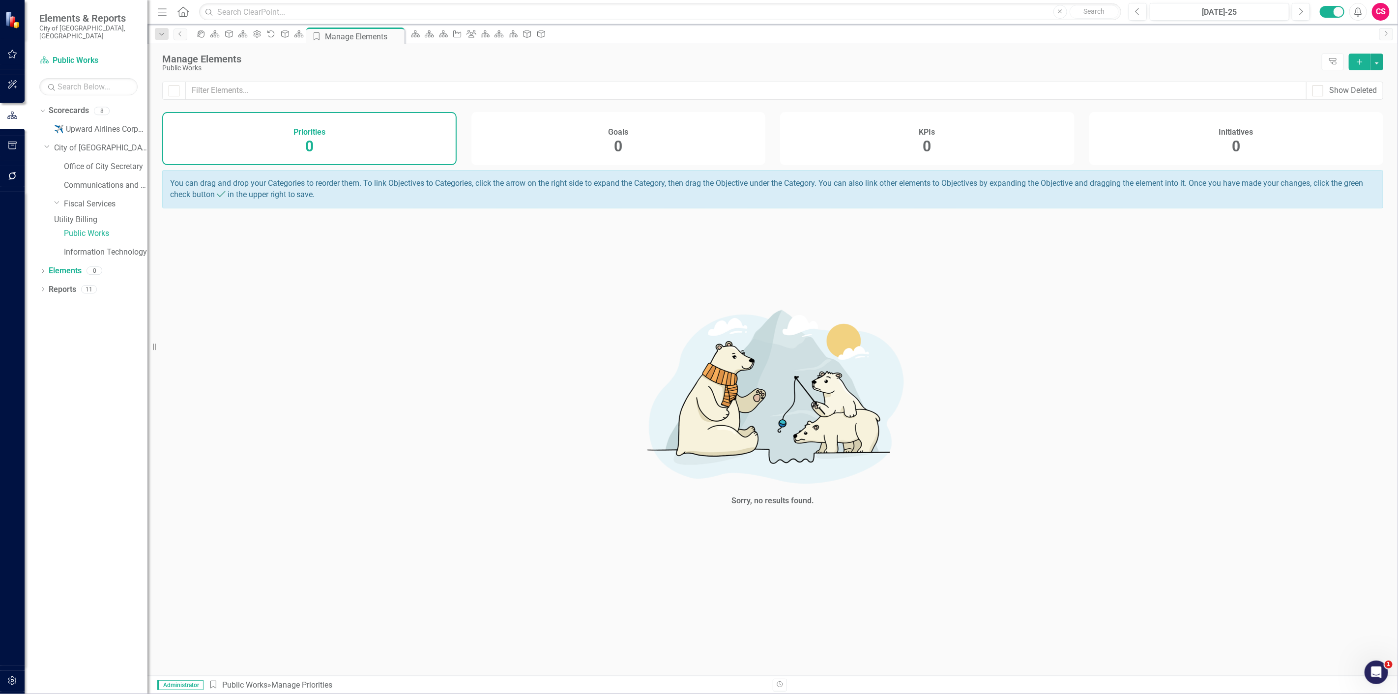
click at [109, 242] on div "Public Works" at bounding box center [100, 235] width 93 height 19
click at [99, 253] on link "Information Technology" at bounding box center [106, 252] width 84 height 11
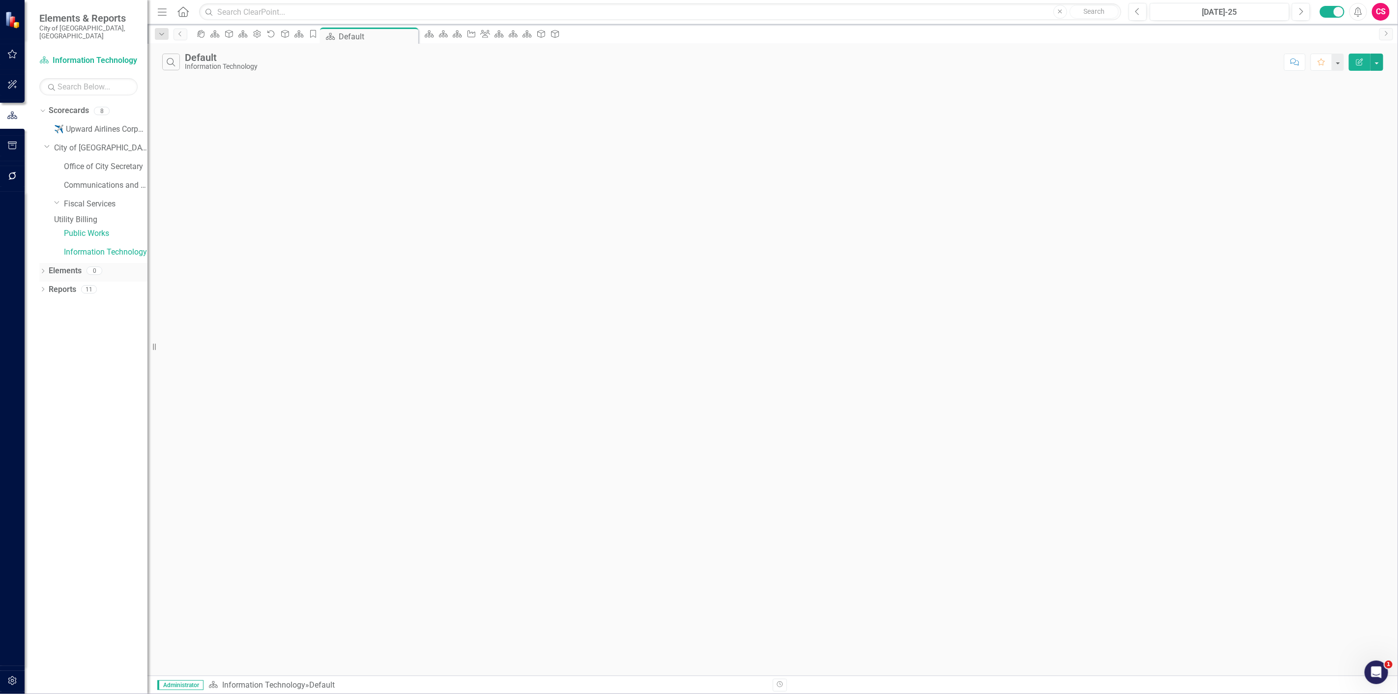
click at [82, 268] on div "Elements 0" at bounding box center [98, 272] width 99 height 19
click at [119, 161] on link "Office of City Secretary" at bounding box center [106, 166] width 84 height 11
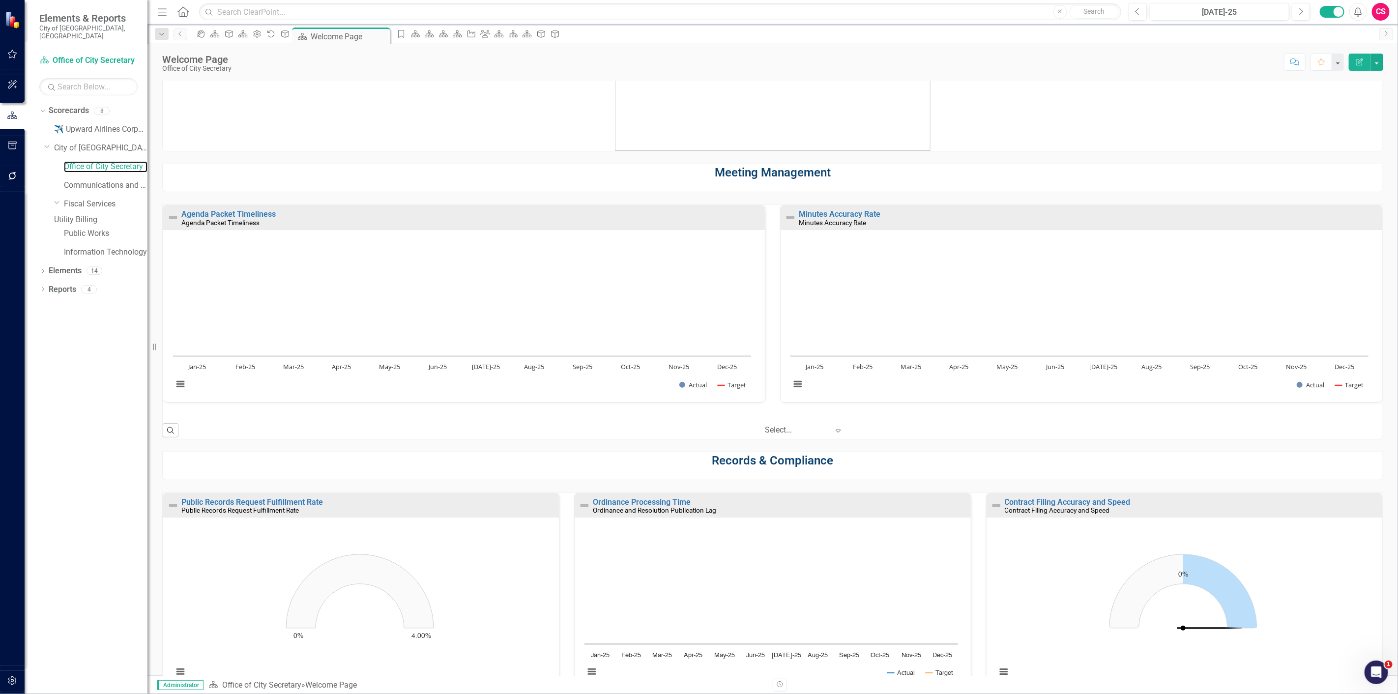
scroll to position [323, 0]
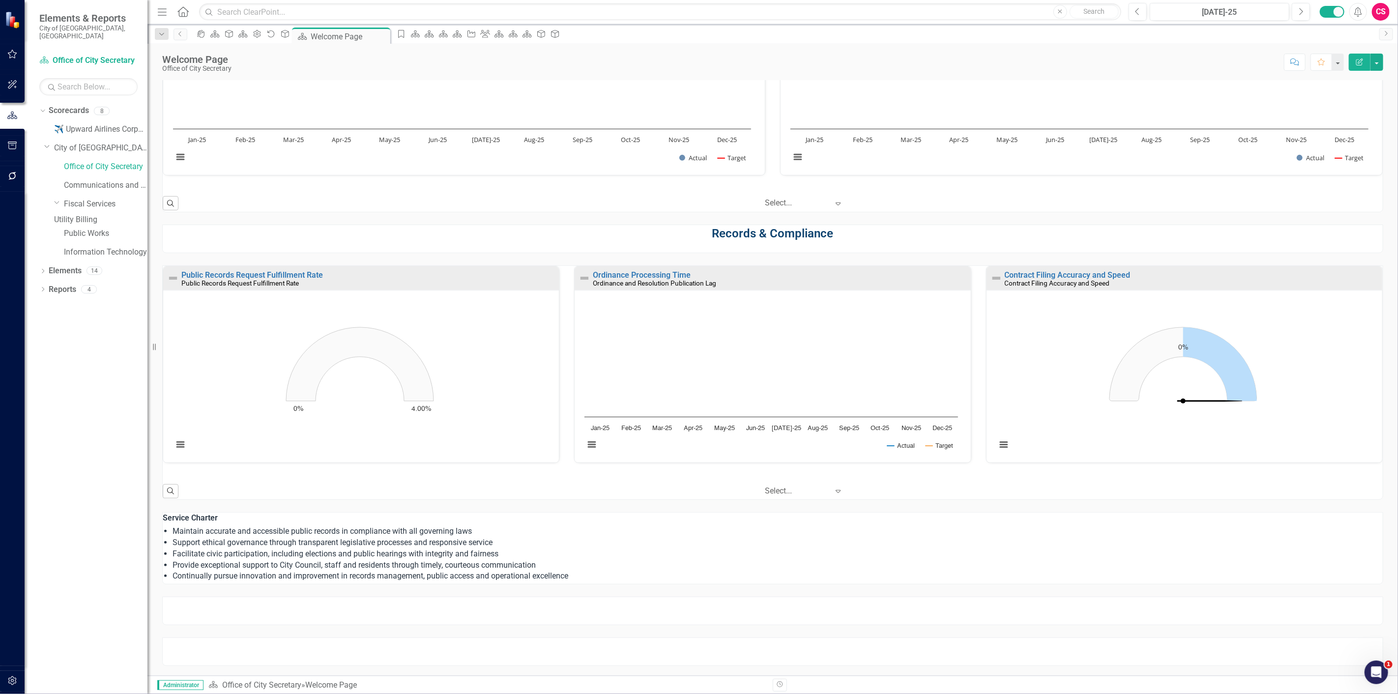
click at [464, 549] on li "Facilitate civic participation, including elections and public hearings with in…" at bounding box center [778, 554] width 1210 height 11
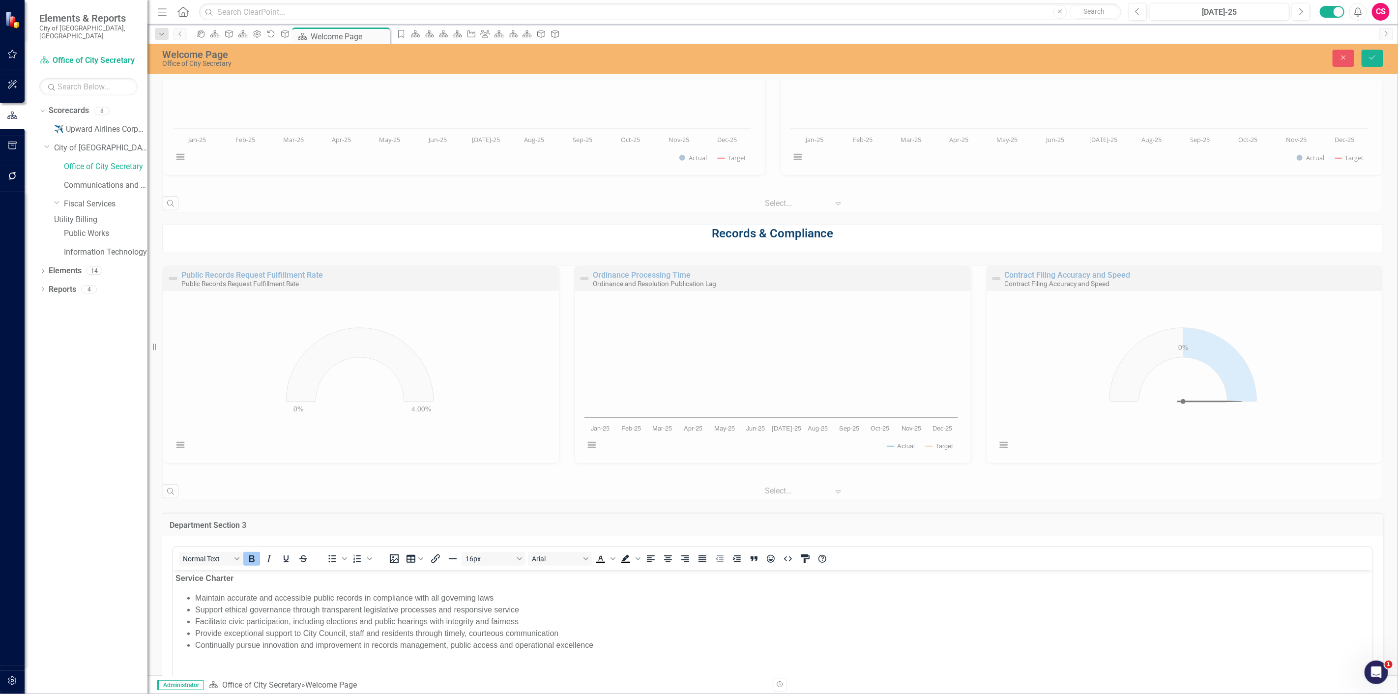
scroll to position [0, 0]
click at [1356, 58] on div "Close Save" at bounding box center [1137, 58] width 506 height 17
click at [1349, 63] on button "Close" at bounding box center [1344, 58] width 22 height 17
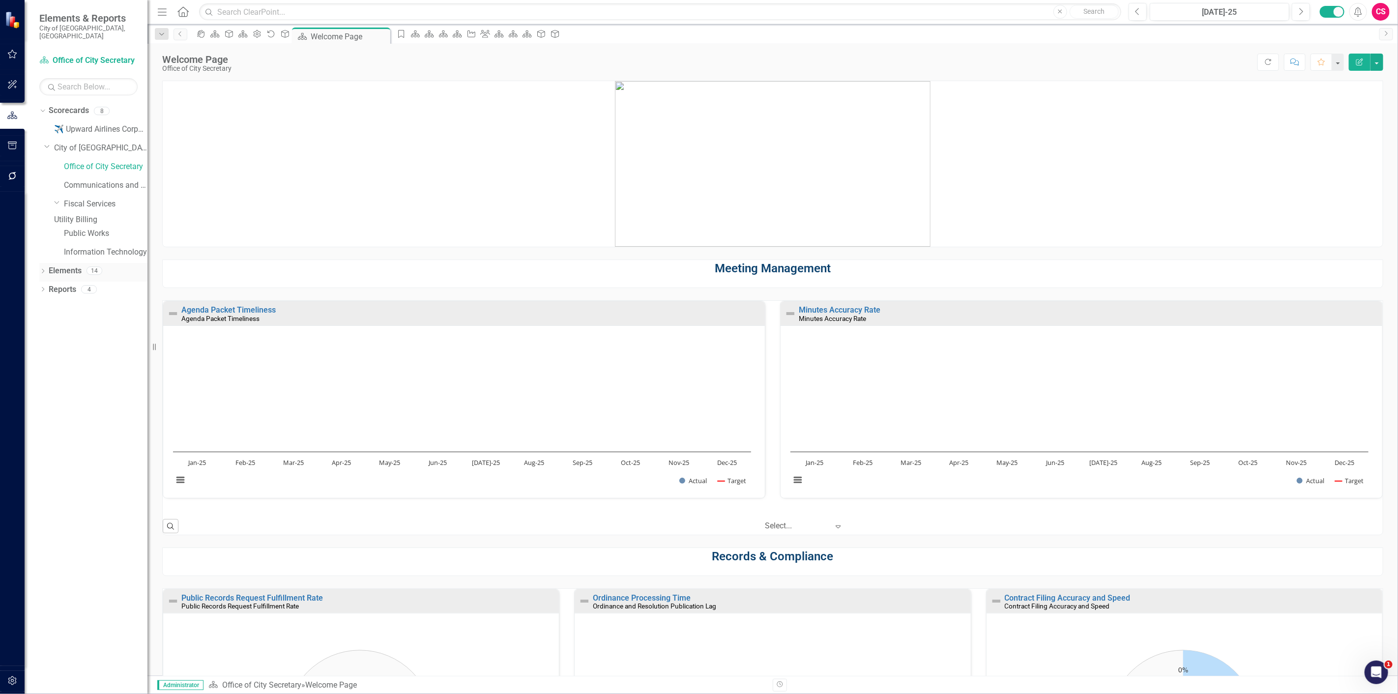
click at [60, 267] on link "Elements" at bounding box center [65, 270] width 33 height 11
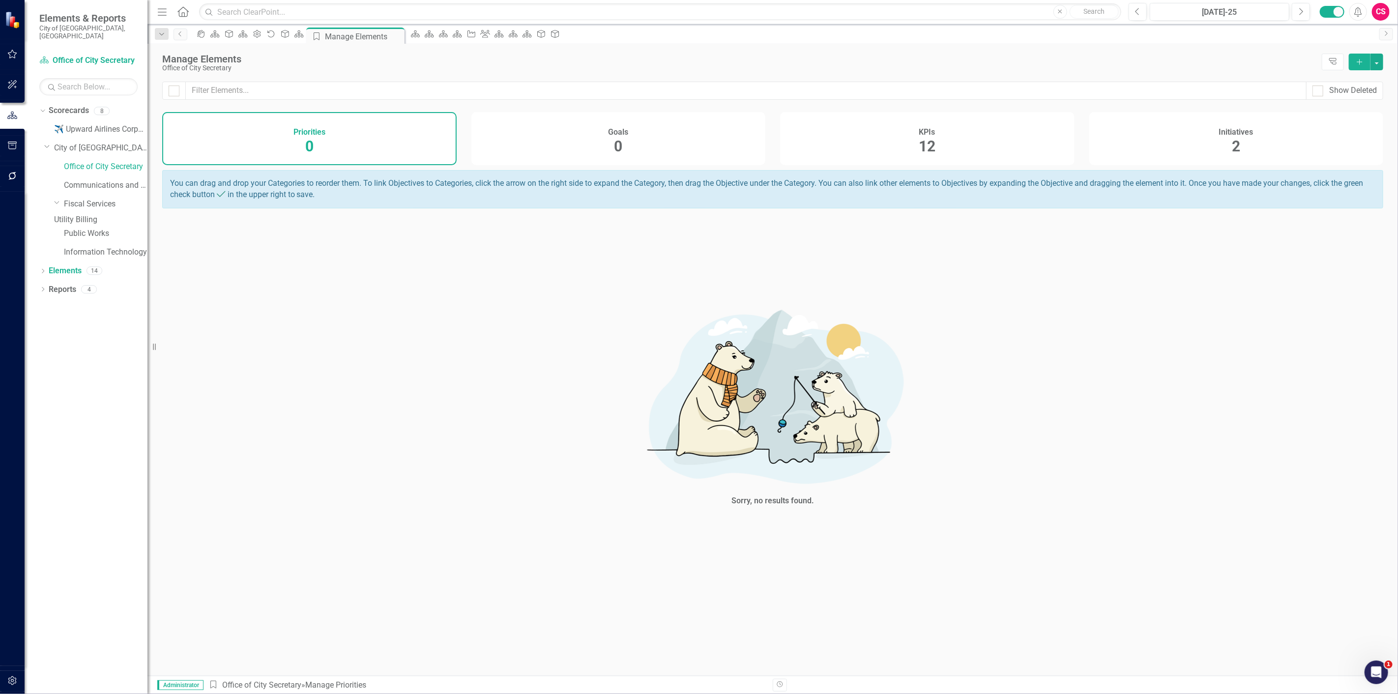
click at [893, 133] on div "KPIs 12" at bounding box center [927, 138] width 294 height 53
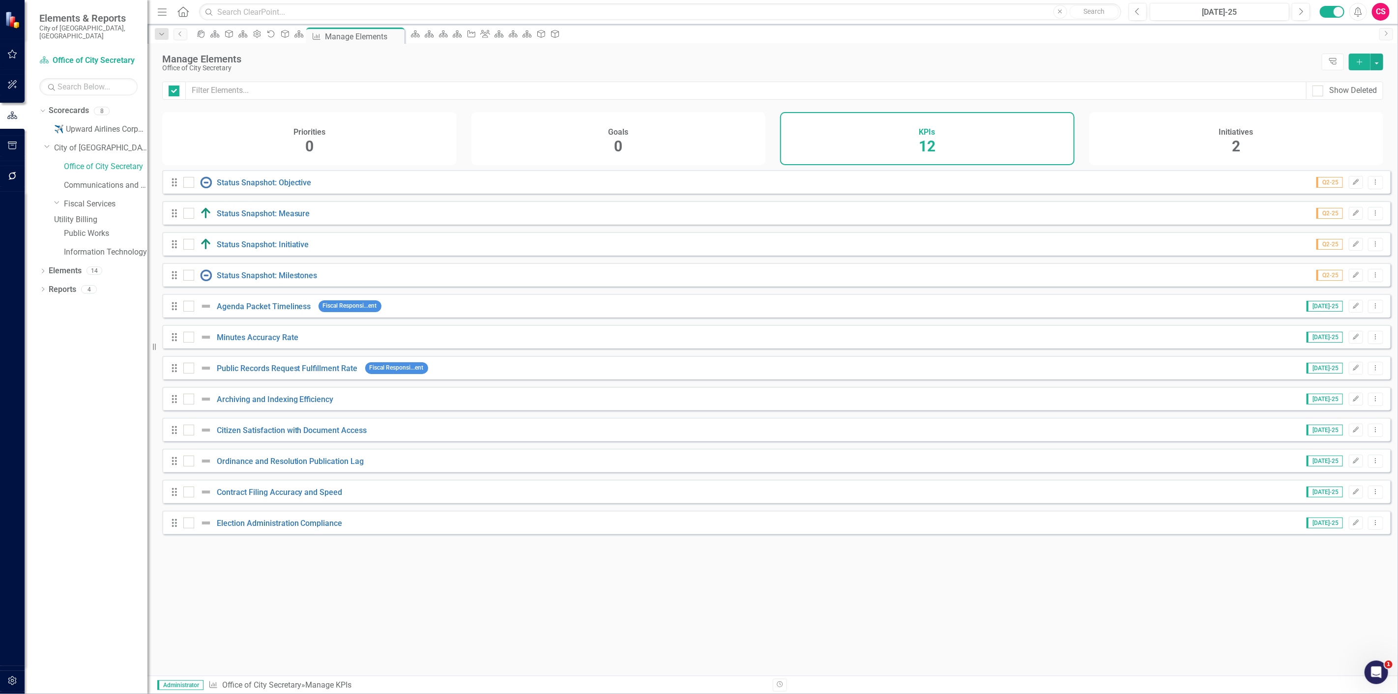
checkbox input "false"
click at [86, 143] on link "City of [GEOGRAPHIC_DATA], [GEOGRAPHIC_DATA]" at bounding box center [100, 148] width 93 height 11
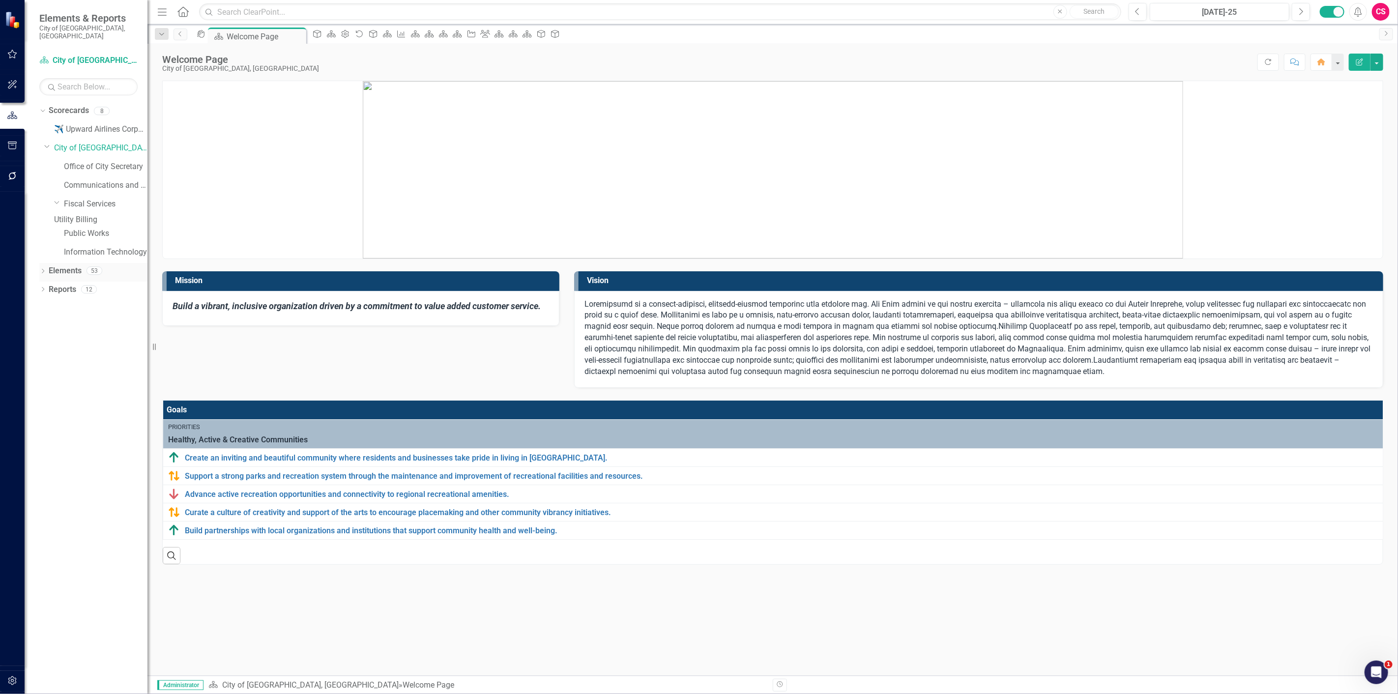
click at [67, 267] on link "Elements" at bounding box center [65, 270] width 33 height 11
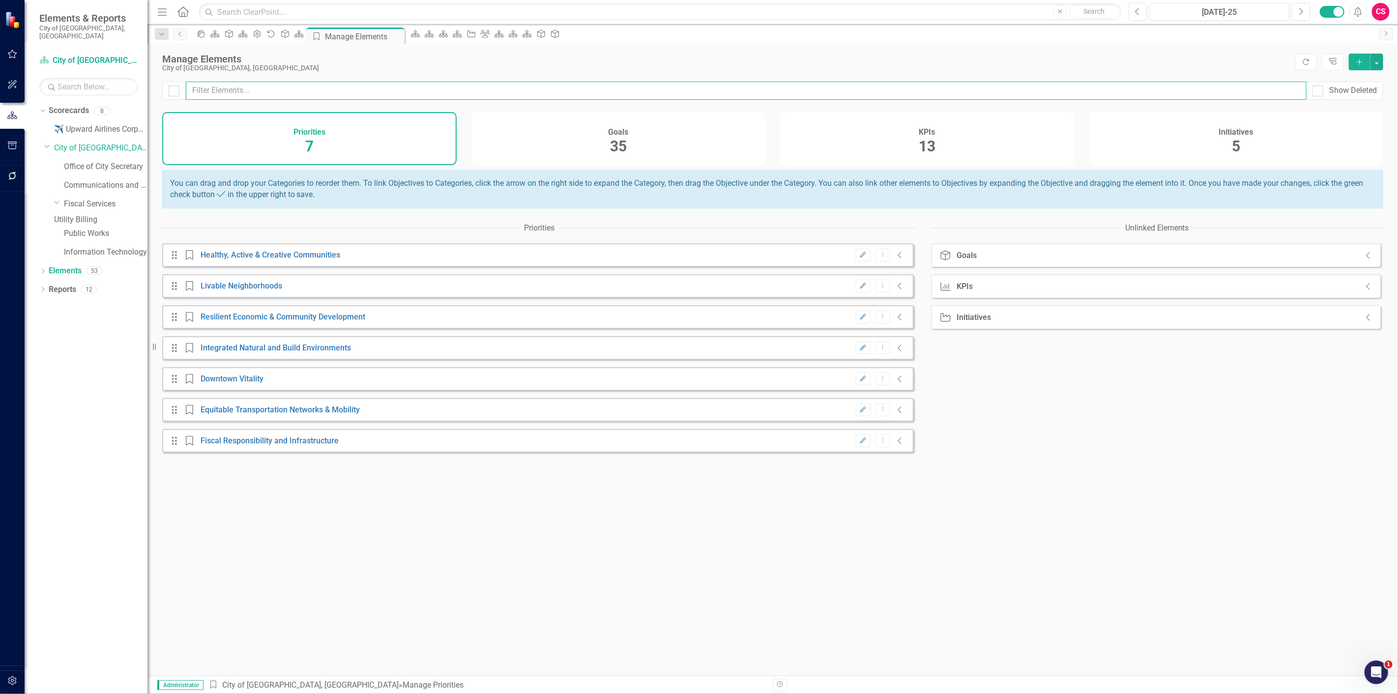
click at [915, 97] on input "text" at bounding box center [746, 91] width 1121 height 18
click at [895, 145] on div "KPIs 13" at bounding box center [927, 138] width 294 height 53
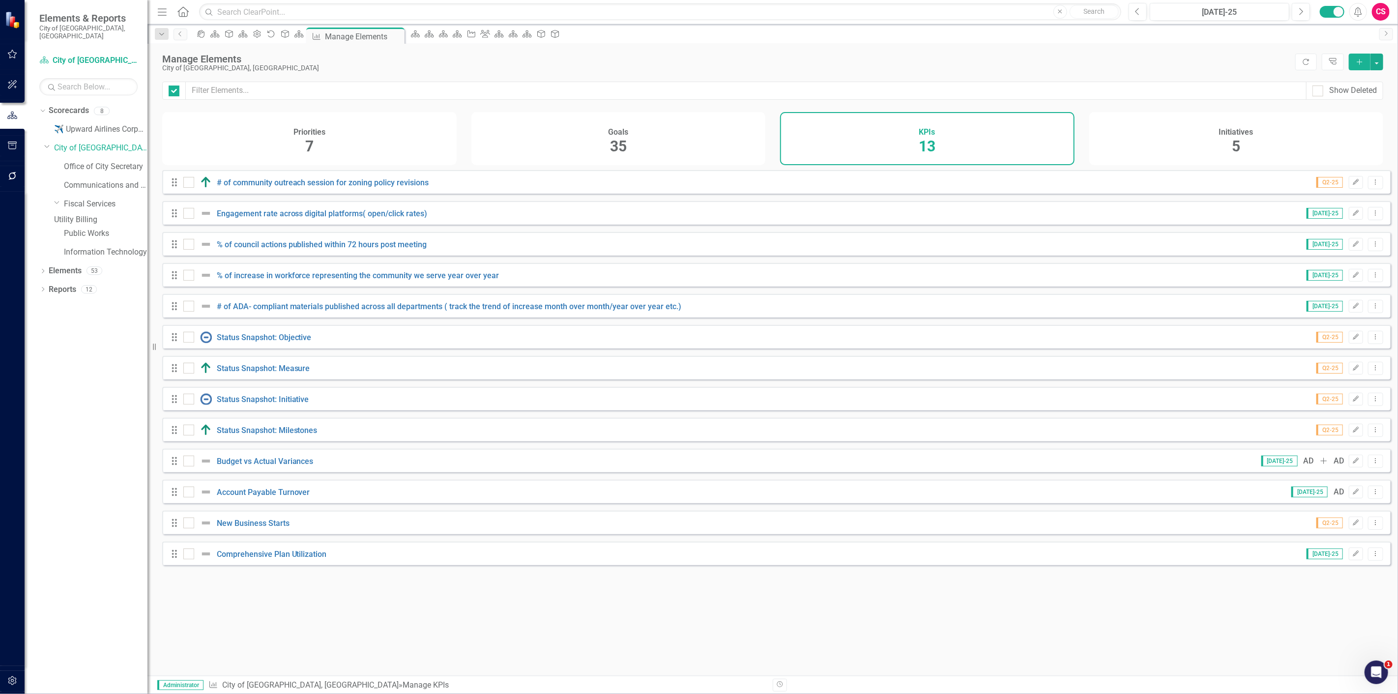
checkbox input "false"
click at [1373, 468] on button "Dropdown Menu" at bounding box center [1375, 461] width 15 height 13
click at [1345, 528] on link "Copy Duplicate KPI" at bounding box center [1337, 521] width 78 height 18
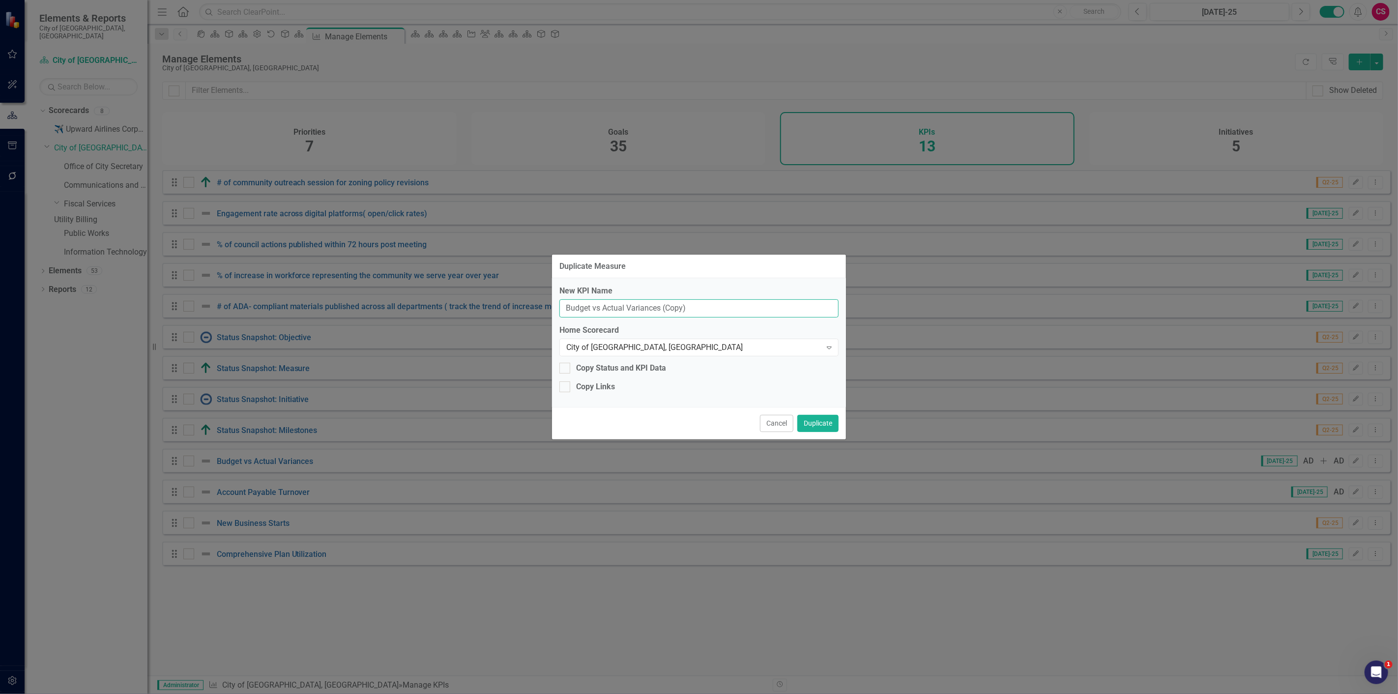
drag, startPoint x: 703, startPoint y: 311, endPoint x: 625, endPoint y: 315, distance: 78.3
click at [625, 315] on input "Budget vs Actual Variances (Copy)" at bounding box center [698, 308] width 279 height 18
drag, startPoint x: 660, startPoint y: 307, endPoint x: 424, endPoint y: 326, distance: 236.7
click at [424, 326] on div "Duplicate Measure New KPI Name Budget vs Actual Home Scorecard City of Duncanvi…" at bounding box center [699, 347] width 1398 height 694
type input "Revenue vs. Expense"
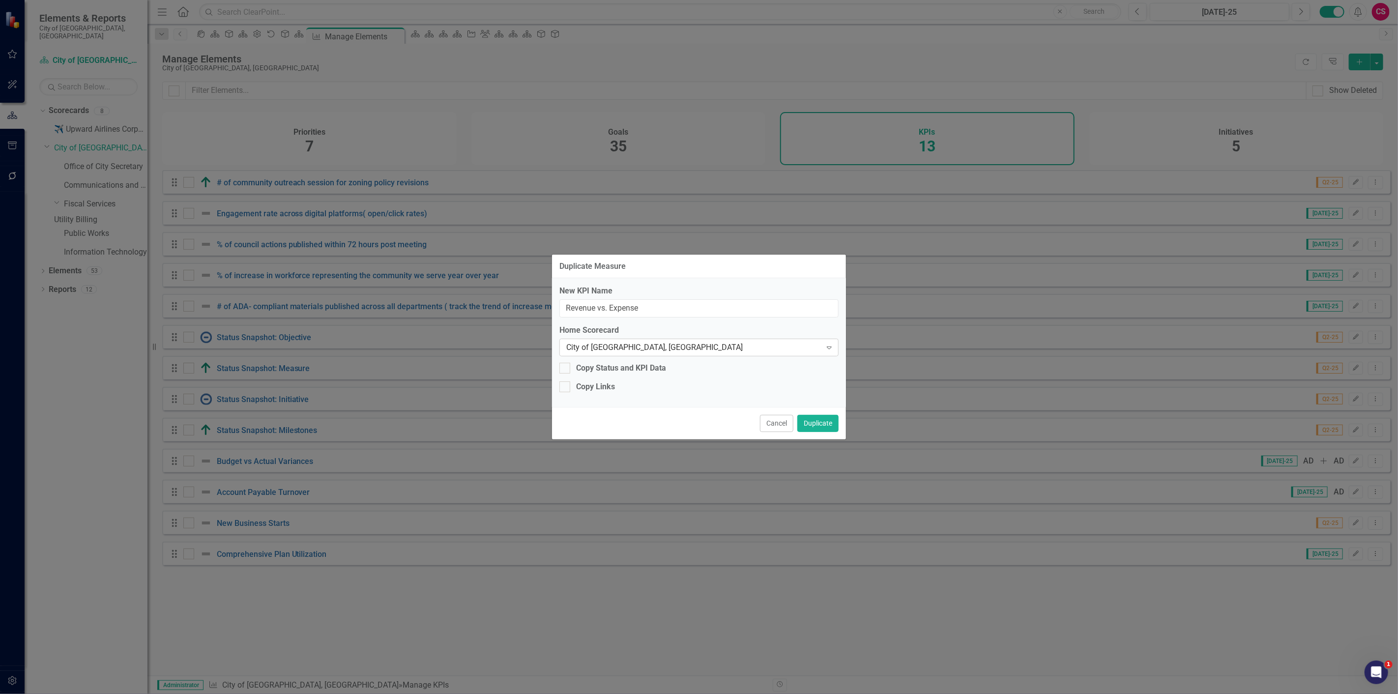
click at [645, 350] on div "City of [GEOGRAPHIC_DATA], [GEOGRAPHIC_DATA]" at bounding box center [693, 347] width 255 height 11
click at [829, 426] on button "Duplicate" at bounding box center [817, 423] width 41 height 17
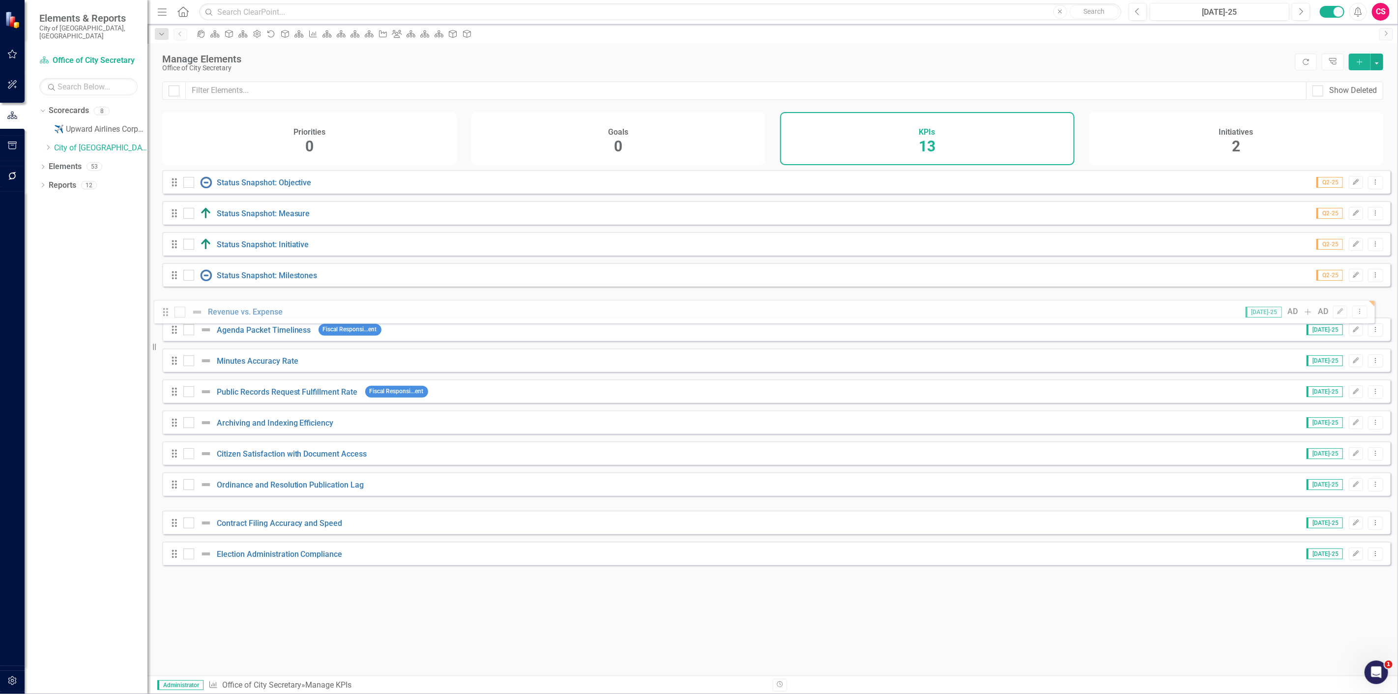
drag, startPoint x: 182, startPoint y: 502, endPoint x: 173, endPoint y: 317, distance: 186.0
click at [173, 317] on div "Drag Status Snapshot: Objective Q2-25 Edit Dropdown Menu Drag Status Snapshot: …" at bounding box center [776, 367] width 1228 height 395
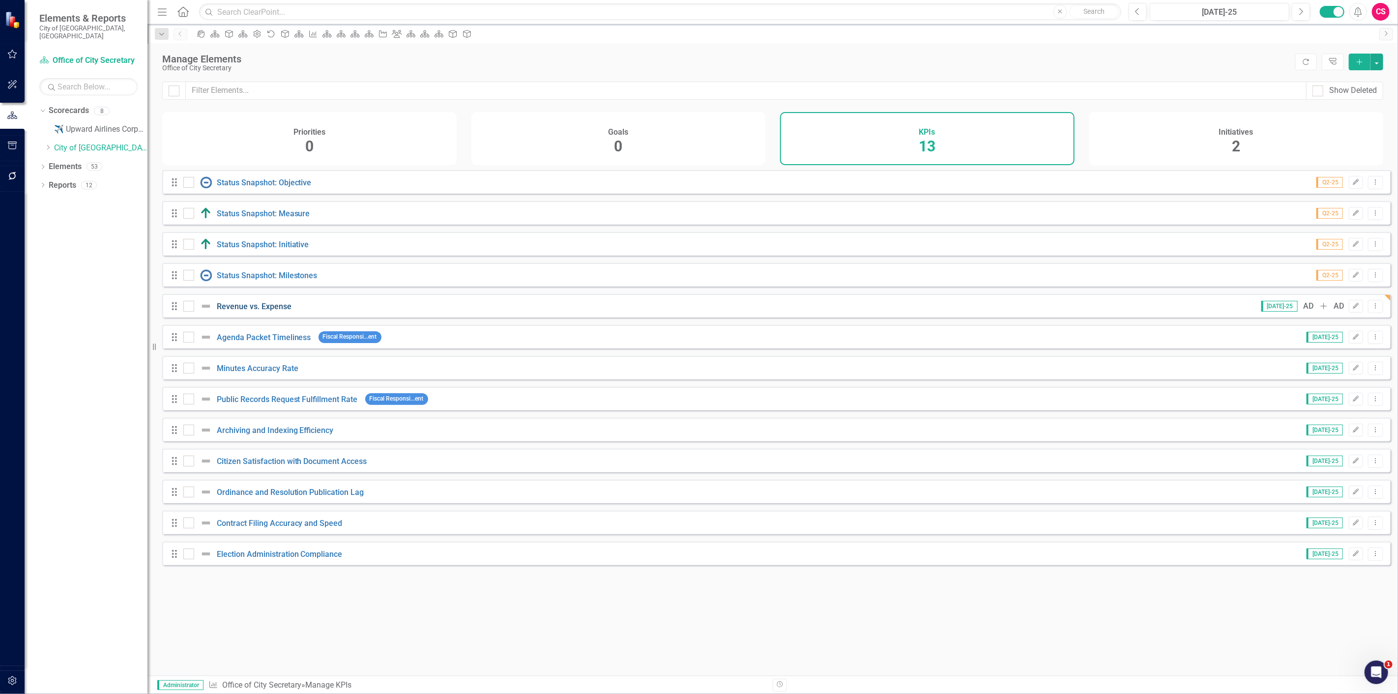
click at [278, 311] on link "Revenue vs. Expense" at bounding box center [254, 306] width 75 height 9
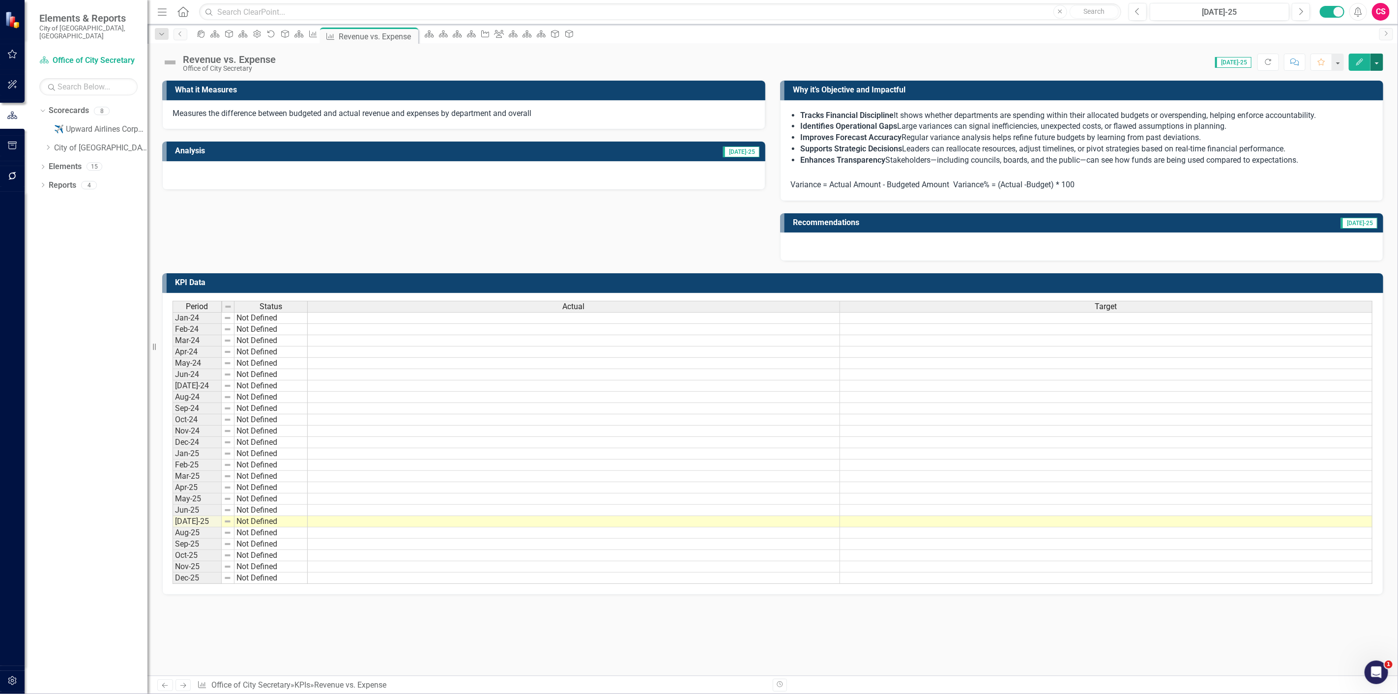
click at [1375, 54] on button "button" at bounding box center [1376, 62] width 13 height 17
click at [1348, 95] on link "Edit Report Edit Layout" at bounding box center [1343, 98] width 80 height 18
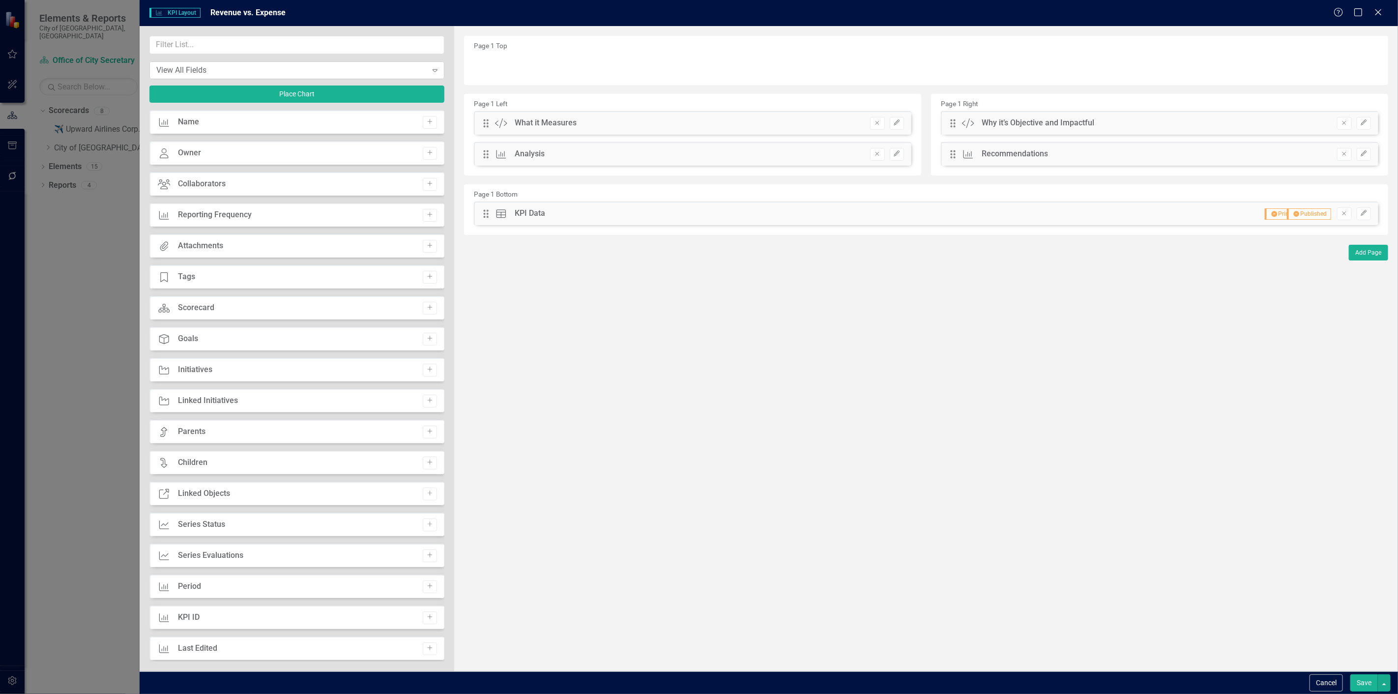
click at [284, 74] on div "View All Fields" at bounding box center [291, 69] width 270 height 11
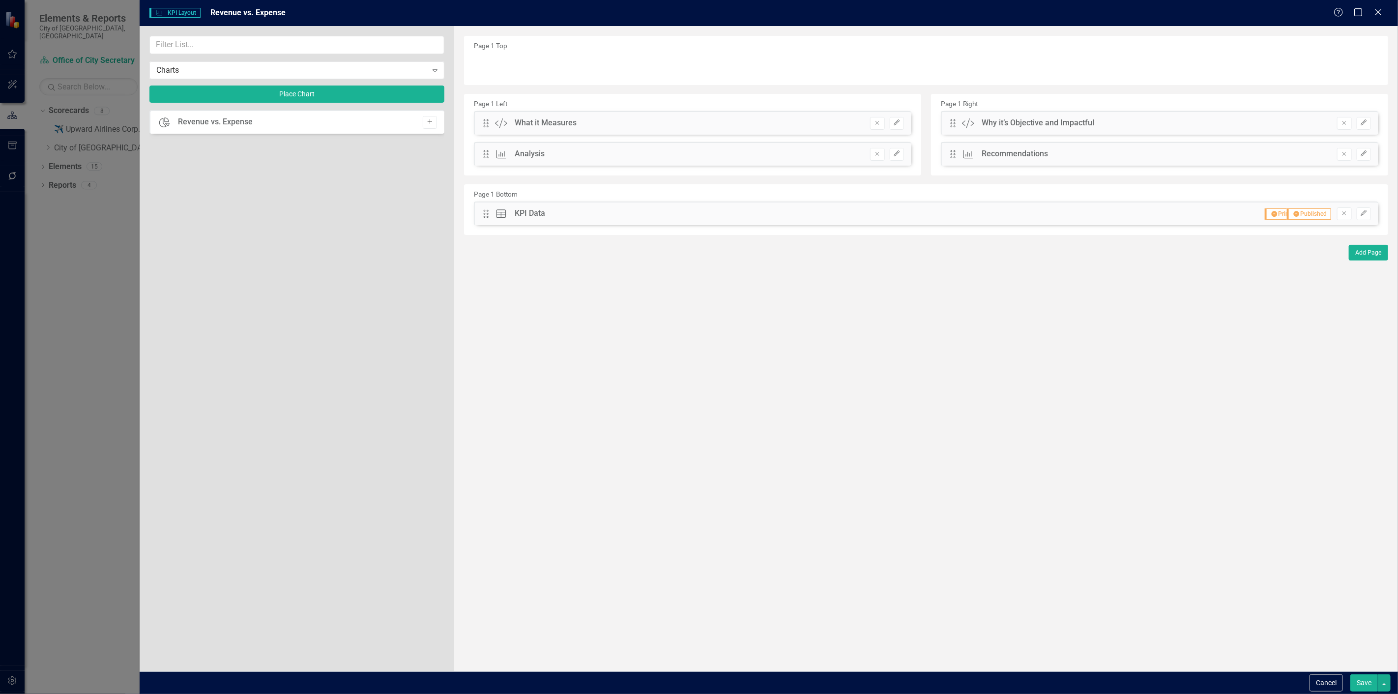
click at [425, 119] on button "Add" at bounding box center [430, 122] width 14 height 13
click at [1370, 689] on button "Save" at bounding box center [1364, 682] width 28 height 17
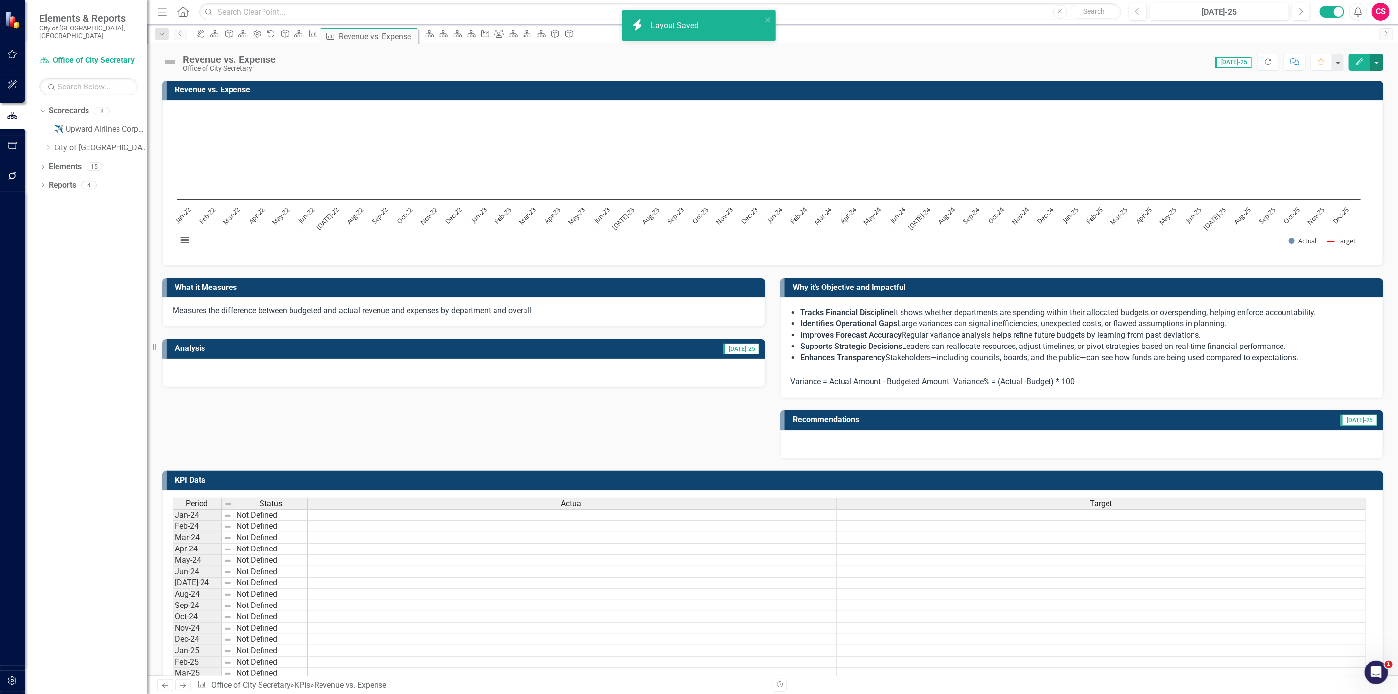
click at [666, 211] on rect "Interactive chart" at bounding box center [769, 181] width 1193 height 147
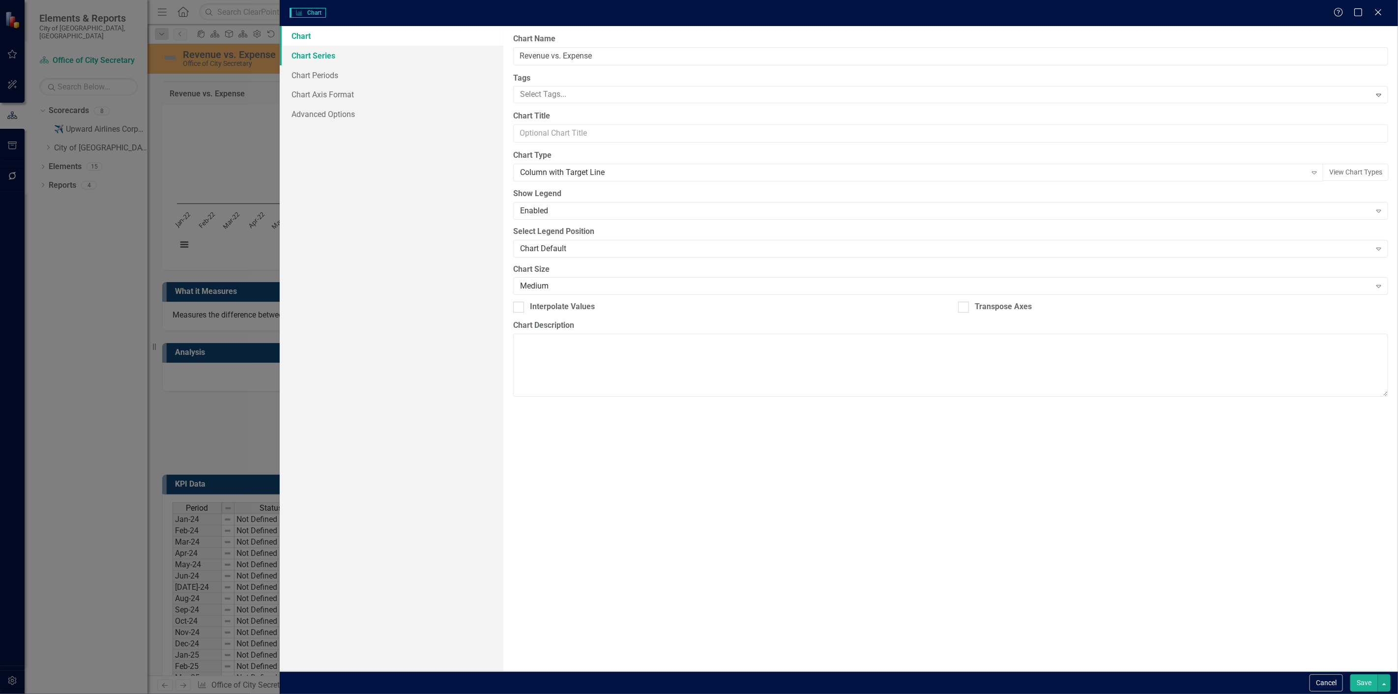
click at [341, 57] on link "Chart Series" at bounding box center [392, 56] width 224 height 20
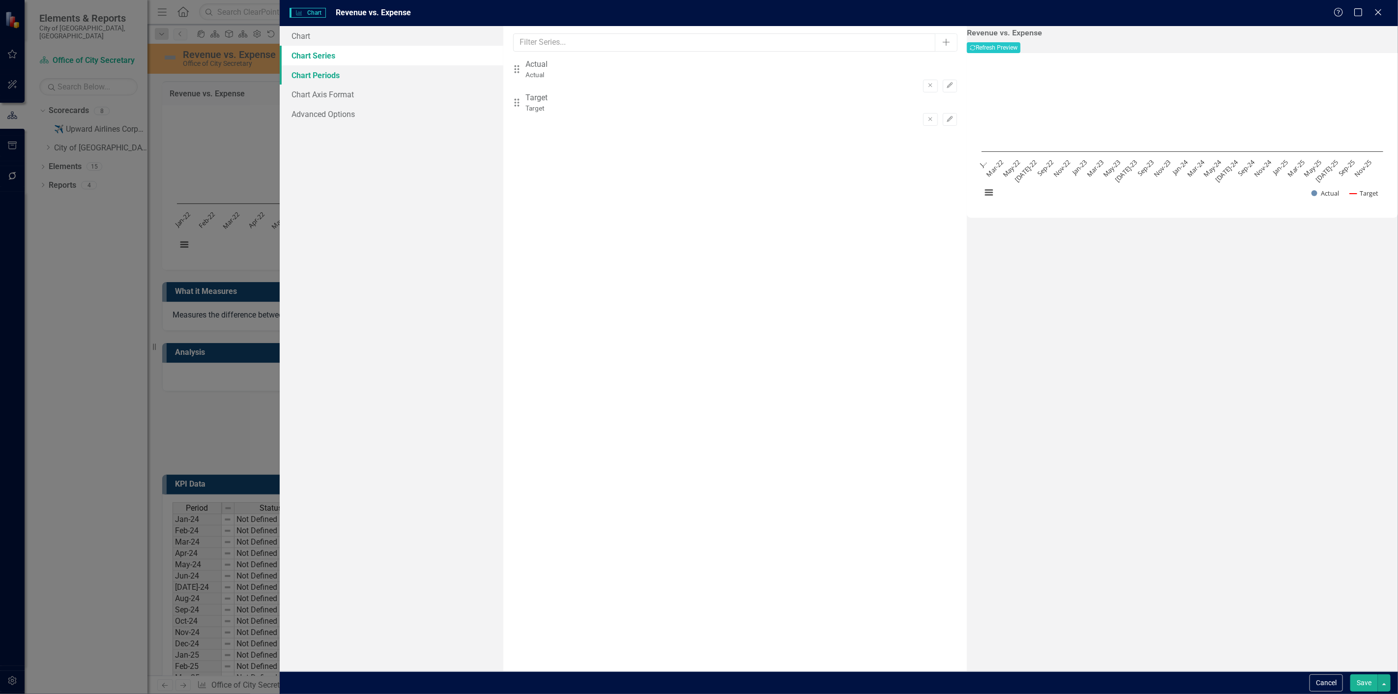
click at [382, 77] on link "Chart Periods" at bounding box center [392, 75] width 224 height 20
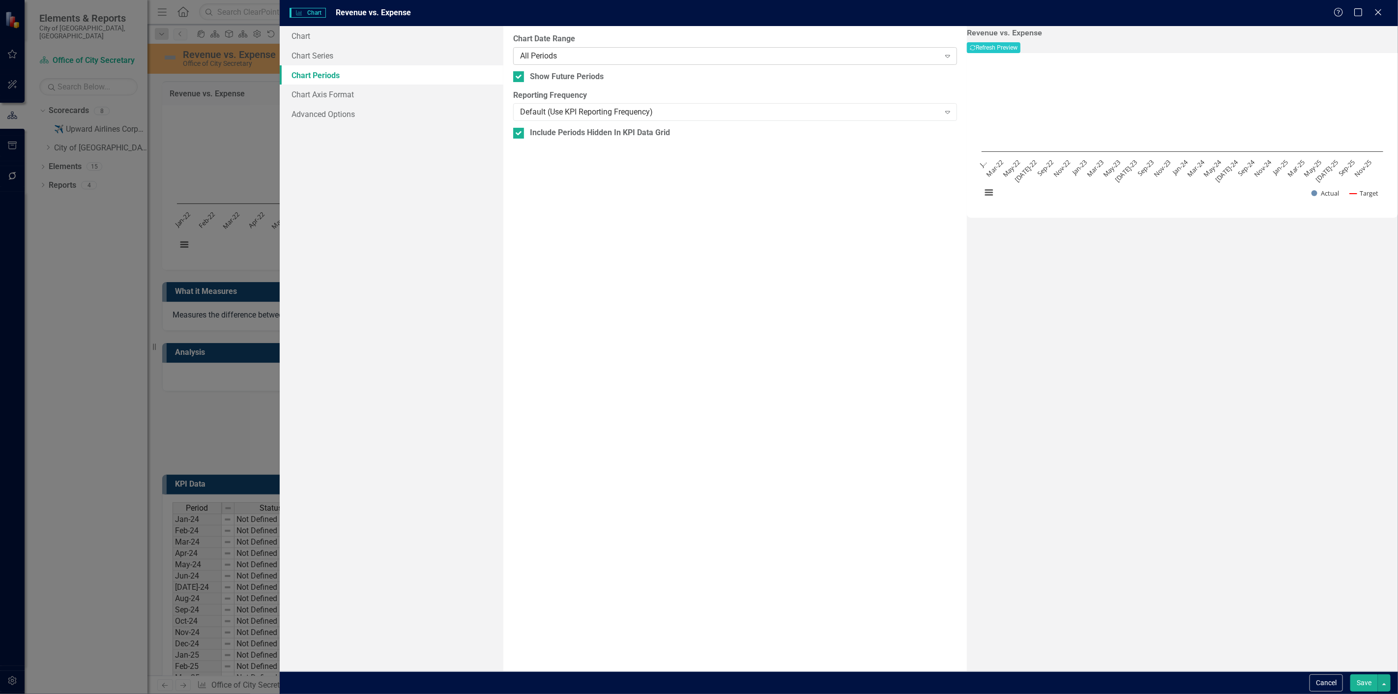
click at [592, 56] on div "All Periods" at bounding box center [730, 55] width 420 height 11
click at [976, 50] on icon "Recalculate" at bounding box center [973, 48] width 6 height 6
click at [1363, 685] on button "Save" at bounding box center [1364, 682] width 28 height 17
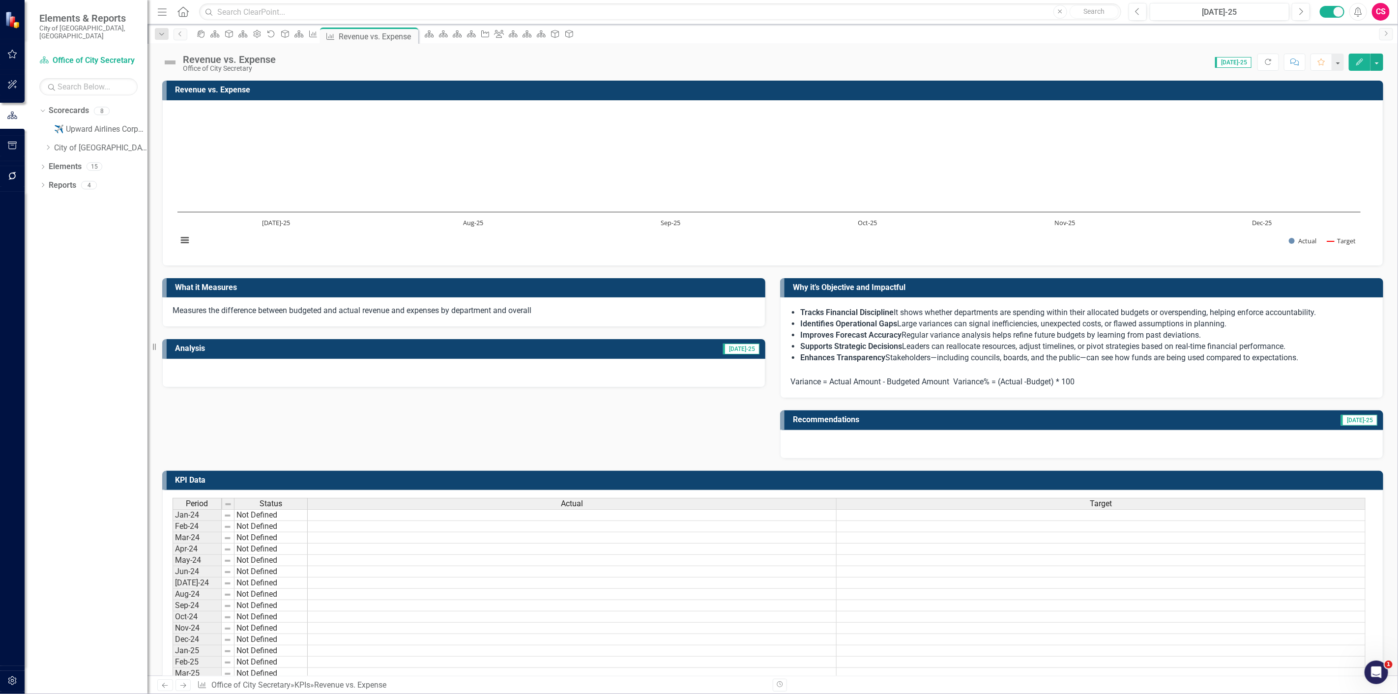
click at [16, 682] on icon "button" at bounding box center [12, 681] width 10 height 8
click at [69, 169] on link "Fiscal Years" at bounding box center [88, 174] width 98 height 11
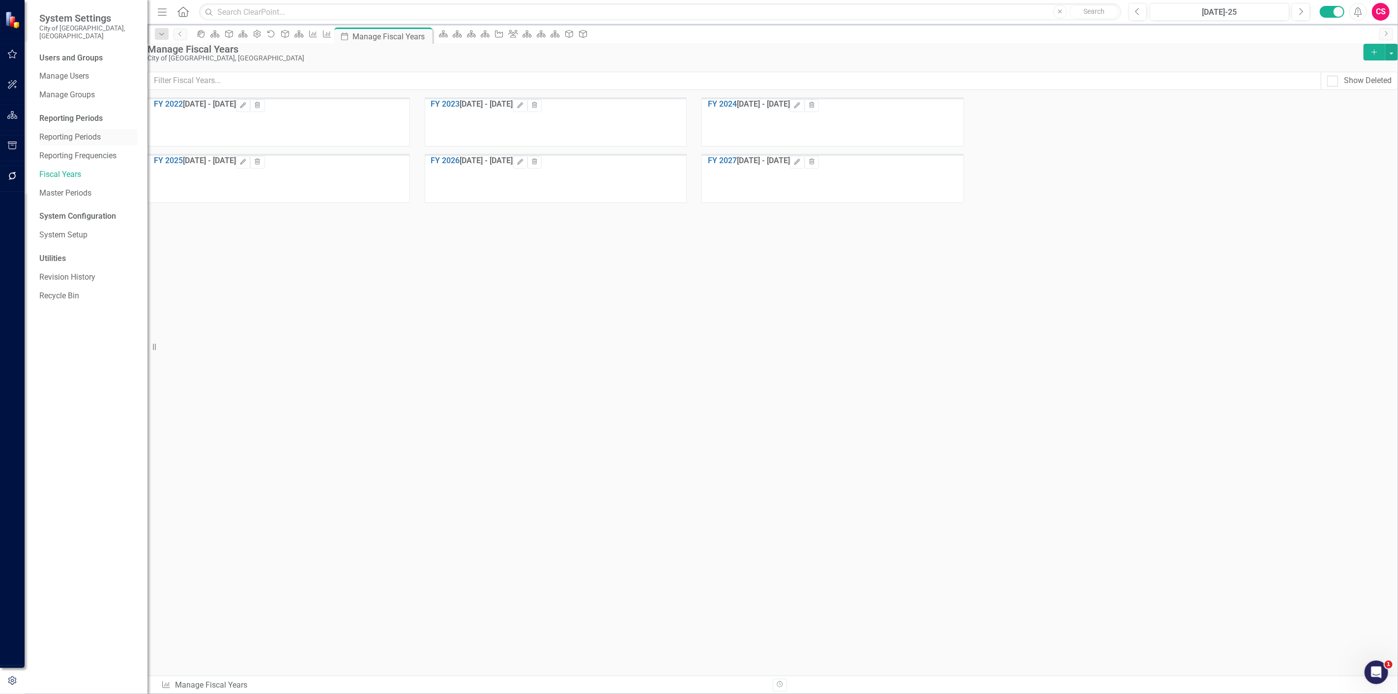
click at [75, 132] on link "Reporting Periods" at bounding box center [88, 137] width 98 height 11
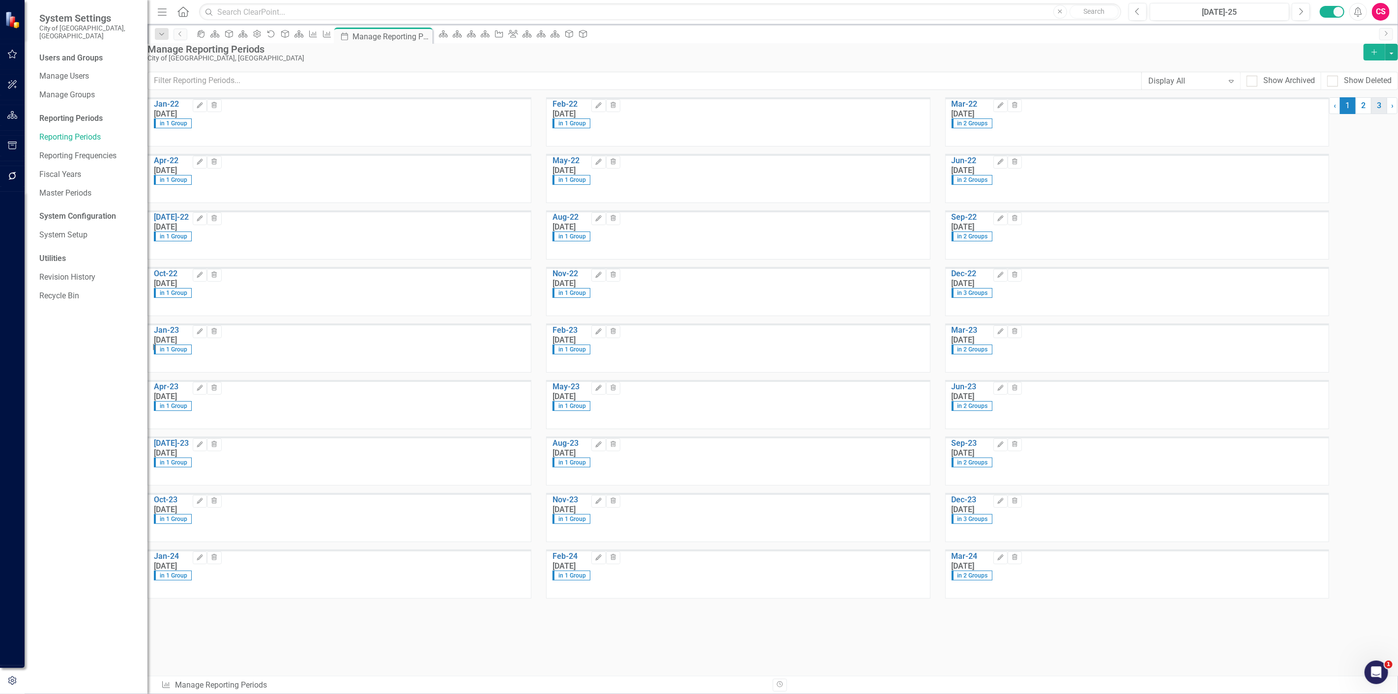
click at [1371, 114] on link "3" at bounding box center [1379, 105] width 16 height 17
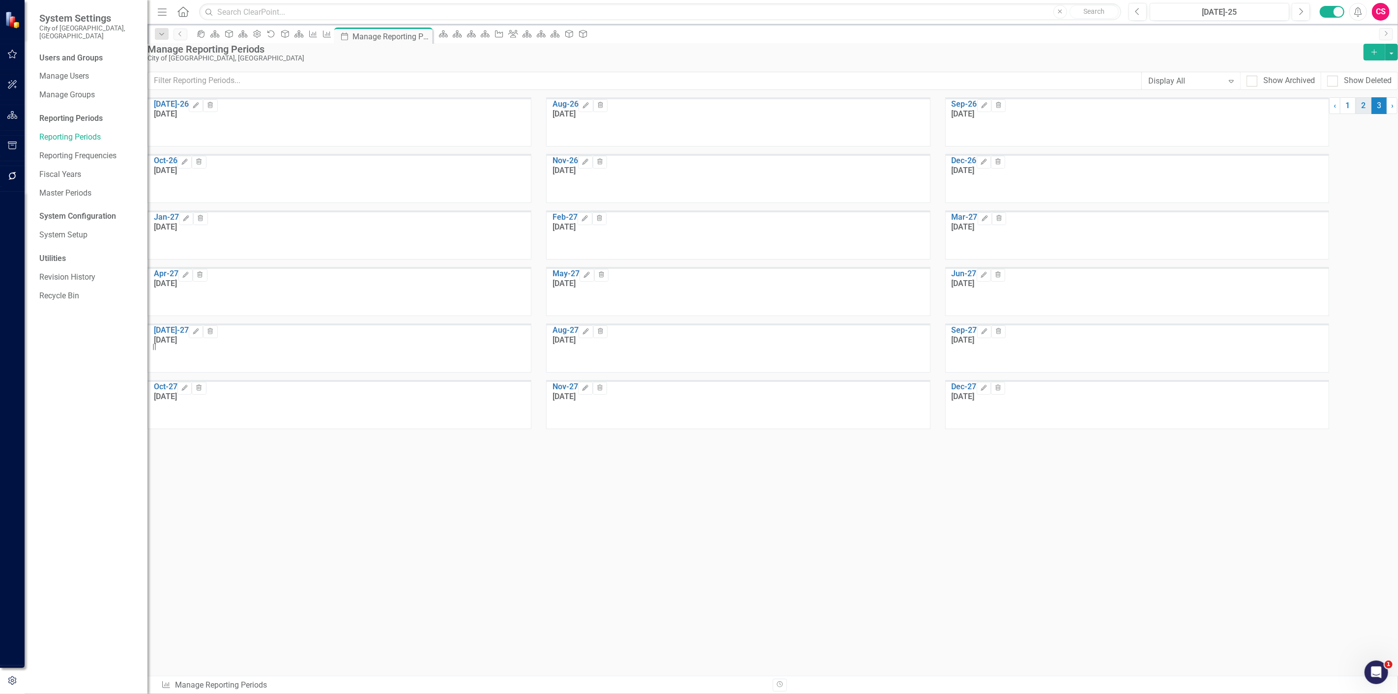
click at [1356, 114] on link "2" at bounding box center [1364, 105] width 16 height 17
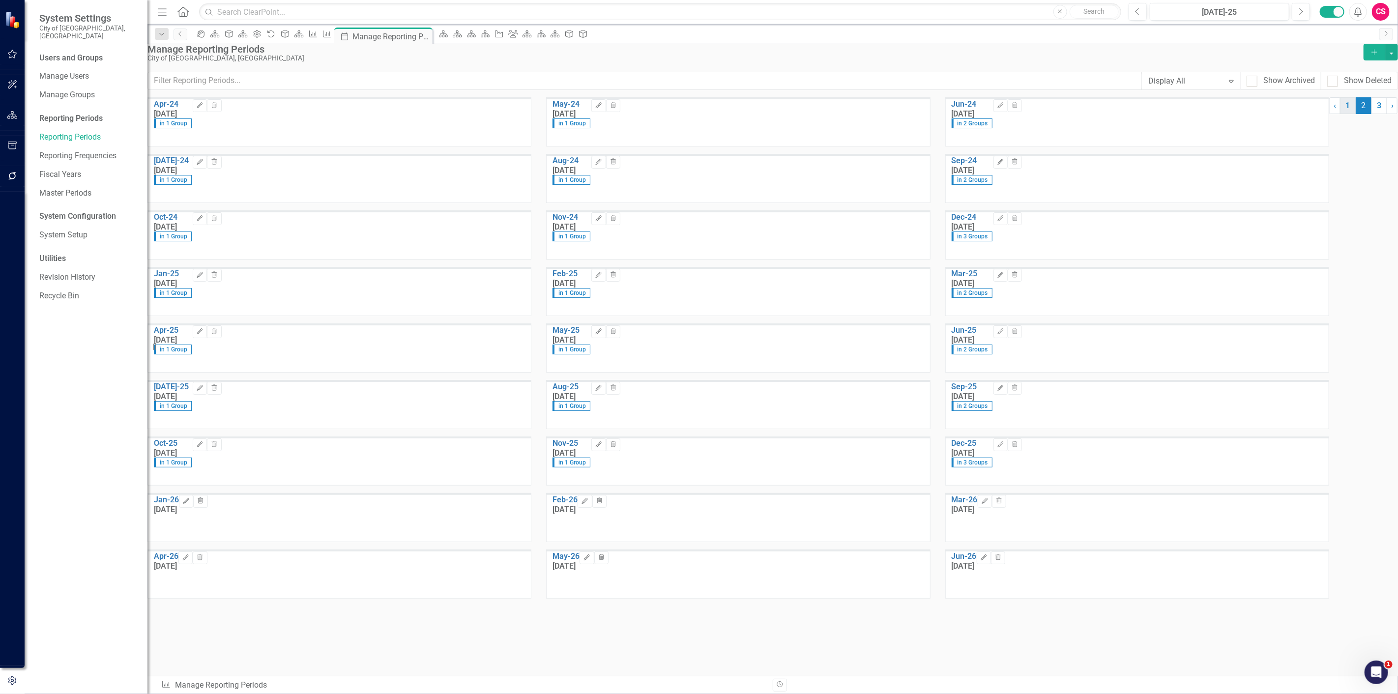
click at [1340, 114] on link "1" at bounding box center [1348, 105] width 16 height 17
click at [318, 28] on div "KPI" at bounding box center [311, 34] width 14 height 12
click at [332, 36] on div "KPI" at bounding box center [325, 34] width 14 height 12
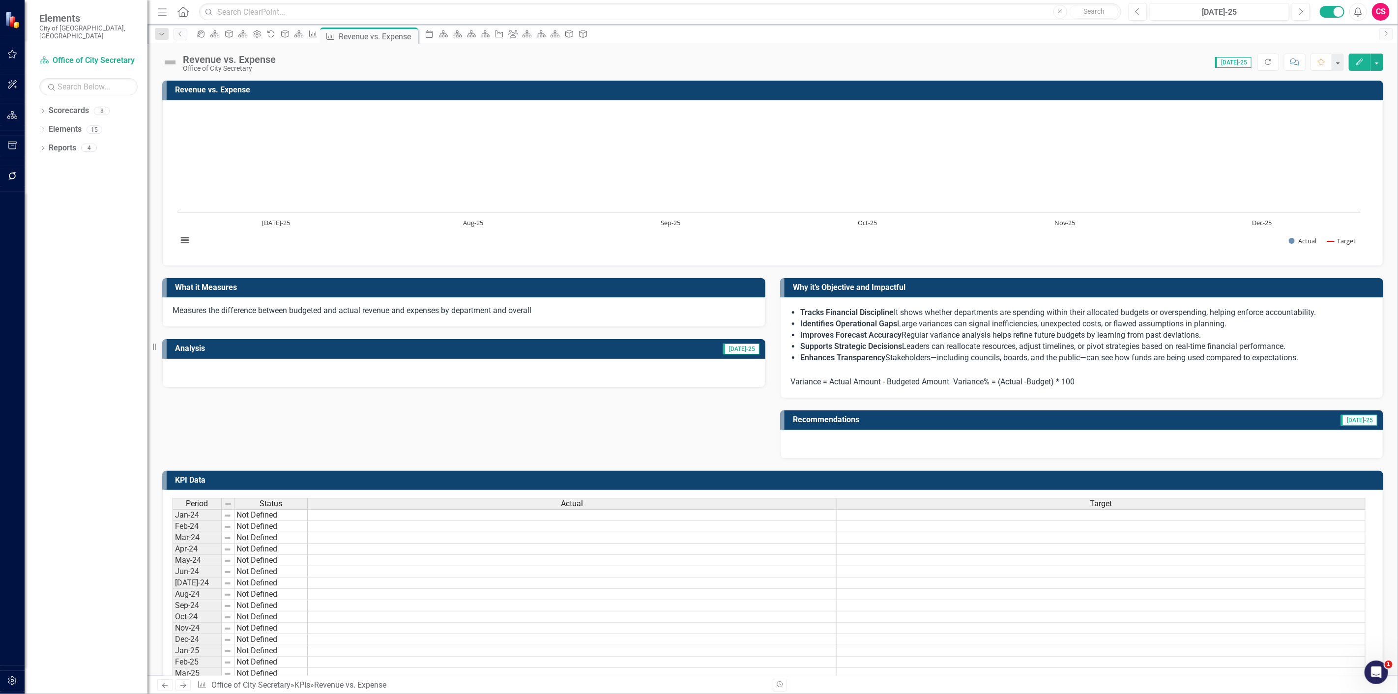
click at [627, 183] on rect "Interactive chart" at bounding box center [769, 181] width 1193 height 147
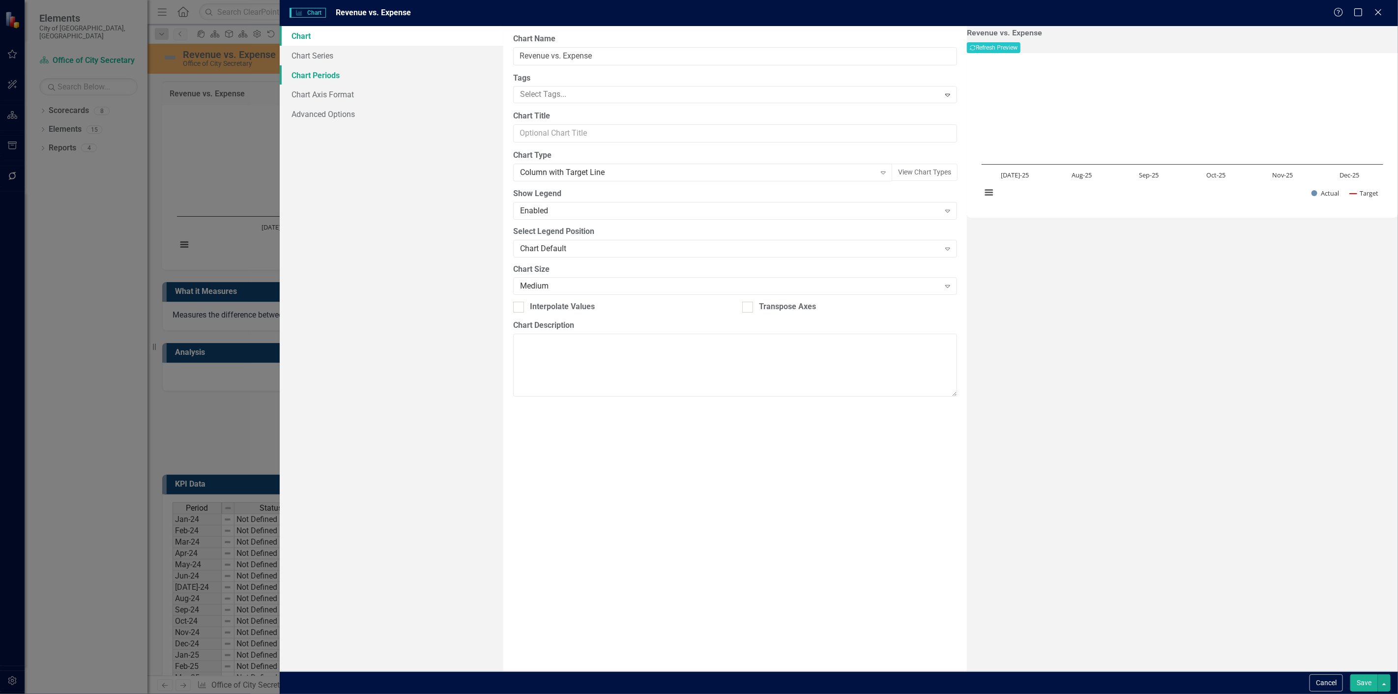
click at [402, 65] on link "Chart Periods" at bounding box center [392, 75] width 224 height 20
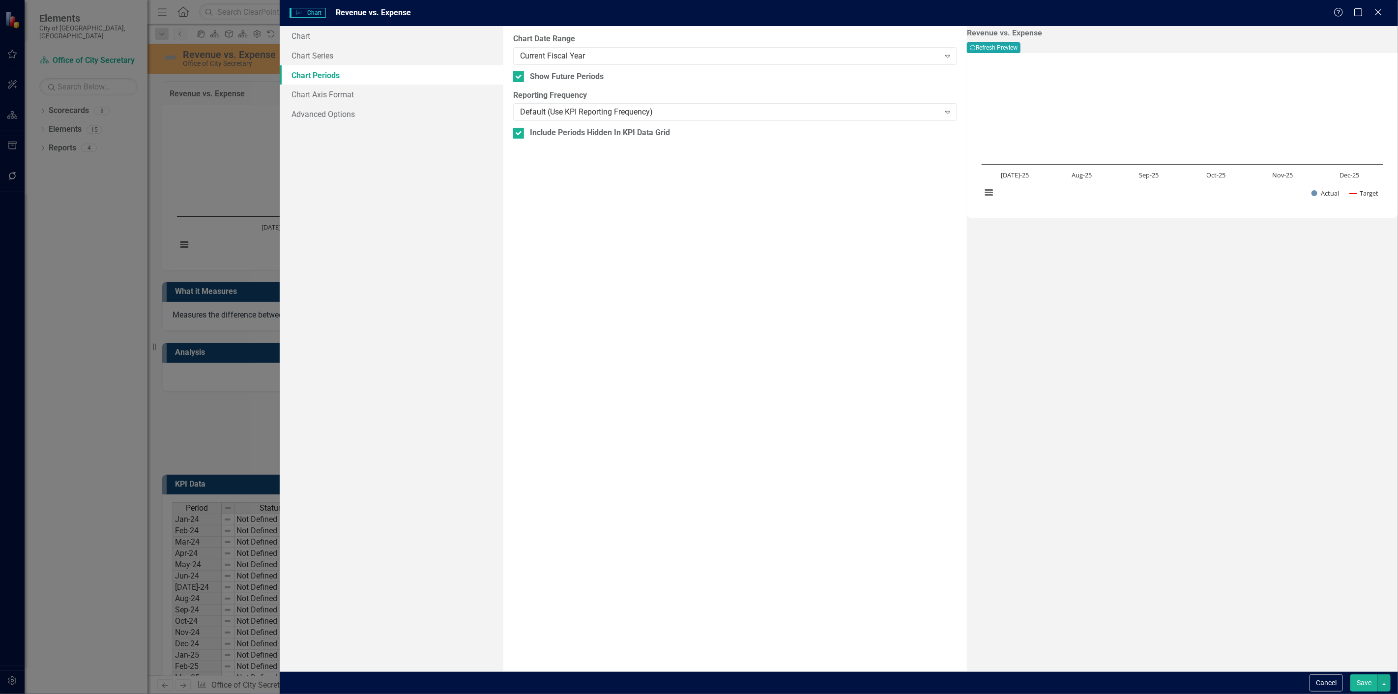
click at [1020, 50] on button "Recalculate Refresh Preview" at bounding box center [994, 47] width 54 height 11
click at [1374, 14] on icon "Close" at bounding box center [1378, 11] width 12 height 9
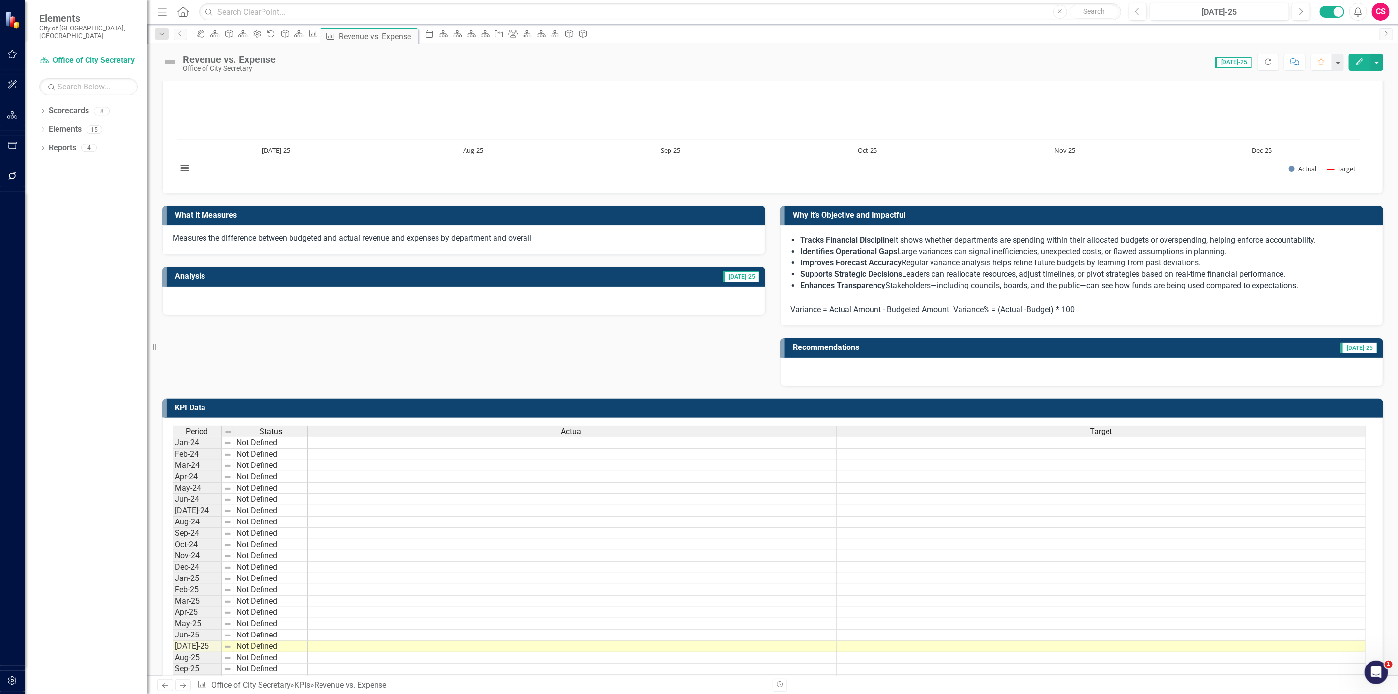
scroll to position [1, 0]
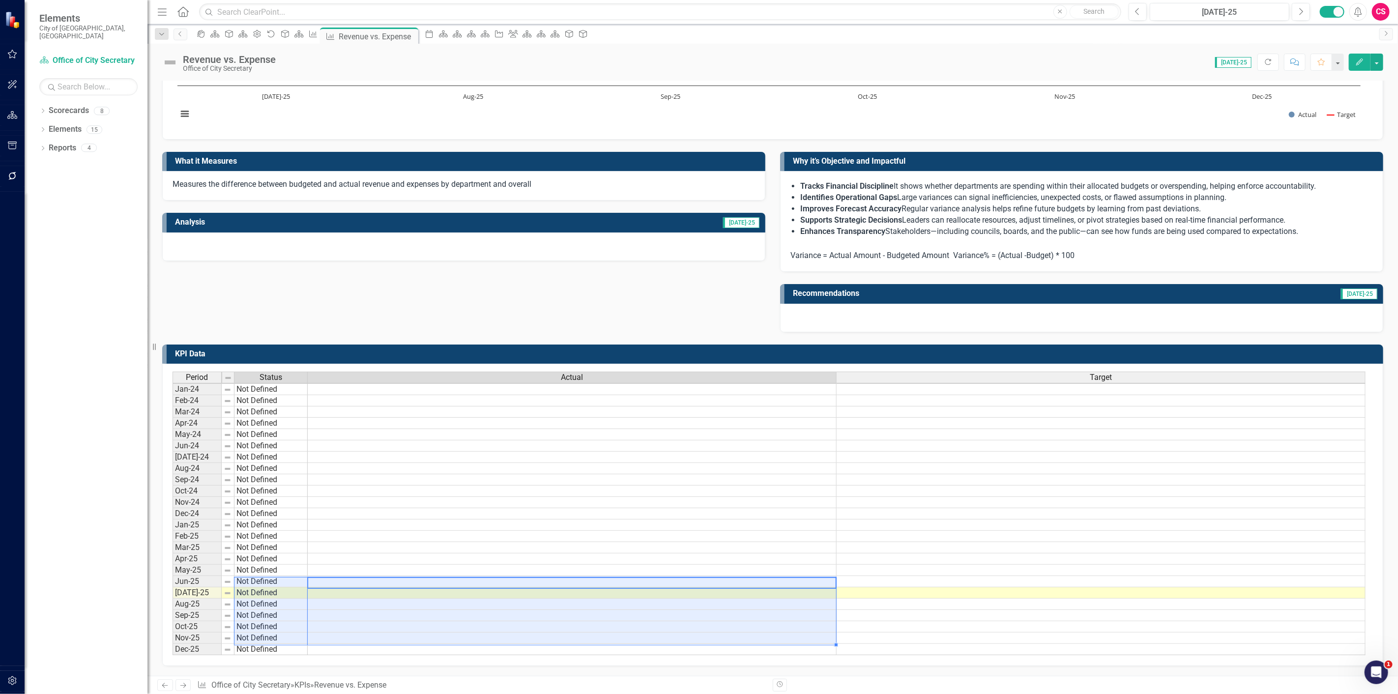
drag, startPoint x: 326, startPoint y: 576, endPoint x: 303, endPoint y: 633, distance: 62.2
click at [303, 633] on div "Period Status Actual Target Jan-24 Not Defined Feb-24 Not Defined Mar-24 Not De…" at bounding box center [769, 514] width 1193 height 284
click at [313, 599] on td at bounding box center [572, 604] width 529 height 11
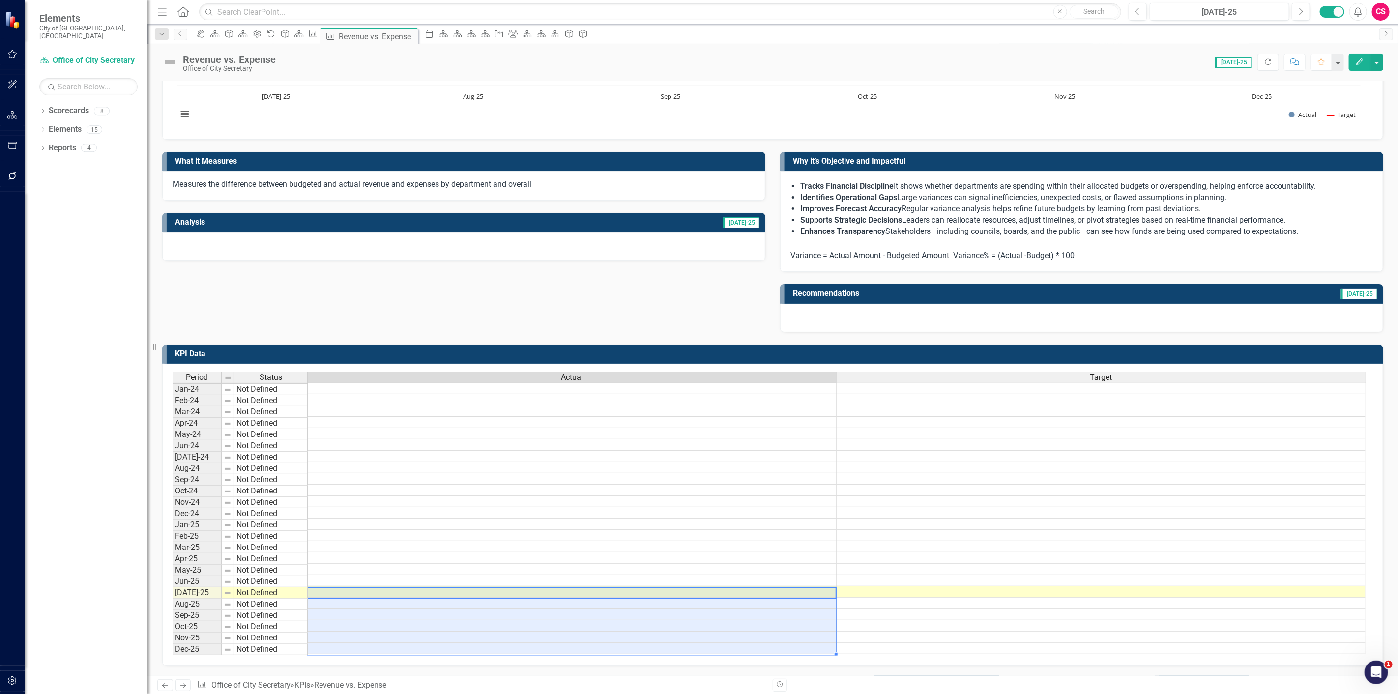
drag, startPoint x: 315, startPoint y: 583, endPoint x: 333, endPoint y: 641, distance: 61.1
click at [333, 641] on tbody "Jan-24 Not Defined Feb-24 Not Defined Mar-24 Not Defined Apr-24 Not Defined May…" at bounding box center [769, 518] width 1193 height 272
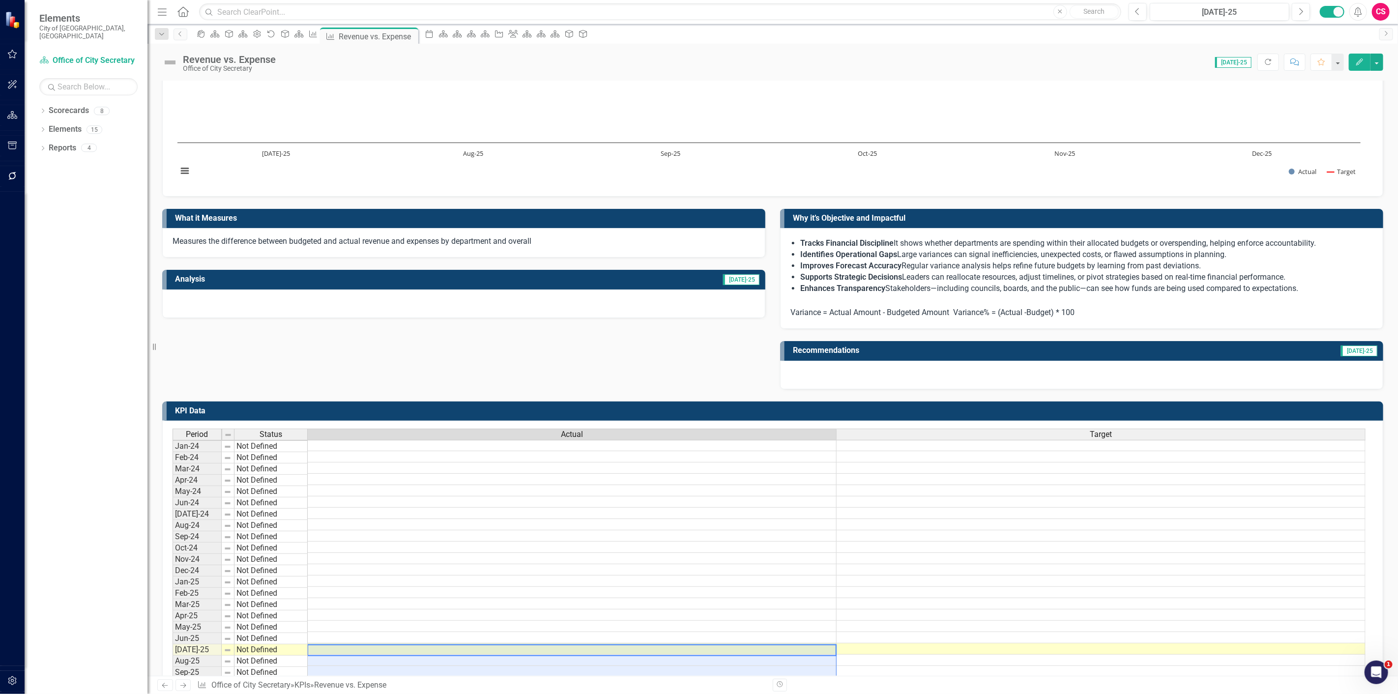
scroll to position [0, 0]
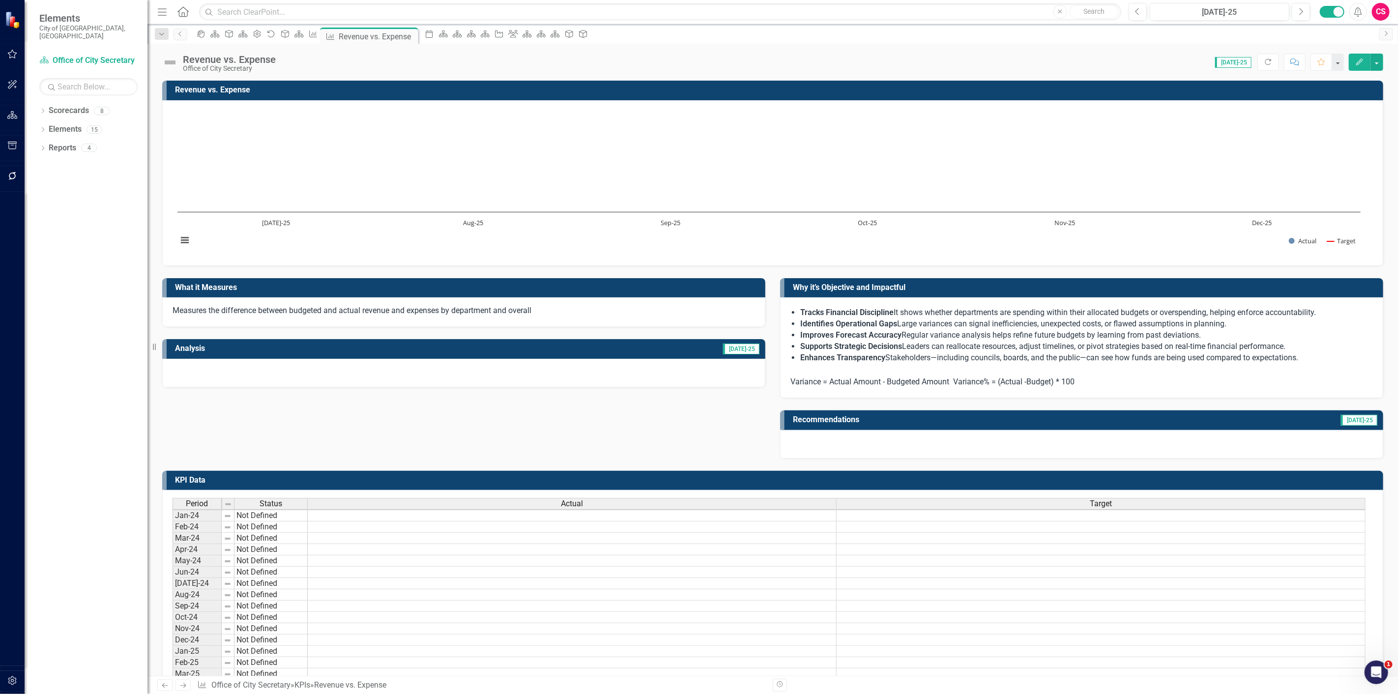
click at [888, 146] on rect "Interactive chart" at bounding box center [769, 181] width 1193 height 147
click at [888, 145] on rect "Interactive chart" at bounding box center [769, 181] width 1193 height 147
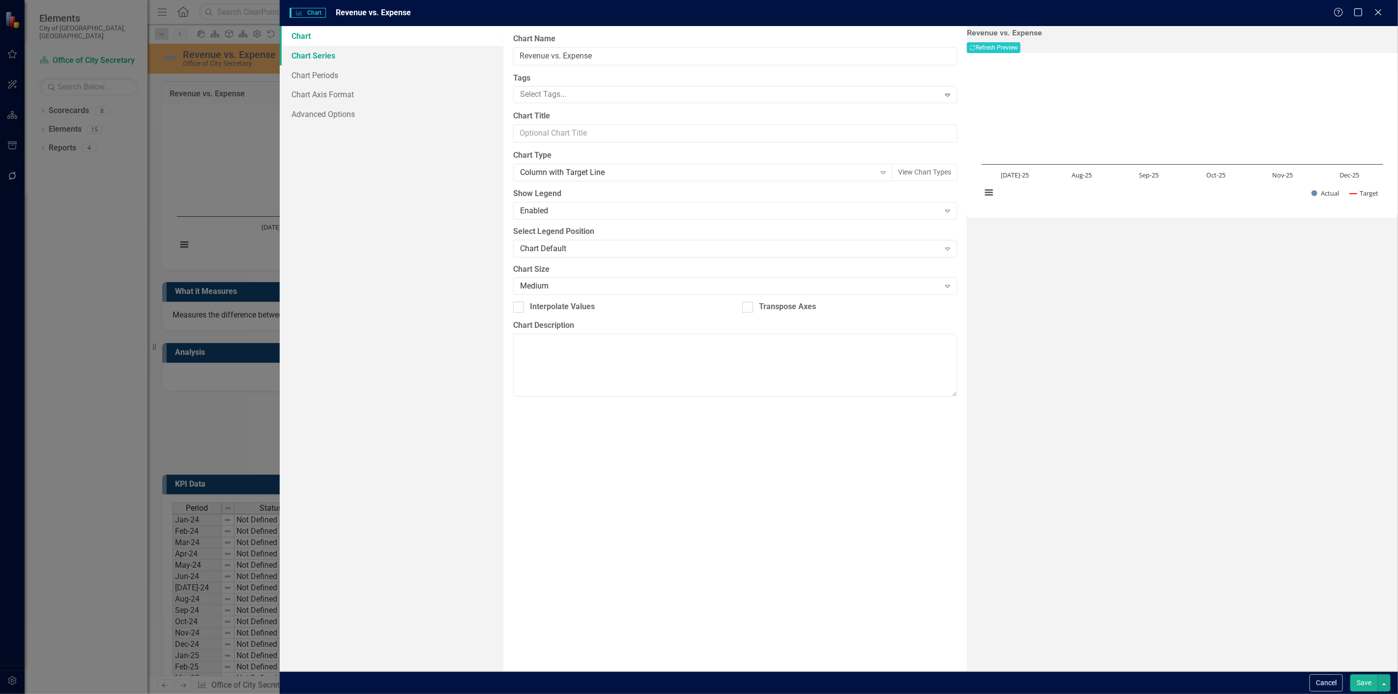
click at [364, 58] on link "Chart Series" at bounding box center [392, 56] width 224 height 20
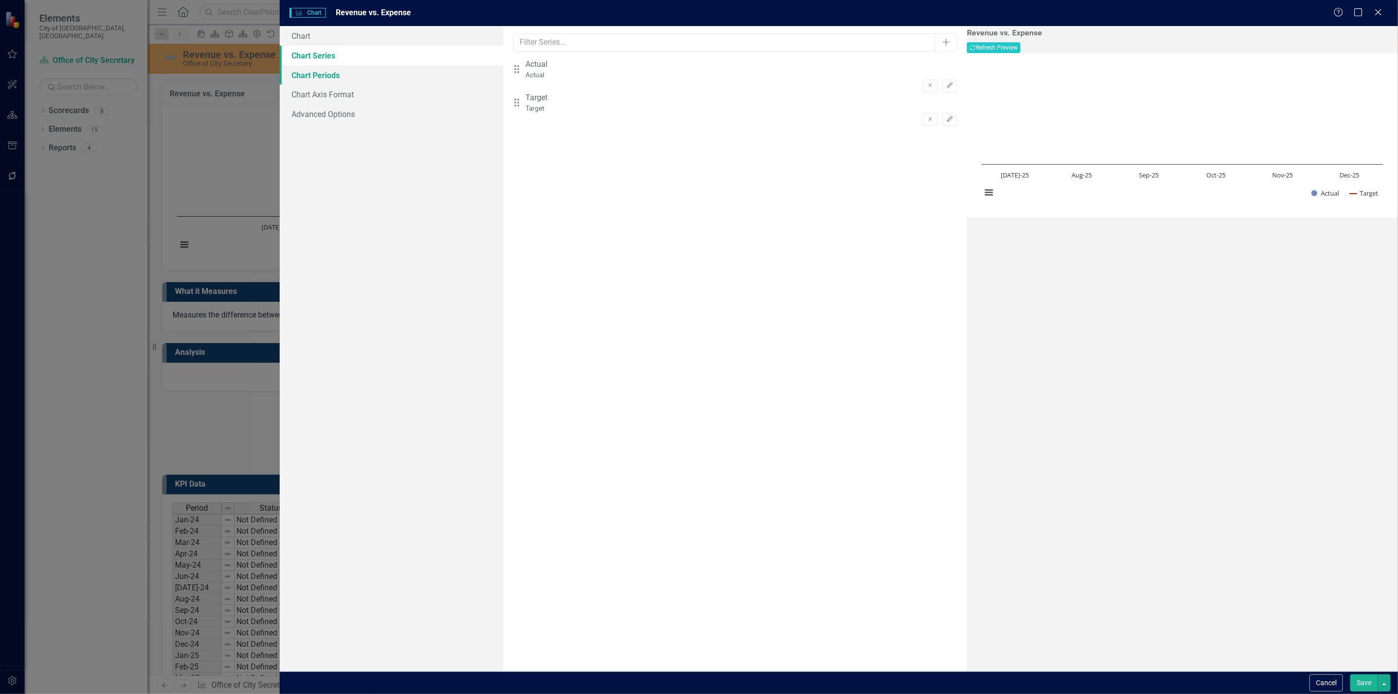
click at [356, 82] on link "Chart Periods" at bounding box center [392, 75] width 224 height 20
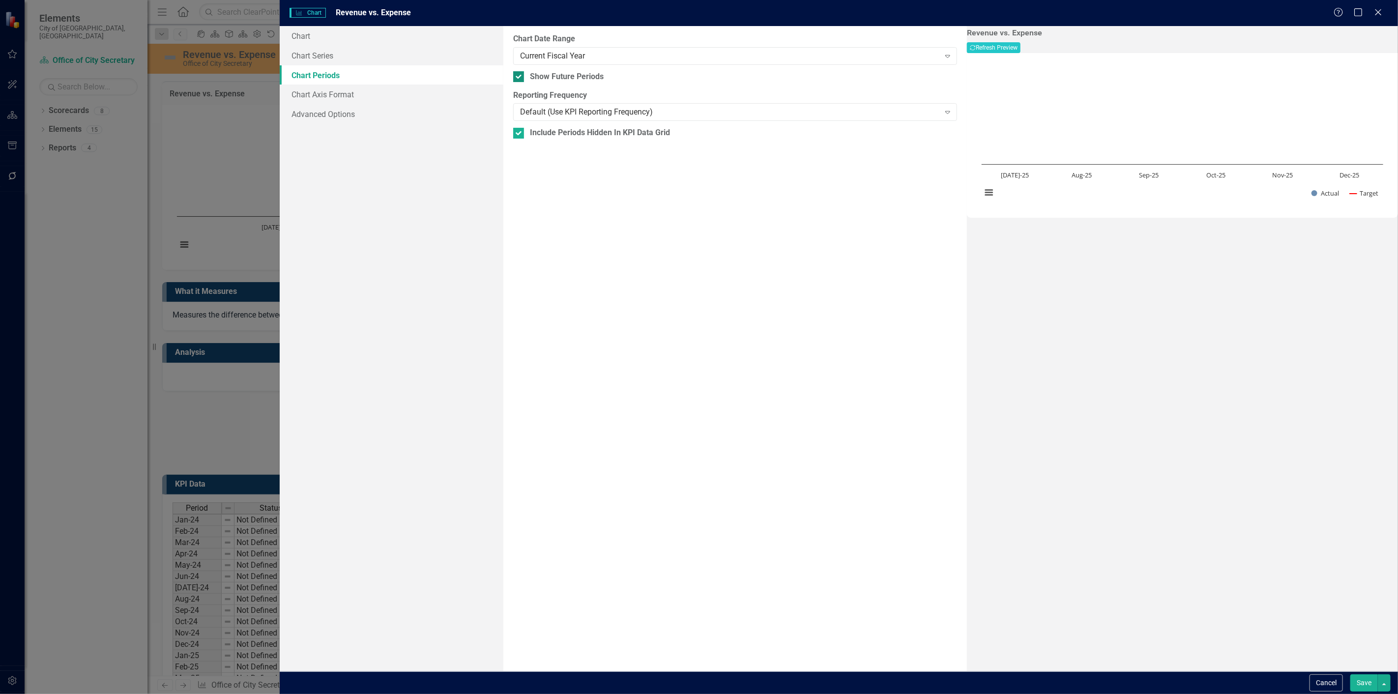
click at [558, 75] on div "Show Future Periods" at bounding box center [567, 76] width 74 height 11
click at [520, 75] on input "Show Future Periods" at bounding box center [516, 74] width 6 height 6
checkbox input "false"
click at [1358, 677] on button "Save" at bounding box center [1364, 682] width 28 height 17
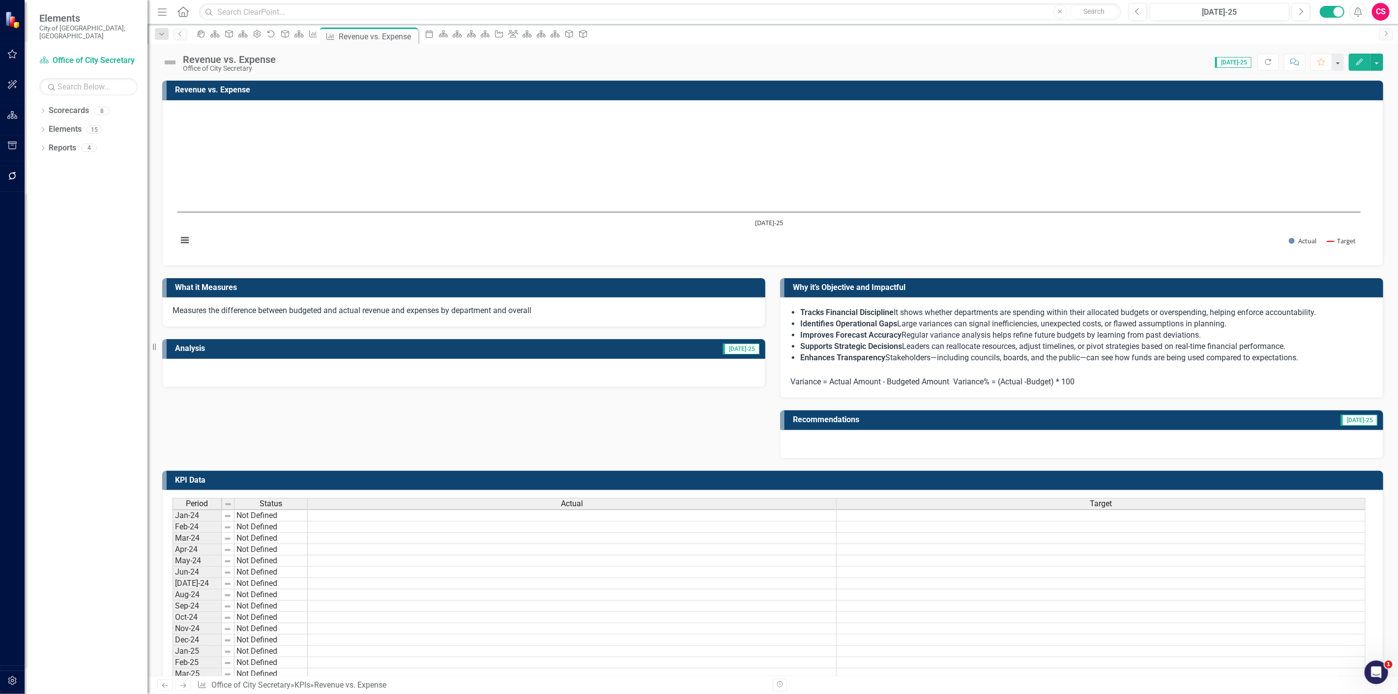
click at [650, 193] on rect "Interactive chart" at bounding box center [769, 181] width 1193 height 147
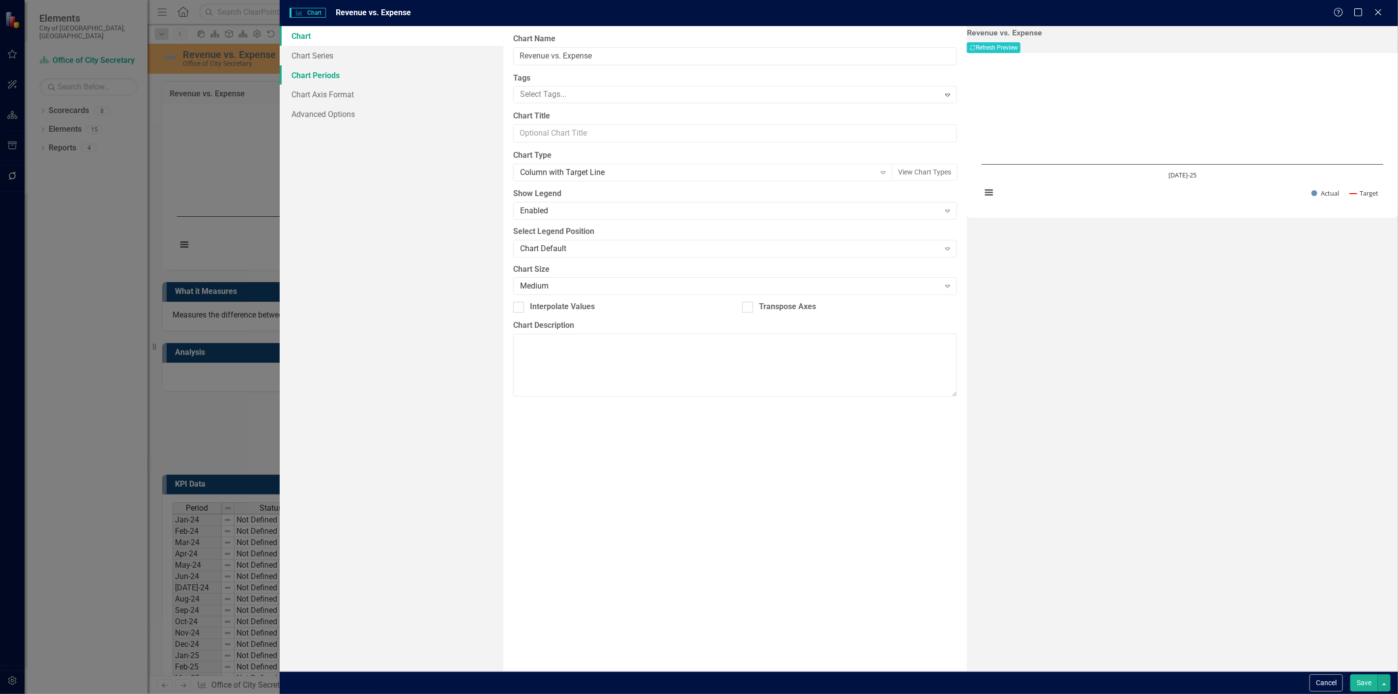
click at [340, 76] on link "Chart Periods" at bounding box center [392, 75] width 224 height 20
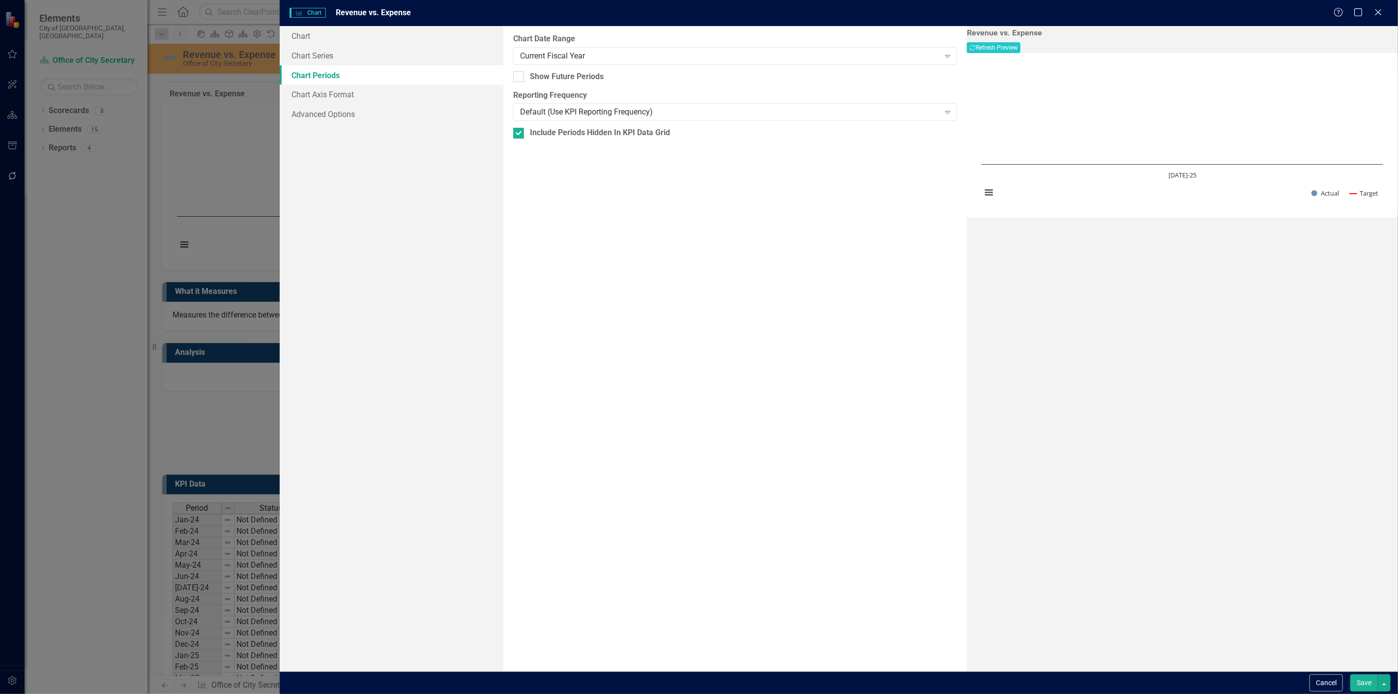
drag, startPoint x: 559, startPoint y: 72, endPoint x: 616, endPoint y: 124, distance: 76.9
click at [559, 72] on div "Show Future Periods" at bounding box center [567, 76] width 74 height 11
click at [520, 72] on input "Show Future Periods" at bounding box center [516, 74] width 6 height 6
checkbox input "true"
drag, startPoint x: 1368, startPoint y: 43, endPoint x: 1365, endPoint y: 50, distance: 7.9
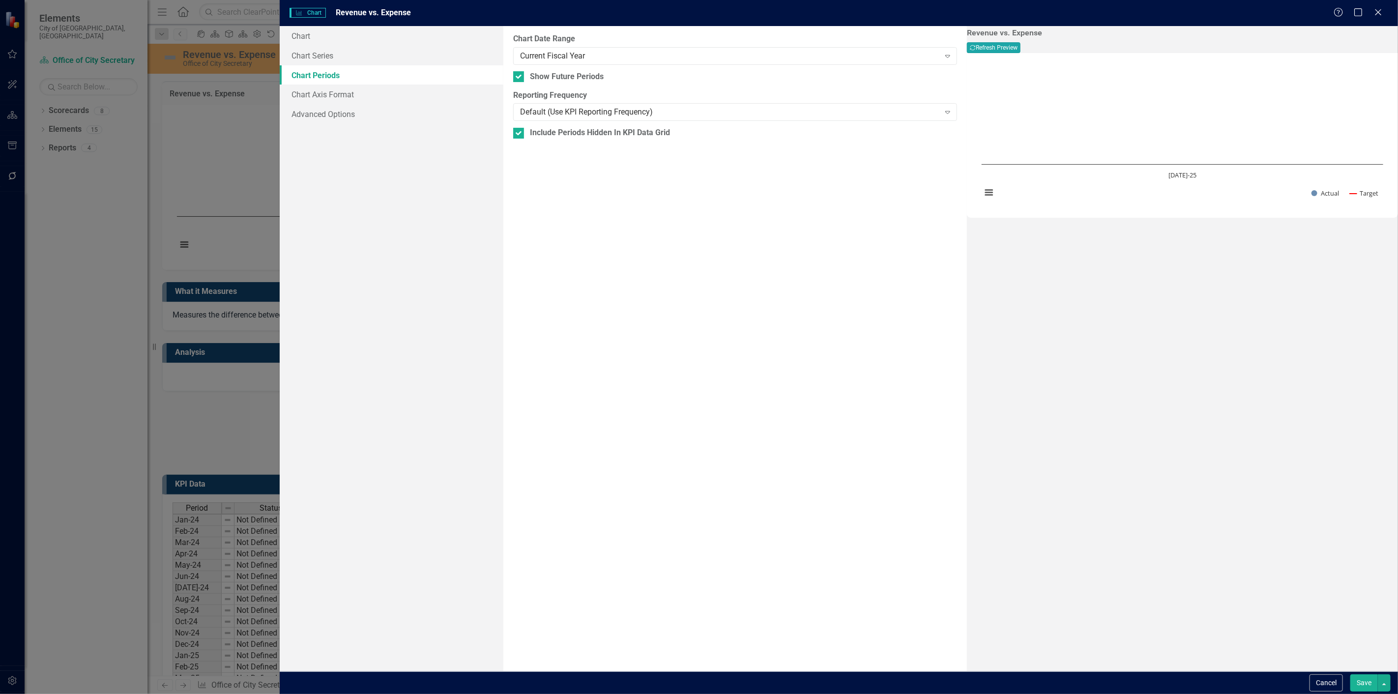
click at [1020, 43] on button "Recalculate Refresh Preview" at bounding box center [994, 47] width 54 height 11
click at [1367, 687] on button "Save" at bounding box center [1364, 682] width 28 height 17
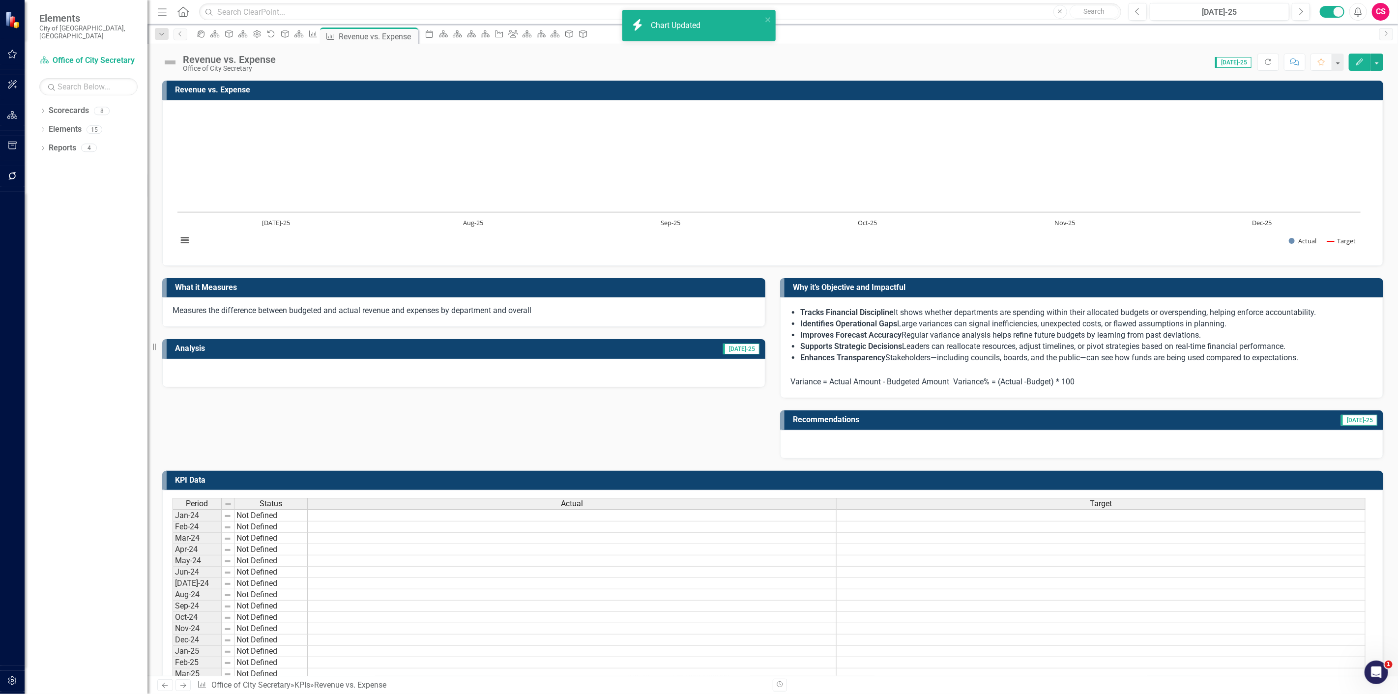
scroll to position [138, 0]
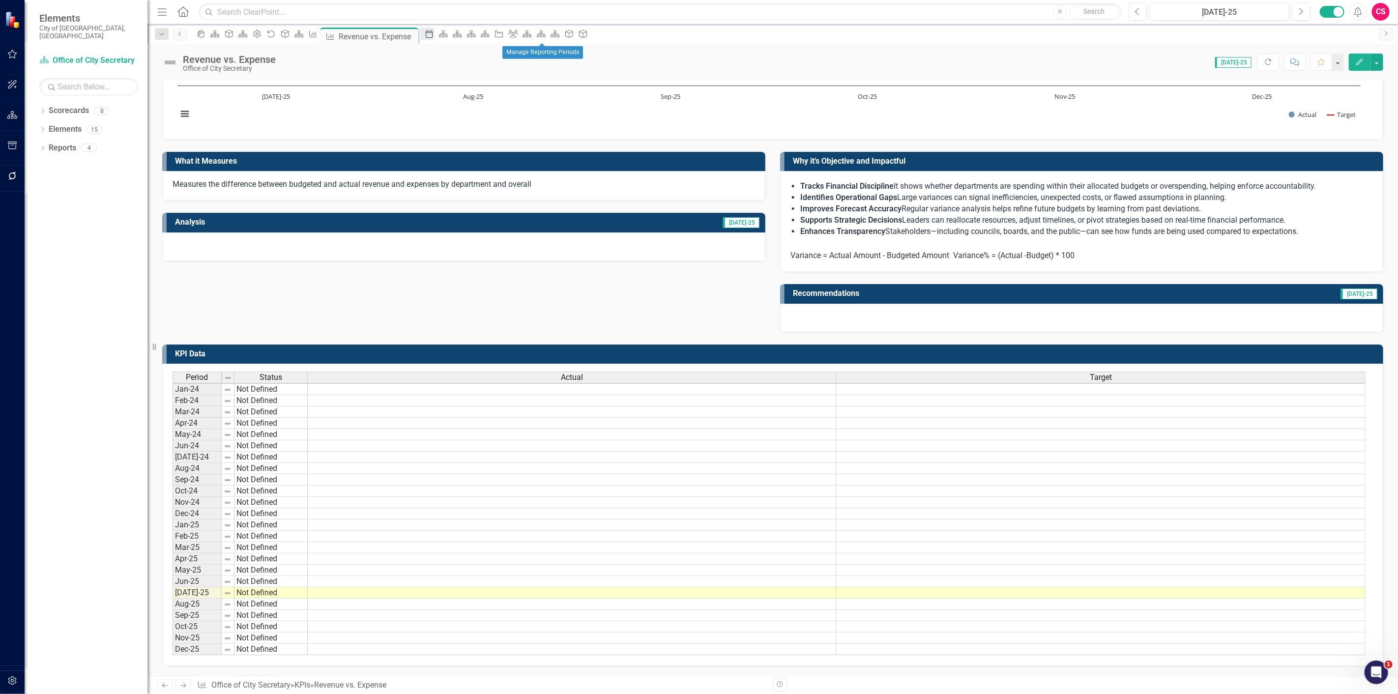
click at [434, 29] on div "Period" at bounding box center [427, 34] width 14 height 12
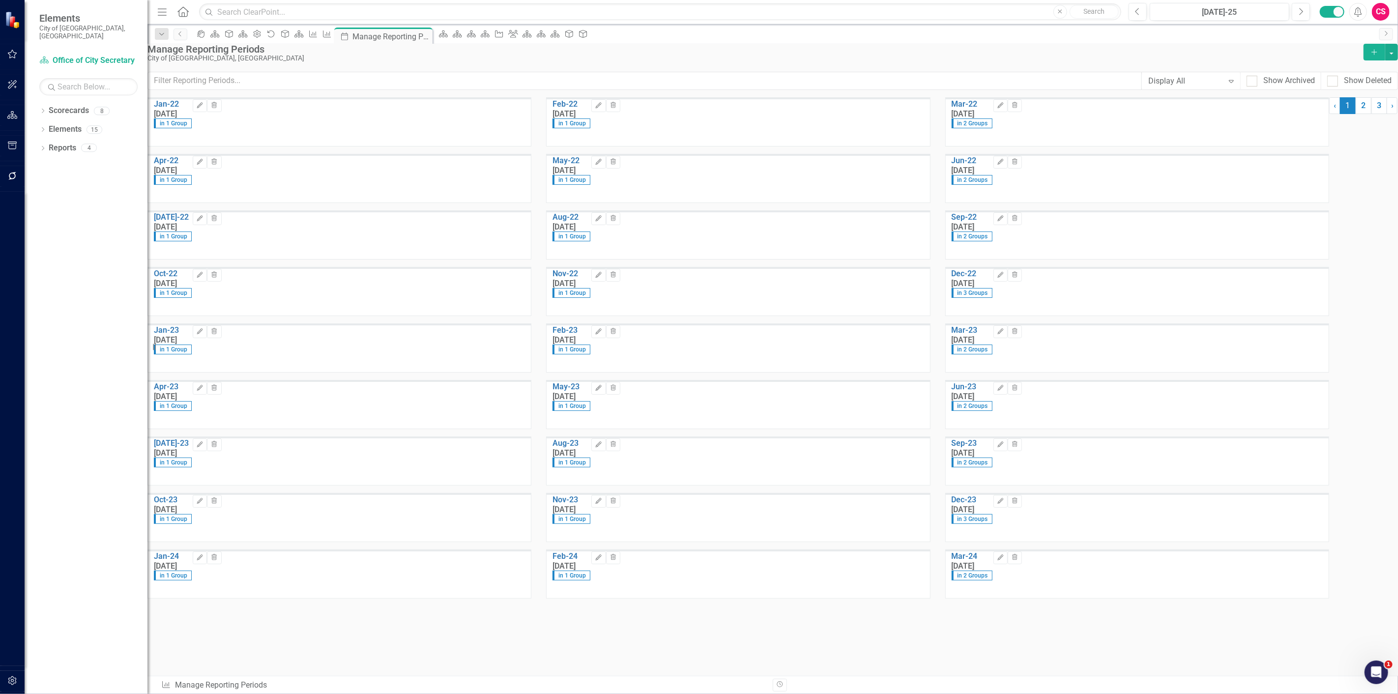
click at [16, 677] on icon "button" at bounding box center [12, 681] width 10 height 8
click at [59, 129] on div "Reporting Periods" at bounding box center [88, 137] width 98 height 16
click at [61, 132] on link "Reporting Periods" at bounding box center [88, 137] width 98 height 11
click at [62, 150] on link "Reporting Frequencies" at bounding box center [88, 155] width 98 height 11
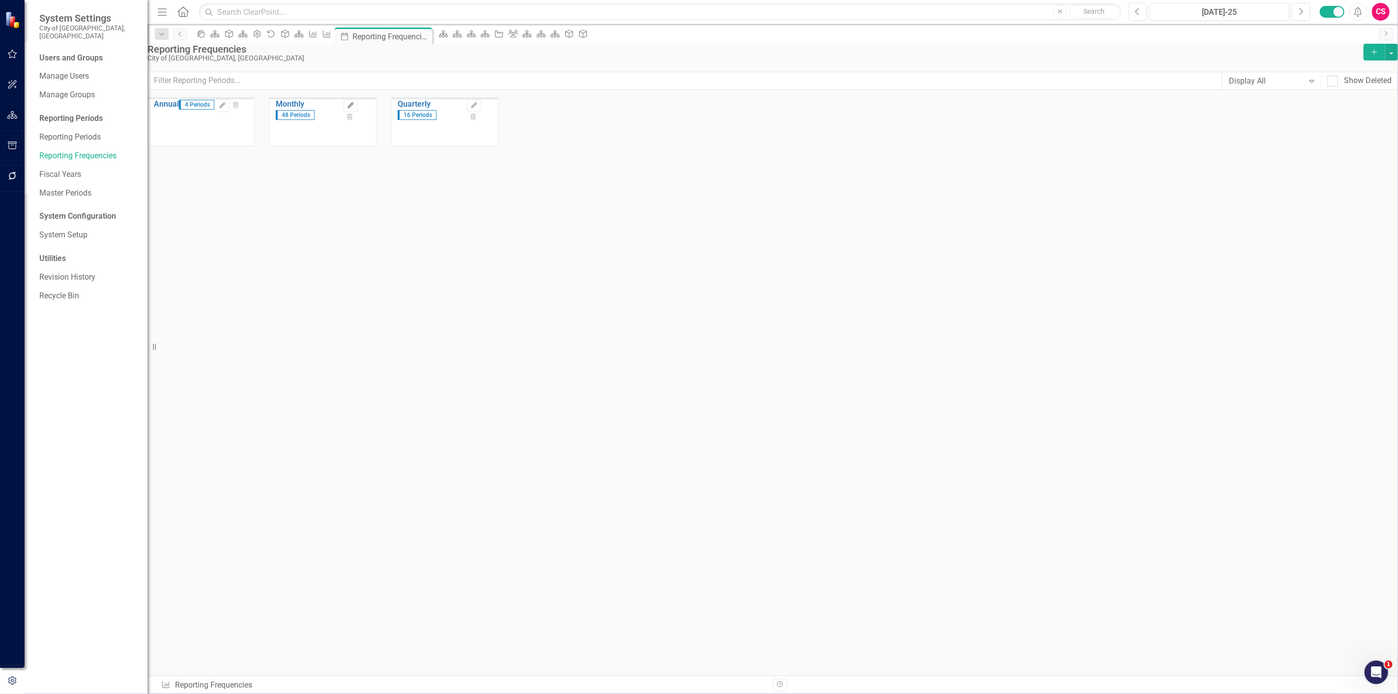
click at [354, 109] on icon "Edit" at bounding box center [350, 106] width 7 height 6
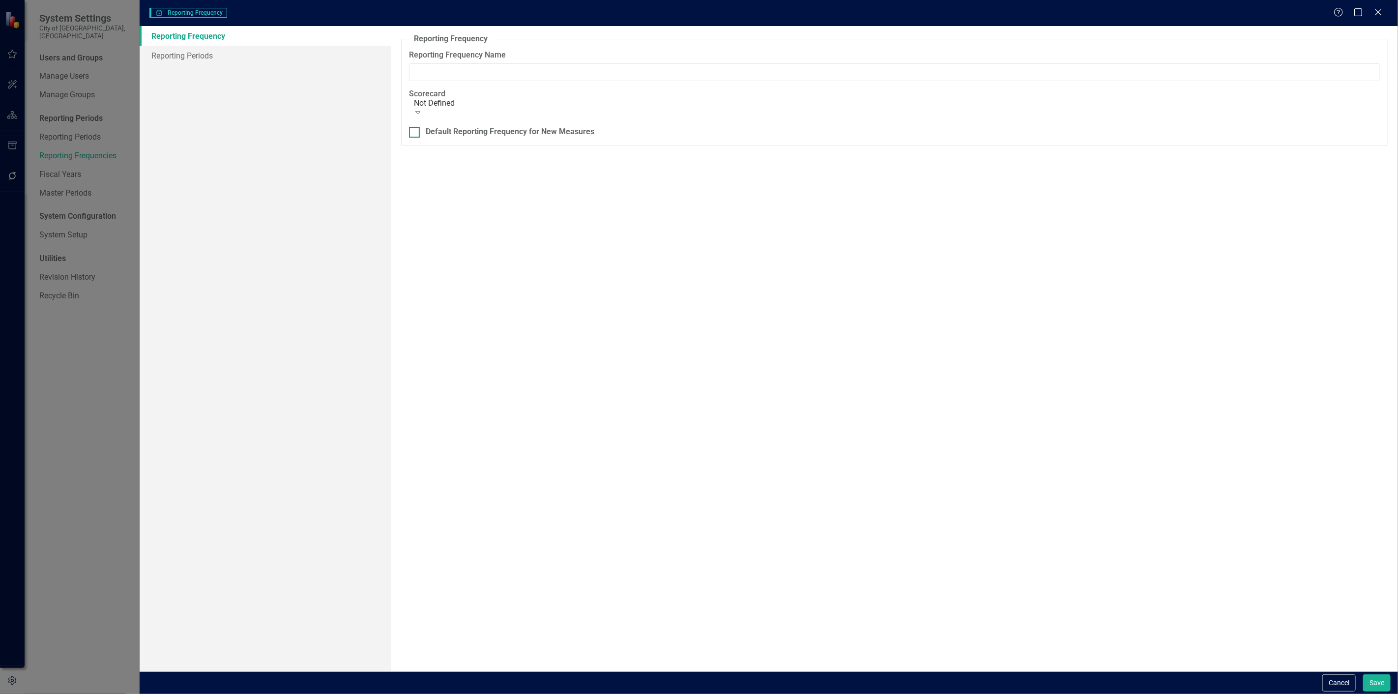
type input "Monthly"
click at [243, 55] on link "Reporting Periods" at bounding box center [266, 56] width 252 height 20
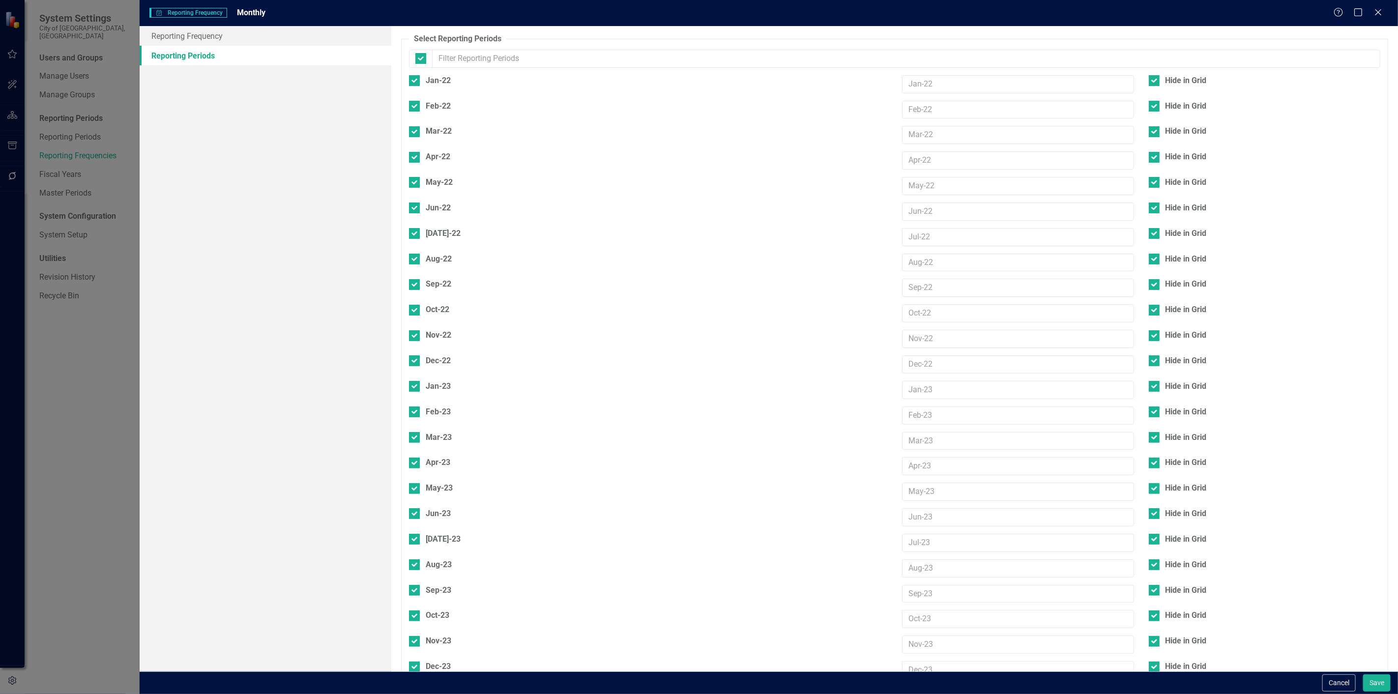
checkbox input "false"
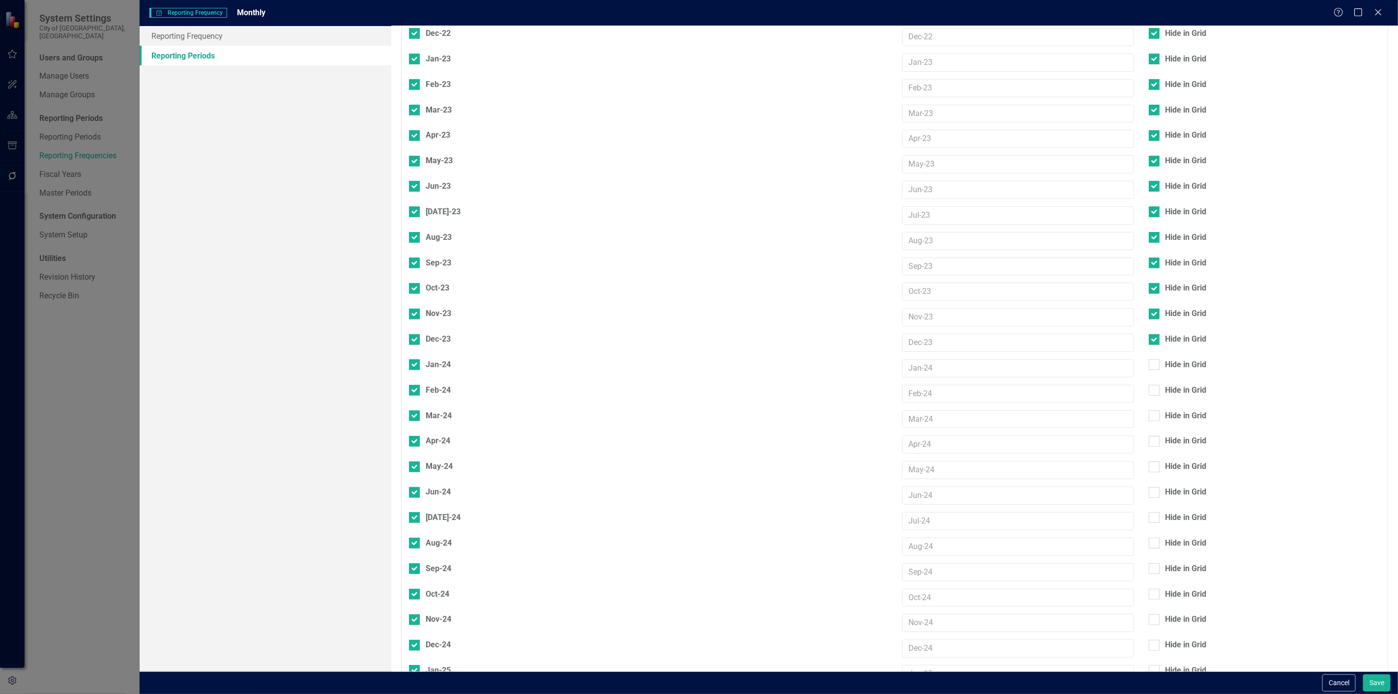
scroll to position [655, 0]
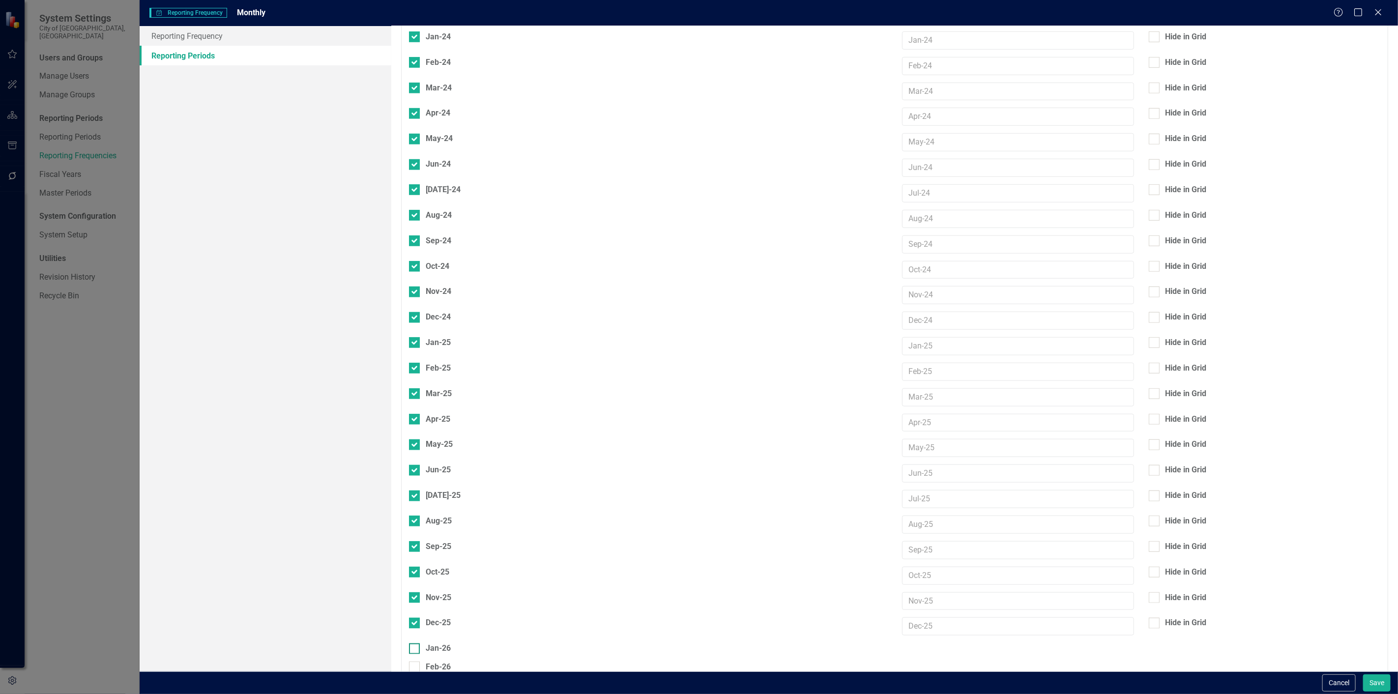
click at [424, 643] on div "Jan-26" at bounding box center [648, 648] width 478 height 11
click at [415, 643] on input "Jan-26" at bounding box center [412, 646] width 6 height 6
checkbox input "true"
click at [424, 668] on div "Feb-26" at bounding box center [648, 673] width 478 height 11
click at [415, 668] on input "Feb-26" at bounding box center [412, 671] width 6 height 6
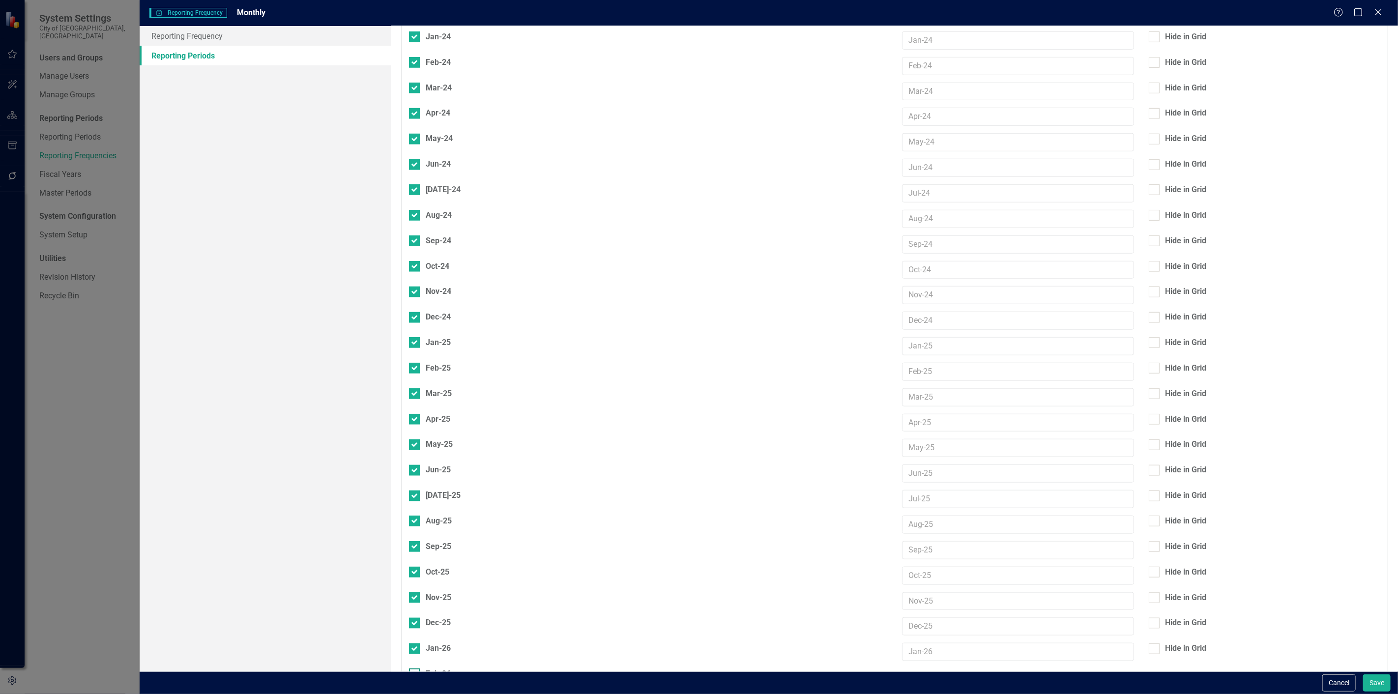
checkbox input "true"
click at [426, 694] on div "Mar-26" at bounding box center [439, 699] width 26 height 11
click at [415, 694] on input "Mar-26" at bounding box center [412, 697] width 6 height 6
checkbox input "true"
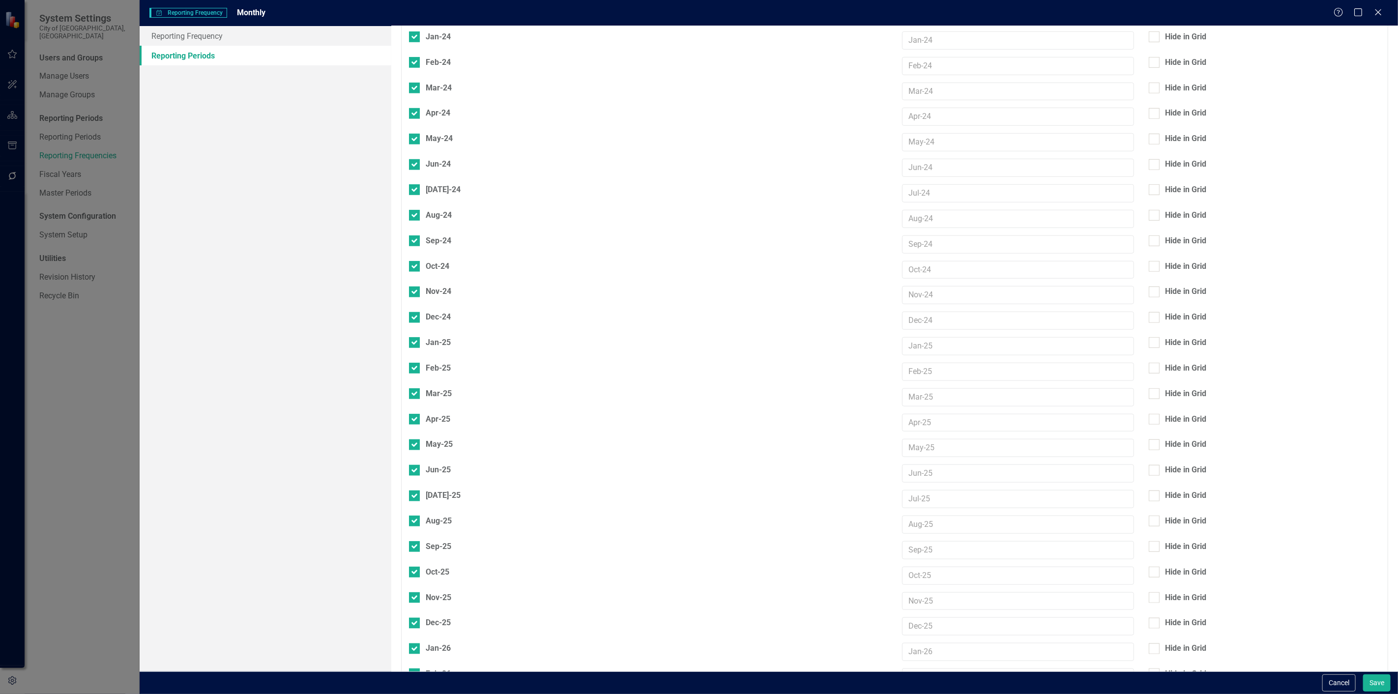
checkbox input "true"
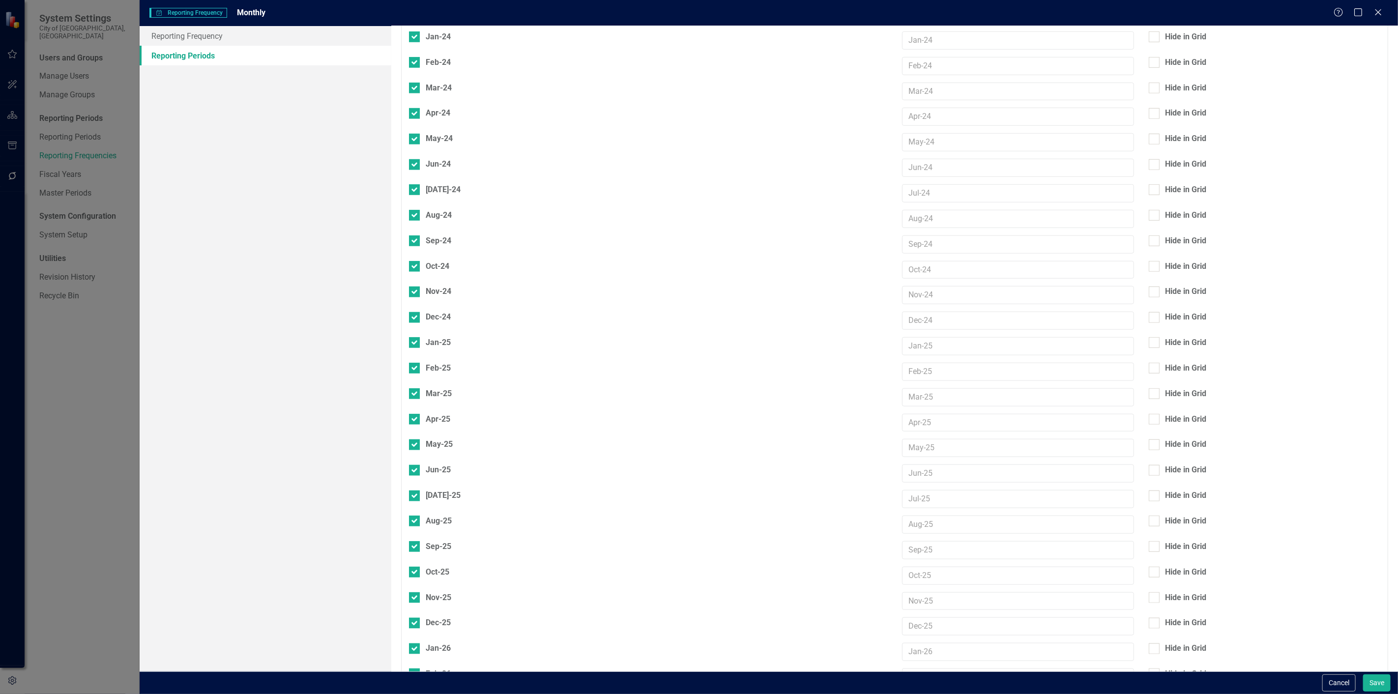
checkbox input "true"
click at [1377, 679] on button "Save" at bounding box center [1377, 682] width 28 height 17
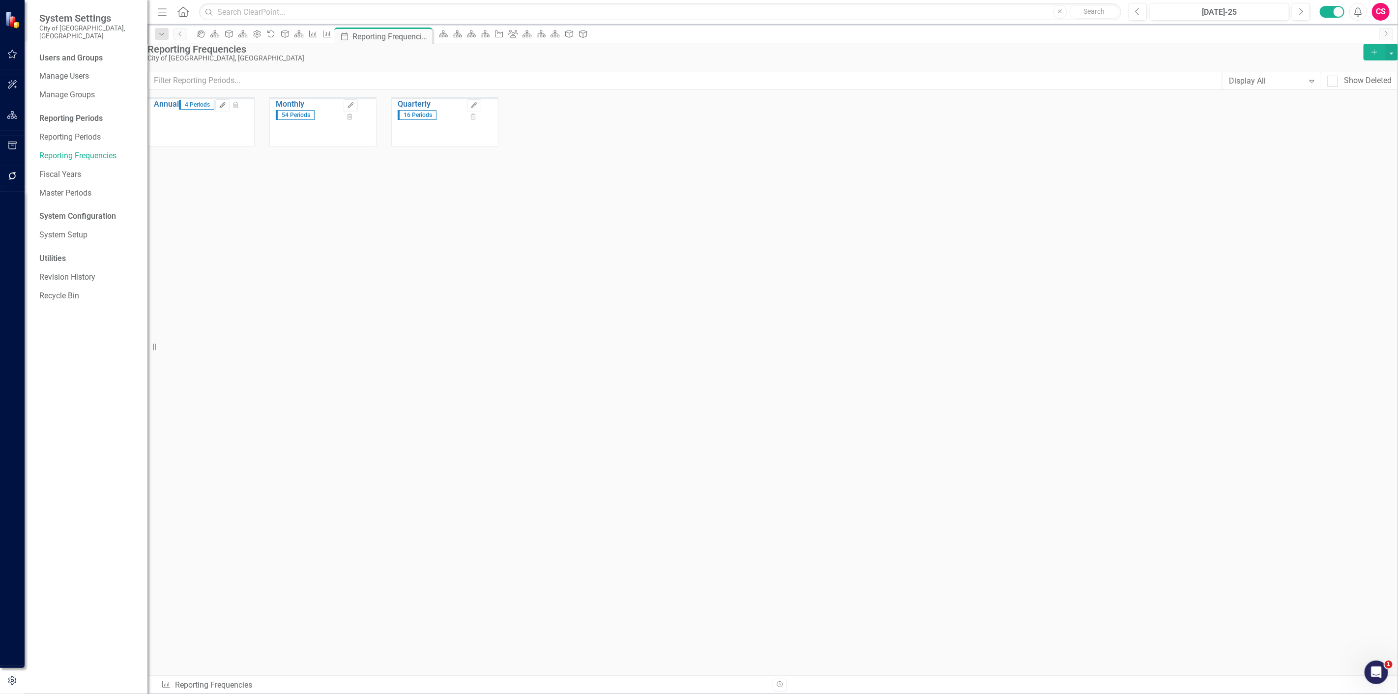
click at [226, 109] on icon "Edit" at bounding box center [222, 106] width 7 height 6
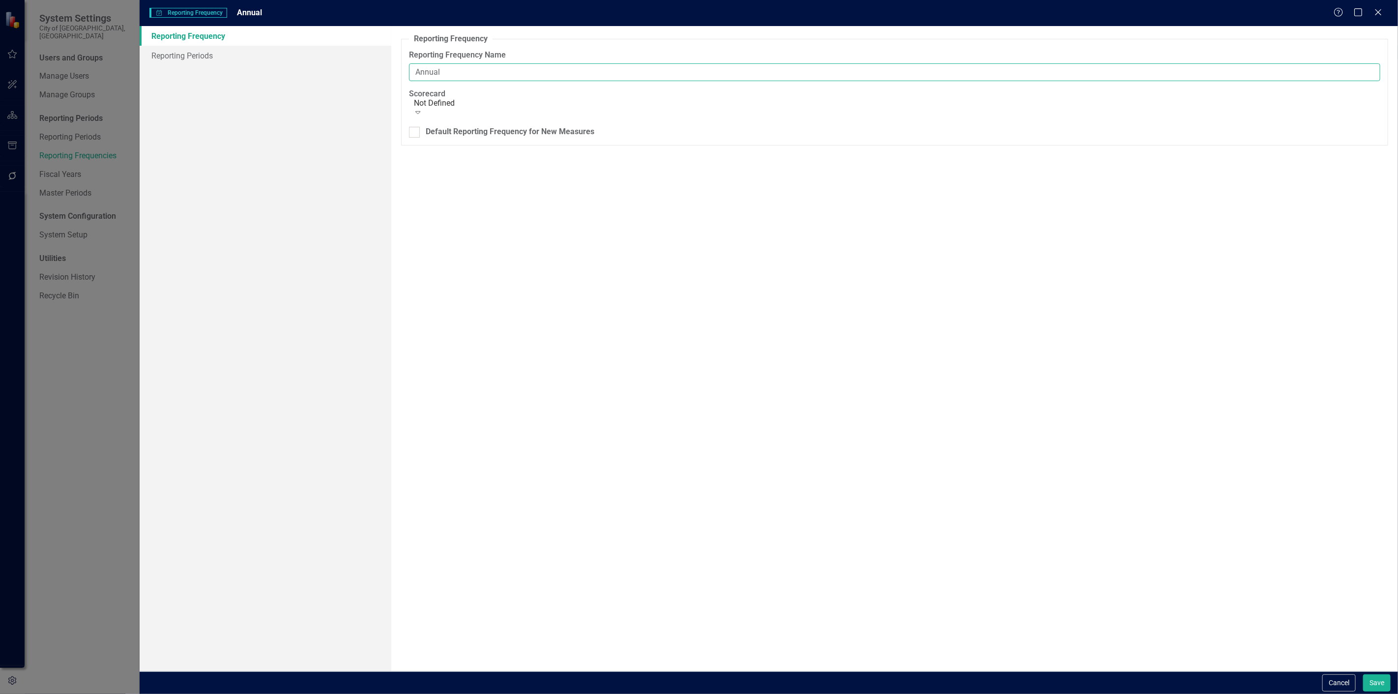
drag, startPoint x: 472, startPoint y: 72, endPoint x: 369, endPoint y: 89, distance: 104.2
click at [369, 89] on div "Reporting Frequency Reporting Periods Reporting Frequency Reporting Frequency N…" at bounding box center [769, 348] width 1258 height 645
type input "Fiscal Year"
drag, startPoint x: 251, startPoint y: 52, endPoint x: 361, endPoint y: 96, distance: 118.5
click at [251, 52] on link "Reporting Periods" at bounding box center [266, 56] width 252 height 20
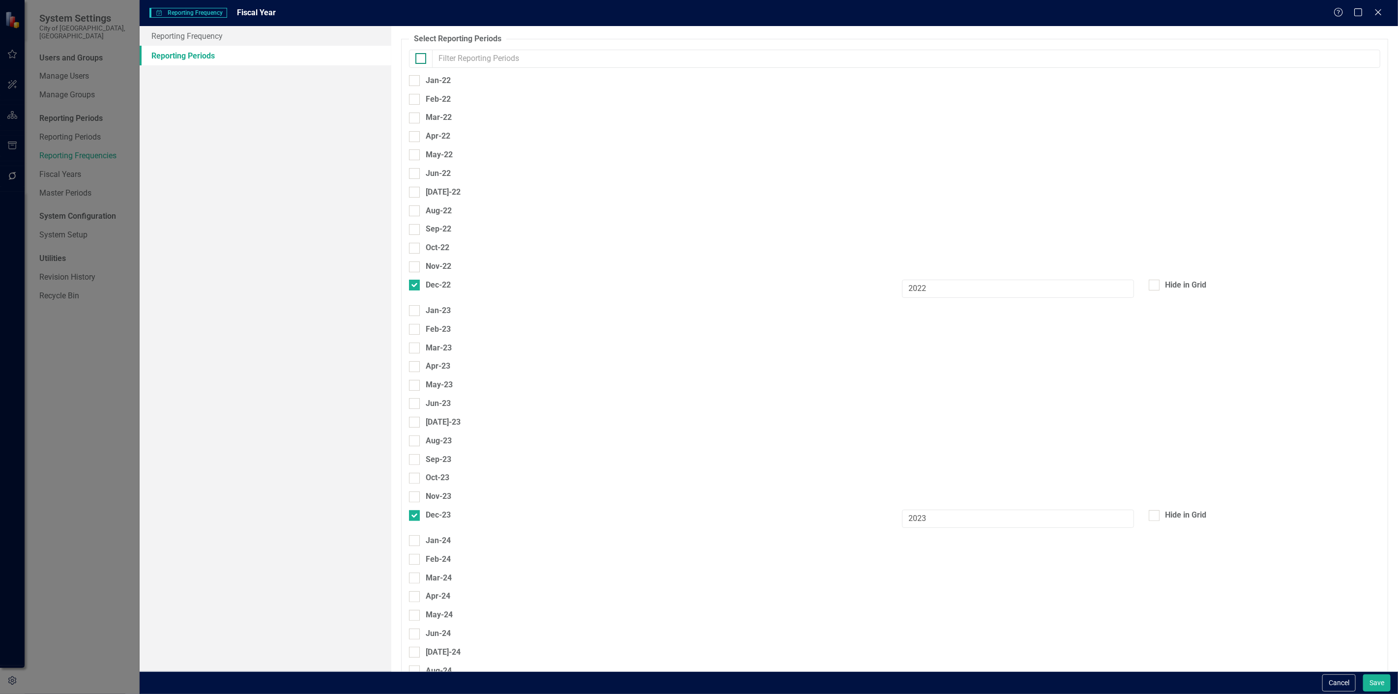
click at [416, 60] on div at bounding box center [420, 58] width 11 height 11
click at [416, 59] on input "checkbox" at bounding box center [418, 56] width 6 height 6
checkbox input "true"
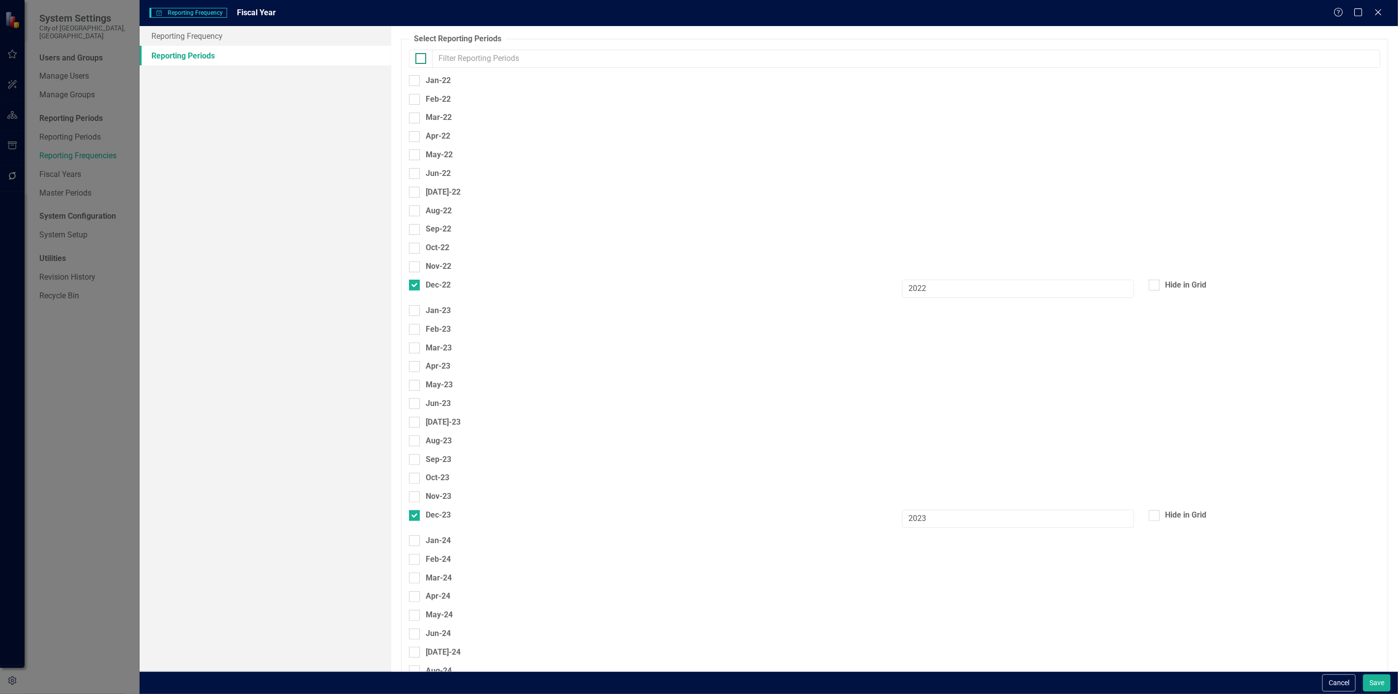
checkbox input "true"
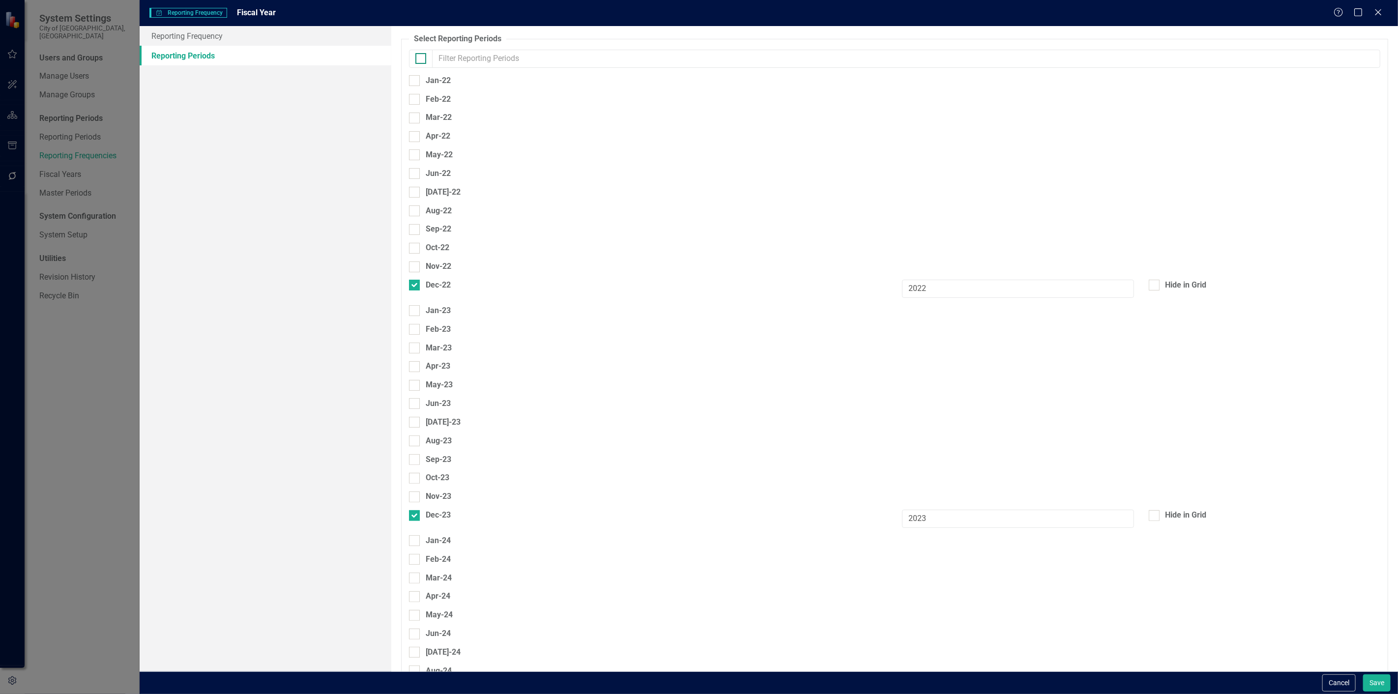
checkbox input "true"
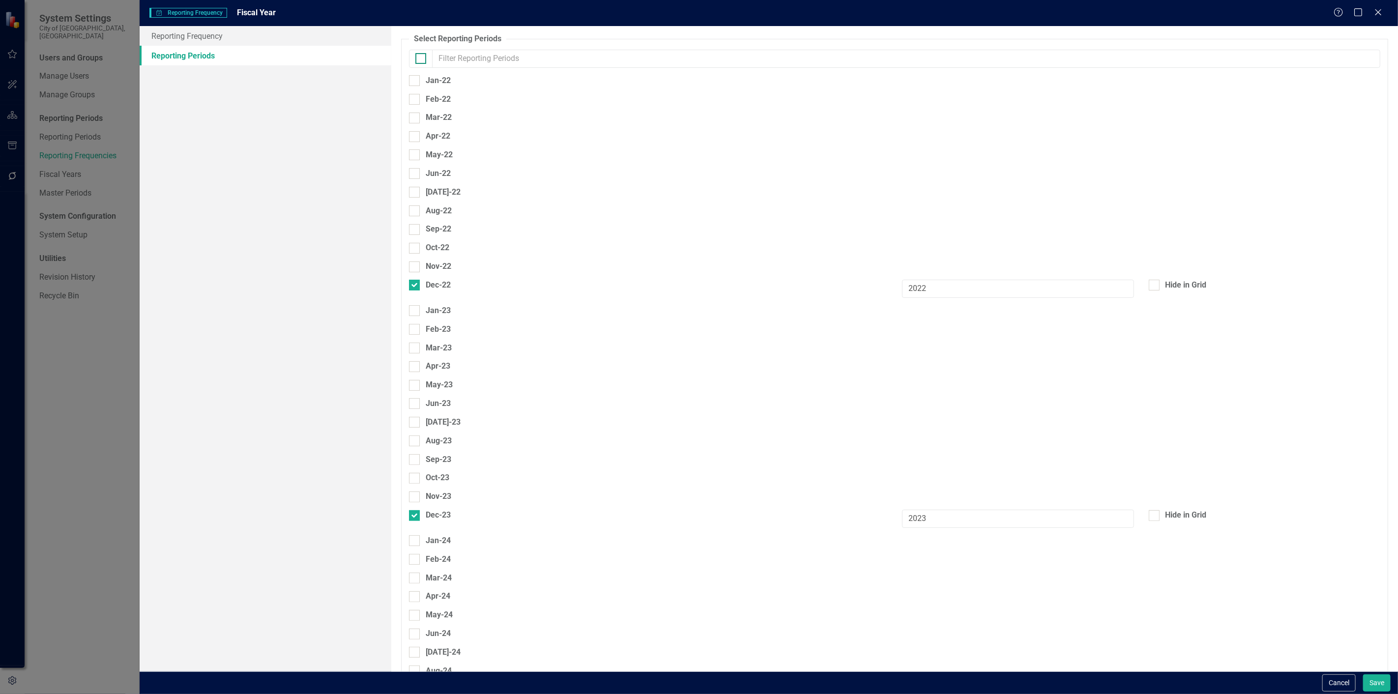
checkbox input "true"
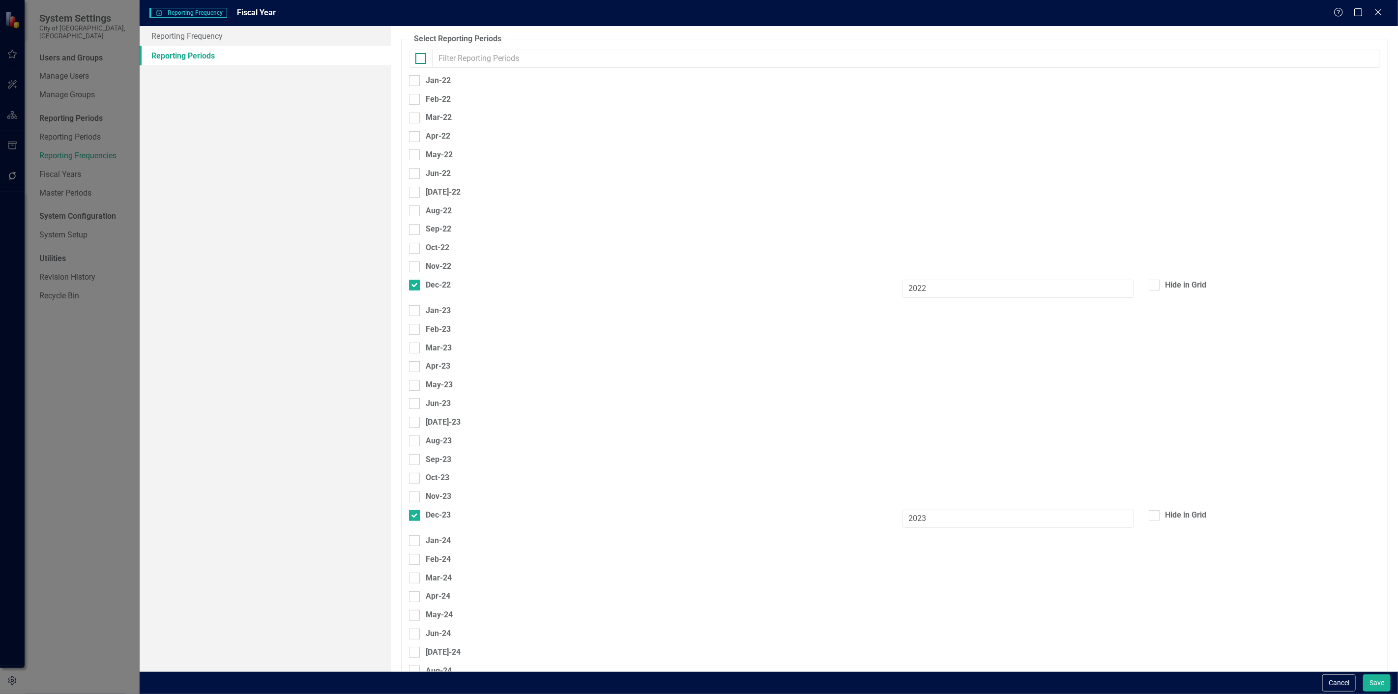
checkbox input "true"
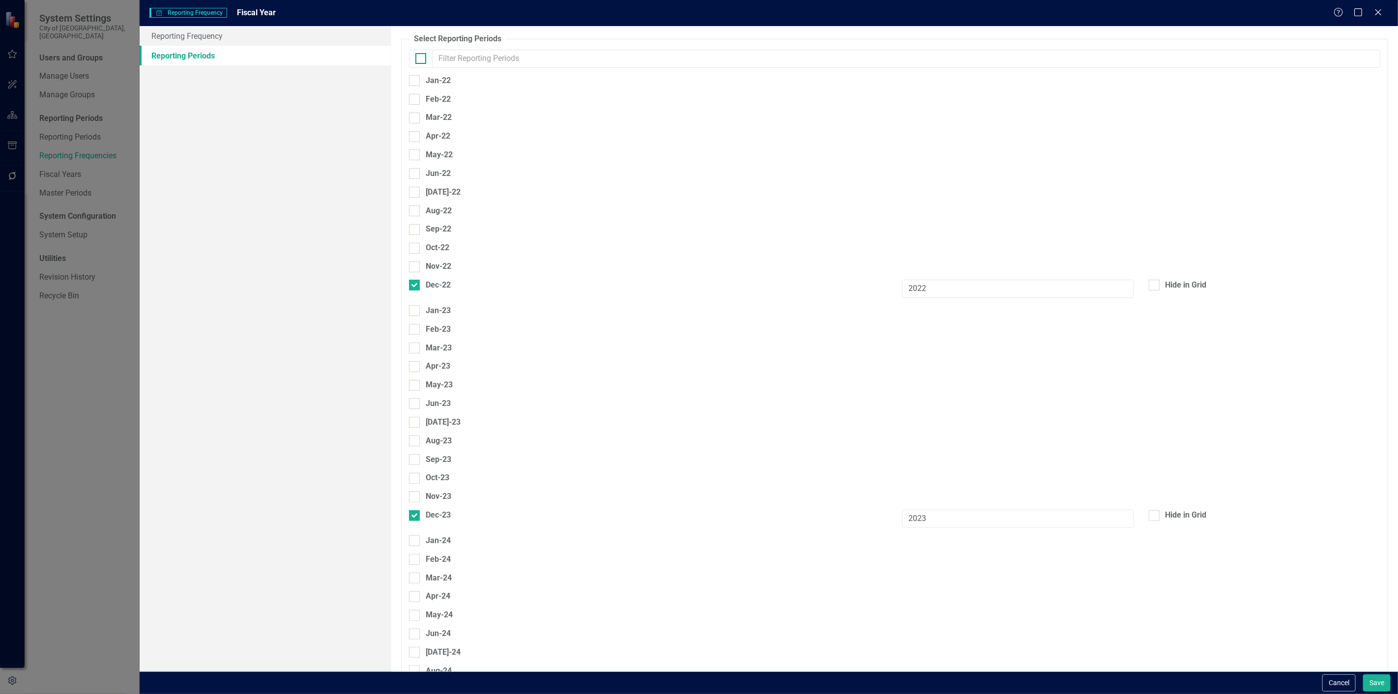
checkbox input "true"
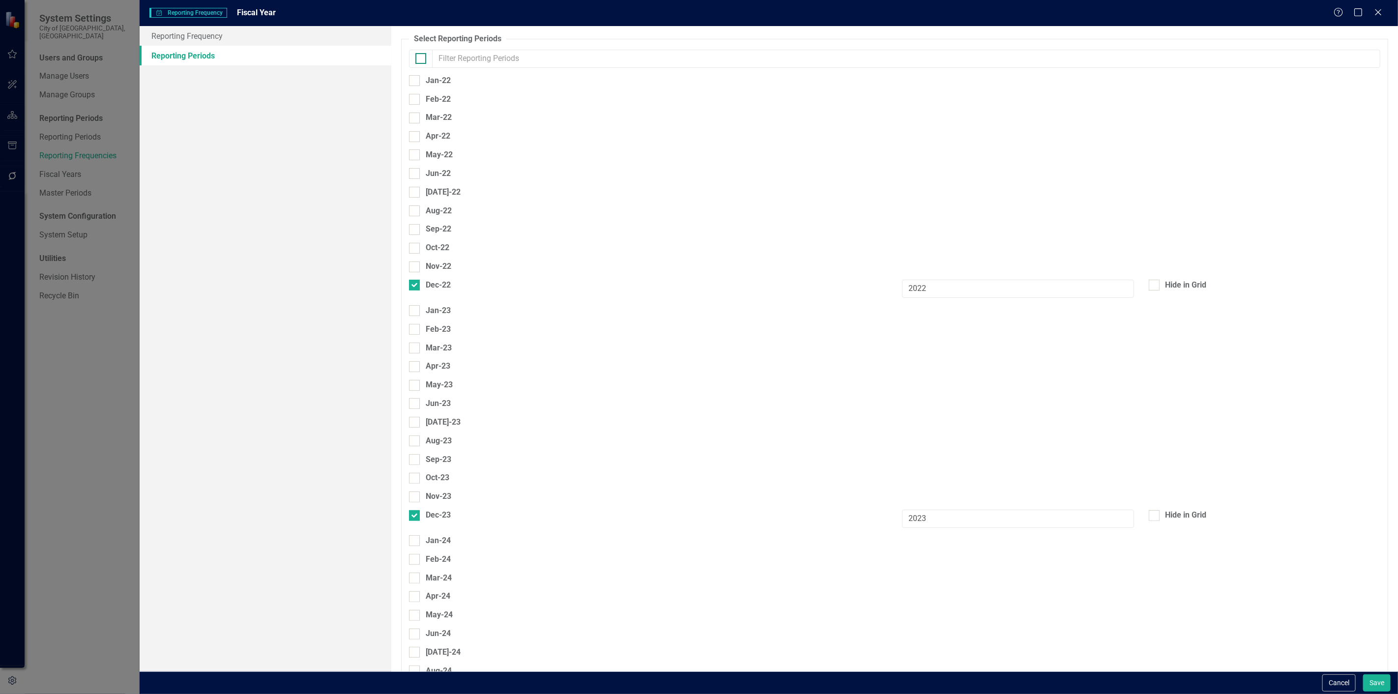
checkbox input "true"
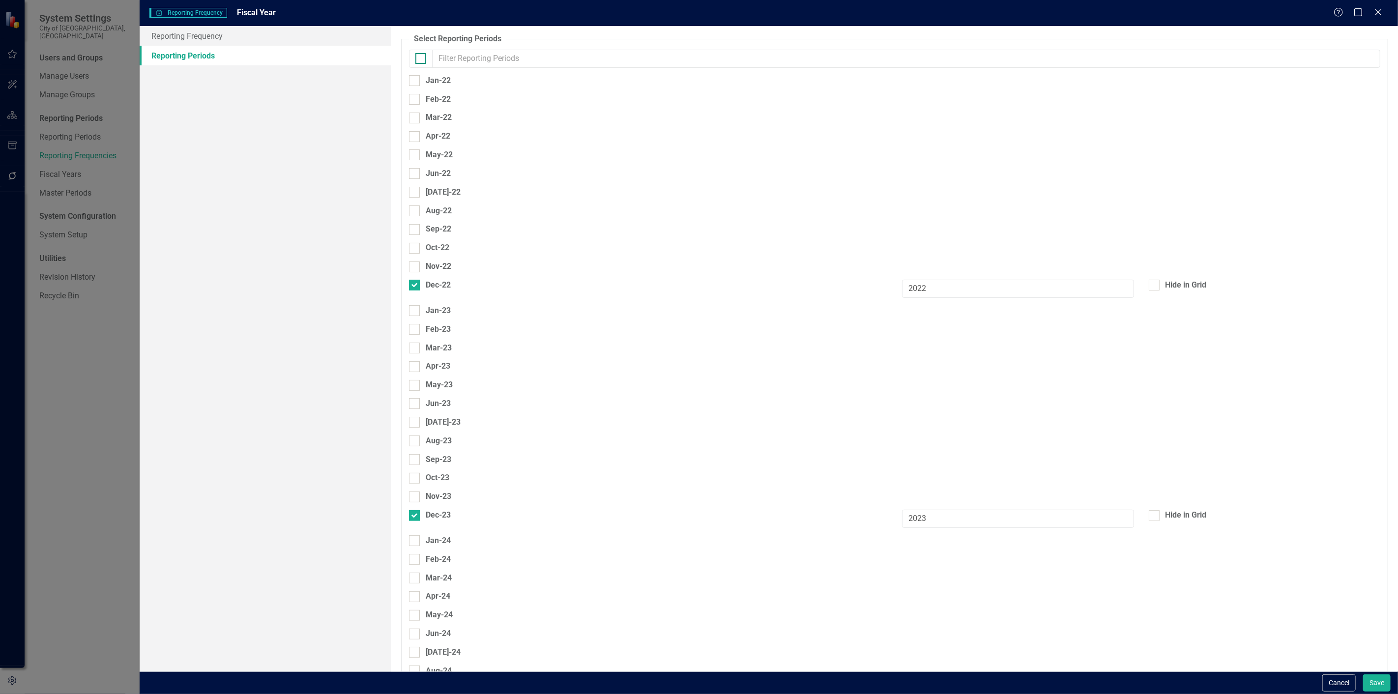
checkbox input "true"
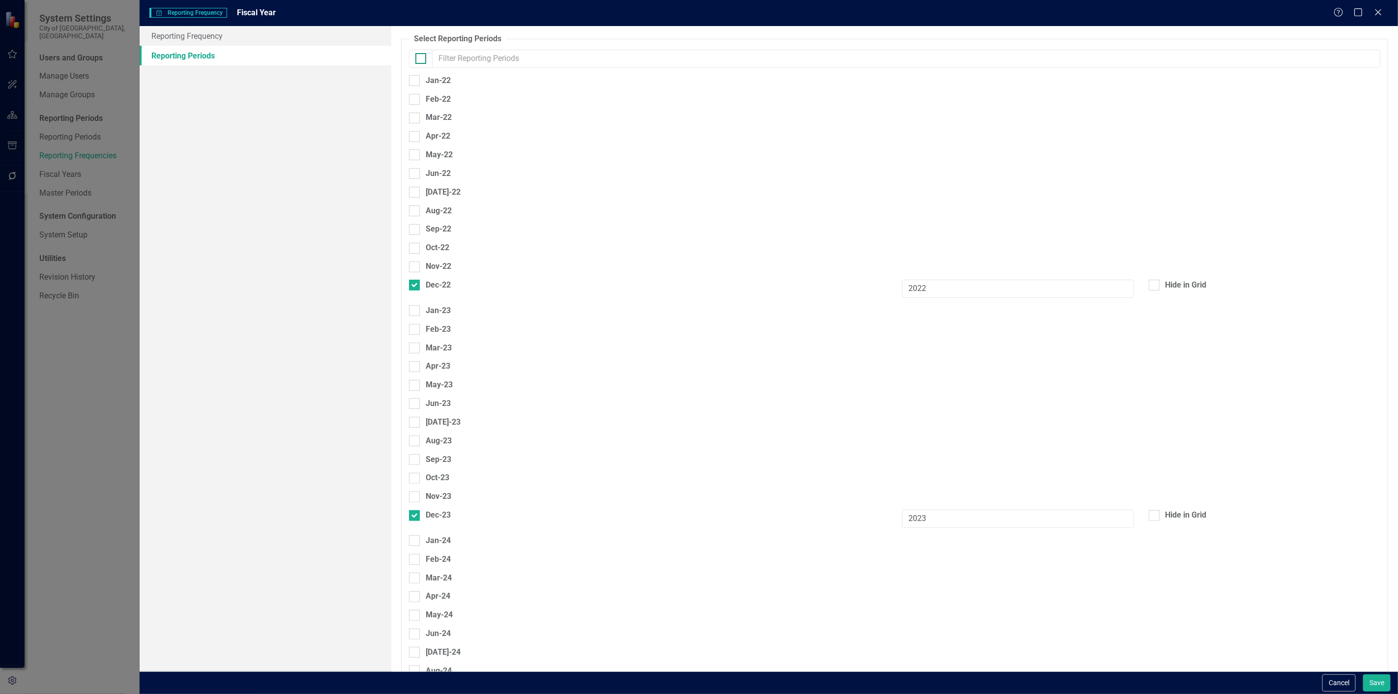
checkbox input "true"
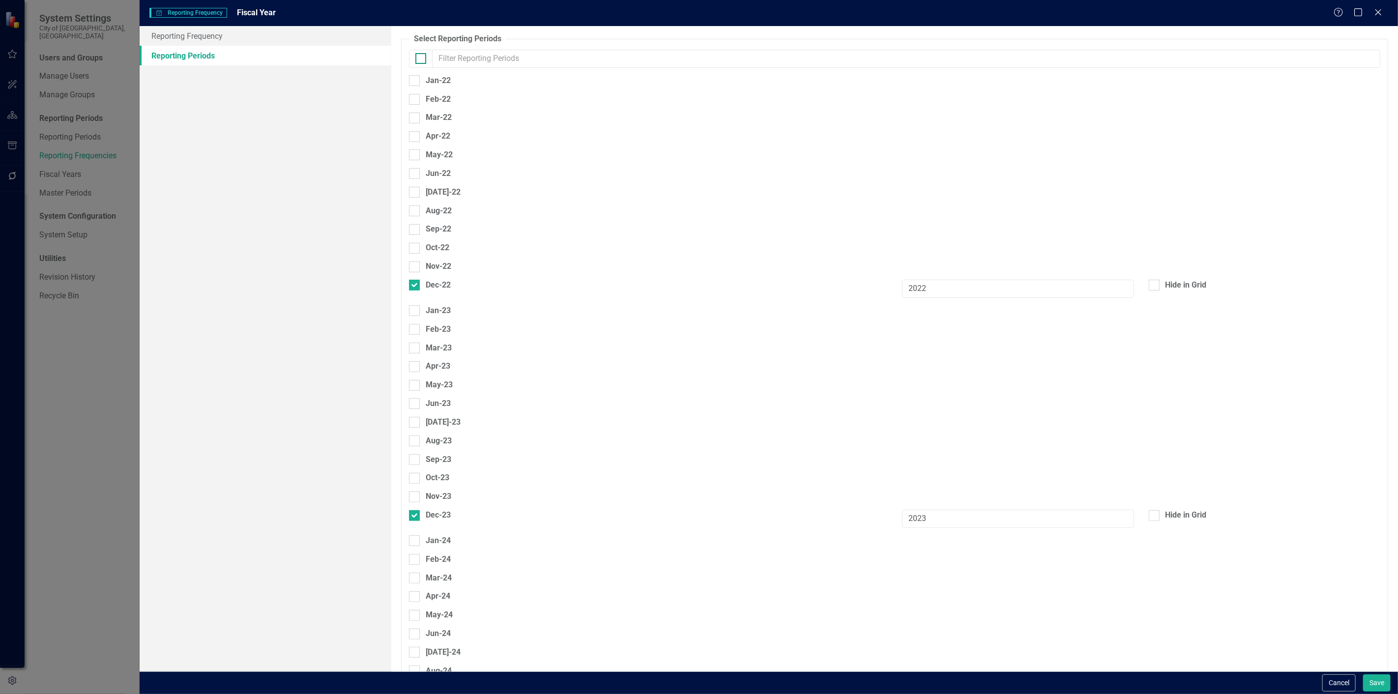
checkbox input "true"
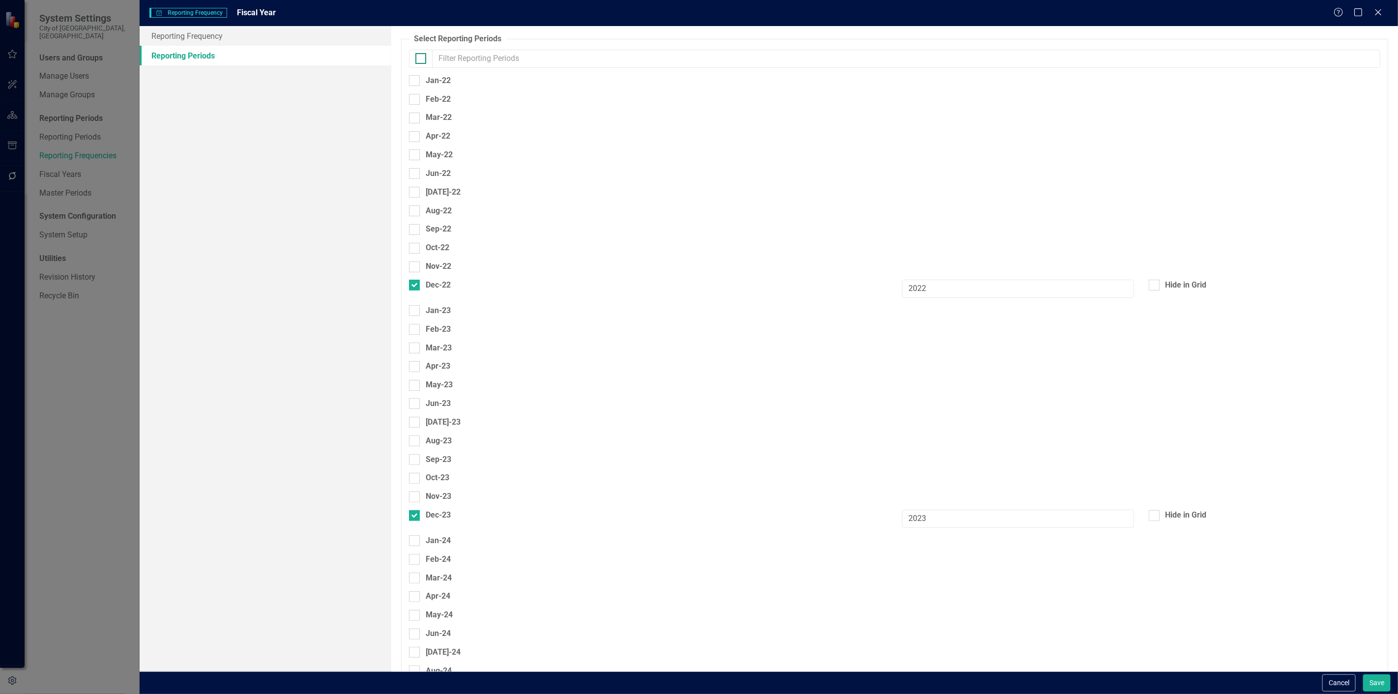
checkbox input "true"
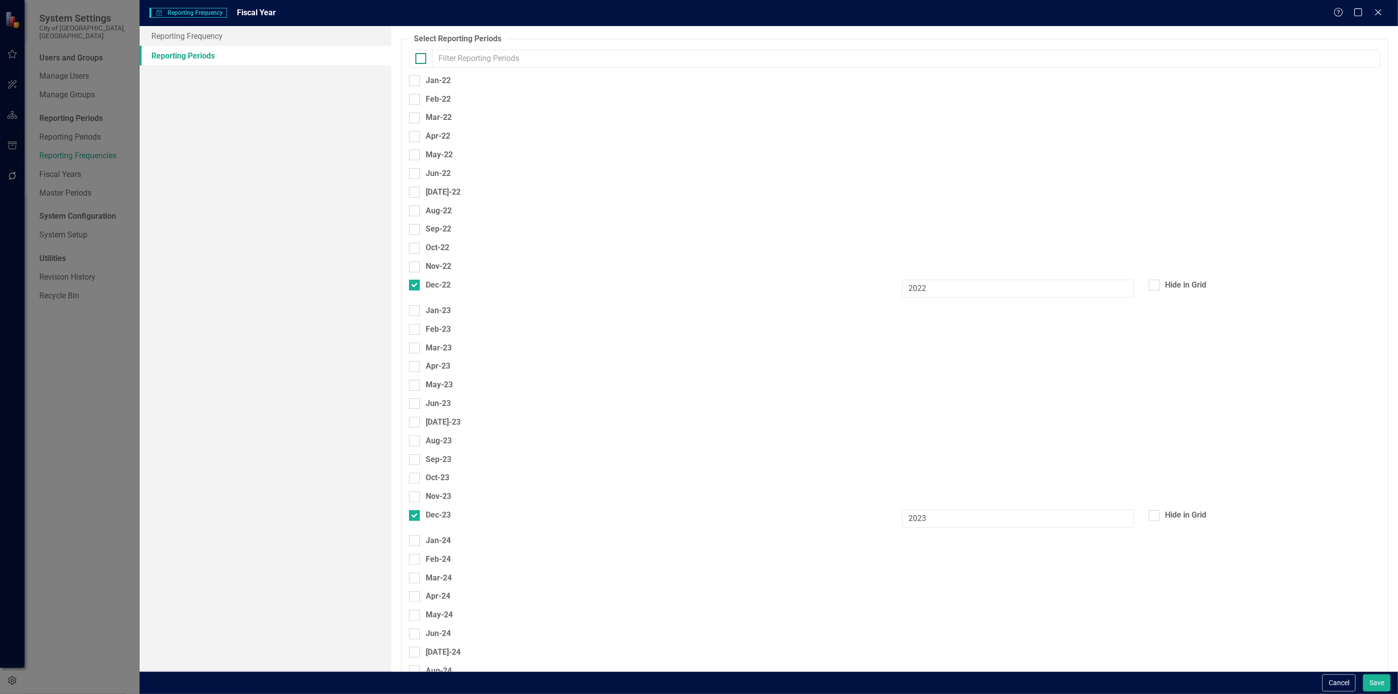
checkbox input "true"
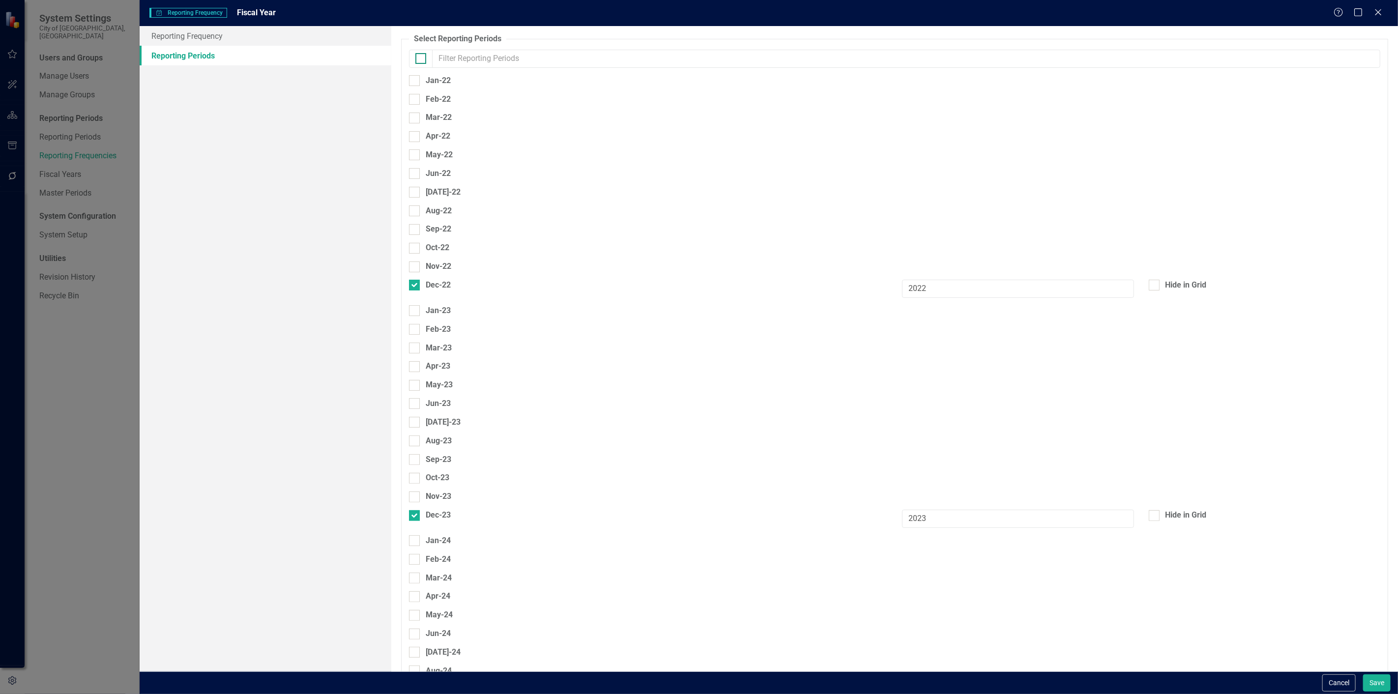
checkbox input "true"
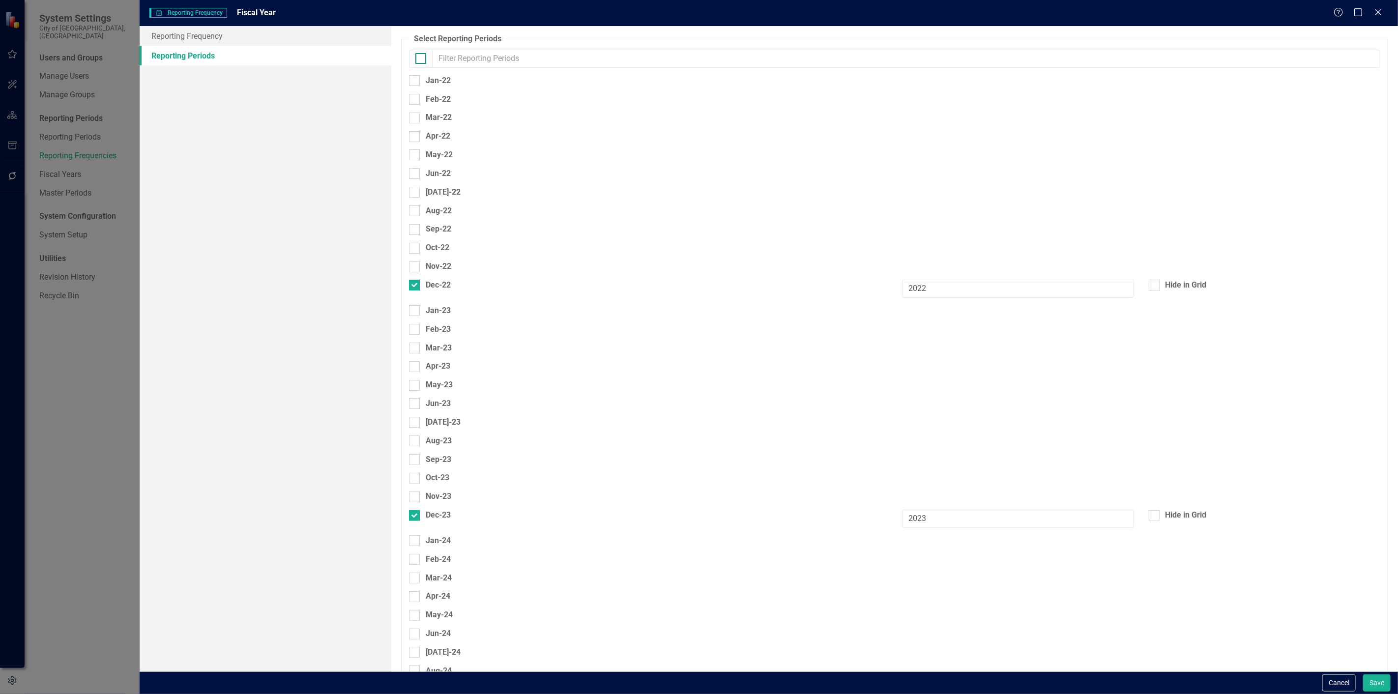
checkbox input "true"
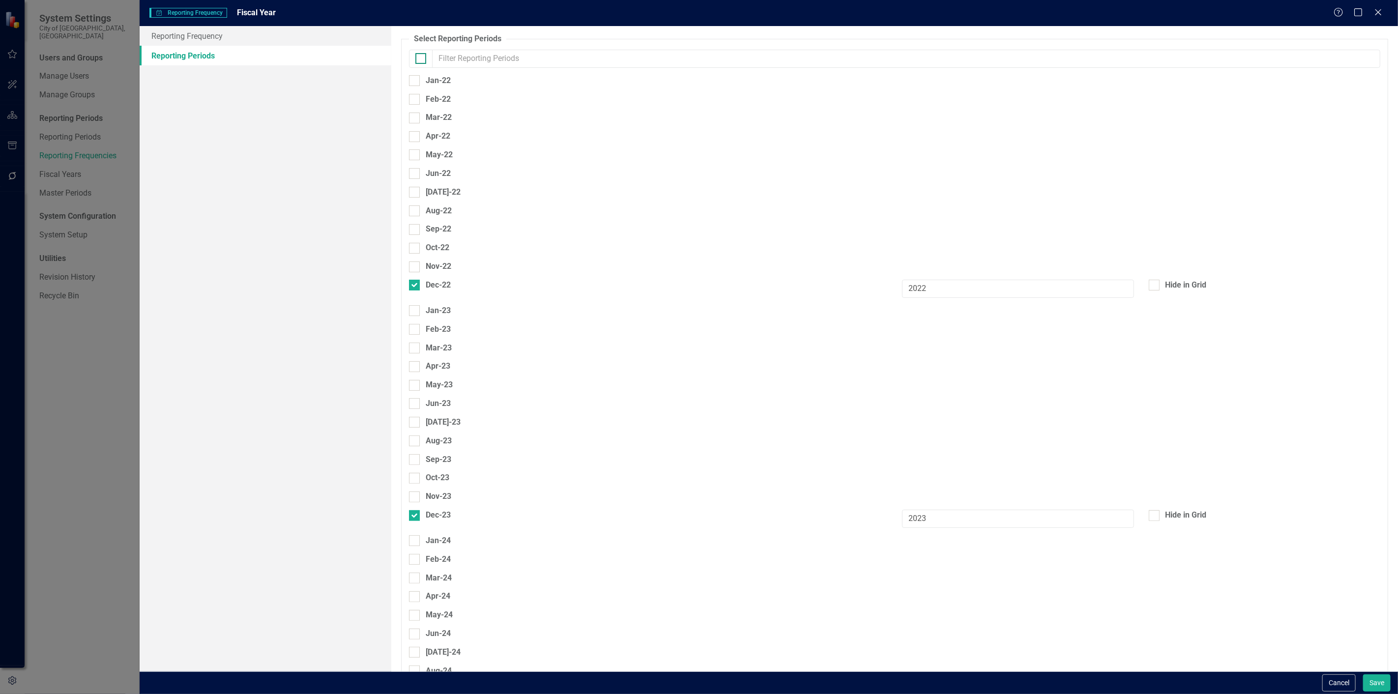
checkbox input "true"
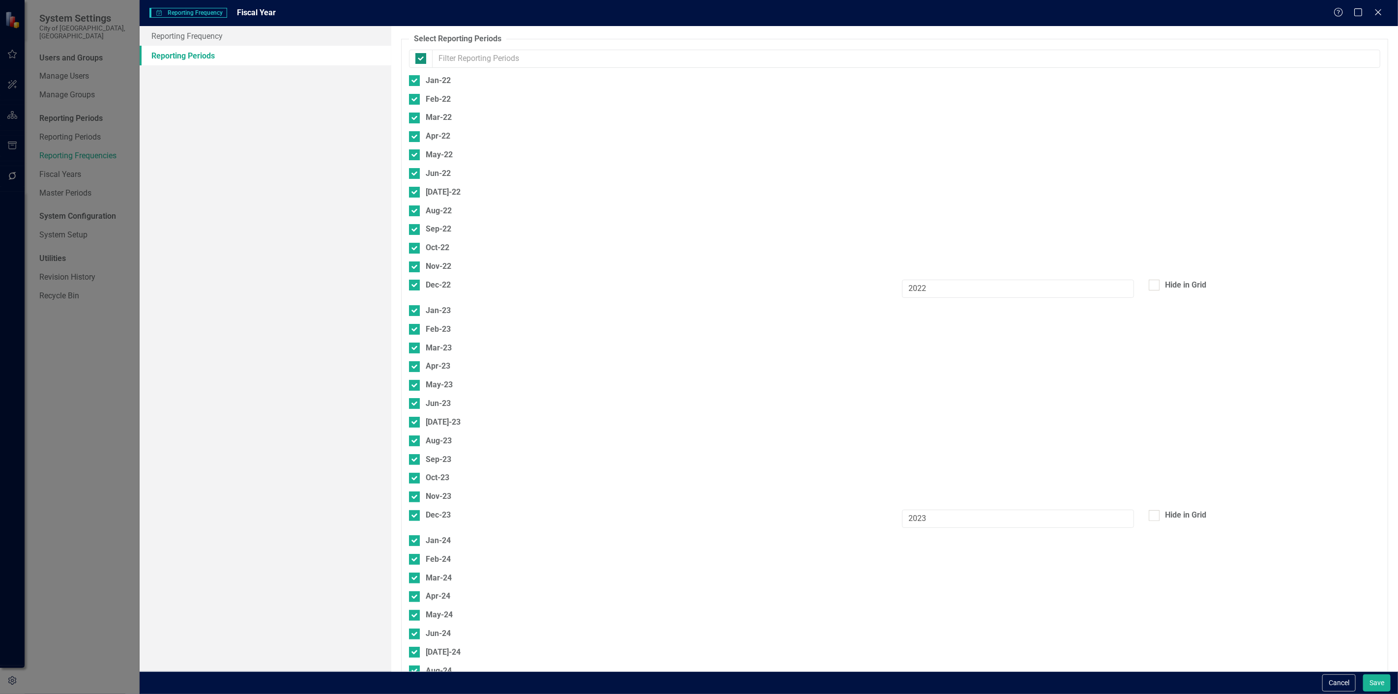
click at [417, 59] on div at bounding box center [420, 58] width 11 height 11
click at [417, 59] on input "checkbox" at bounding box center [418, 56] width 6 height 6
checkbox input "false"
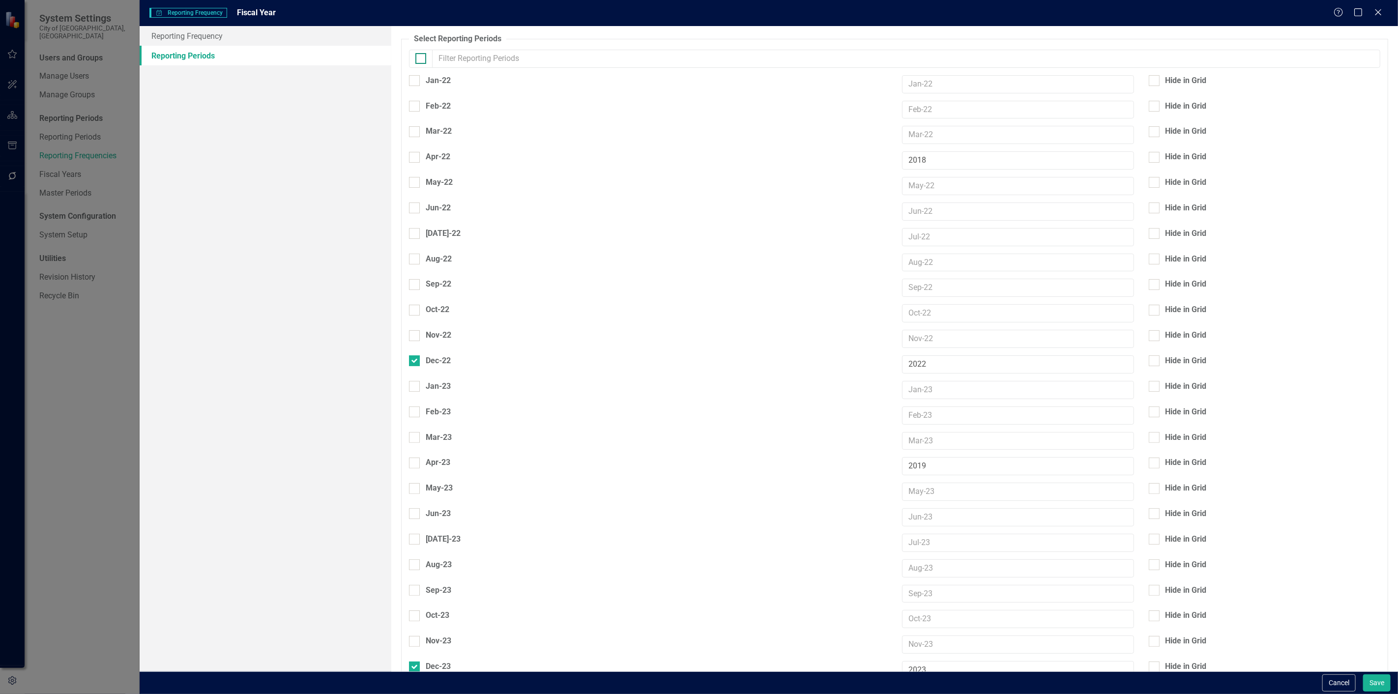
checkbox input "false"
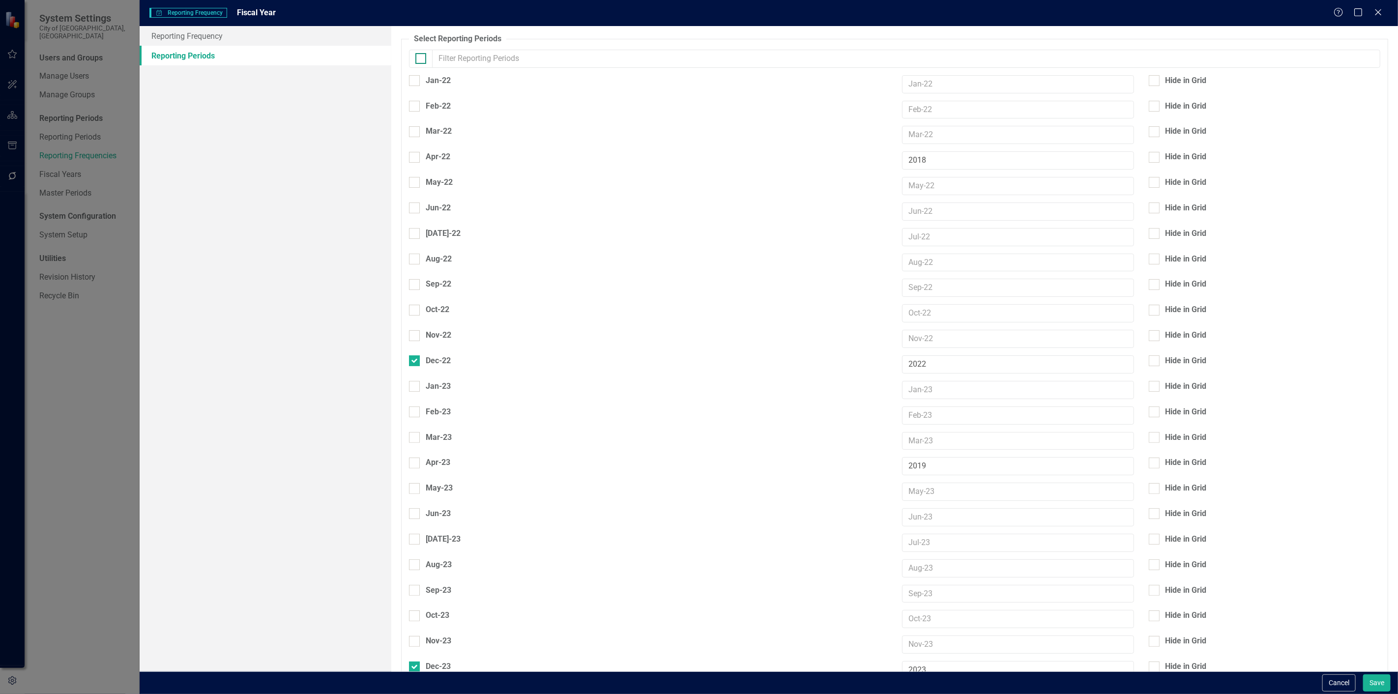
checkbox input "false"
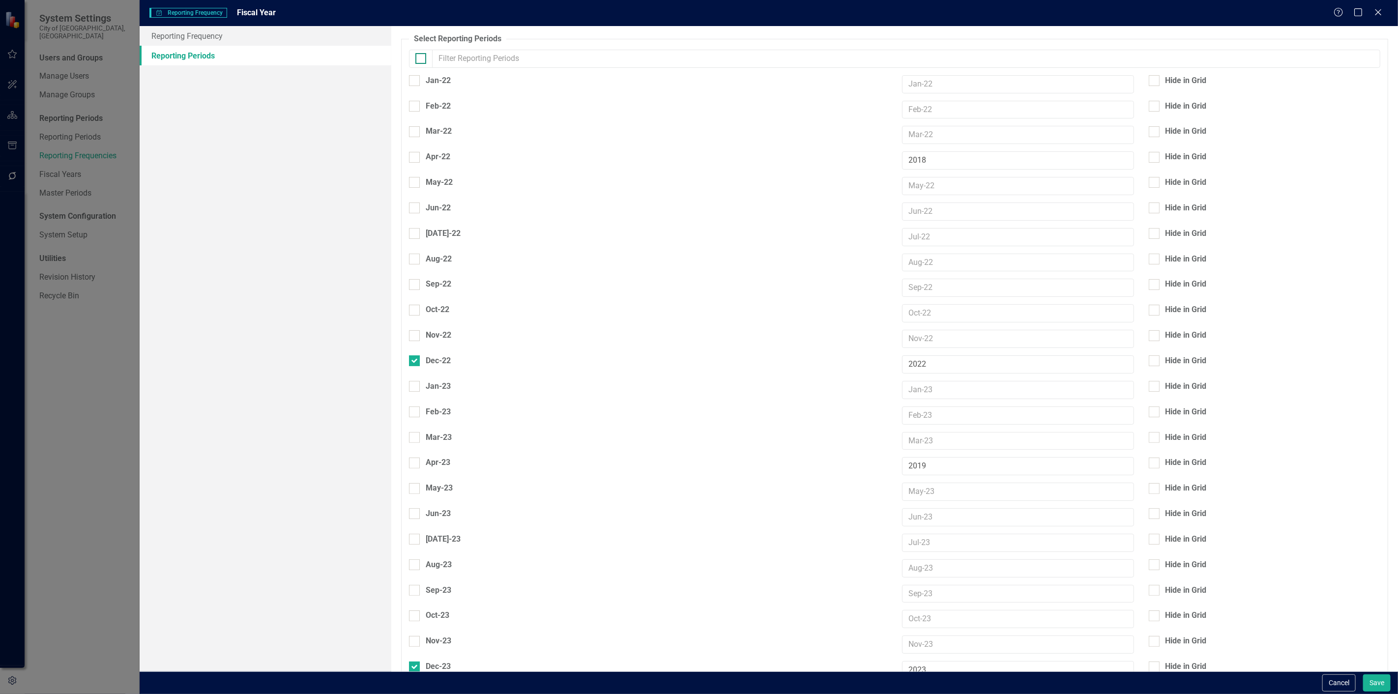
checkbox input "false"
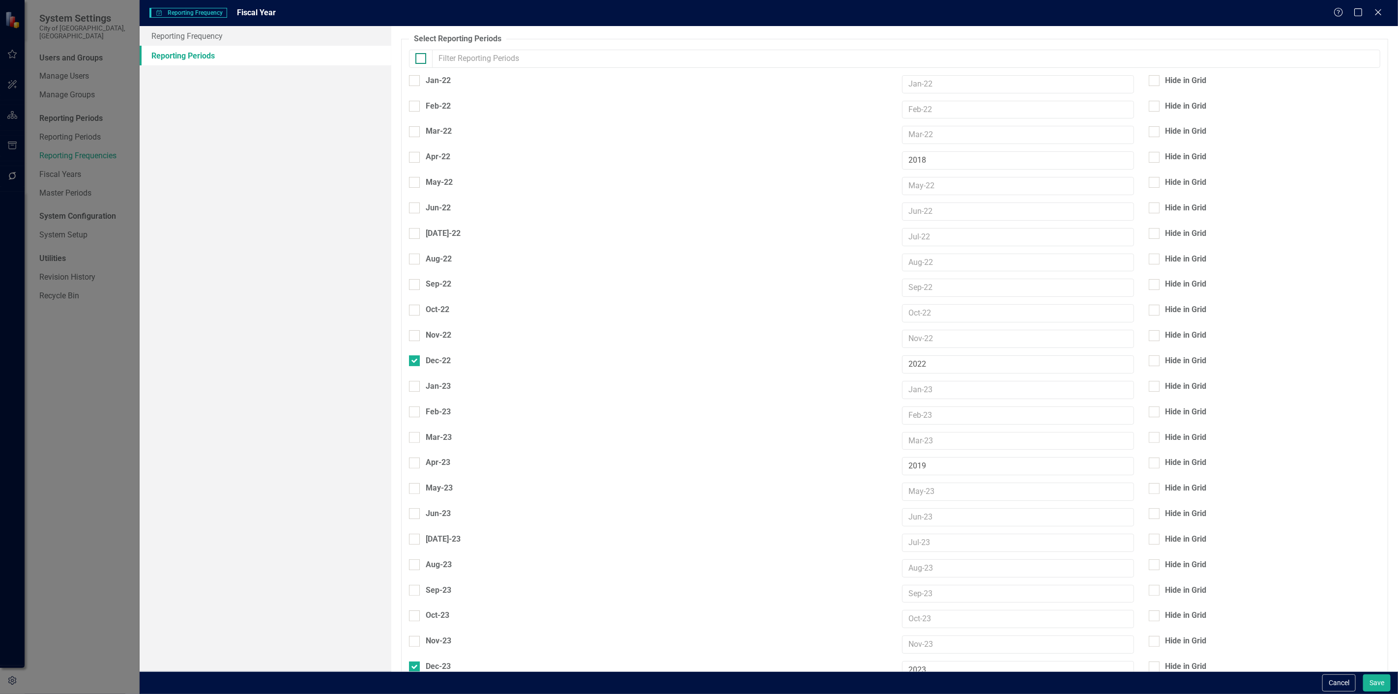
checkbox input "false"
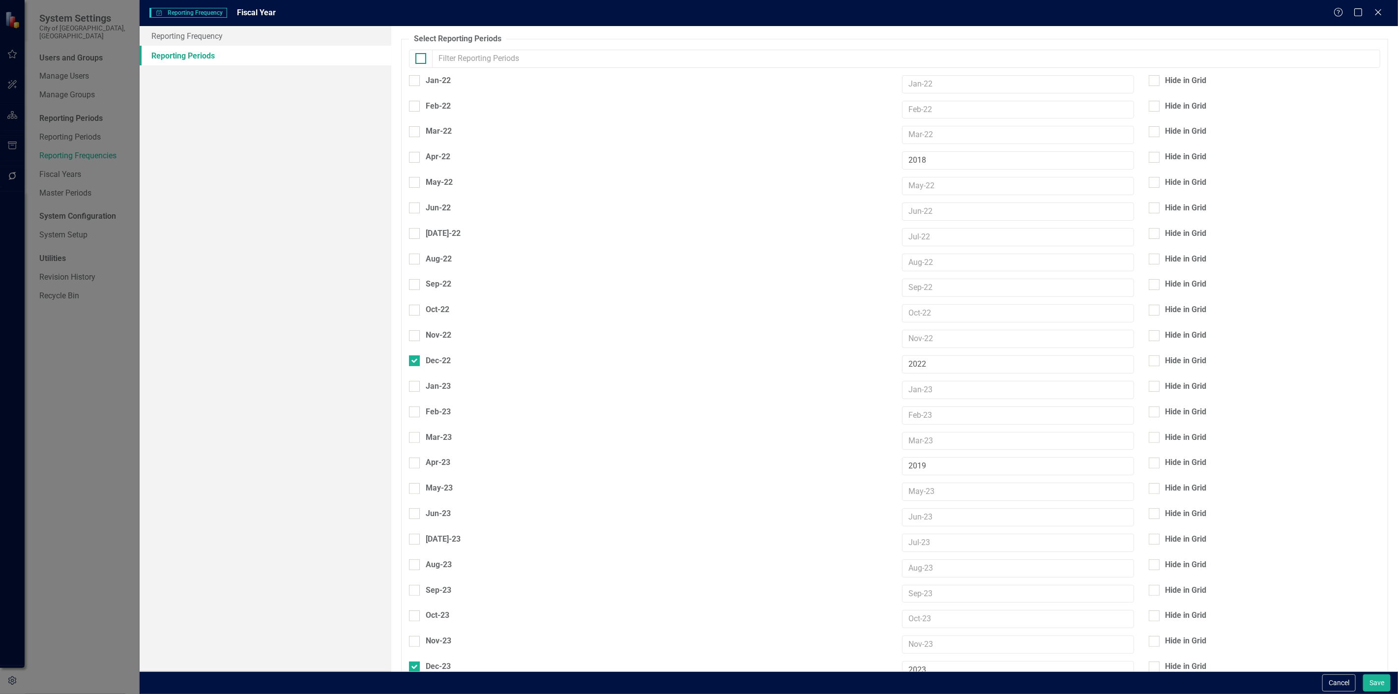
checkbox input "false"
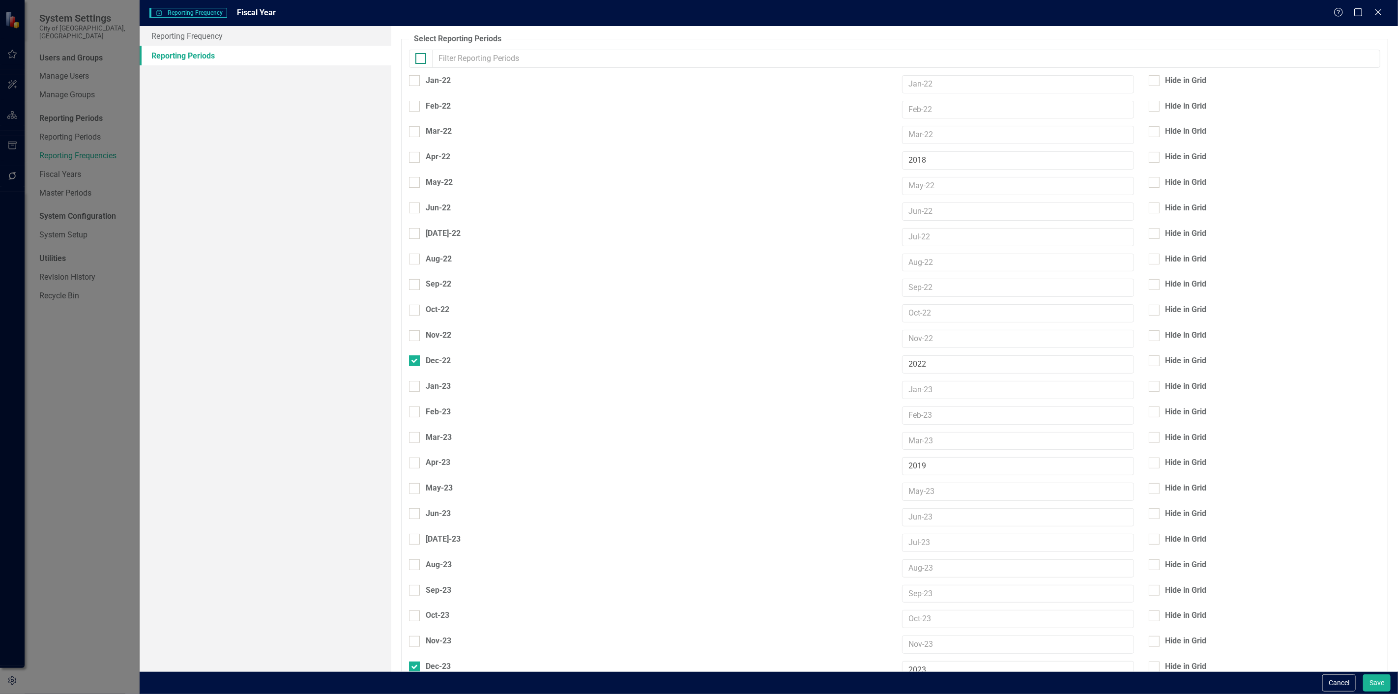
checkbox input "false"
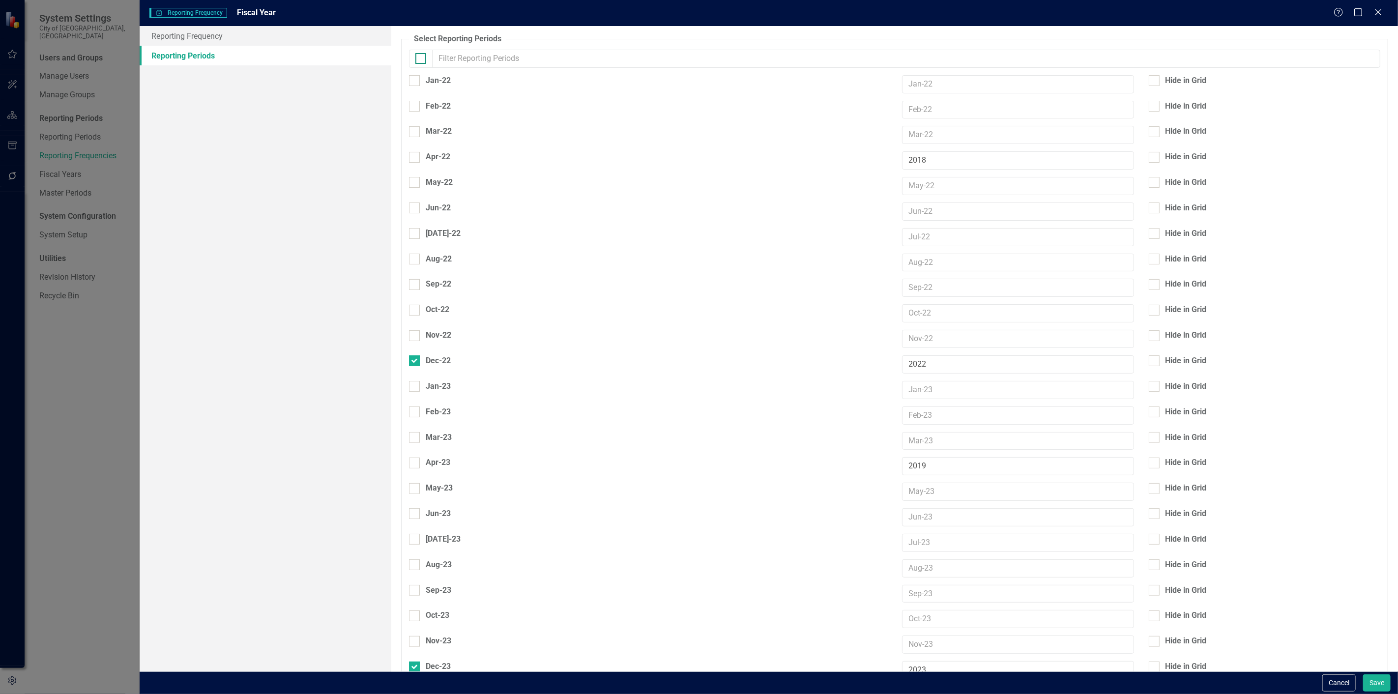
checkbox input "false"
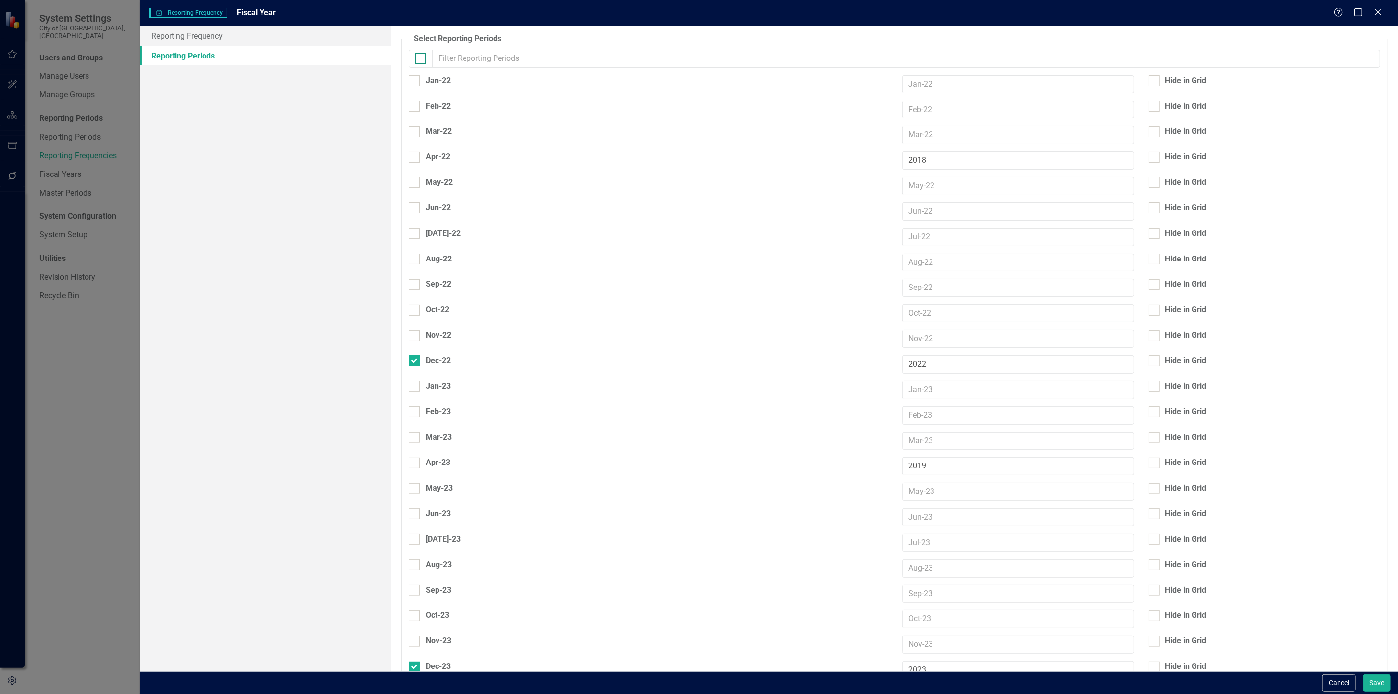
checkbox input "false"
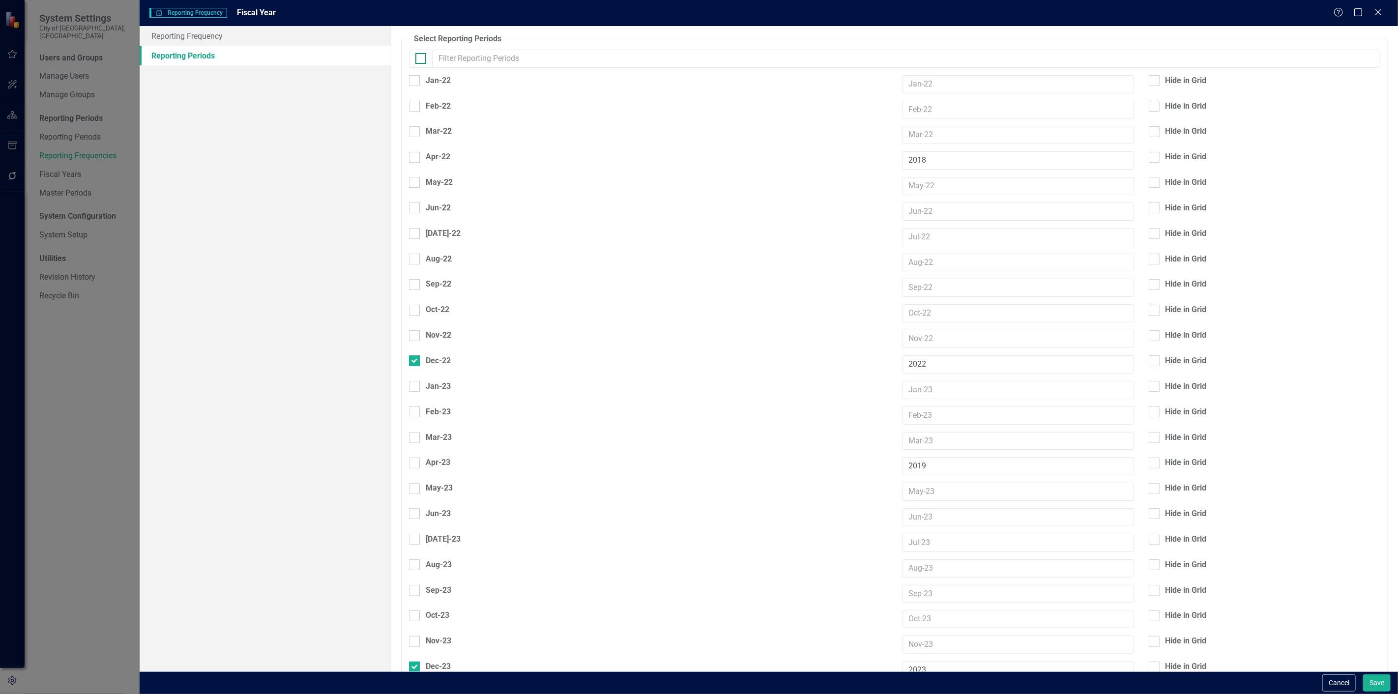
checkbox input "false"
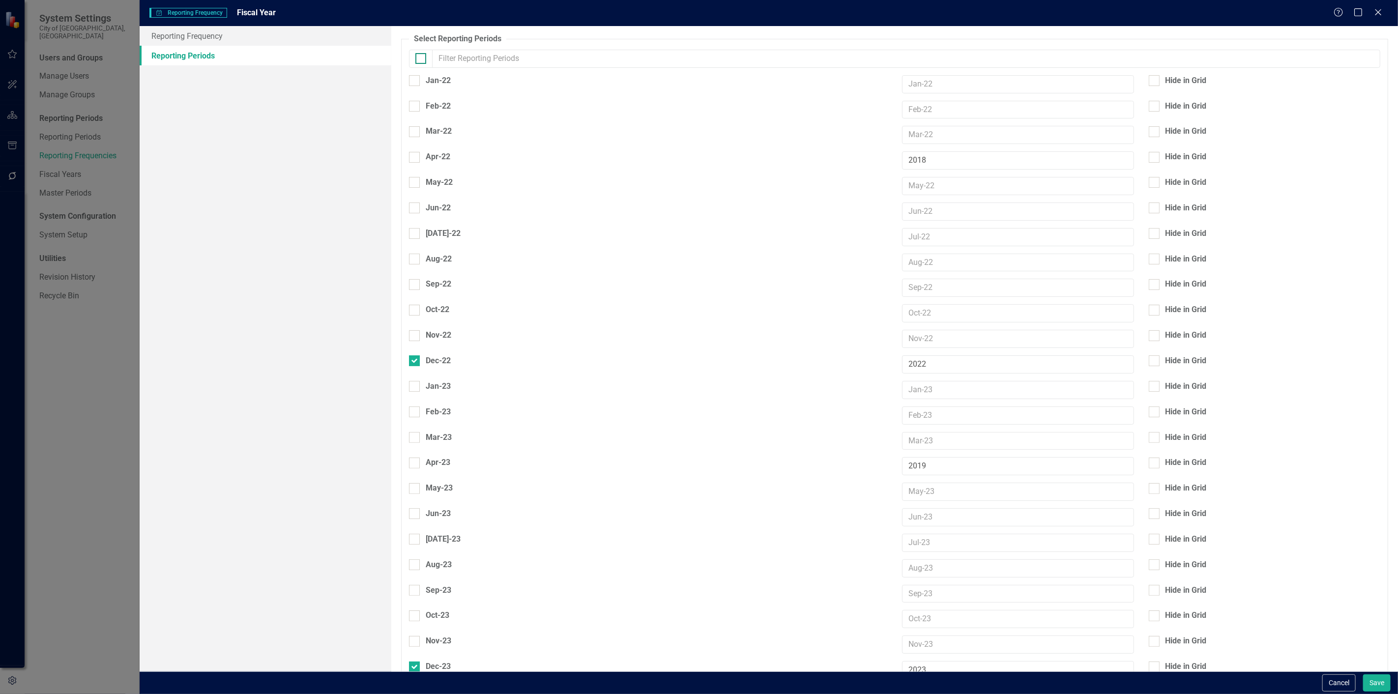
checkbox input "false"
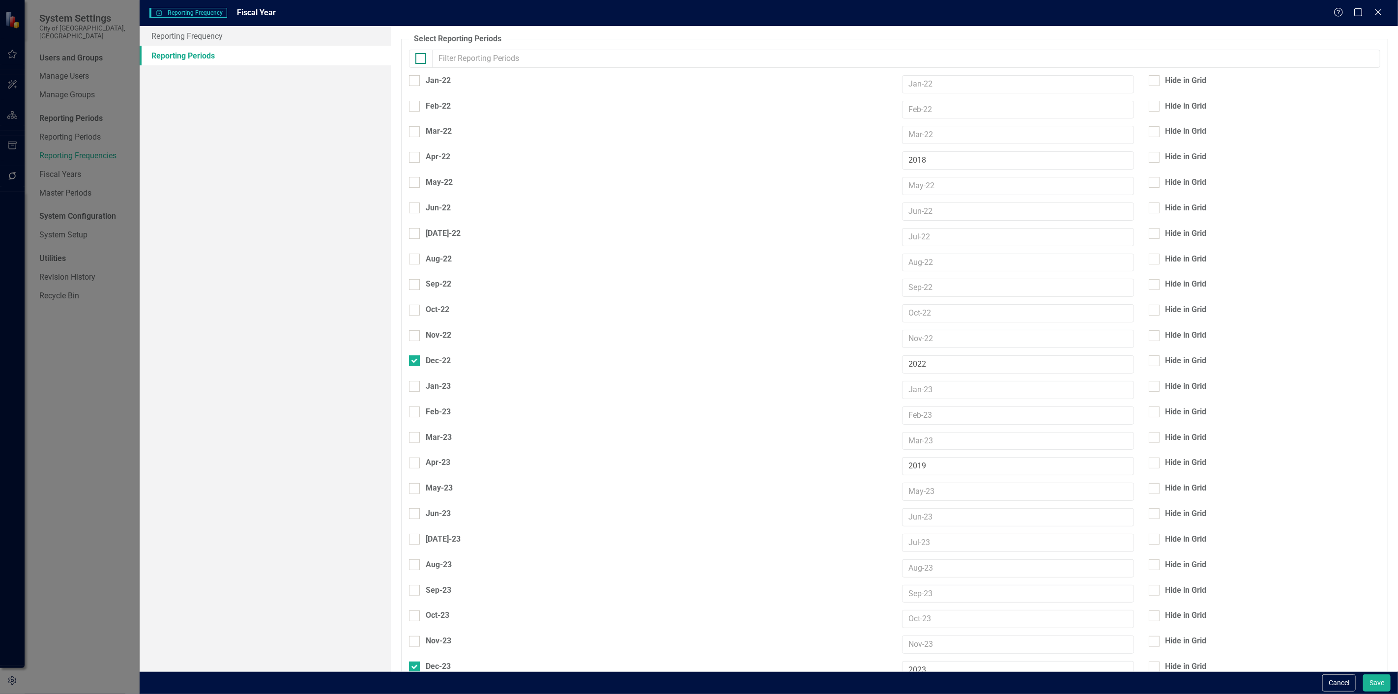
checkbox input "false"
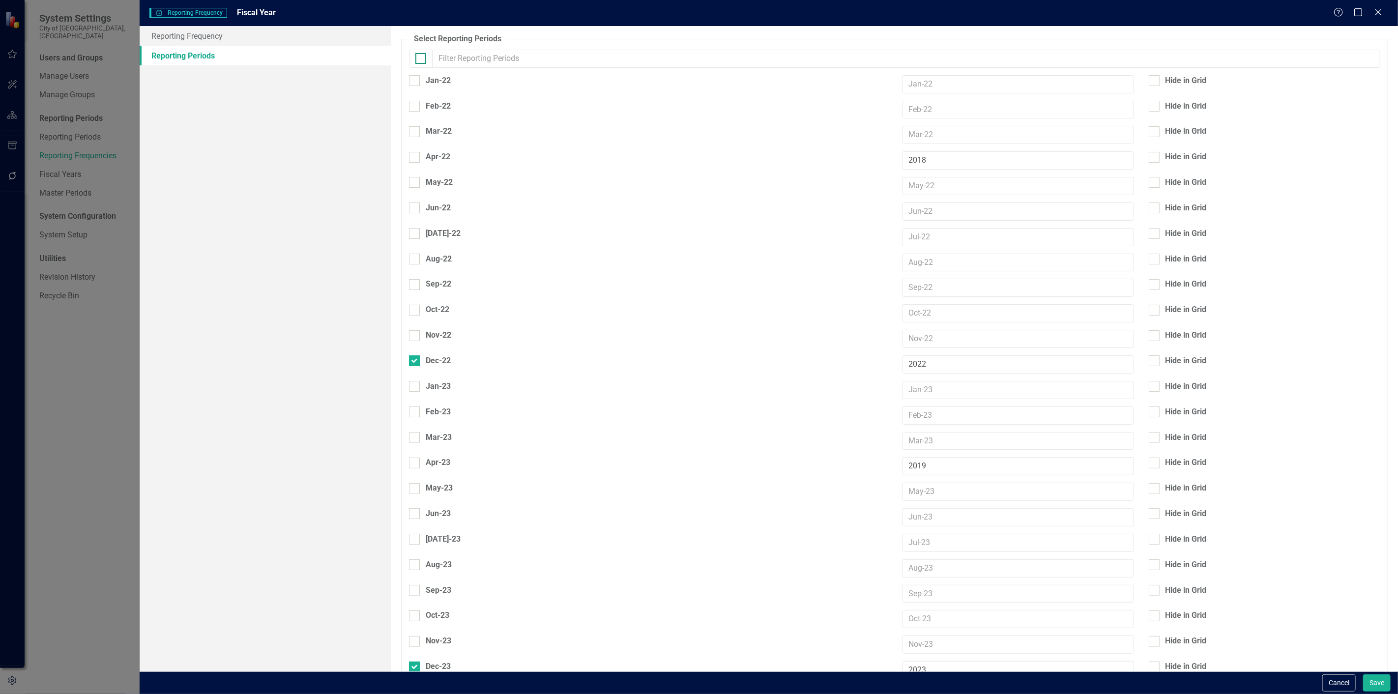
checkbox input "false"
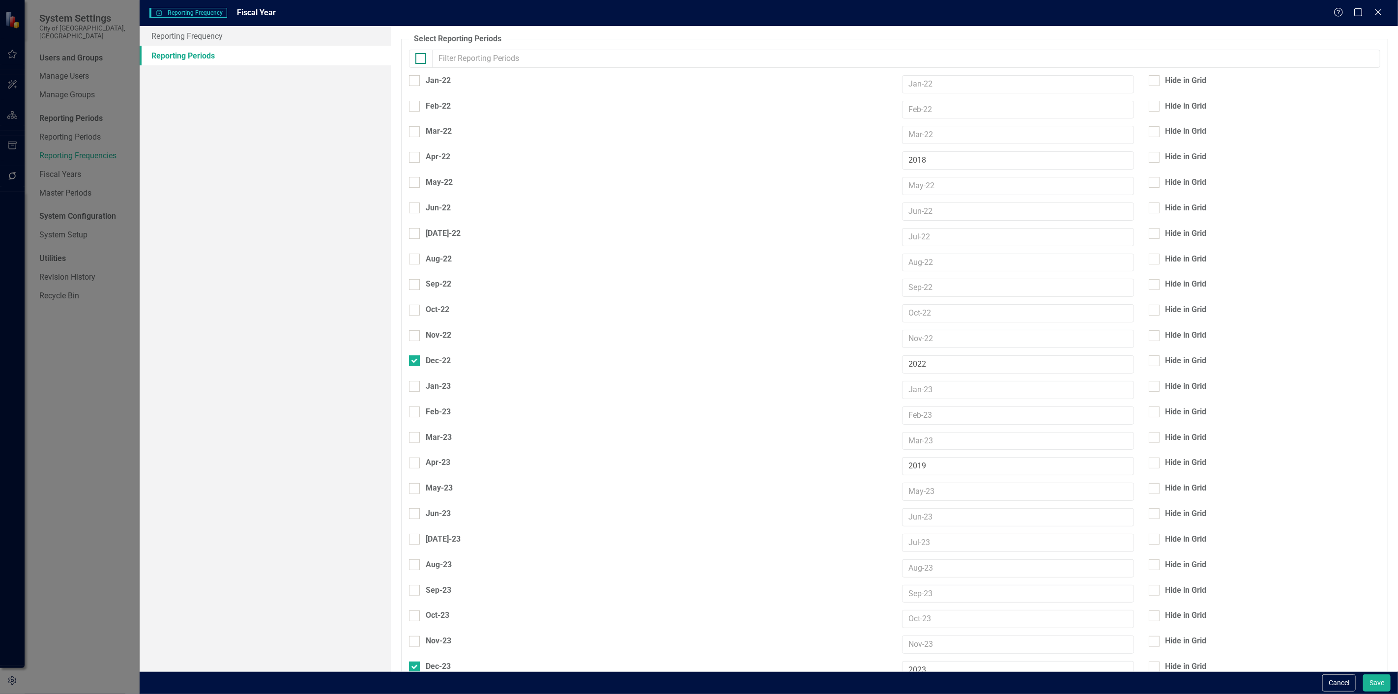
checkbox input "false"
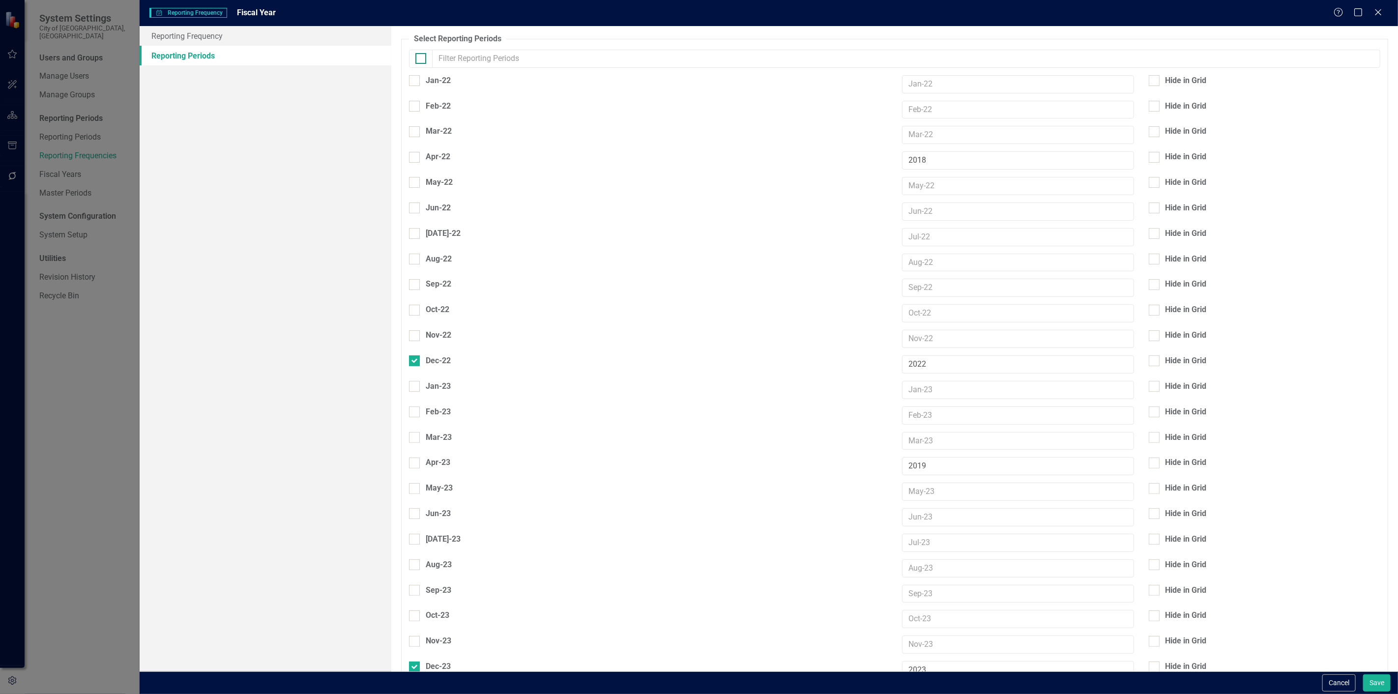
checkbox input "false"
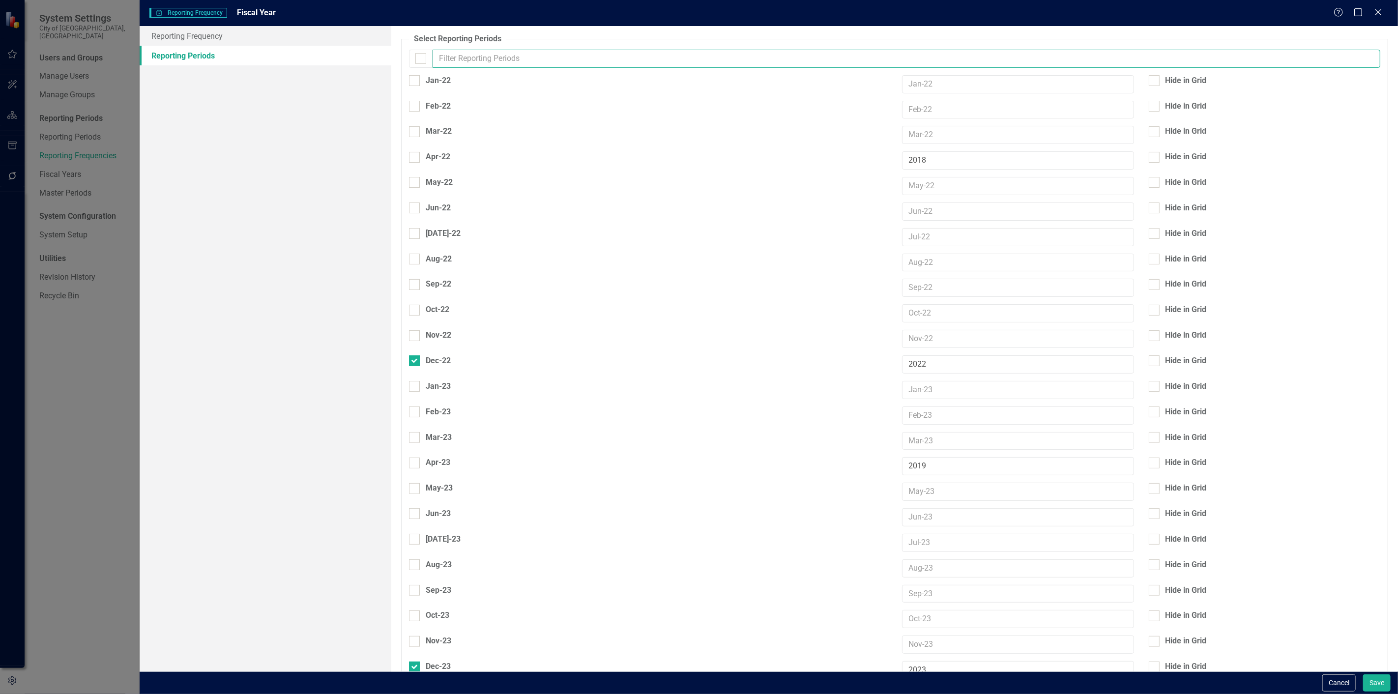
checkbox input "false"
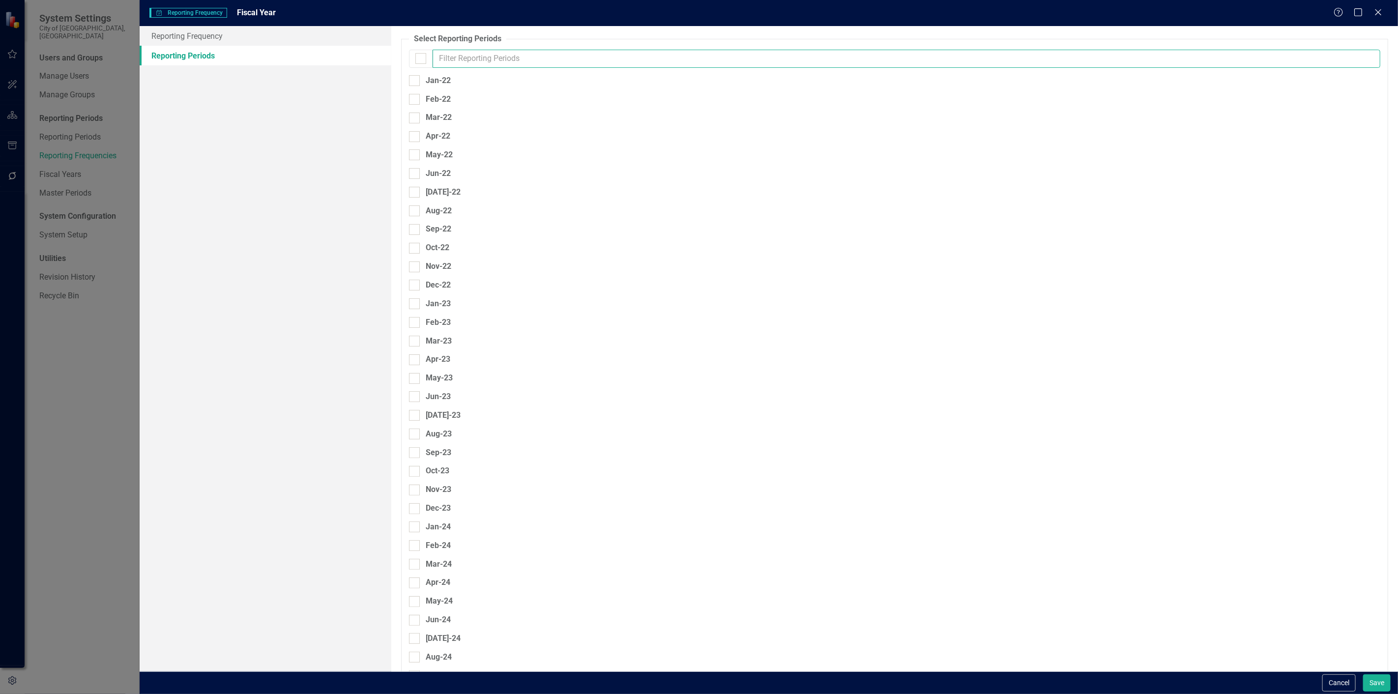
click at [448, 52] on input "text" at bounding box center [907, 59] width 948 height 18
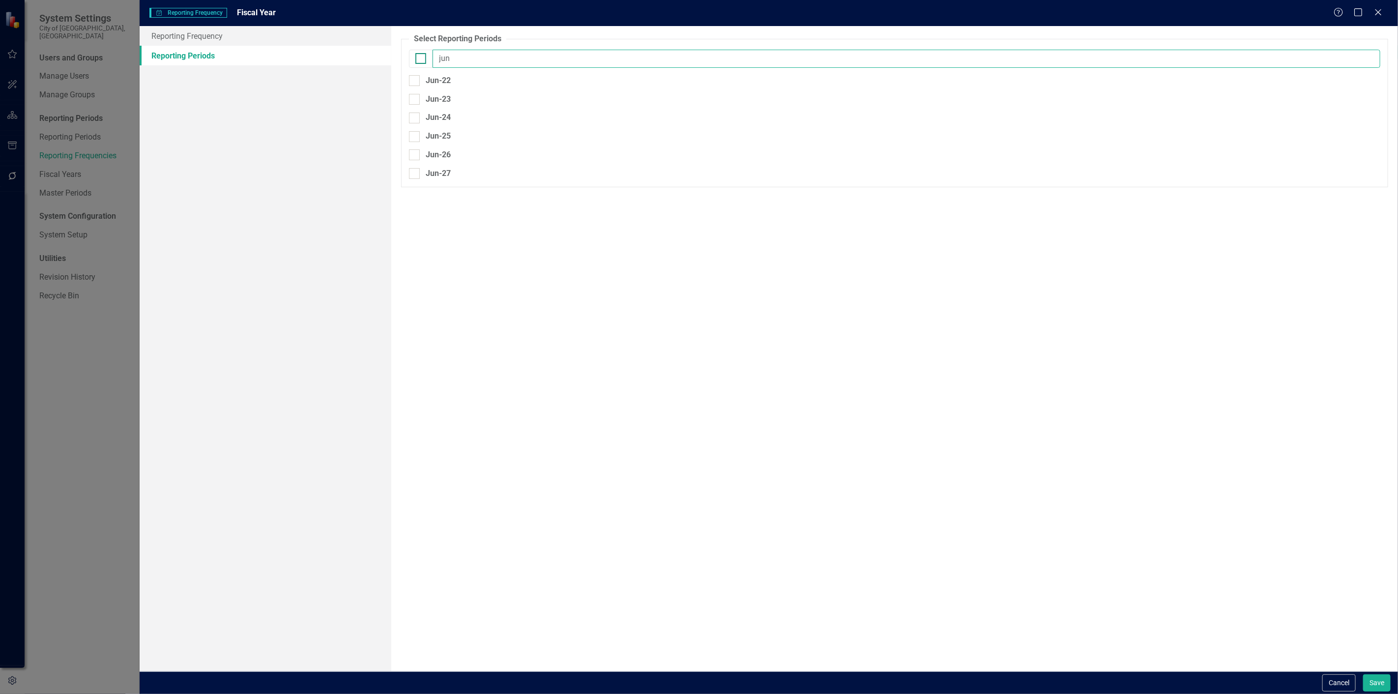
type input "jun"
click at [424, 61] on div at bounding box center [420, 58] width 11 height 11
click at [422, 59] on input "checkbox" at bounding box center [418, 56] width 6 height 6
checkbox input "true"
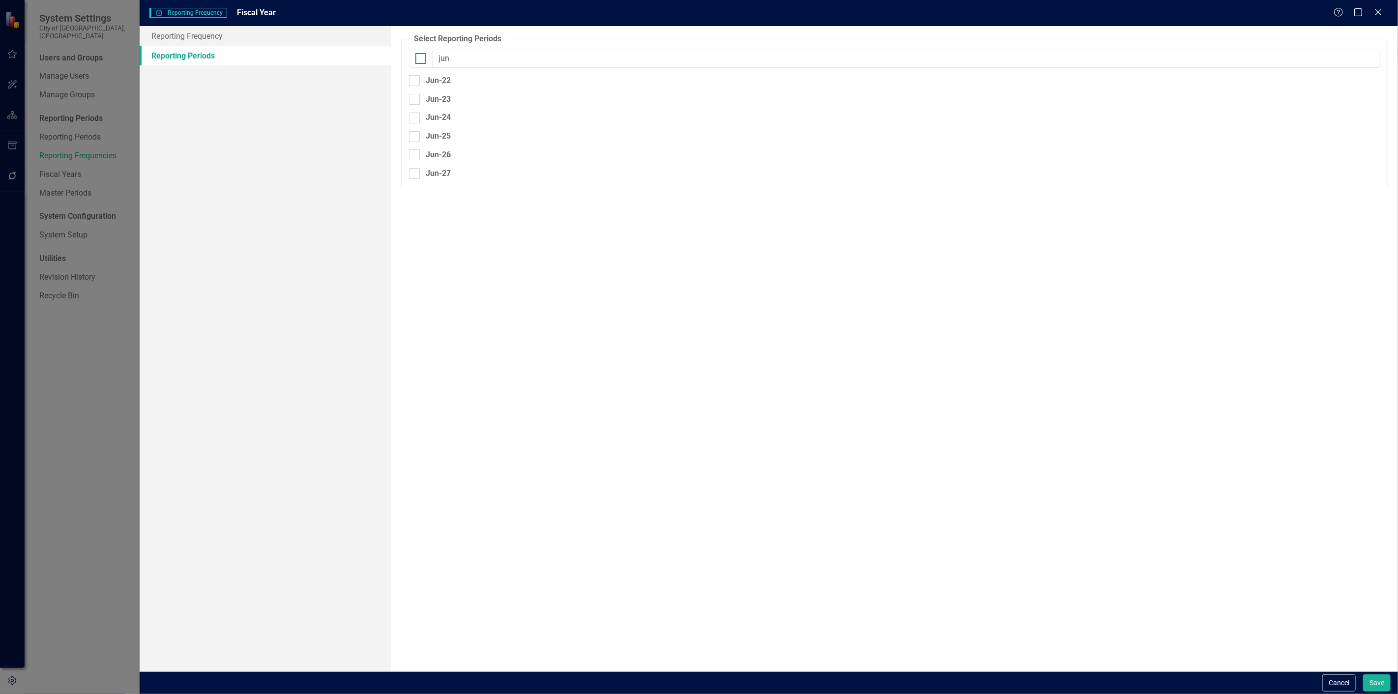
checkbox input "true"
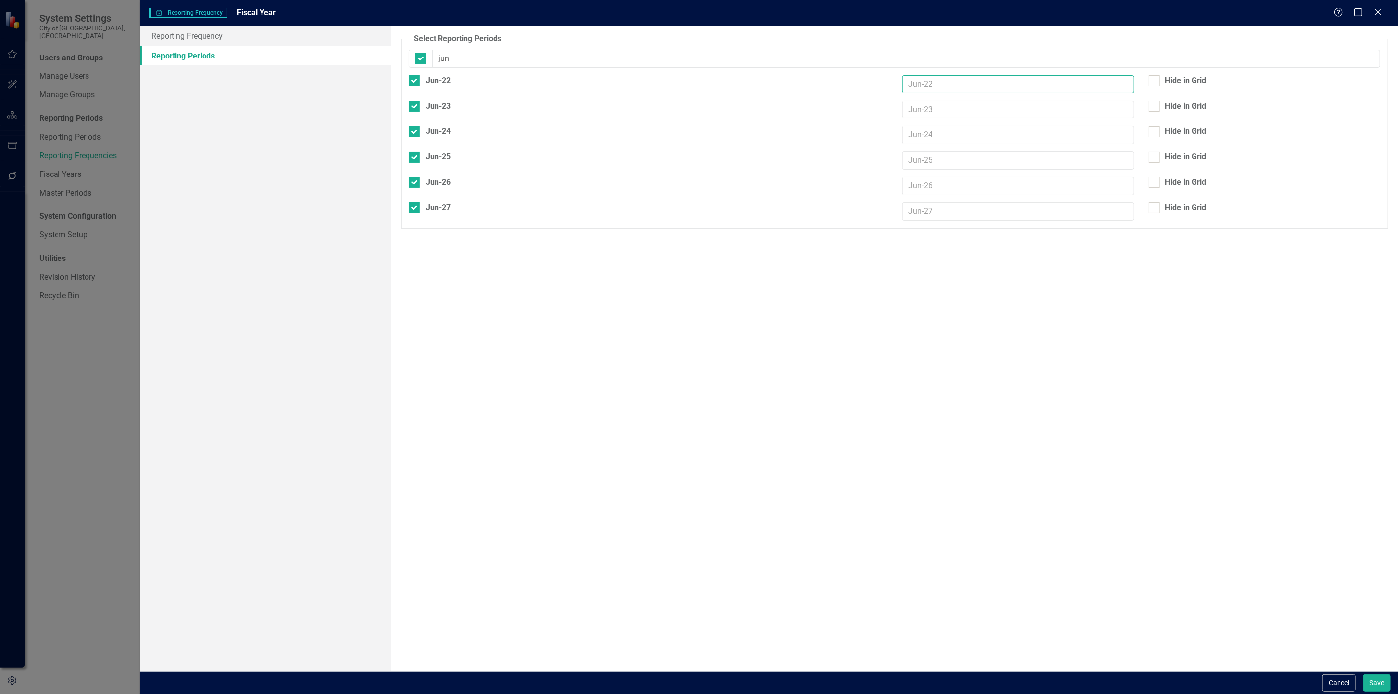
click at [940, 82] on input "text" at bounding box center [1018, 84] width 232 height 18
type input "FY2022"
click at [934, 101] on input "text" at bounding box center [1018, 110] width 232 height 18
type input "FY2023"
click at [936, 126] on input "text" at bounding box center [1018, 135] width 232 height 18
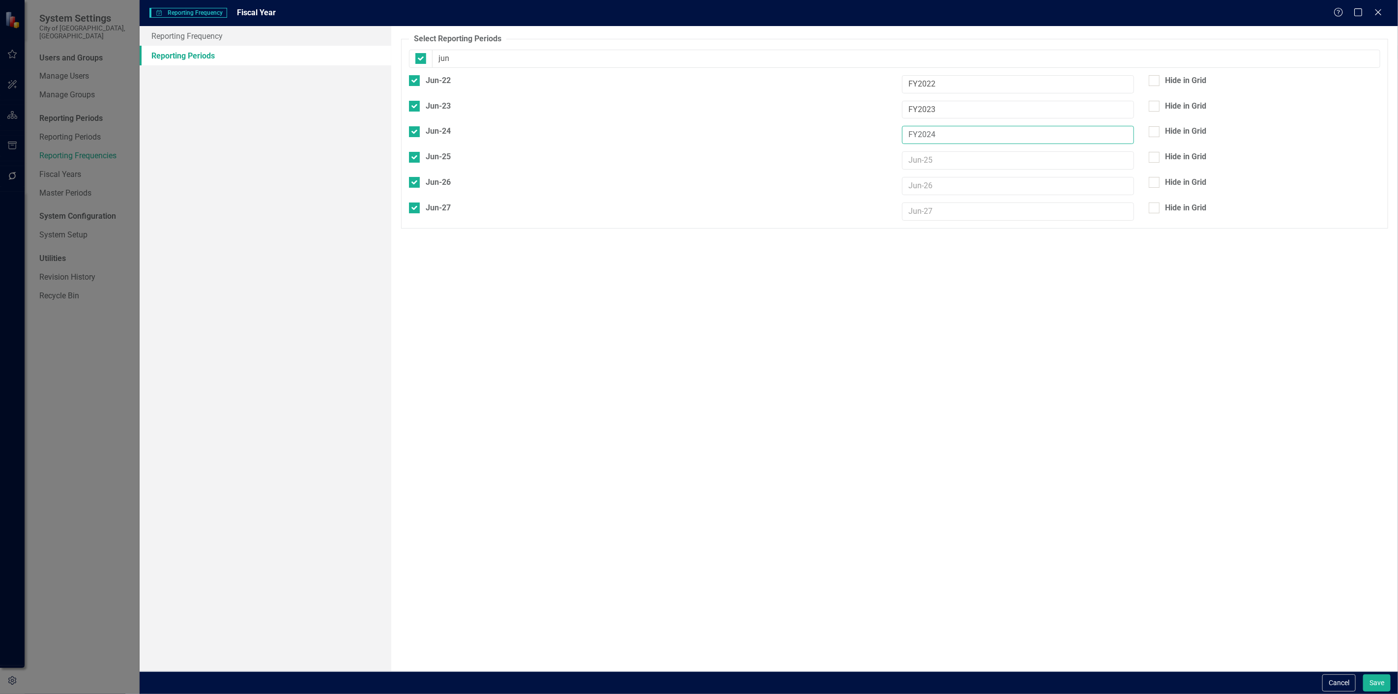
type input "FY2024"
click at [913, 151] on input "text" at bounding box center [1018, 160] width 232 height 18
type input "FY2025"
click at [928, 177] on input "text" at bounding box center [1018, 186] width 232 height 18
type input "FY2026"
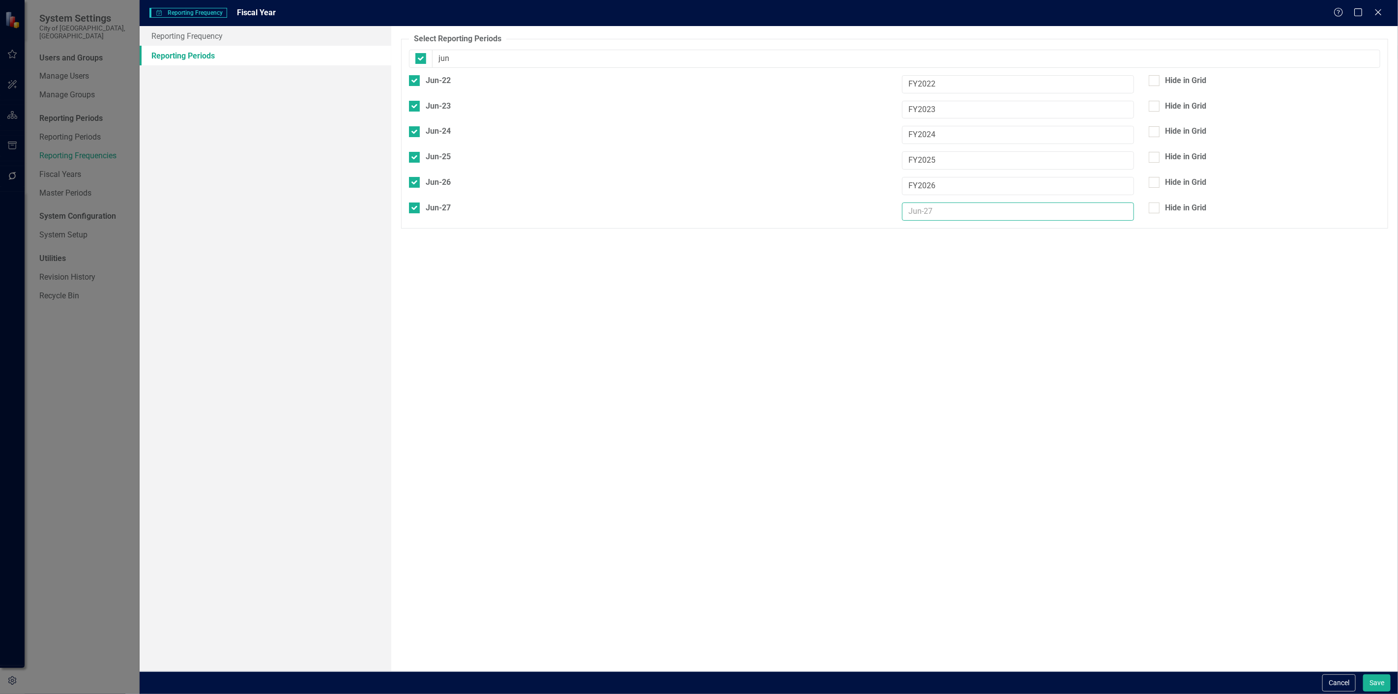
click at [927, 203] on input "text" at bounding box center [1018, 212] width 232 height 18
type input "FY2027"
click at [1173, 203] on div "Hide in Grid" at bounding box center [1185, 208] width 41 height 11
click at [1155, 203] on input "Hide in Grid" at bounding box center [1152, 206] width 6 height 6
checkbox input "true"
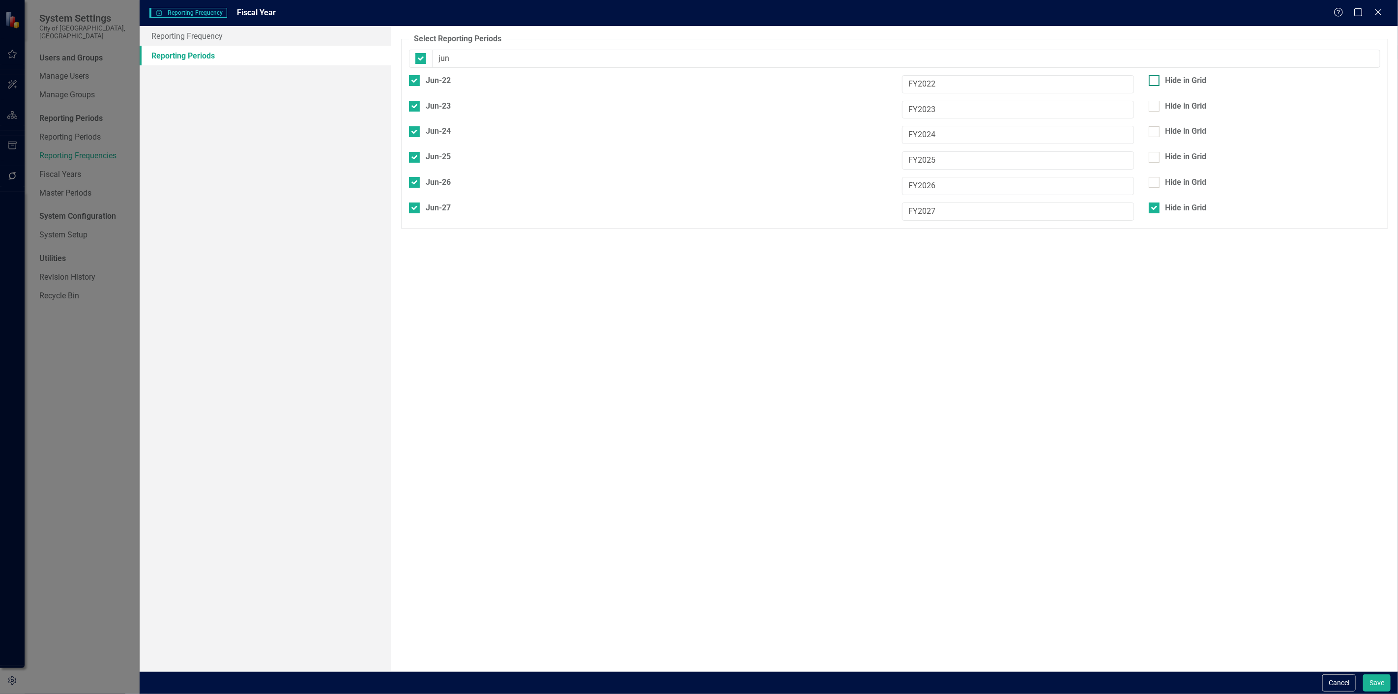
click at [1152, 79] on input "Hide in Grid" at bounding box center [1152, 78] width 6 height 6
checkbox input "true"
click at [1156, 85] on div "Hide in Grid" at bounding box center [1264, 84] width 246 height 19
click at [1158, 101] on div at bounding box center [1154, 106] width 11 height 11
click at [1155, 101] on input "Hide in Grid" at bounding box center [1152, 104] width 6 height 6
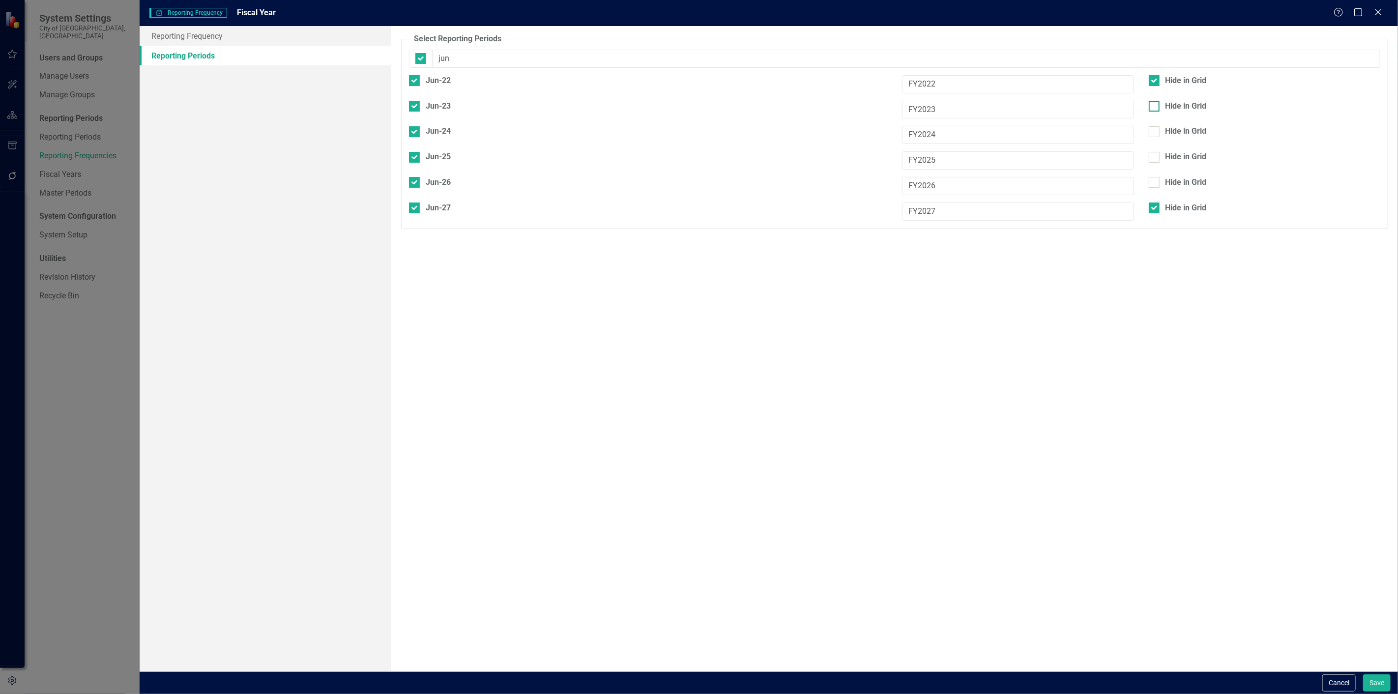
checkbox input "true"
click at [1171, 126] on div "Hide in Grid" at bounding box center [1185, 131] width 41 height 11
click at [1155, 126] on input "Hide in Grid" at bounding box center [1152, 129] width 6 height 6
checkbox input "true"
click at [1372, 681] on button "Save" at bounding box center [1377, 682] width 28 height 17
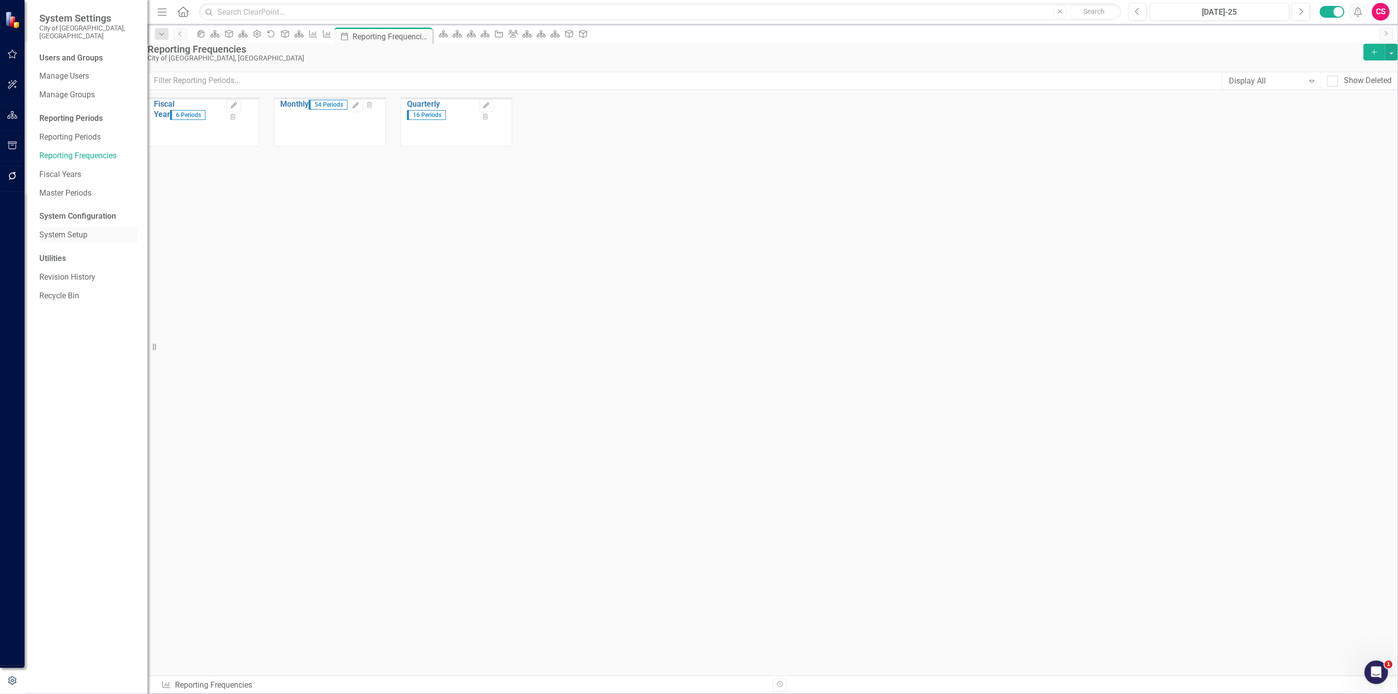
click at [88, 230] on link "System Setup" at bounding box center [88, 235] width 98 height 11
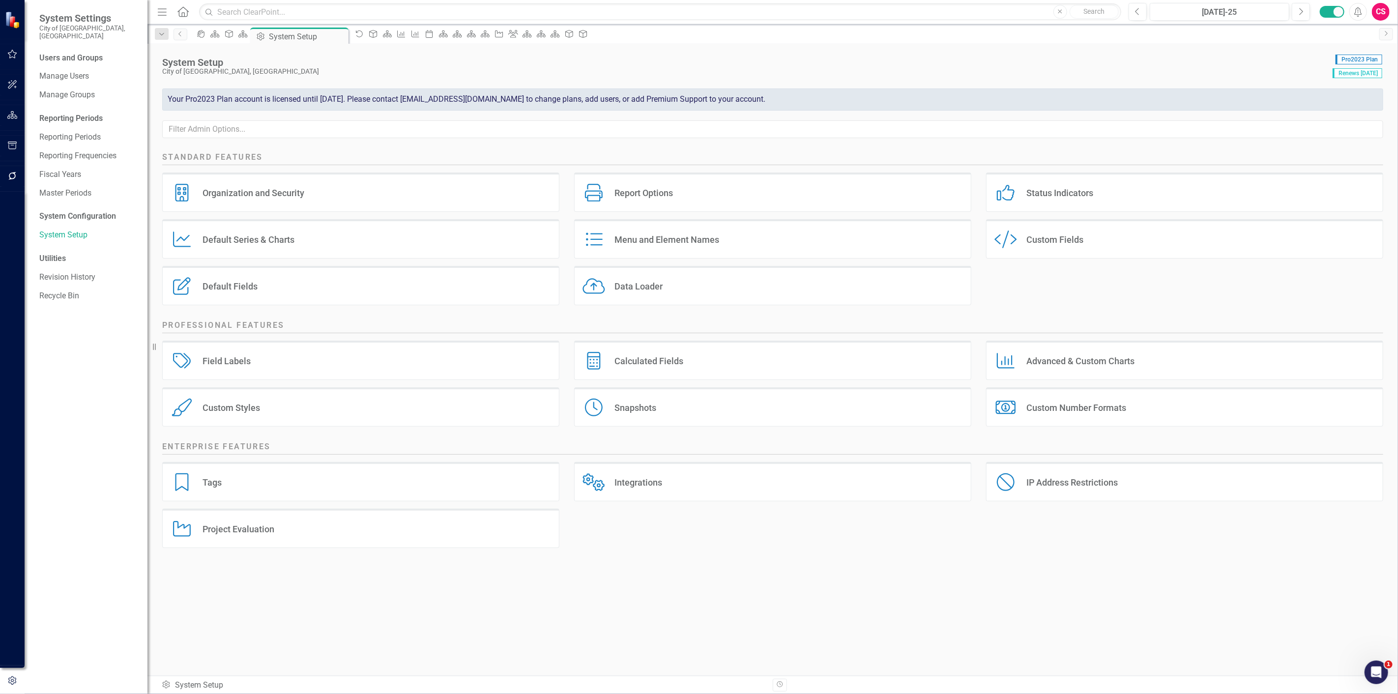
click at [232, 222] on div "Default Series Default Series & Charts" at bounding box center [360, 238] width 397 height 39
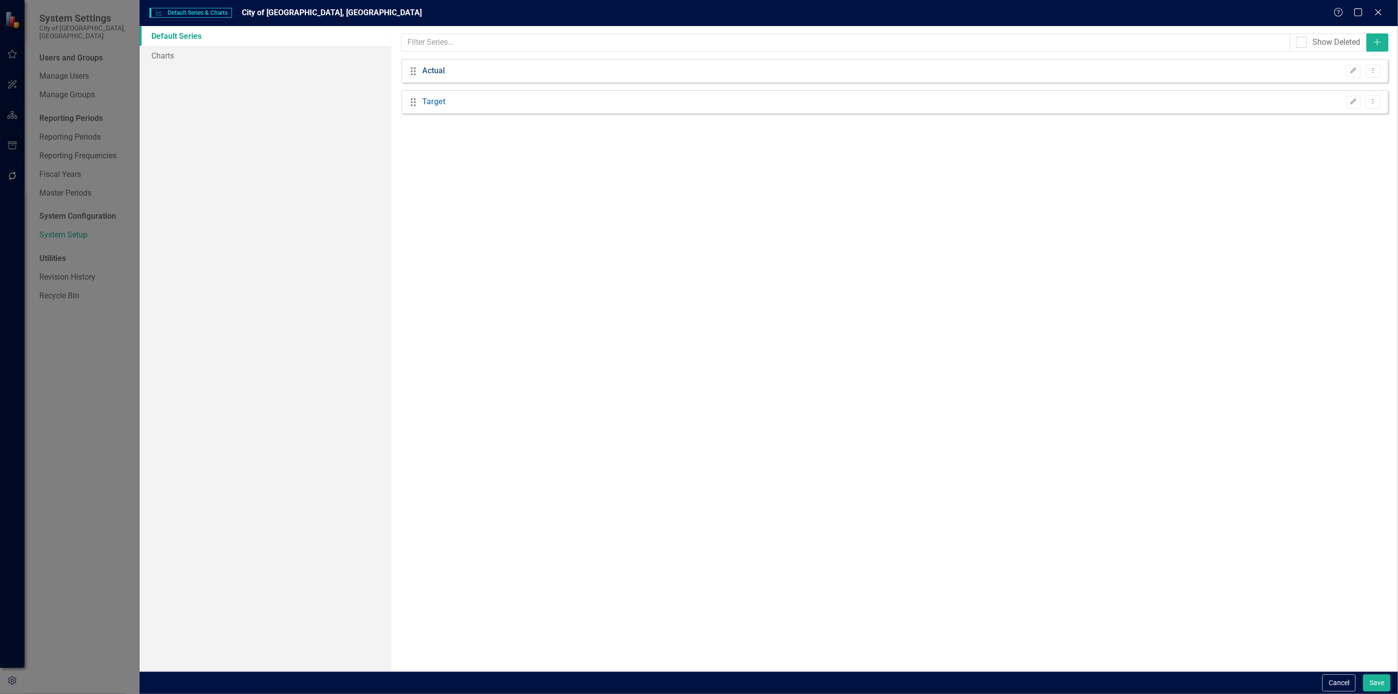
click at [438, 74] on link "Actual" at bounding box center [433, 70] width 23 height 11
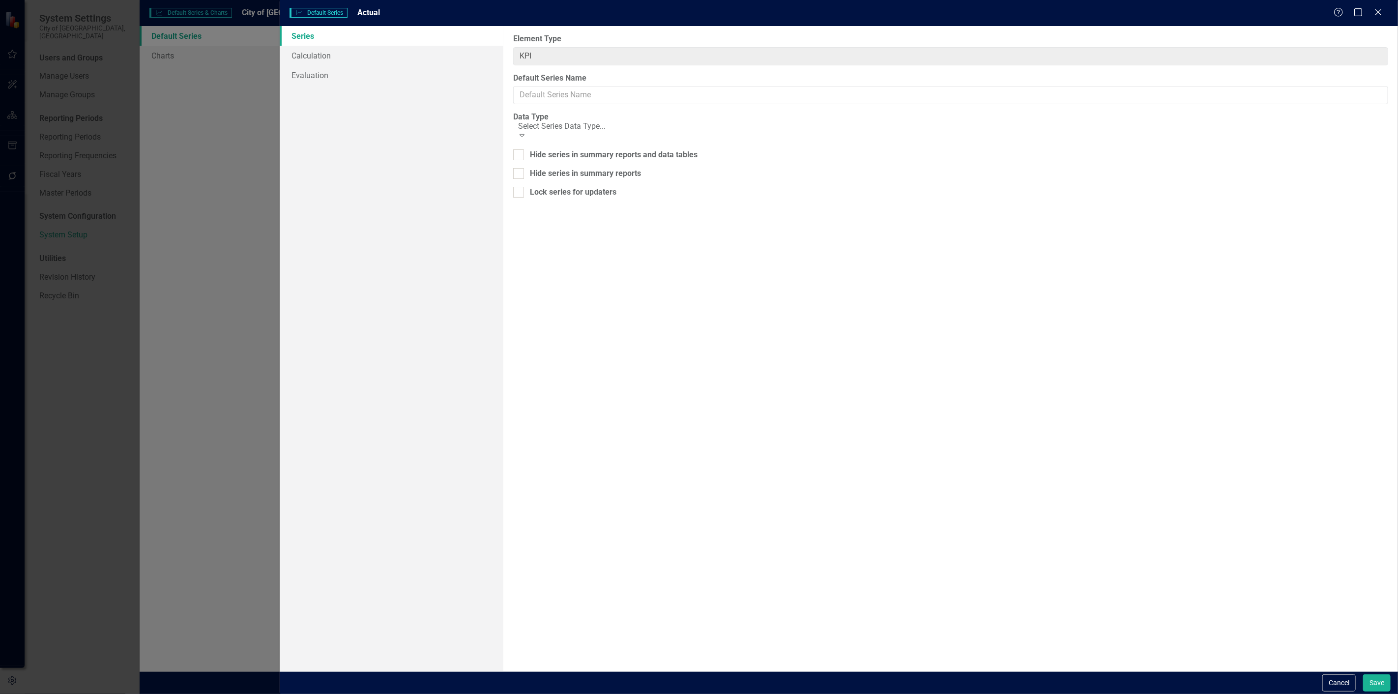
type input "Actual"
click at [292, 74] on link "Evaluation" at bounding box center [392, 75] width 224 height 20
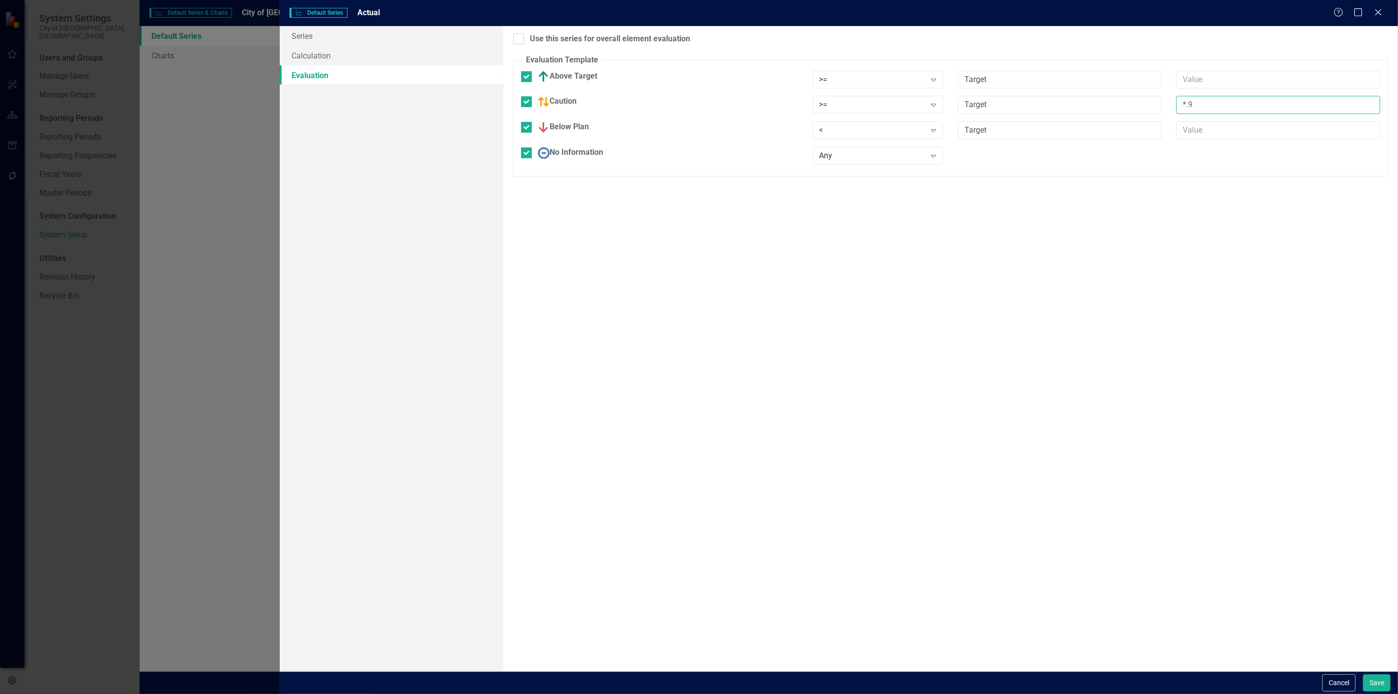
click at [1203, 109] on input "*.9" at bounding box center [1278, 105] width 204 height 18
type input "*.8"
drag, startPoint x: 621, startPoint y: 41, endPoint x: 635, endPoint y: 56, distance: 20.5
click at [621, 40] on div "Use this series for overall element evaluation" at bounding box center [610, 38] width 160 height 11
click at [520, 40] on input "Use this series for overall element evaluation" at bounding box center [516, 36] width 6 height 6
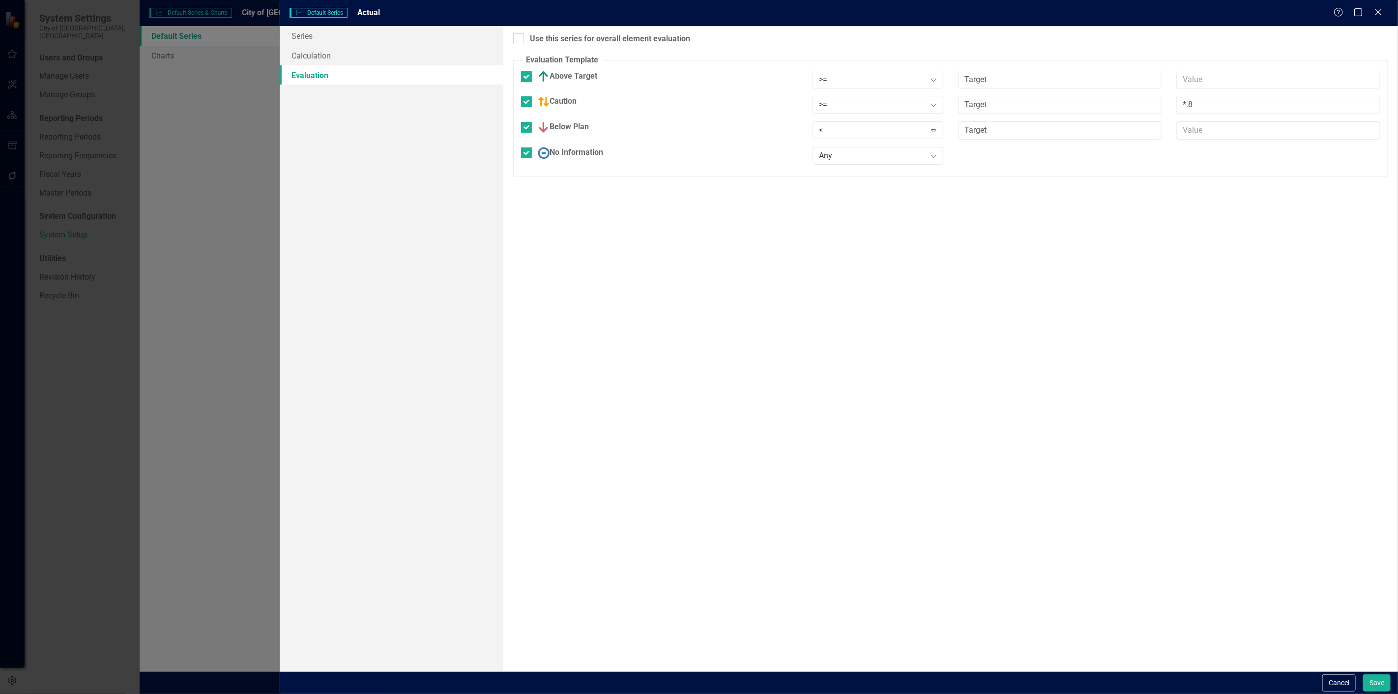
checkbox input "true"
click at [1372, 684] on button "Save" at bounding box center [1377, 682] width 28 height 17
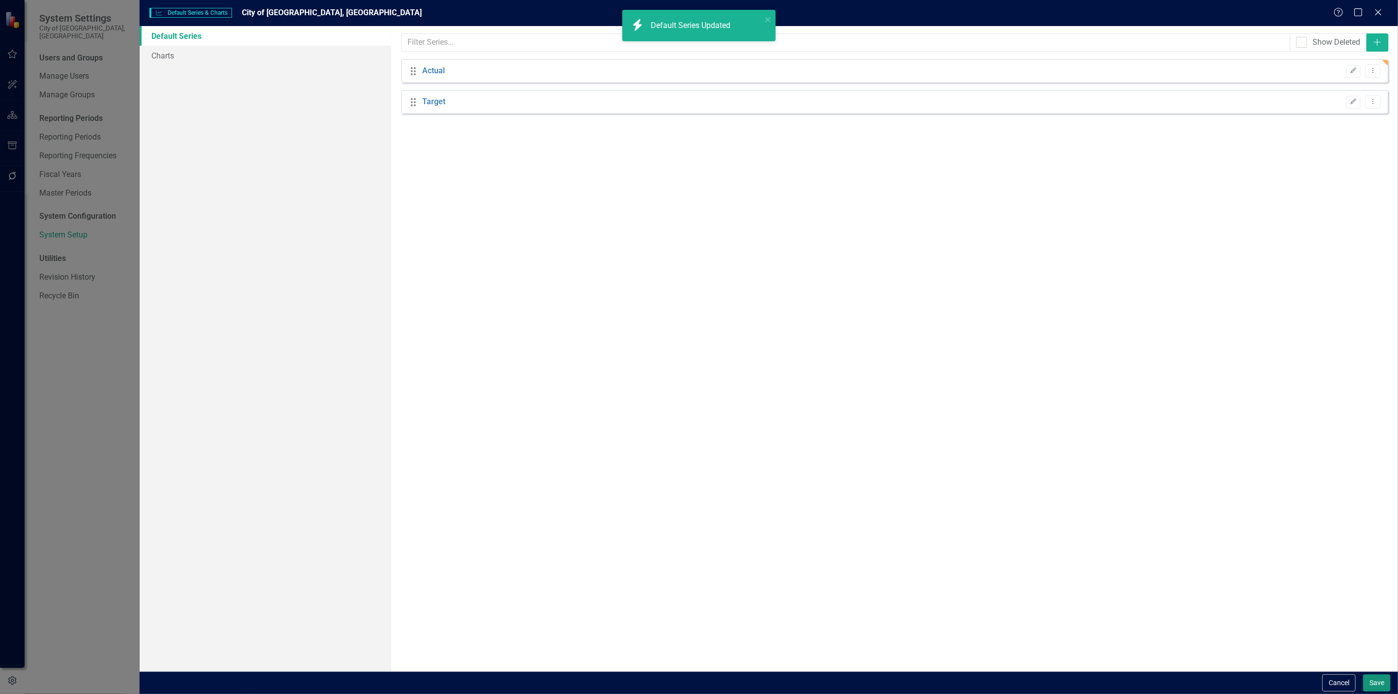
click at [1372, 684] on button "Save" at bounding box center [1377, 682] width 28 height 17
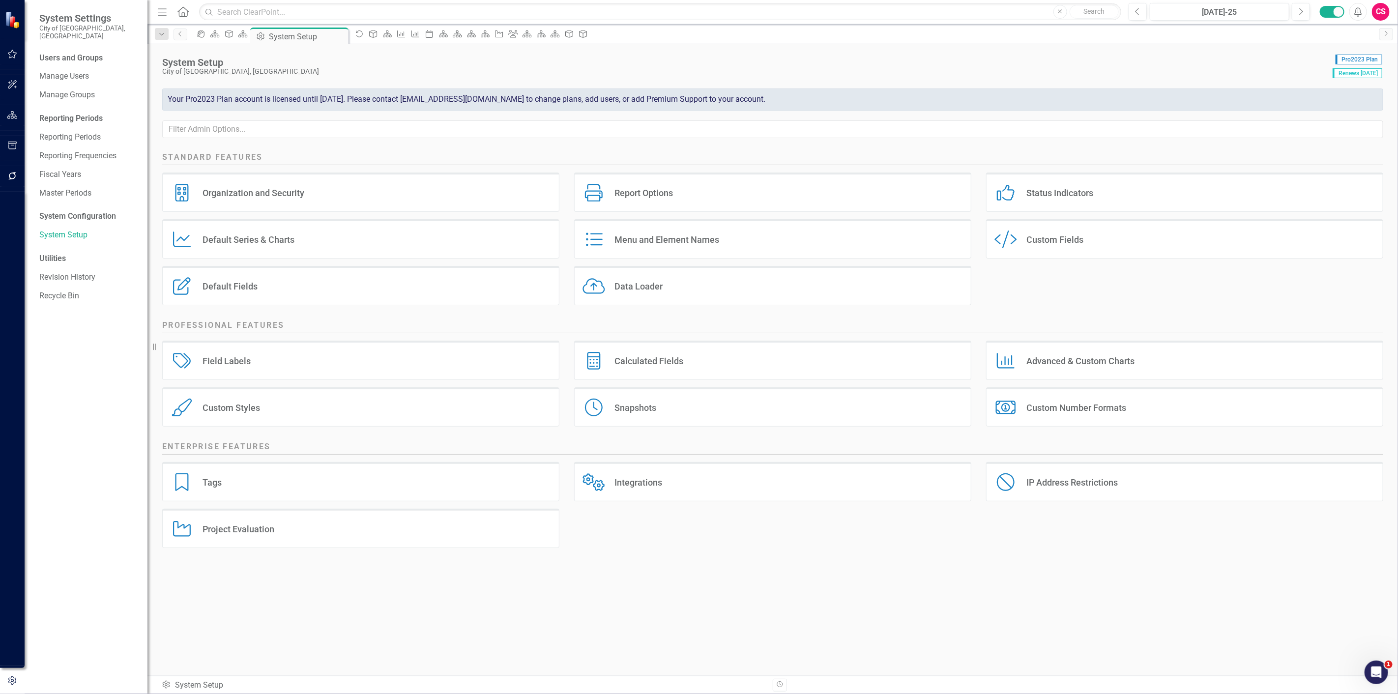
click at [185, 8] on icon at bounding box center [182, 11] width 11 height 10
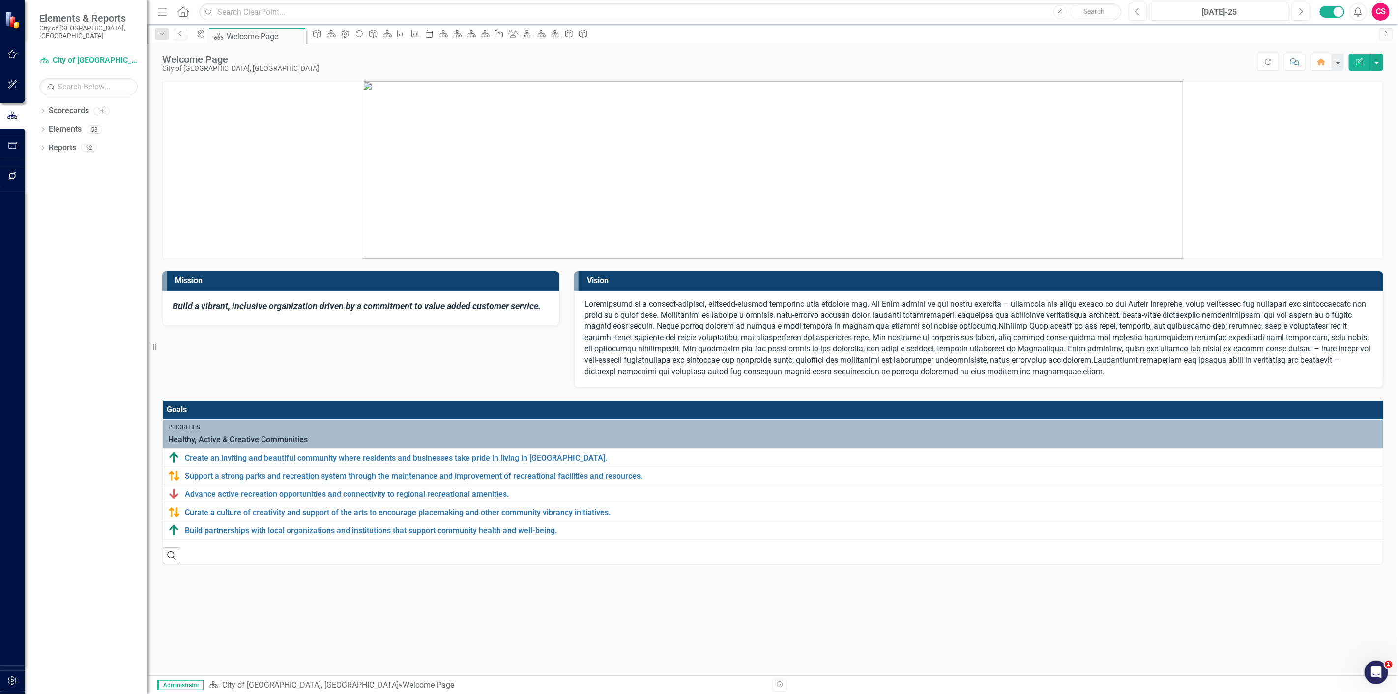
click at [523, 564] on div "Search" at bounding box center [773, 552] width 1220 height 24
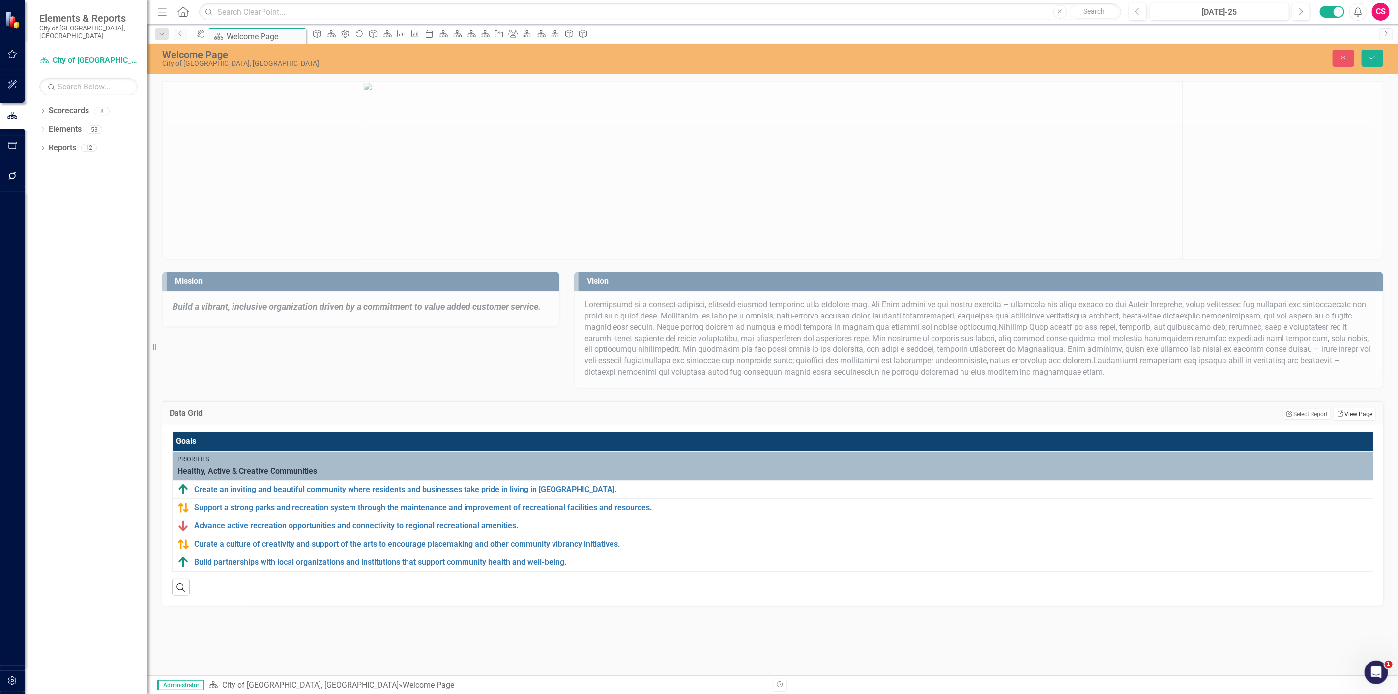
click at [1361, 412] on link "Link View Page" at bounding box center [1355, 414] width 42 height 13
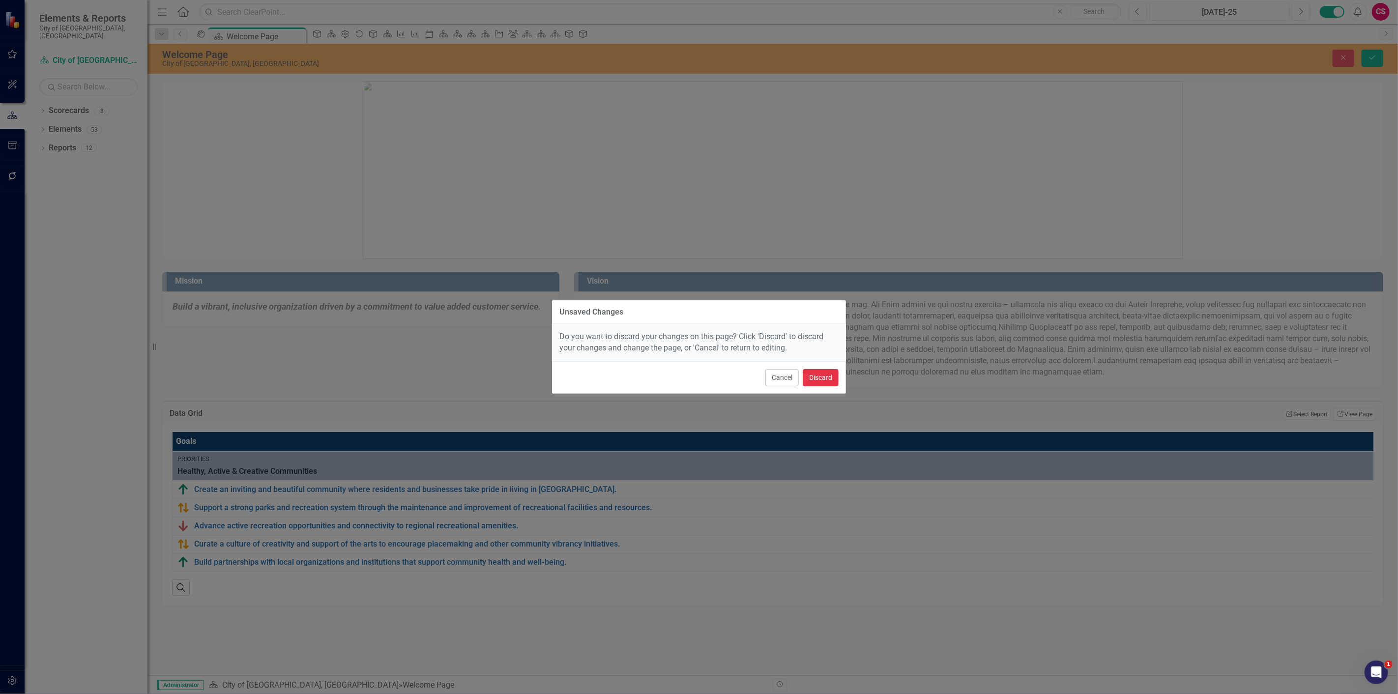
click at [808, 377] on button "Discard" at bounding box center [821, 377] width 36 height 17
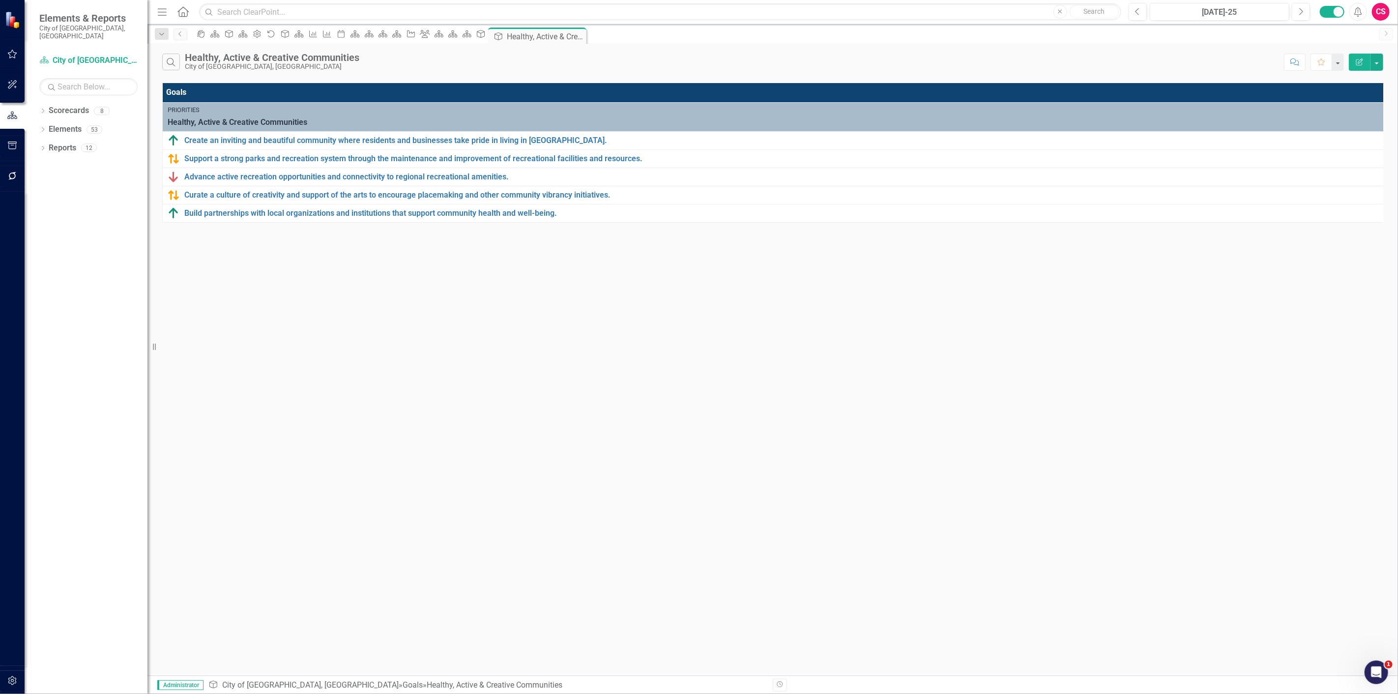
click at [1351, 59] on button "Edit Report" at bounding box center [1360, 62] width 22 height 17
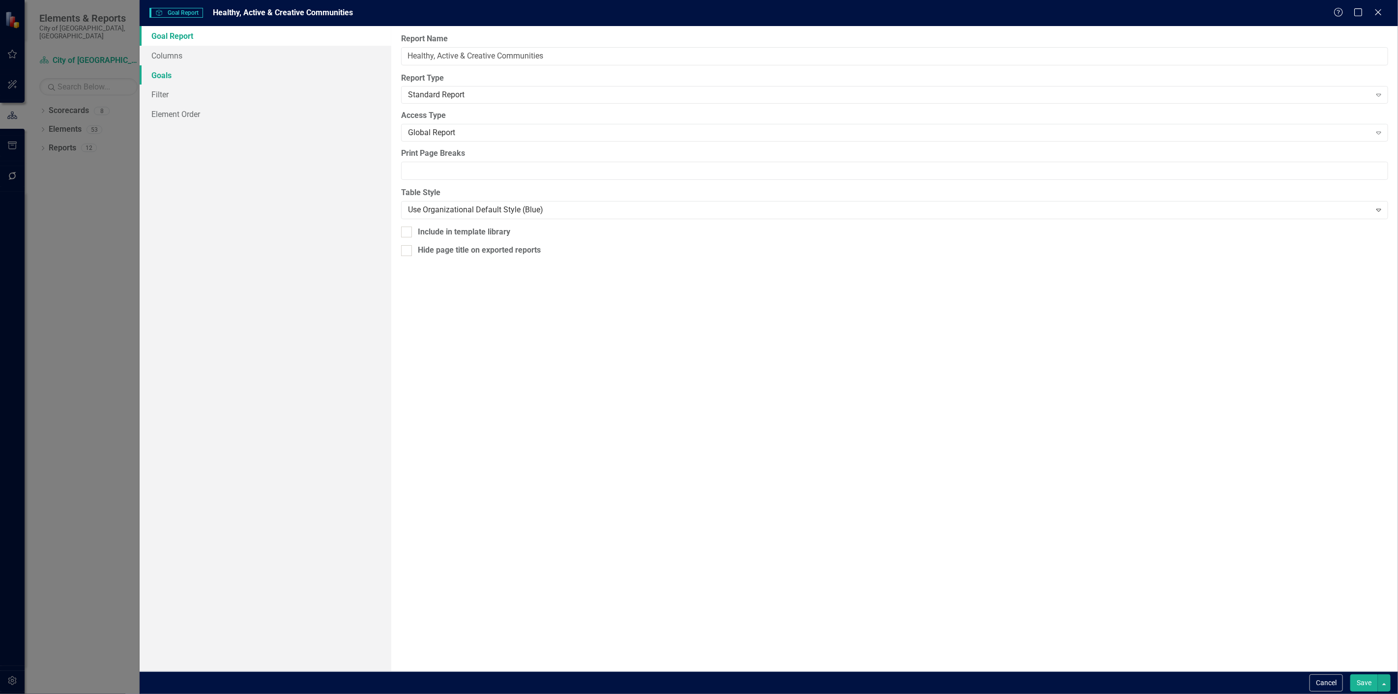
click at [177, 75] on link "Goals" at bounding box center [266, 75] width 252 height 20
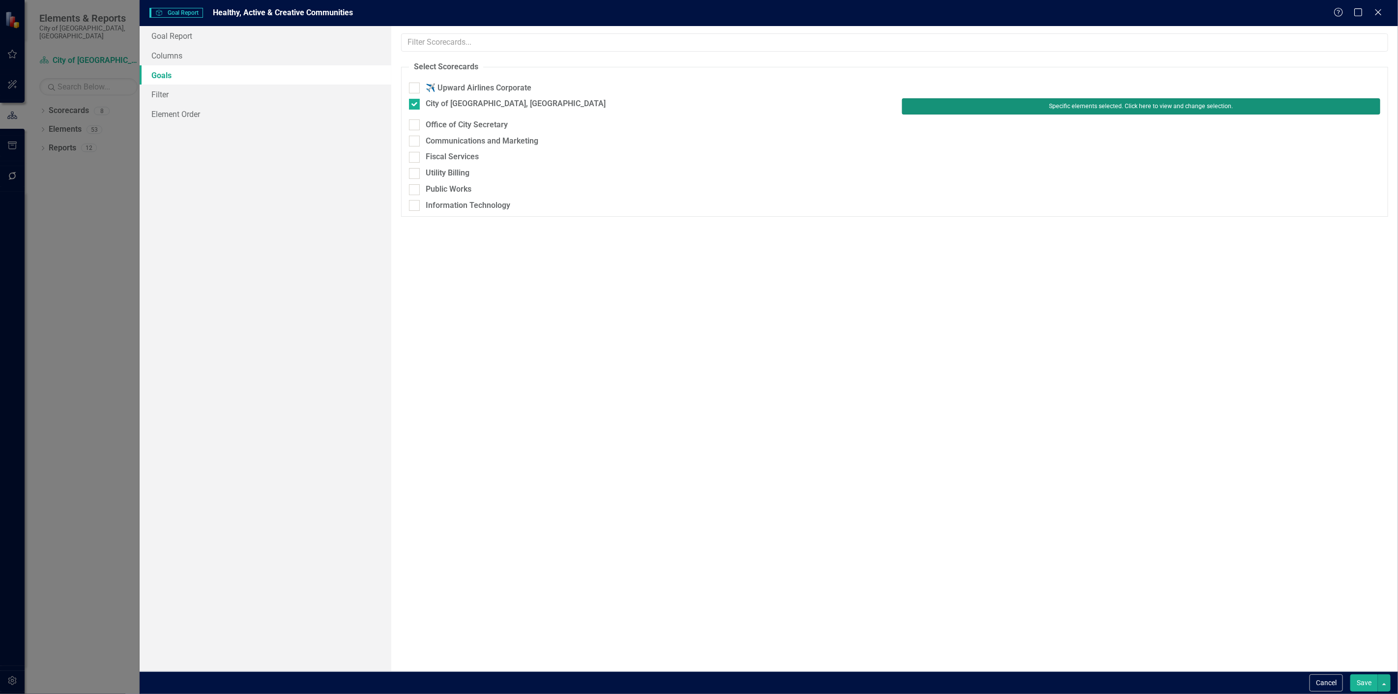
click at [945, 109] on button "Specific elements selected. Click here to view and change selection." at bounding box center [1141, 106] width 478 height 16
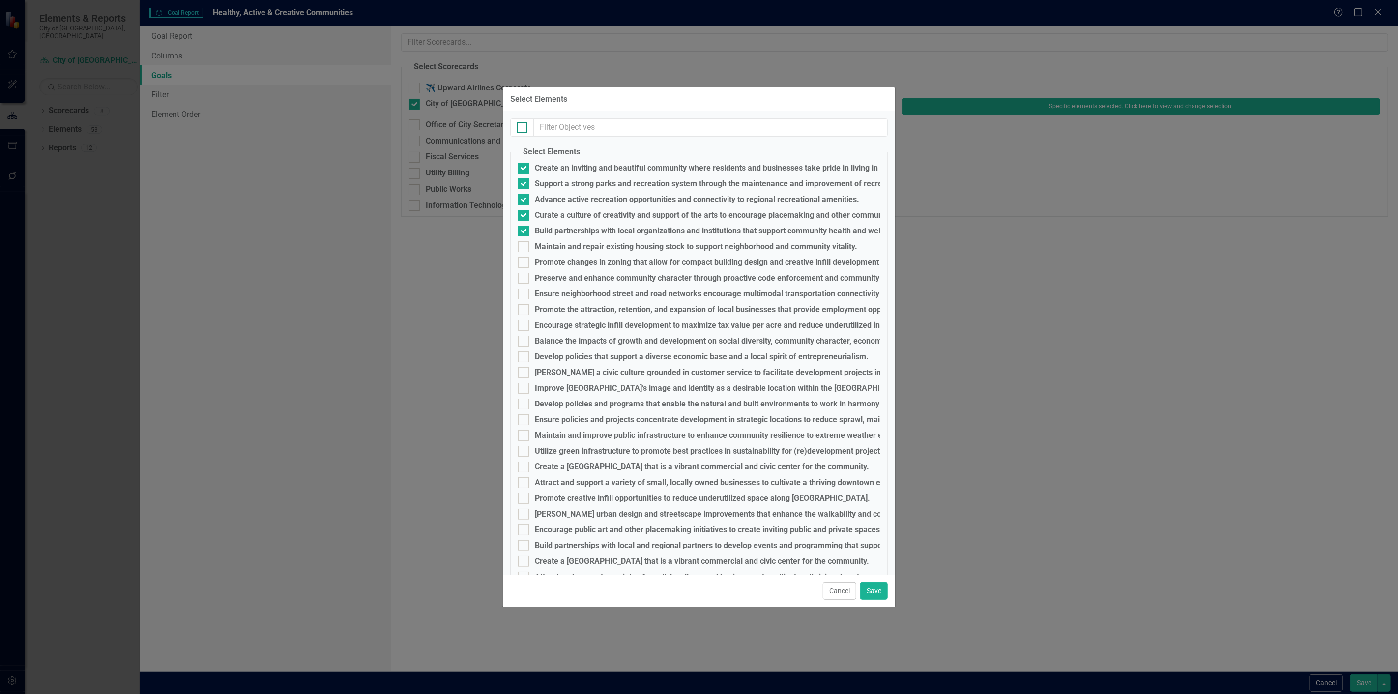
click at [523, 125] on div at bounding box center [522, 127] width 11 height 11
click at [523, 125] on input "checkbox" at bounding box center [520, 125] width 6 height 6
checkbox input "true"
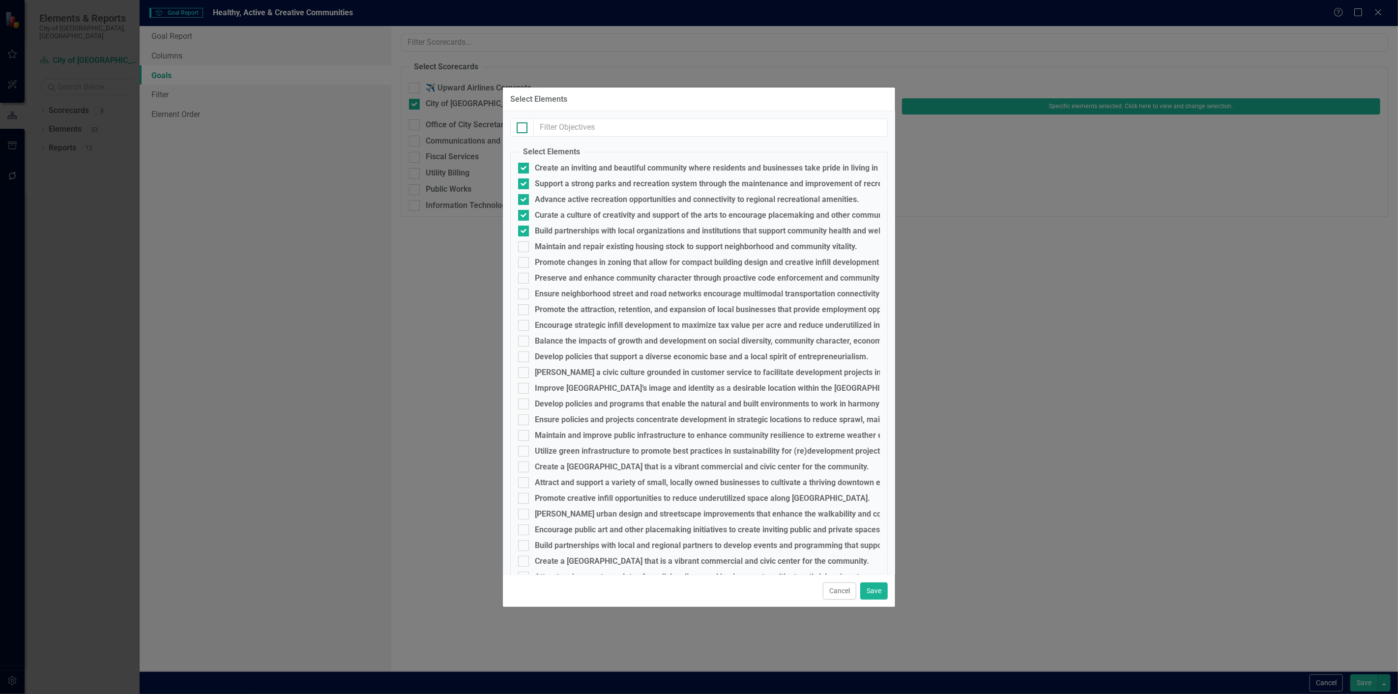
checkbox input "true"
click at [523, 125] on div at bounding box center [522, 127] width 11 height 11
click at [523, 125] on input "checkbox" at bounding box center [520, 125] width 6 height 6
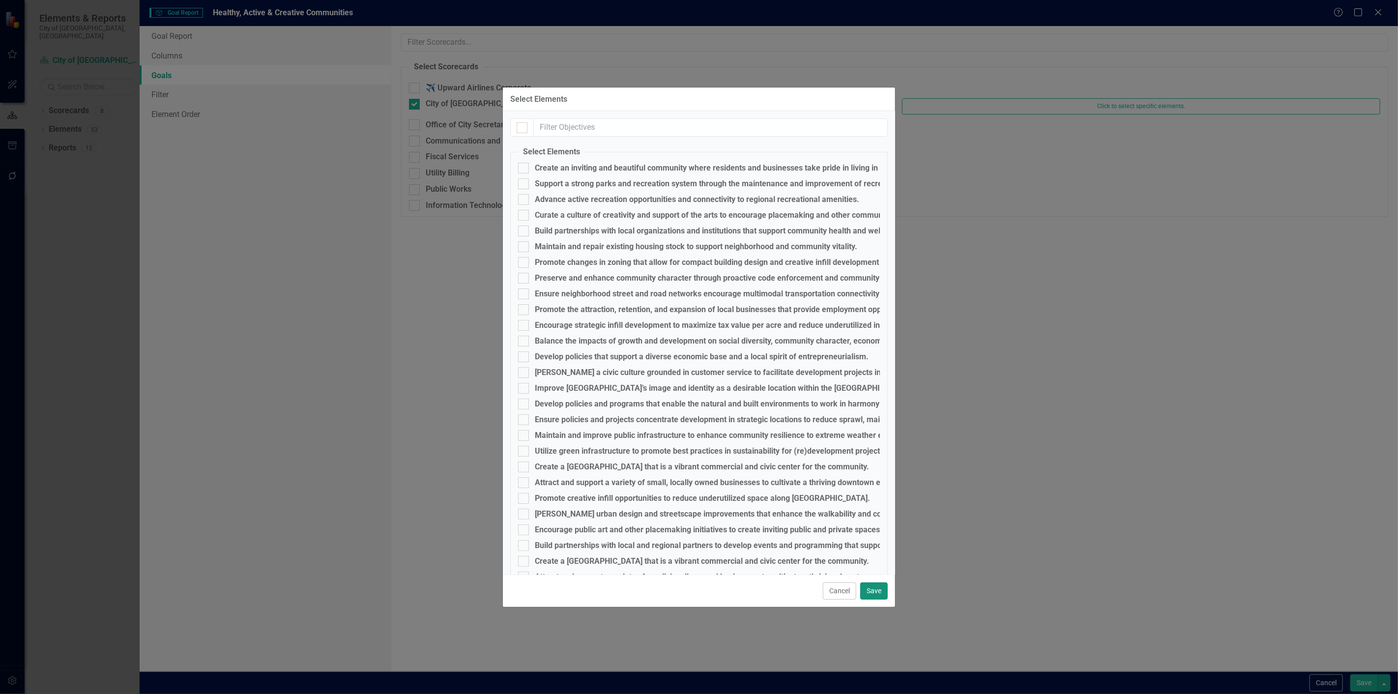
click at [864, 595] on button "Save" at bounding box center [874, 590] width 28 height 17
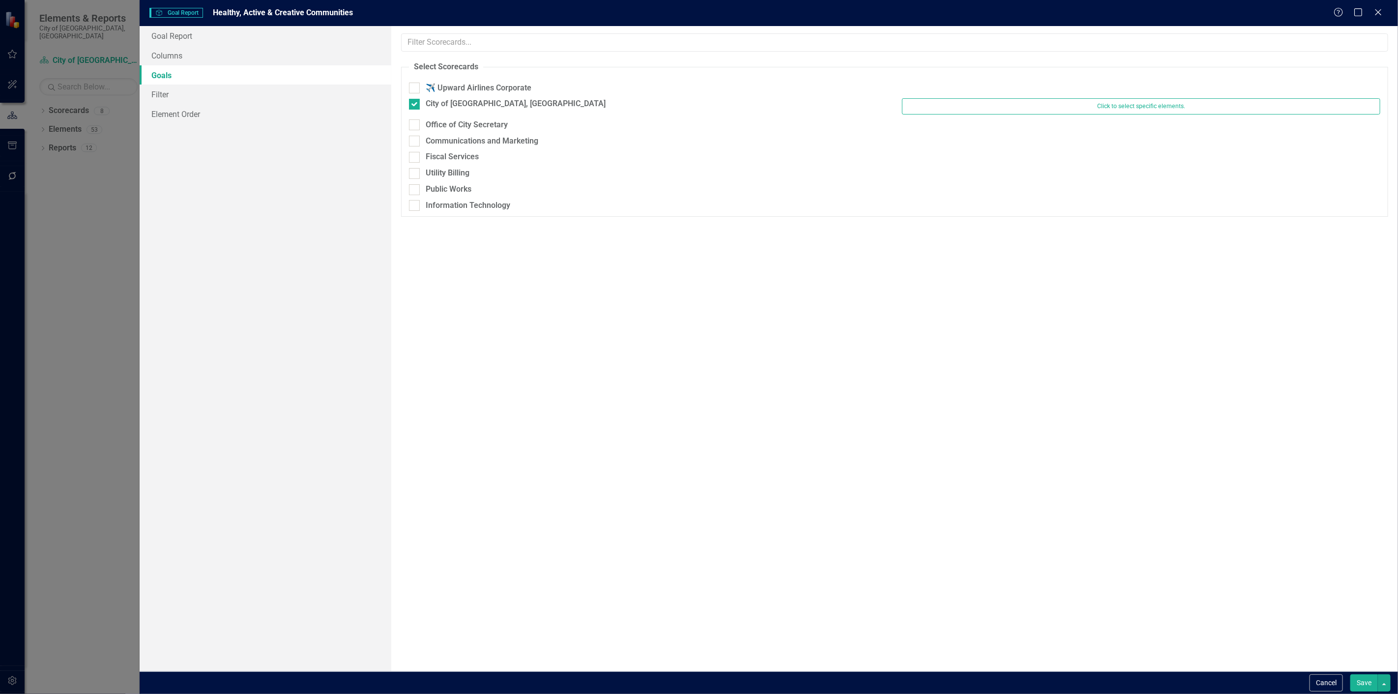
drag, startPoint x: 1363, startPoint y: 677, endPoint x: 1362, endPoint y: 685, distance: 7.4
click at [1362, 685] on button "Save" at bounding box center [1364, 682] width 28 height 17
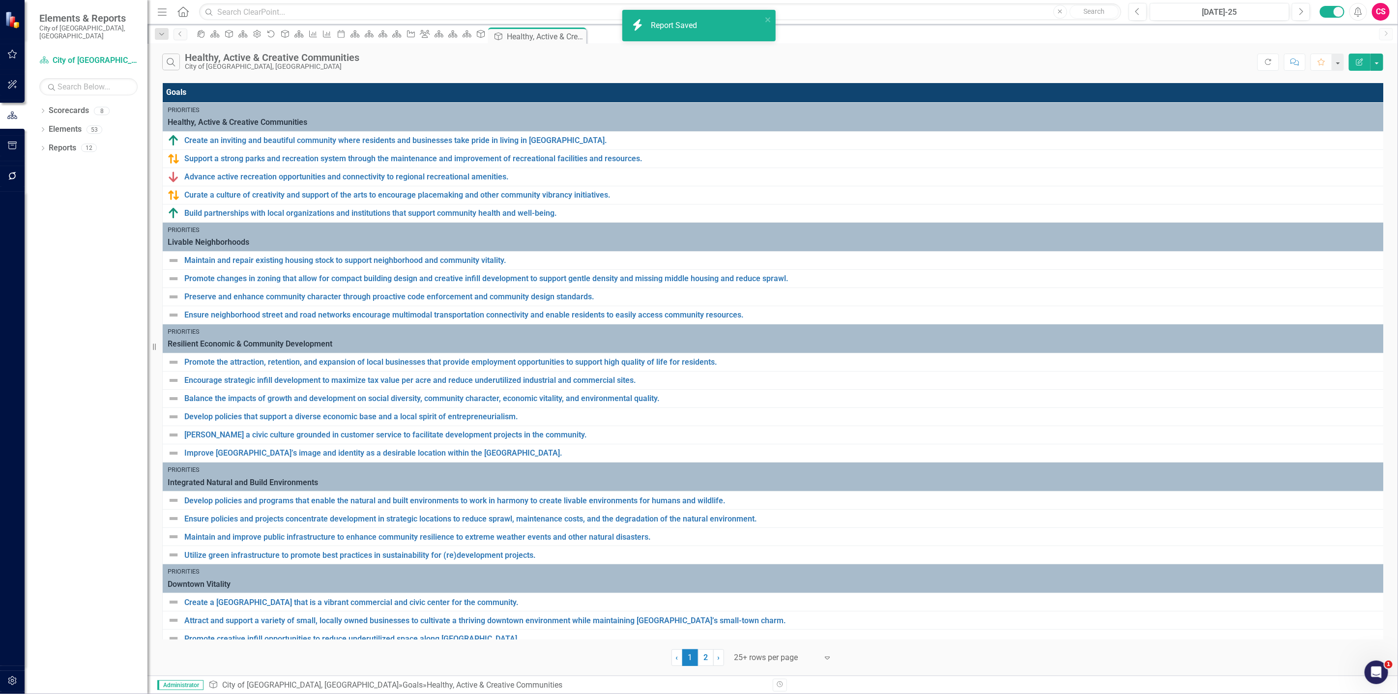
click at [189, 12] on icon "Home" at bounding box center [182, 11] width 13 height 10
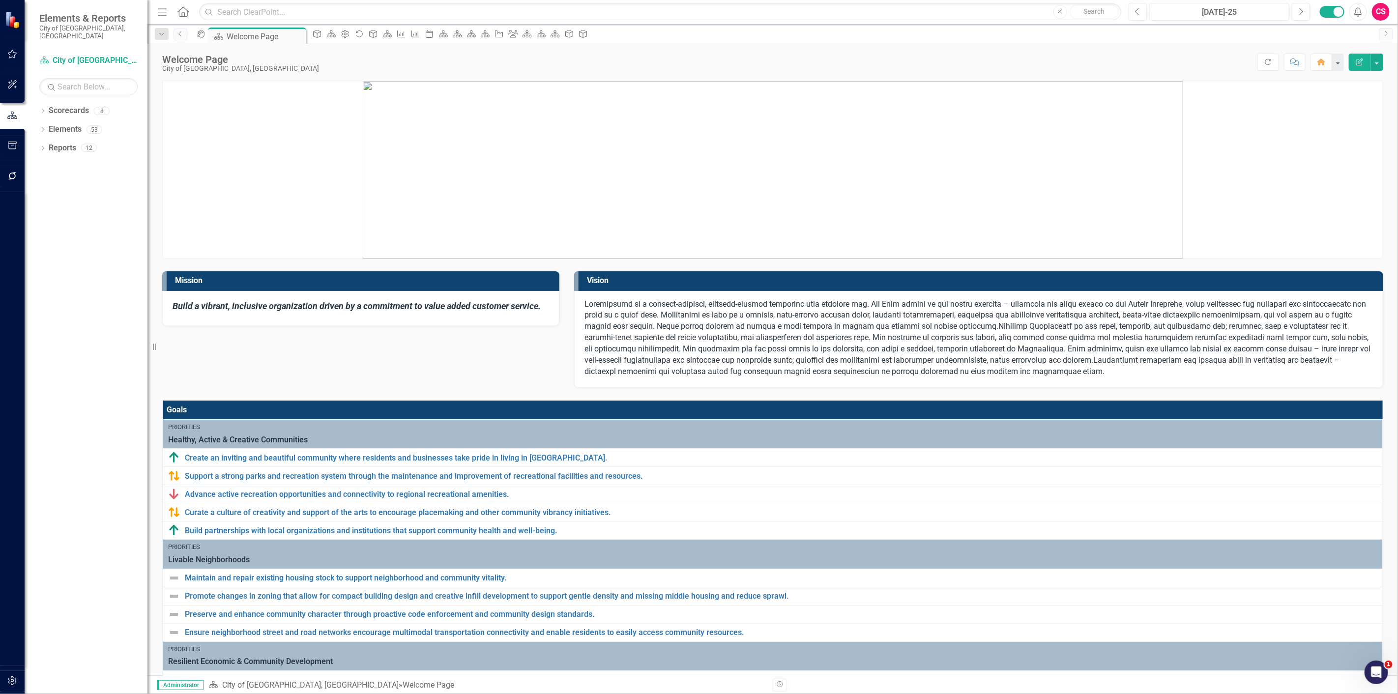
click at [19, 177] on button "button" at bounding box center [12, 176] width 22 height 21
click at [66, 77] on div "Reporting Workflows" at bounding box center [88, 71] width 98 height 16
click at [64, 293] on link "Bulk Changes" at bounding box center [88, 287] width 98 height 11
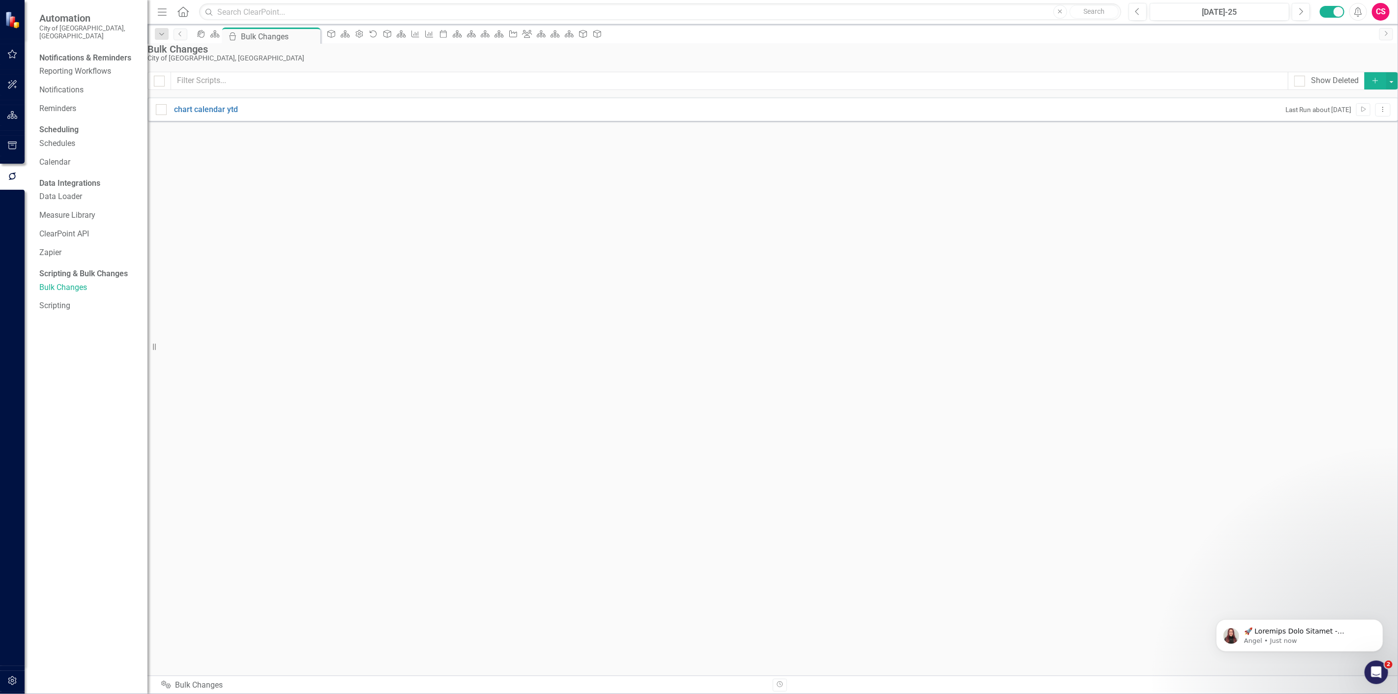
click at [1365, 89] on button "Add" at bounding box center [1376, 80] width 22 height 17
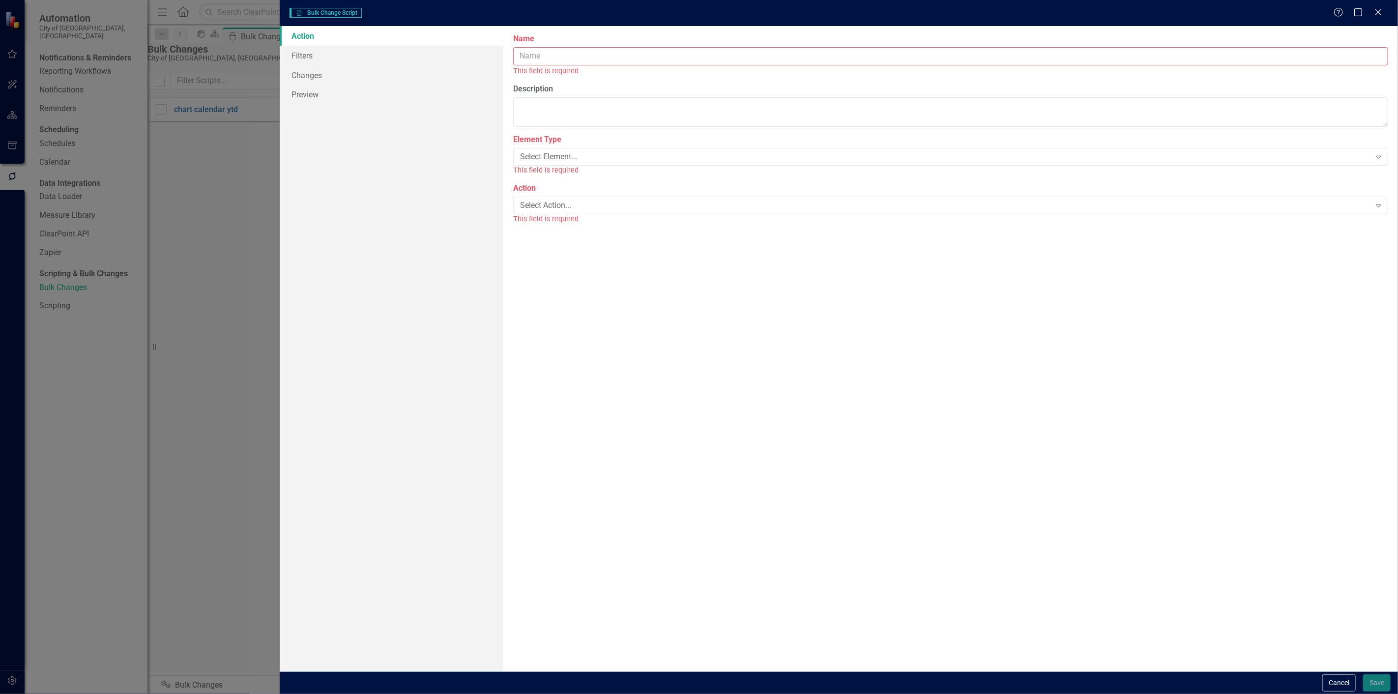
click at [656, 61] on input "Name" at bounding box center [950, 56] width 875 height 18
click at [713, 149] on div "Select Element..." at bounding box center [945, 145] width 851 height 11
click at [646, 182] on div "Select Action..." at bounding box center [945, 182] width 851 height 11
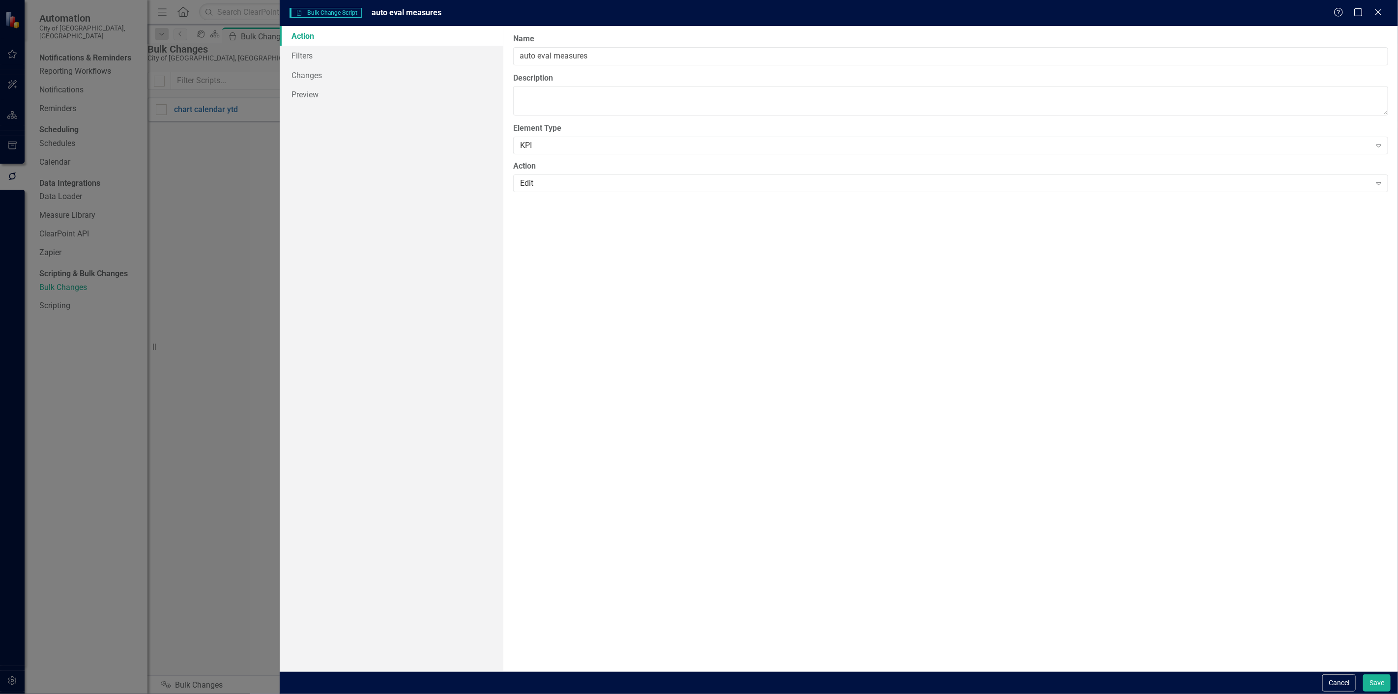
click at [367, 43] on link "Action" at bounding box center [392, 36] width 224 height 20
click at [360, 52] on link "Filters" at bounding box center [392, 56] width 224 height 20
click at [1374, 104] on button "Add Add Filter" at bounding box center [1355, 105] width 51 height 16
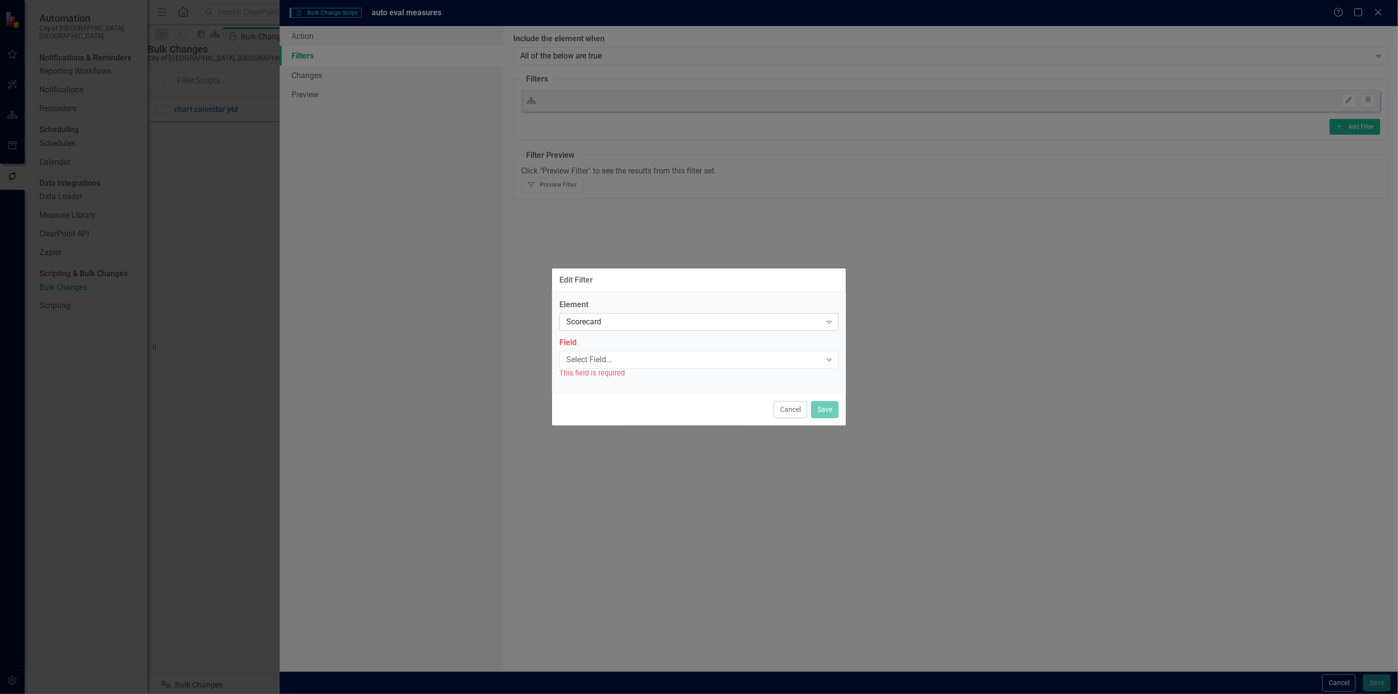
click at [637, 315] on div "Scorecard Expand" at bounding box center [698, 322] width 279 height 18
click at [603, 357] on div "Select Field..." at bounding box center [693, 359] width 255 height 11
click at [605, 323] on div "KPI" at bounding box center [693, 322] width 255 height 11
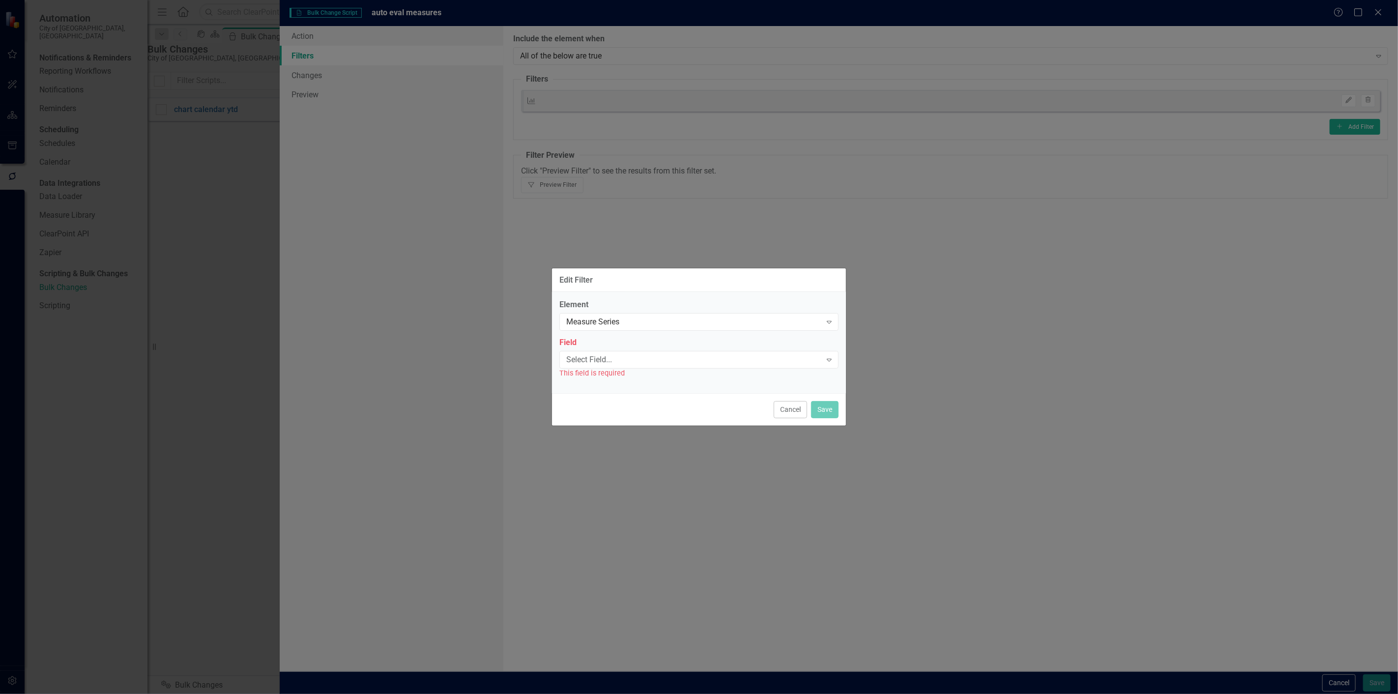
click at [593, 345] on label "Field" at bounding box center [698, 342] width 279 height 11
click at [586, 361] on div "Select Field..." at bounding box center [693, 359] width 255 height 11
click at [579, 694] on div "Name" at bounding box center [701, 702] width 1382 height 11
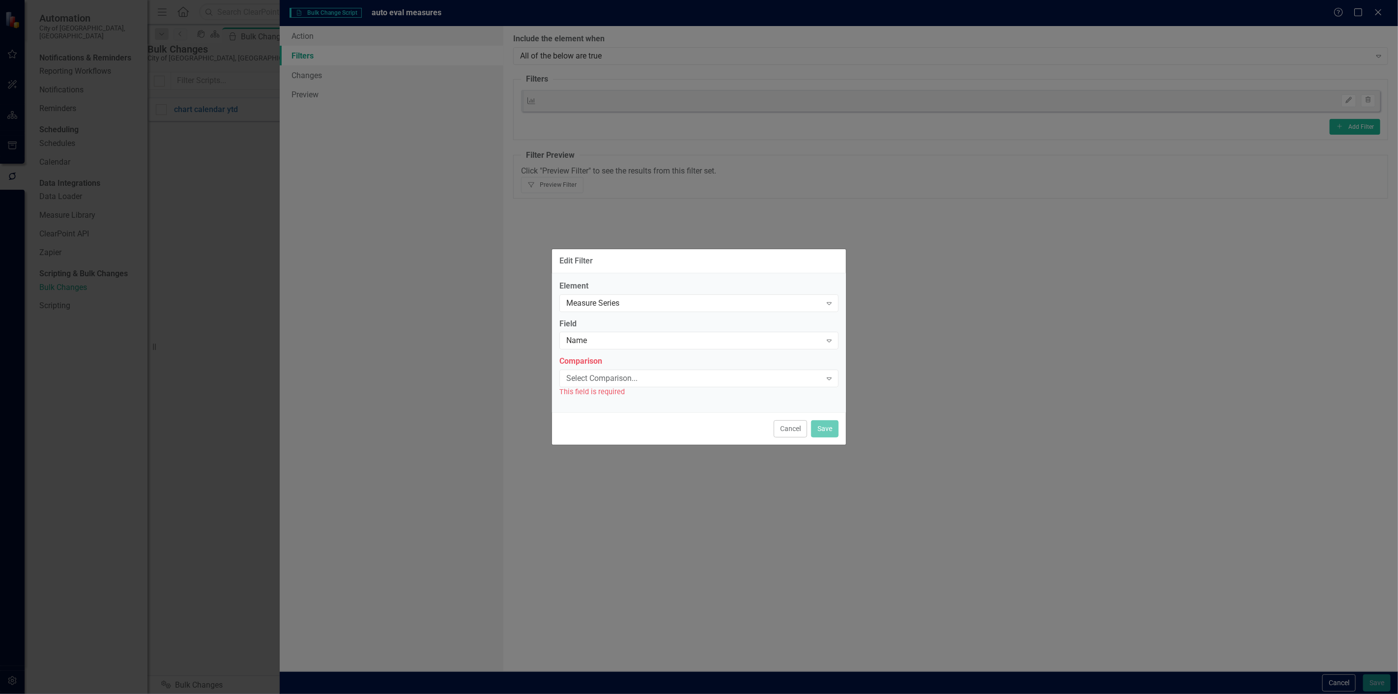
click at [582, 381] on div "Select Comparison..." at bounding box center [693, 378] width 255 height 11
click at [594, 694] on div "Equals" at bounding box center [699, 702] width 1398 height 16
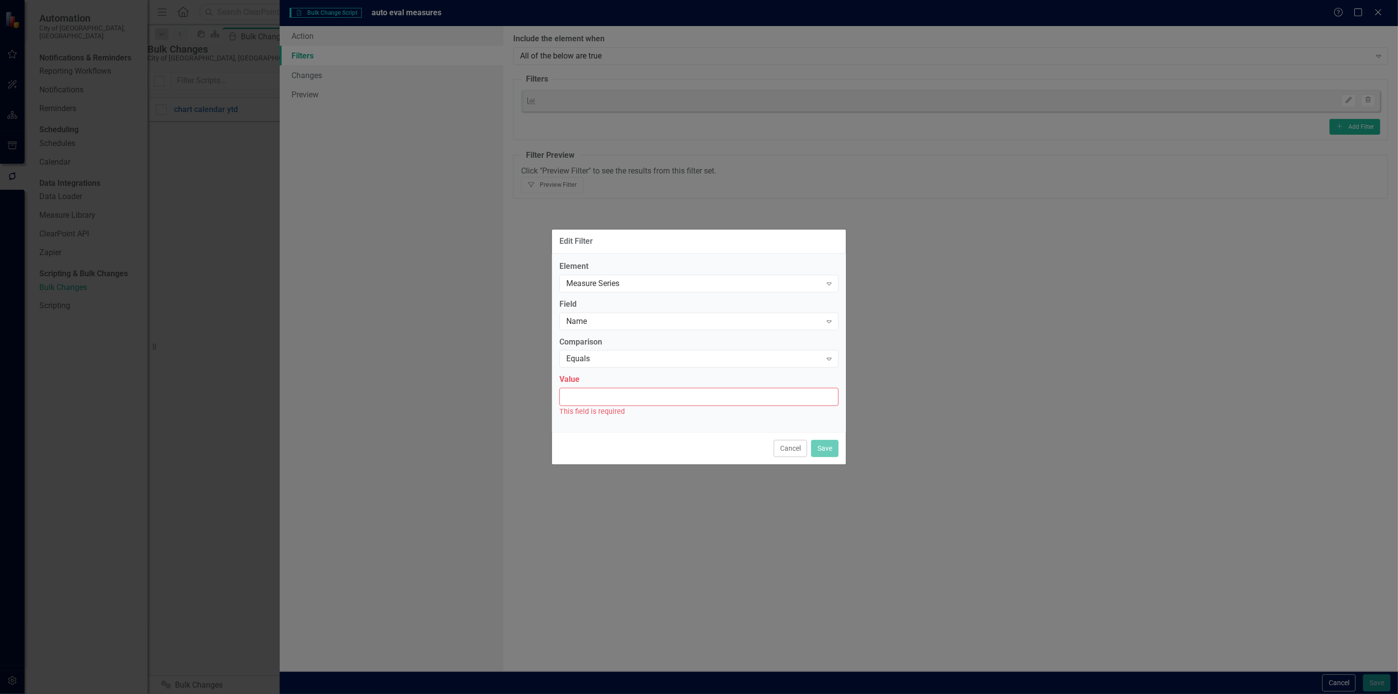
drag, startPoint x: 594, startPoint y: 388, endPoint x: 590, endPoint y: 394, distance: 6.4
click at [590, 394] on input "Value" at bounding box center [698, 397] width 279 height 18
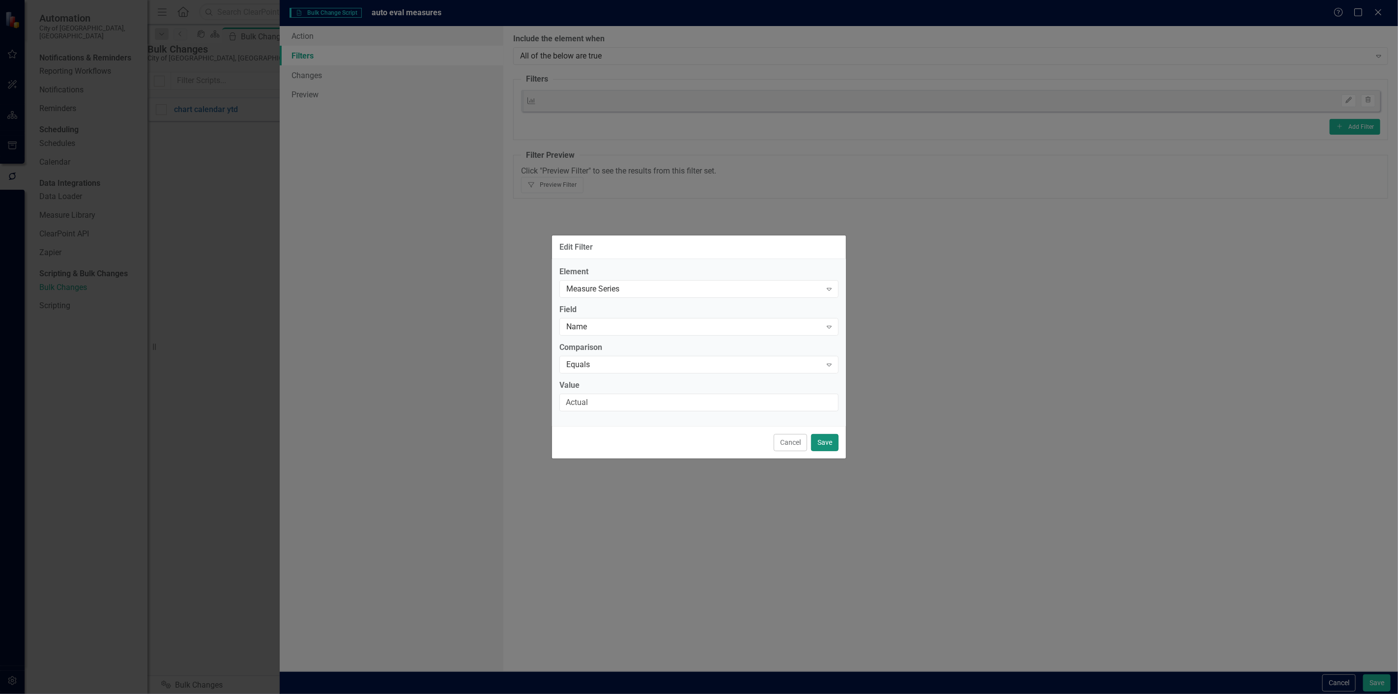
click at [819, 444] on button "Save" at bounding box center [825, 442] width 28 height 17
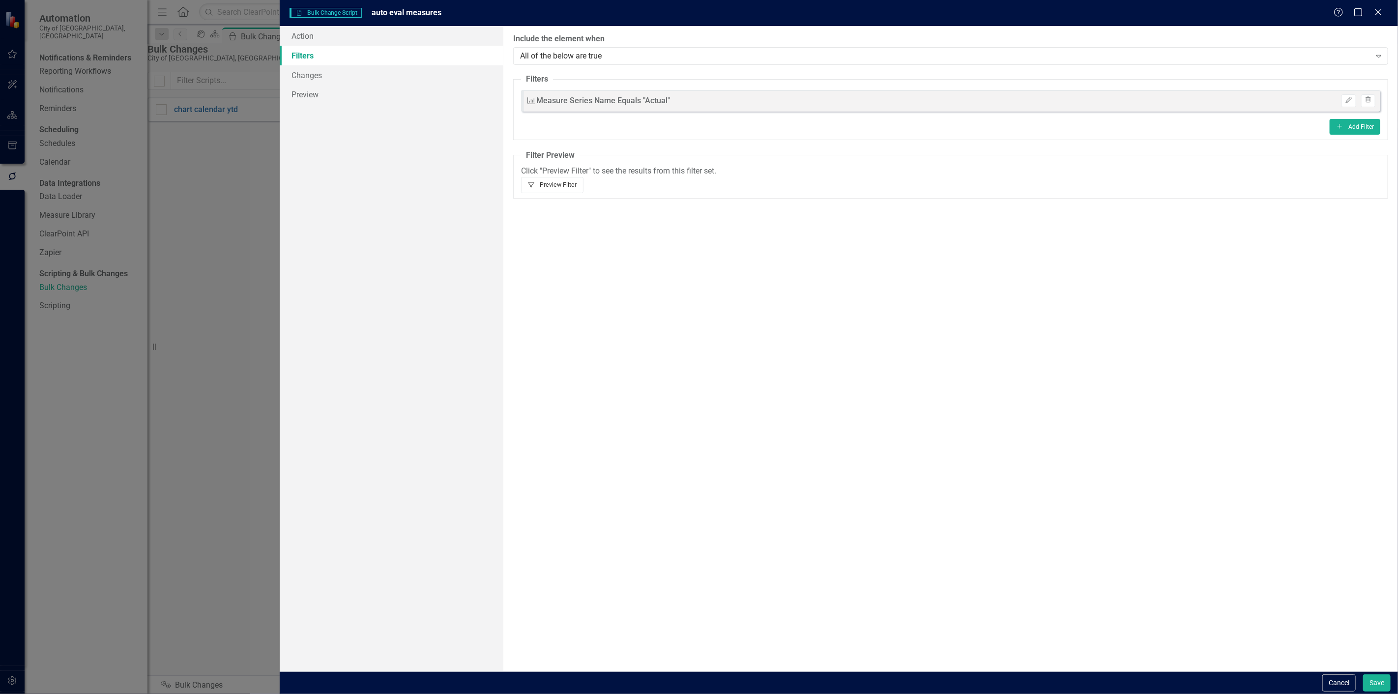
click at [583, 177] on button "Filter Preview Filter" at bounding box center [552, 185] width 62 height 16
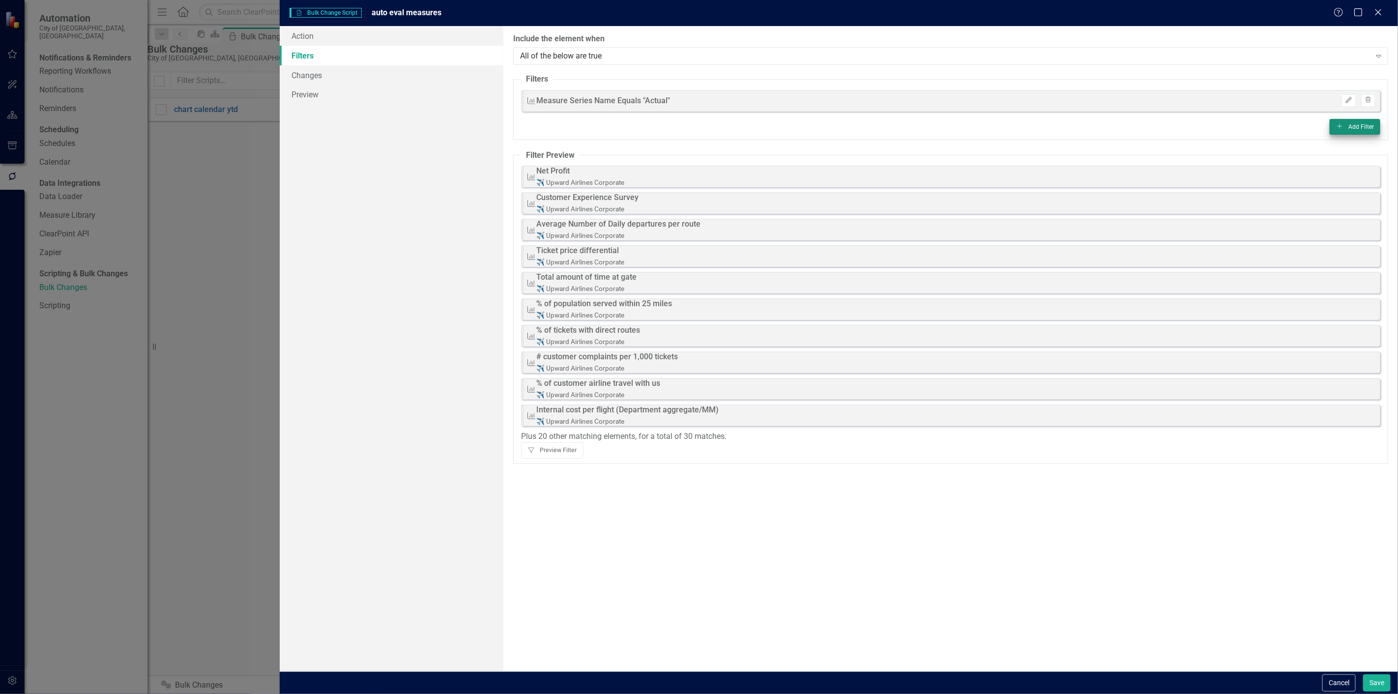
drag, startPoint x: 1380, startPoint y: 129, endPoint x: 1373, endPoint y: 130, distance: 7.0
click at [1378, 128] on fieldset "Filters Measure Series Measure Series Name Equals "Actual" Edit Trash Add Add F…" at bounding box center [950, 107] width 875 height 66
click at [1334, 135] on fieldset "Filters Measure Series Measure Series Name Equals "Actual" Edit Trash Add Add F…" at bounding box center [950, 107] width 875 height 66
click at [1344, 127] on button "Add Add Filter" at bounding box center [1355, 127] width 51 height 16
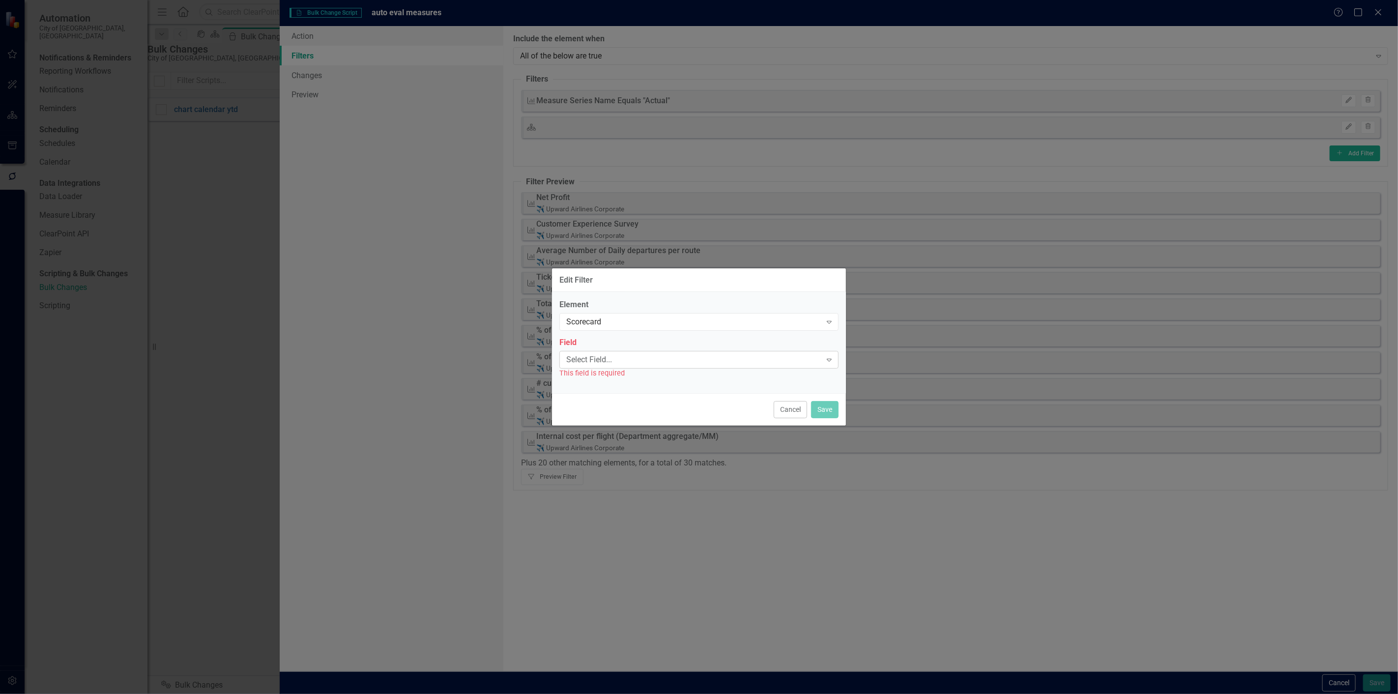
click at [613, 356] on div "Select Field..." at bounding box center [693, 359] width 255 height 11
click at [604, 694] on div "Name" at bounding box center [701, 702] width 1382 height 11
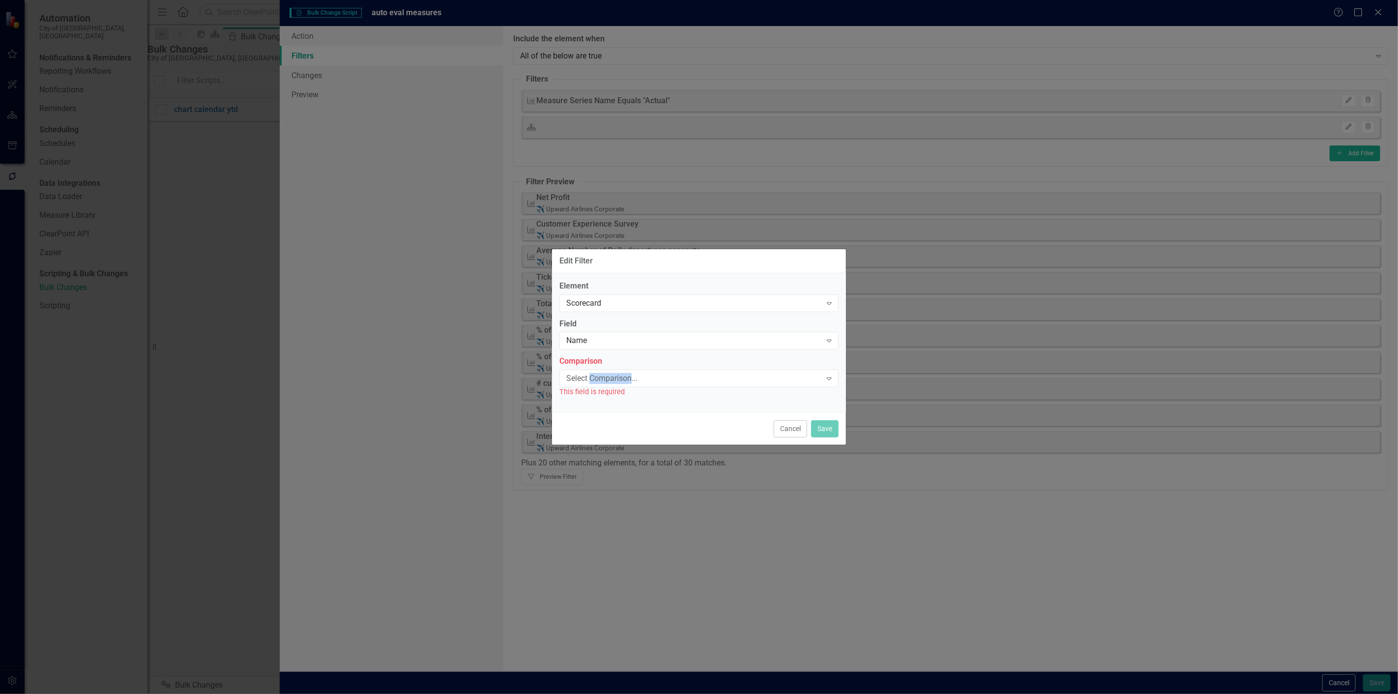
click at [604, 378] on div "Select Comparison..." at bounding box center [693, 378] width 255 height 11
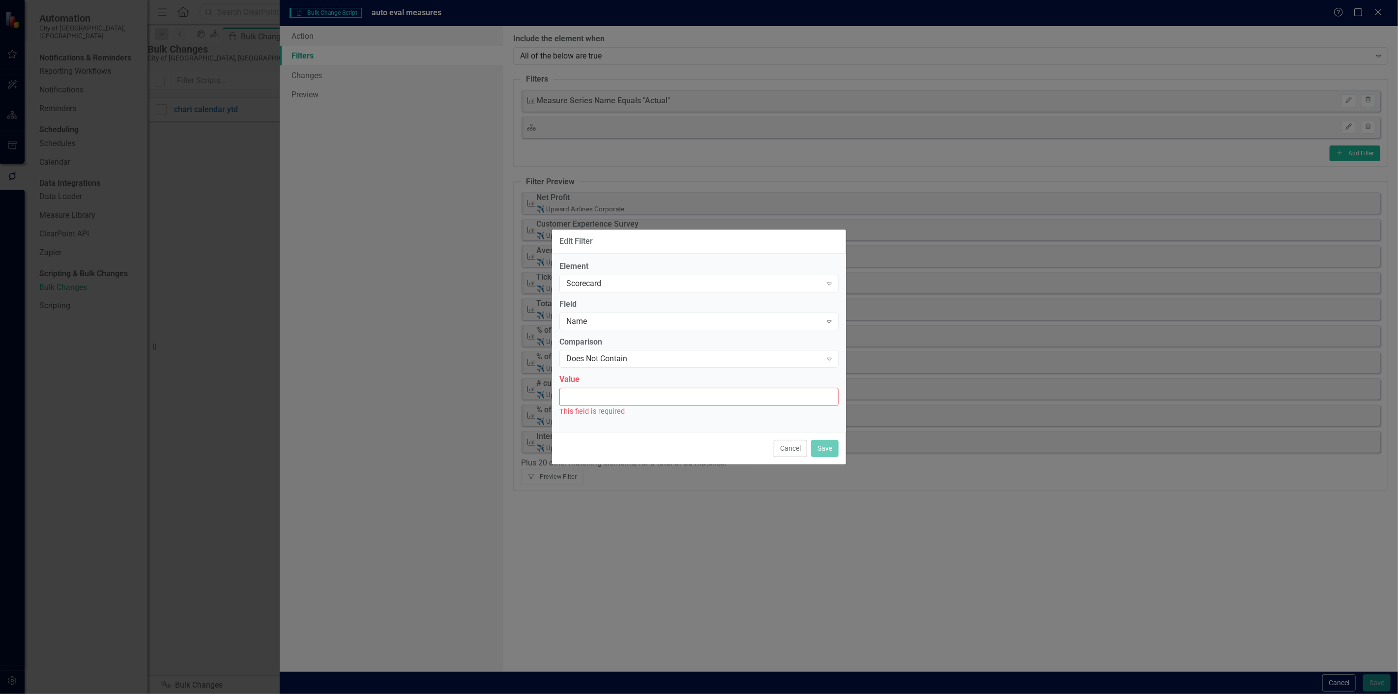
click at [595, 404] on input "Value" at bounding box center [698, 397] width 279 height 18
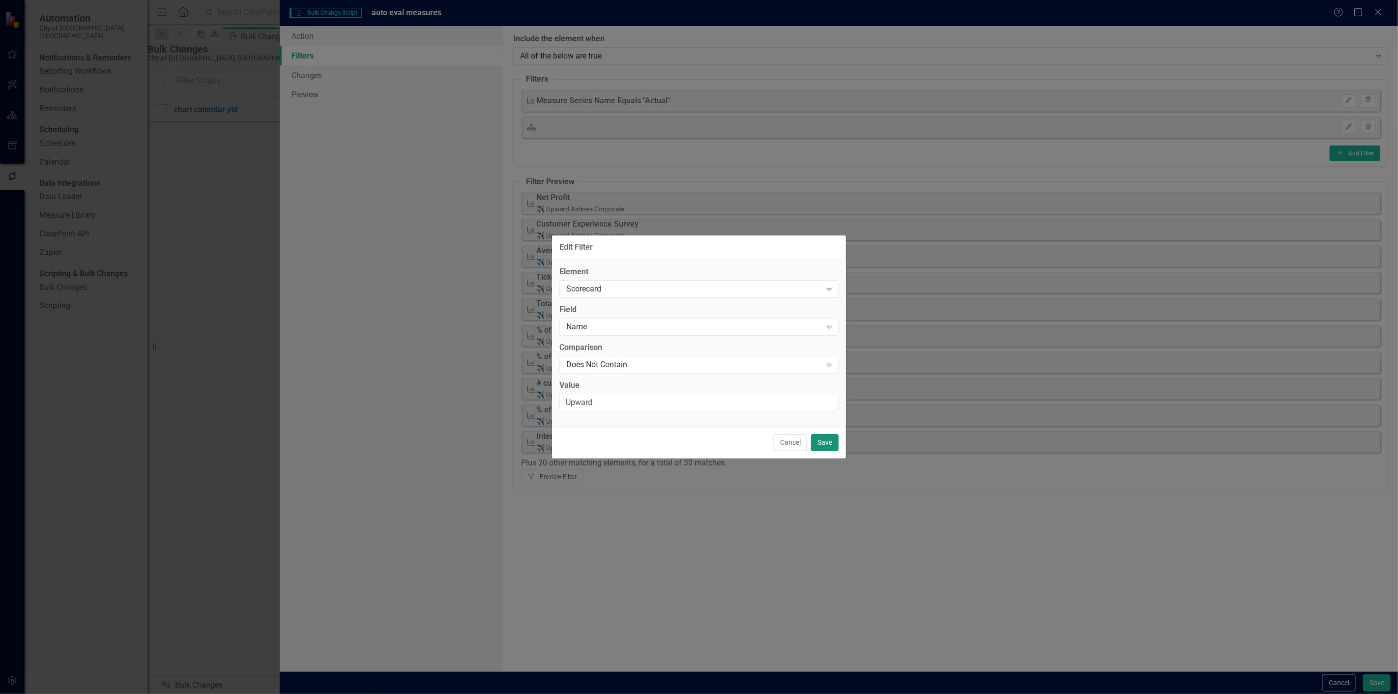
click at [825, 435] on button "Save" at bounding box center [825, 442] width 28 height 17
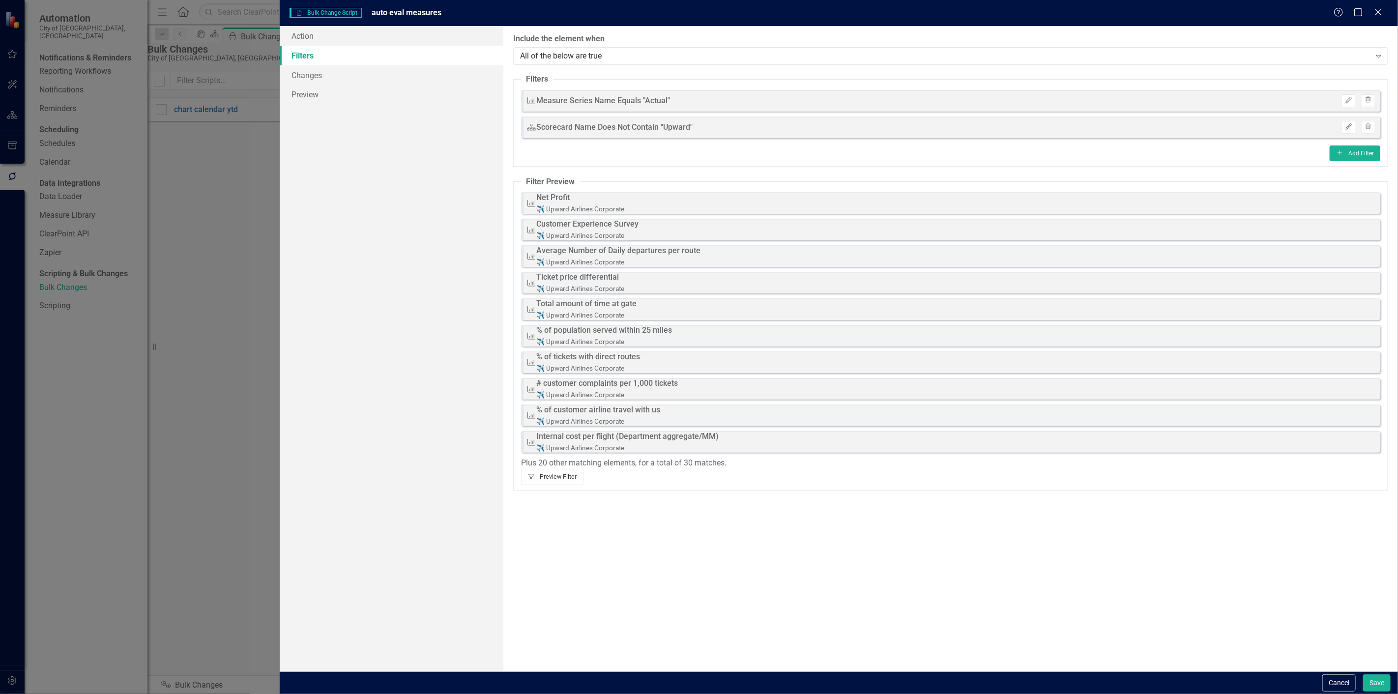
click at [583, 474] on button "Filter Preview Filter" at bounding box center [552, 477] width 62 height 16
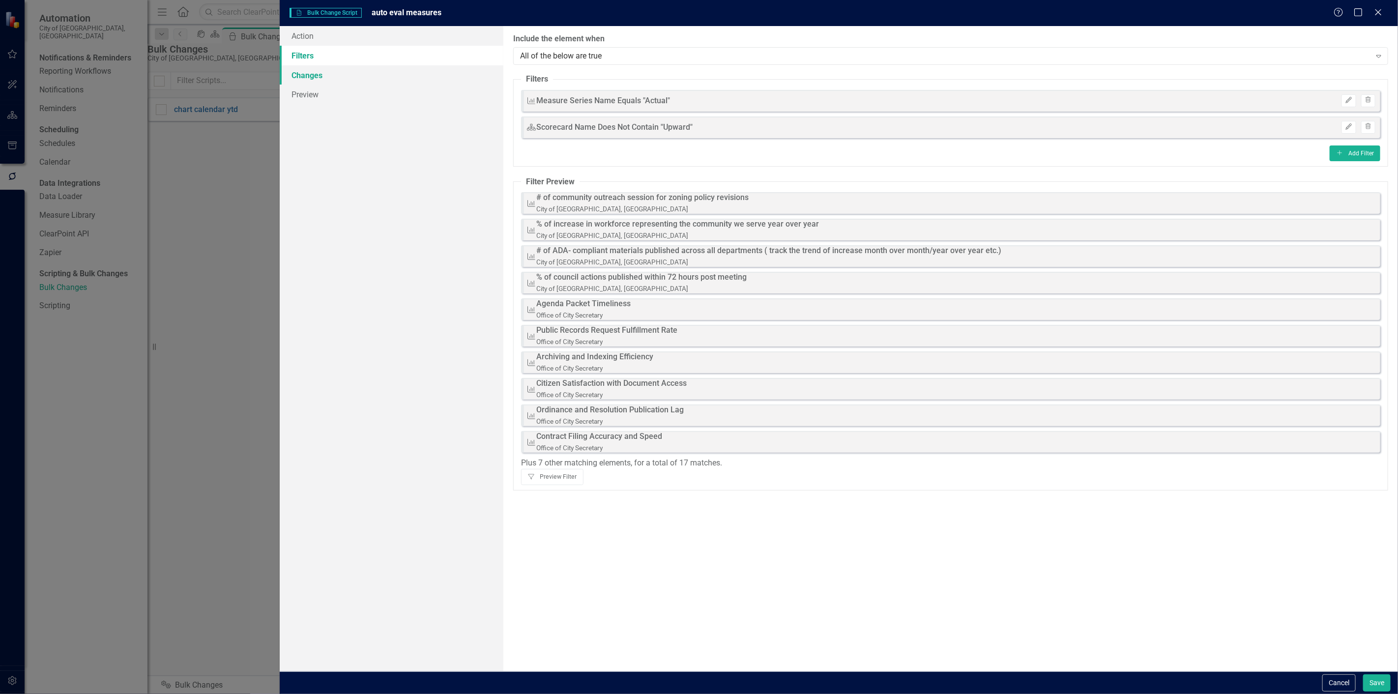
click at [346, 74] on link "Changes" at bounding box center [392, 75] width 224 height 20
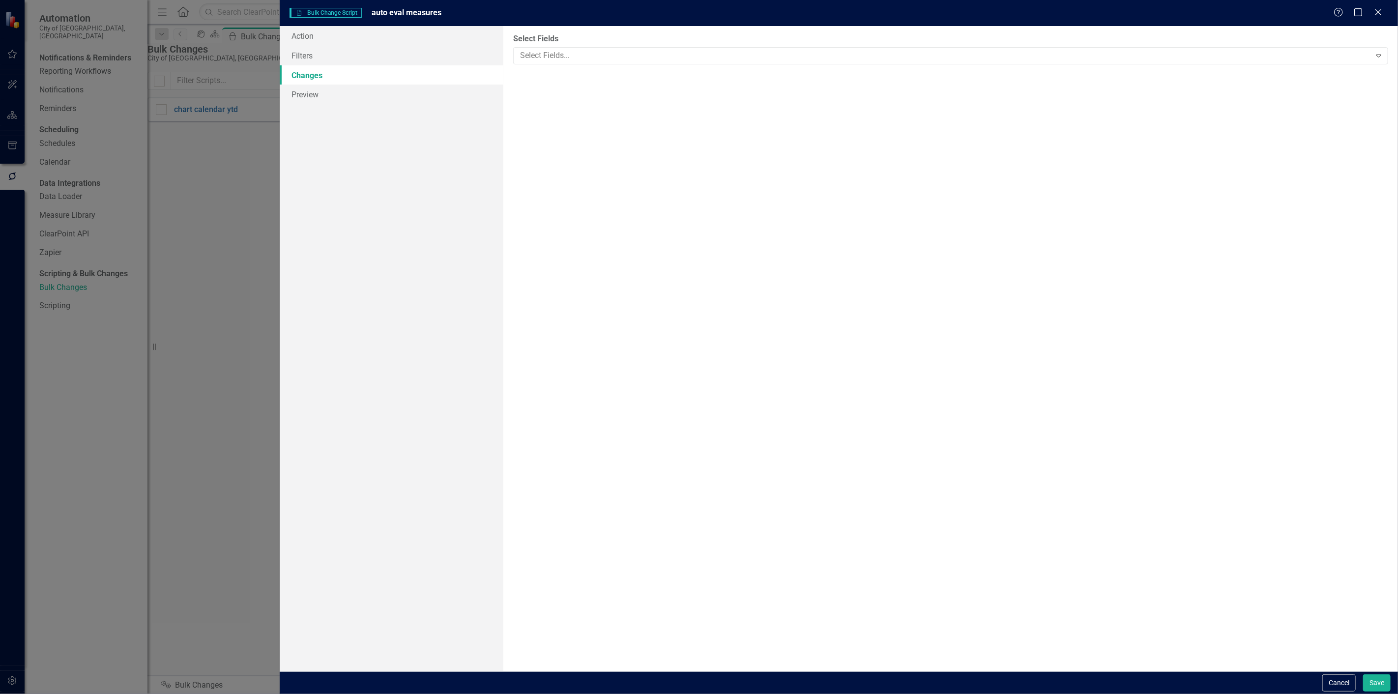
drag, startPoint x: 572, startPoint y: 51, endPoint x: 569, endPoint y: 64, distance: 13.2
click at [572, 52] on div at bounding box center [943, 55] width 855 height 13
click at [606, 276] on div "You can now select the fields you would like to change. Select the fields from …" at bounding box center [950, 348] width 895 height 645
click at [437, 51] on link "Filters" at bounding box center [392, 56] width 224 height 20
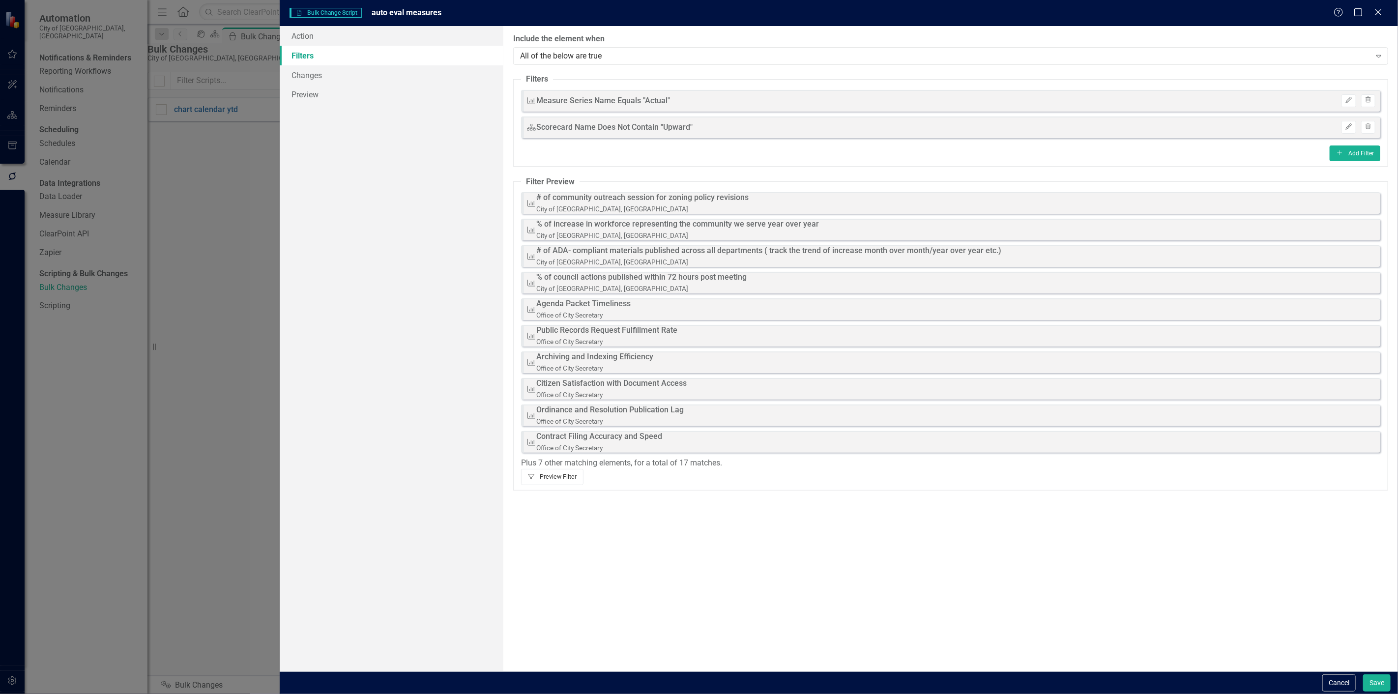
click at [583, 477] on button "Filter Preview Filter" at bounding box center [552, 477] width 62 height 16
click at [1380, 471] on fieldset "Filter Preview KPI # of community outreach session for zoning policy revisions …" at bounding box center [950, 333] width 875 height 314
click at [583, 471] on button "Filter Preview Filter" at bounding box center [552, 477] width 62 height 16
click at [407, 89] on link "Preview" at bounding box center [392, 95] width 224 height 20
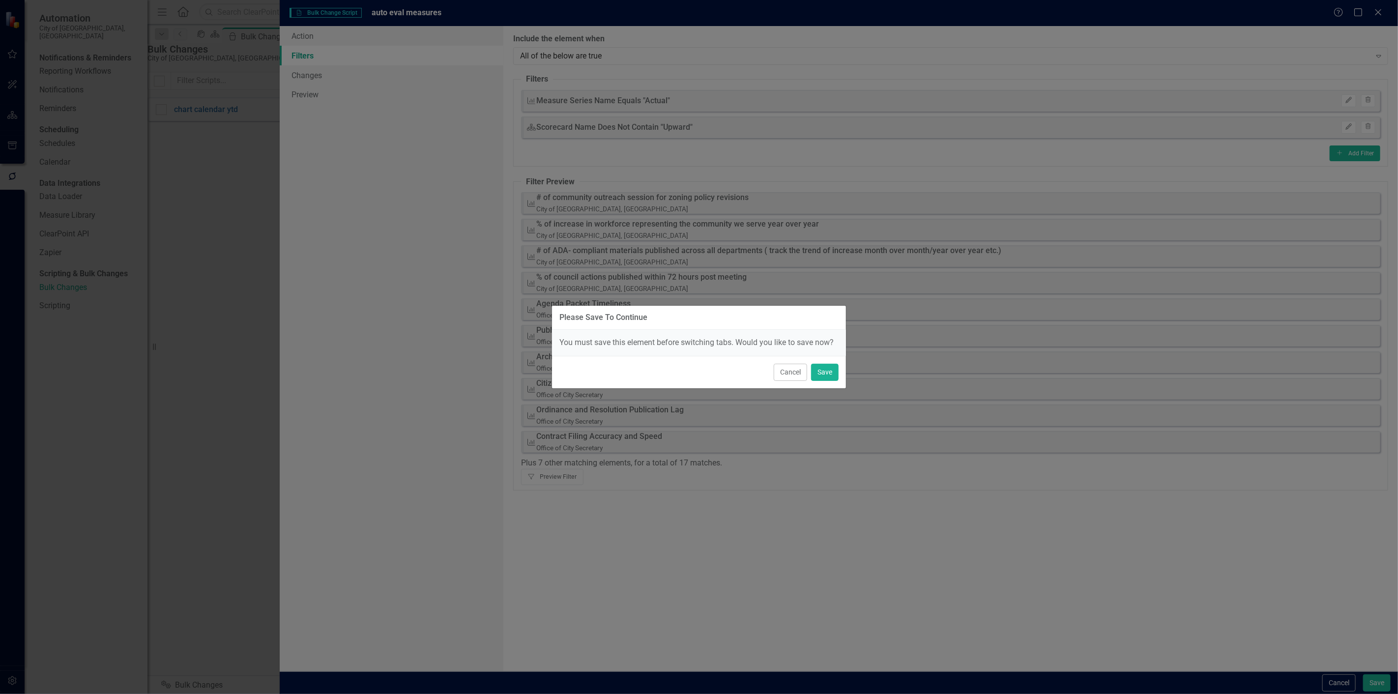
click at [400, 80] on div "Please Save To Continue You must save this element before switching tabs. Would…" at bounding box center [699, 347] width 1398 height 694
click at [788, 378] on button "Cancel" at bounding box center [790, 372] width 33 height 17
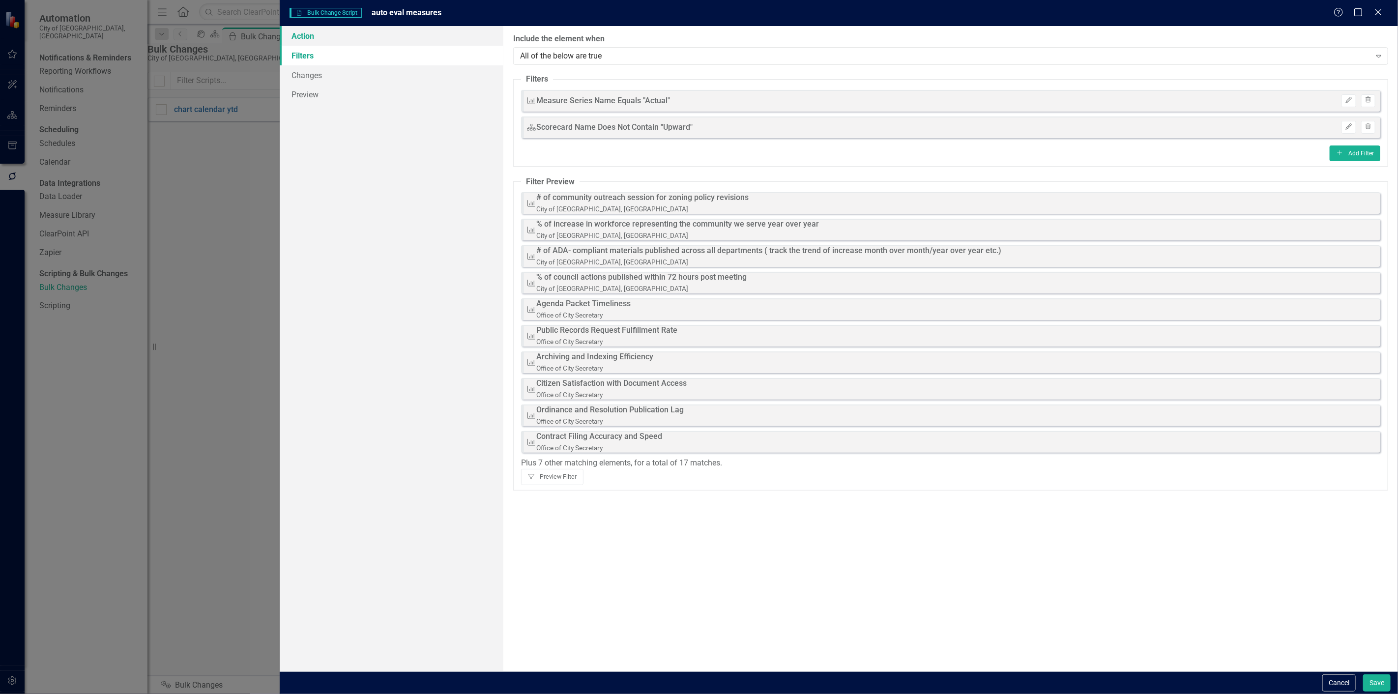
click at [321, 30] on link "Action" at bounding box center [392, 36] width 224 height 20
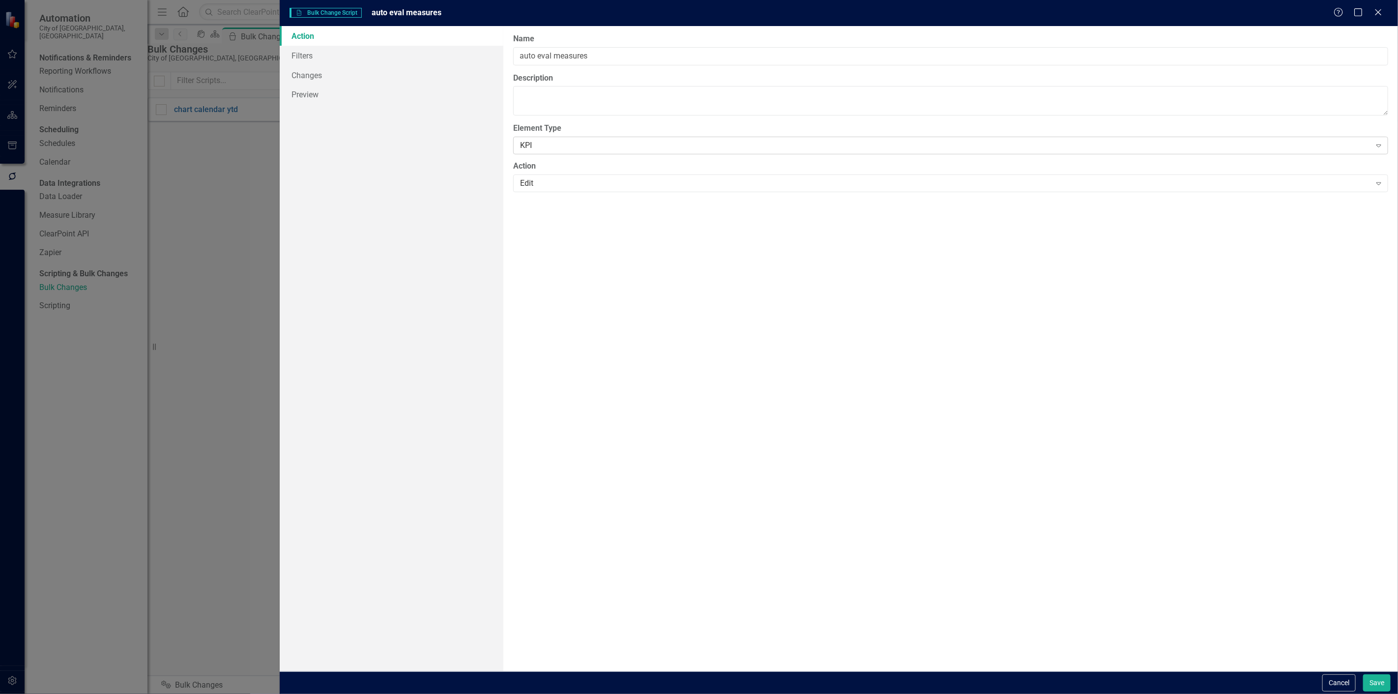
click at [544, 140] on div "KPI" at bounding box center [945, 145] width 851 height 11
click at [368, 59] on link "Filters" at bounding box center [392, 56] width 224 height 20
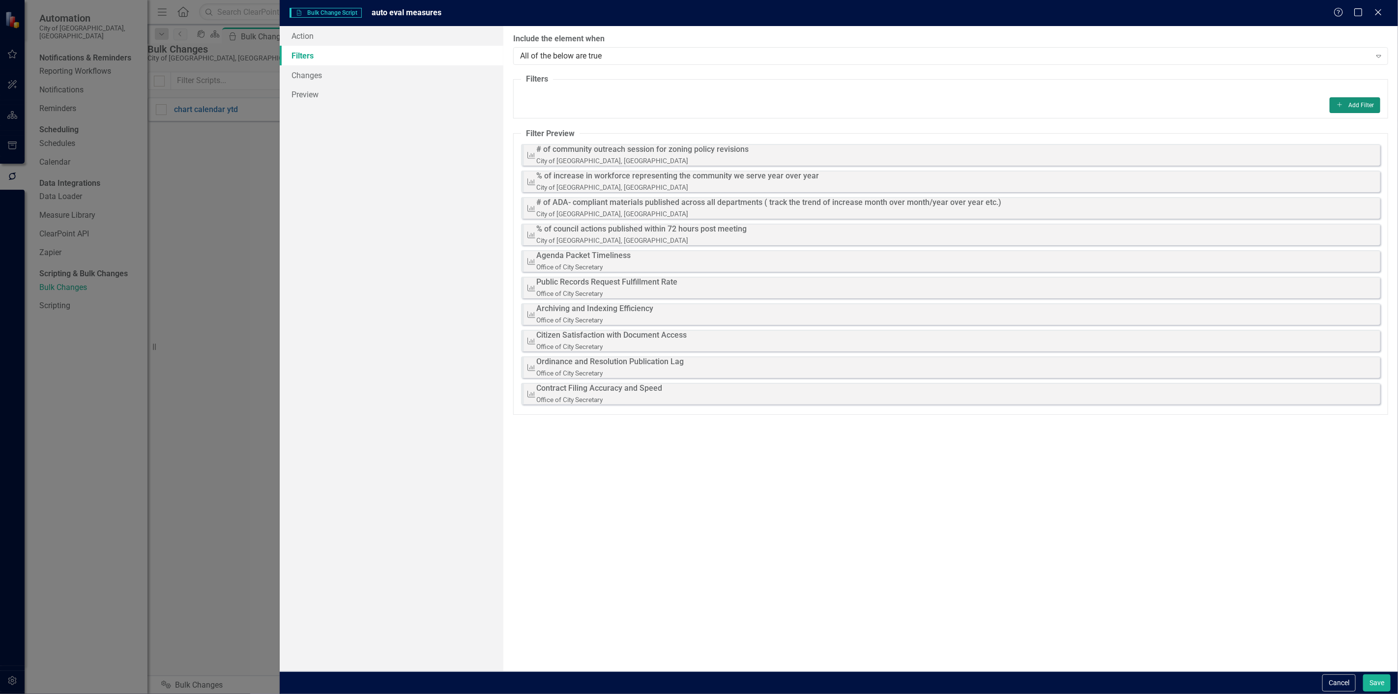
click at [1370, 102] on button "Add Add Filter" at bounding box center [1355, 105] width 51 height 16
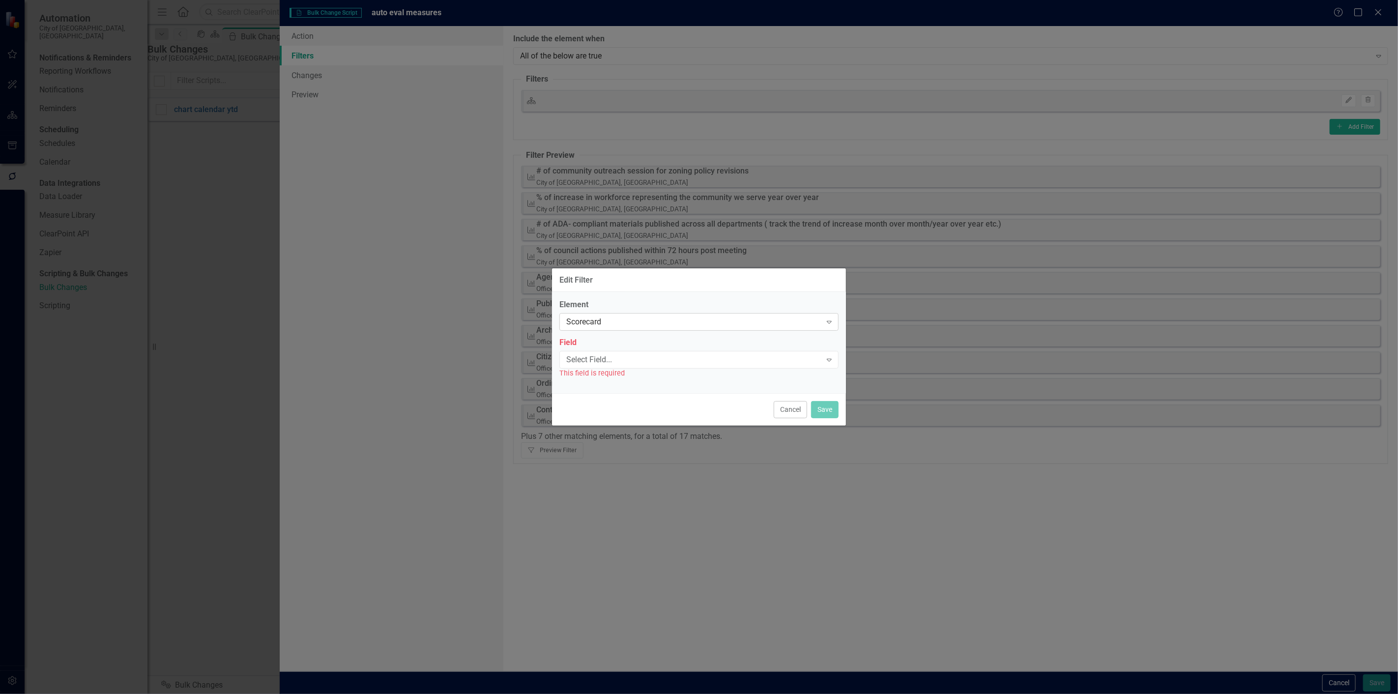
click at [642, 330] on div "Scorecard Expand" at bounding box center [698, 322] width 279 height 18
click at [628, 403] on div "Cancel Save" at bounding box center [699, 410] width 294 height 32
click at [621, 360] on div "Select Field..." at bounding box center [693, 359] width 255 height 11
click at [606, 694] on div "Name" at bounding box center [701, 702] width 1382 height 11
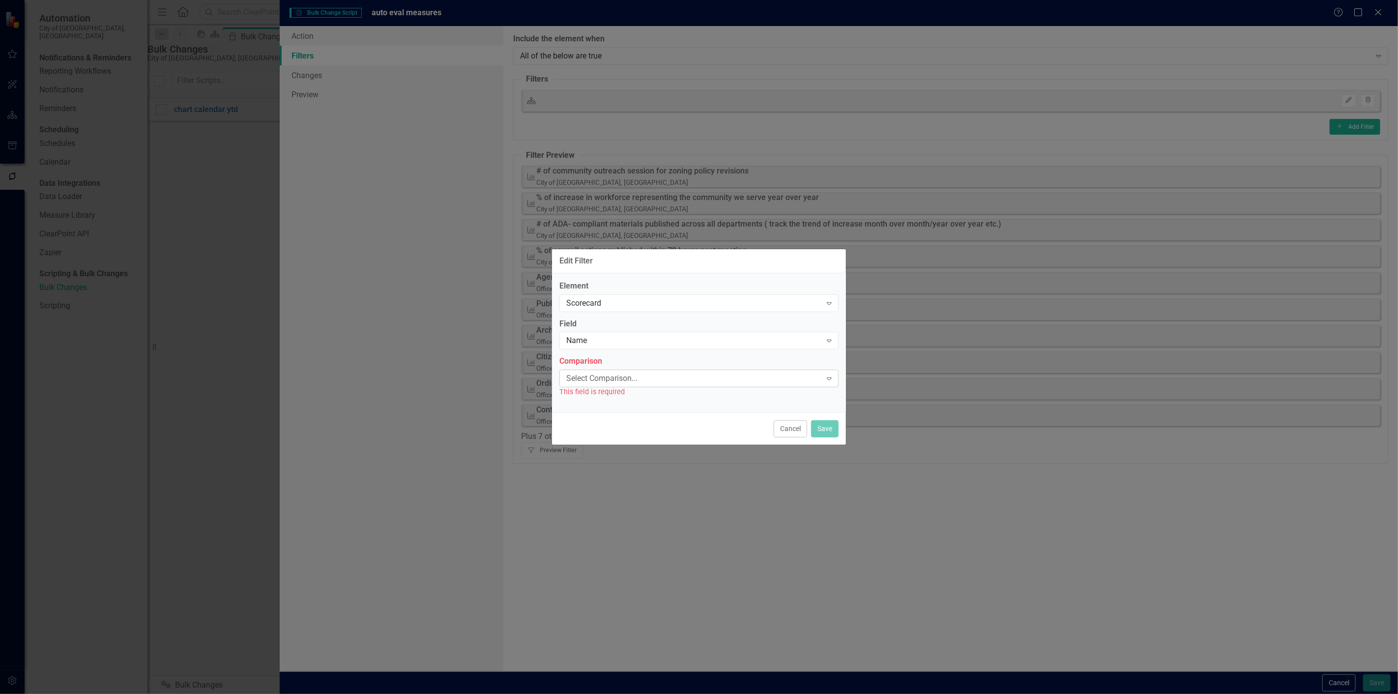
click at [607, 382] on div "Select Comparison..." at bounding box center [693, 378] width 255 height 11
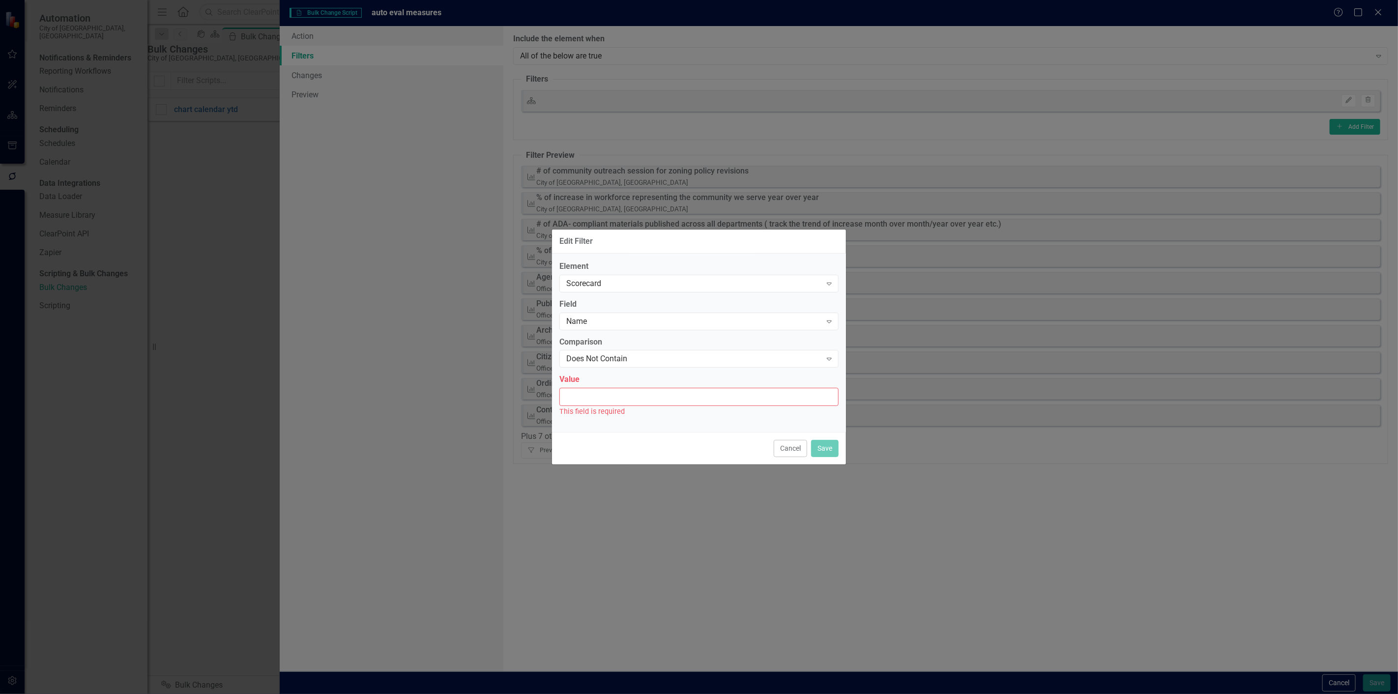
click at [605, 394] on input "Value" at bounding box center [698, 397] width 279 height 18
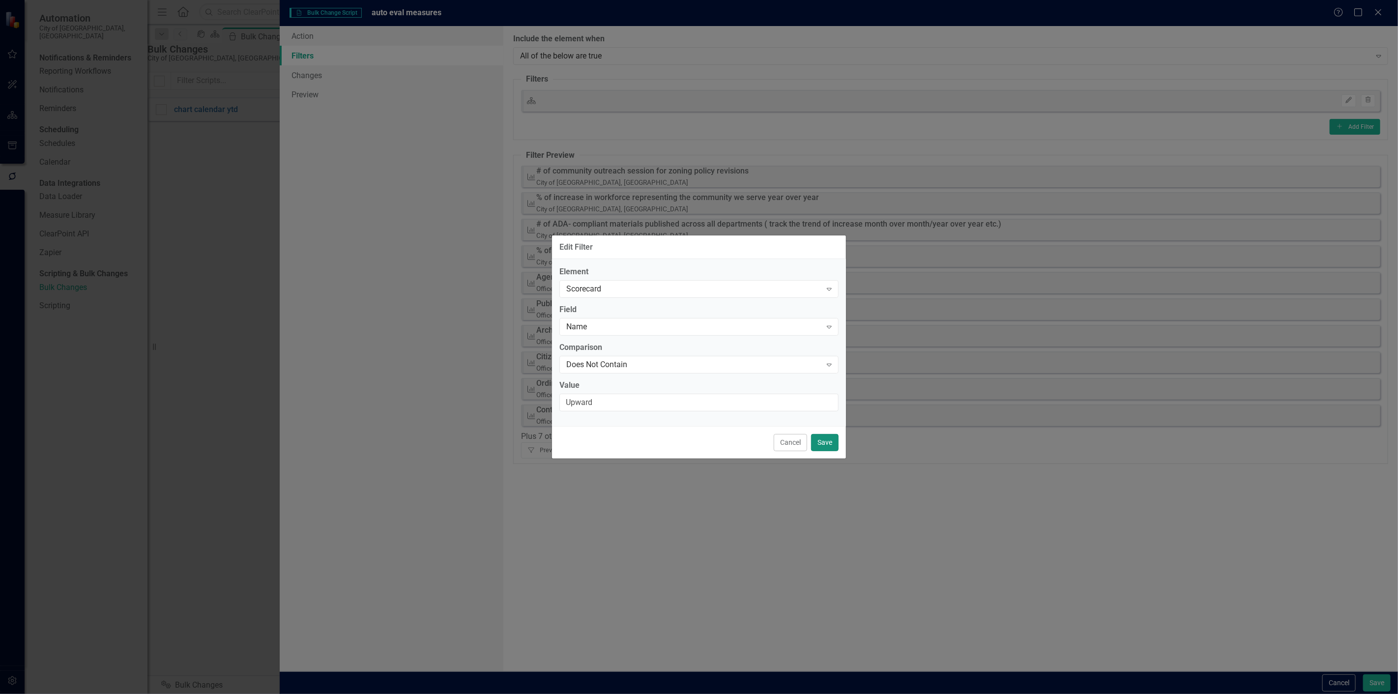
click at [819, 446] on button "Save" at bounding box center [825, 442] width 28 height 17
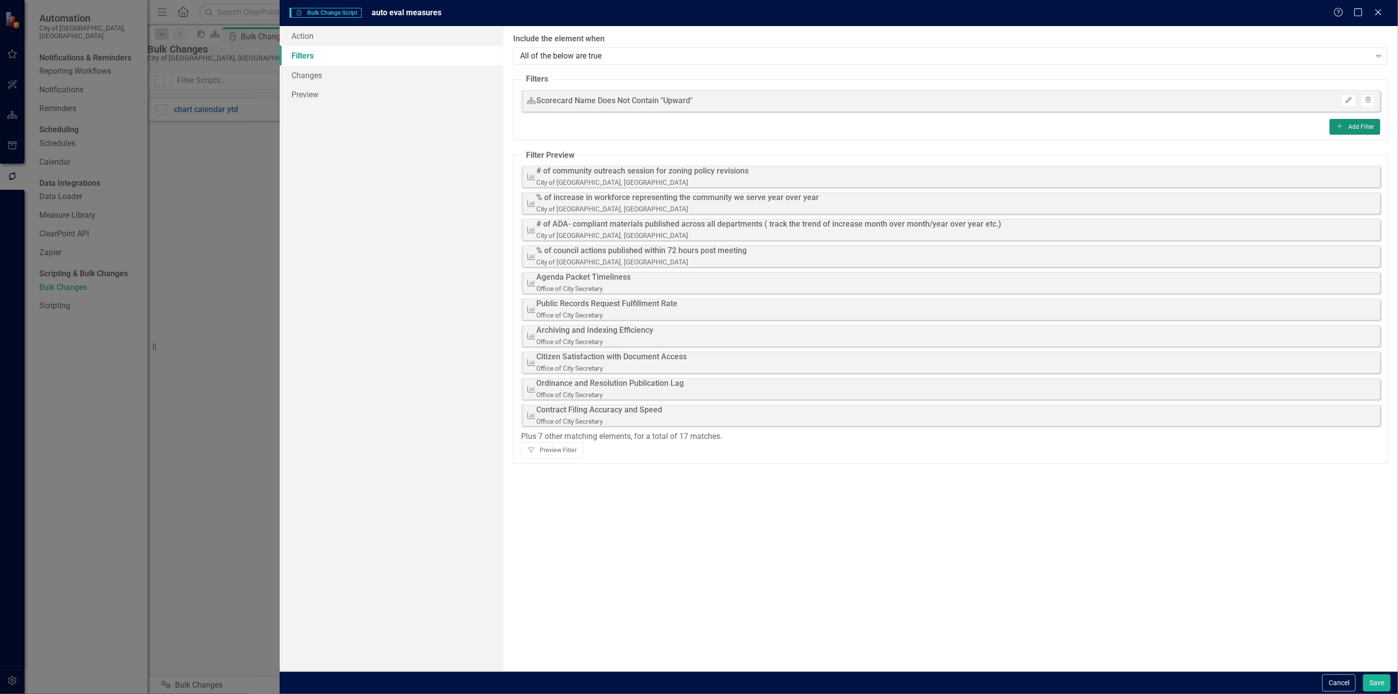
click at [1342, 127] on icon "Add" at bounding box center [1339, 126] width 7 height 6
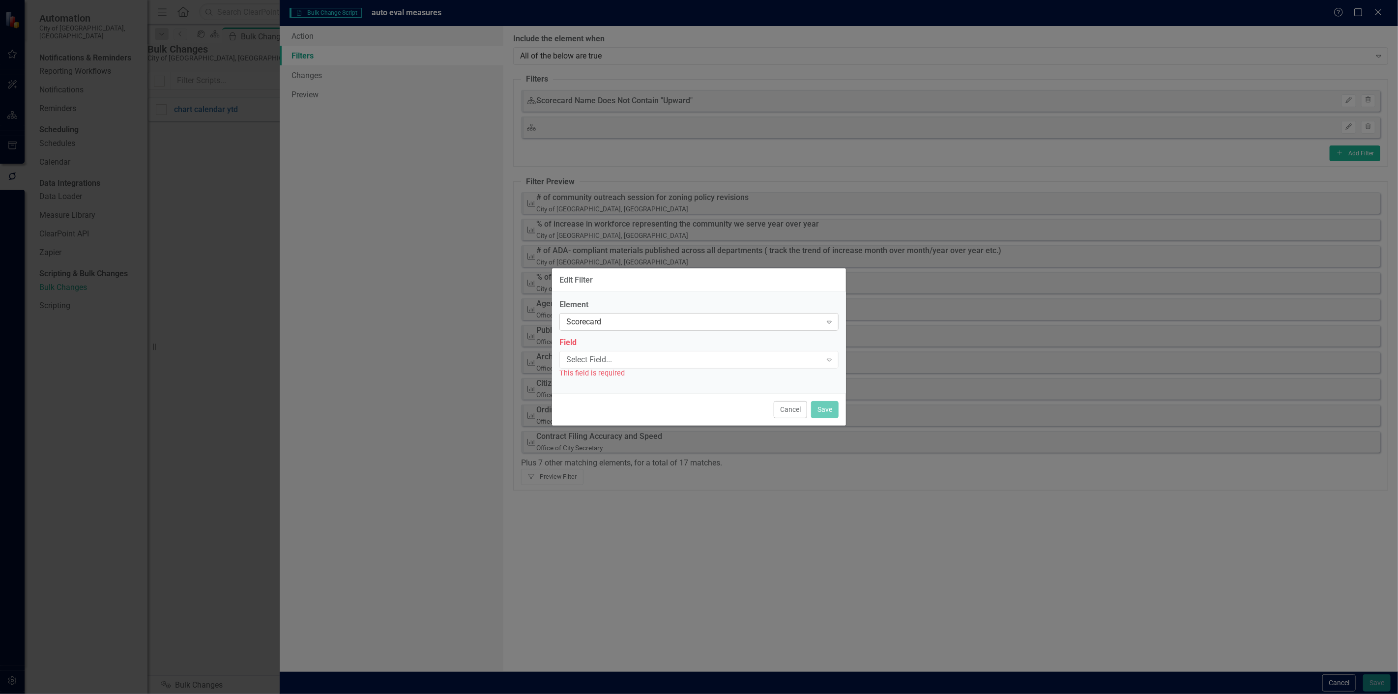
click at [581, 317] on div "Scorecard" at bounding box center [693, 322] width 255 height 11
click at [587, 356] on div "Select Field..." at bounding box center [693, 359] width 255 height 11
click at [591, 694] on div "Name" at bounding box center [701, 702] width 1382 height 11
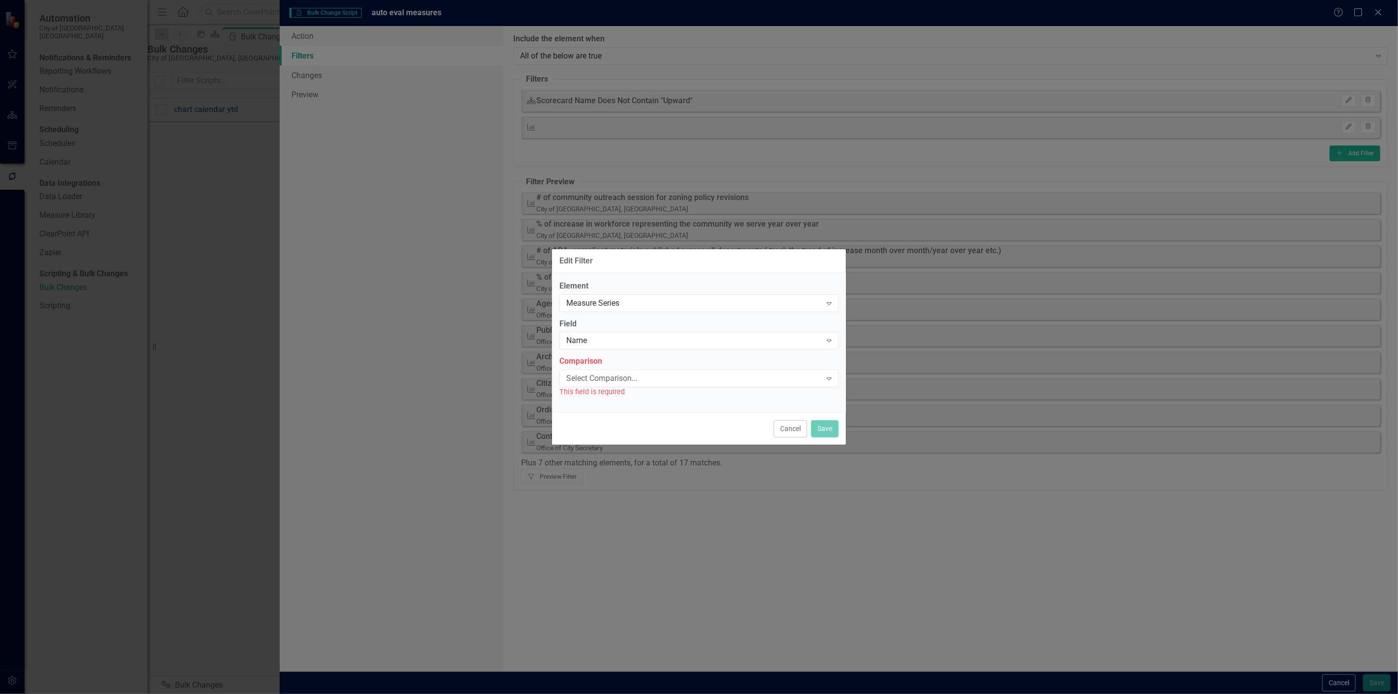
click at [591, 378] on div "Select Comparison..." at bounding box center [693, 378] width 255 height 11
click at [586, 694] on div "Equals" at bounding box center [701, 702] width 1382 height 11
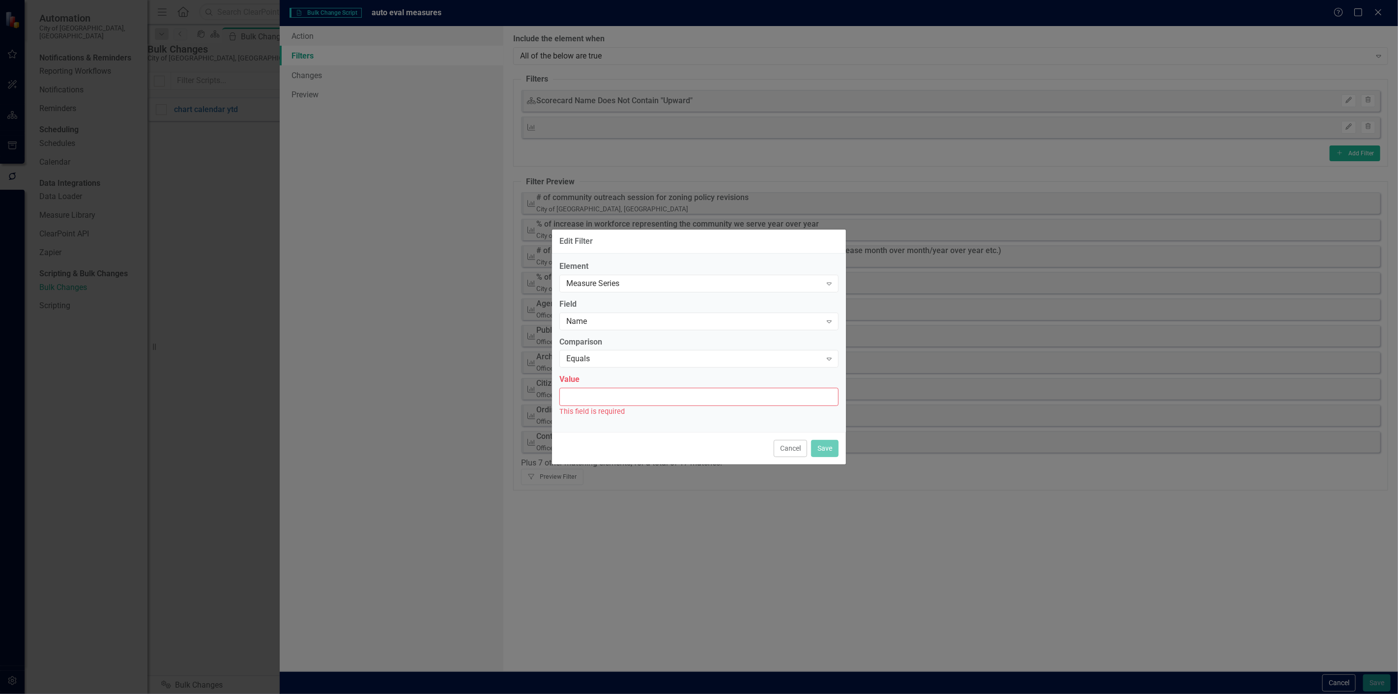
click at [587, 397] on input "Value" at bounding box center [698, 397] width 279 height 18
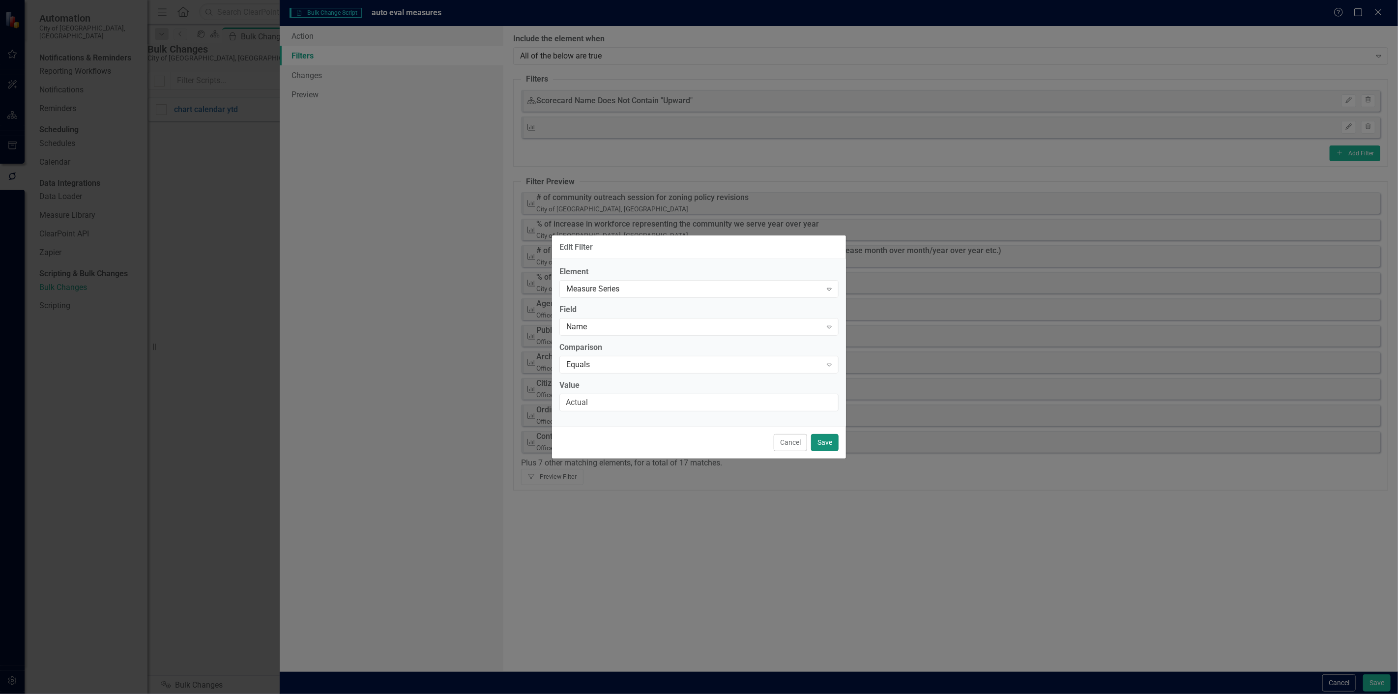
drag, startPoint x: 831, startPoint y: 440, endPoint x: 933, endPoint y: 396, distance: 111.4
click at [832, 438] on button "Save" at bounding box center [825, 442] width 28 height 17
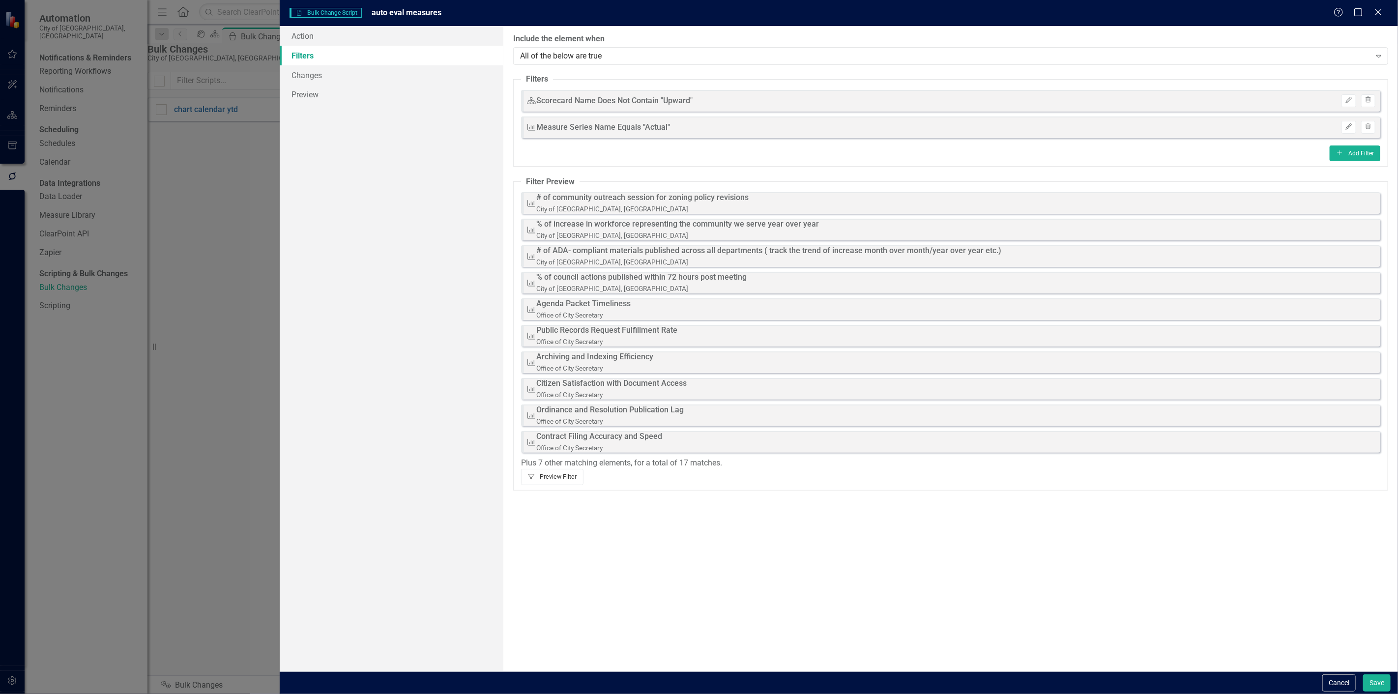
click at [583, 469] on button "Filter Preview Filter" at bounding box center [552, 477] width 62 height 16
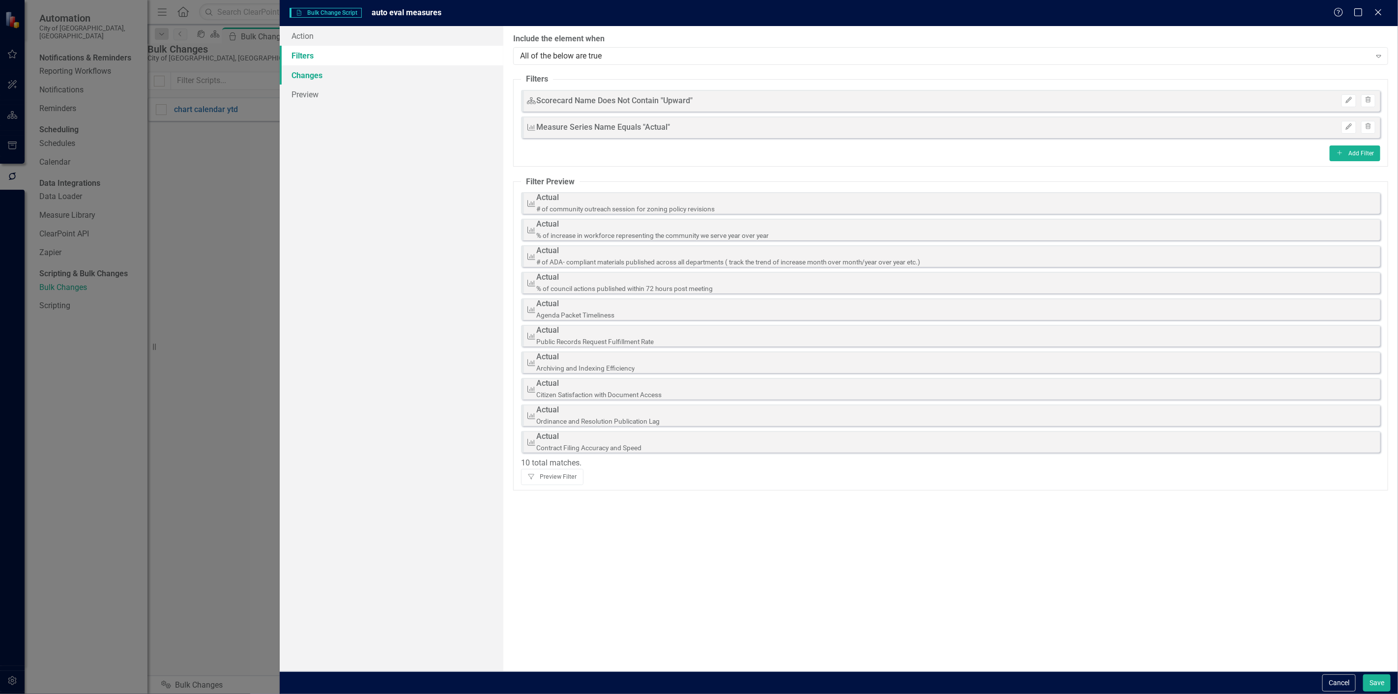
click at [423, 81] on link "Changes" at bounding box center [392, 75] width 224 height 20
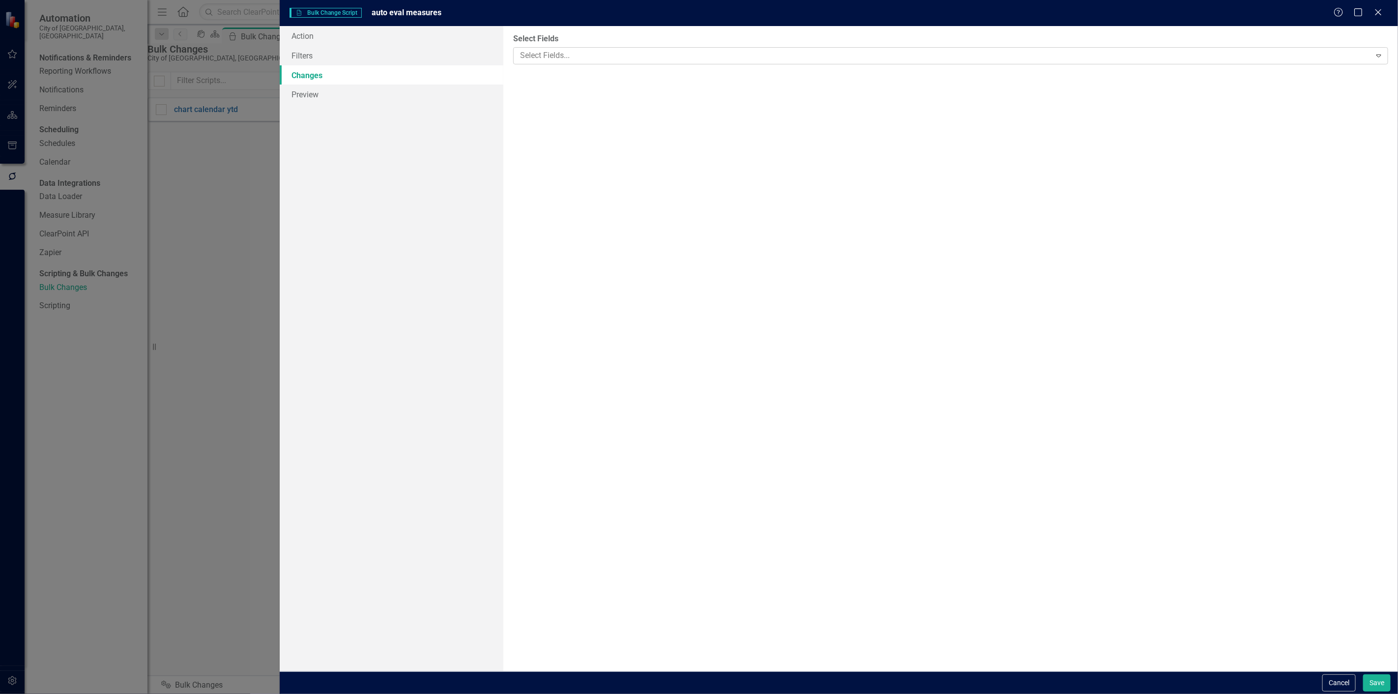
click at [591, 58] on div at bounding box center [943, 55] width 855 height 13
click at [586, 694] on div "Ev aluation" at bounding box center [701, 702] width 1382 height 11
click at [569, 114] on div "Above Target" at bounding box center [567, 113] width 59 height 12
click at [527, 114] on input "Above Target" at bounding box center [524, 111] width 6 height 6
drag, startPoint x: 554, startPoint y: 137, endPoint x: 547, endPoint y: 156, distance: 21.2
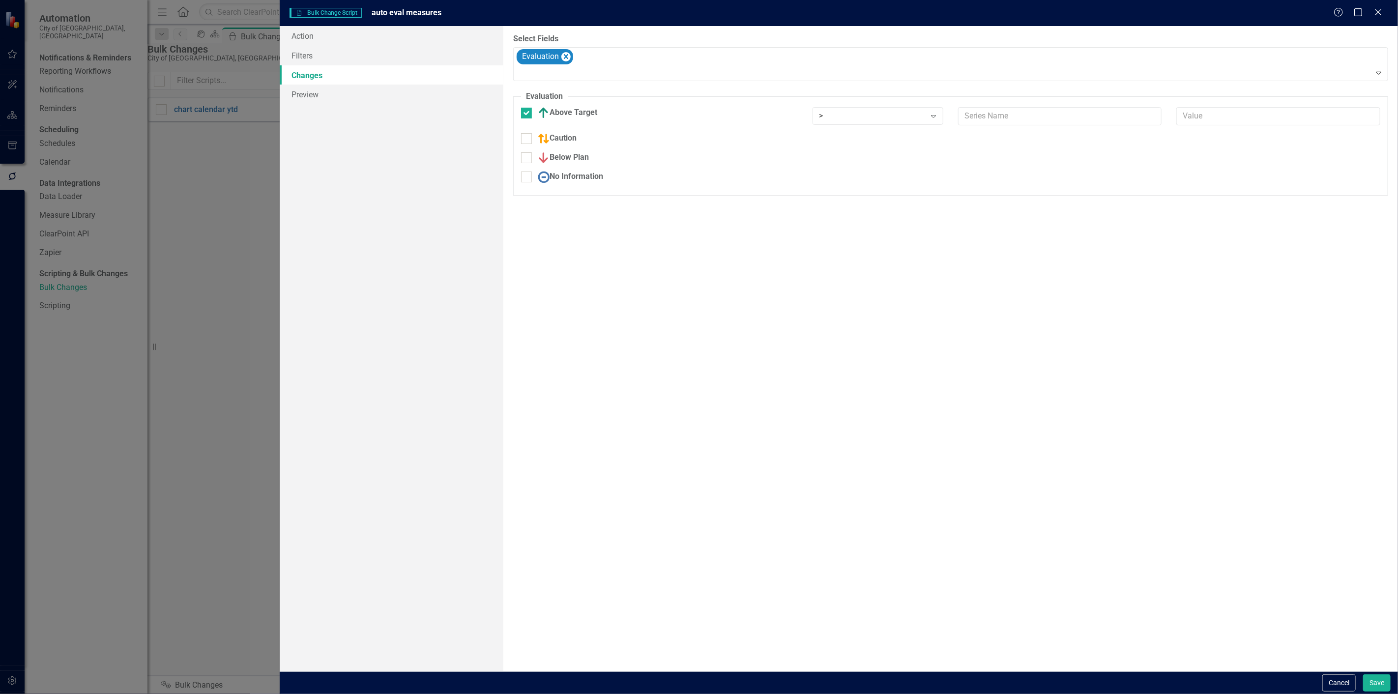
click at [554, 138] on div "Caution" at bounding box center [557, 139] width 39 height 12
click at [527, 138] on input "Caution" at bounding box center [524, 136] width 6 height 6
drag, startPoint x: 547, startPoint y: 156, endPoint x: 546, endPoint y: 163, distance: 6.9
click at [546, 161] on fieldset "Evaluation You can define a default evaluation for this series by selecting the…" at bounding box center [950, 146] width 875 height 111
click at [546, 179] on img at bounding box center [544, 183] width 12 height 12
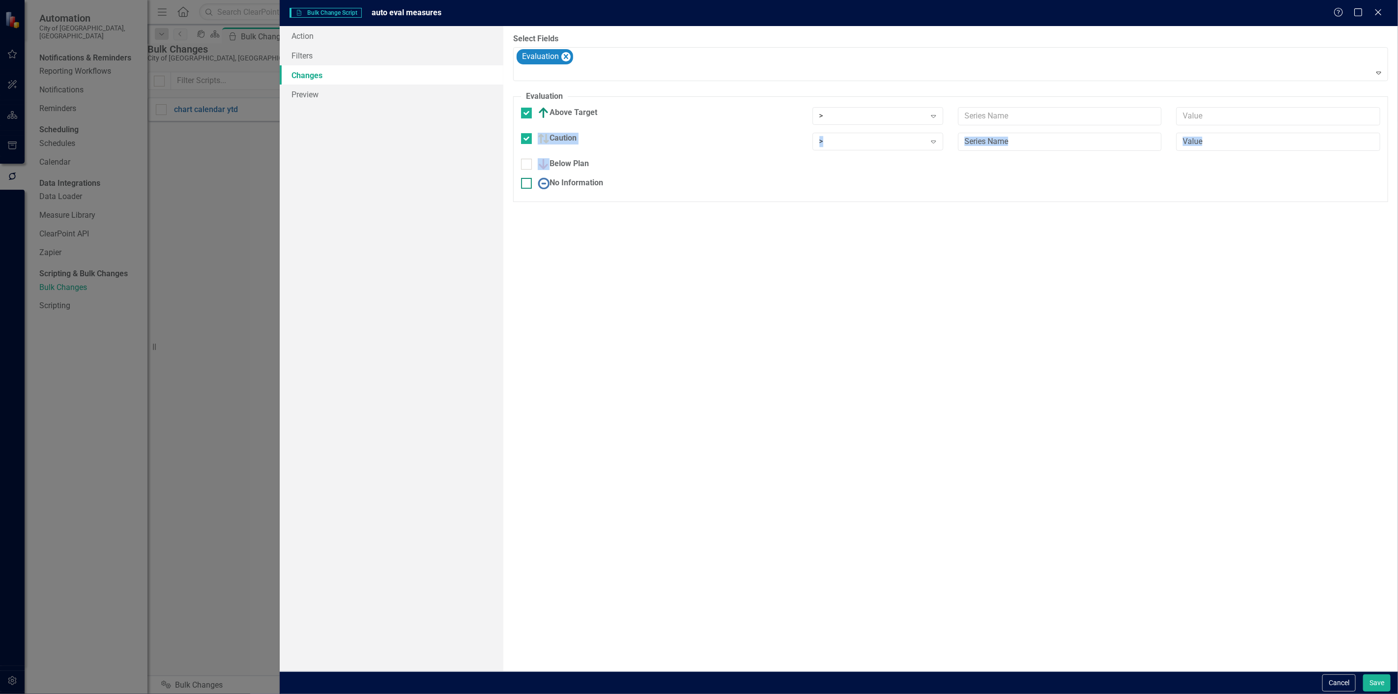
click at [527, 179] on input "No Information" at bounding box center [524, 181] width 6 height 6
click at [548, 166] on img at bounding box center [544, 164] width 12 height 12
click at [527, 165] on input "Below Plan" at bounding box center [524, 162] width 6 height 6
click at [867, 119] on div ">" at bounding box center [872, 116] width 107 height 11
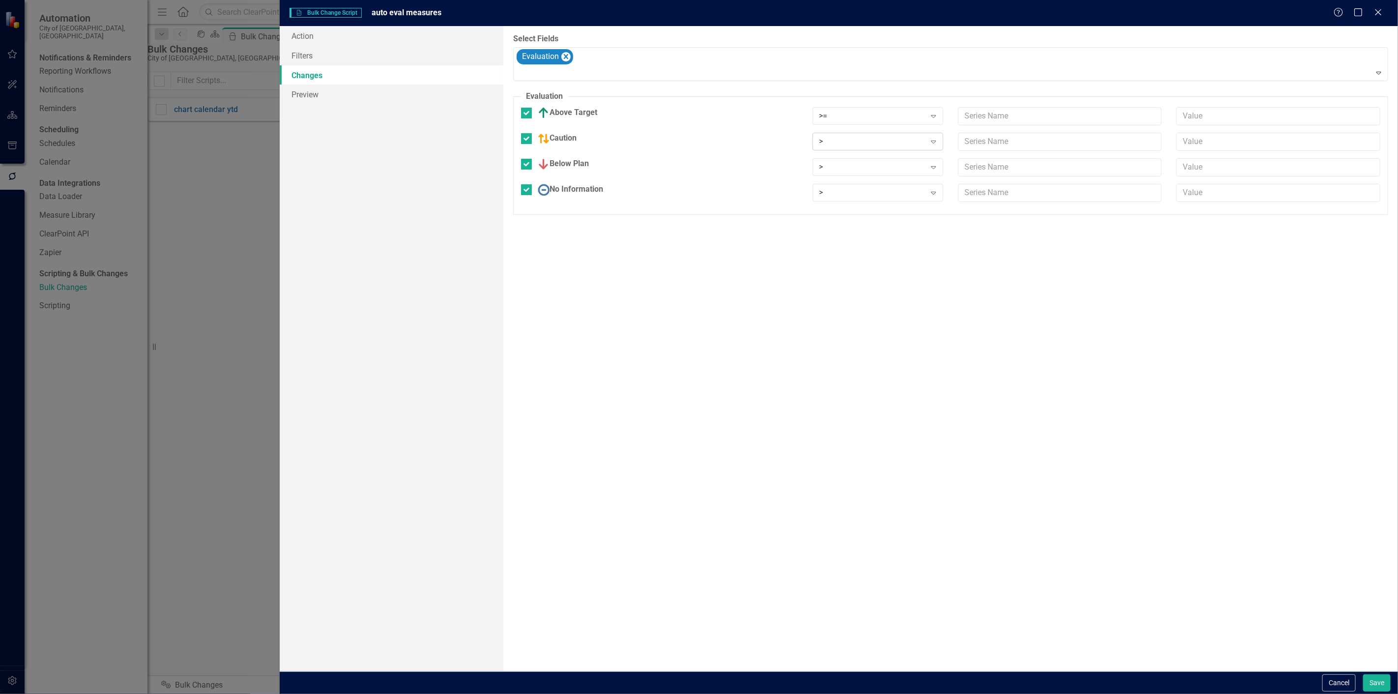
click at [861, 141] on div ">" at bounding box center [872, 141] width 107 height 11
click at [858, 170] on div ">" at bounding box center [872, 167] width 107 height 11
click at [843, 197] on div ">" at bounding box center [872, 192] width 107 height 11
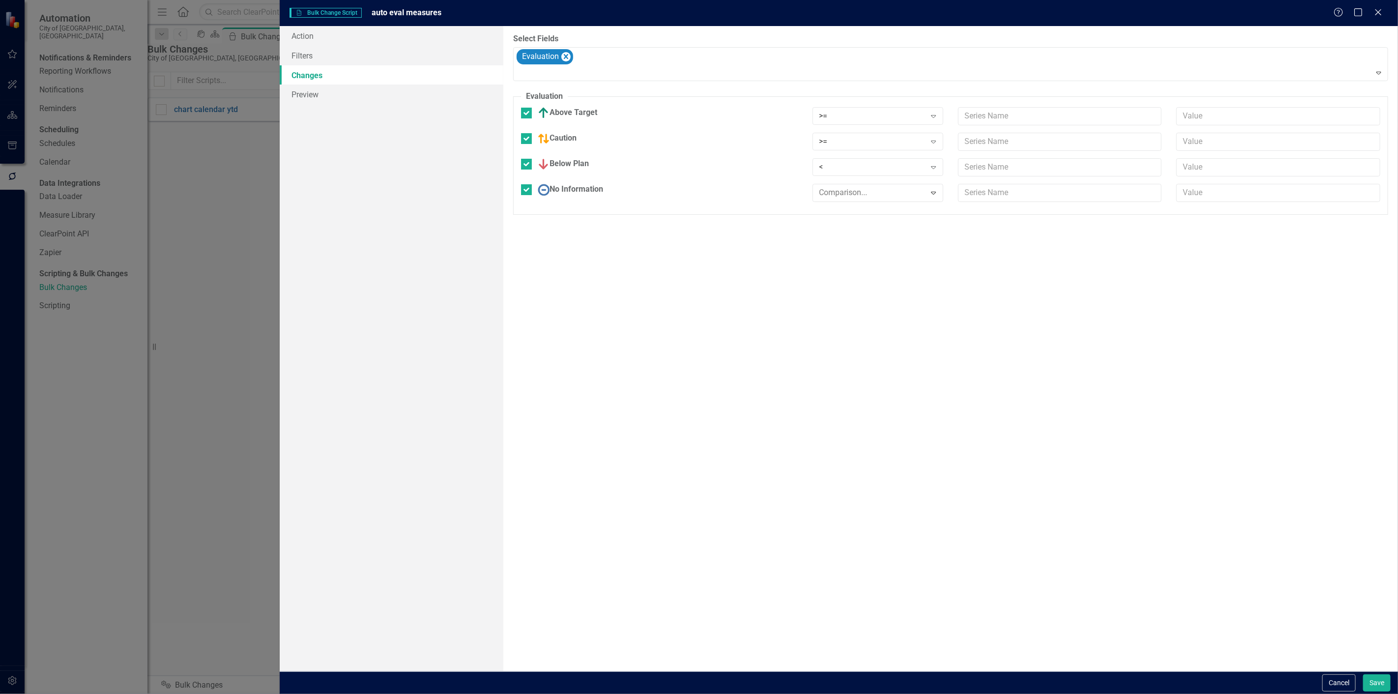
click at [994, 116] on input "text" at bounding box center [1060, 116] width 204 height 18
click at [999, 144] on input "text" at bounding box center [1060, 142] width 204 height 18
click at [999, 161] on input "text" at bounding box center [1060, 167] width 204 height 18
click at [1213, 138] on input "text" at bounding box center [1278, 142] width 204 height 18
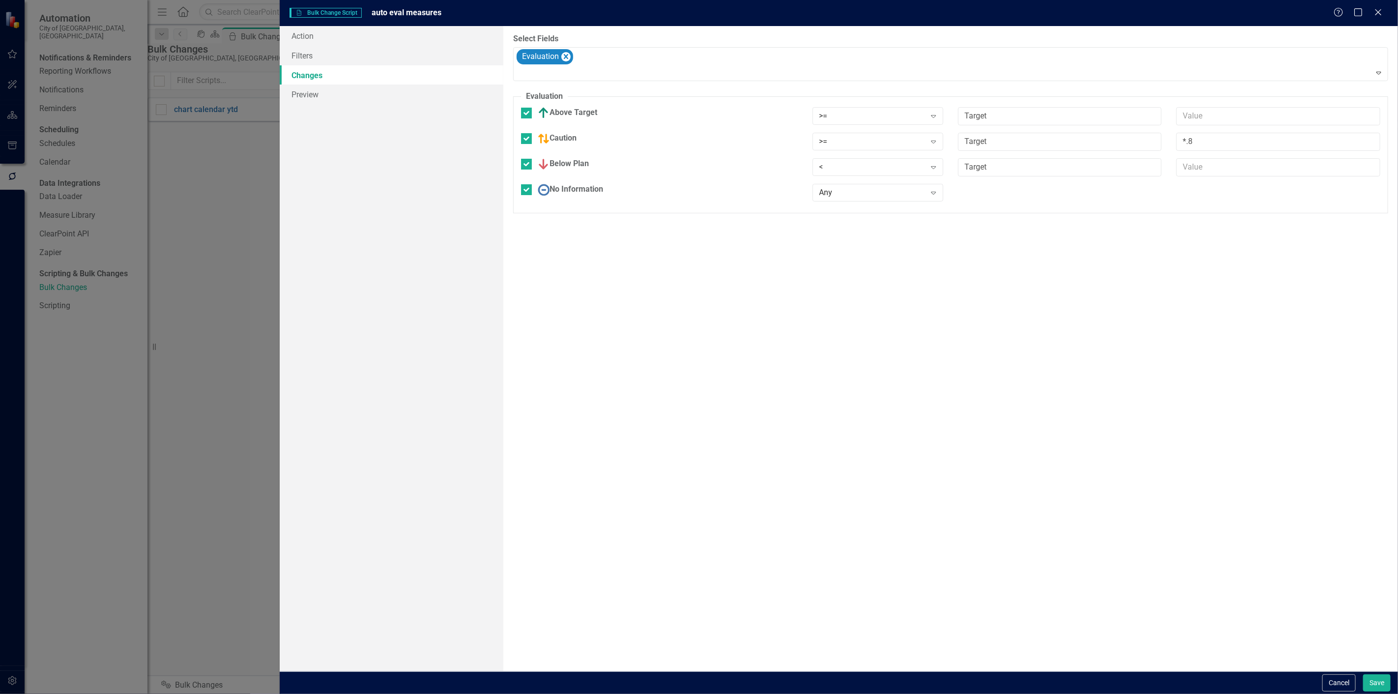
click at [1167, 356] on div "You can now select the fields you would like to change. Select the fields from …" at bounding box center [950, 348] width 895 height 645
click at [1369, 690] on button "Save" at bounding box center [1377, 682] width 28 height 17
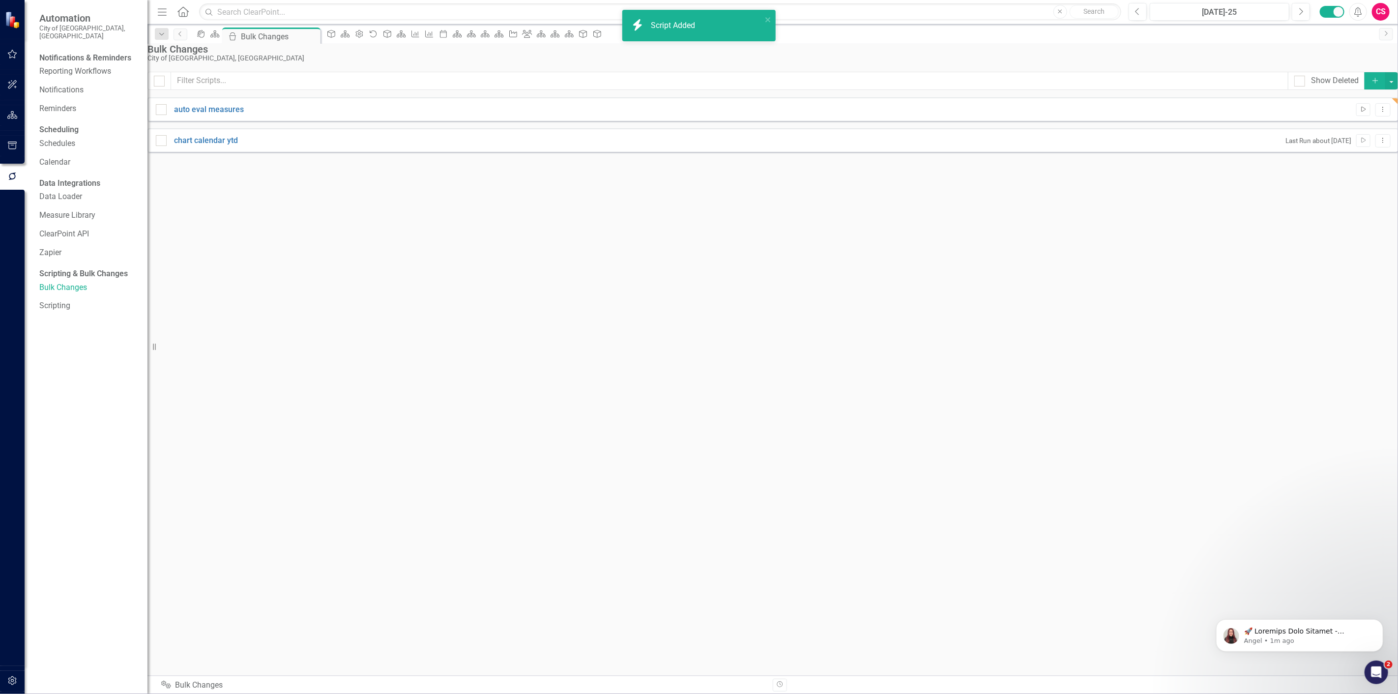
click at [1360, 113] on icon "Run Script" at bounding box center [1363, 110] width 7 height 6
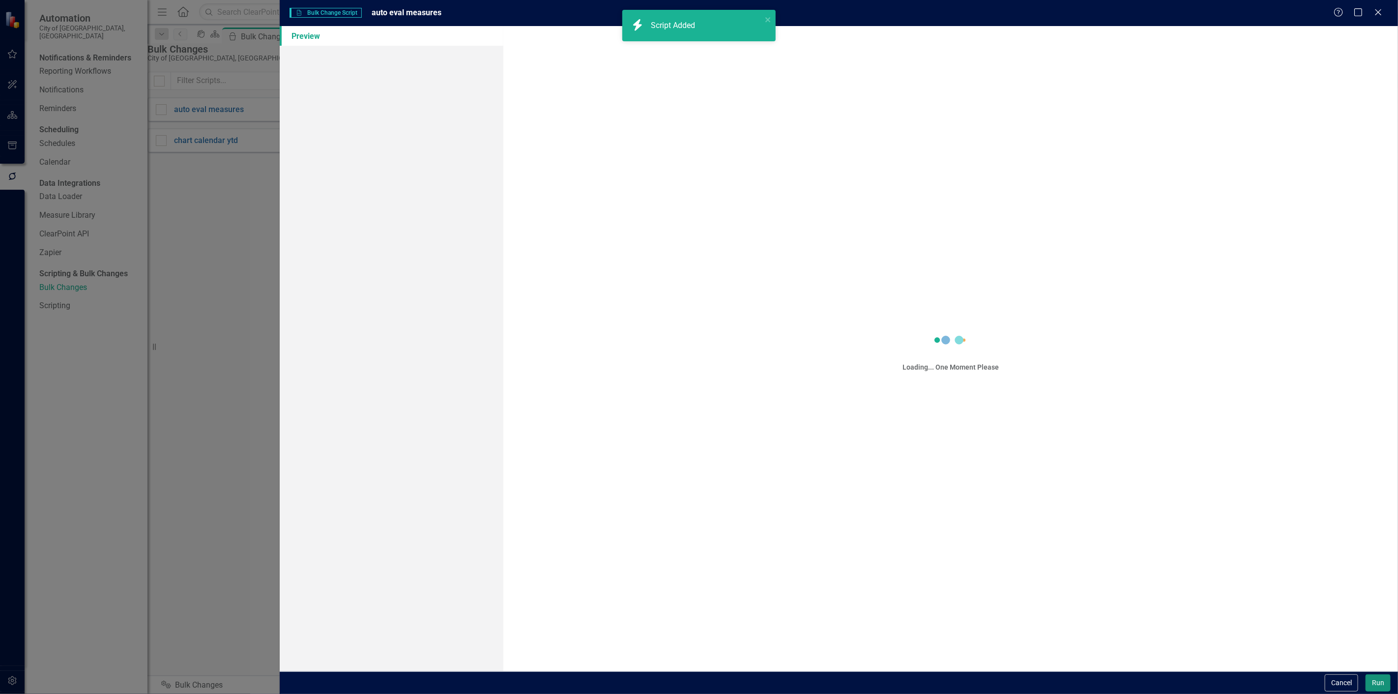
click at [1369, 680] on button "Run" at bounding box center [1378, 682] width 25 height 17
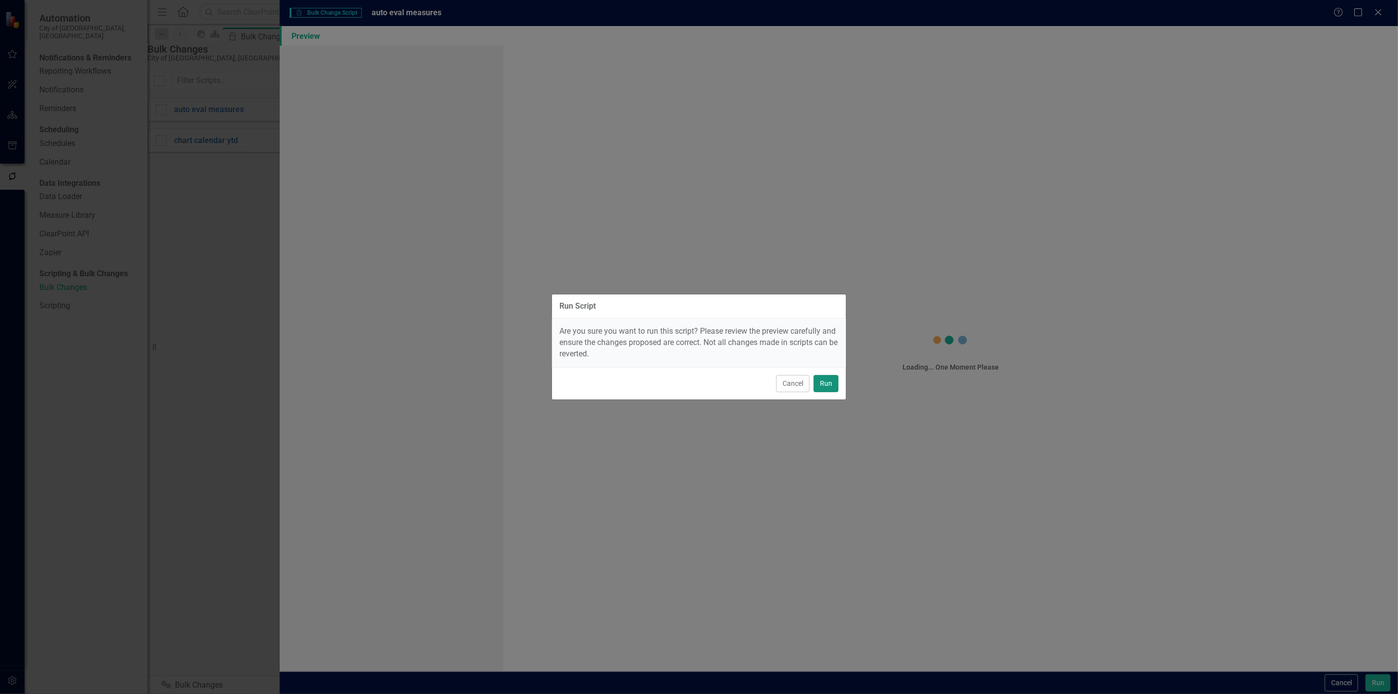
click at [834, 378] on button "Run" at bounding box center [826, 383] width 25 height 17
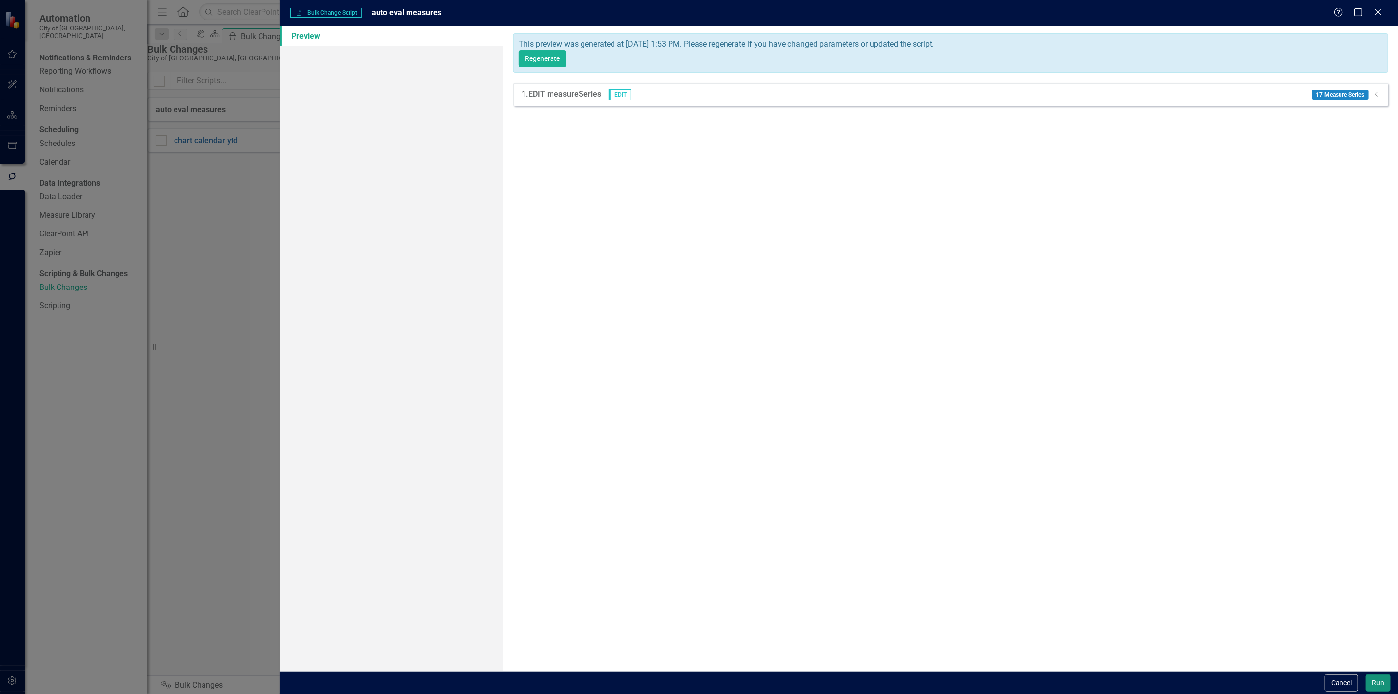
click at [1369, 687] on button "Run" at bounding box center [1378, 682] width 25 height 17
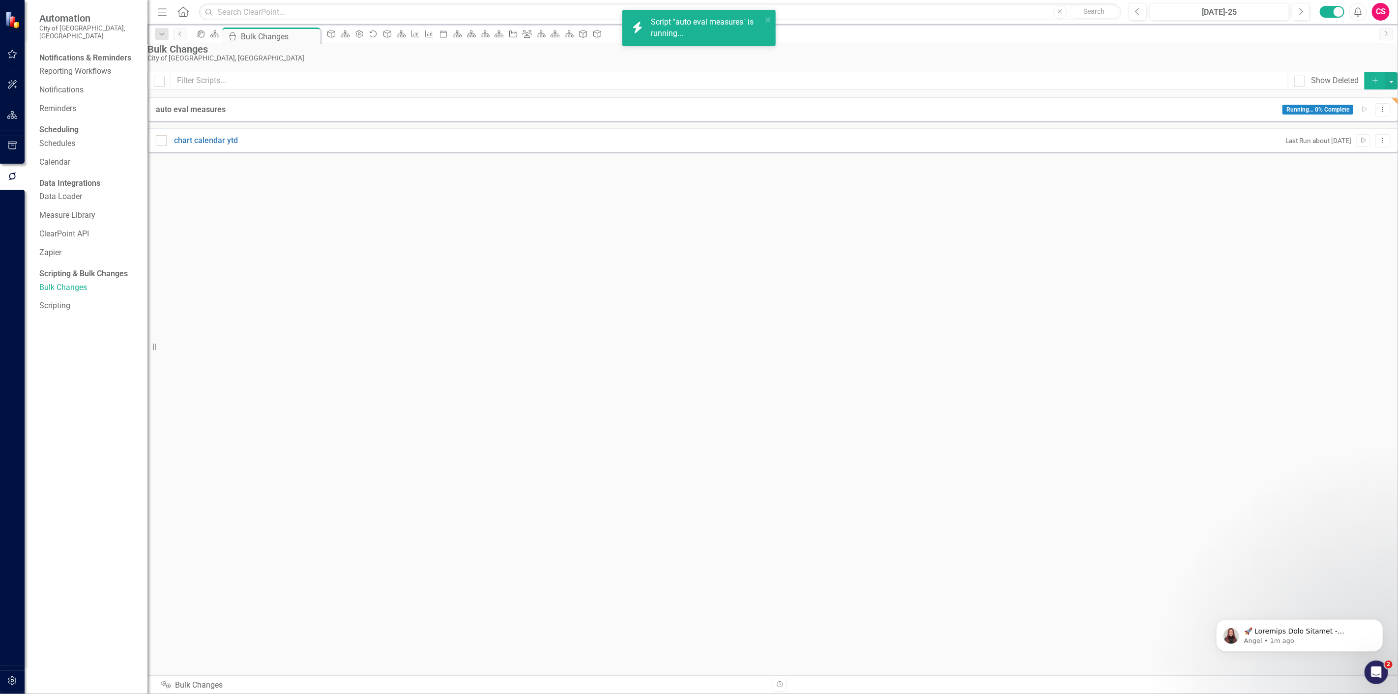
click at [1058, 159] on div "Show Deleted Add auto eval measures Running... 0% Complete Run Script Dropdown …" at bounding box center [772, 115] width 1250 height 87
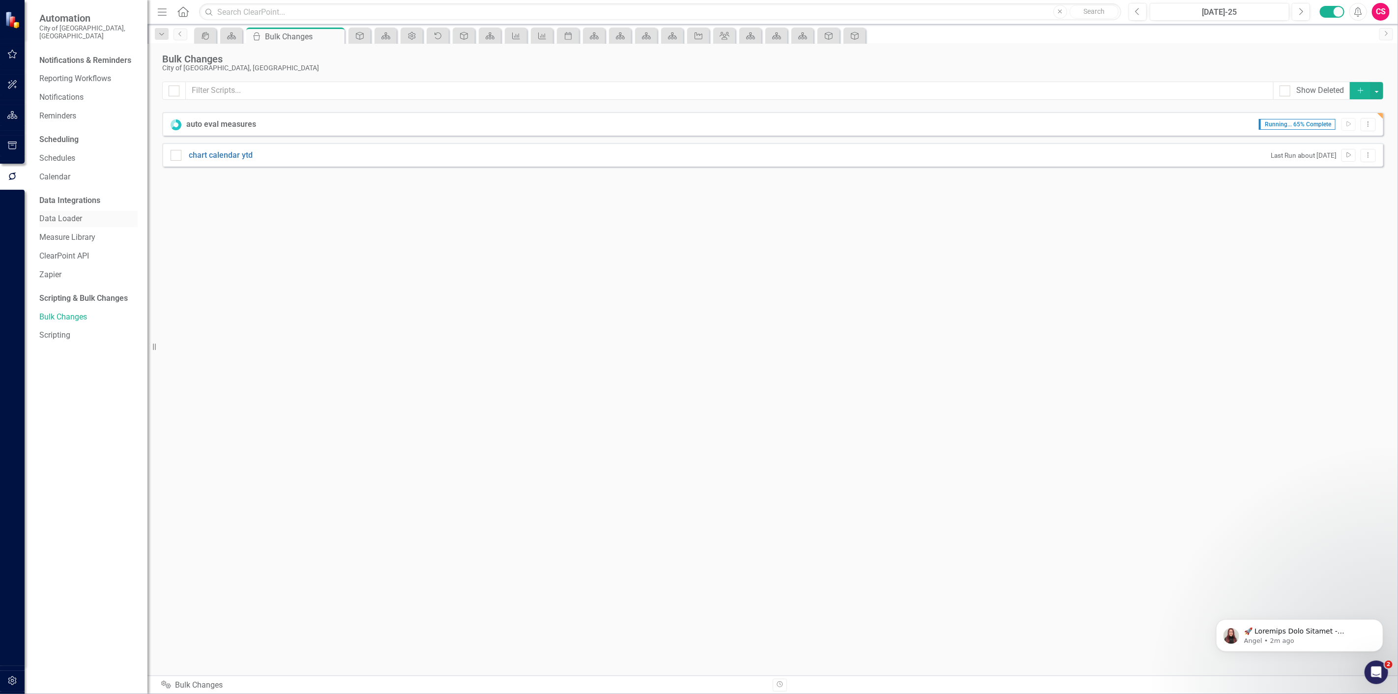
drag, startPoint x: 283, startPoint y: 232, endPoint x: 81, endPoint y: 208, distance: 203.9
click at [283, 232] on div "Show Deleted Add auto eval measures Running... 65% Complete Run Script Dropdown…" at bounding box center [772, 373] width 1221 height 582
click at [57, 333] on link "Scripting" at bounding box center [88, 335] width 98 height 11
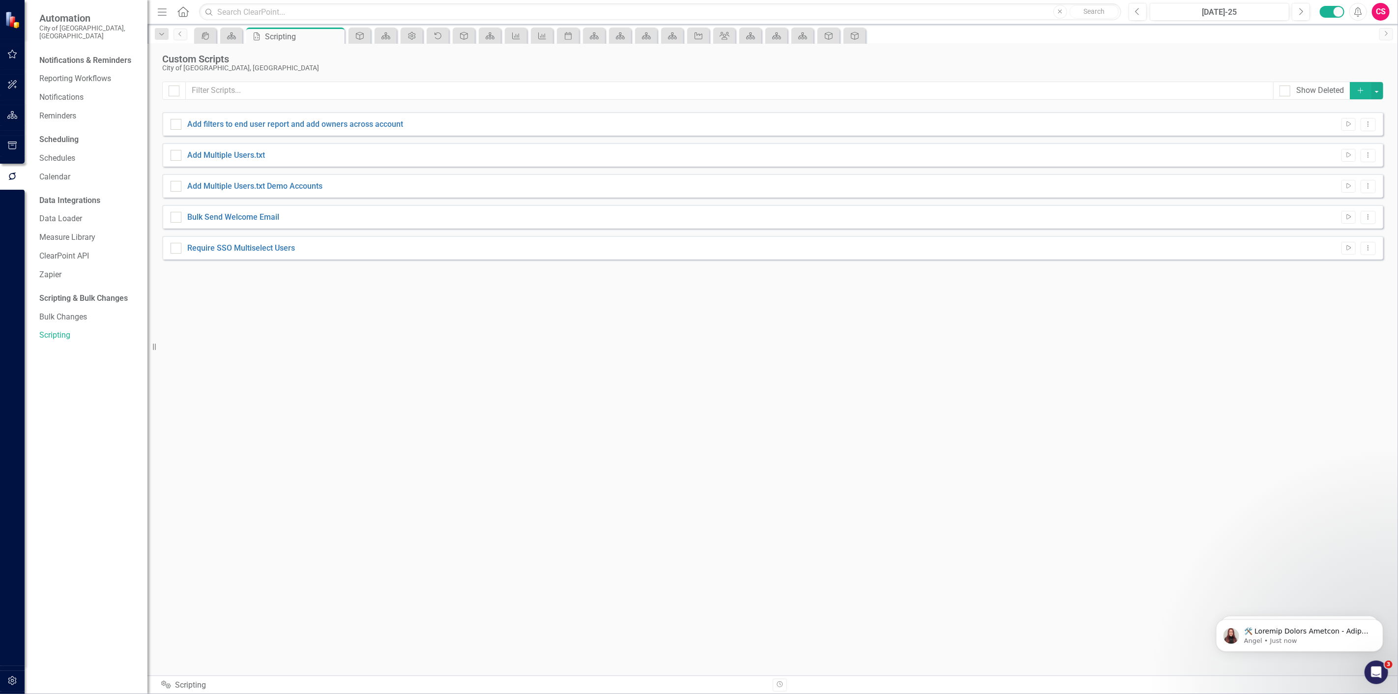
click at [1360, 89] on icon "button" at bounding box center [1360, 89] width 5 height 5
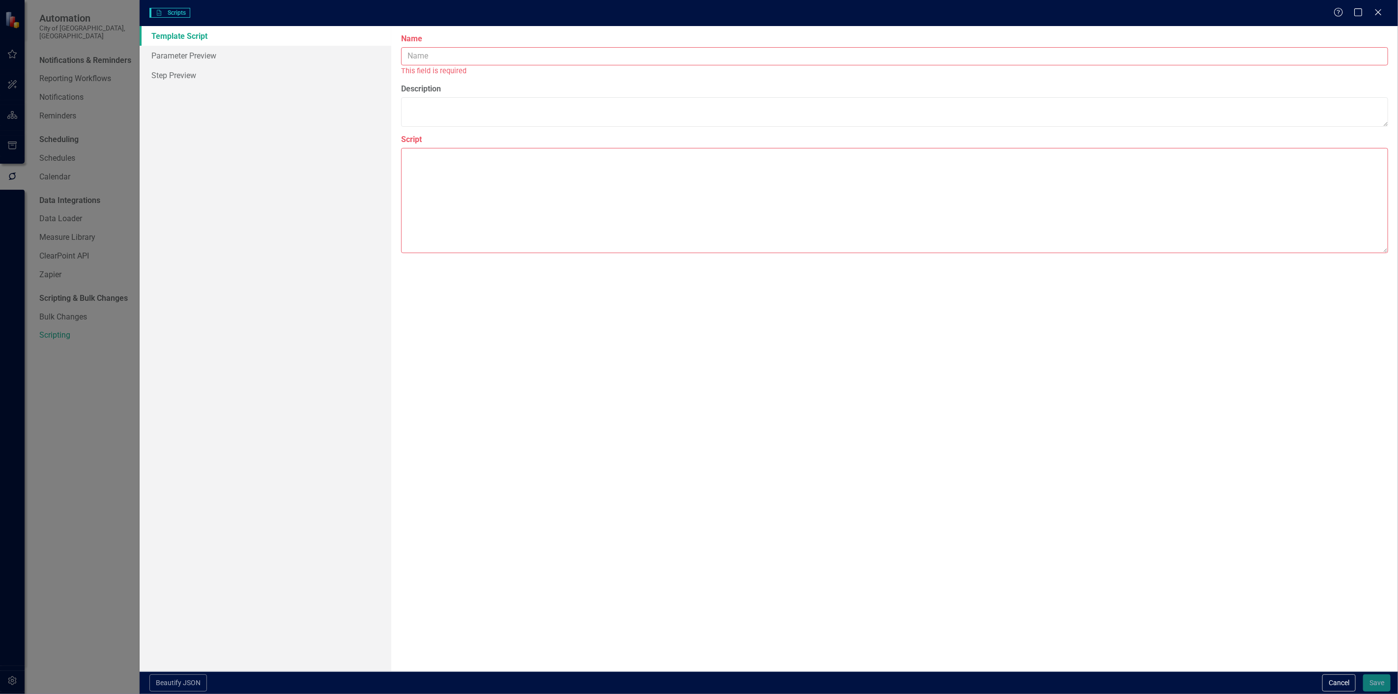
click at [495, 53] on input "Name" at bounding box center [894, 56] width 987 height 18
type input "Set kpi evaluation to actual"
click at [469, 230] on textarea "Script" at bounding box center [894, 189] width 987 height 105
paste textarea "{ "Comments": { "Recommended Name": "Setting Automatic Measure Evaluations", "R…"
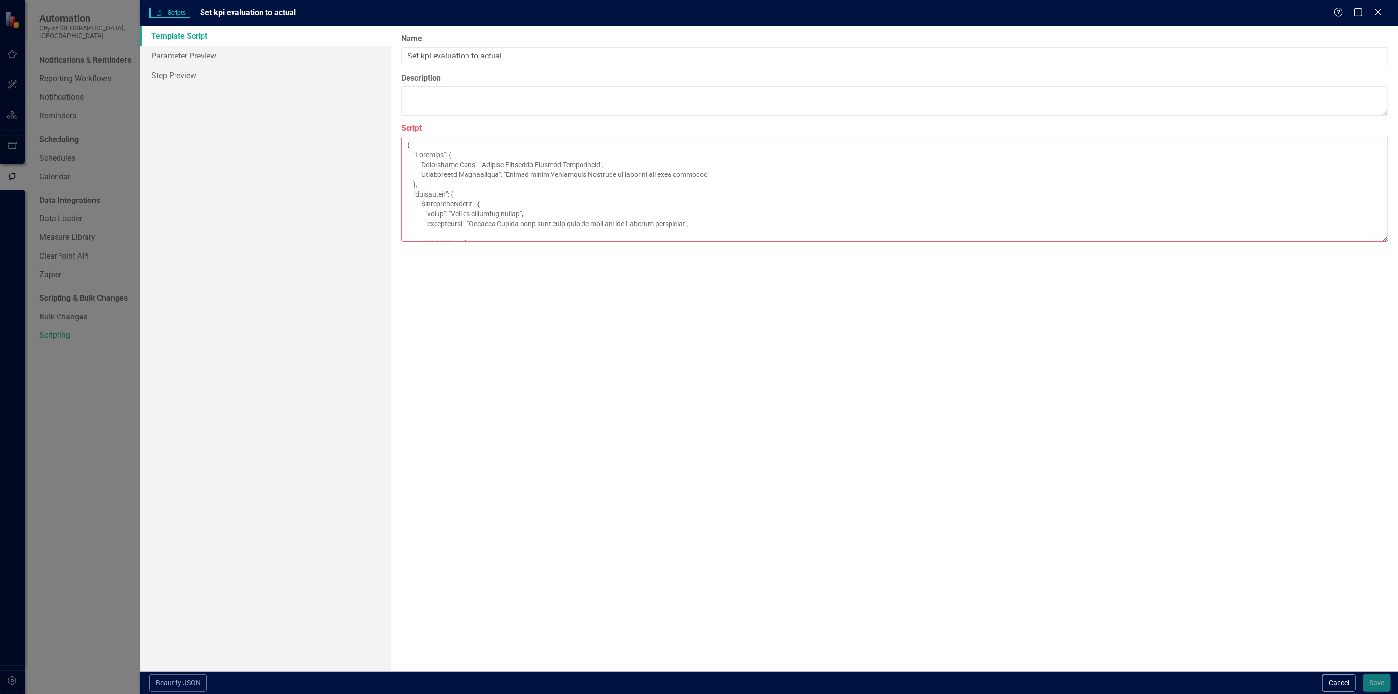
scroll to position [101, 0]
click at [235, 61] on link "Parameter Preview" at bounding box center [266, 56] width 252 height 20
type textarea "{ "Comments": { "Recommended Name": "Setting Automatic Measure Evaluations", "R…"
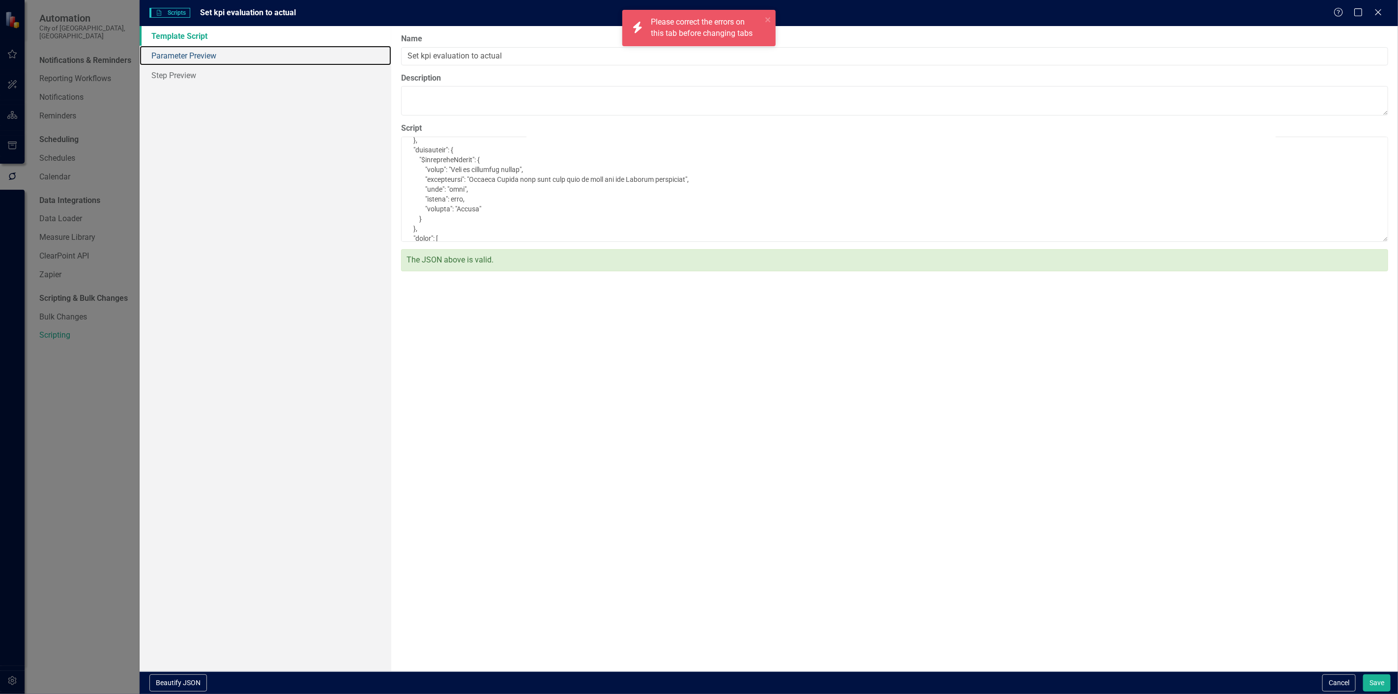
scroll to position [0, 0]
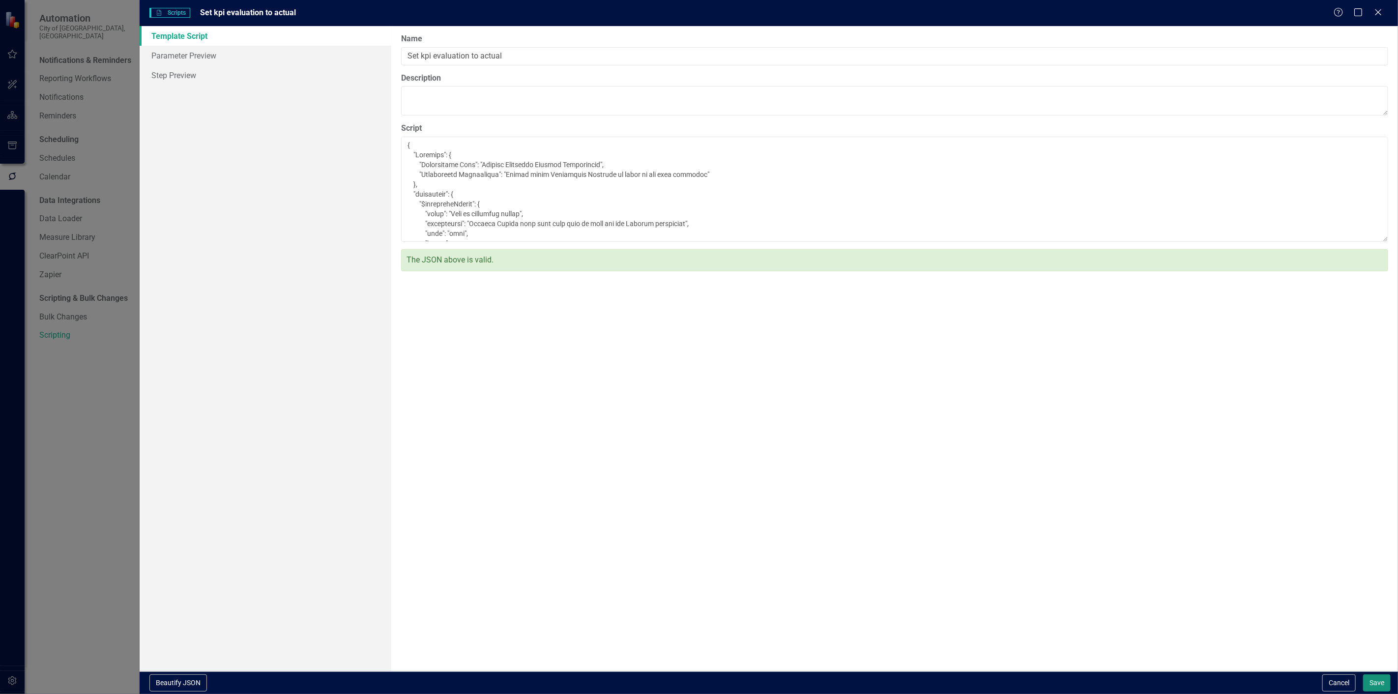
click at [1366, 680] on button "Save" at bounding box center [1377, 682] width 28 height 17
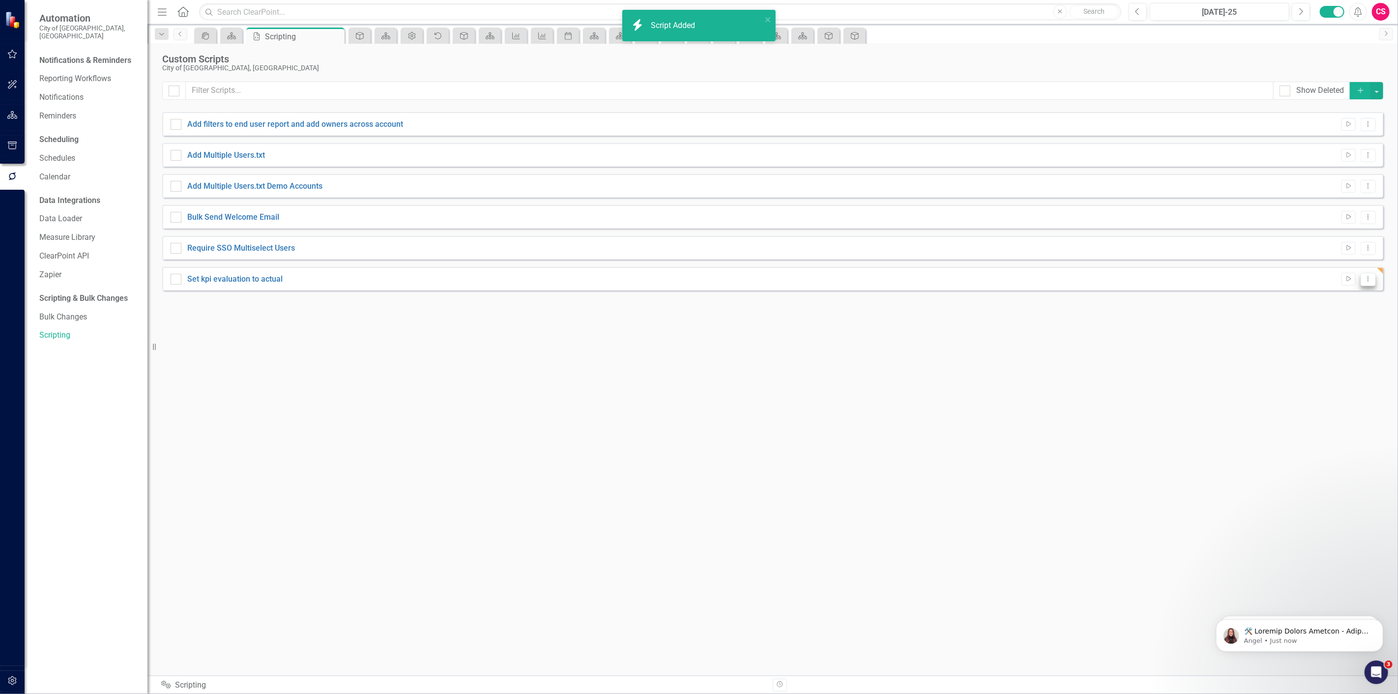
click at [1368, 281] on icon "Dropdown Menu" at bounding box center [1368, 279] width 8 height 6
click at [1359, 313] on link "Edit Edit Script" at bounding box center [1336, 314] width 79 height 18
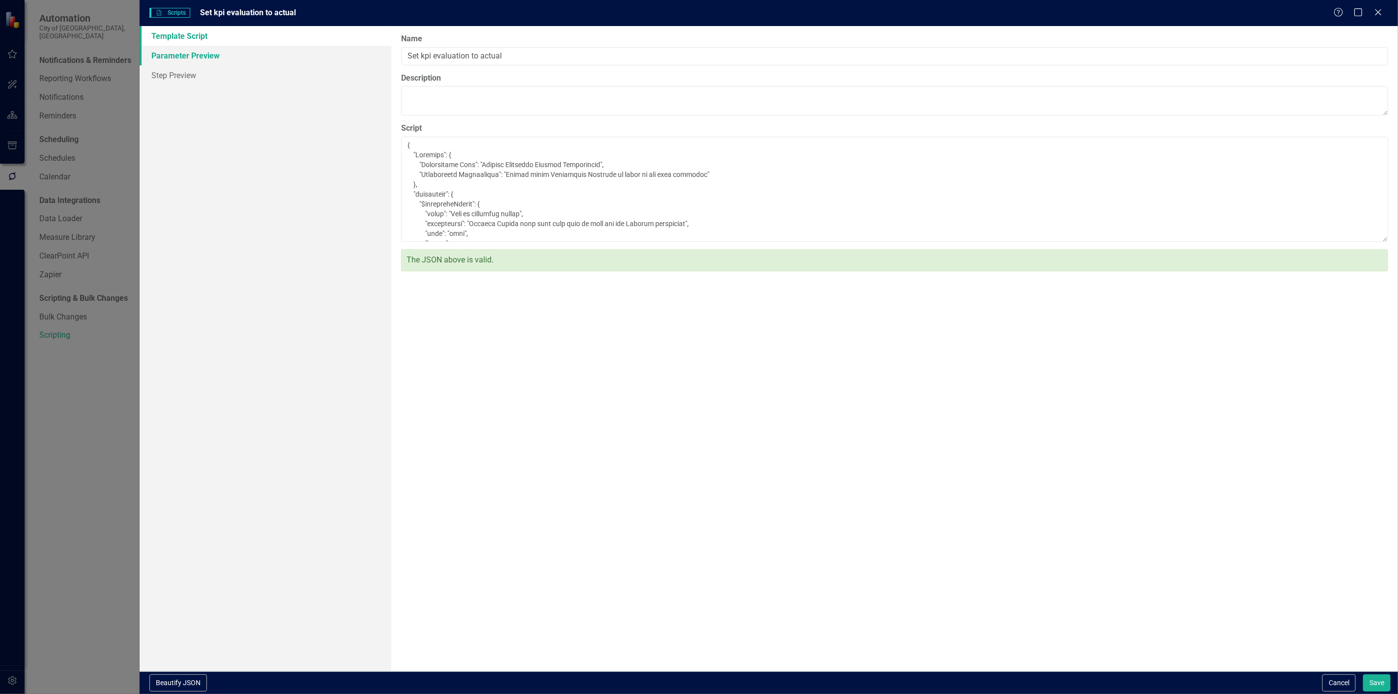
drag, startPoint x: 220, startPoint y: 50, endPoint x: 218, endPoint y: 57, distance: 7.2
click at [220, 51] on link "Parameter Preview" at bounding box center [266, 56] width 252 height 20
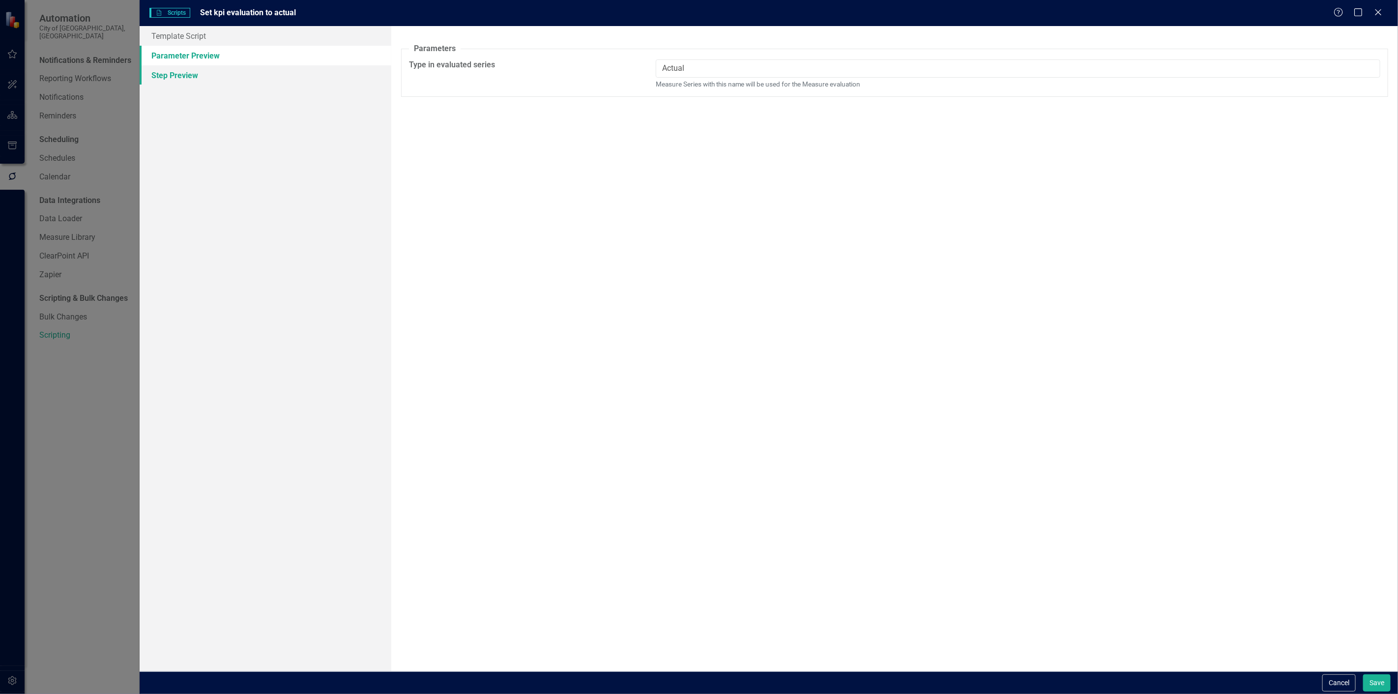
click at [234, 80] on link "Step Preview" at bounding box center [266, 75] width 252 height 20
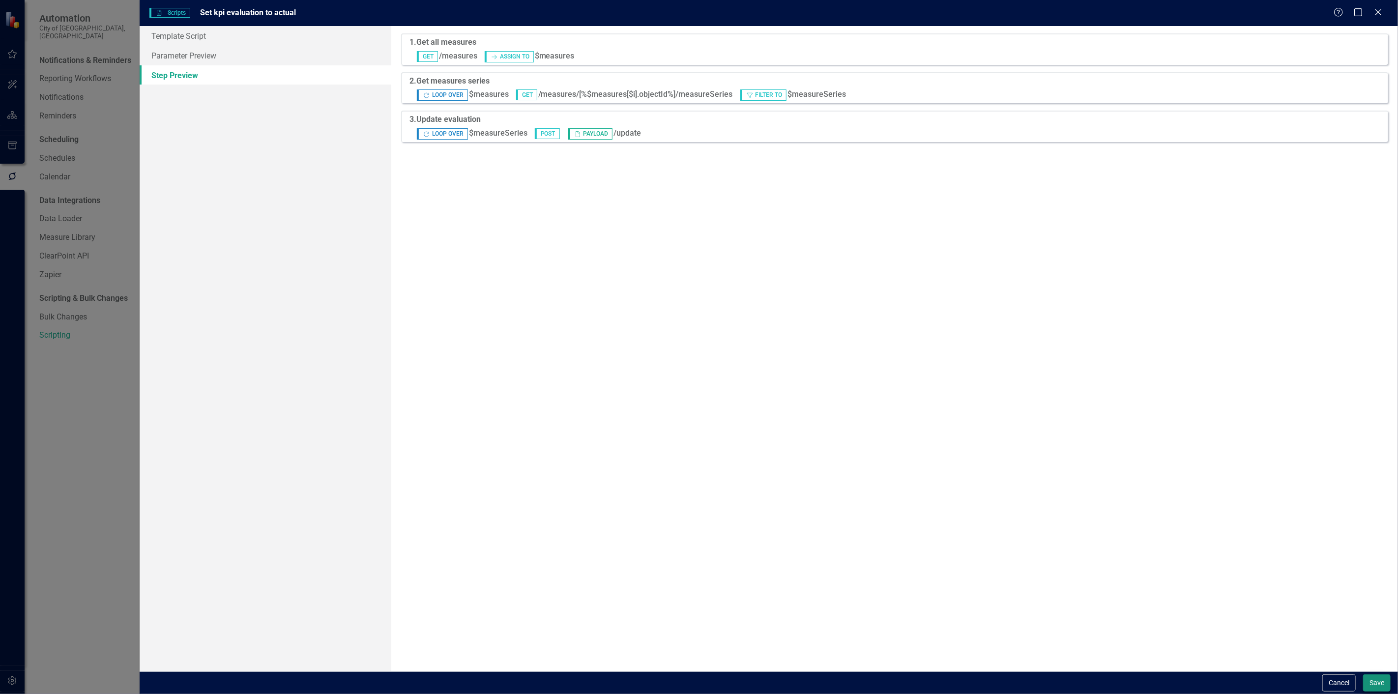
click at [1389, 689] on div "Cancel Save" at bounding box center [769, 682] width 1258 height 23
click at [1389, 689] on button "Save" at bounding box center [1377, 682] width 28 height 17
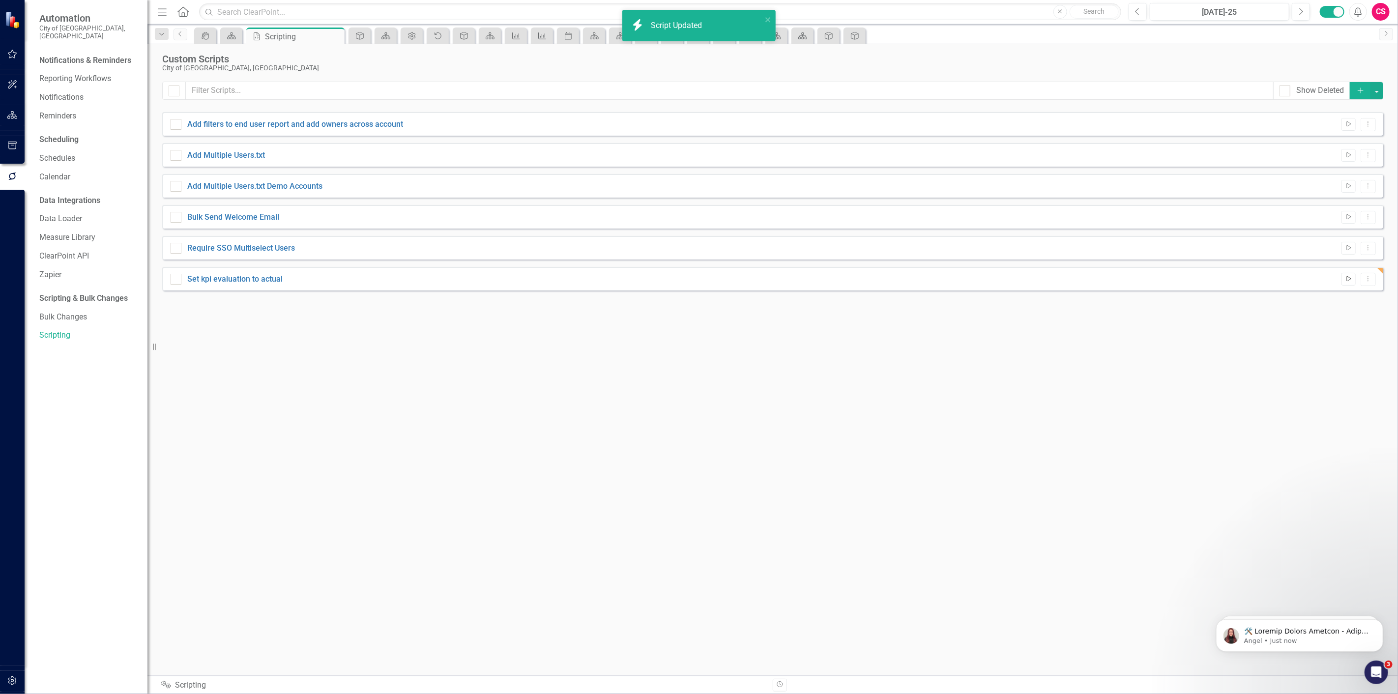
click at [1343, 282] on button "Run Script" at bounding box center [1348, 279] width 14 height 13
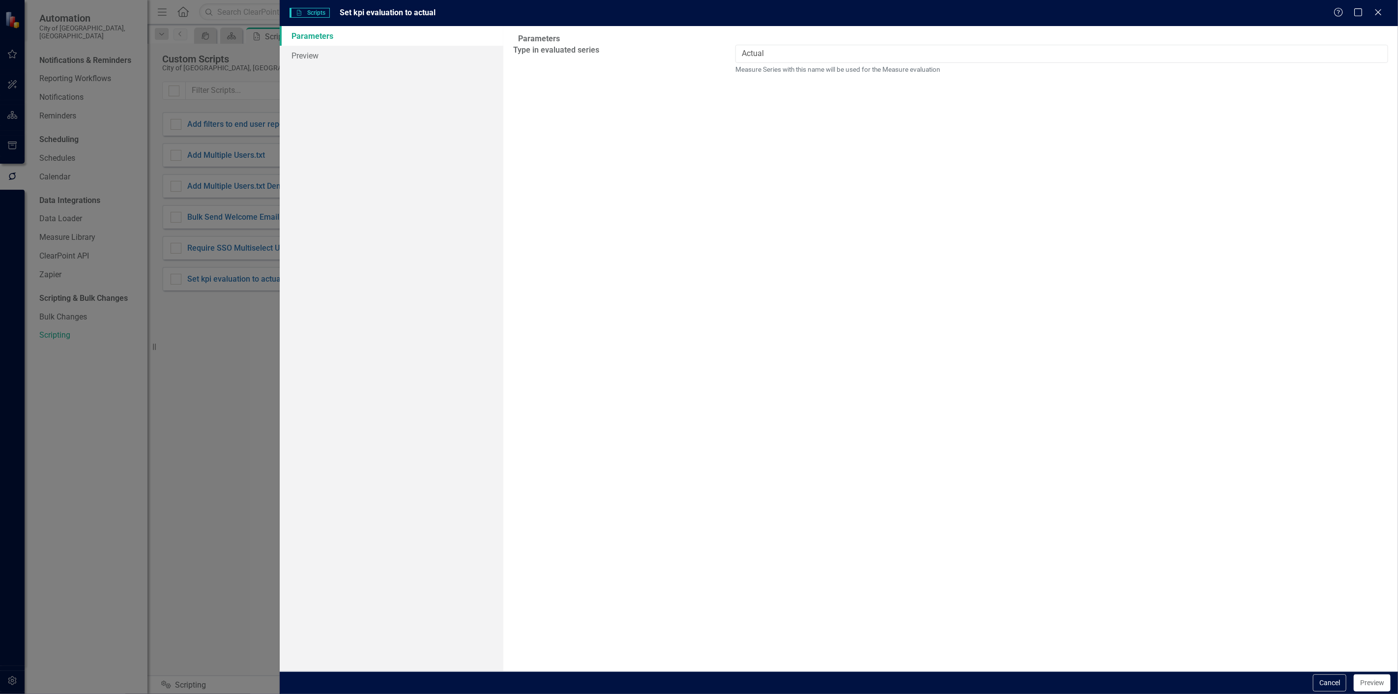
click at [1347, 684] on div "Cancel Preview" at bounding box center [1350, 682] width 80 height 17
click at [1366, 673] on div "Cancel Preview" at bounding box center [839, 682] width 1118 height 23
click at [1366, 682] on button "Preview" at bounding box center [1372, 682] width 37 height 17
click at [1348, 682] on button "Cancel" at bounding box center [1341, 682] width 33 height 17
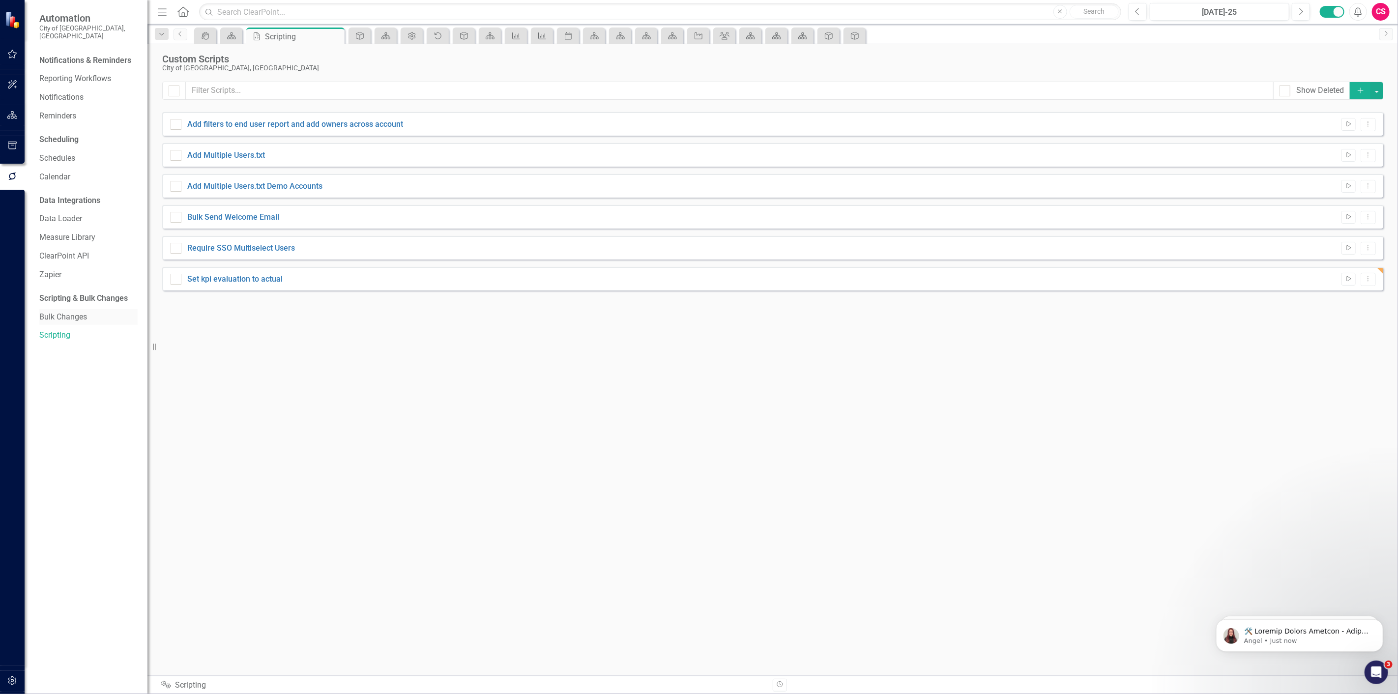
click at [52, 316] on div "Bulk Changes" at bounding box center [88, 317] width 98 height 16
click at [45, 312] on link "Bulk Changes" at bounding box center [88, 317] width 98 height 11
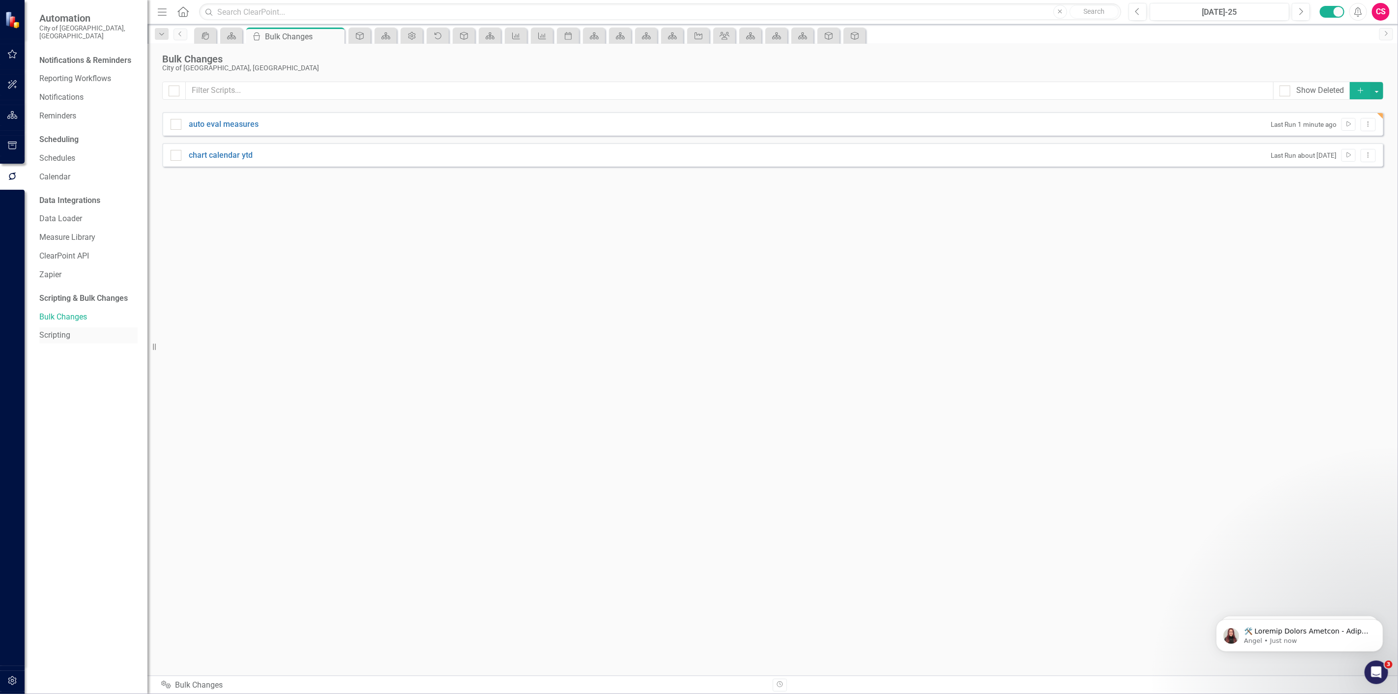
click at [81, 330] on link "Scripting" at bounding box center [88, 335] width 98 height 11
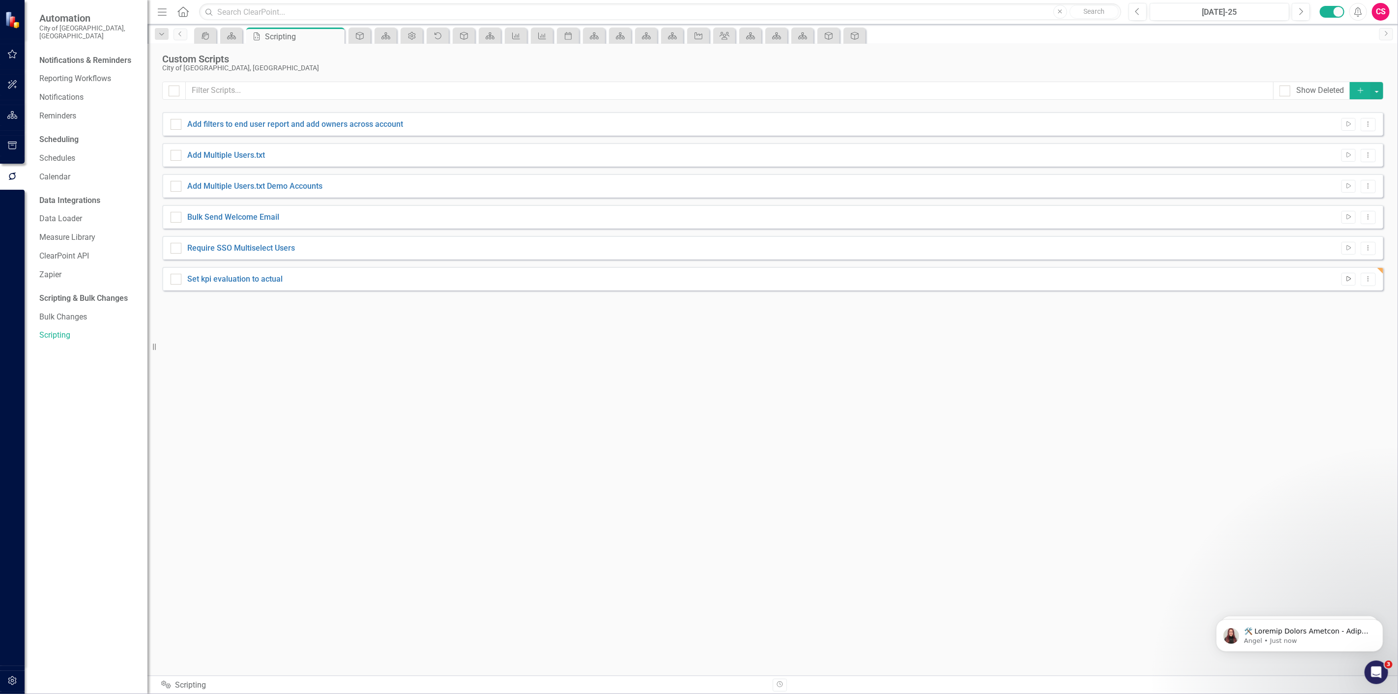
click at [1347, 281] on icon "Run Script" at bounding box center [1348, 279] width 7 height 6
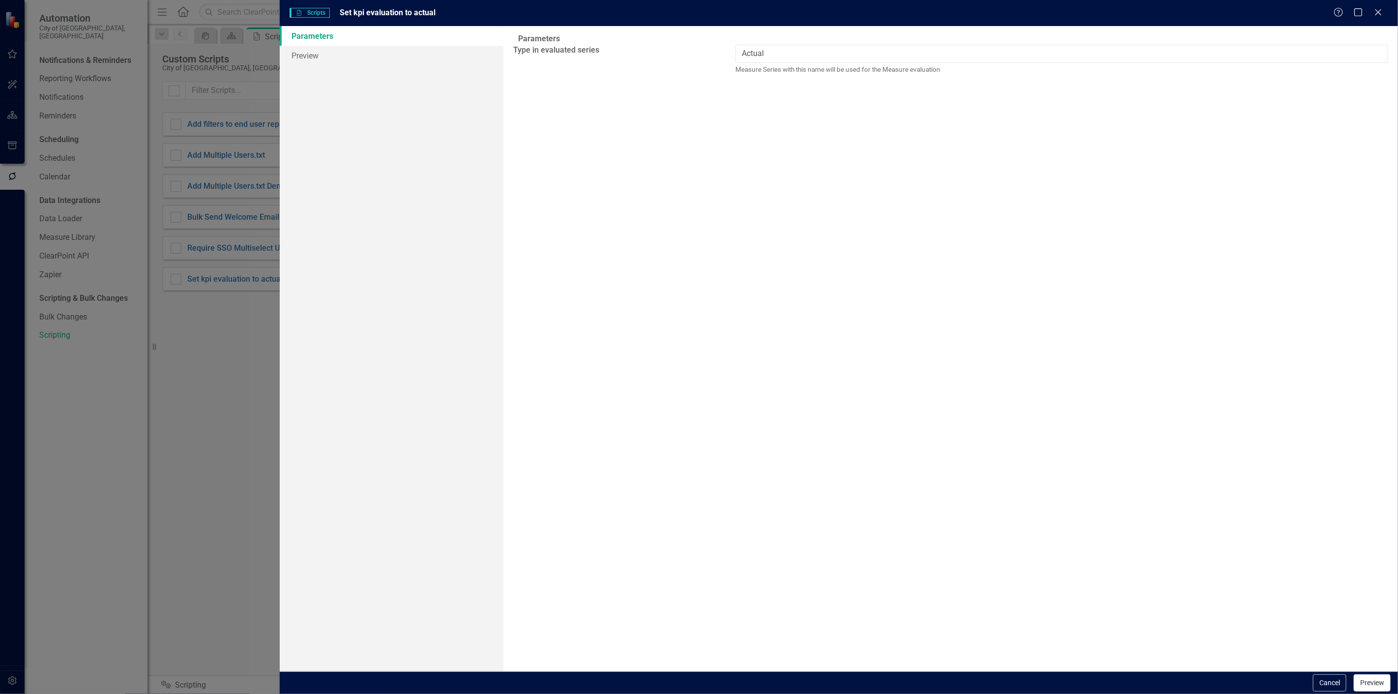
click at [1384, 689] on button "Preview" at bounding box center [1372, 682] width 37 height 17
click at [1384, 689] on button "Run" at bounding box center [1378, 682] width 25 height 17
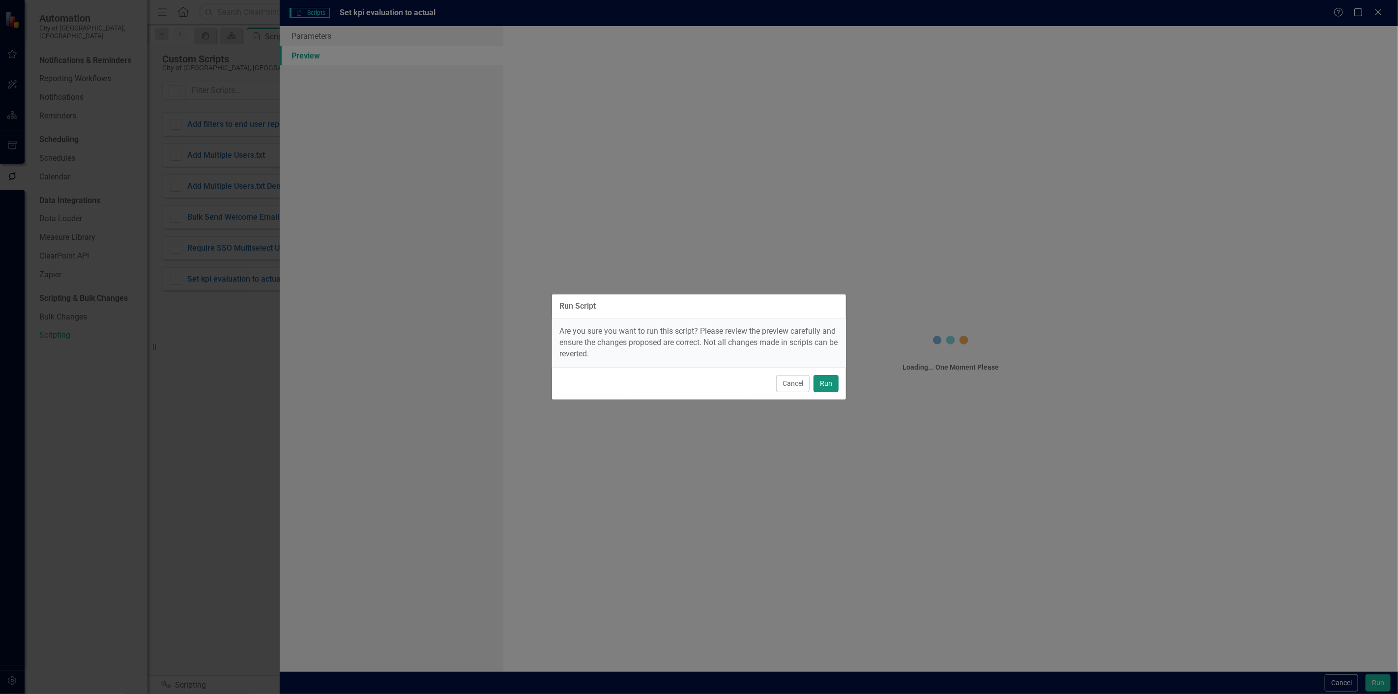
click at [832, 375] on button "Run" at bounding box center [826, 383] width 25 height 17
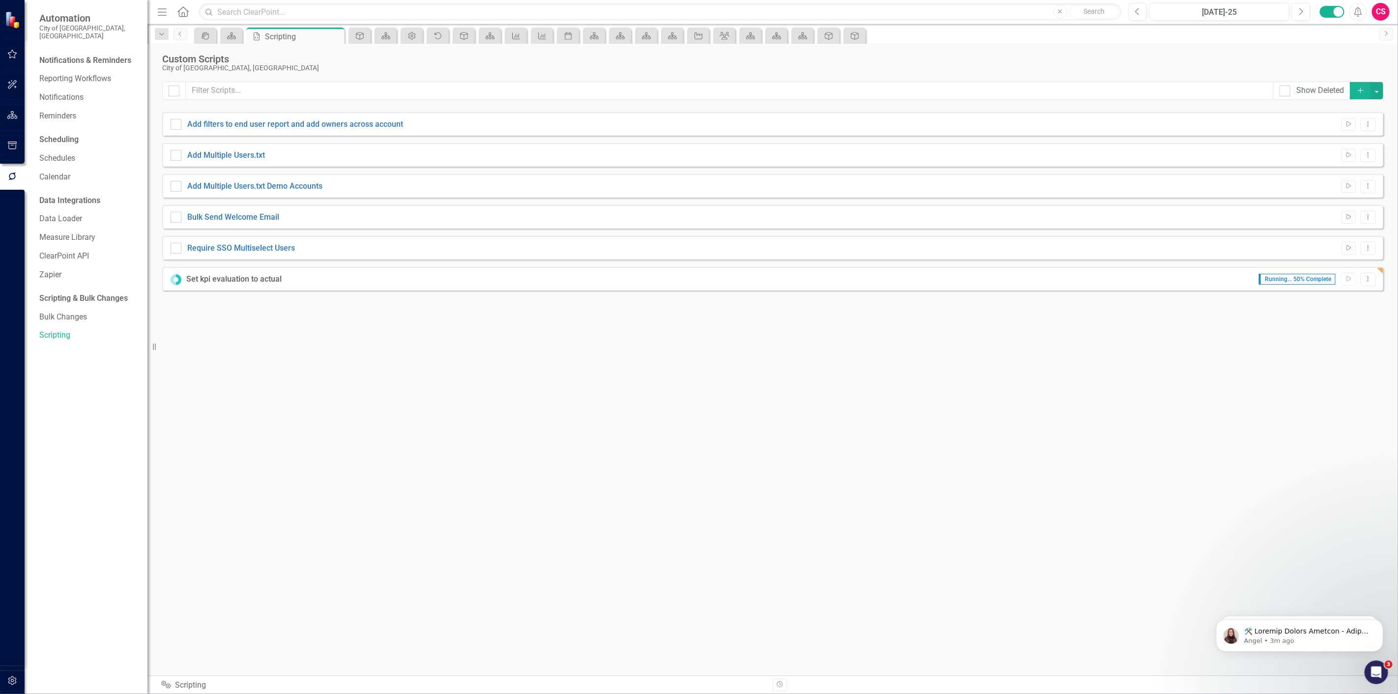
click at [327, 309] on div "Show Deleted Add Add filters to end user report and add owners across account R…" at bounding box center [772, 373] width 1221 height 582
drag, startPoint x: 183, startPoint y: 7, endPoint x: 183, endPoint y: 16, distance: 8.8
click at [183, 6] on icon "Home" at bounding box center [182, 11] width 13 height 10
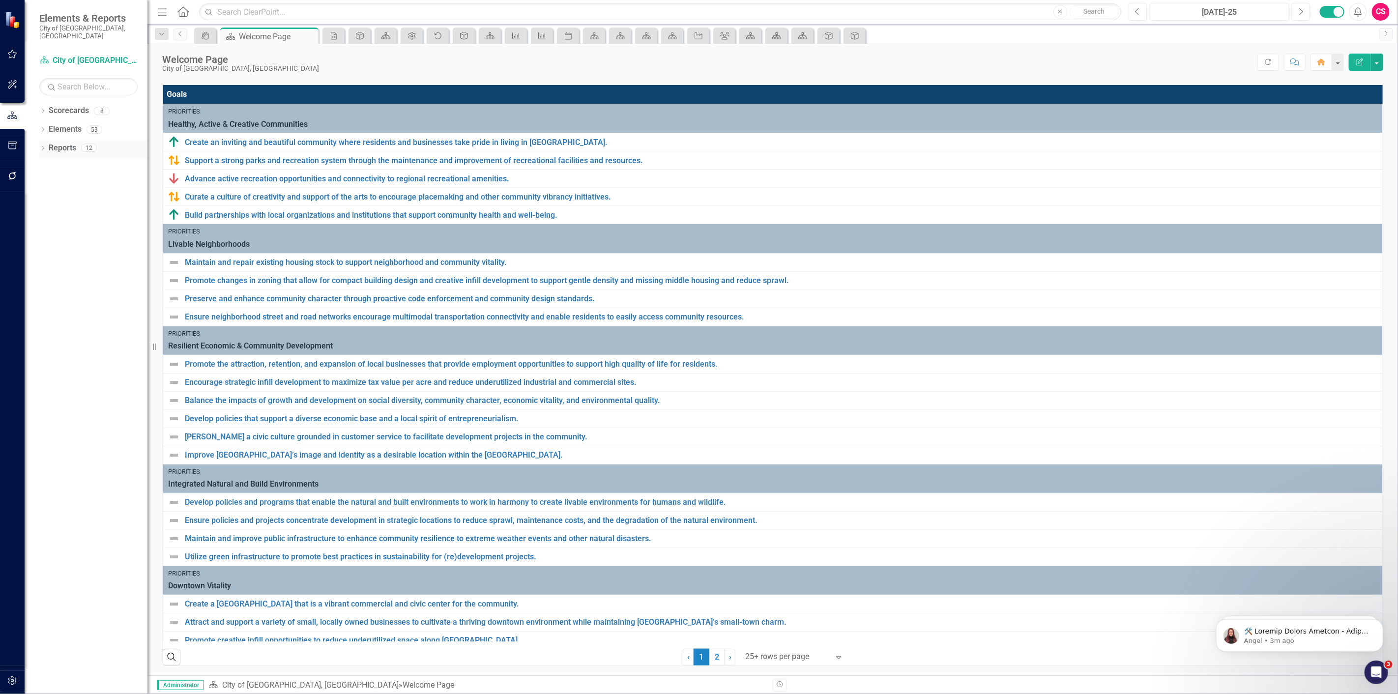
click at [41, 146] on icon "Dropdown" at bounding box center [42, 148] width 7 height 5
click at [62, 196] on div "Healthy, Active & Creative Communities" at bounding box center [99, 200] width 95 height 9
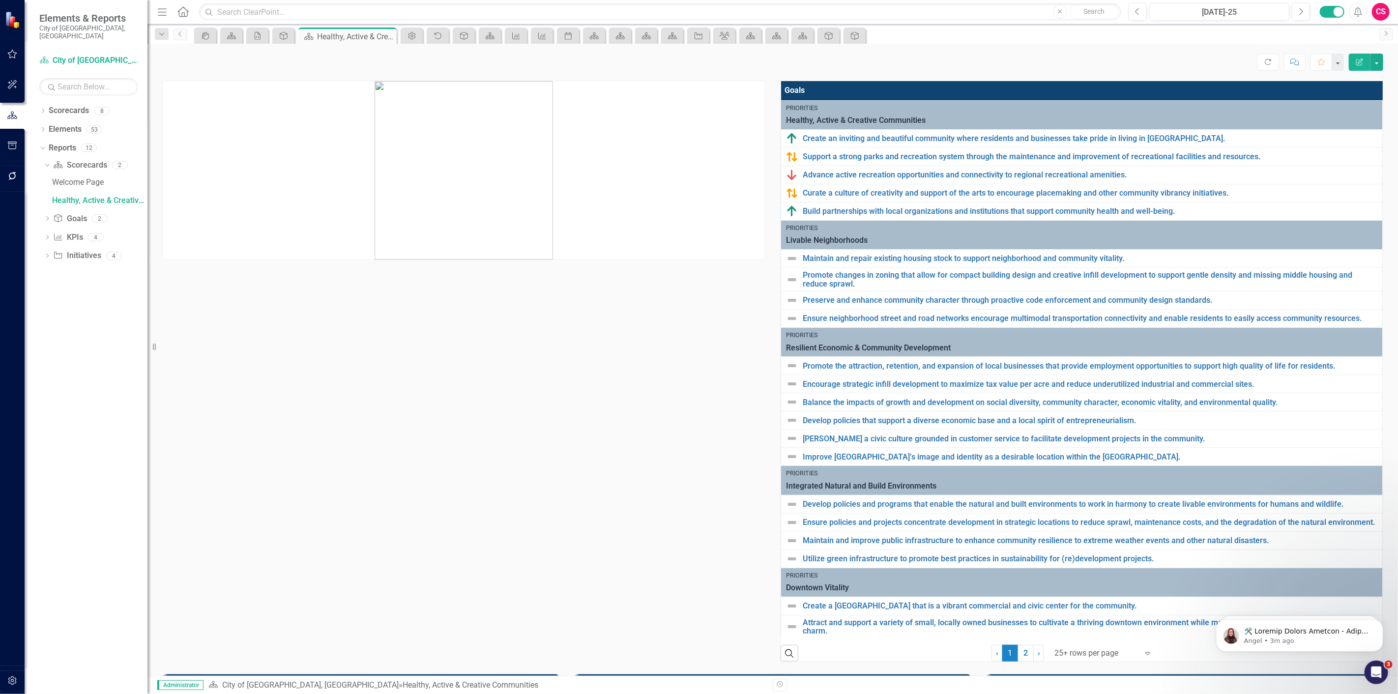
click at [851, 646] on div "Search ‹ Previous 1 (current) 2 › Next 25+ rows per page Expand" at bounding box center [1082, 650] width 602 height 24
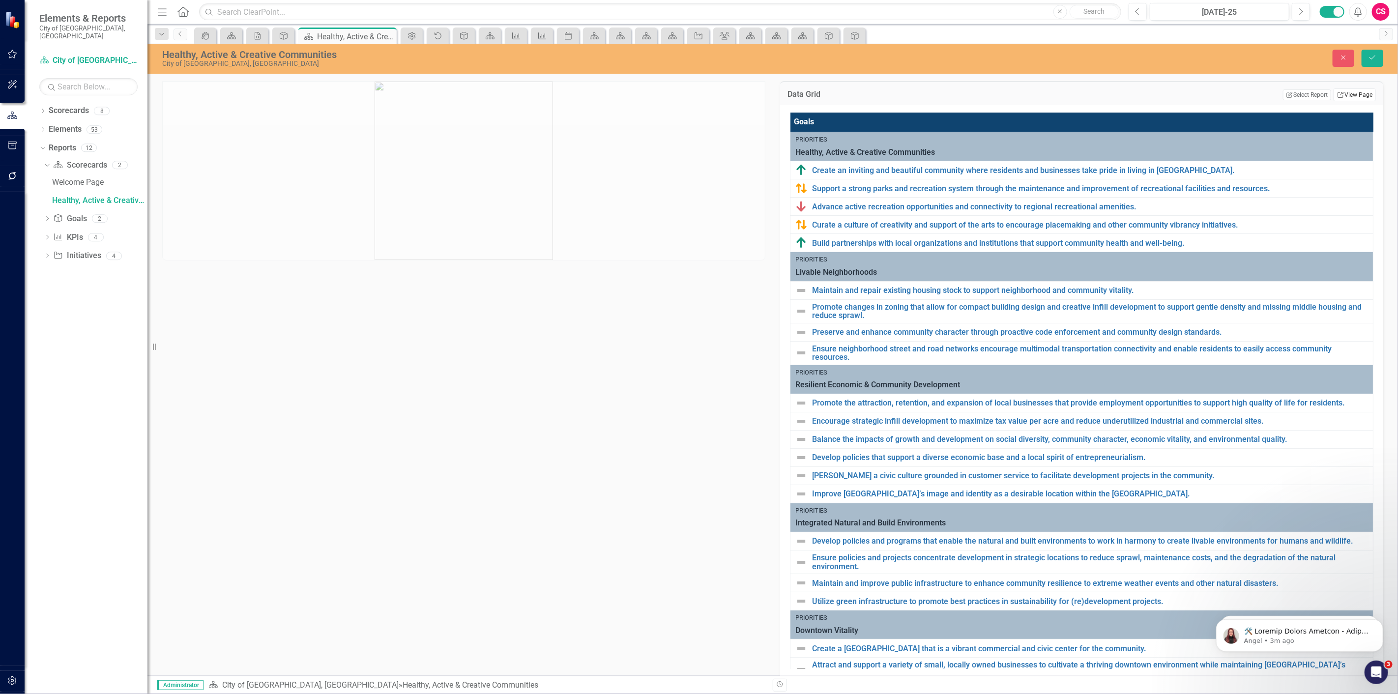
click at [1334, 95] on link "Link View Page" at bounding box center [1355, 94] width 42 height 13
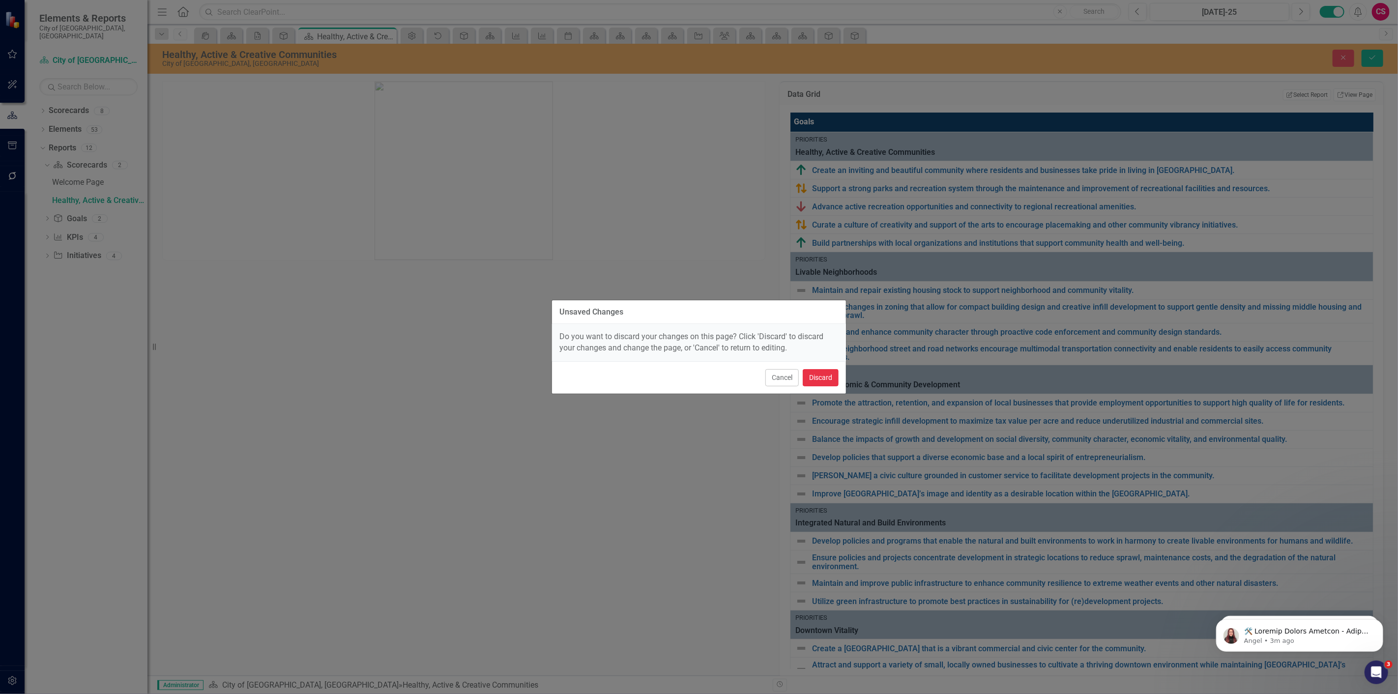
click at [807, 379] on button "Discard" at bounding box center [821, 377] width 36 height 17
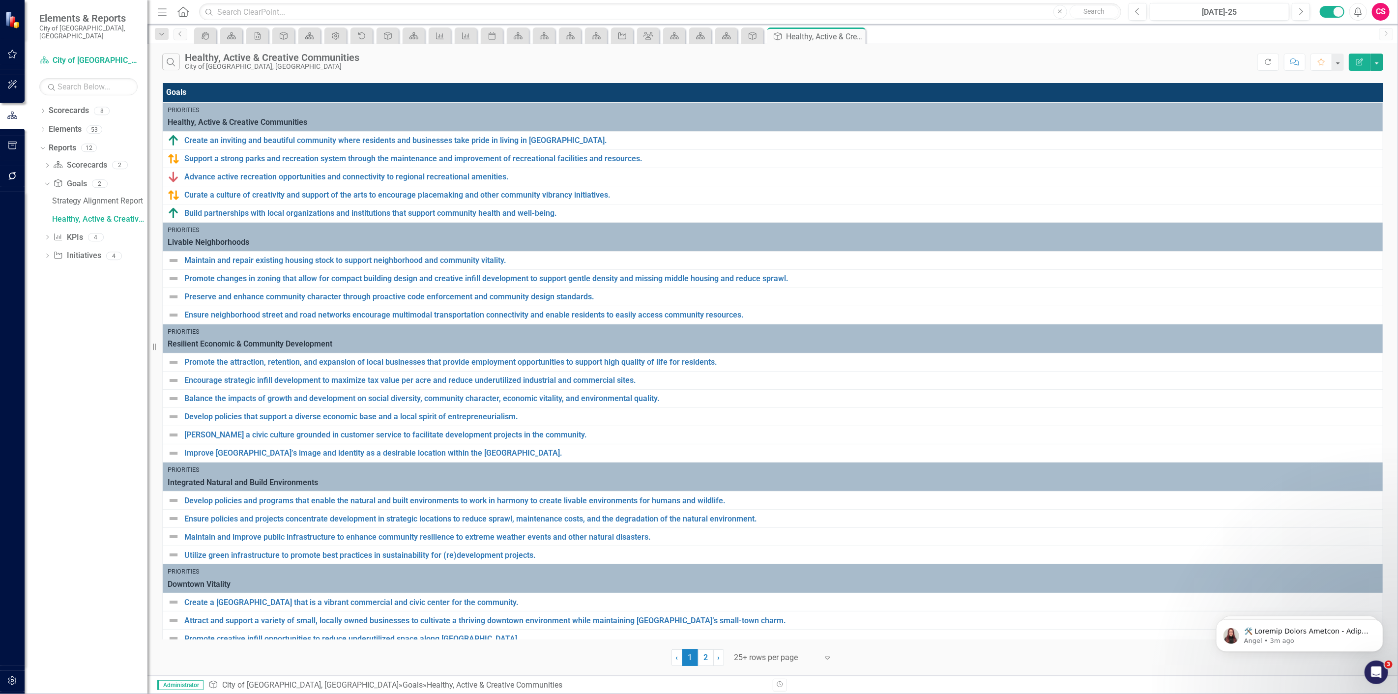
click at [1367, 63] on button "Edit Report" at bounding box center [1360, 62] width 22 height 17
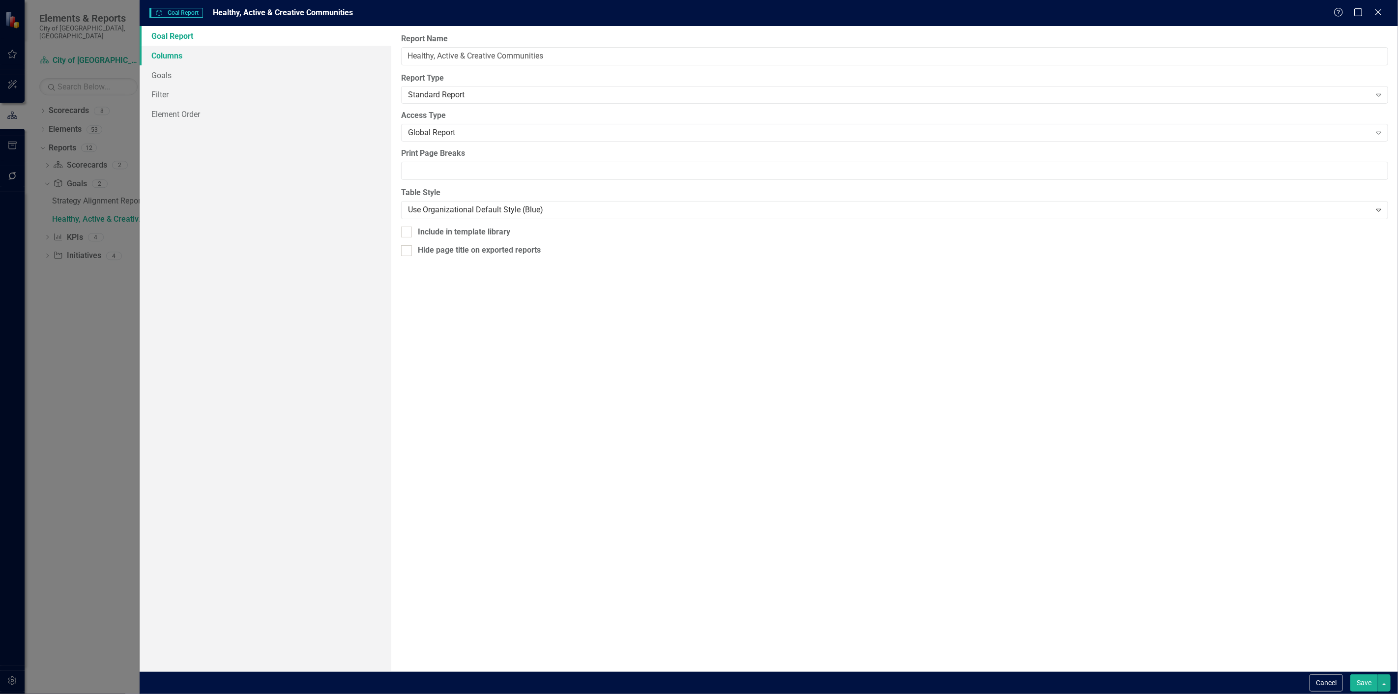
click at [217, 46] on link "Columns" at bounding box center [266, 56] width 252 height 20
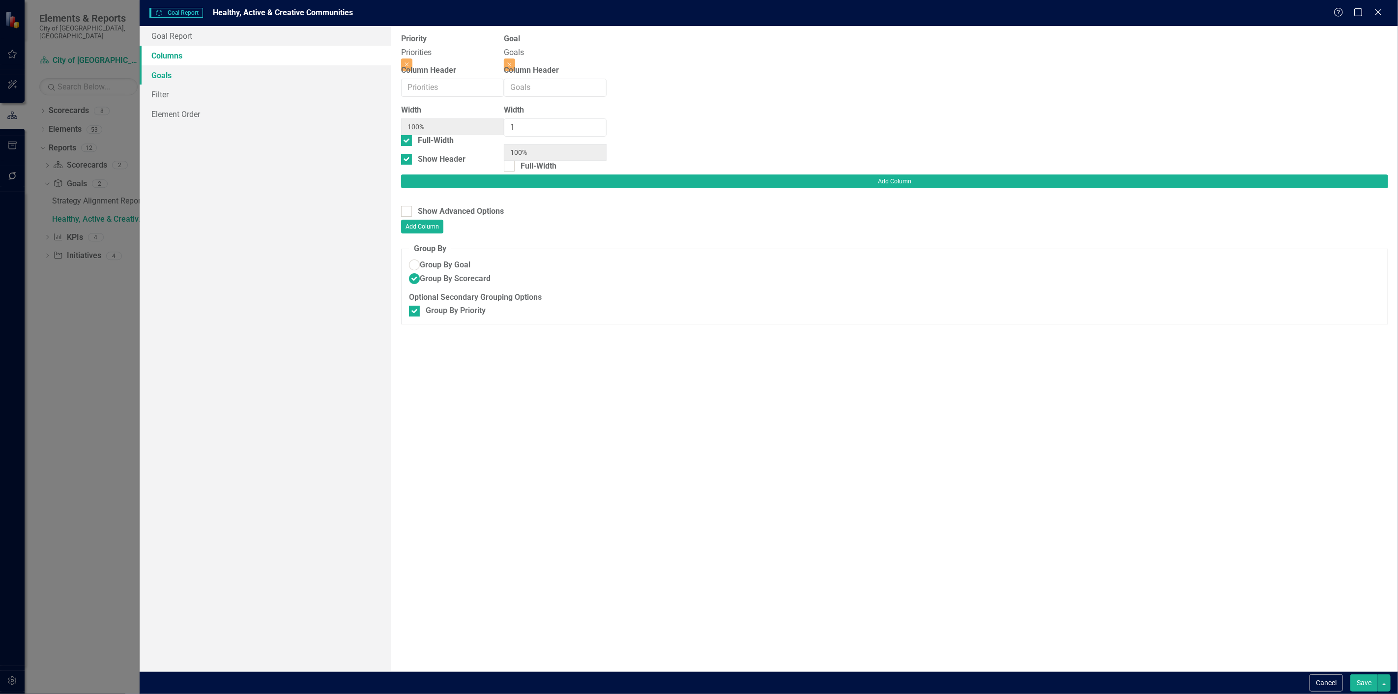
click at [232, 75] on link "Goals" at bounding box center [266, 75] width 252 height 20
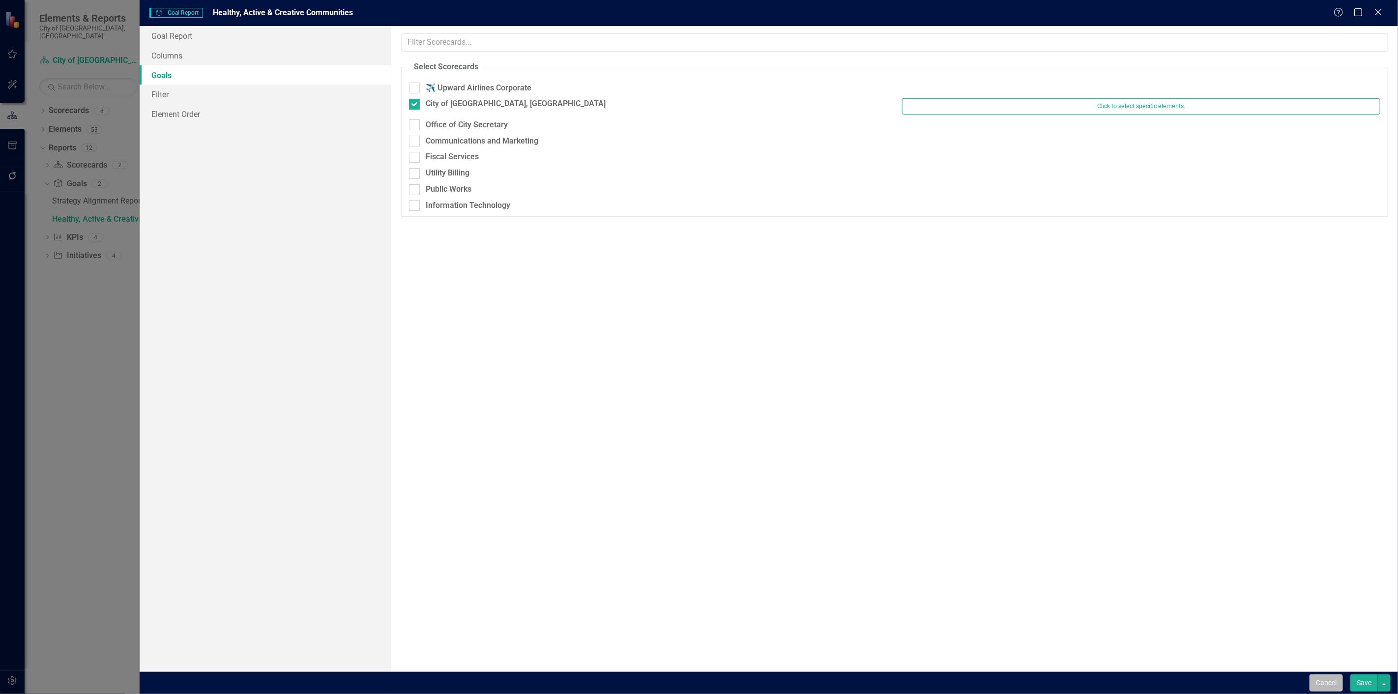
click at [1333, 687] on button "Cancel" at bounding box center [1325, 682] width 33 height 17
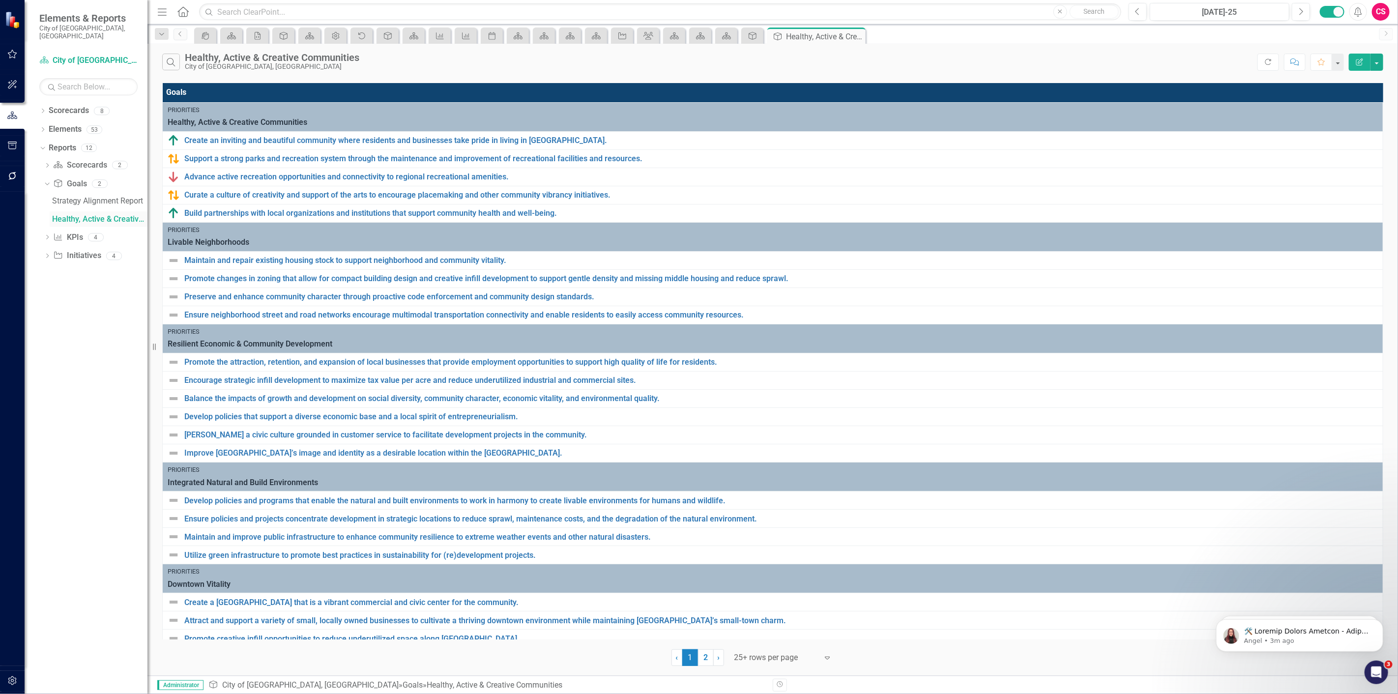
click at [76, 215] on div "Healthy, Active & Creative Communities" at bounding box center [99, 219] width 95 height 9
click at [123, 215] on div "Healthy, Active & Creative Communities" at bounding box center [99, 219] width 95 height 9
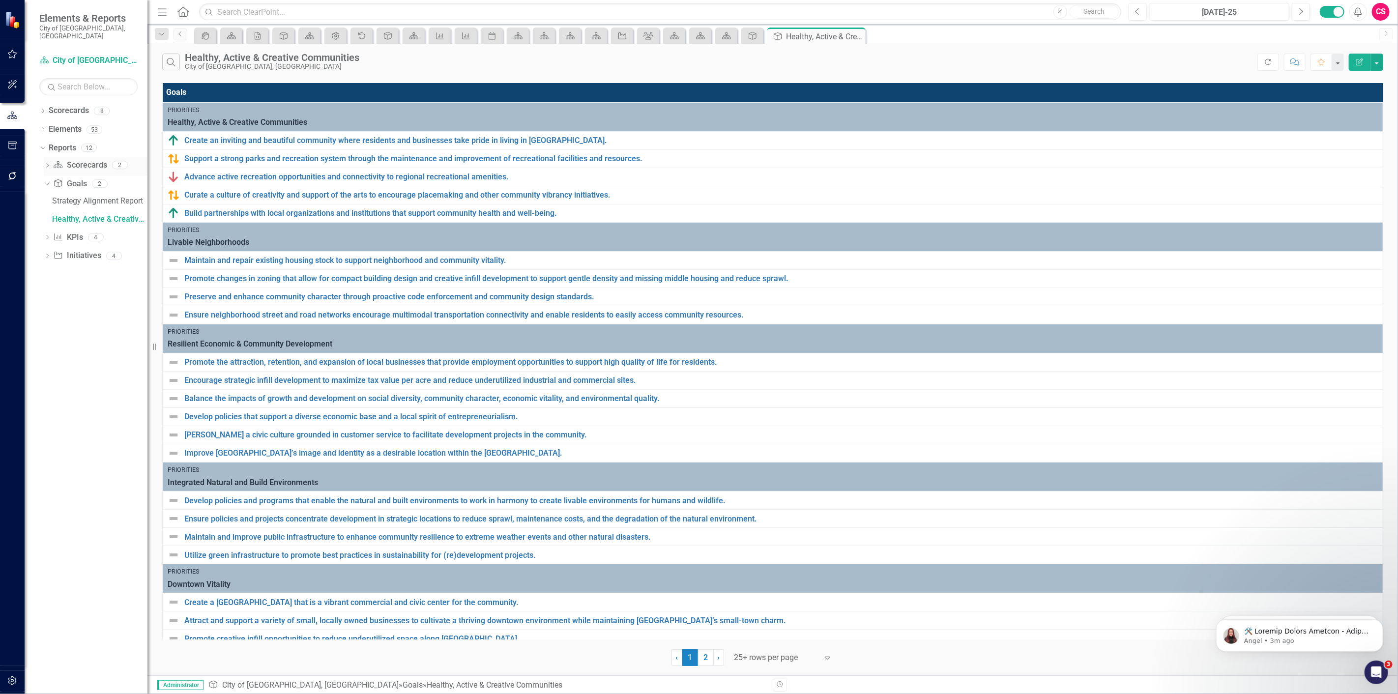
click at [59, 161] on icon "Scorecard" at bounding box center [58, 165] width 10 height 8
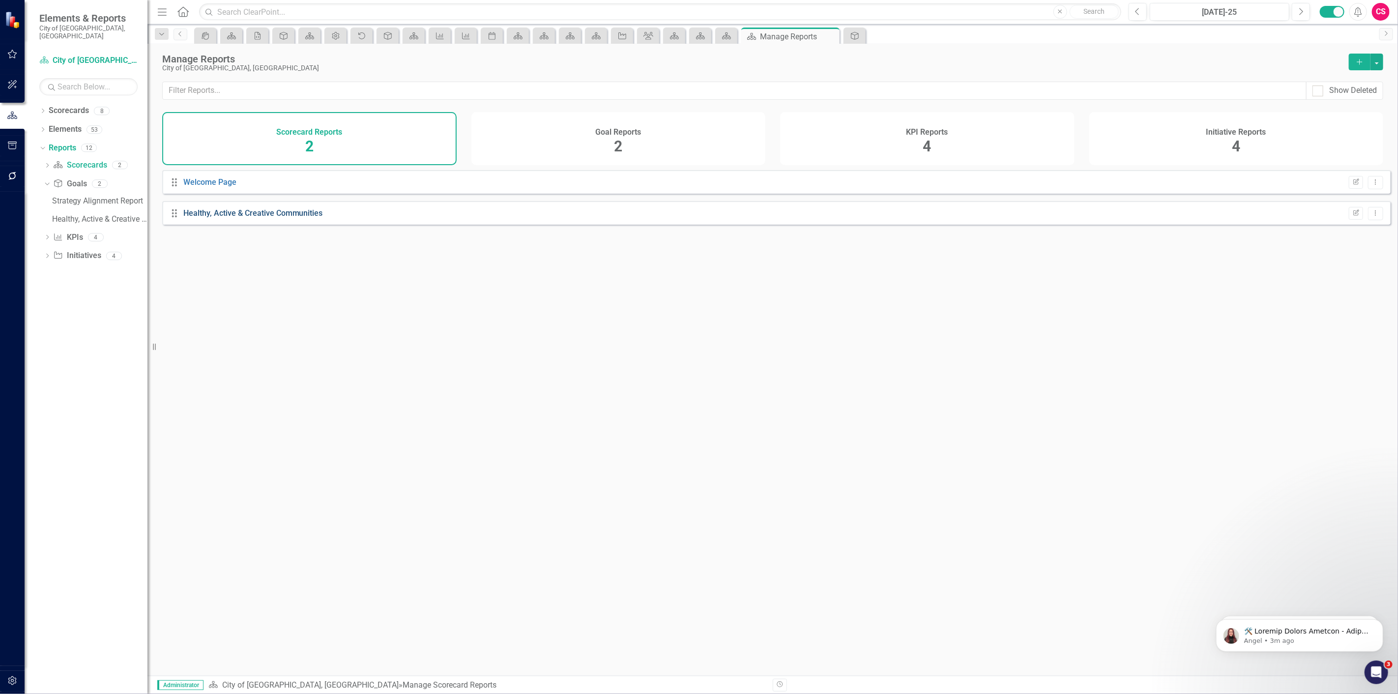
click at [238, 218] on link "Healthy, Active & Creative Communities" at bounding box center [253, 212] width 140 height 9
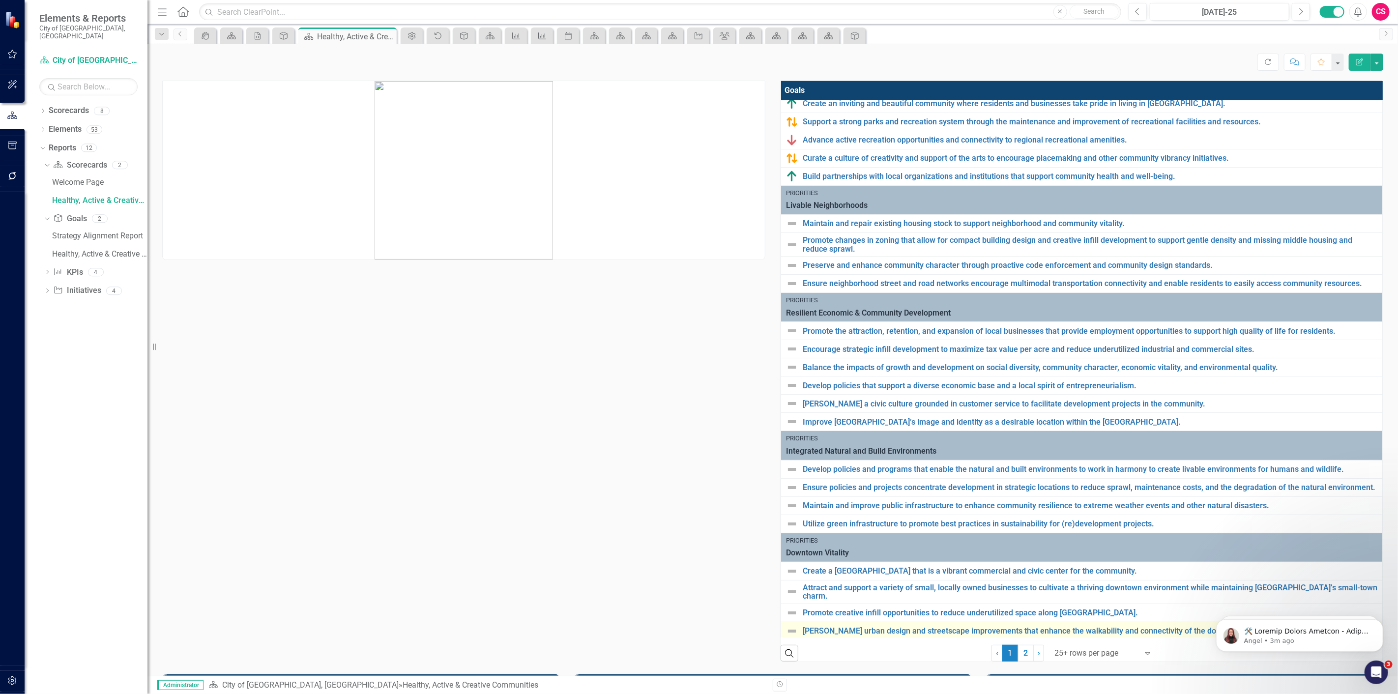
scroll to position [55, 0]
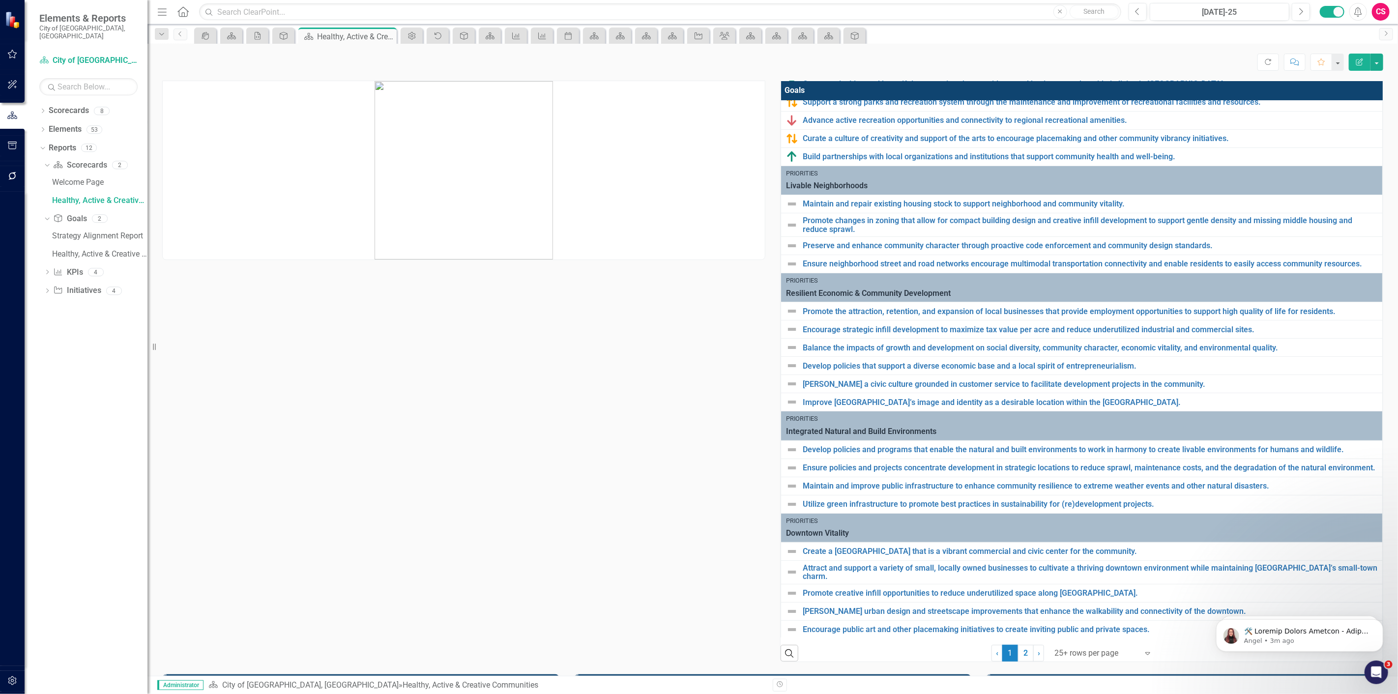
click at [959, 640] on div "Search ‹ Previous 1 (current) 2 › Next 25+ rows per page Expand" at bounding box center [1082, 650] width 602 height 24
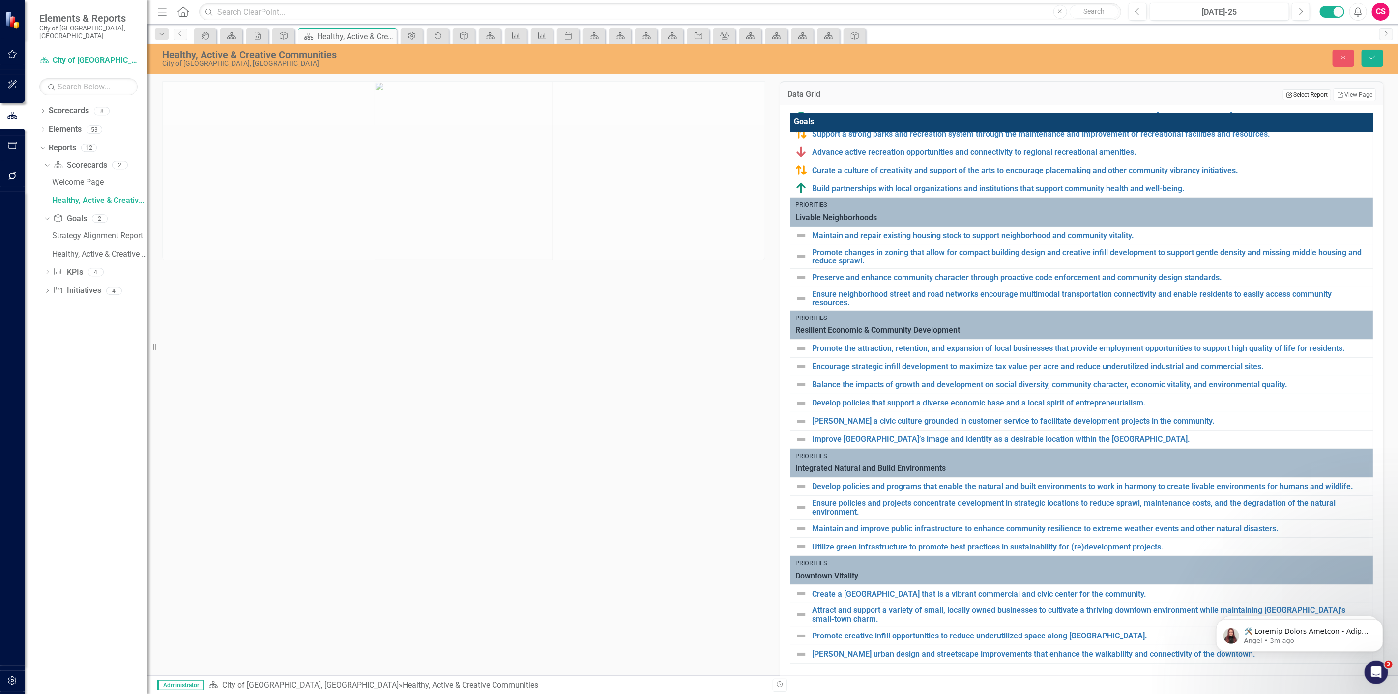
click at [1311, 89] on button "Edit Report Select Report" at bounding box center [1307, 94] width 48 height 11
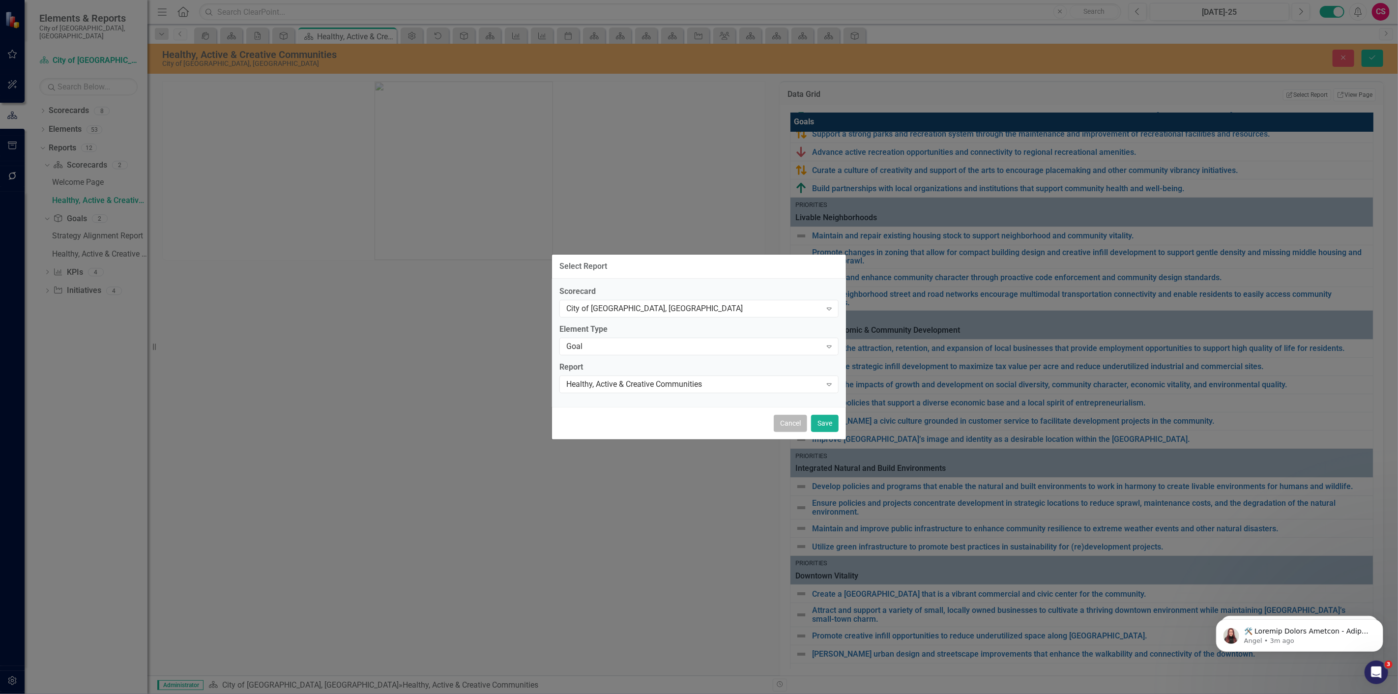
click at [794, 425] on button "Cancel" at bounding box center [790, 423] width 33 height 17
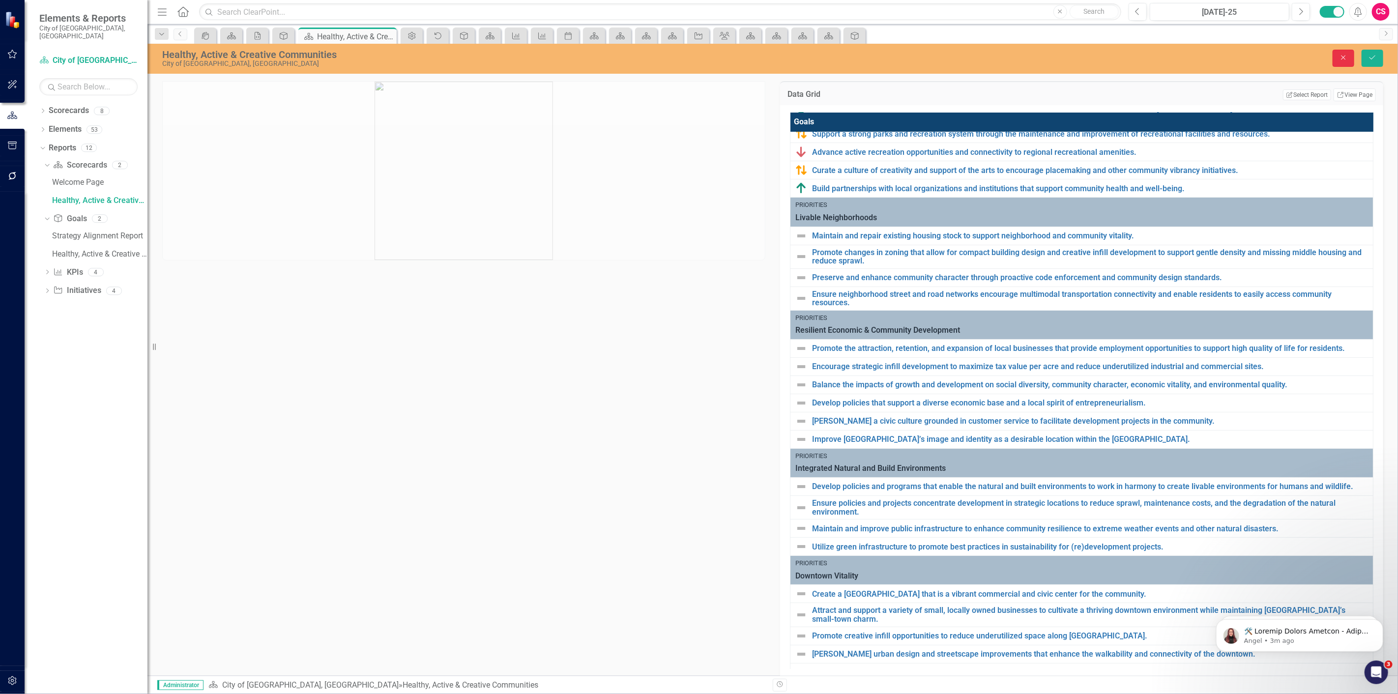
drag, startPoint x: 1350, startPoint y: 60, endPoint x: 487, endPoint y: 271, distance: 888.1
click at [1350, 60] on button "Close" at bounding box center [1344, 58] width 22 height 17
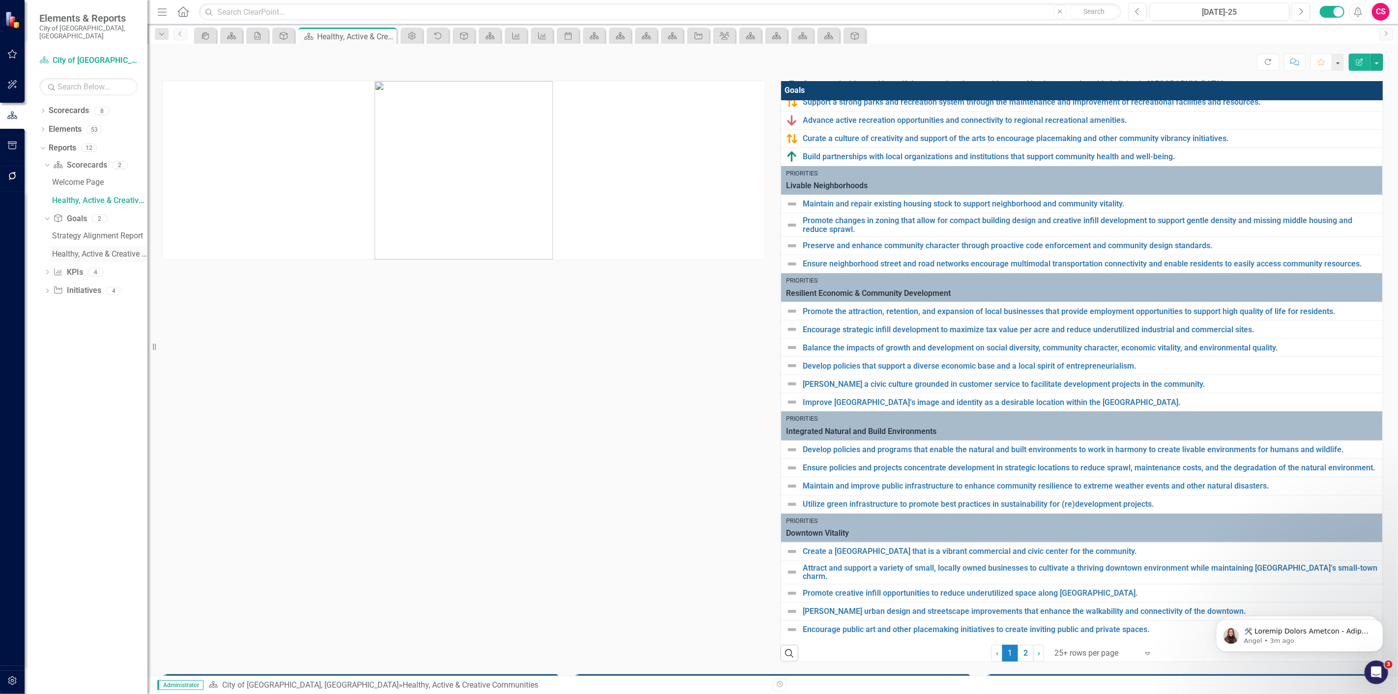
click at [82, 250] on link "Healthy, Active & Creative Communities" at bounding box center [99, 254] width 98 height 16
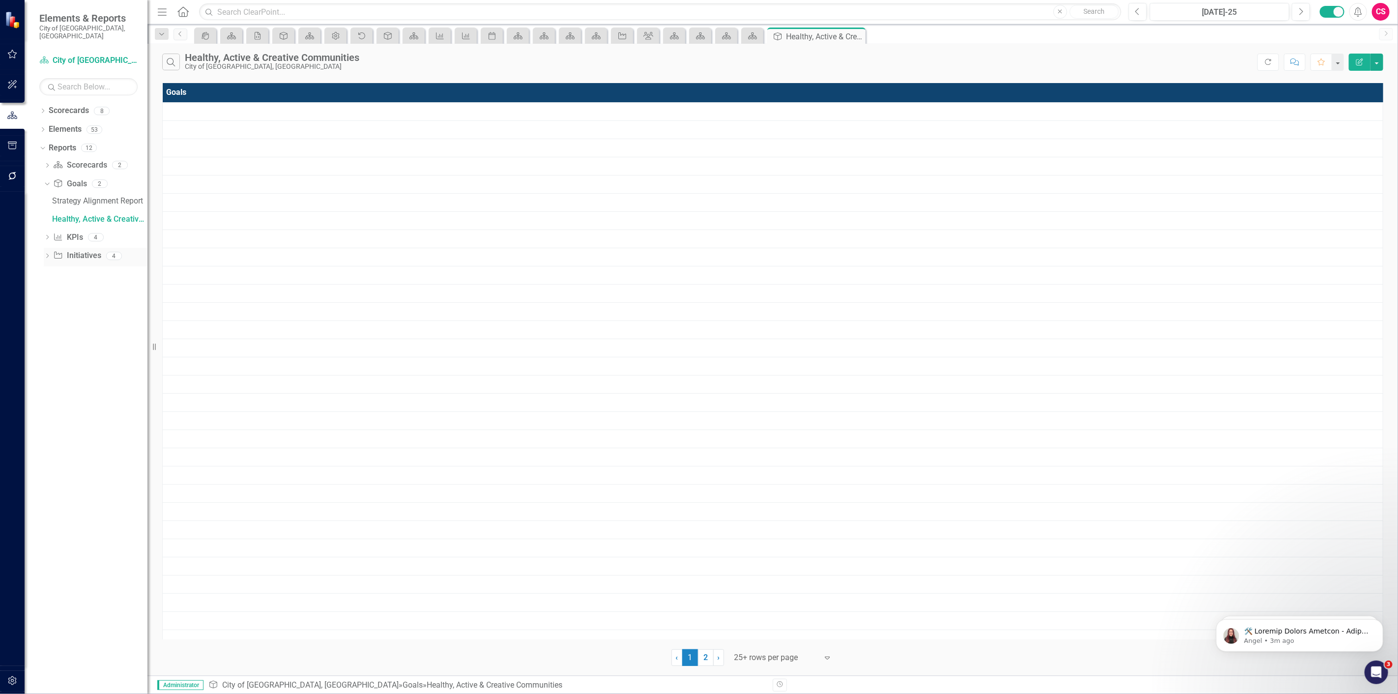
click at [85, 250] on link "Initiative Initiatives" at bounding box center [77, 255] width 48 height 11
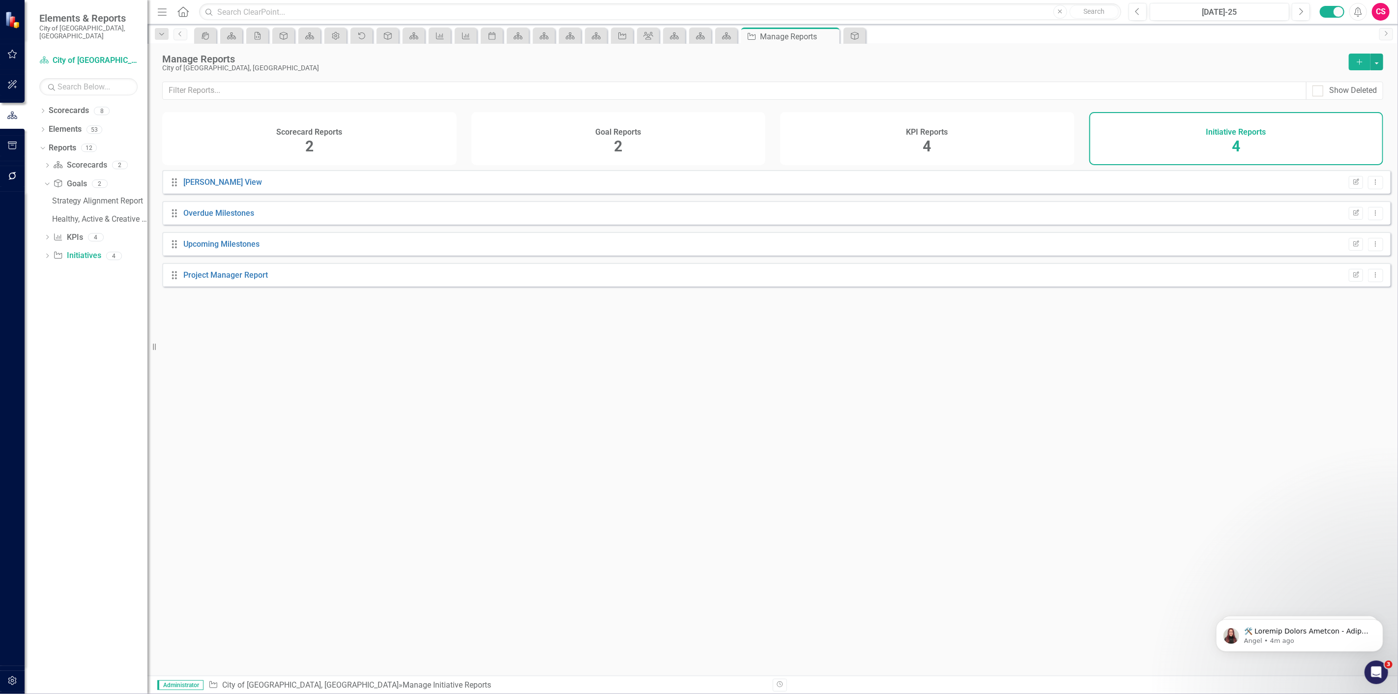
click at [317, 144] on div "Scorecard Reports 2" at bounding box center [309, 138] width 294 height 53
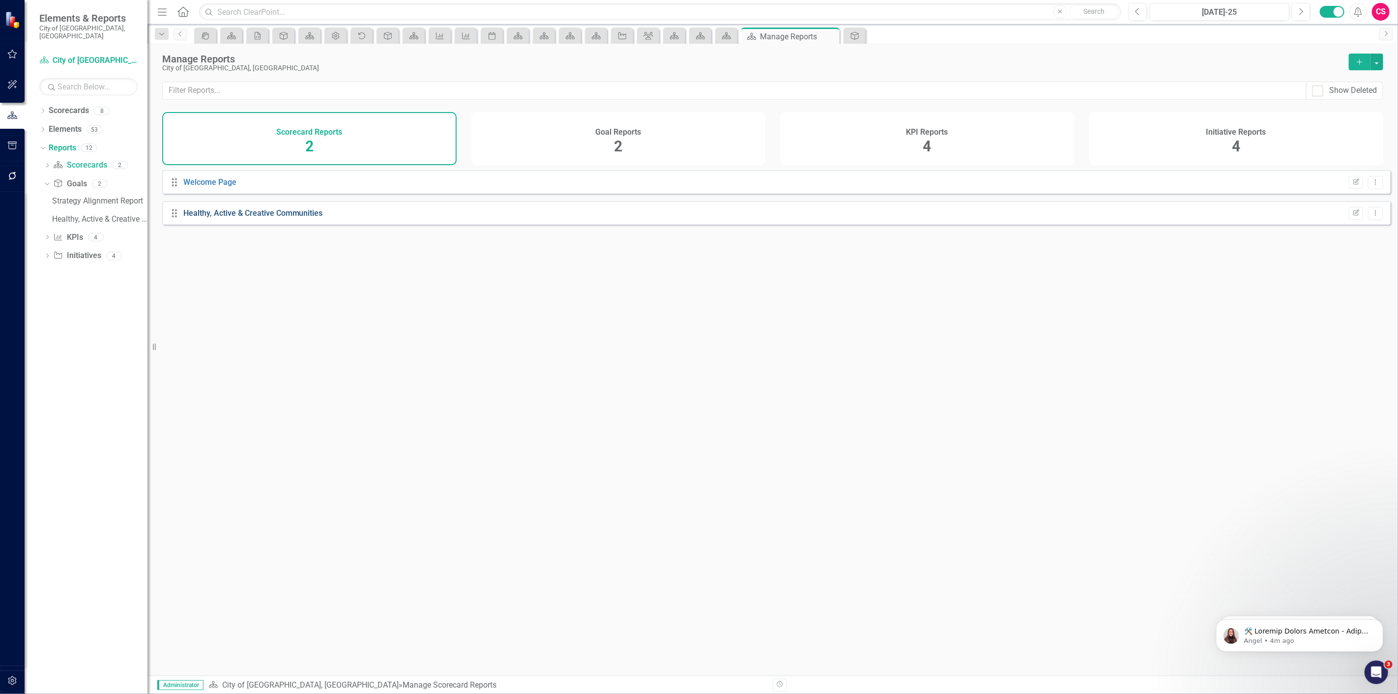
click at [218, 218] on link "Healthy, Active & Creative Communities" at bounding box center [253, 212] width 140 height 9
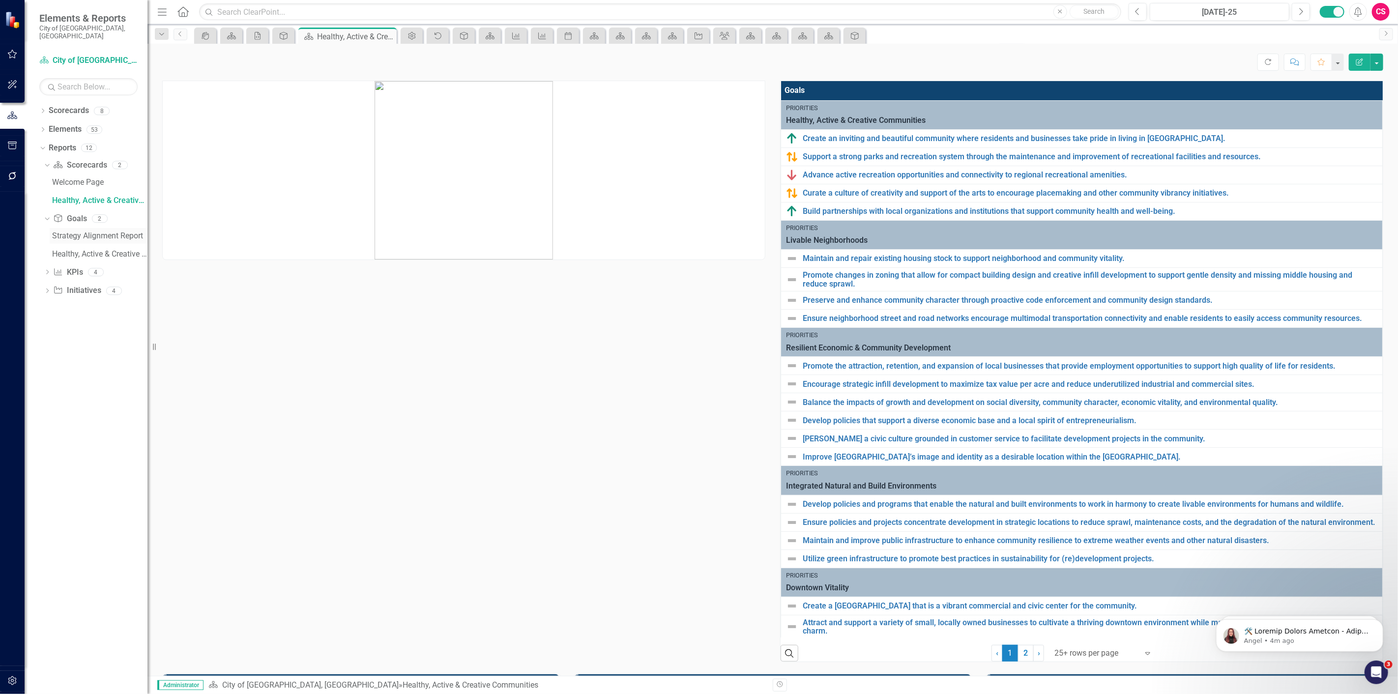
click at [66, 228] on link "Strategy Alignment Report" at bounding box center [99, 236] width 98 height 16
click at [66, 232] on div "Strategy Alignment Report" at bounding box center [99, 236] width 95 height 9
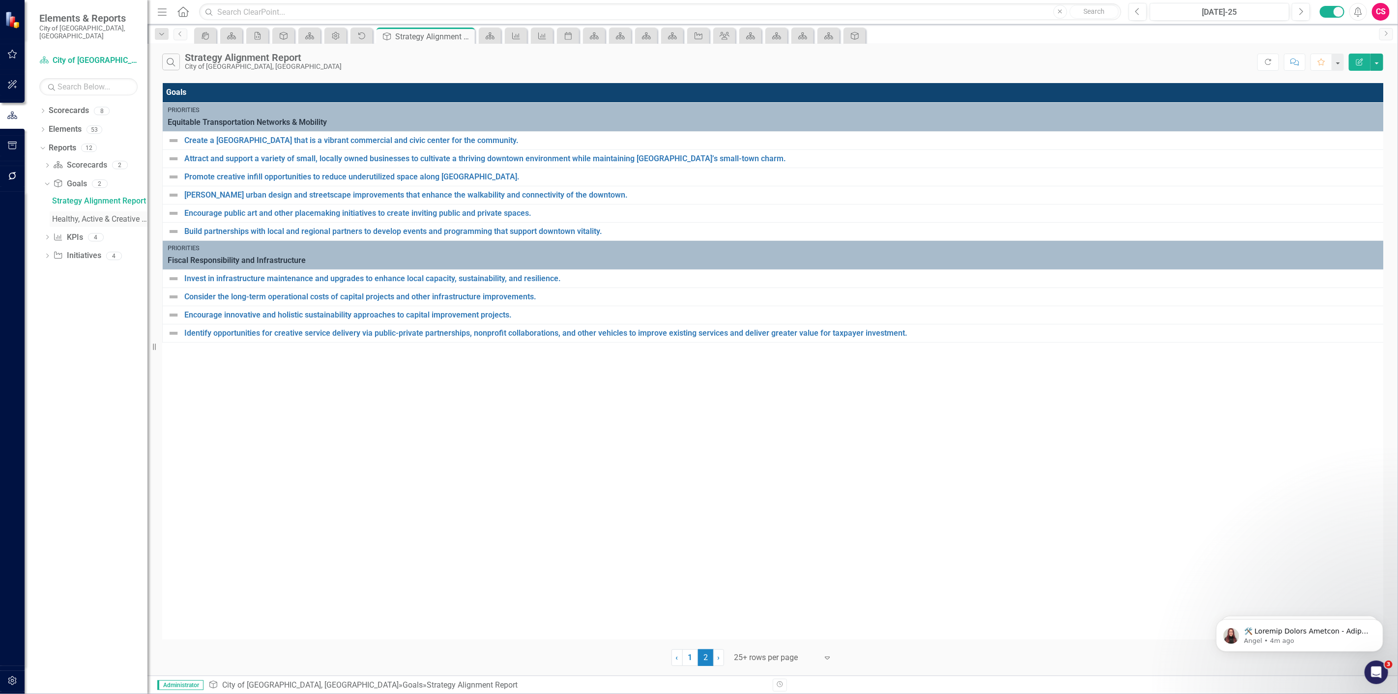
click at [121, 215] on div "Healthy, Active & Creative Communities" at bounding box center [99, 219] width 95 height 9
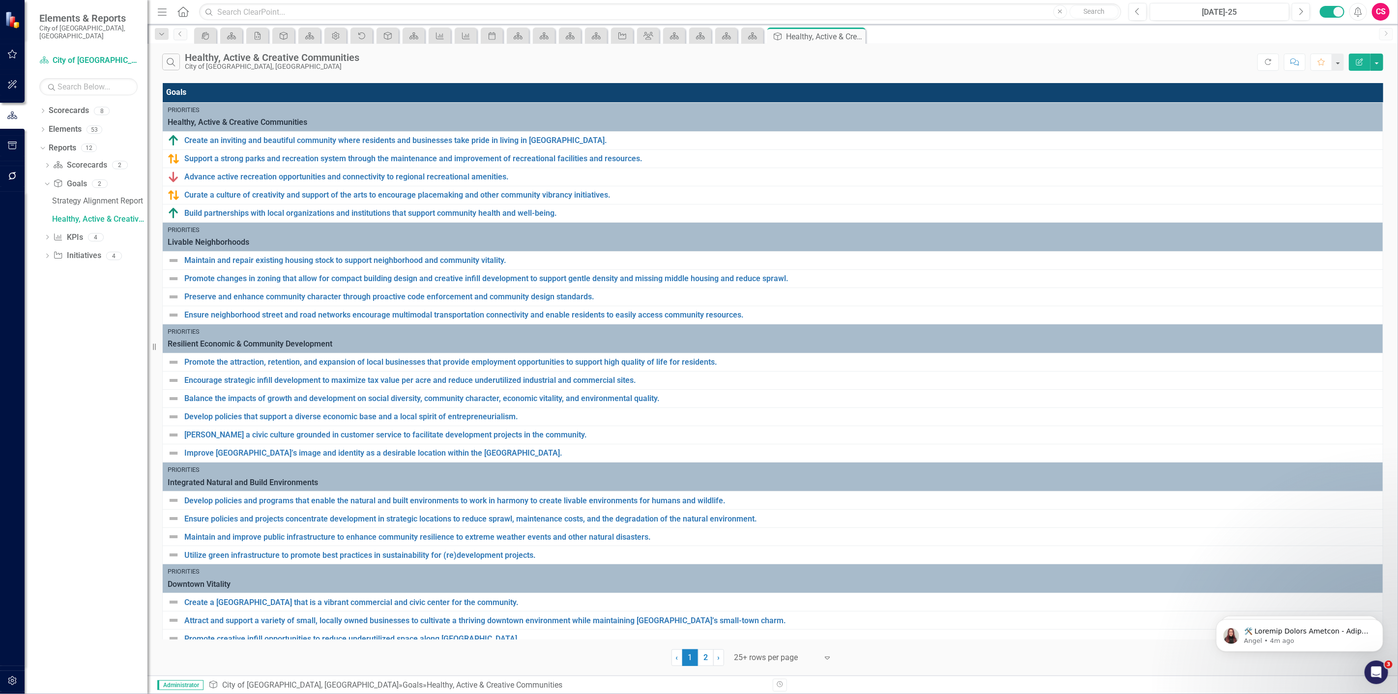
click at [1358, 59] on icon "Edit Report" at bounding box center [1359, 61] width 9 height 7
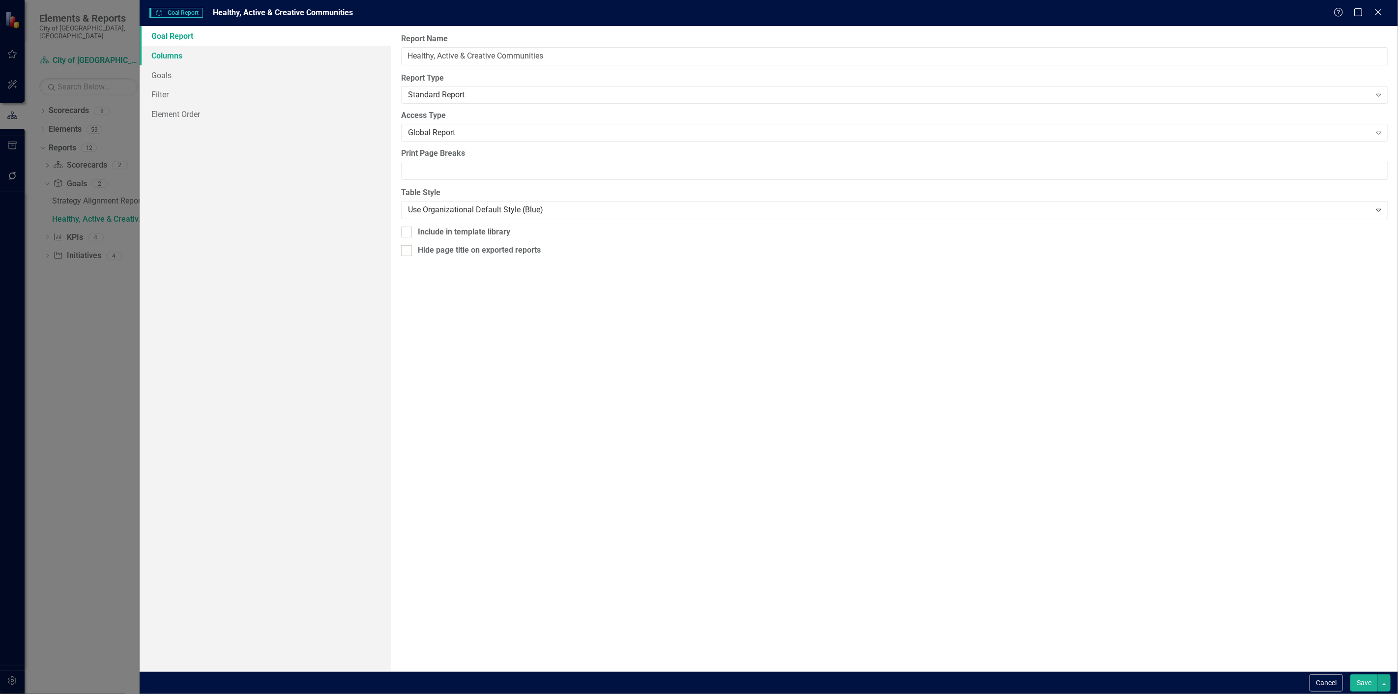
click at [198, 50] on link "Columns" at bounding box center [266, 56] width 252 height 20
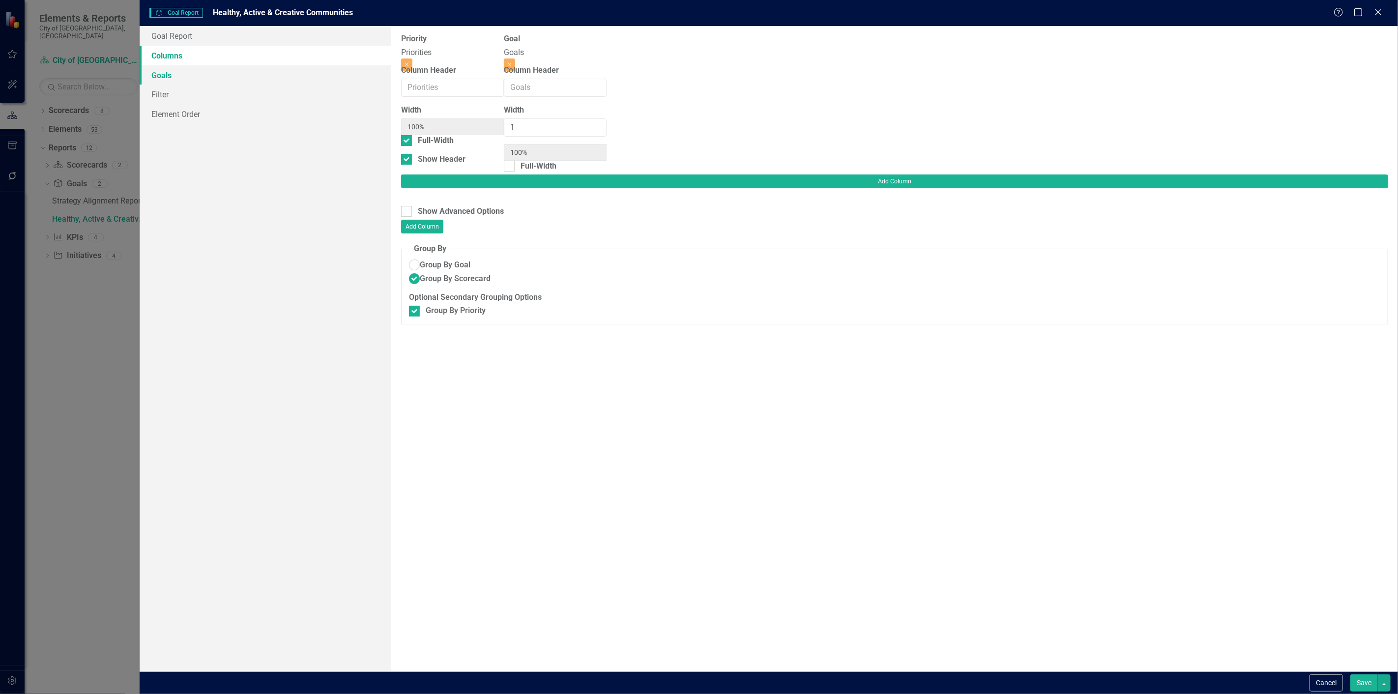
drag, startPoint x: 225, startPoint y: 67, endPoint x: 228, endPoint y: 71, distance: 5.2
click at [225, 67] on link "Goals" at bounding box center [266, 75] width 252 height 20
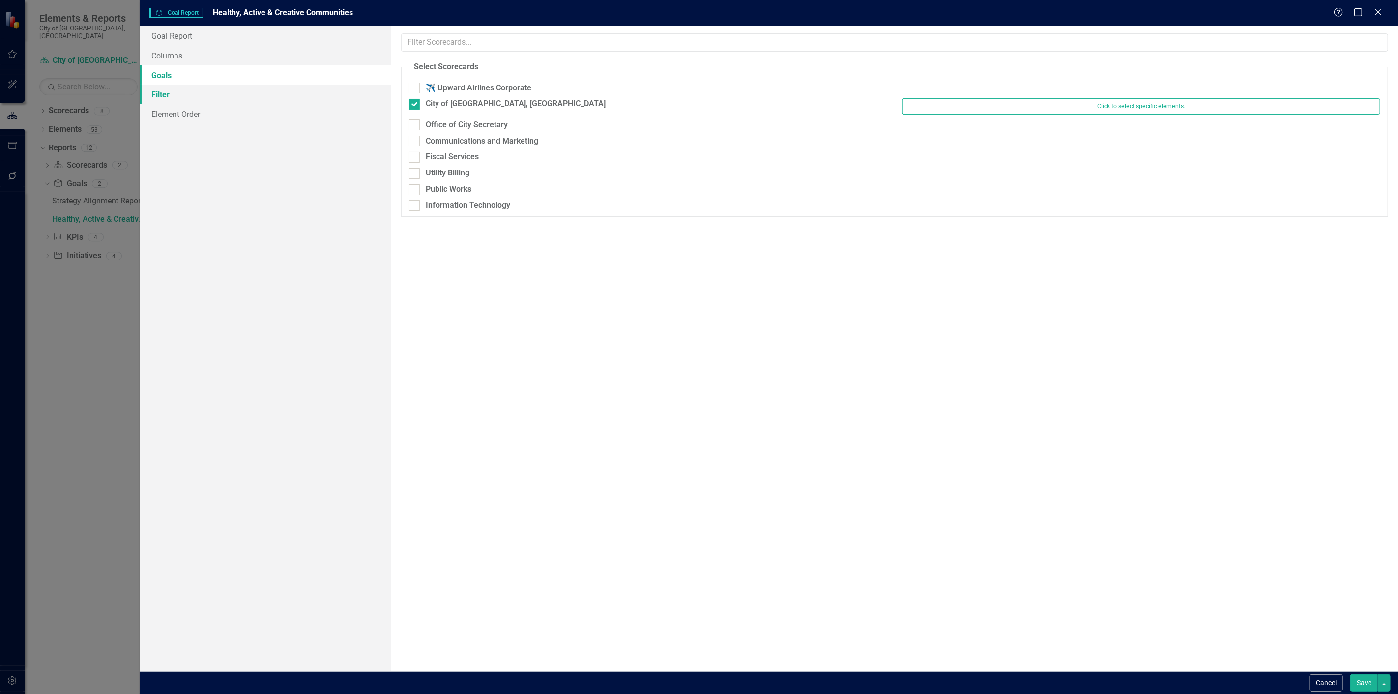
click at [256, 94] on link "Filter" at bounding box center [266, 95] width 252 height 20
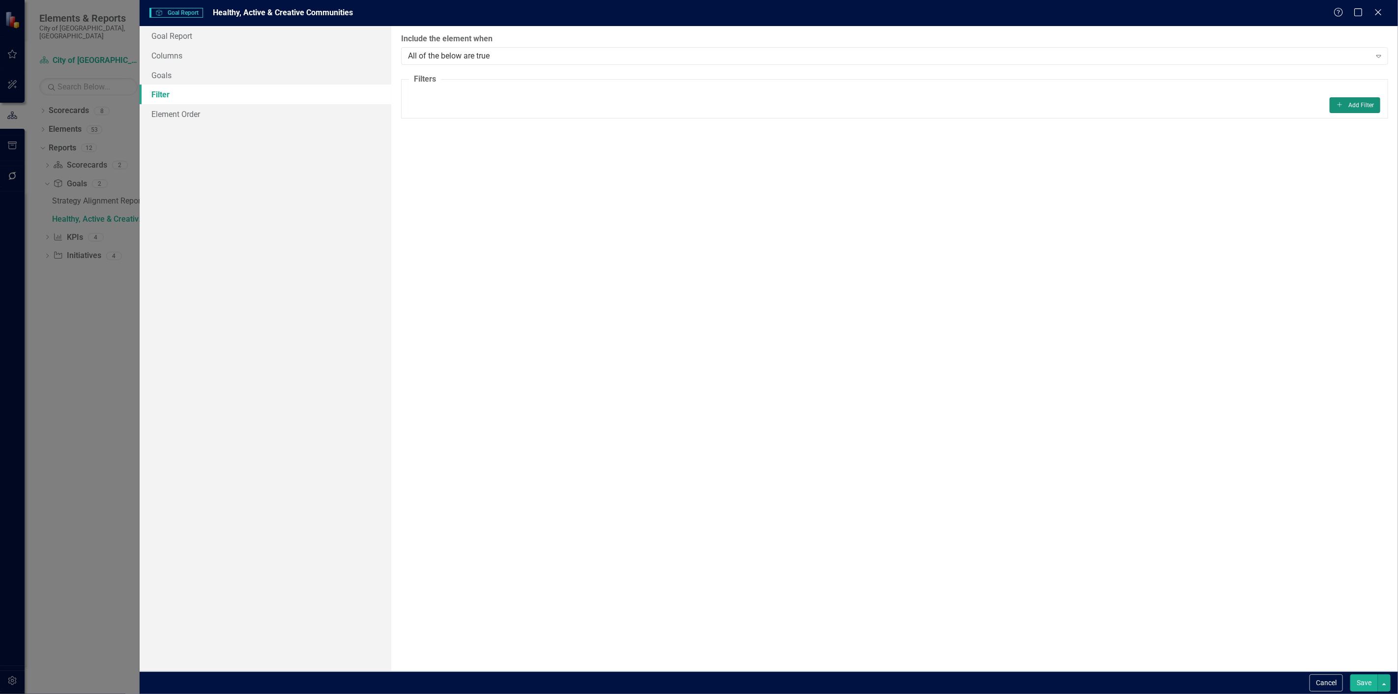
click at [1340, 99] on button "Add Add Filter" at bounding box center [1355, 105] width 51 height 16
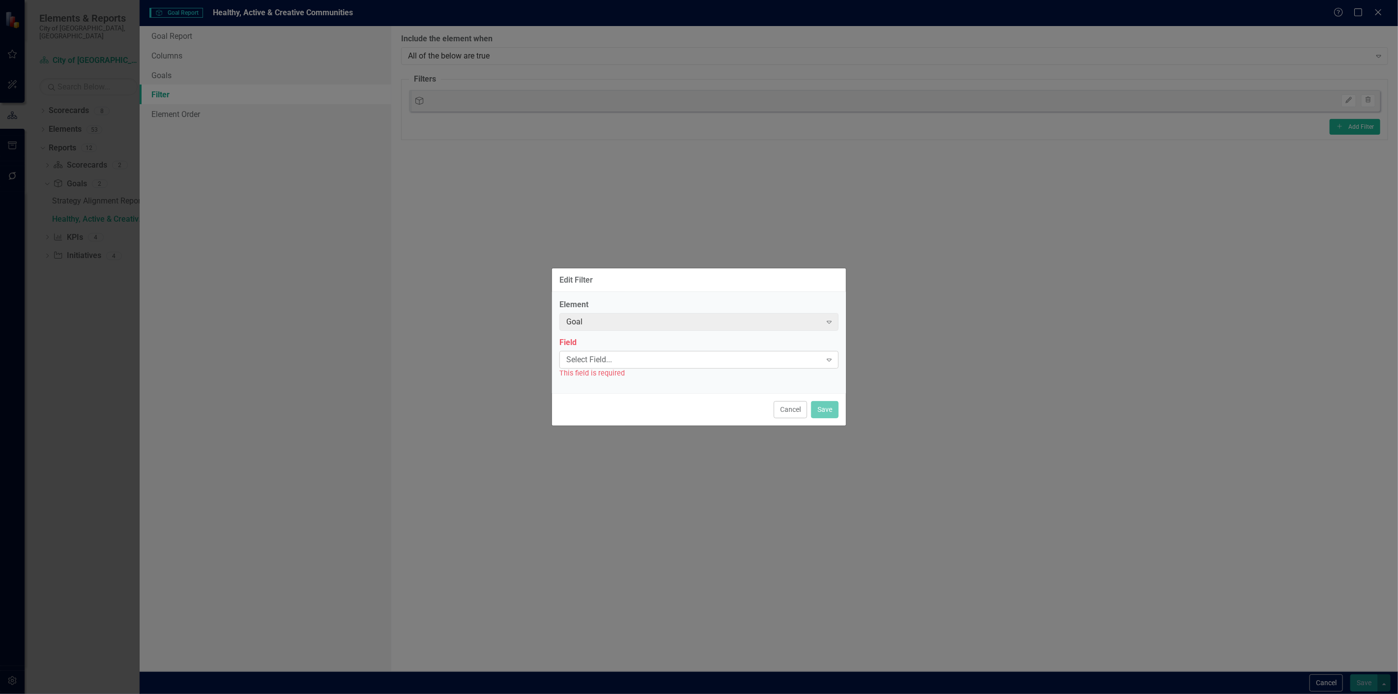
click at [611, 360] on div "Select Field..." at bounding box center [693, 359] width 255 height 11
type input "tag"
click at [605, 375] on div "Tag s" at bounding box center [700, 376] width 263 height 11
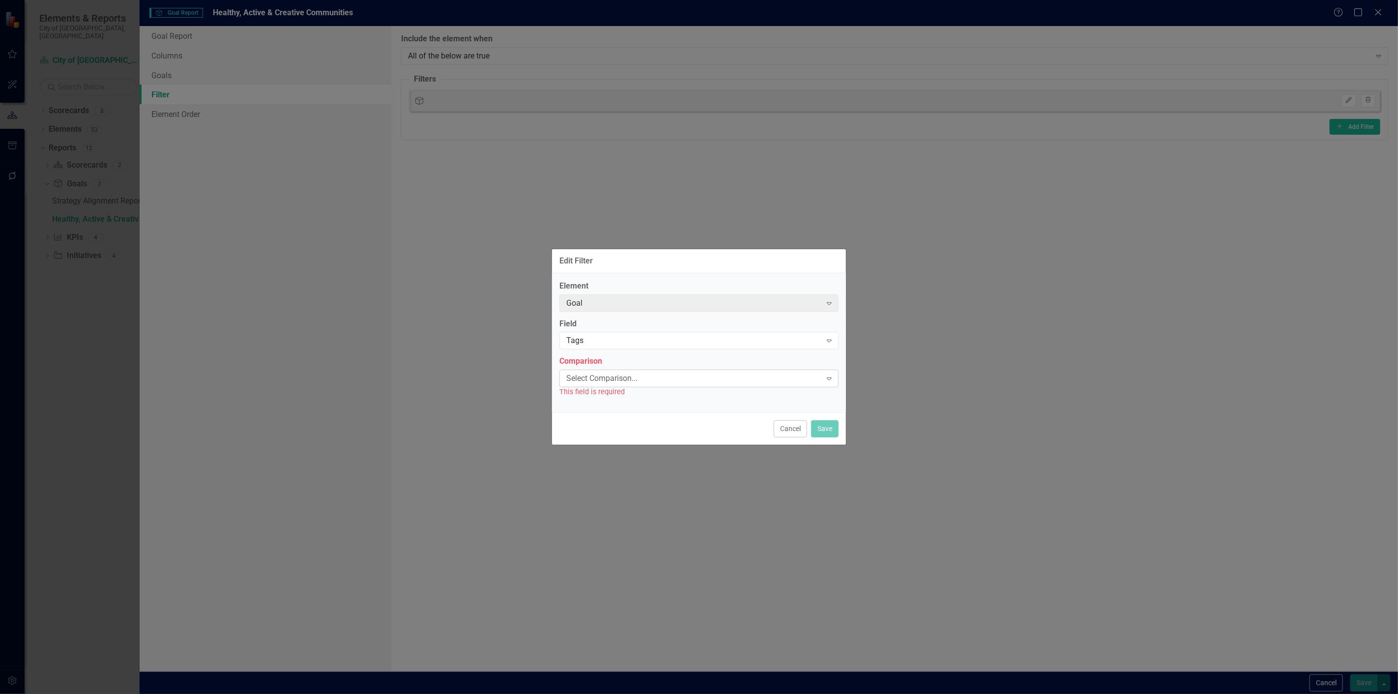
click at [602, 384] on div "Select Comparison... Expand" at bounding box center [698, 379] width 279 height 18
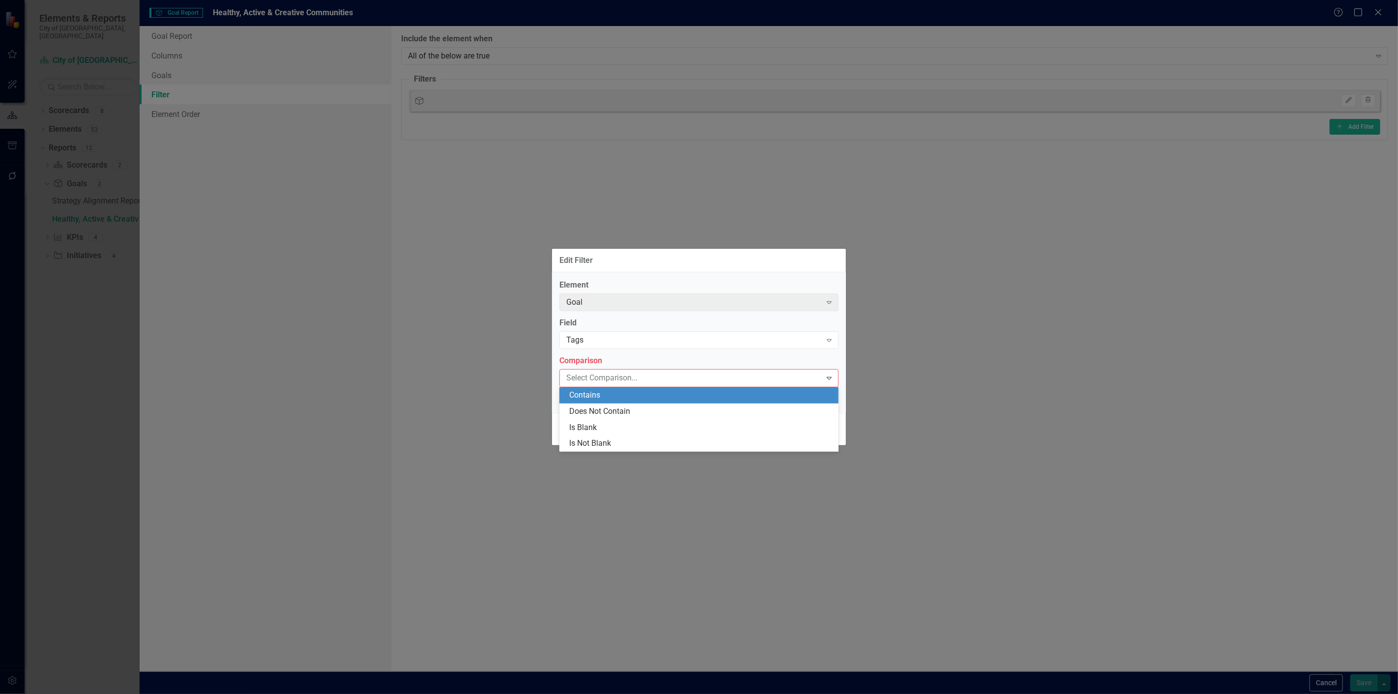
click at [595, 392] on div "Contains" at bounding box center [700, 395] width 263 height 11
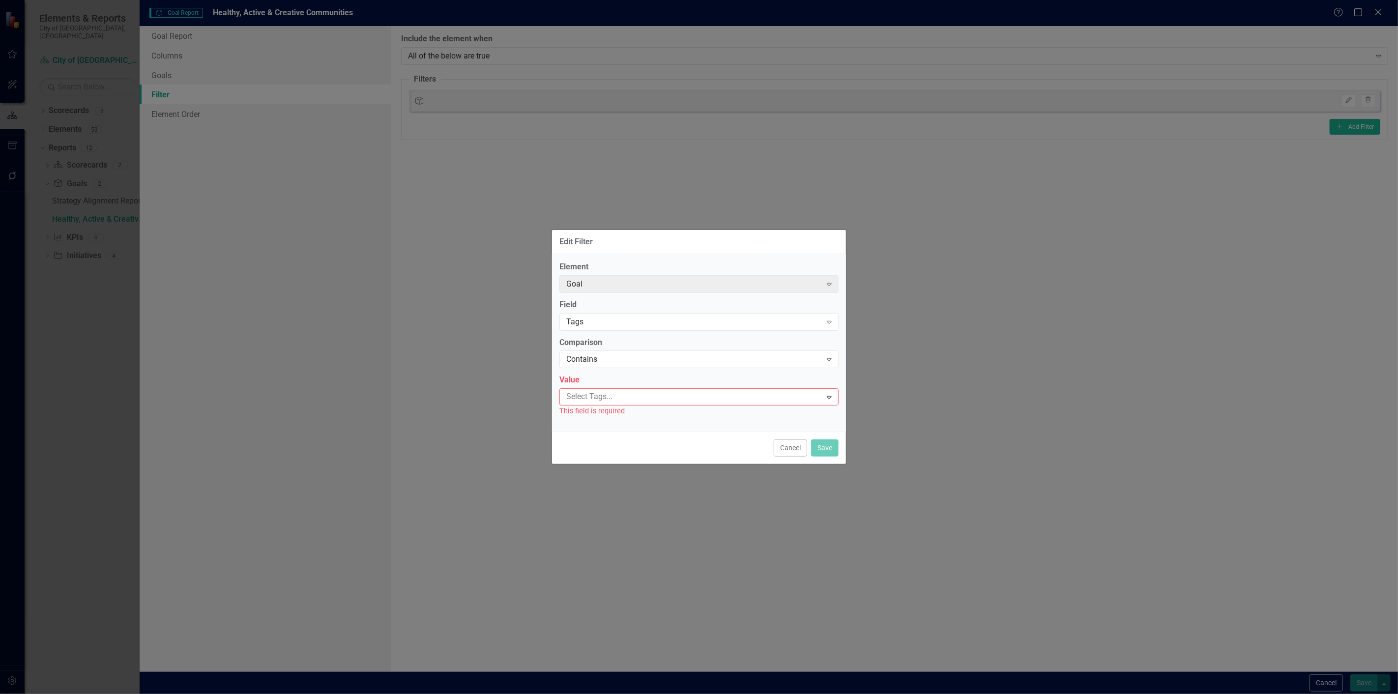
click at [610, 400] on div at bounding box center [691, 396] width 259 height 13
click at [155, 694] on span "Healthy, Active, and Creative Communities" at bounding box center [82, 701] width 145 height 9
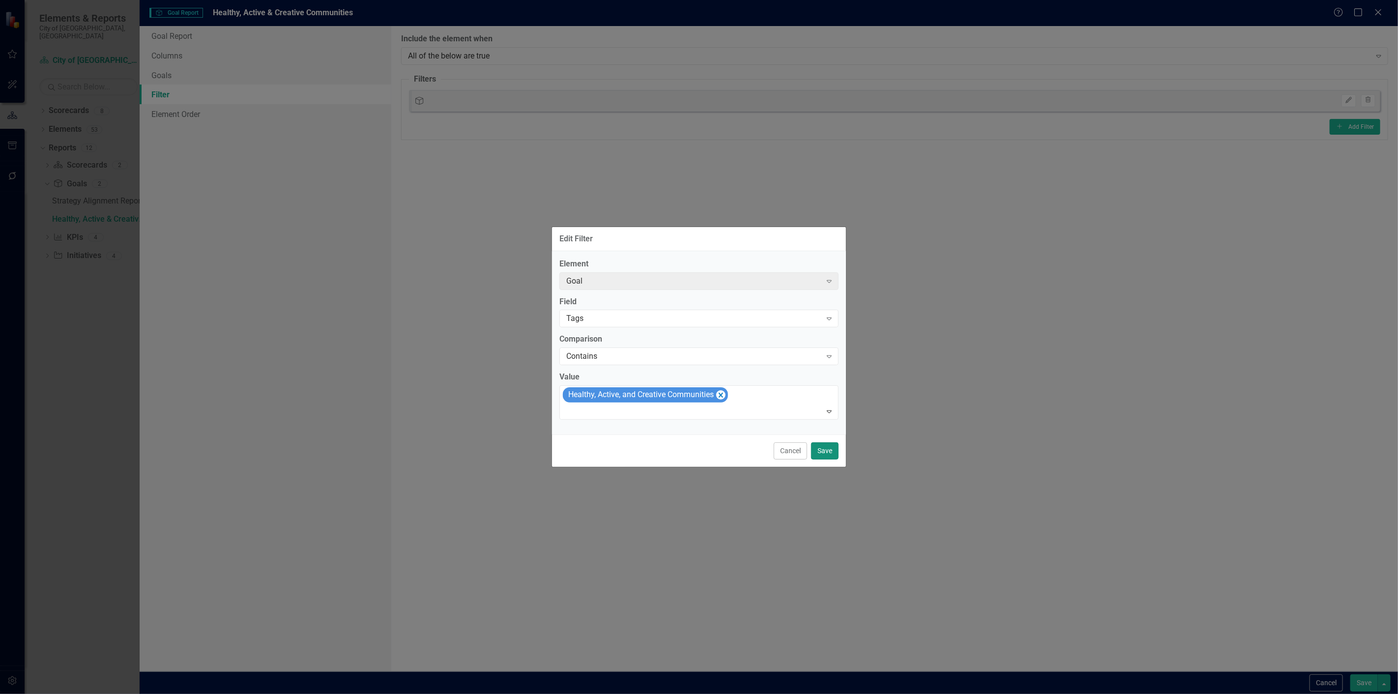
click at [815, 453] on button "Save" at bounding box center [825, 450] width 28 height 17
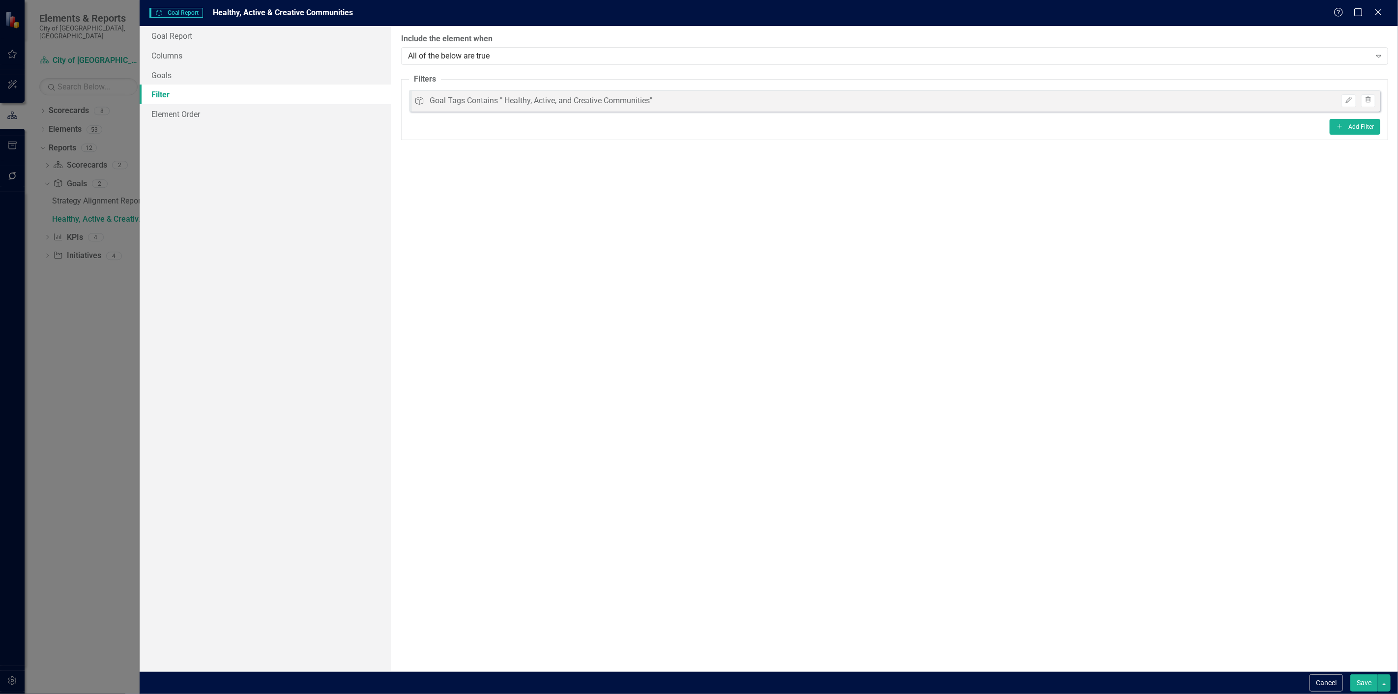
click at [1359, 683] on button "Save" at bounding box center [1364, 682] width 28 height 17
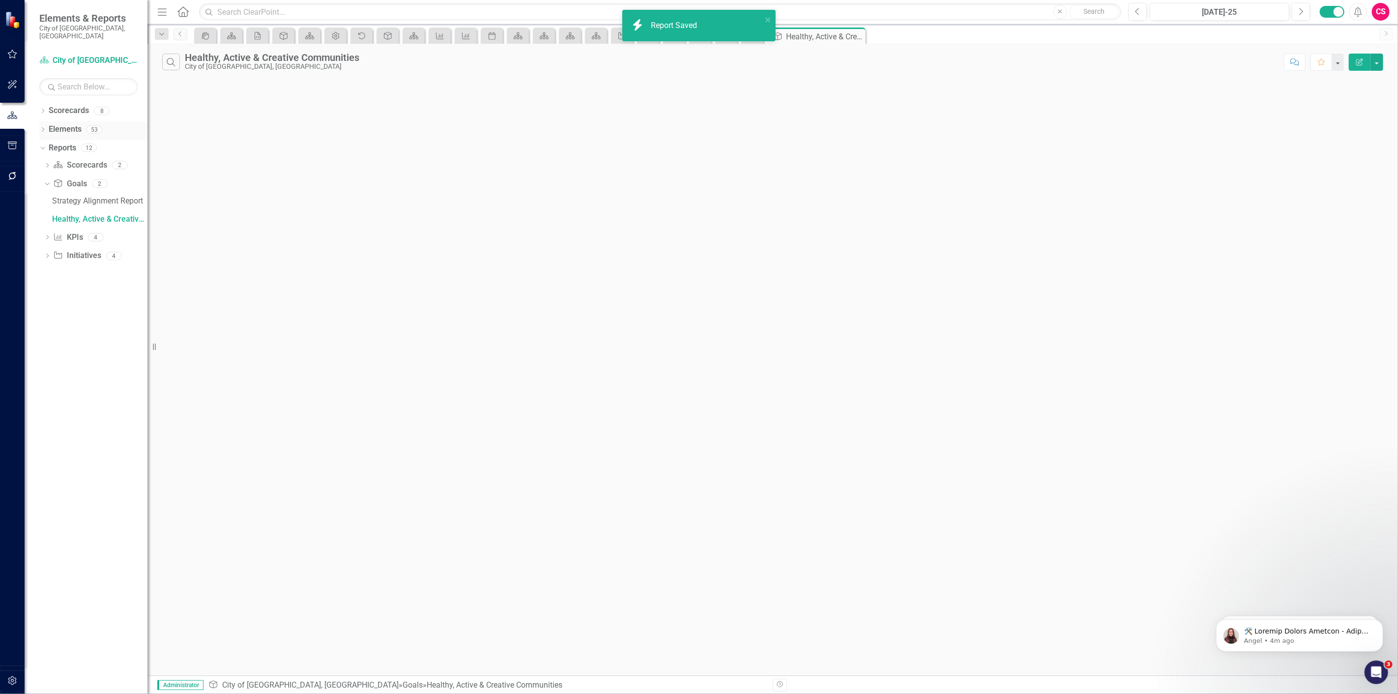
click at [60, 125] on link "Elements" at bounding box center [65, 129] width 33 height 11
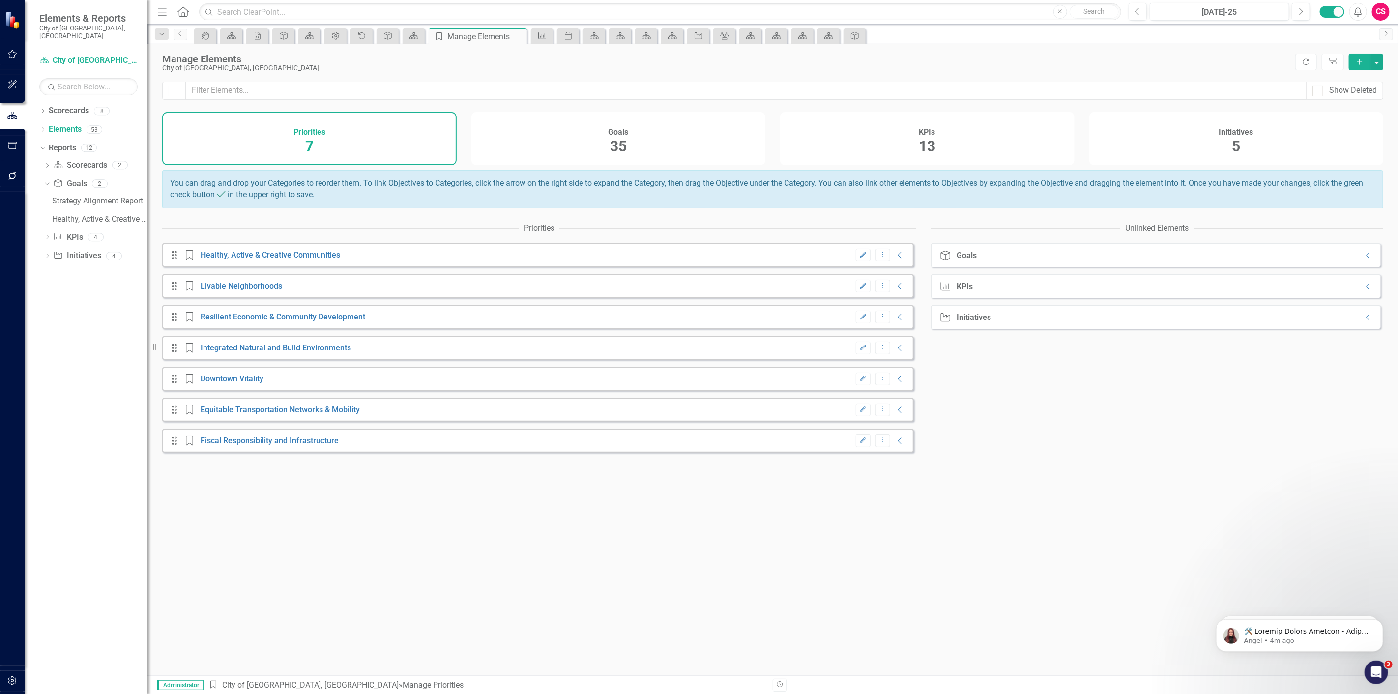
click at [601, 133] on div "Goals 35" at bounding box center [618, 138] width 294 height 53
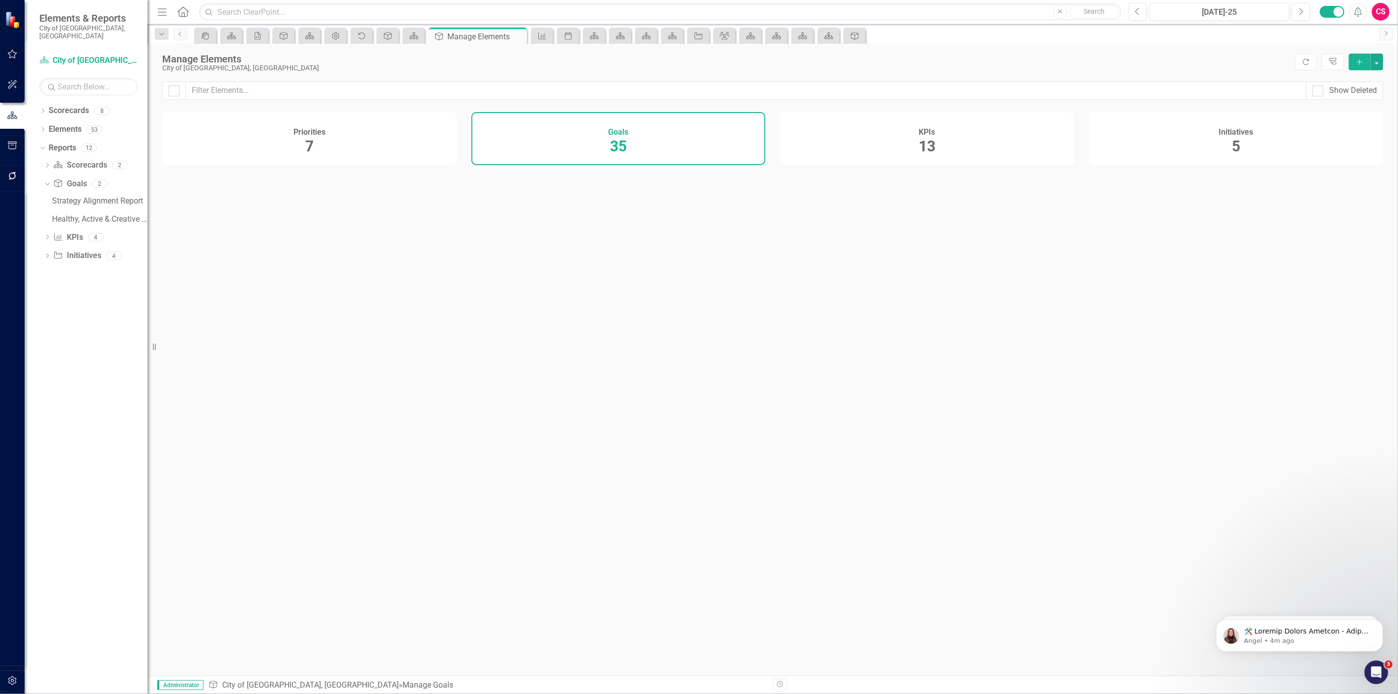
checkbox input "false"
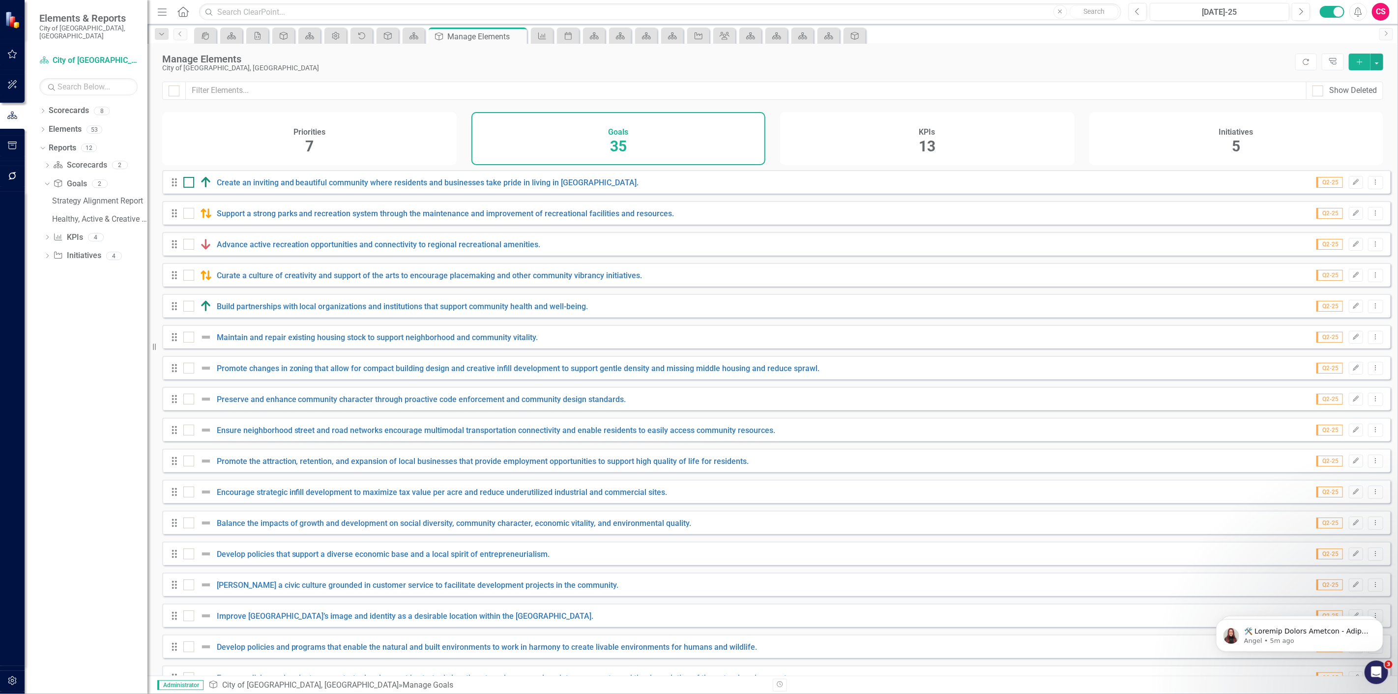
click at [189, 183] on input "checkbox" at bounding box center [186, 180] width 6 height 6
checkbox input "true"
click at [184, 214] on input "checkbox" at bounding box center [186, 211] width 6 height 6
checkbox input "true"
click at [188, 245] on input "checkbox" at bounding box center [186, 242] width 6 height 6
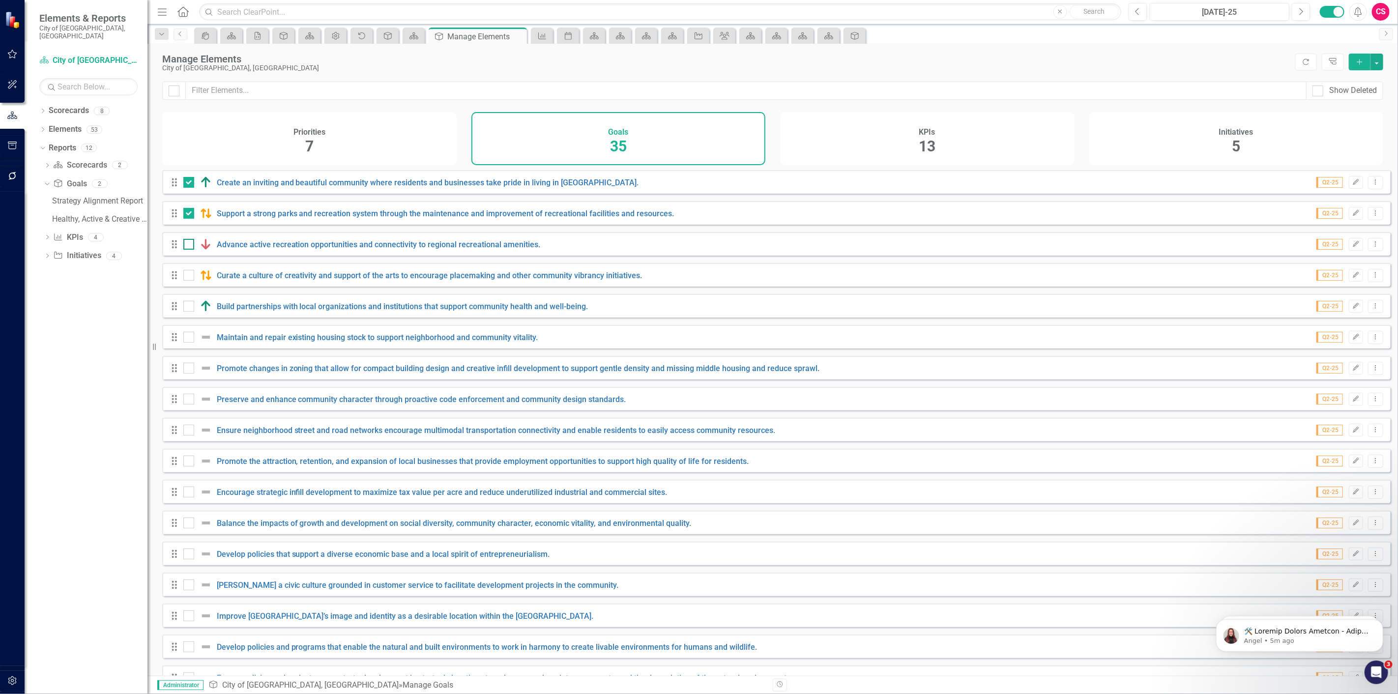
checkbox input "true"
click at [186, 281] on div at bounding box center [188, 275] width 11 height 11
click at [186, 276] on input "checkbox" at bounding box center [186, 273] width 6 height 6
checkbox input "true"
click at [188, 307] on input "checkbox" at bounding box center [186, 304] width 6 height 6
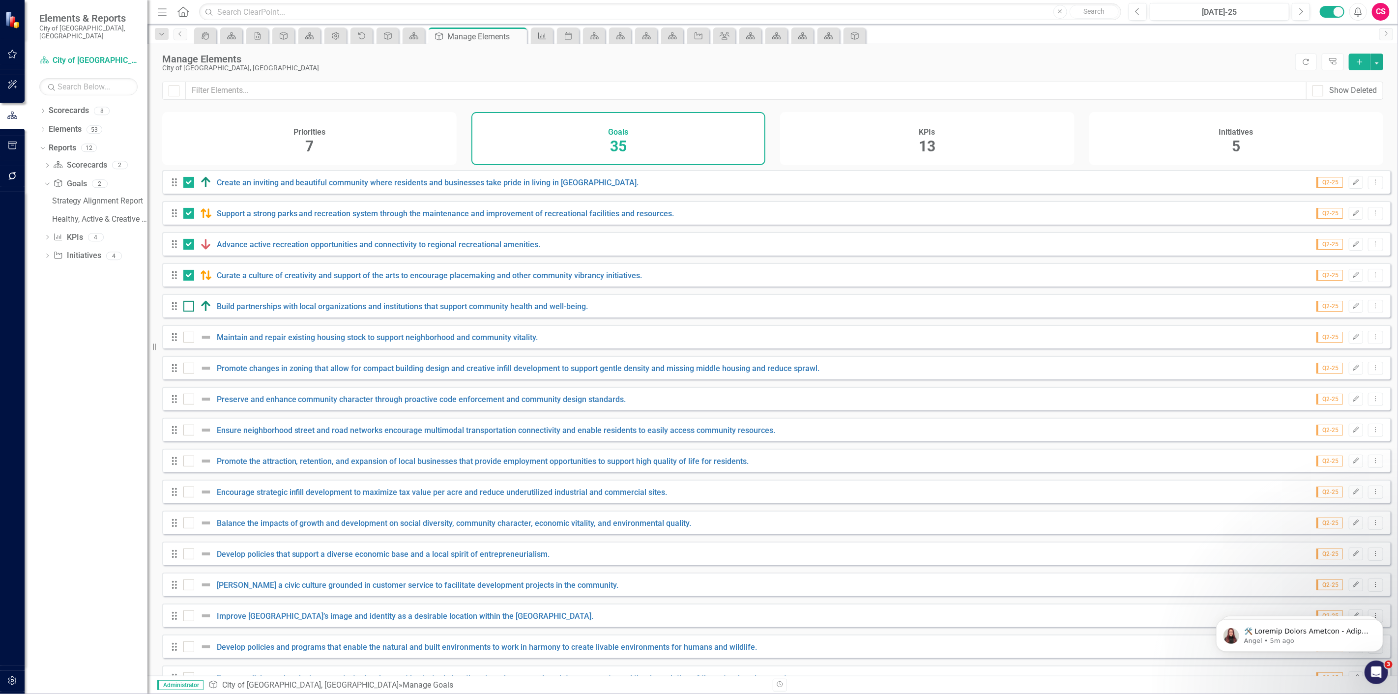
checkbox input "true"
click at [1380, 58] on button "button" at bounding box center [1376, 62] width 13 height 17
click at [1369, 101] on link "Add Multiple Add Multiple" at bounding box center [1344, 98] width 78 height 18
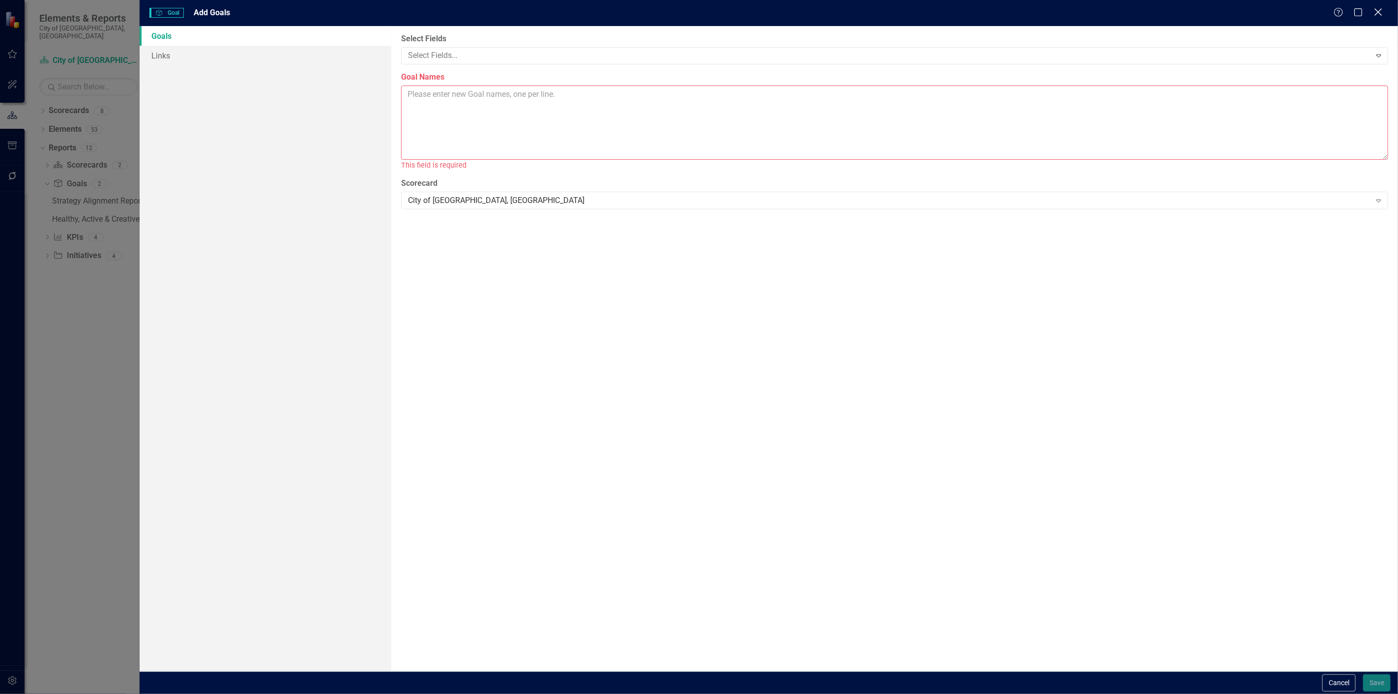
click at [1376, 13] on icon "Close" at bounding box center [1378, 11] width 12 height 9
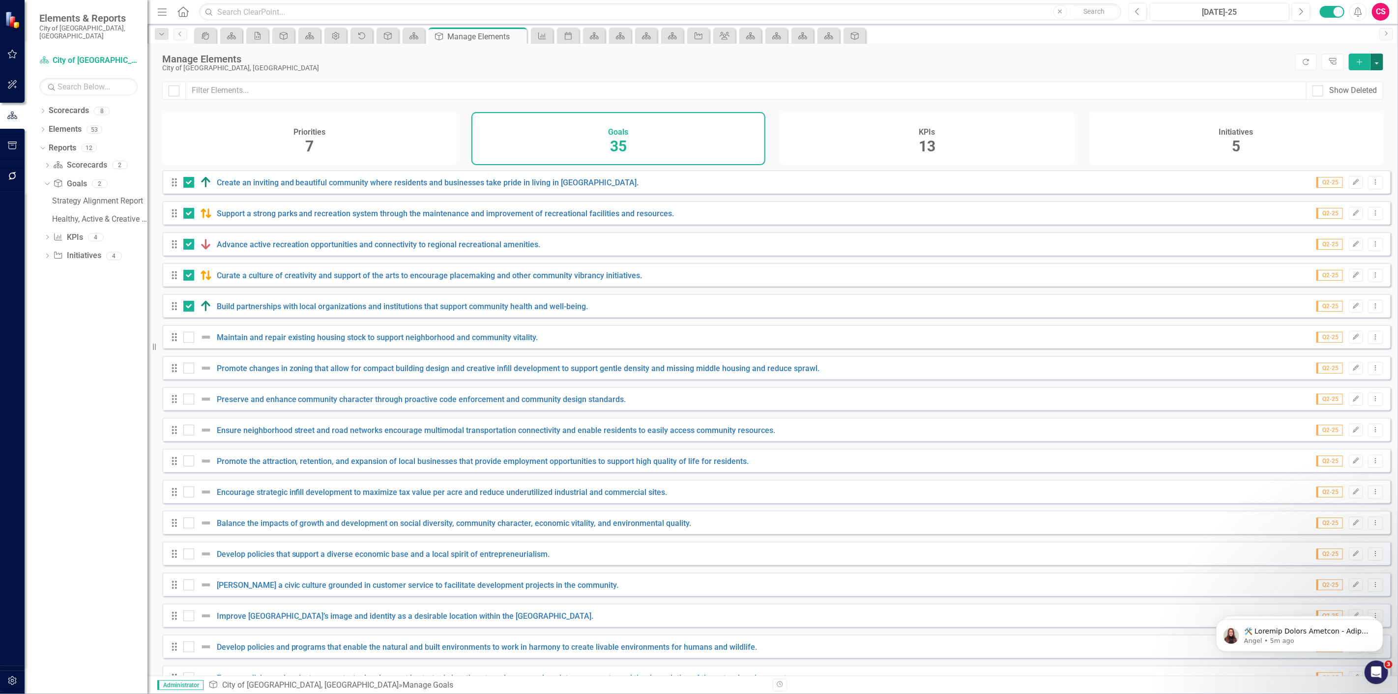
click at [1380, 61] on button "button" at bounding box center [1376, 62] width 13 height 17
click at [1354, 113] on link "Edit Multiple Edit Multiple" at bounding box center [1344, 116] width 78 height 18
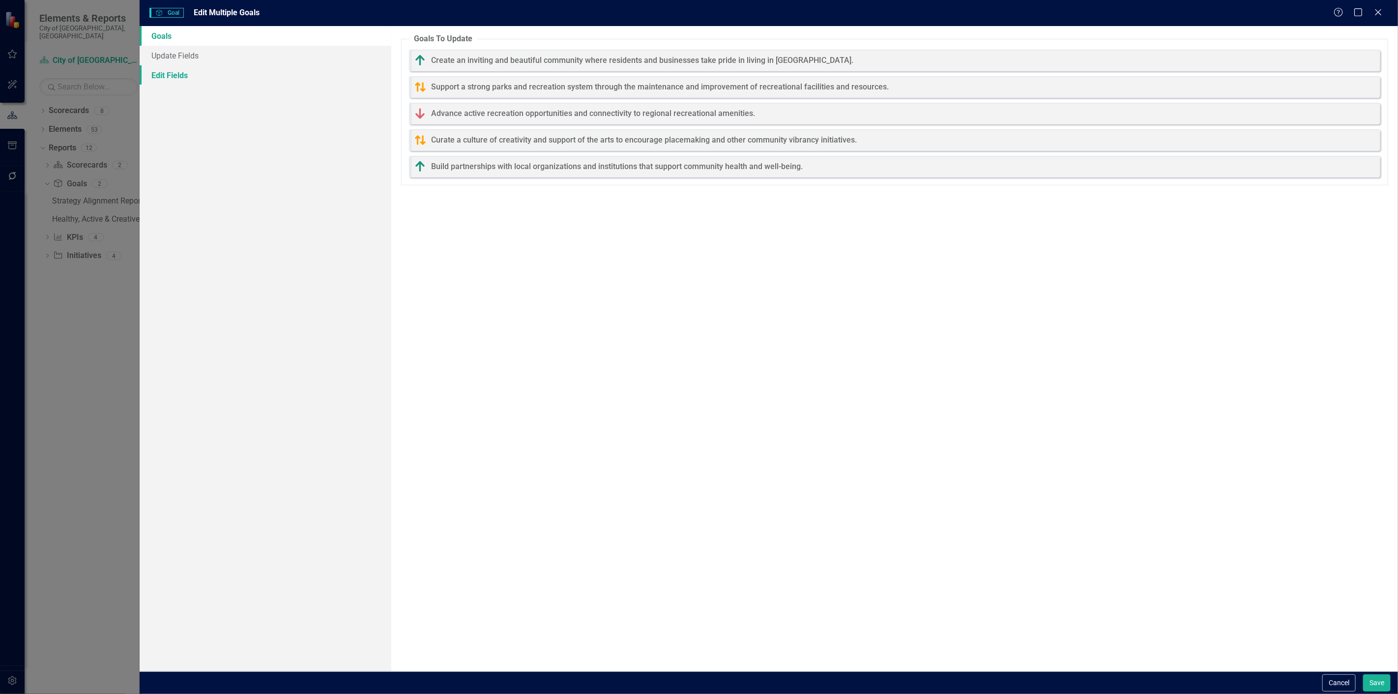
click at [223, 78] on link "Edit Fields" at bounding box center [266, 75] width 252 height 20
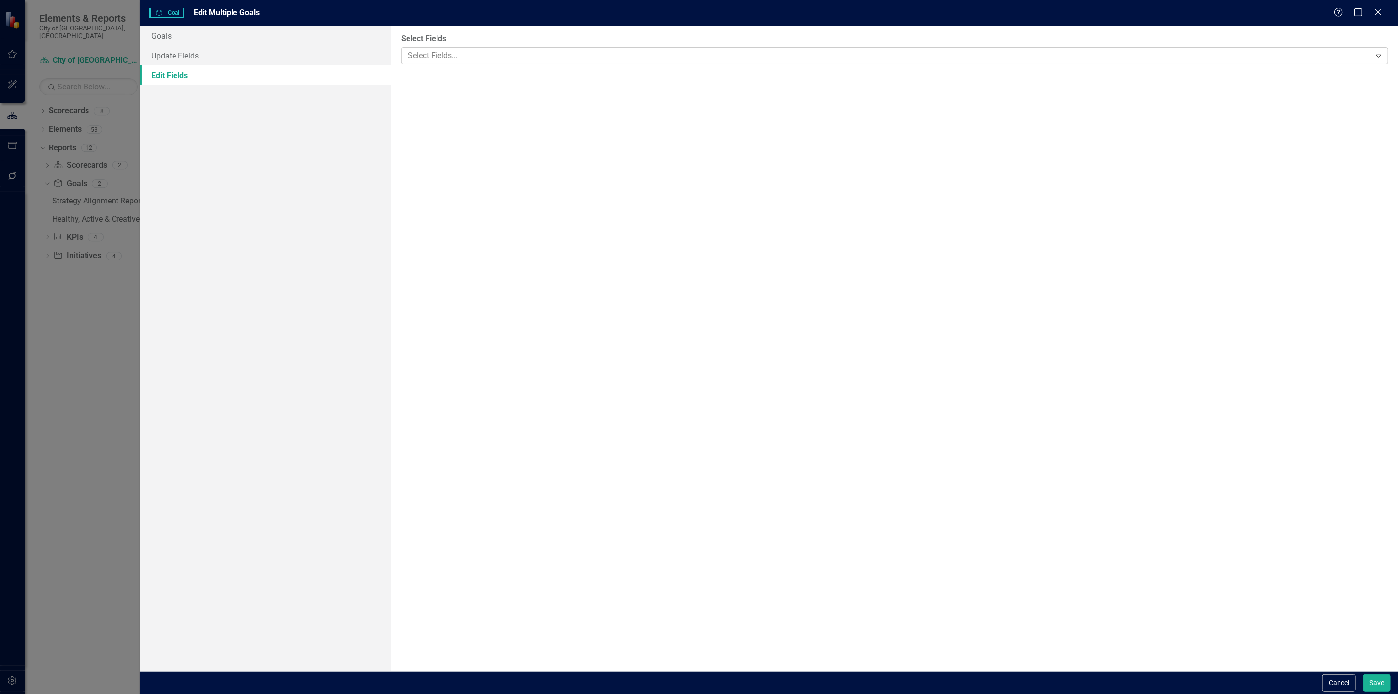
click at [455, 56] on div at bounding box center [887, 55] width 966 height 13
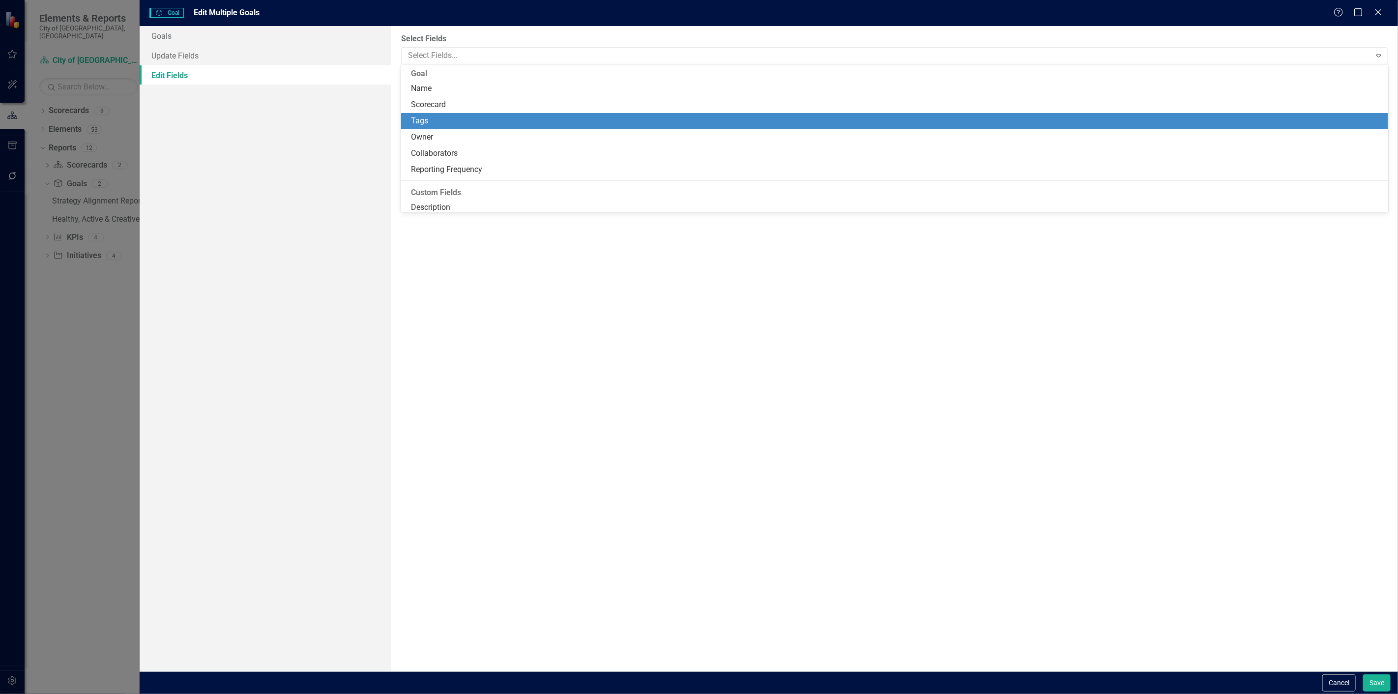
click at [438, 123] on div "Tags" at bounding box center [896, 121] width 971 height 11
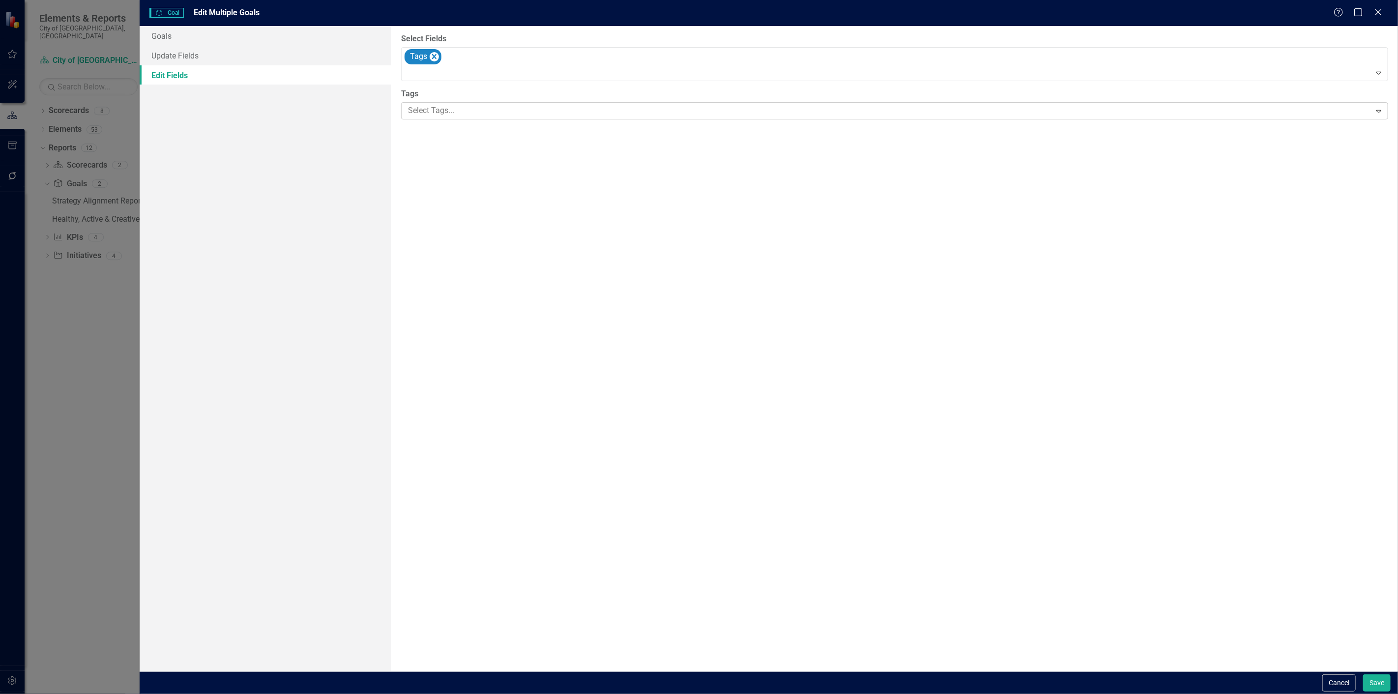
click at [436, 114] on div at bounding box center [887, 110] width 966 height 13
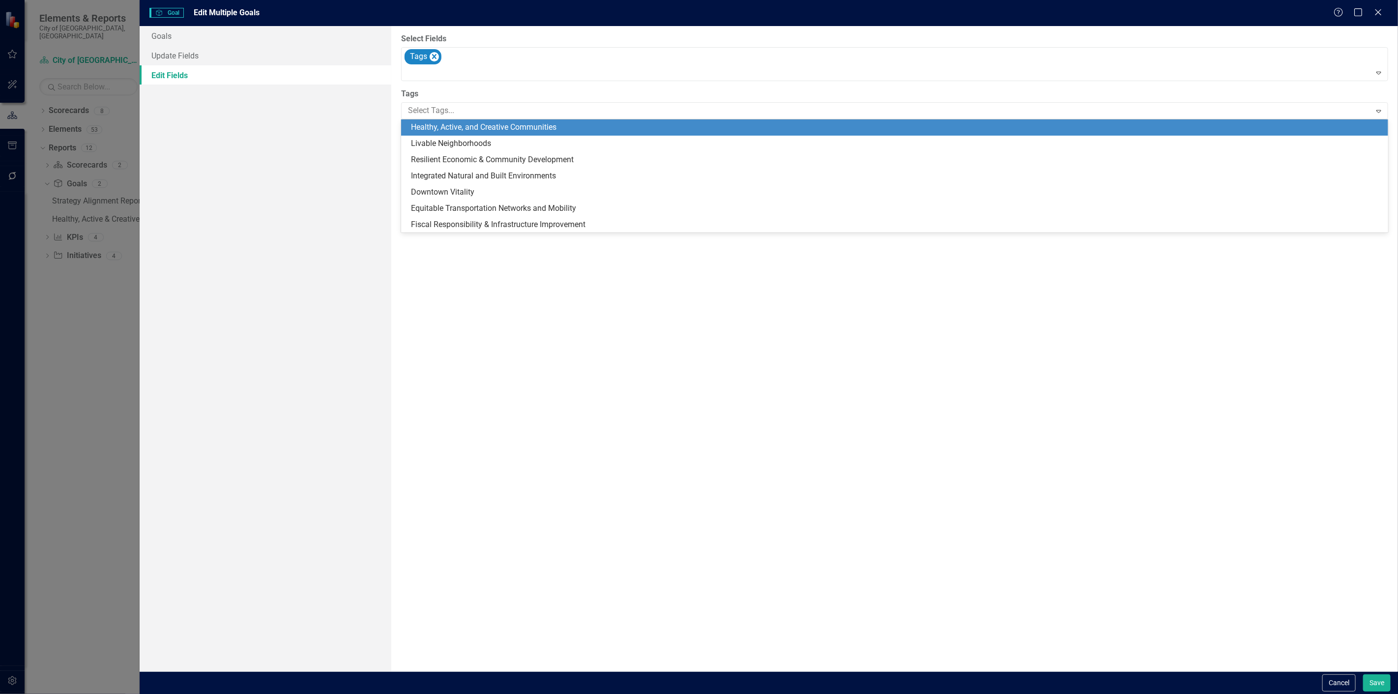
click at [434, 132] on span "Healthy, Active, and Creative Communities" at bounding box center [483, 126] width 145 height 9
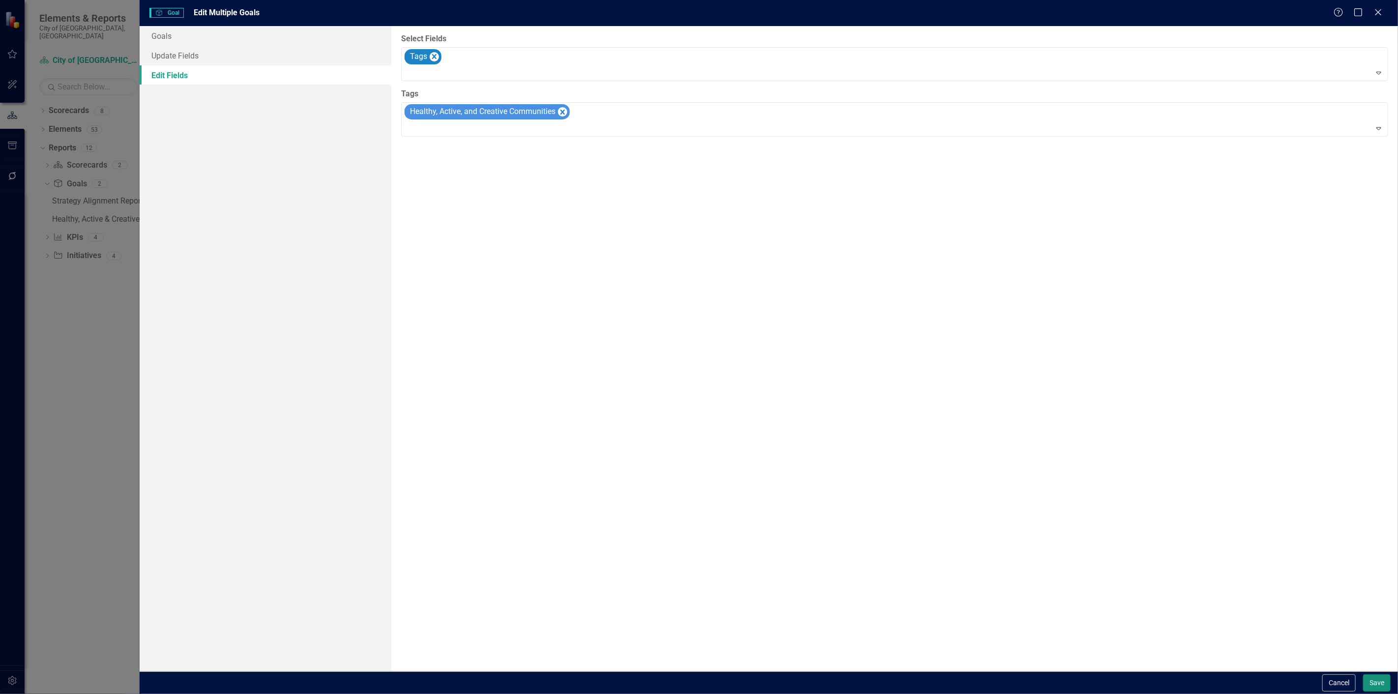
click at [1385, 687] on button "Save" at bounding box center [1377, 682] width 28 height 17
checkbox input "false"
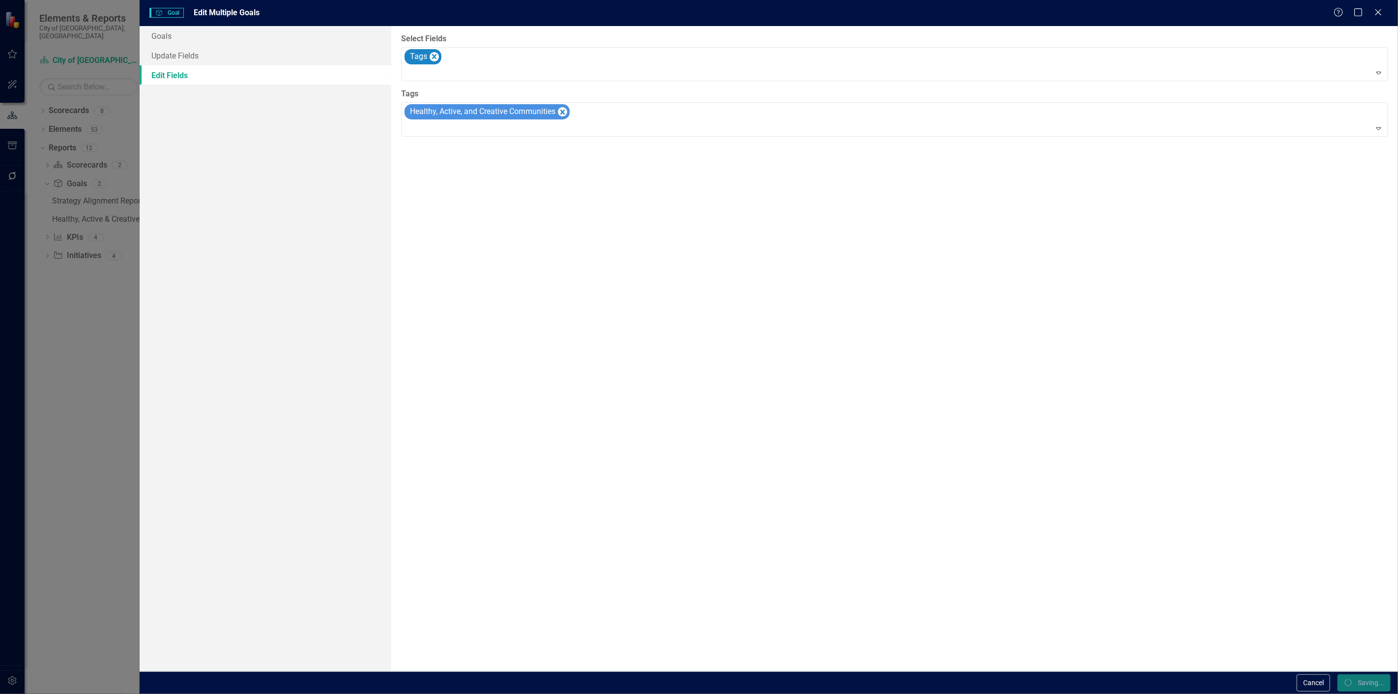
checkbox input "false"
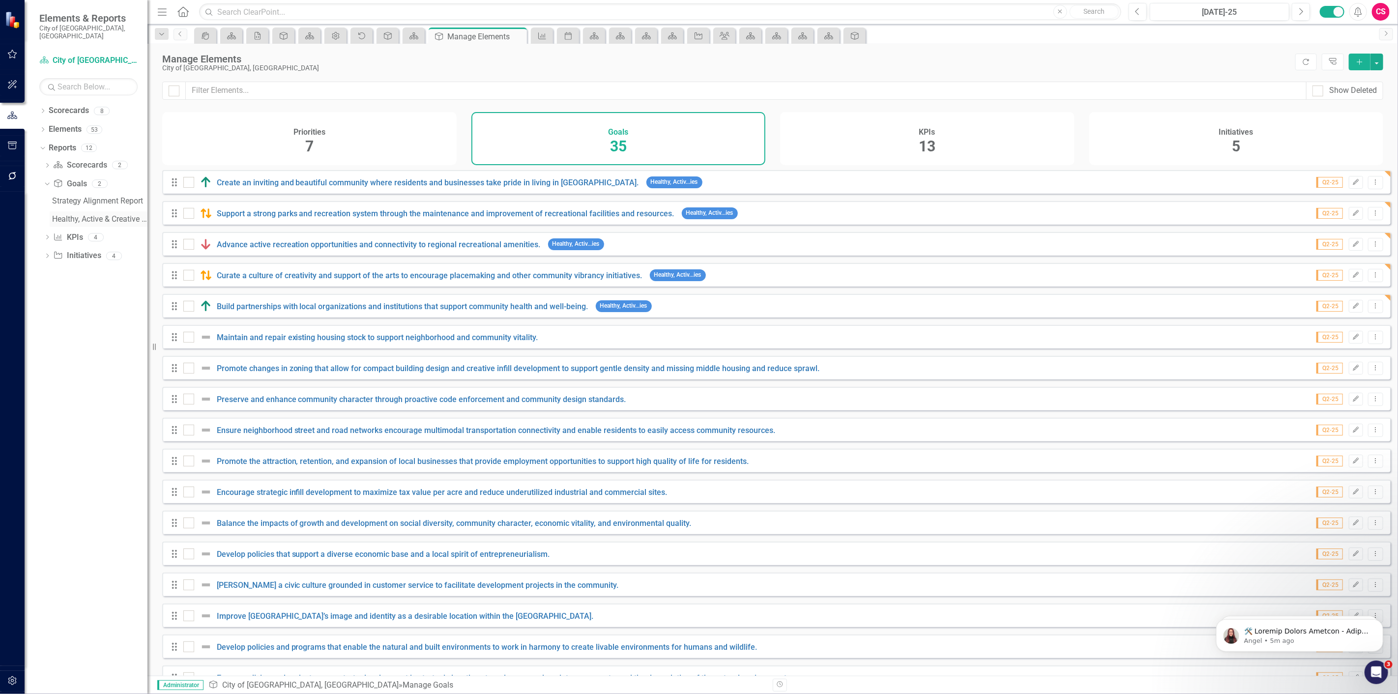
click at [83, 215] on div "Healthy, Active & Creative Communities" at bounding box center [99, 219] width 95 height 9
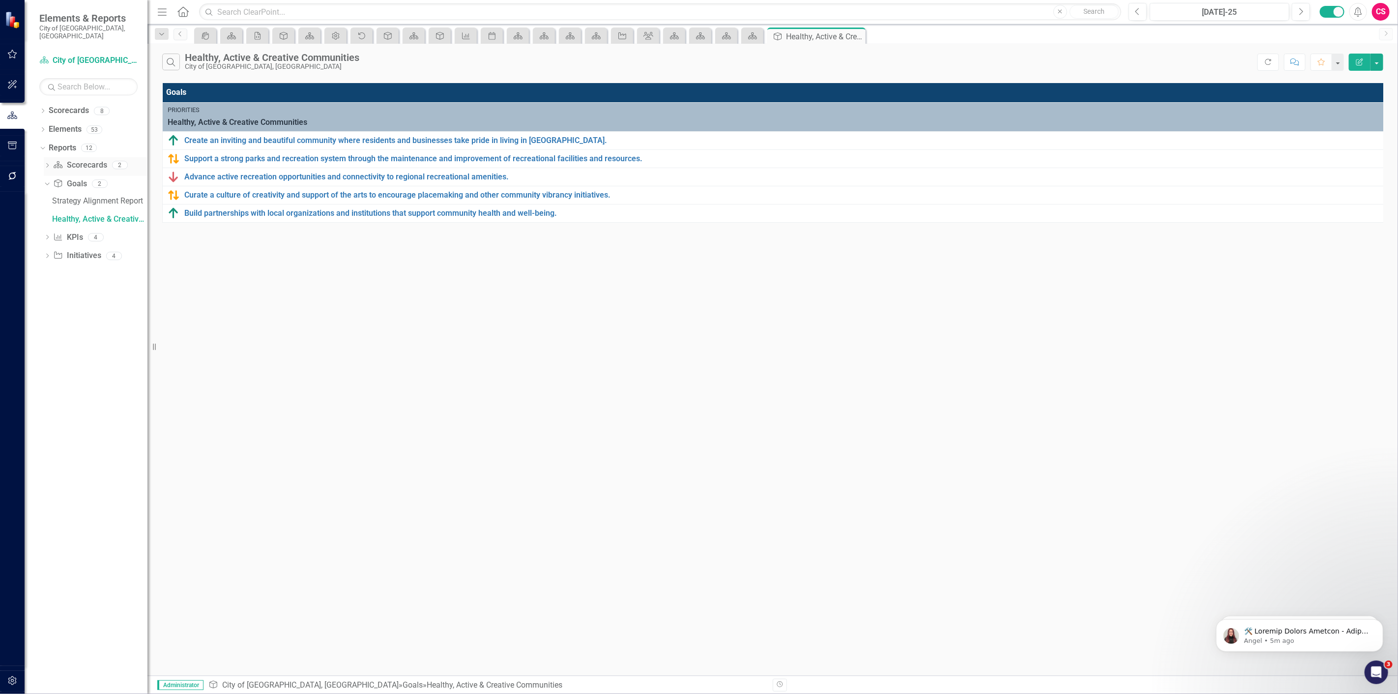
click at [70, 160] on link "Scorecard Scorecards" at bounding box center [80, 165] width 54 height 11
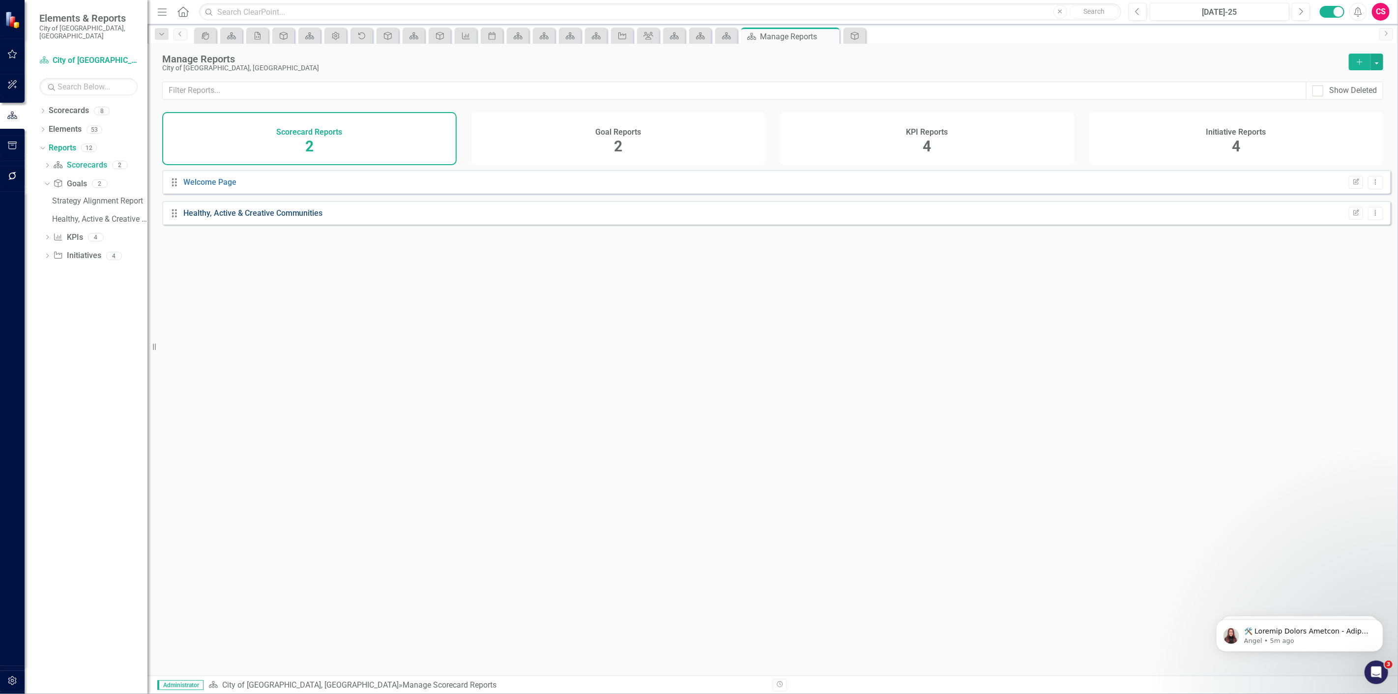
click at [227, 218] on link "Healthy, Active & Creative Communities" at bounding box center [253, 212] width 140 height 9
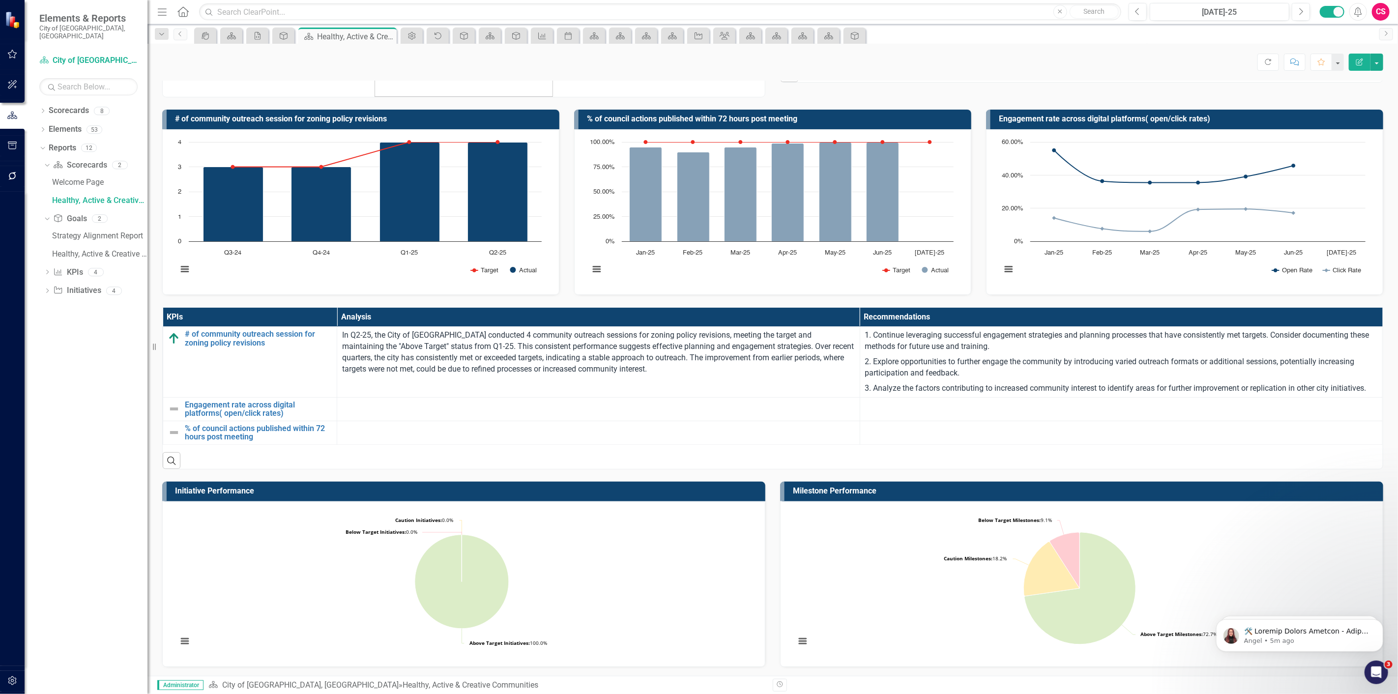
scroll to position [164, 0]
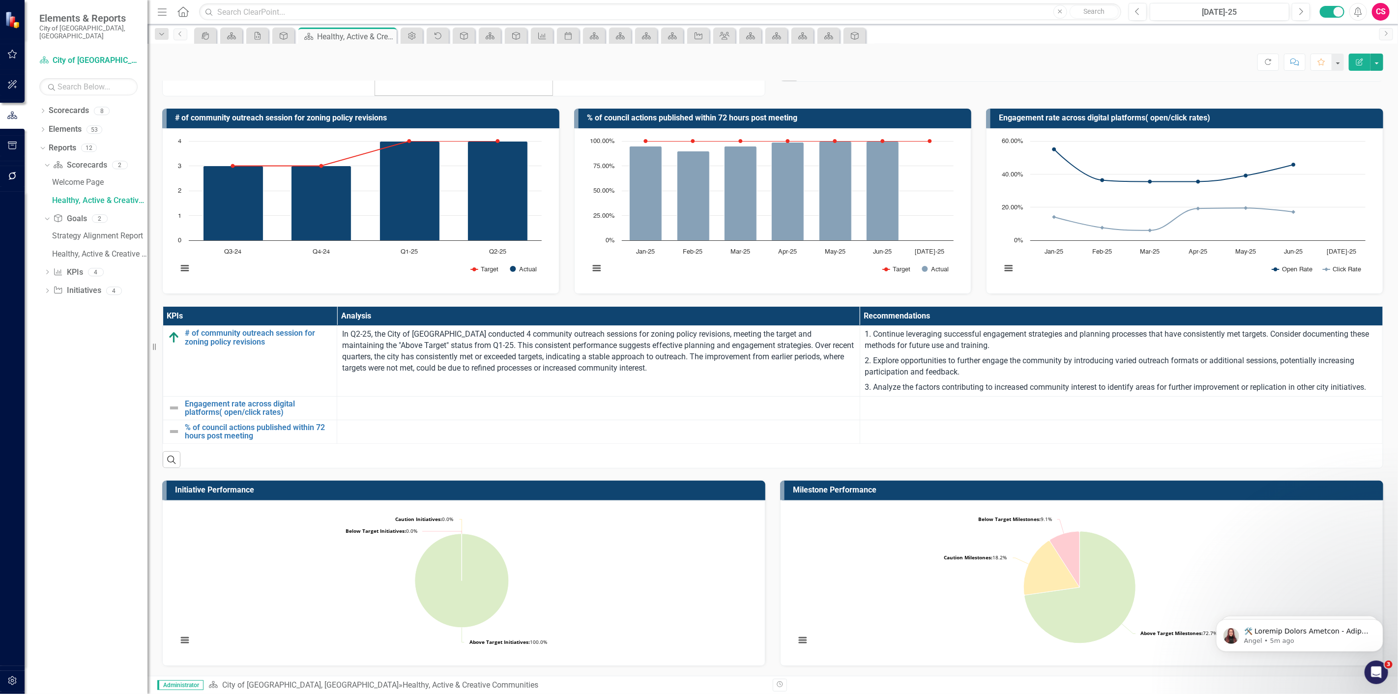
click at [773, 461] on div "Search" at bounding box center [773, 456] width 1220 height 24
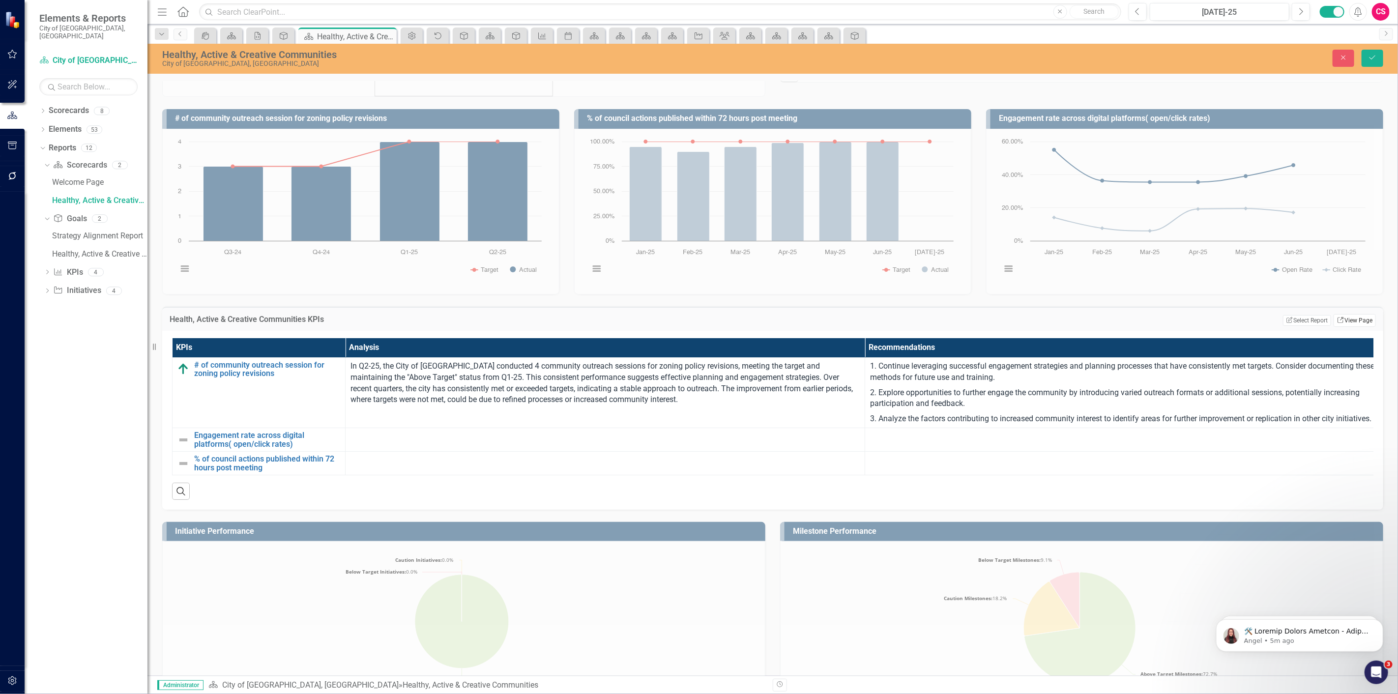
click at [1347, 319] on link "Link View Page" at bounding box center [1355, 320] width 42 height 13
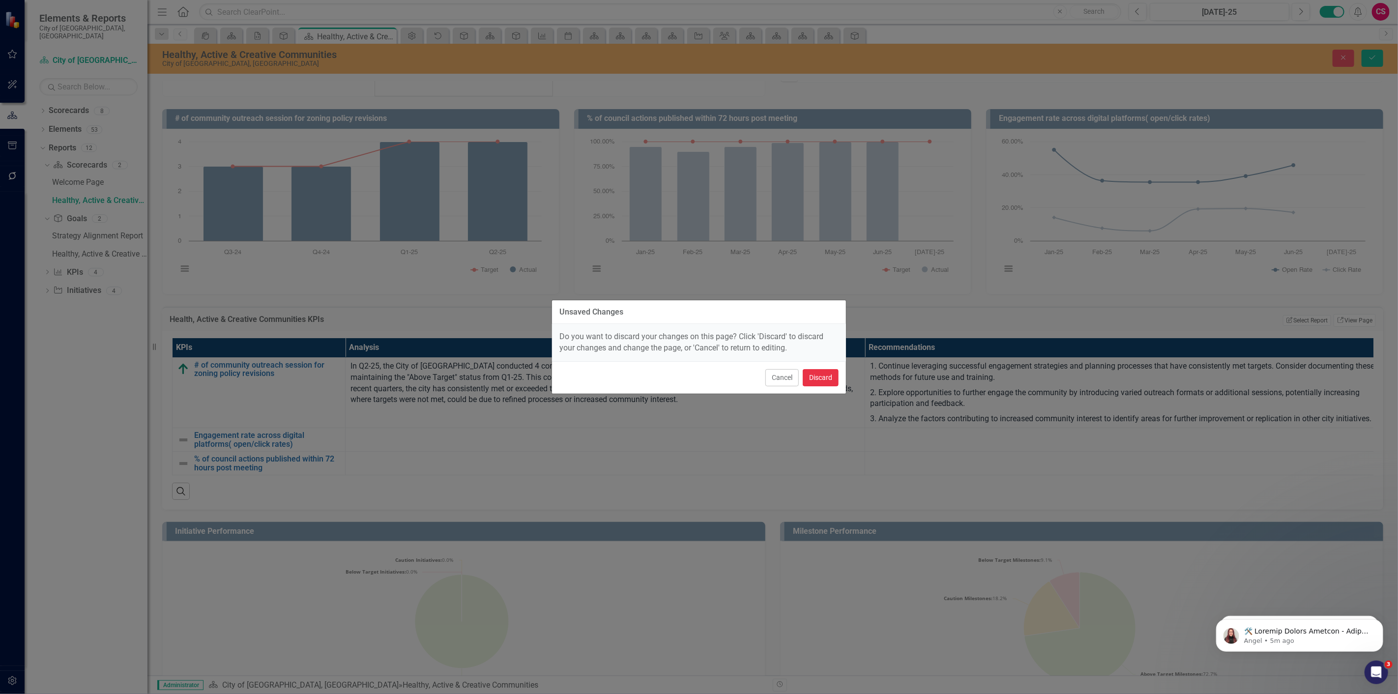
click at [822, 377] on button "Discard" at bounding box center [821, 377] width 36 height 17
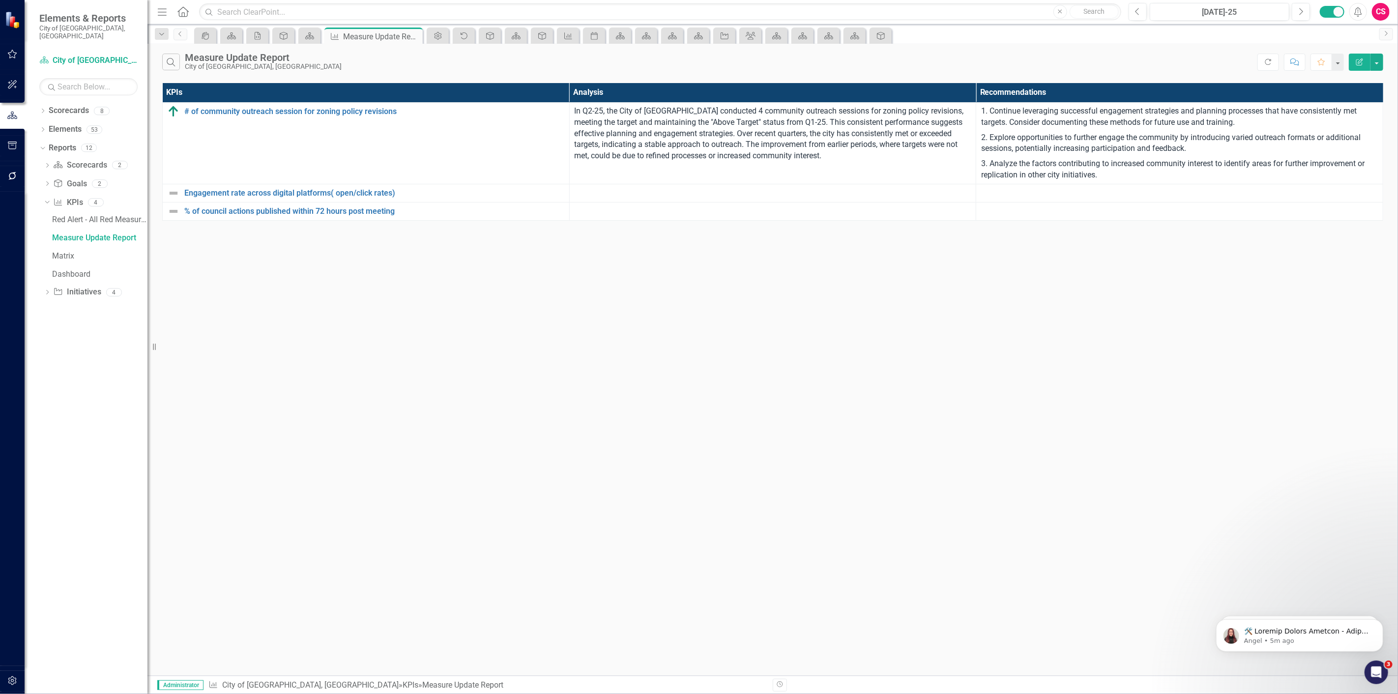
click at [1363, 60] on icon "Edit Report" at bounding box center [1359, 61] width 9 height 7
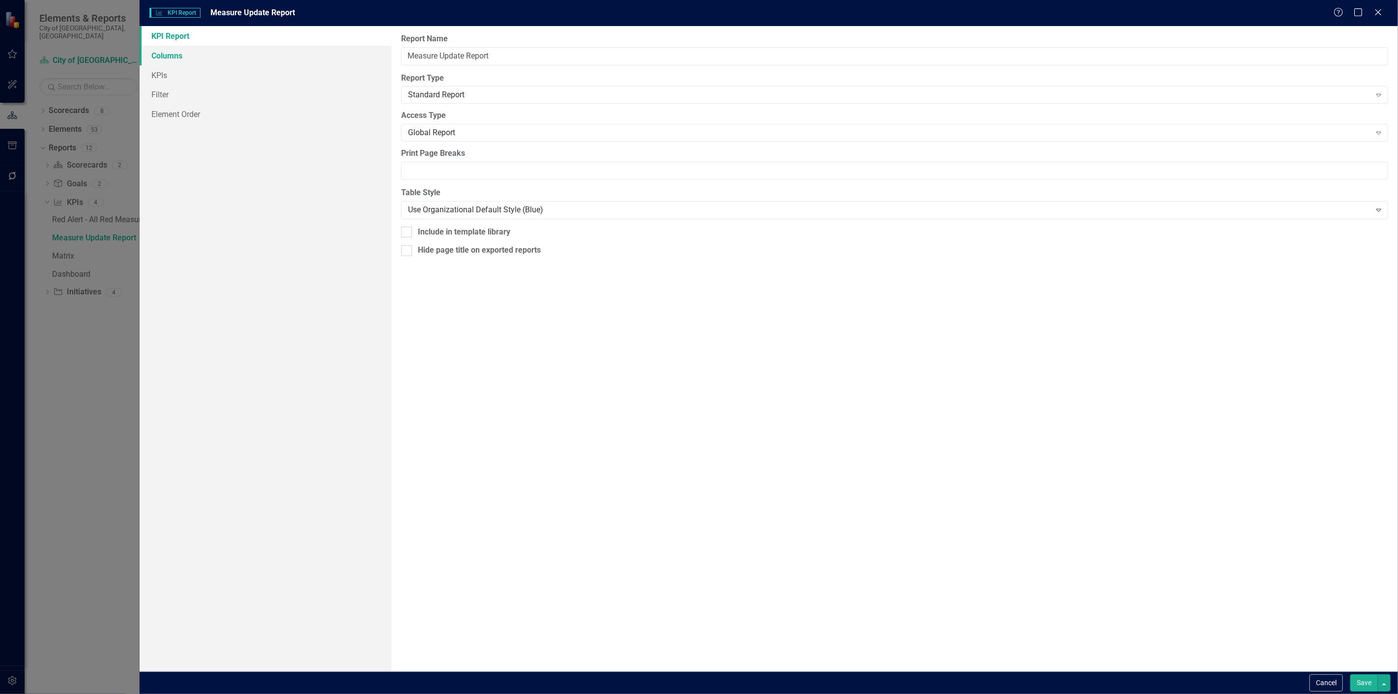
click at [178, 53] on link "Columns" at bounding box center [266, 56] width 252 height 20
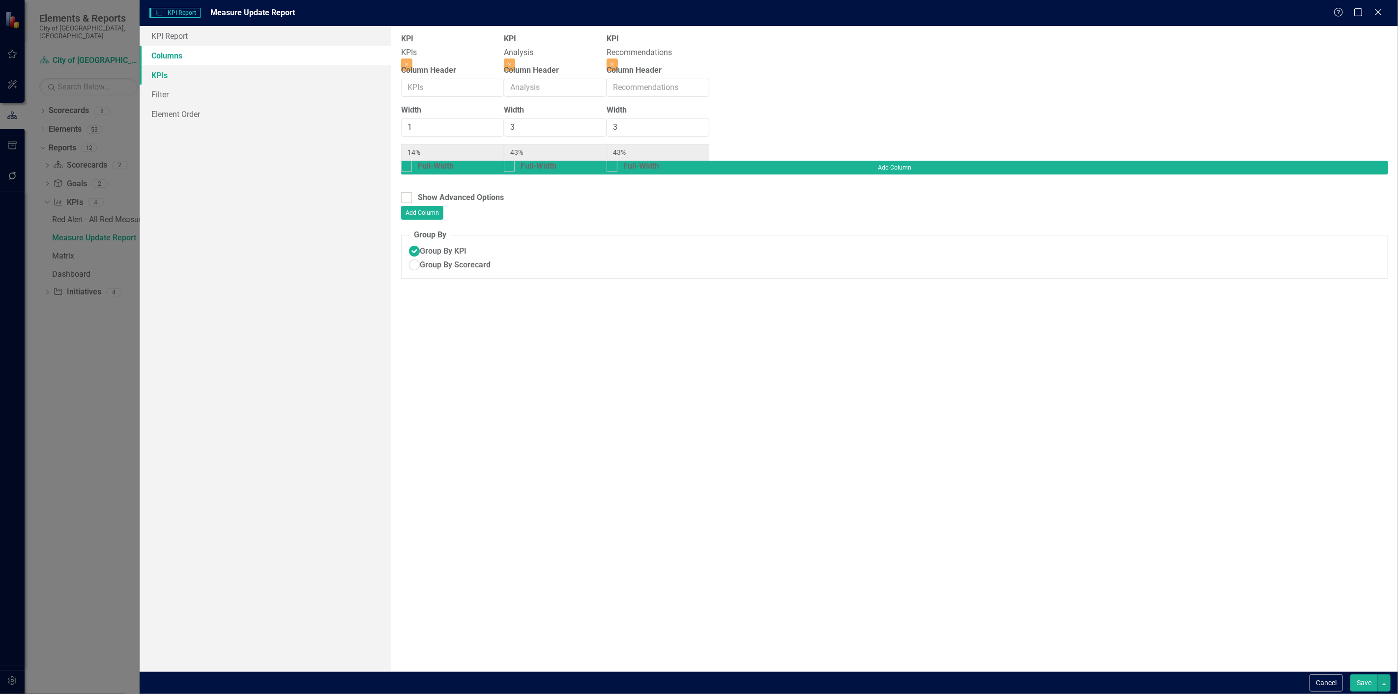
click at [169, 79] on link "KPIs" at bounding box center [266, 75] width 252 height 20
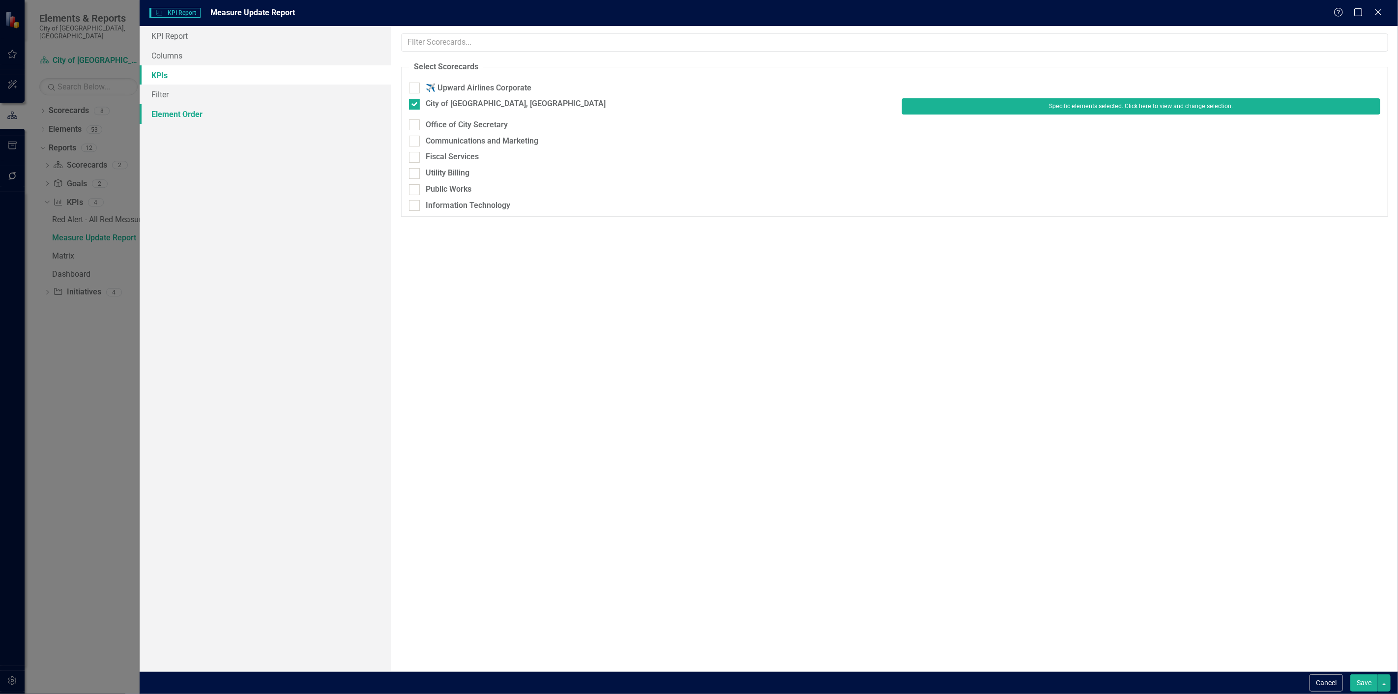
click at [159, 105] on link "Element Order" at bounding box center [266, 114] width 252 height 20
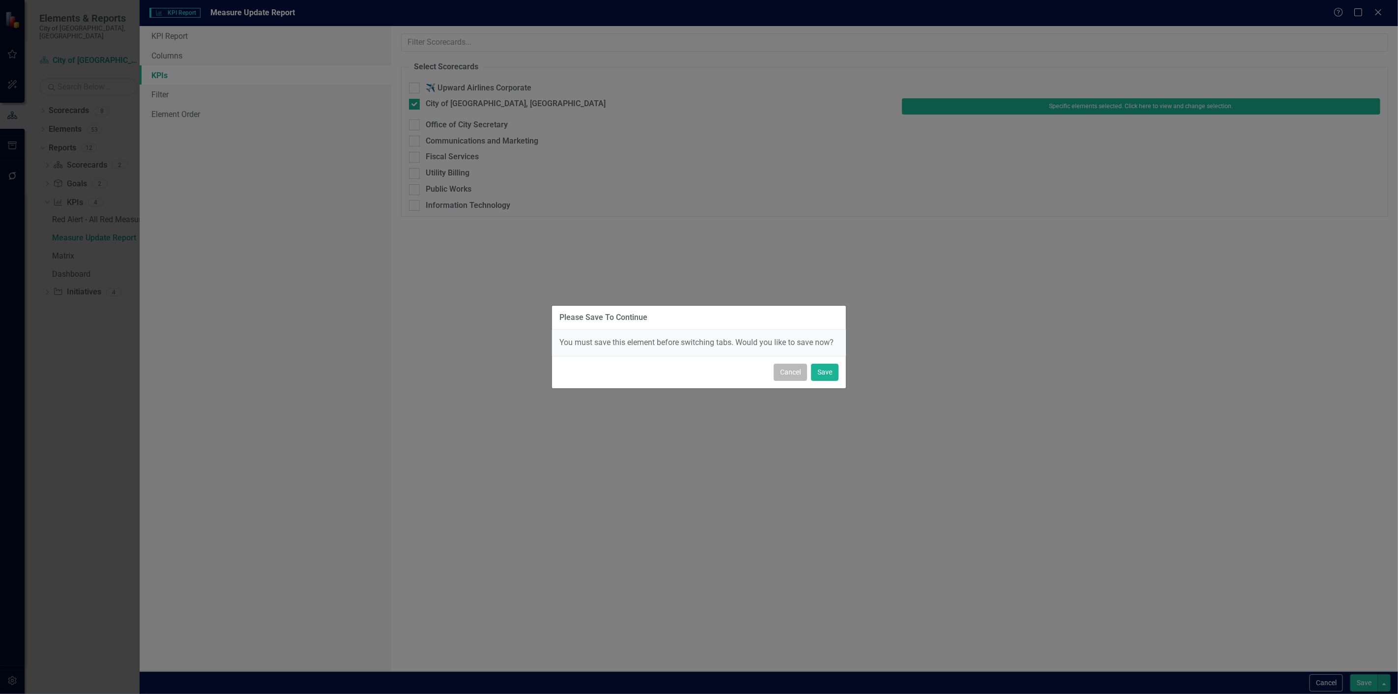
click at [778, 379] on button "Cancel" at bounding box center [790, 372] width 33 height 17
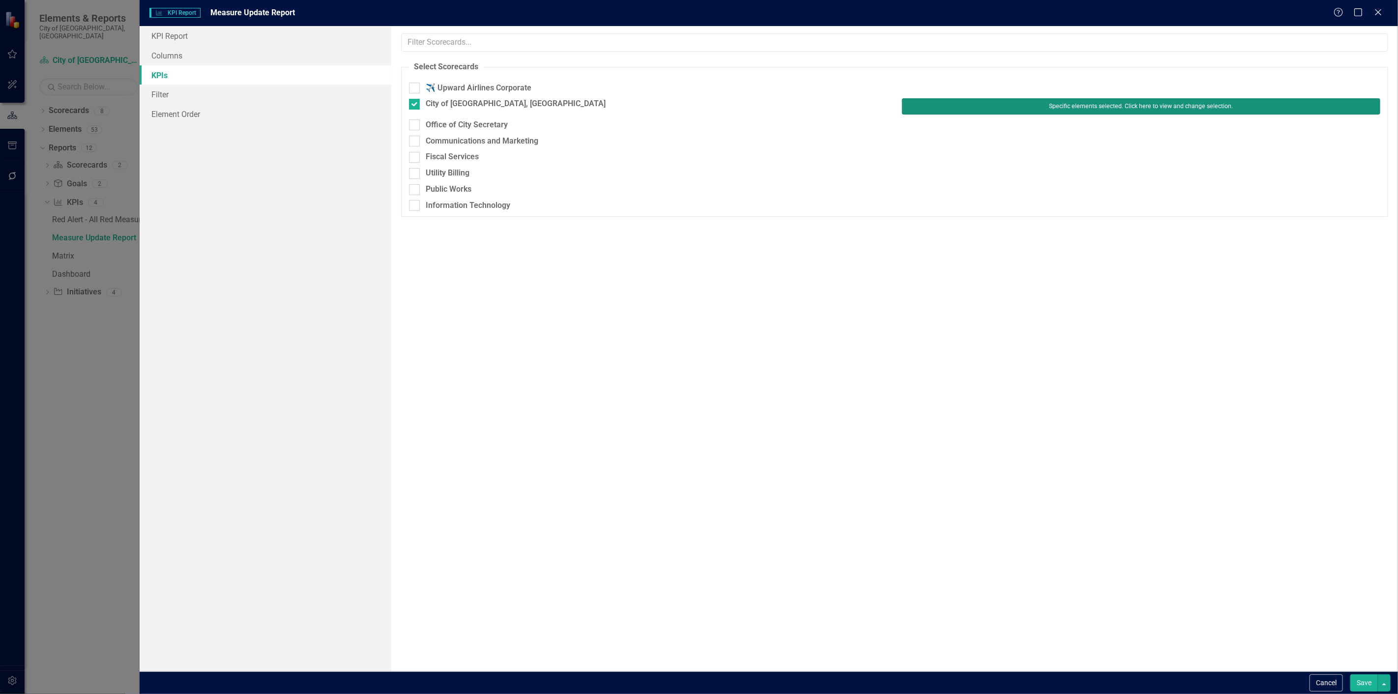
click at [1007, 99] on button "Specific elements selected. Click here to view and change selection." at bounding box center [1141, 106] width 478 height 16
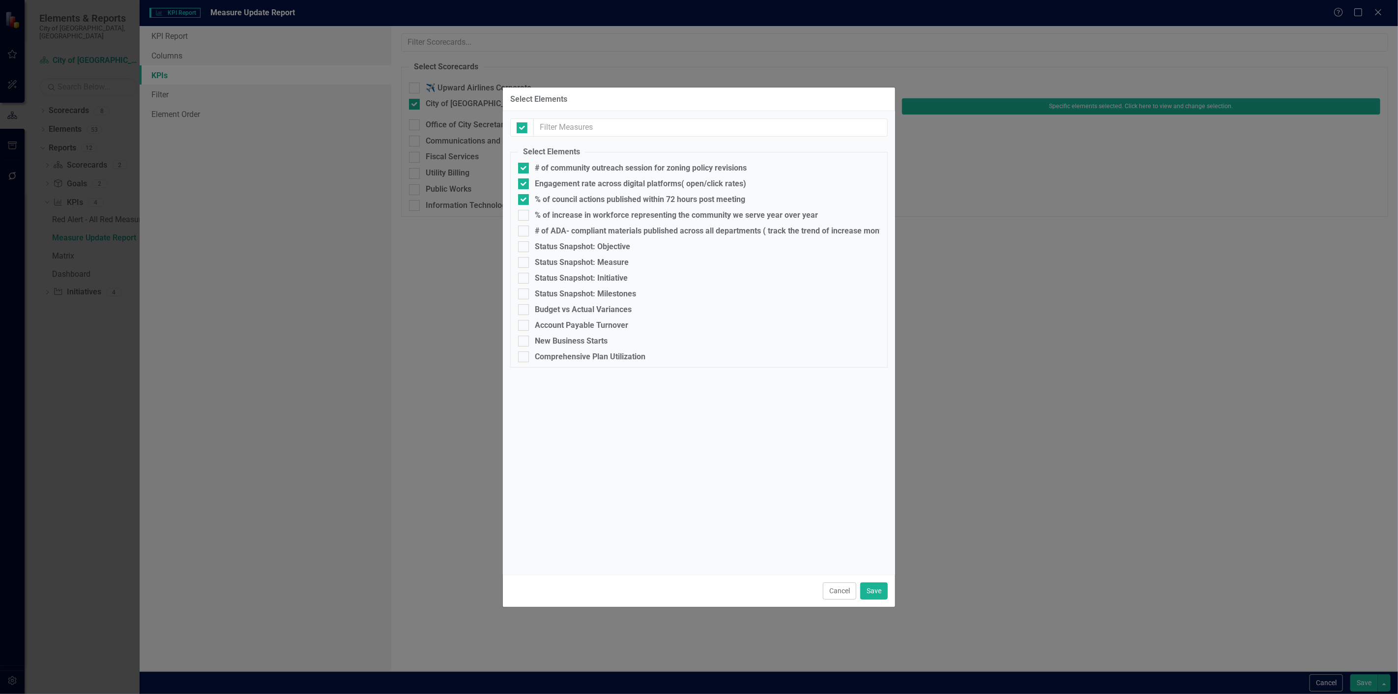
checkbox input "false"
click at [540, 173] on div "# of community outreach session for zoning policy revisions" at bounding box center [641, 168] width 212 height 9
click at [524, 169] on input "# of community outreach session for zoning policy revisions" at bounding box center [521, 166] width 6 height 6
checkbox input "false"
click at [537, 182] on div "Engagement rate across digital platforms( open/click rates)" at bounding box center [640, 183] width 211 height 9
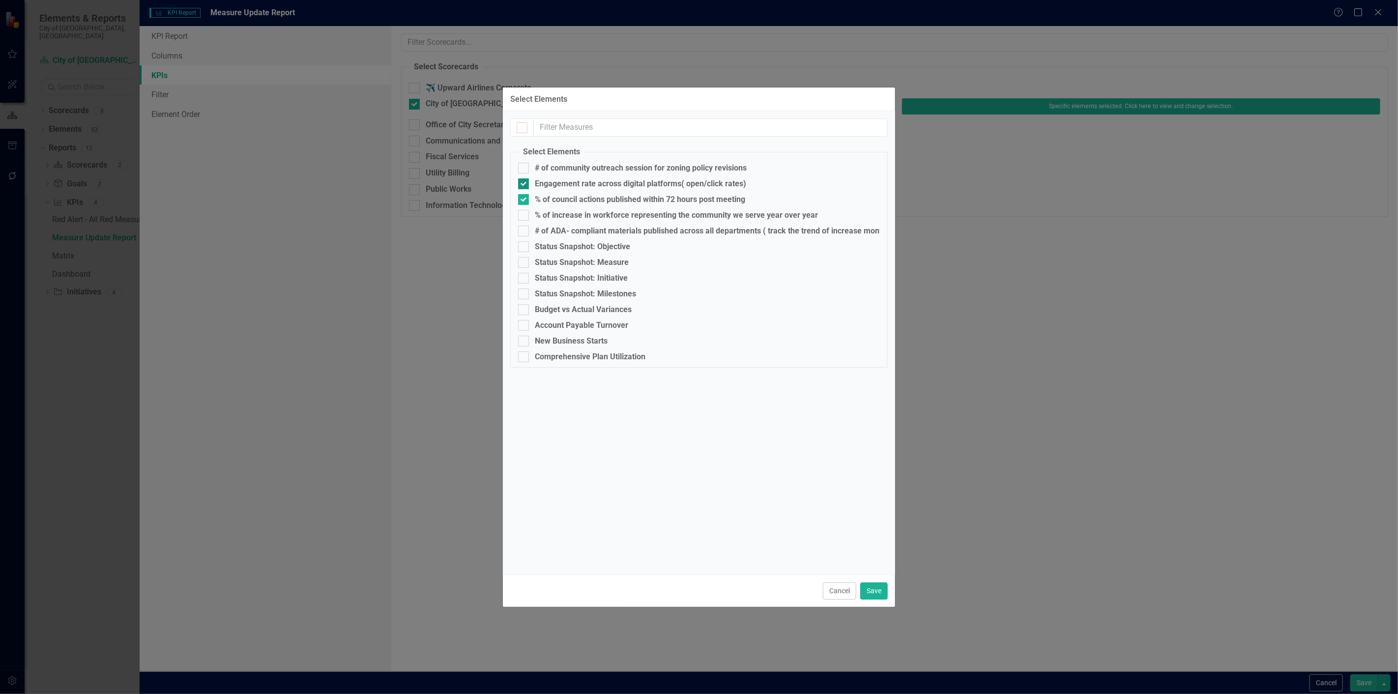
click at [524, 182] on input "Engagement rate across digital platforms( open/click rates)" at bounding box center [521, 181] width 6 height 6
checkbox input "false"
drag, startPoint x: 538, startPoint y: 203, endPoint x: 556, endPoint y: 210, distance: 20.1
click at [537, 203] on div "% of council actions published within 72 hours post meeting" at bounding box center [640, 199] width 210 height 9
drag, startPoint x: 660, startPoint y: 198, endPoint x: 698, endPoint y: 234, distance: 52.8
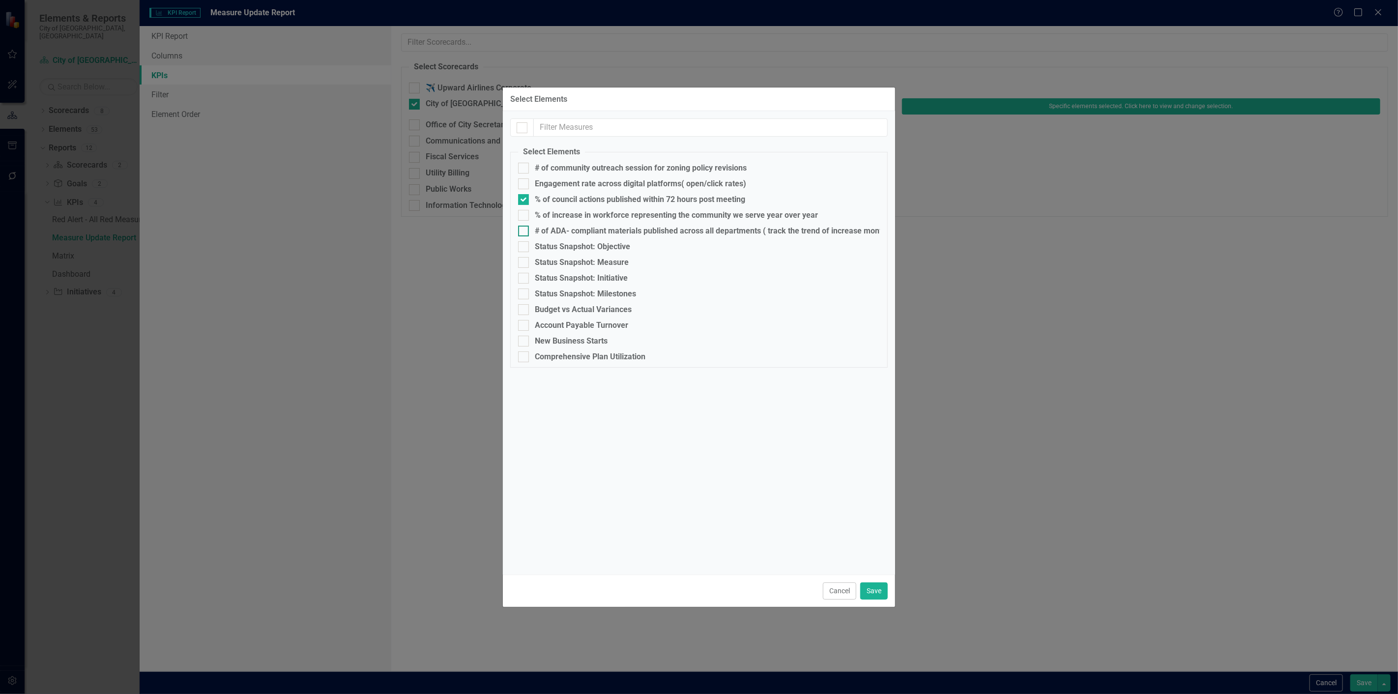
click at [661, 198] on div "% of council actions published within 72 hours post meeting" at bounding box center [640, 199] width 210 height 9
click at [524, 198] on input "% of council actions published within 72 hours post meeting" at bounding box center [521, 197] width 6 height 6
checkbox input "false"
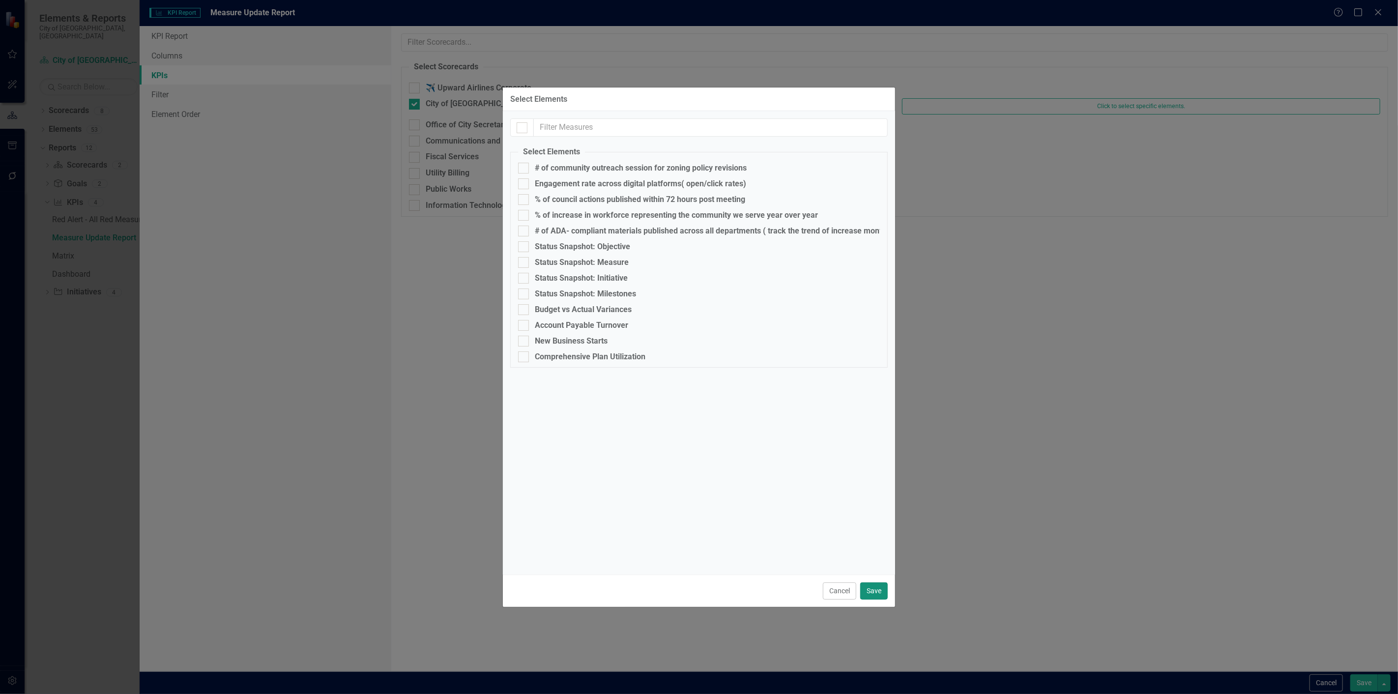
click at [880, 585] on button "Save" at bounding box center [874, 590] width 28 height 17
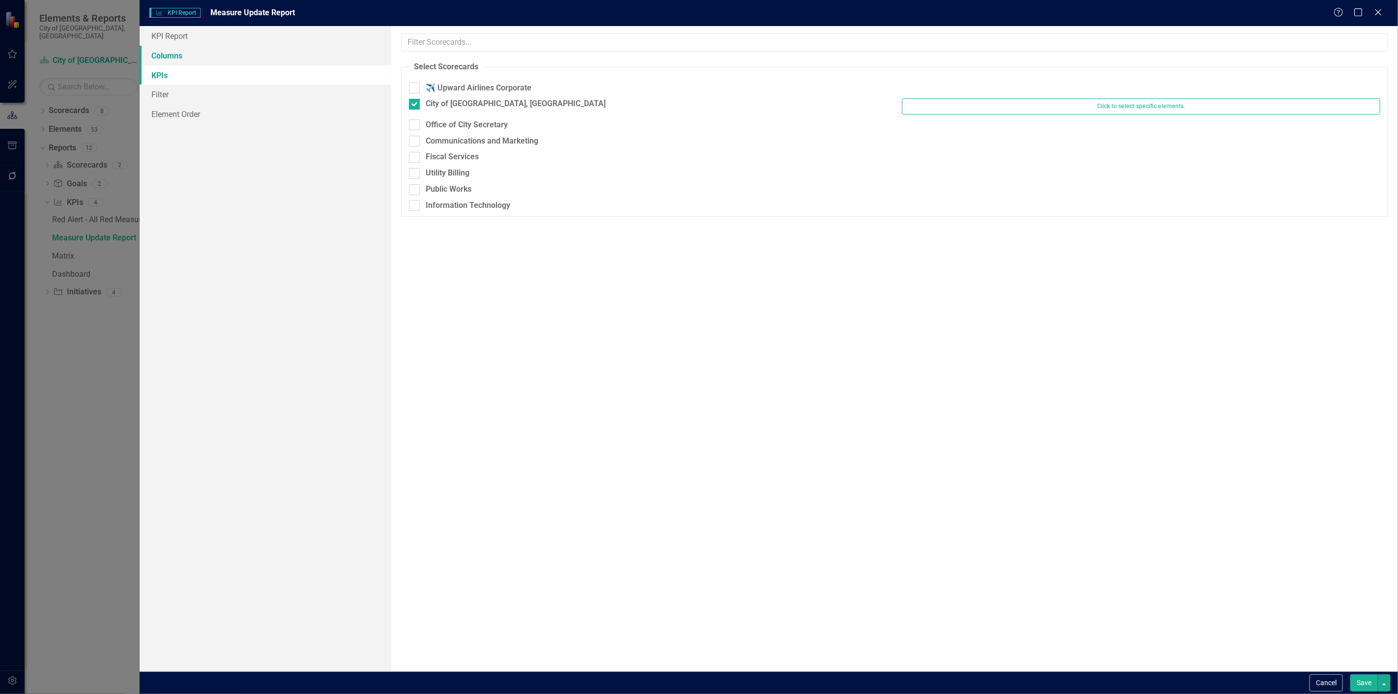
click at [244, 52] on link "Columns" at bounding box center [266, 56] width 252 height 20
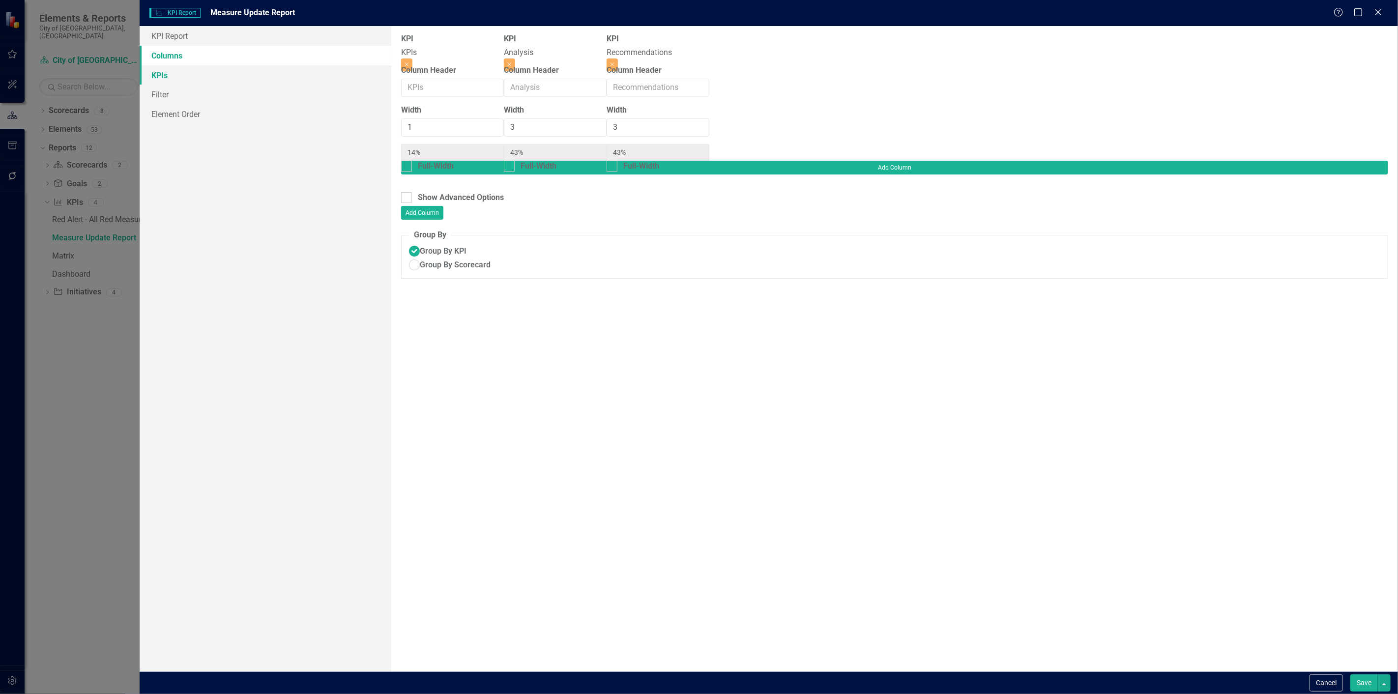
click at [241, 84] on link "KPIs" at bounding box center [266, 75] width 252 height 20
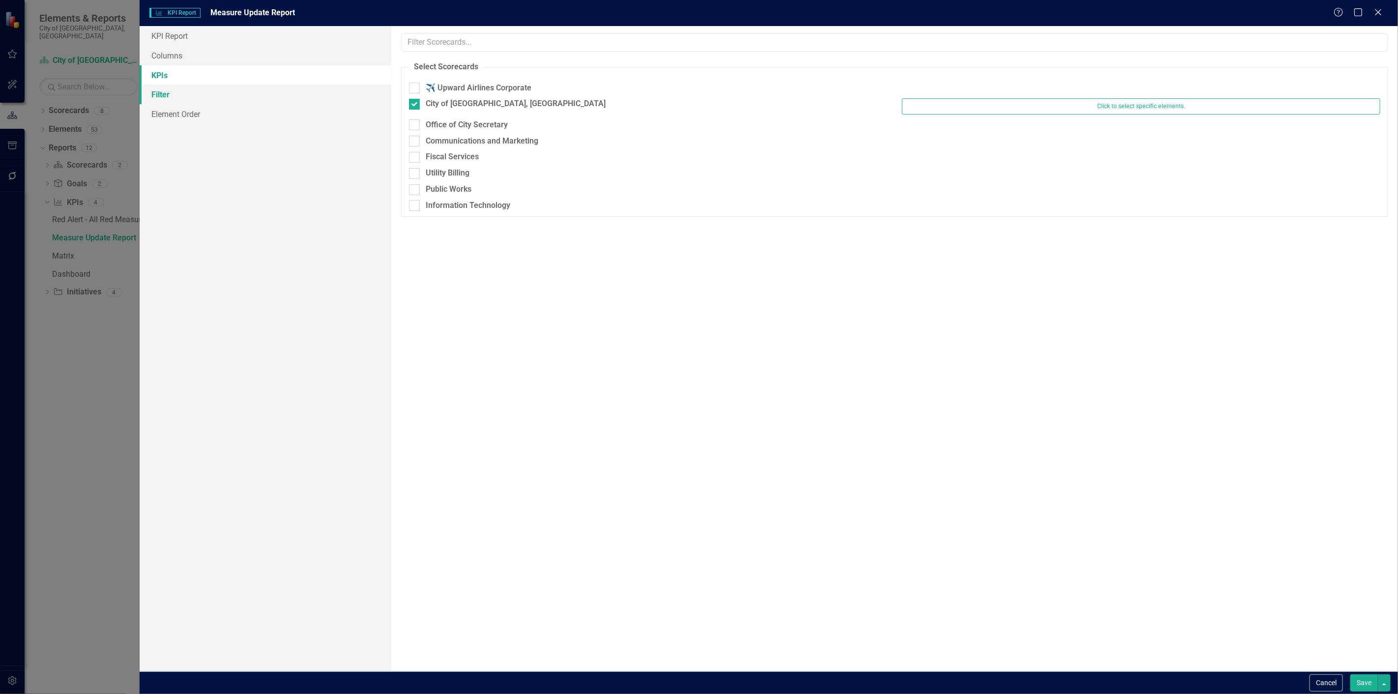
click at [296, 99] on link "Filter" at bounding box center [266, 95] width 252 height 20
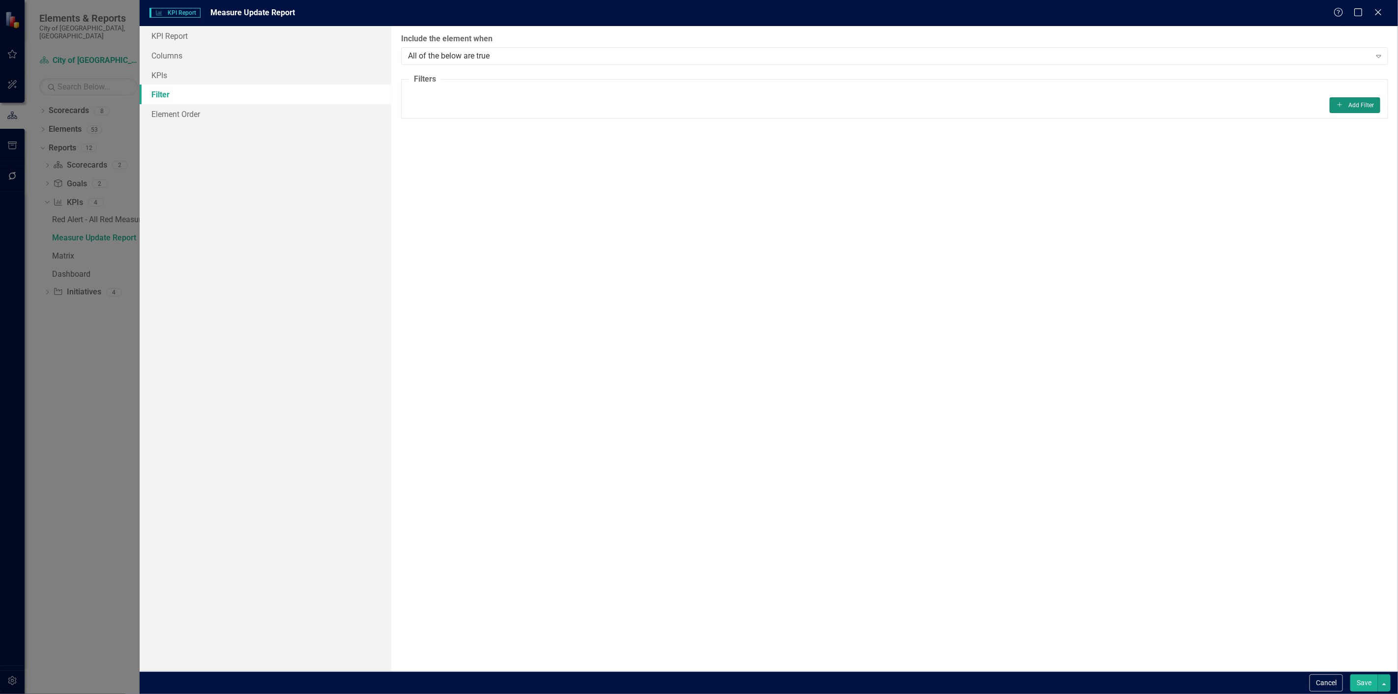
click at [1360, 97] on button "Add Add Filter" at bounding box center [1355, 105] width 51 height 16
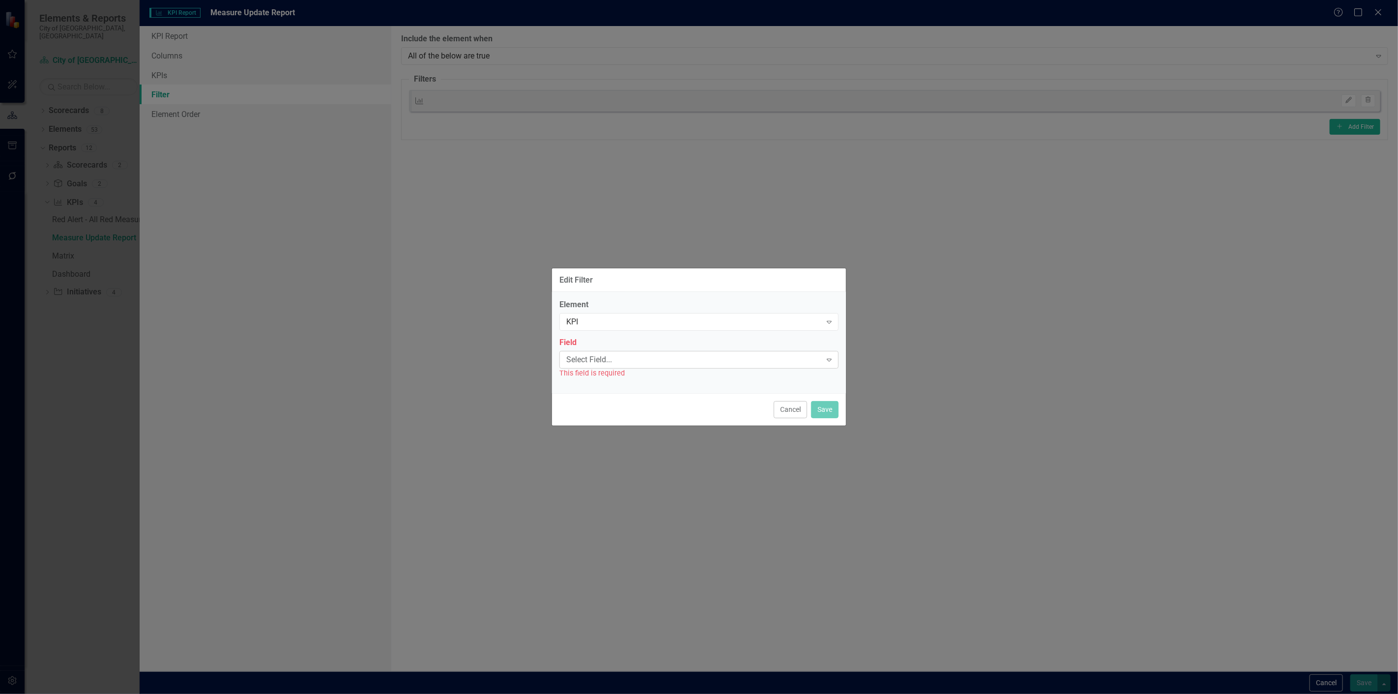
click at [616, 351] on div "Select Field... Expand" at bounding box center [698, 360] width 279 height 18
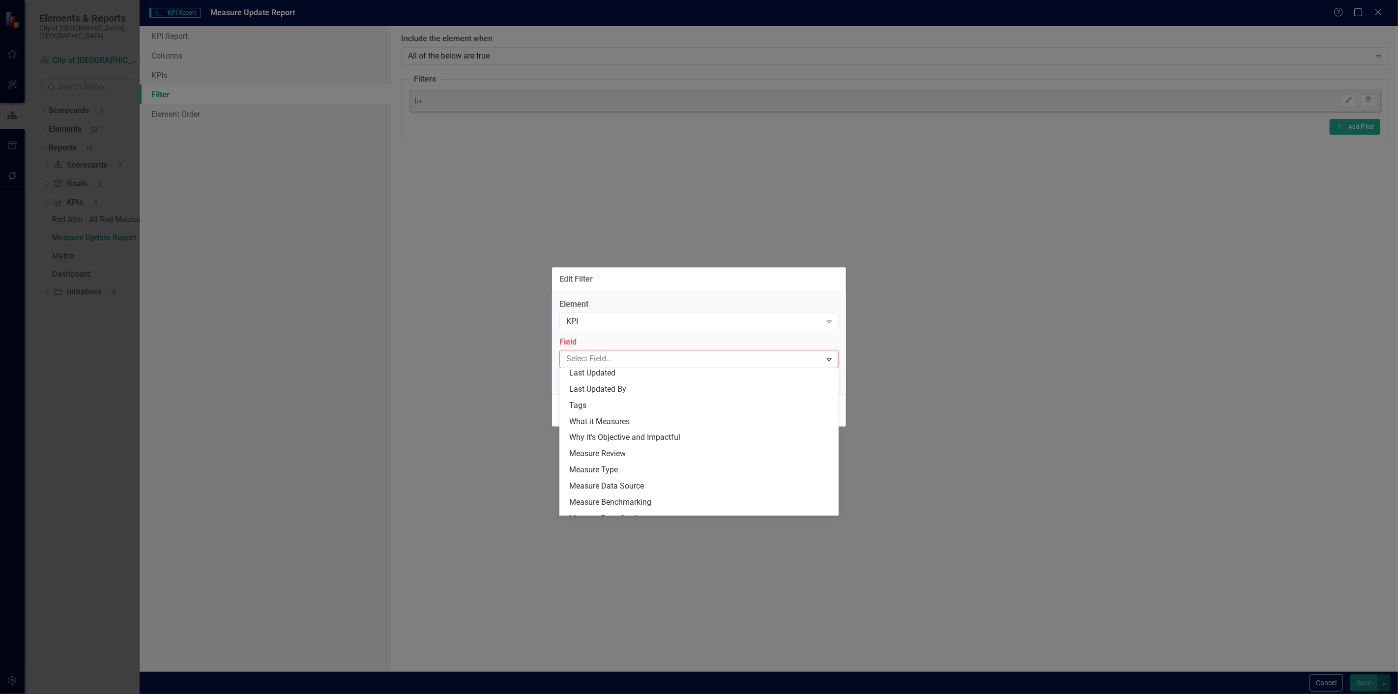
scroll to position [164, 0]
click at [603, 387] on div "Tags" at bounding box center [700, 390] width 263 height 11
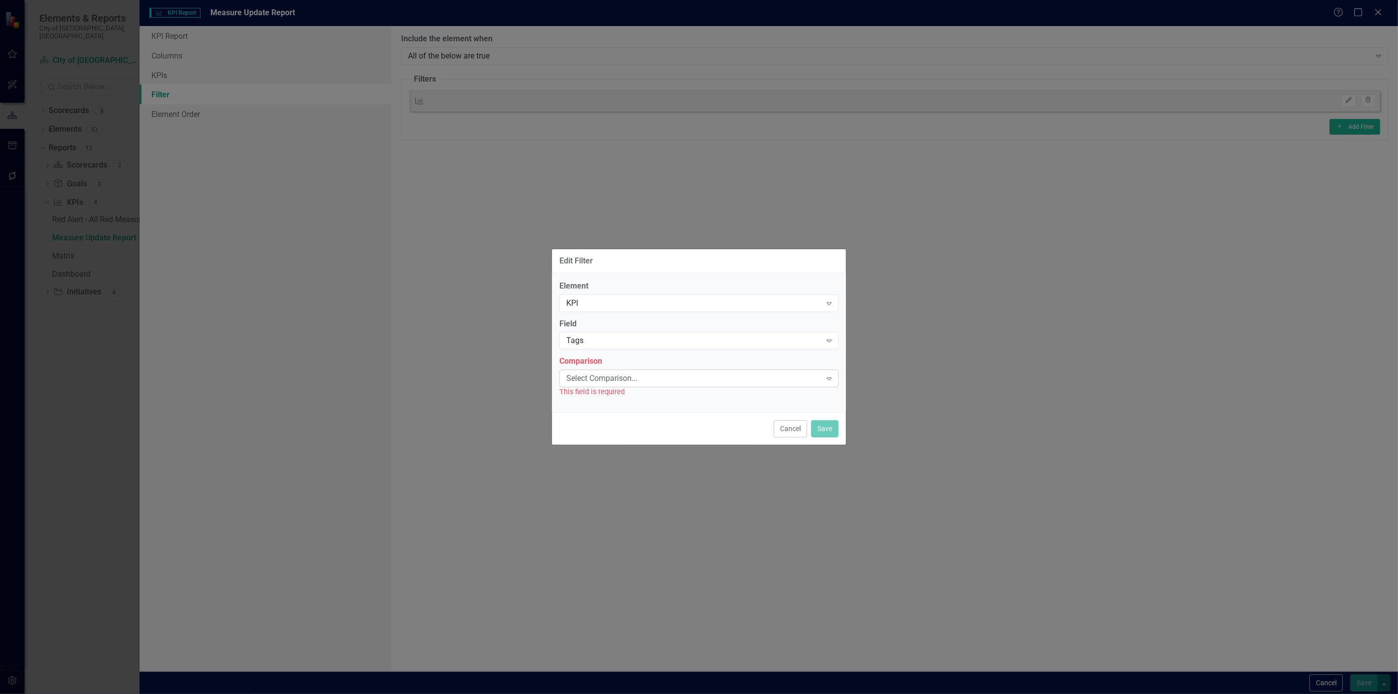
click at [605, 378] on div "Select Comparison..." at bounding box center [693, 378] width 255 height 11
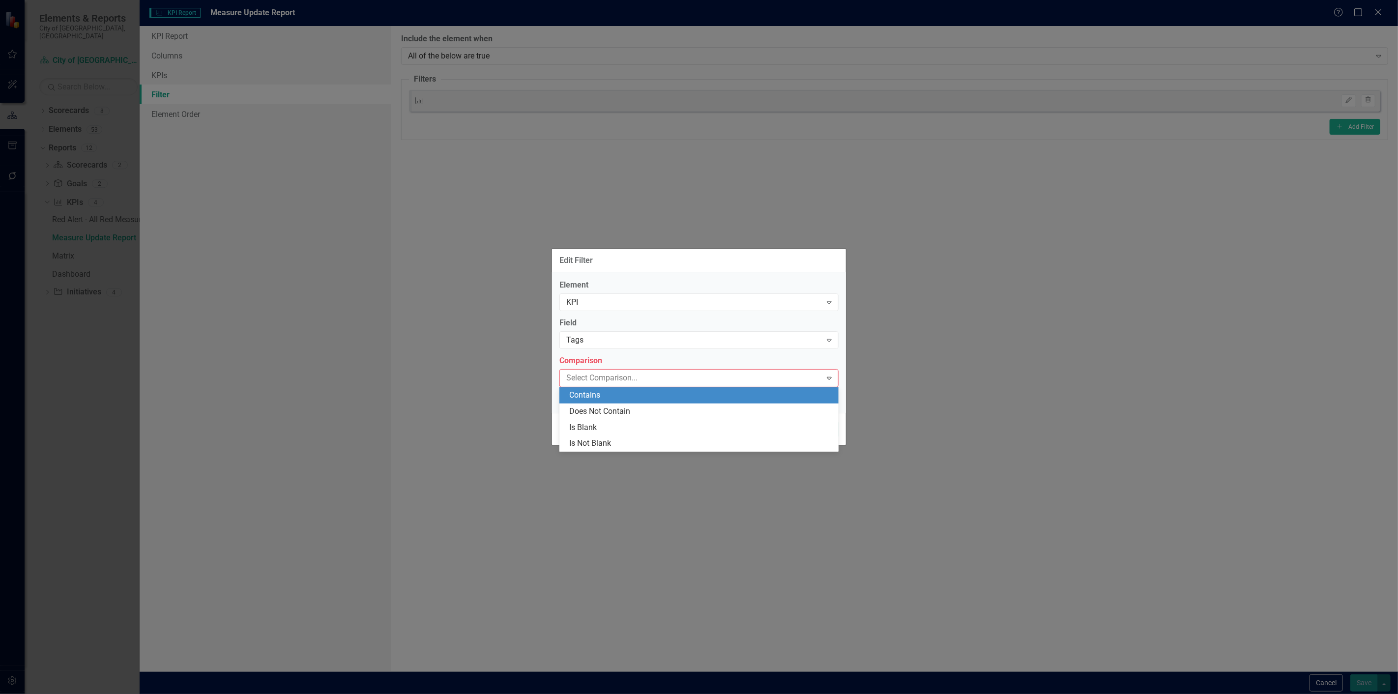
click at [603, 401] on div "Contains" at bounding box center [698, 395] width 279 height 16
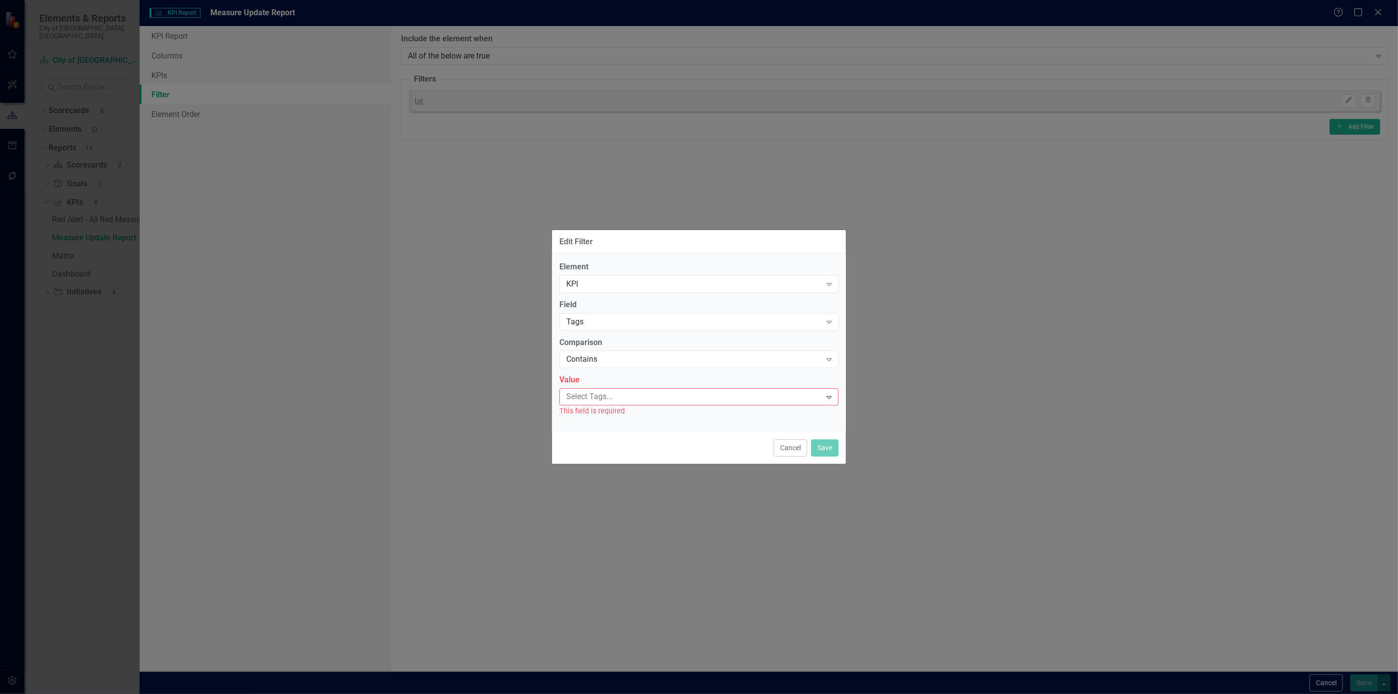
click at [603, 401] on div at bounding box center [691, 396] width 259 height 13
click at [155, 694] on span "Healthy, Active, and Creative Communities" at bounding box center [82, 701] width 145 height 9
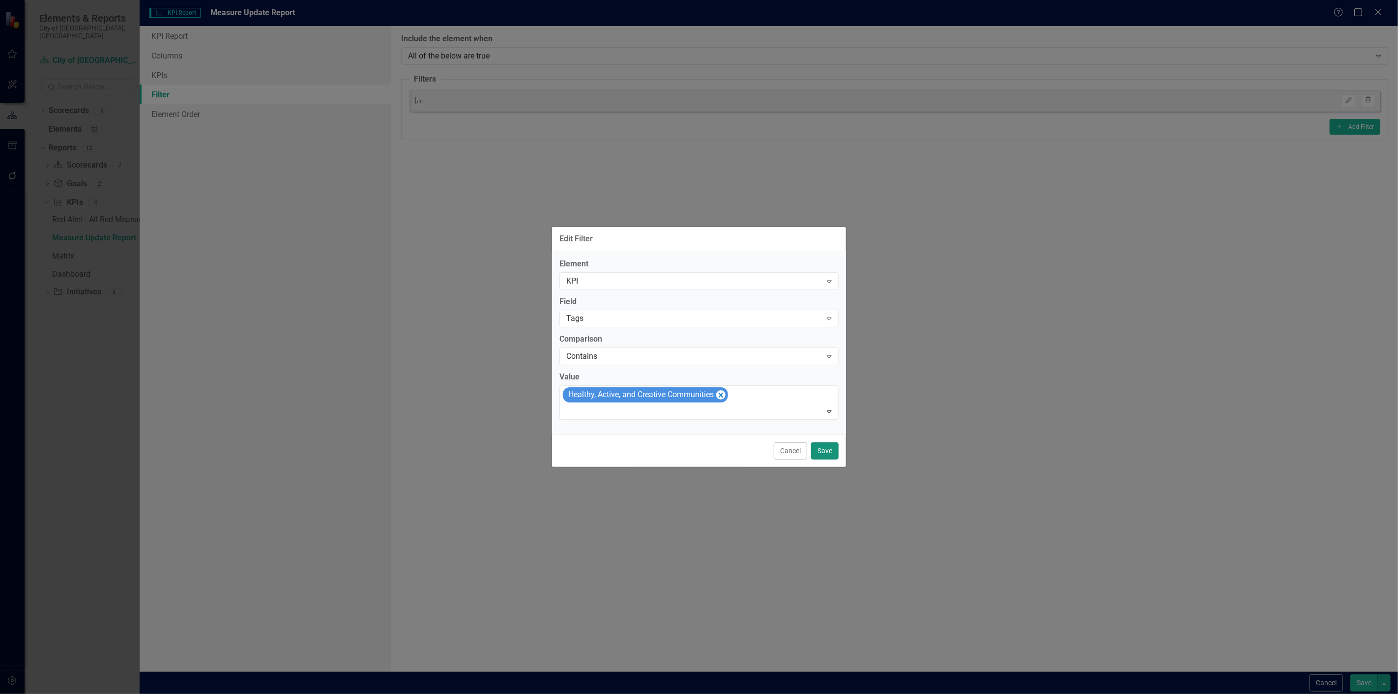
click at [831, 452] on button "Save" at bounding box center [825, 450] width 28 height 17
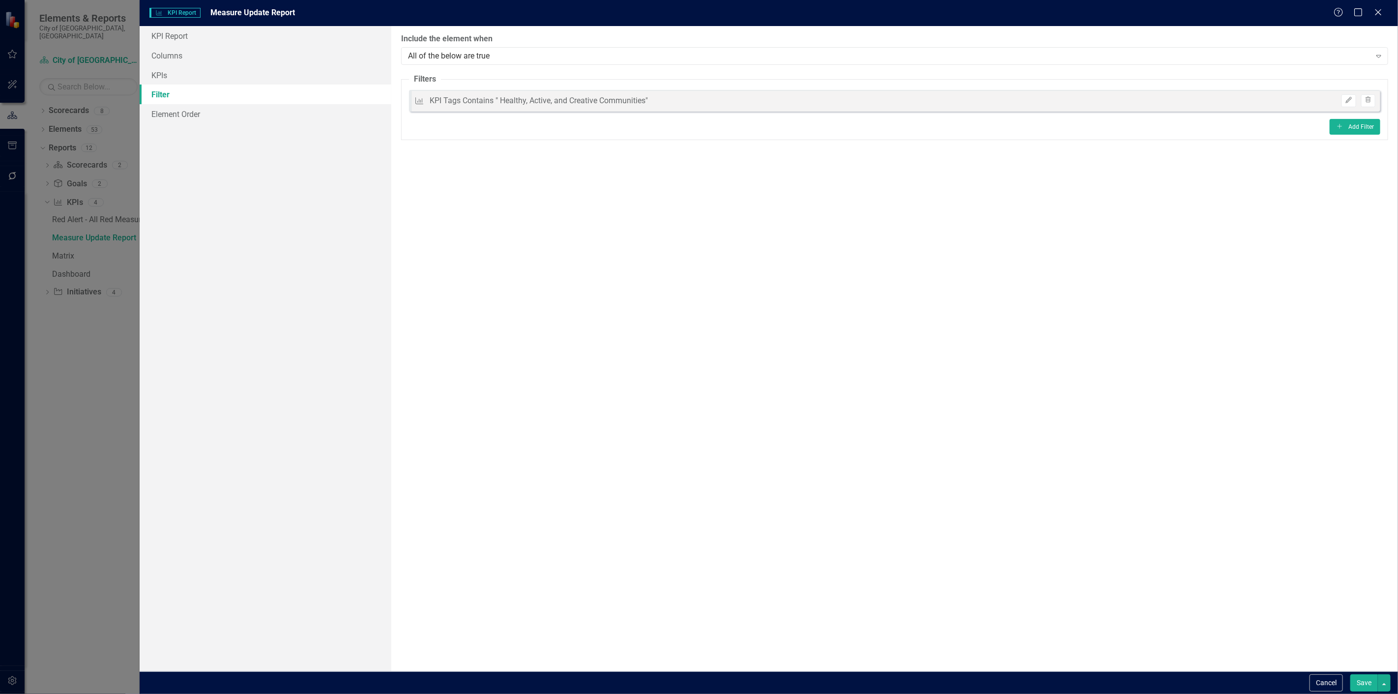
click at [1359, 684] on button "Save" at bounding box center [1364, 682] width 28 height 17
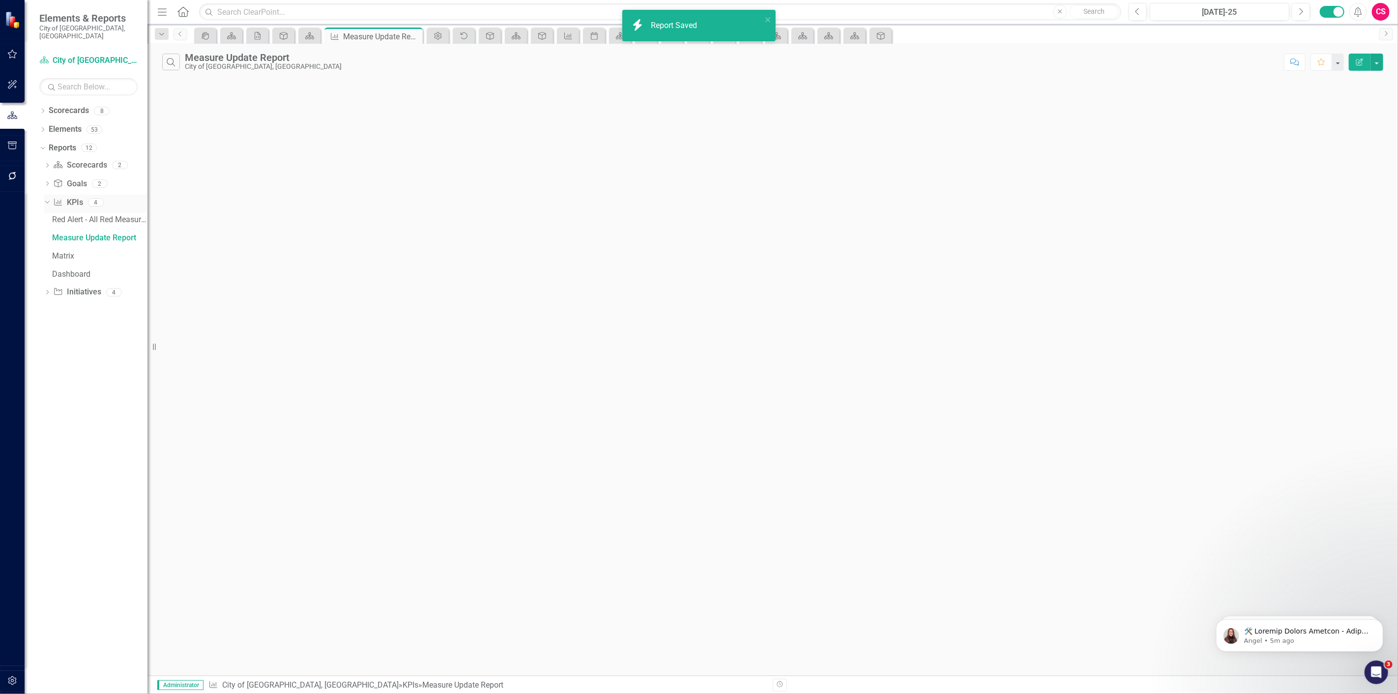
click at [84, 195] on div "KPI KPIs 4" at bounding box center [100, 204] width 94 height 19
click at [74, 197] on link "KPI KPIs" at bounding box center [67, 202] width 29 height 11
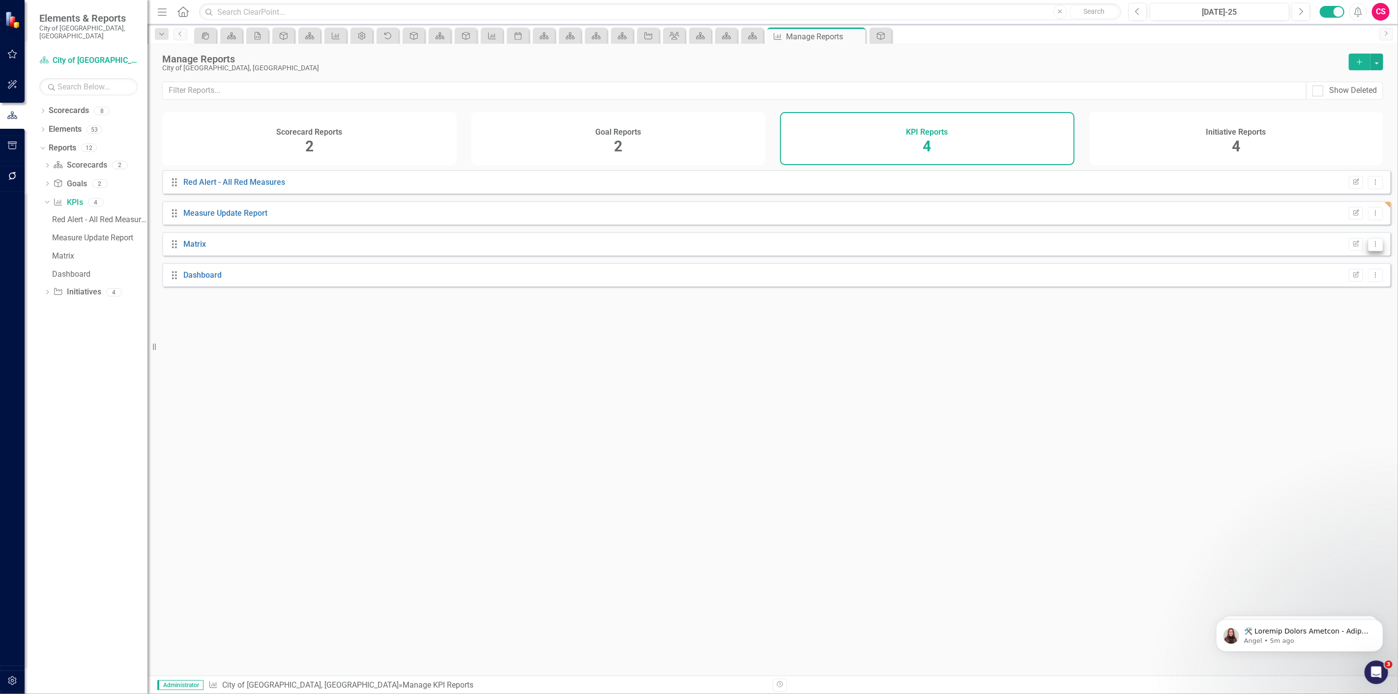
click at [1368, 251] on button "Dropdown Menu" at bounding box center [1375, 244] width 15 height 13
drag, startPoint x: 1077, startPoint y: 327, endPoint x: 1059, endPoint y: 330, distance: 18.4
click at [1073, 329] on div "Drag Red Alert - All Red Measures Edit Report Dropdown Menu Drag Measure Update…" at bounding box center [772, 419] width 1250 height 498
click at [202, 249] on link "Matrix" at bounding box center [194, 243] width 23 height 9
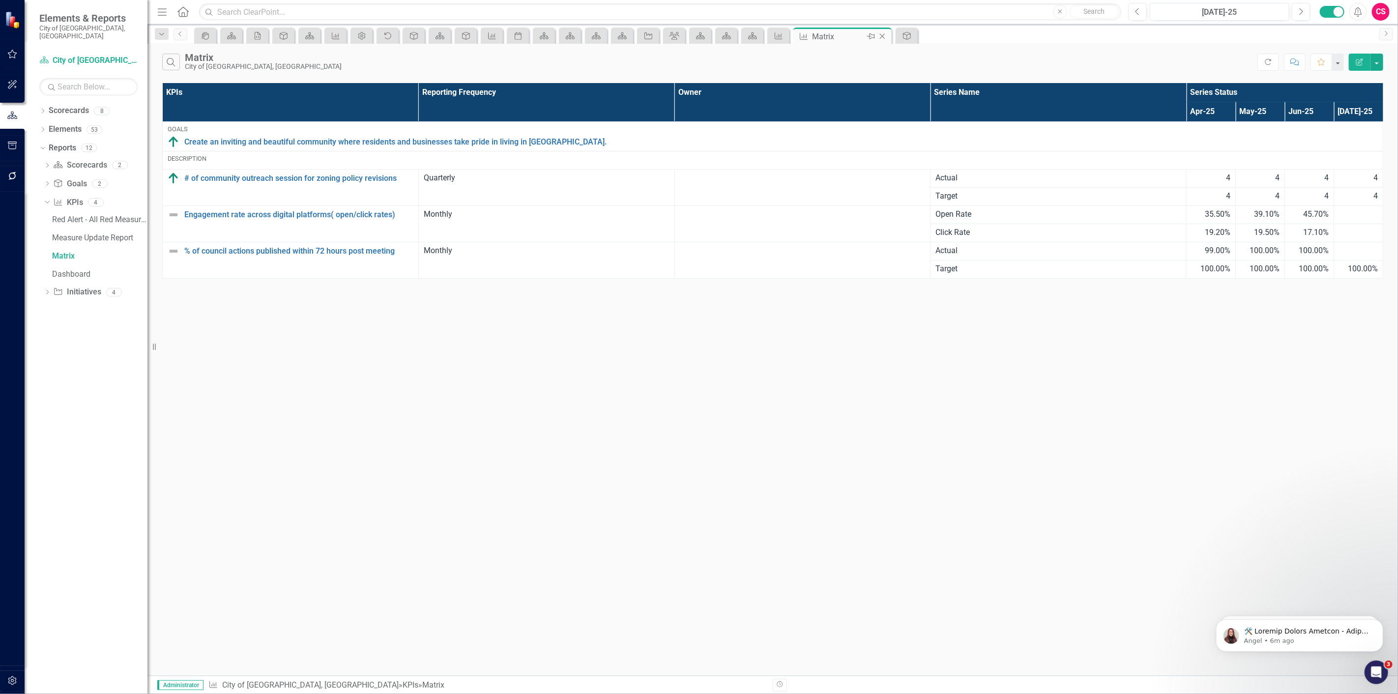
click at [886, 38] on icon "Close" at bounding box center [882, 36] width 10 height 8
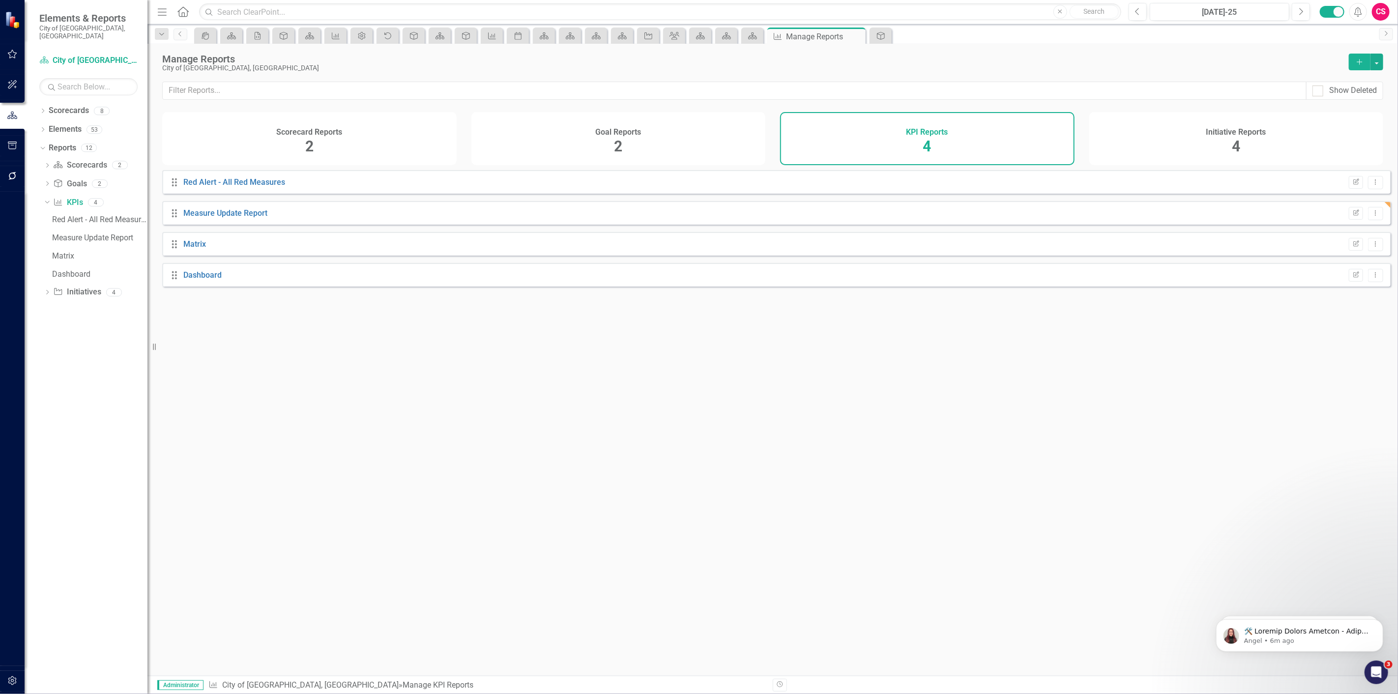
drag, startPoint x: 1137, startPoint y: 154, endPoint x: 1137, endPoint y: 160, distance: 5.4
click at [1137, 154] on div "Initiative Reports 4" at bounding box center [1236, 138] width 294 height 53
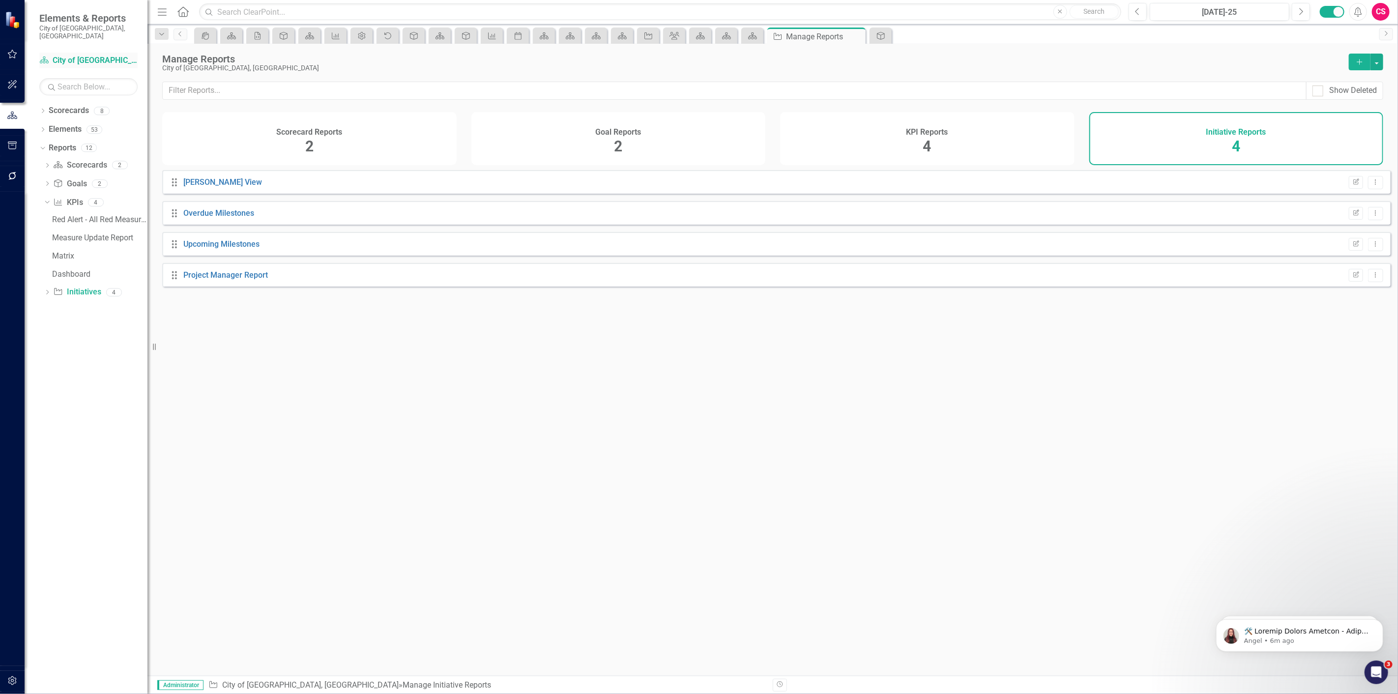
click at [58, 57] on link "Scorecard City of [GEOGRAPHIC_DATA], [GEOGRAPHIC_DATA]" at bounding box center [88, 60] width 98 height 11
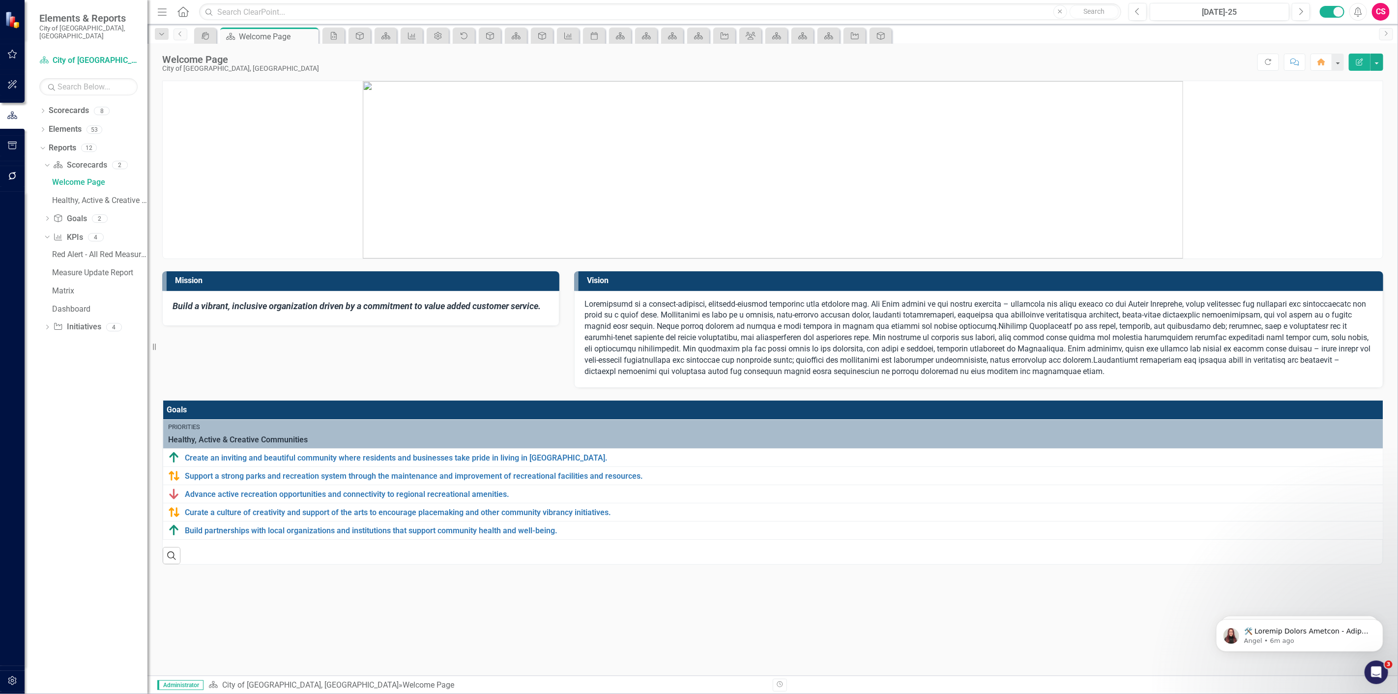
click at [746, 564] on div "Search" at bounding box center [773, 552] width 1220 height 24
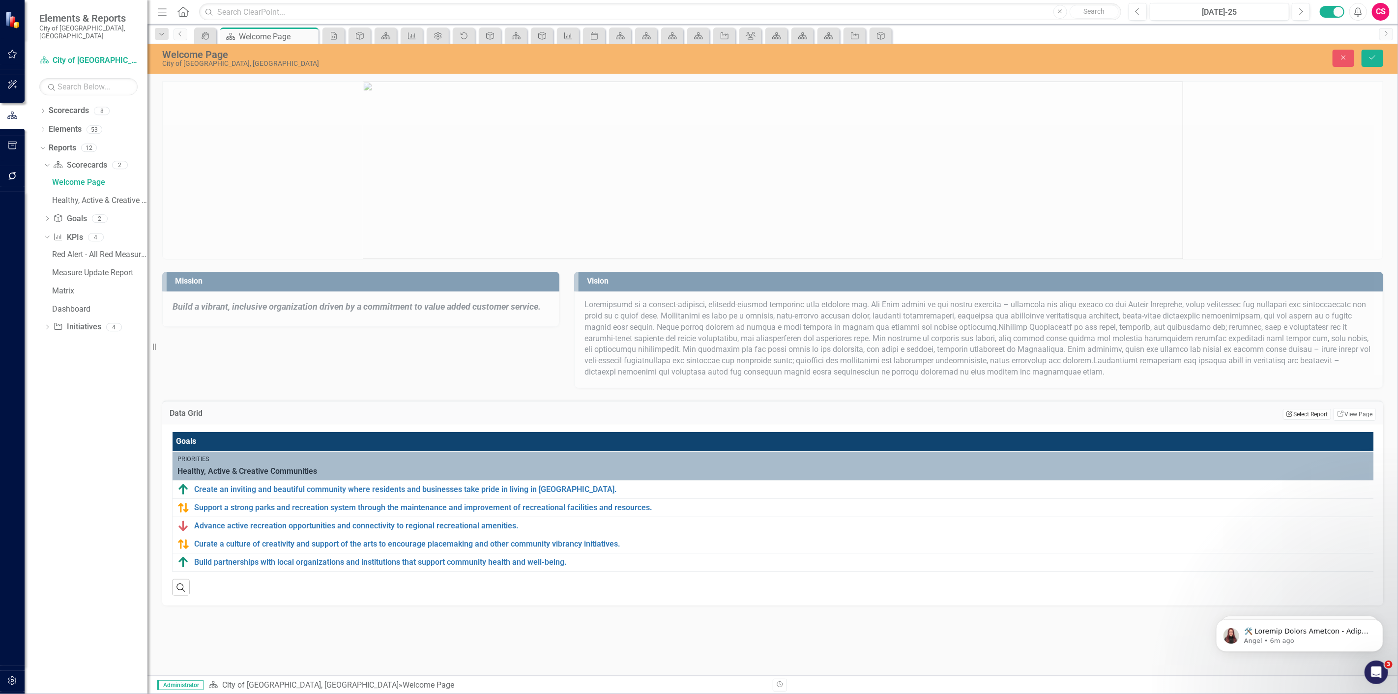
click at [1303, 411] on button "Edit Report Select Report" at bounding box center [1307, 414] width 48 height 11
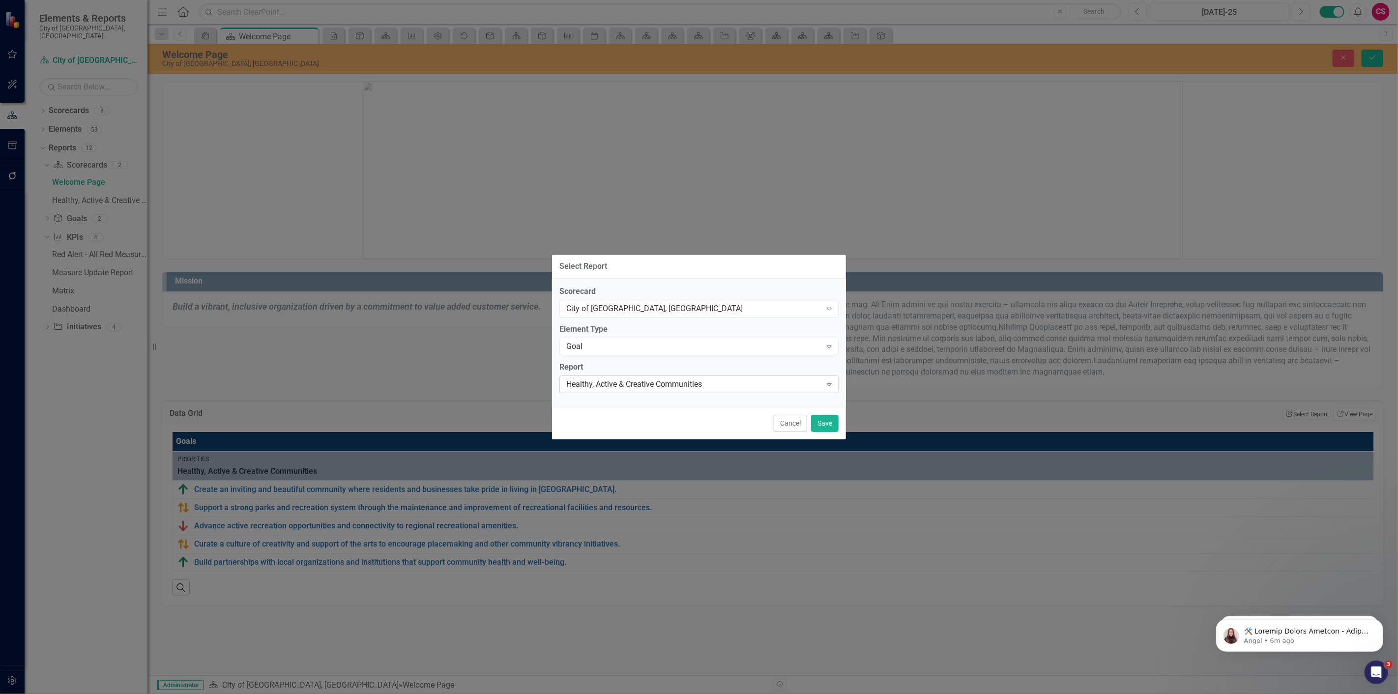
click at [643, 376] on div "Healthy, Active & Creative Communities Expand" at bounding box center [698, 385] width 279 height 18
click at [628, 400] on div "Strategy Alignment Report" at bounding box center [700, 400] width 263 height 11
click at [837, 428] on button "Save" at bounding box center [825, 423] width 28 height 17
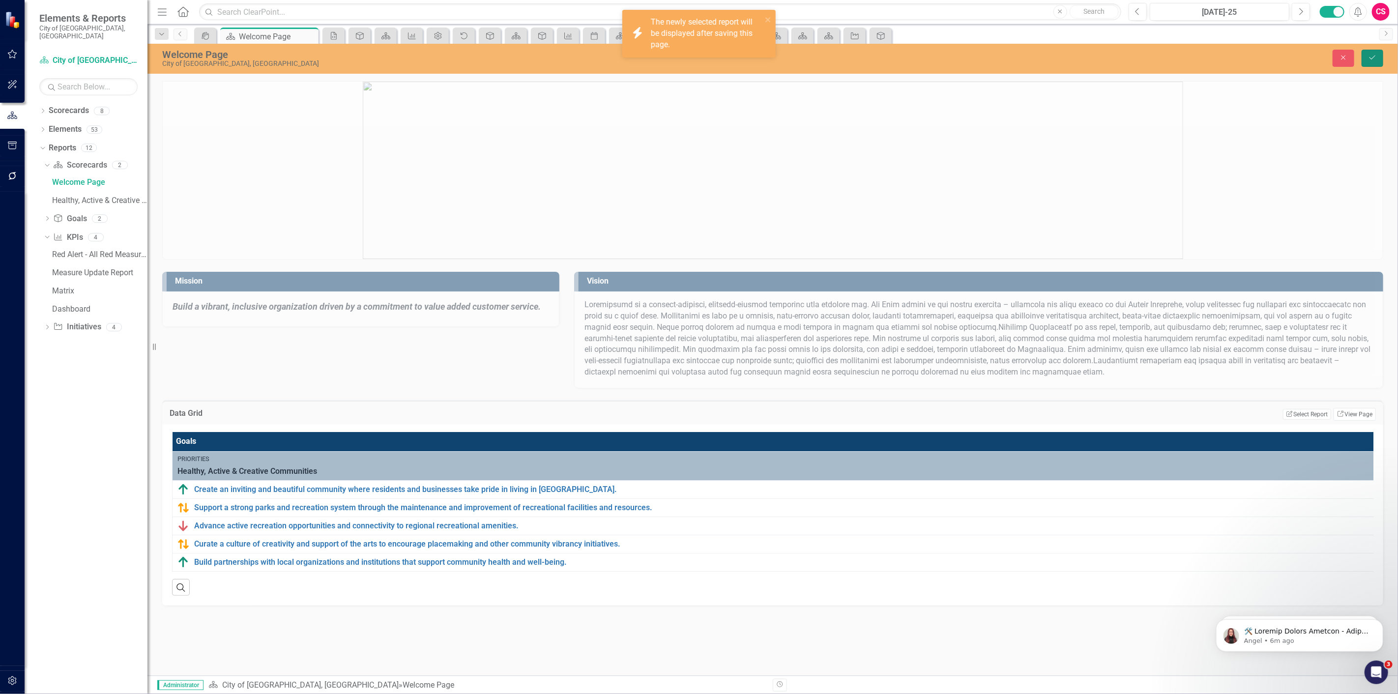
click at [1367, 57] on button "Save" at bounding box center [1373, 58] width 22 height 17
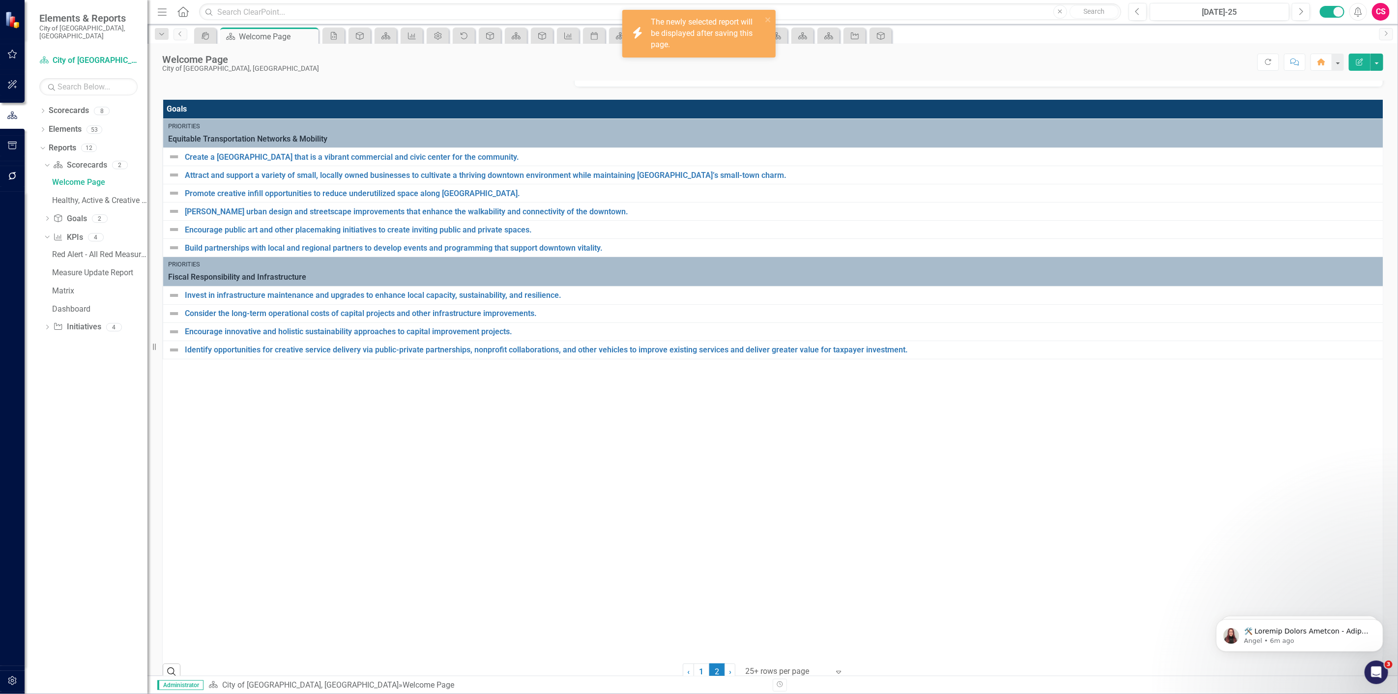
scroll to position [316, 0]
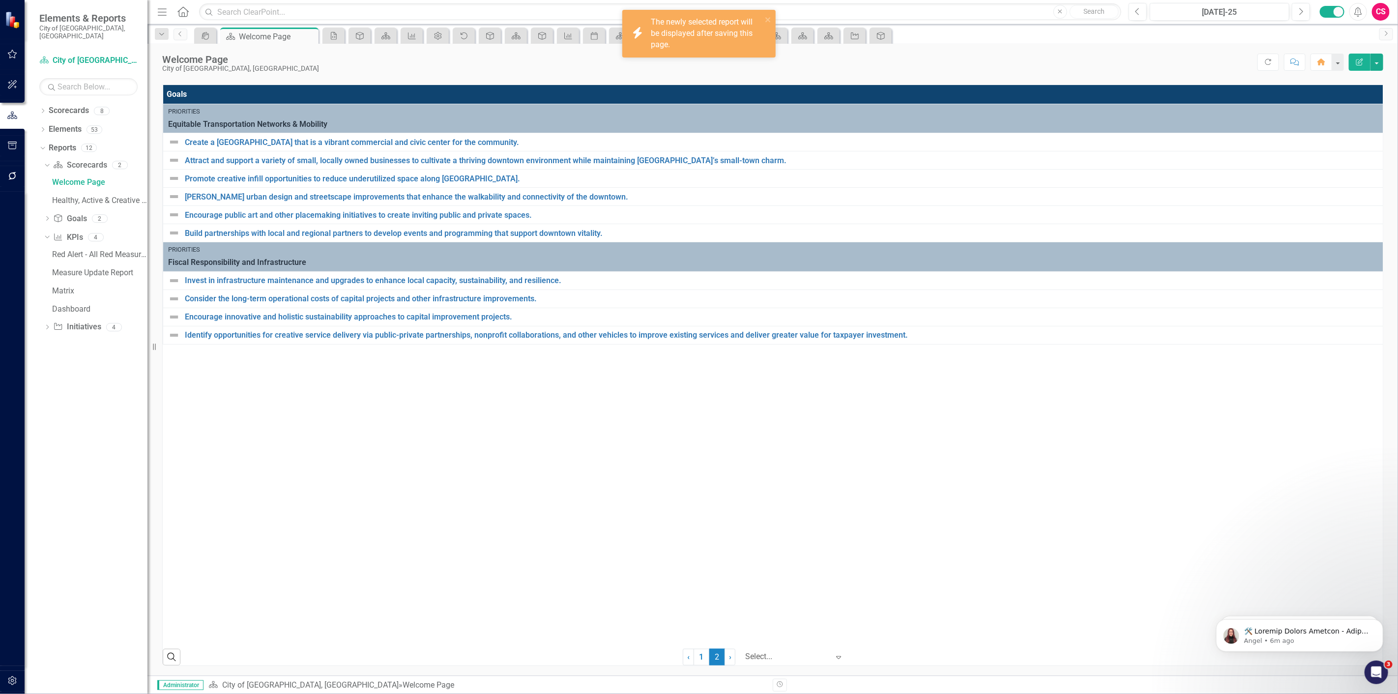
click at [763, 660] on div at bounding box center [788, 656] width 84 height 13
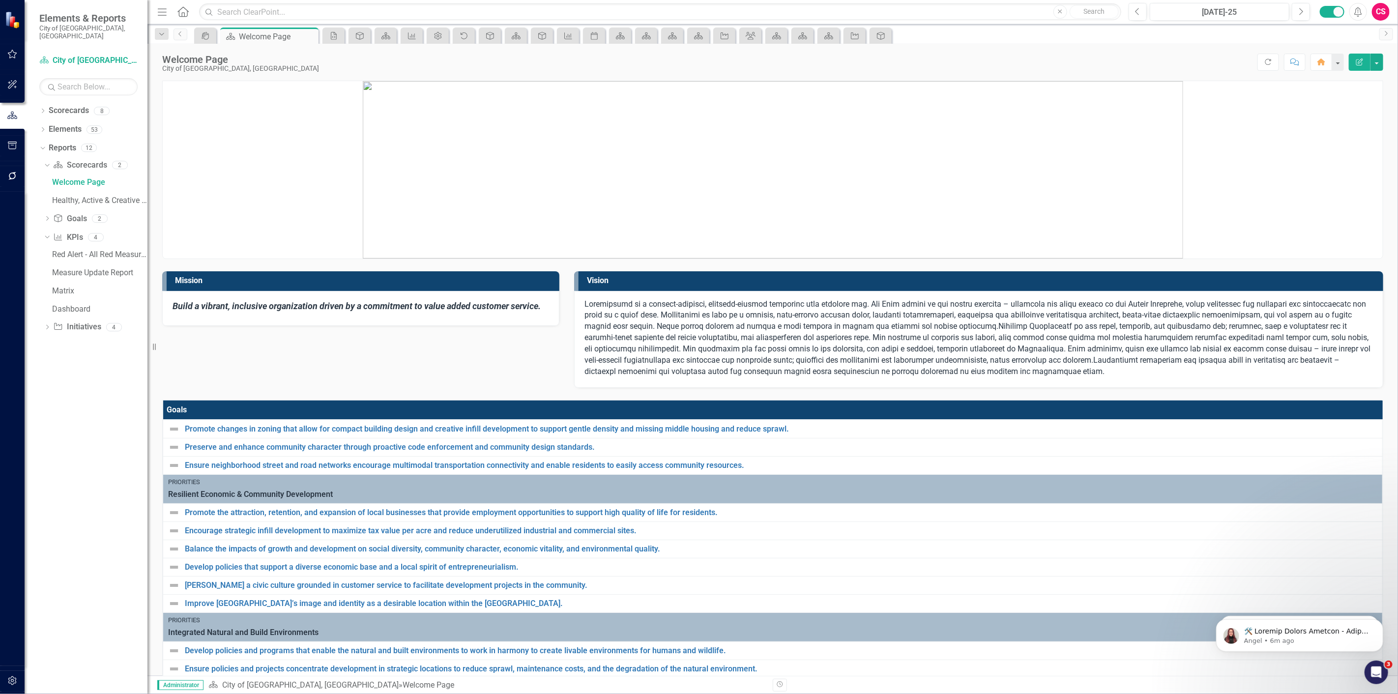
scroll to position [0, 0]
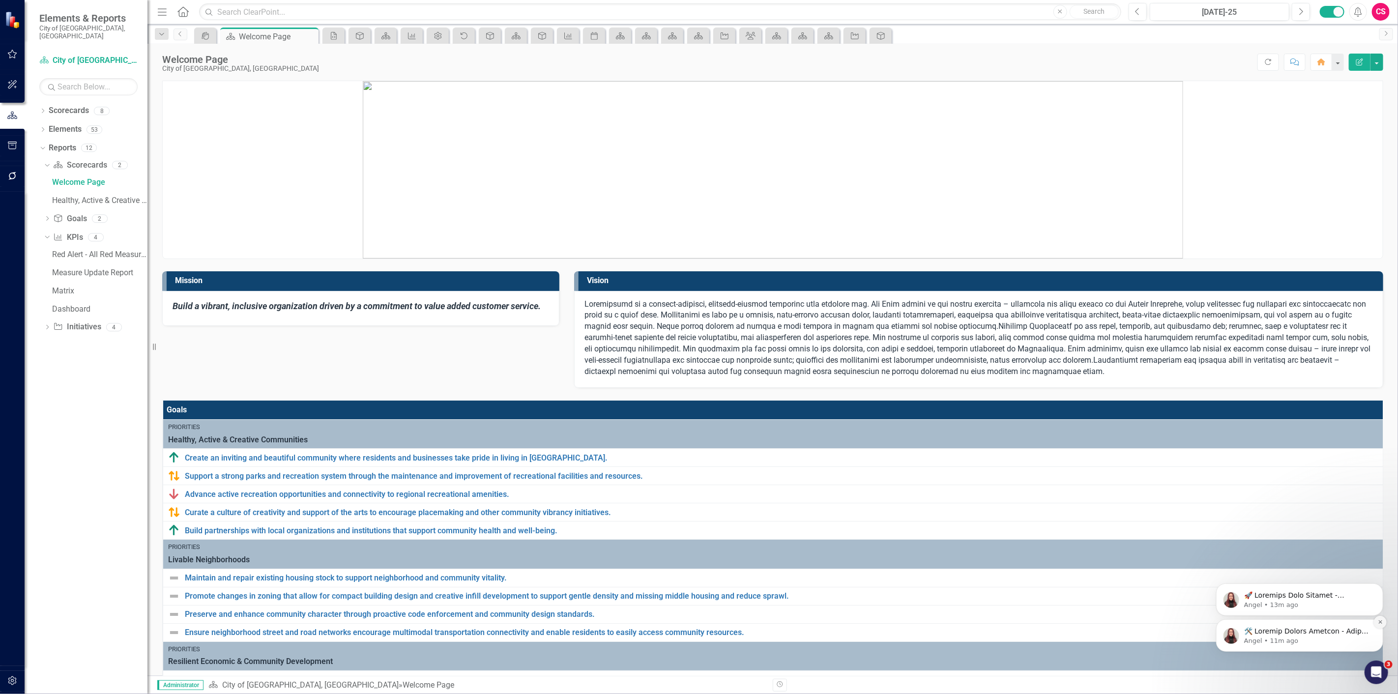
click at [1374, 620] on button "Dismiss notification" at bounding box center [1379, 621] width 13 height 13
click at [1375, 621] on button "Dismiss notification" at bounding box center [1379, 621] width 13 height 13
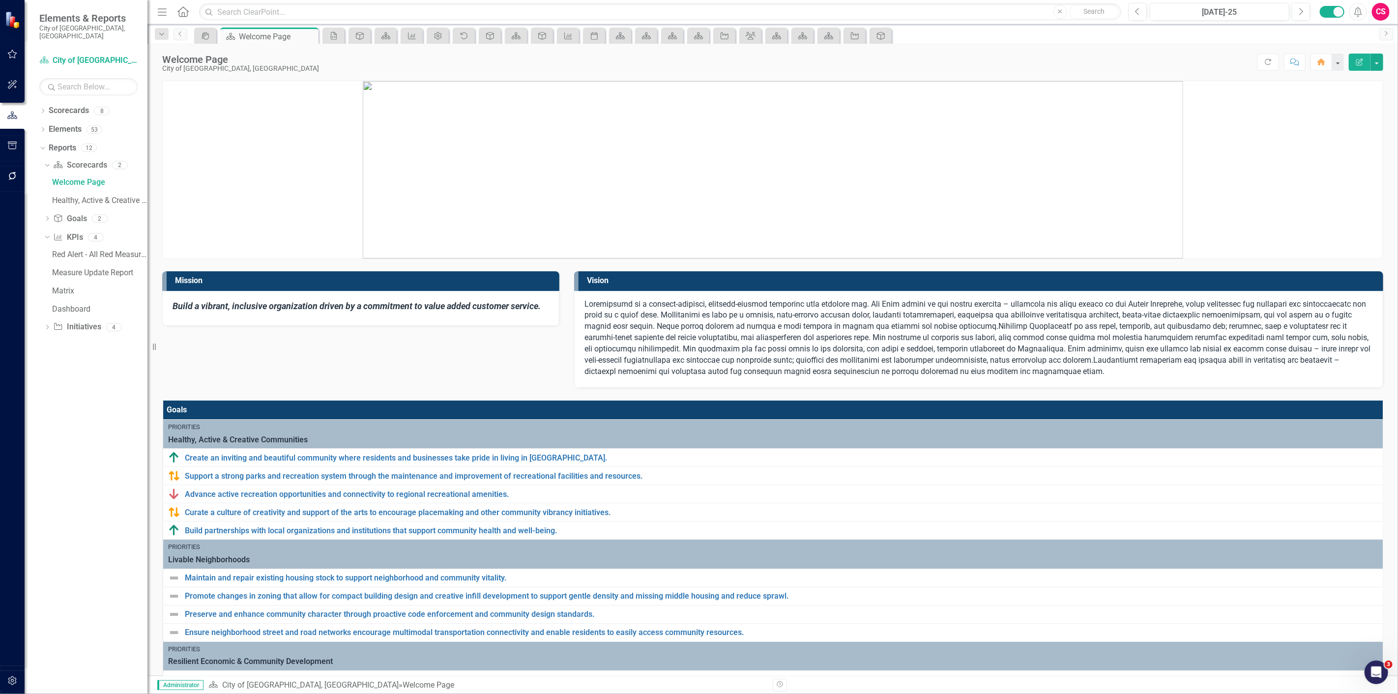
click at [12, 51] on icon "button" at bounding box center [12, 54] width 10 height 8
click at [51, 66] on link "My Workspace" at bounding box center [88, 71] width 98 height 11
